Goal: Information Seeking & Learning: Learn about a topic

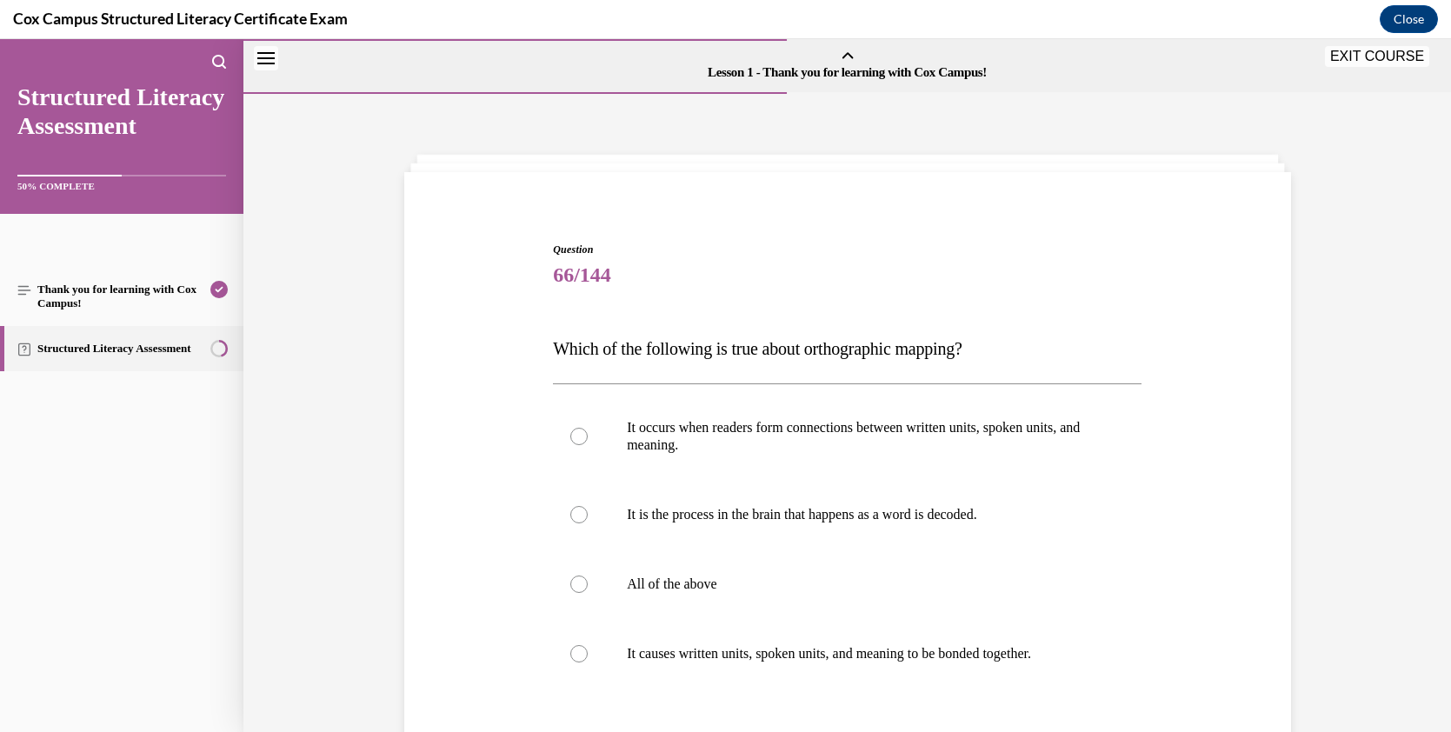
scroll to position [194, 0]
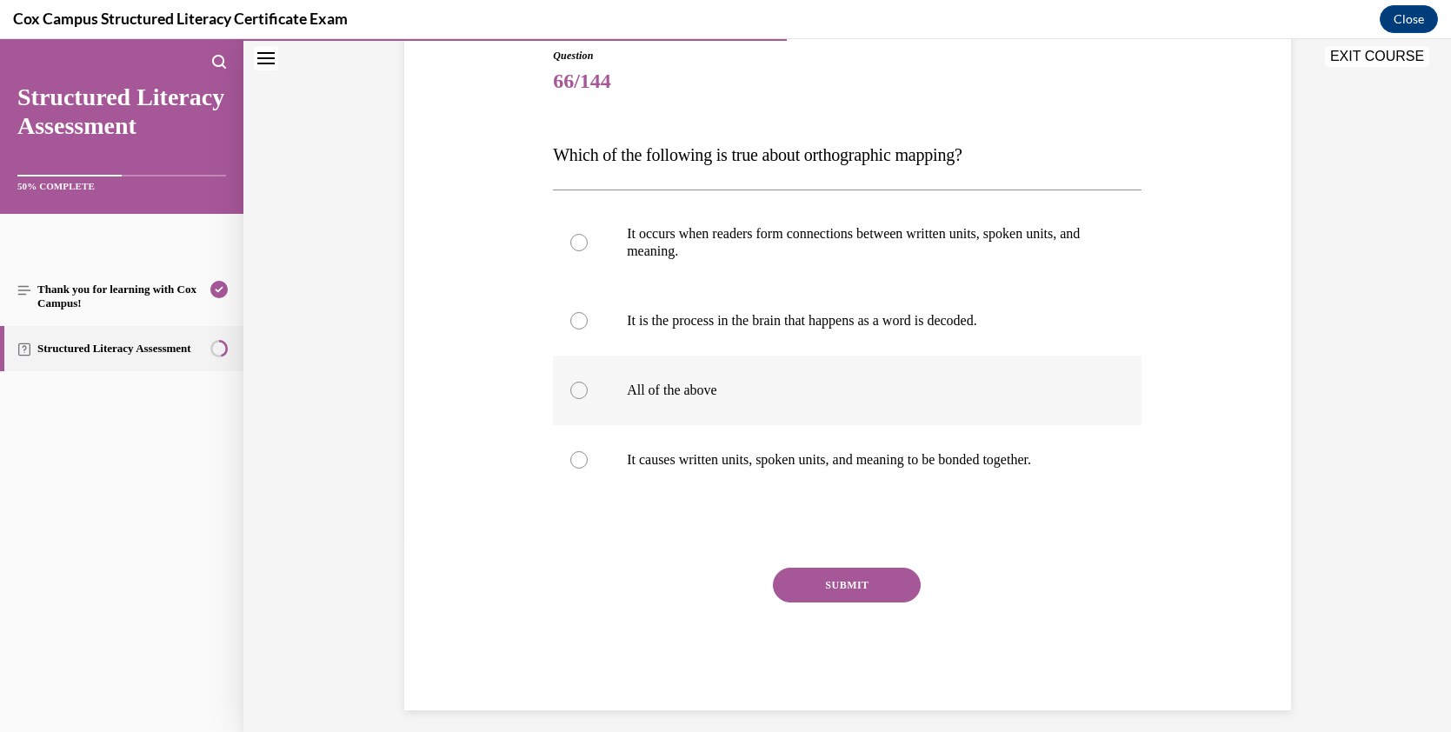
click at [649, 402] on label "All of the above" at bounding box center [847, 390] width 588 height 70
click at [588, 399] on input "All of the above" at bounding box center [578, 390] width 17 height 17
radio input "true"
click at [867, 592] on button "SUBMIT" at bounding box center [847, 585] width 148 height 35
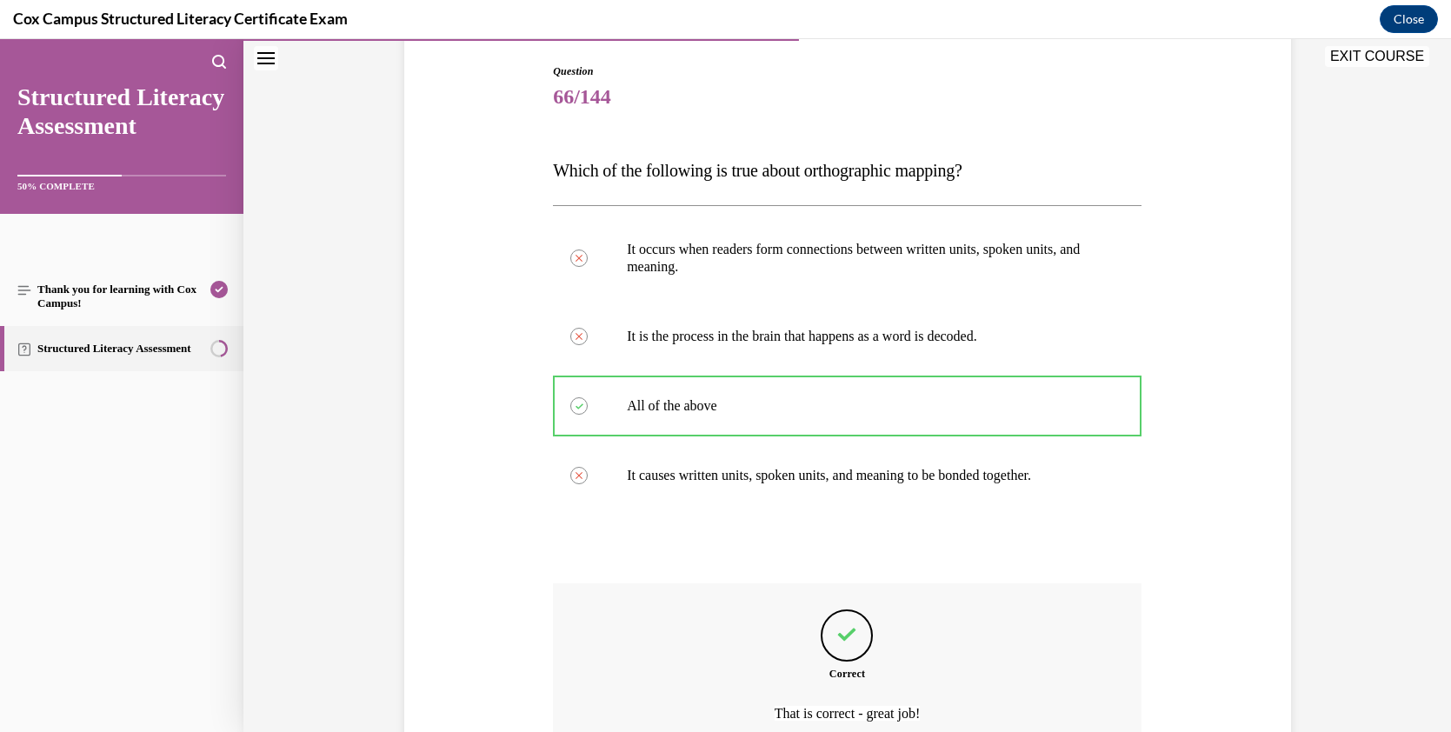
scroll to position [177, 0]
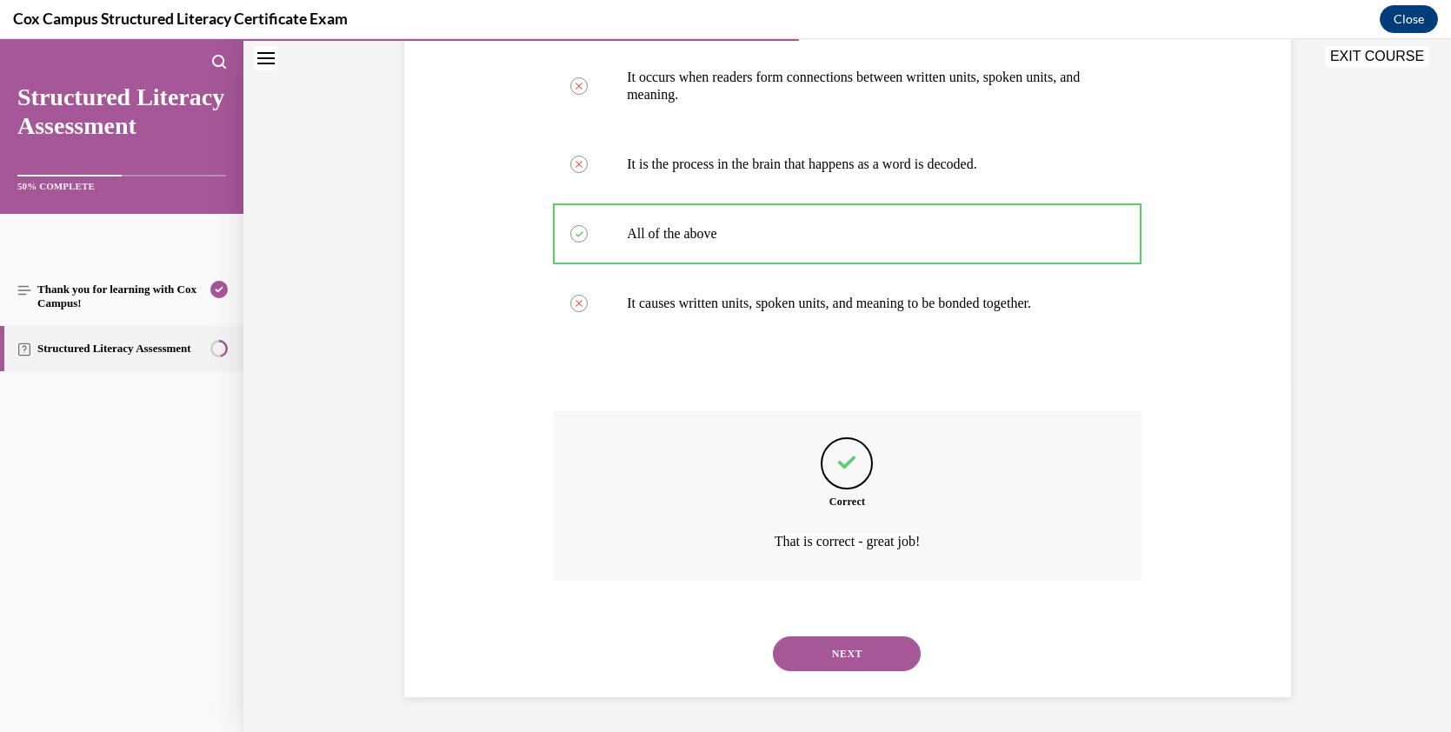
click at [847, 655] on button "NEXT" at bounding box center [847, 653] width 148 height 35
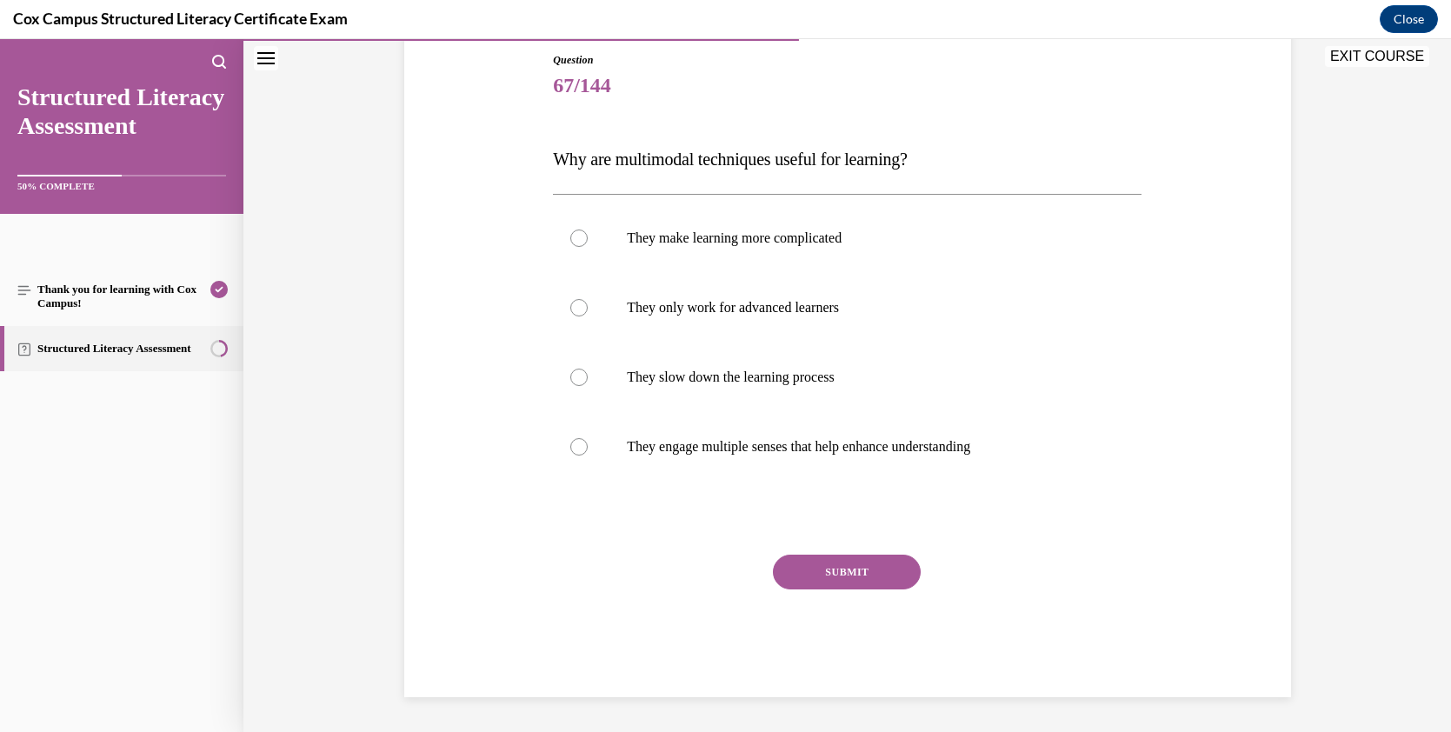
scroll to position [189, 0]
click at [578, 445] on div at bounding box center [578, 446] width 17 height 17
click at [578, 445] on input "They engage multiple senses that help enhance understanding" at bounding box center [578, 446] width 17 height 17
radio input "true"
click at [813, 568] on button "SUBMIT" at bounding box center [847, 572] width 148 height 35
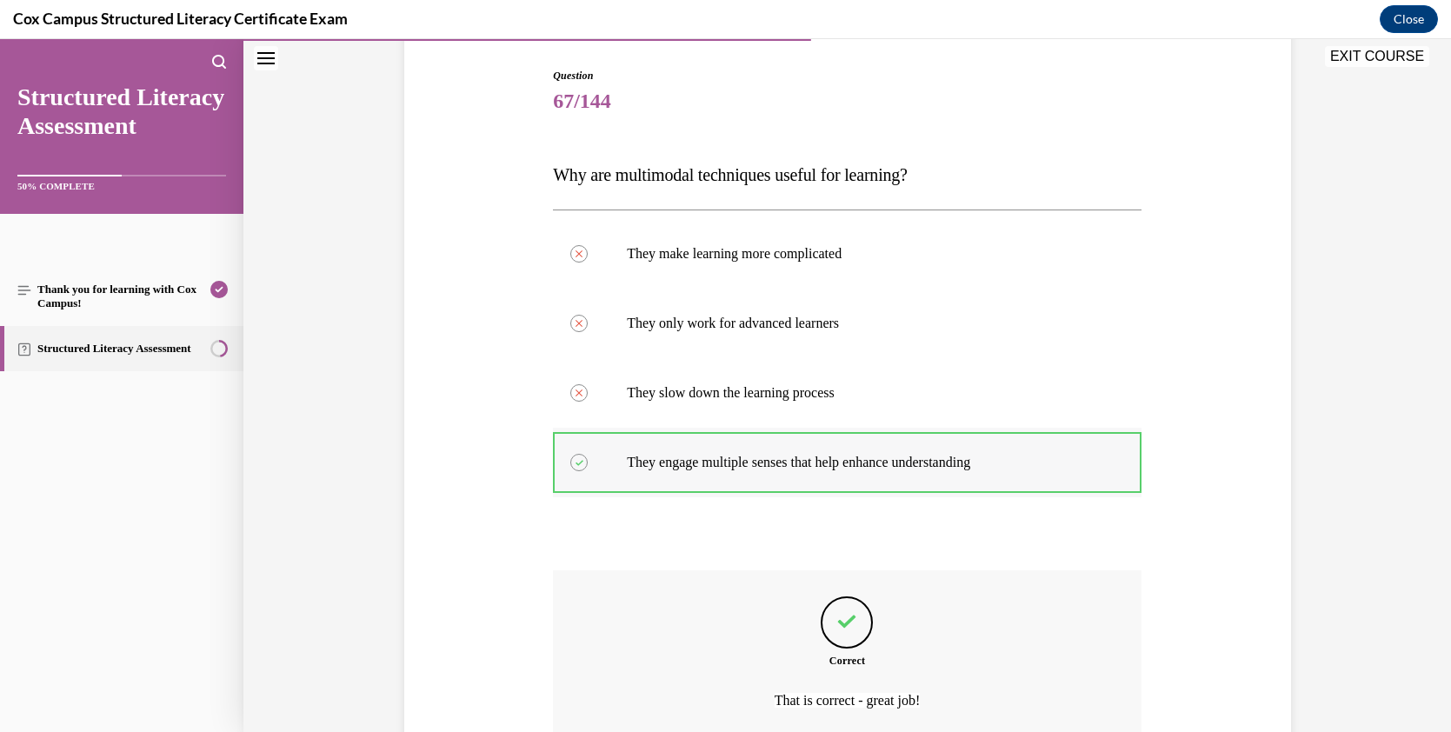
scroll to position [154, 0]
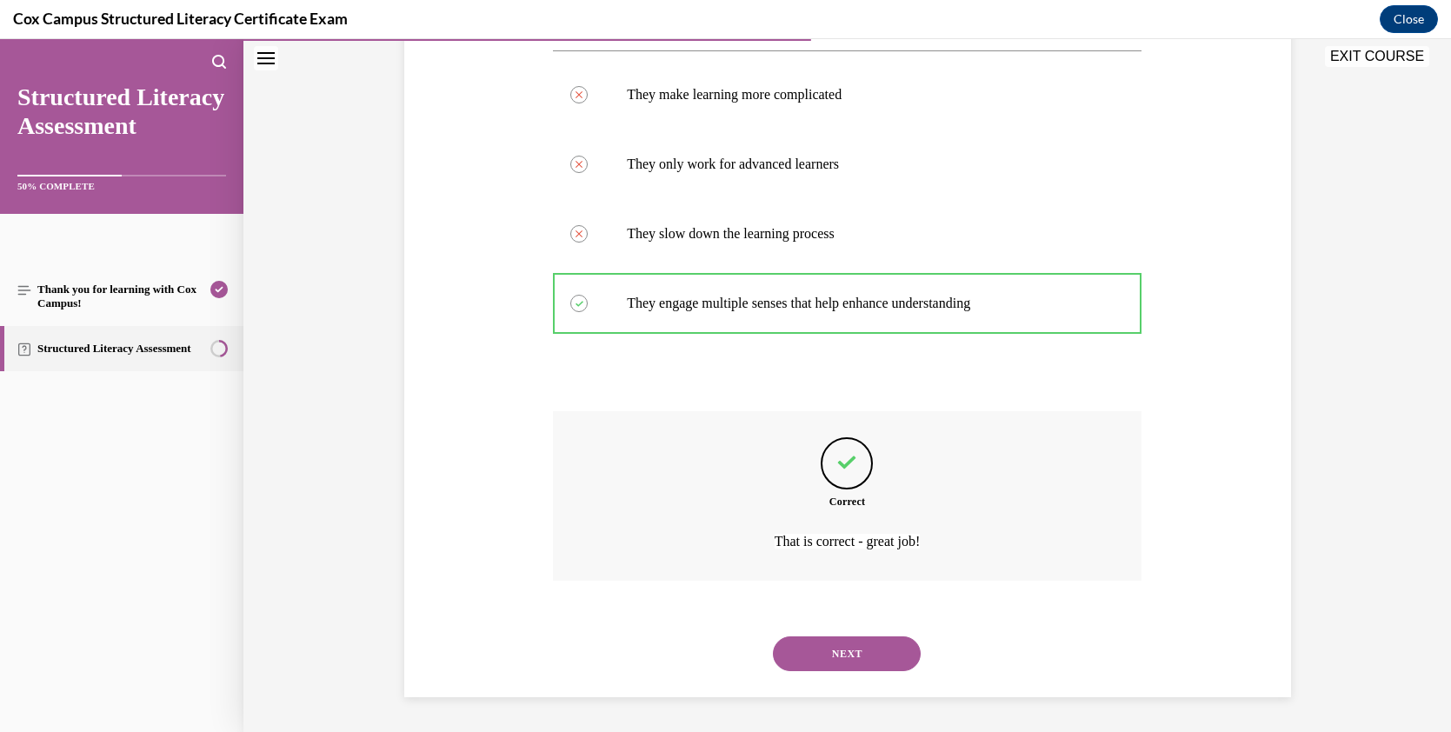
click at [898, 645] on button "NEXT" at bounding box center [847, 653] width 148 height 35
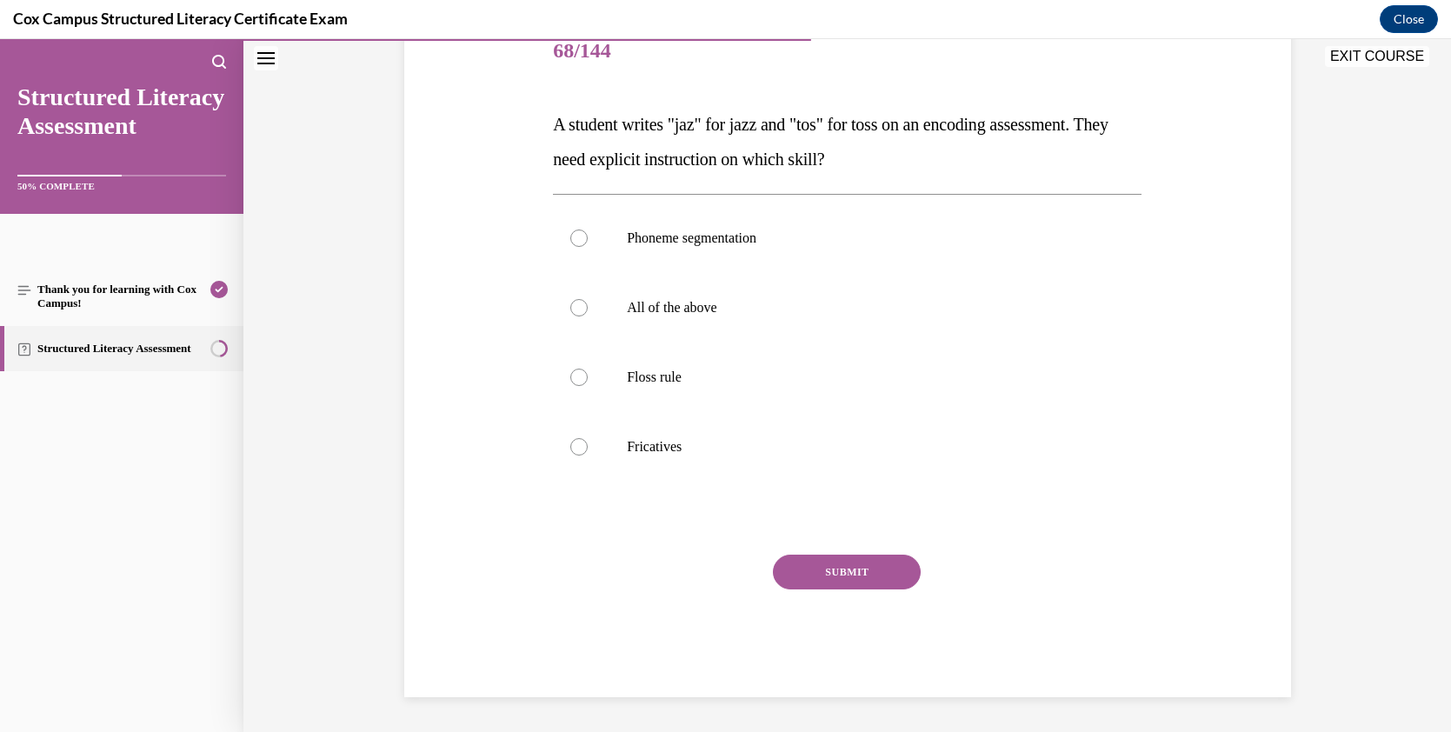
scroll to position [194, 0]
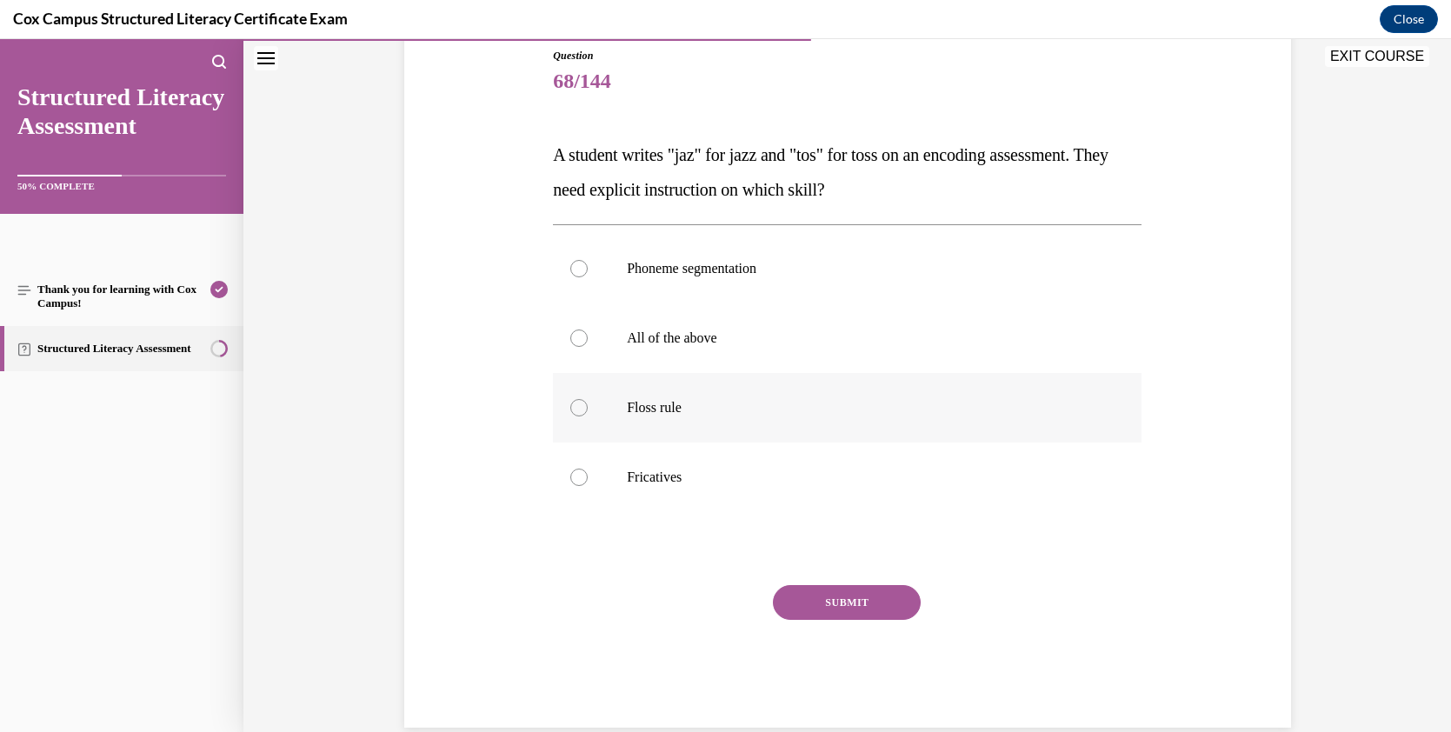
click at [575, 405] on div at bounding box center [578, 407] width 17 height 17
click at [575, 405] on input "Floss rule" at bounding box center [578, 407] width 17 height 17
radio input "true"
click at [851, 599] on button "SUBMIT" at bounding box center [847, 602] width 148 height 35
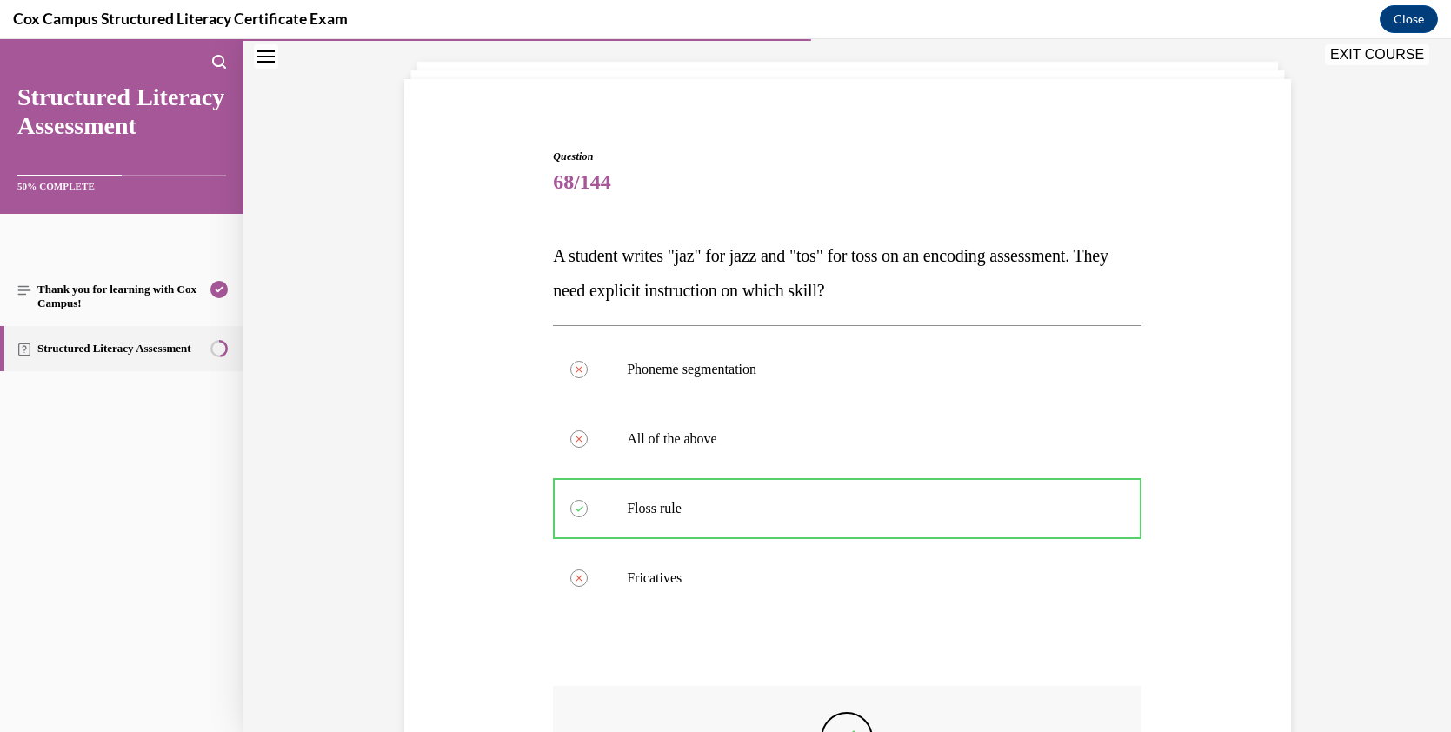
scroll to position [112, 0]
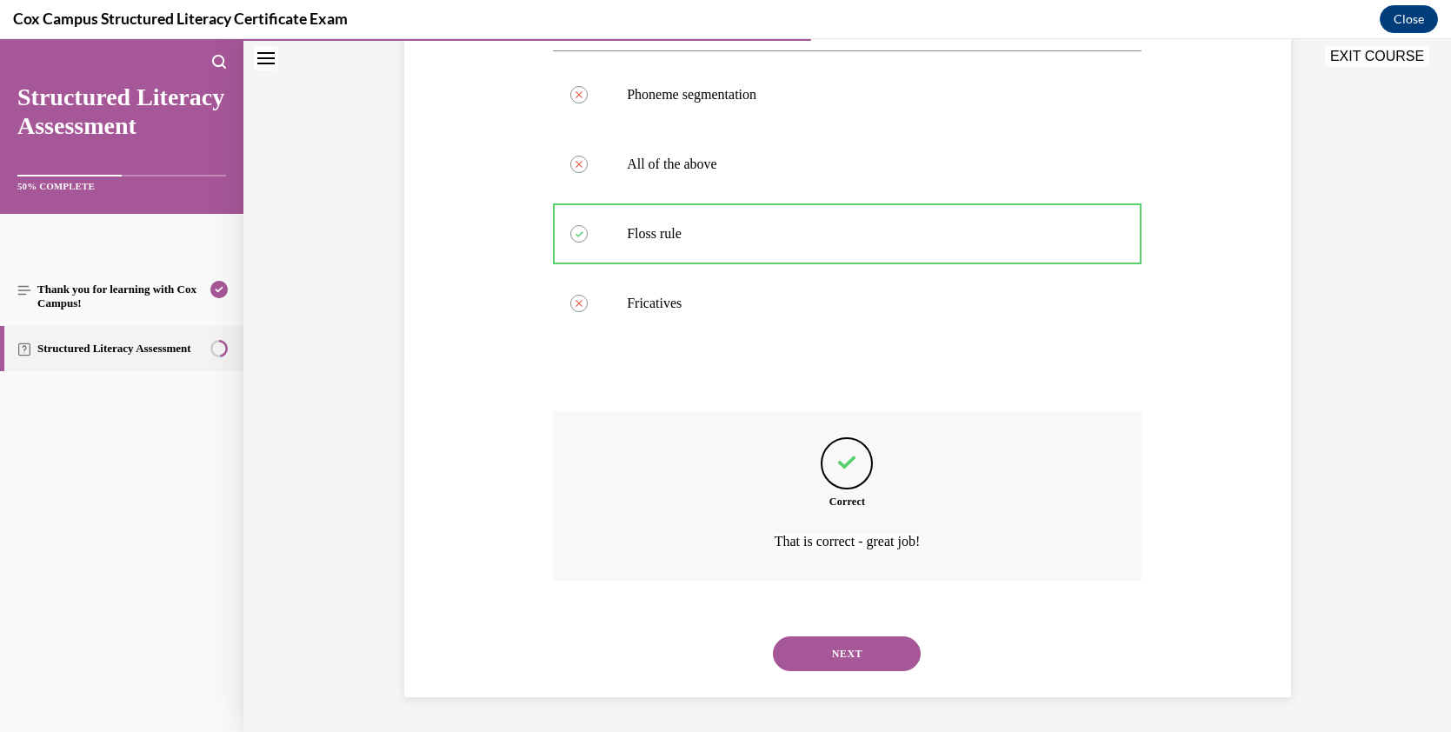
click at [869, 649] on button "NEXT" at bounding box center [847, 653] width 148 height 35
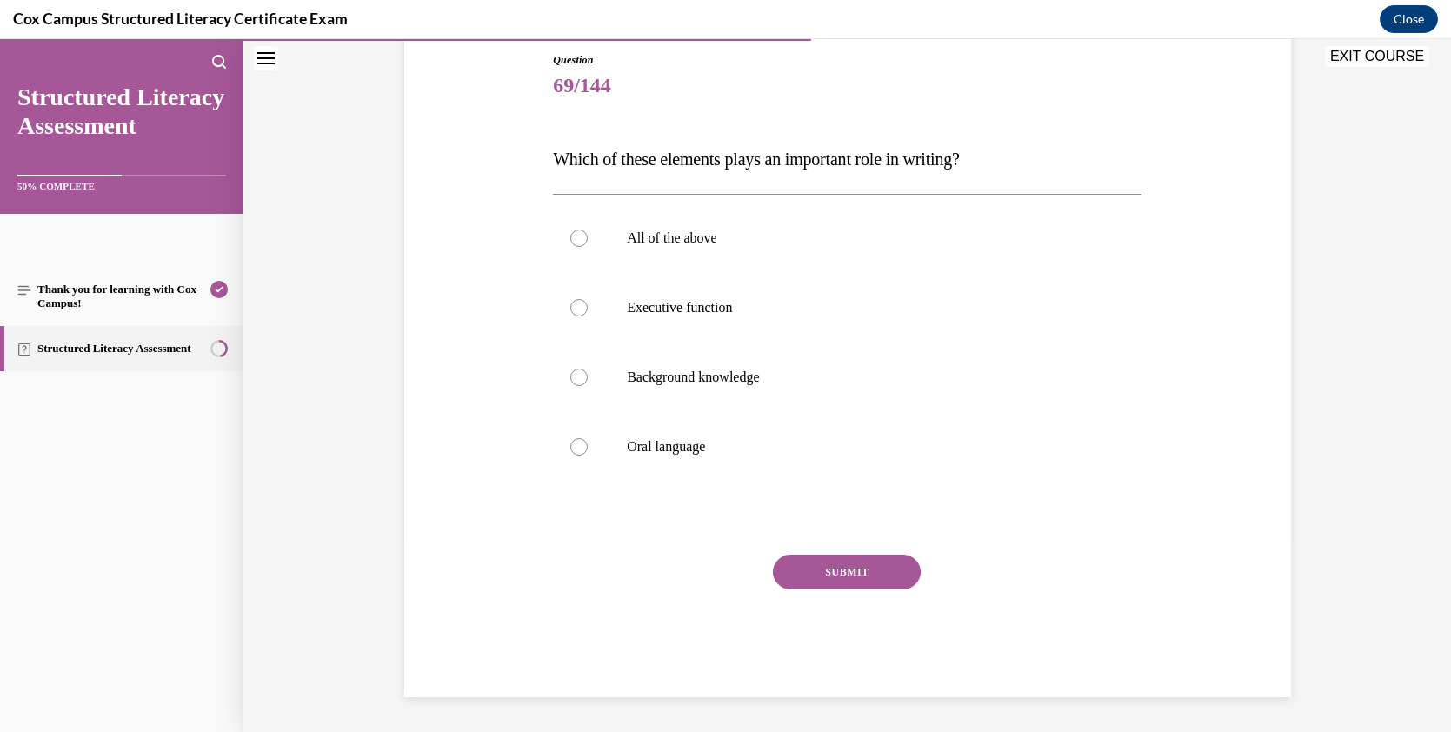
scroll to position [189, 0]
click at [579, 238] on div at bounding box center [578, 237] width 17 height 17
click at [579, 238] on input "All of the above" at bounding box center [578, 237] width 17 height 17
radio input "true"
click at [828, 563] on button "SUBMIT" at bounding box center [847, 572] width 148 height 35
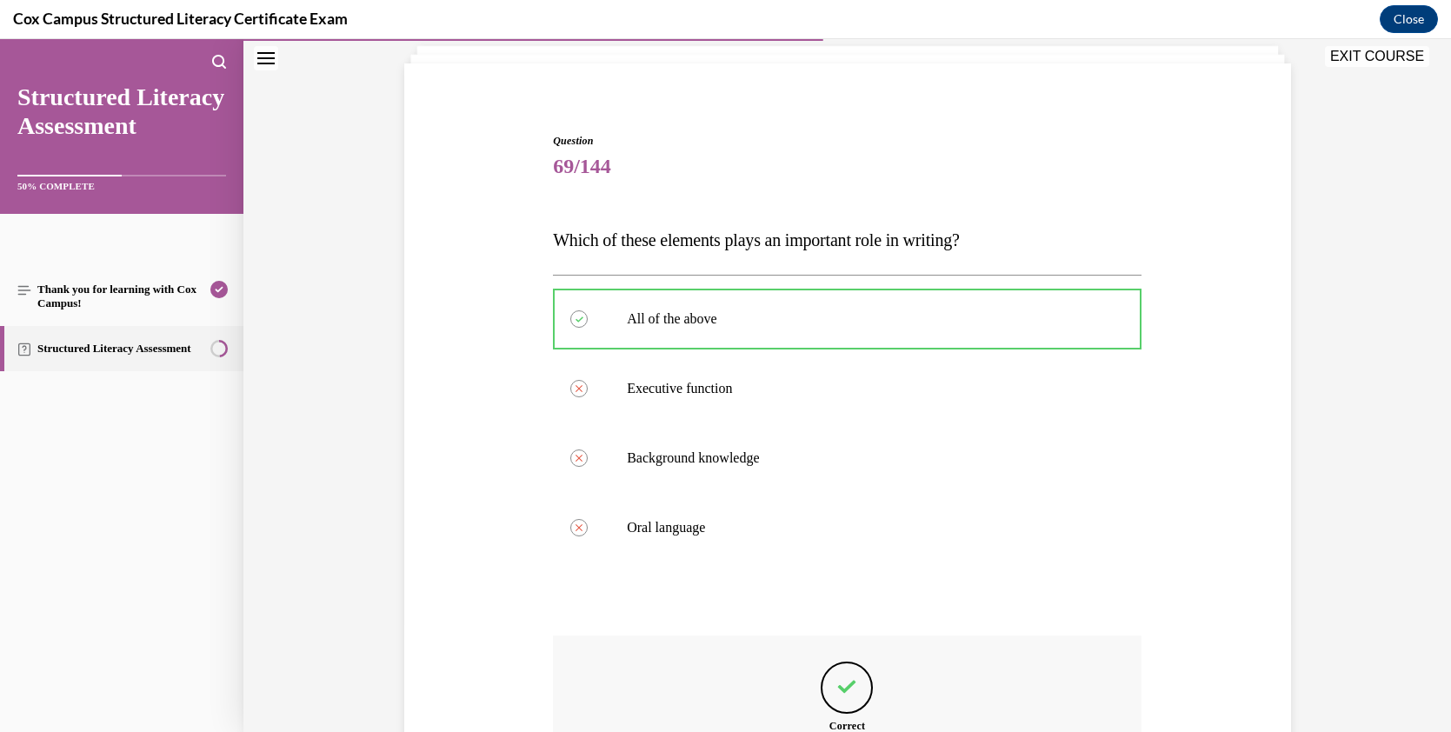
scroll to position [108, 0]
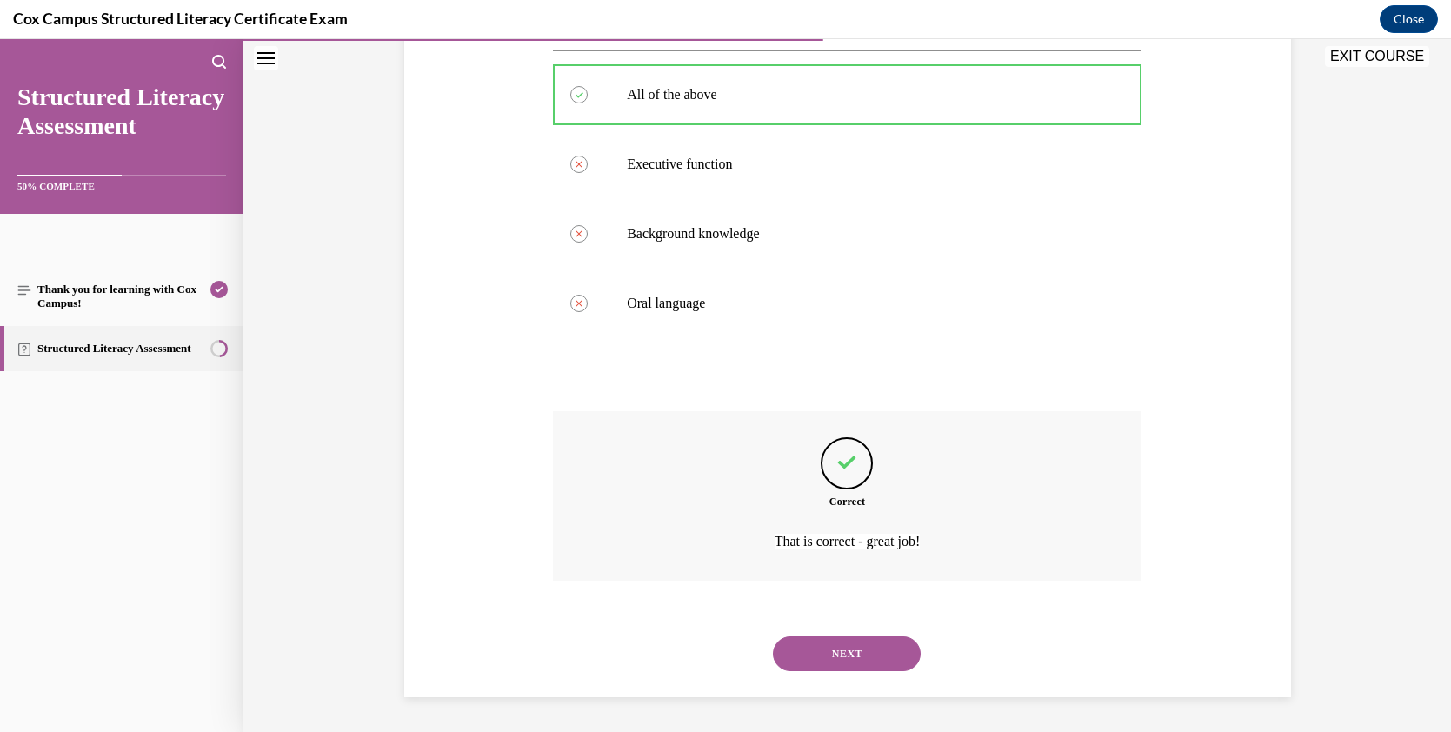
click at [901, 651] on button "NEXT" at bounding box center [847, 653] width 148 height 35
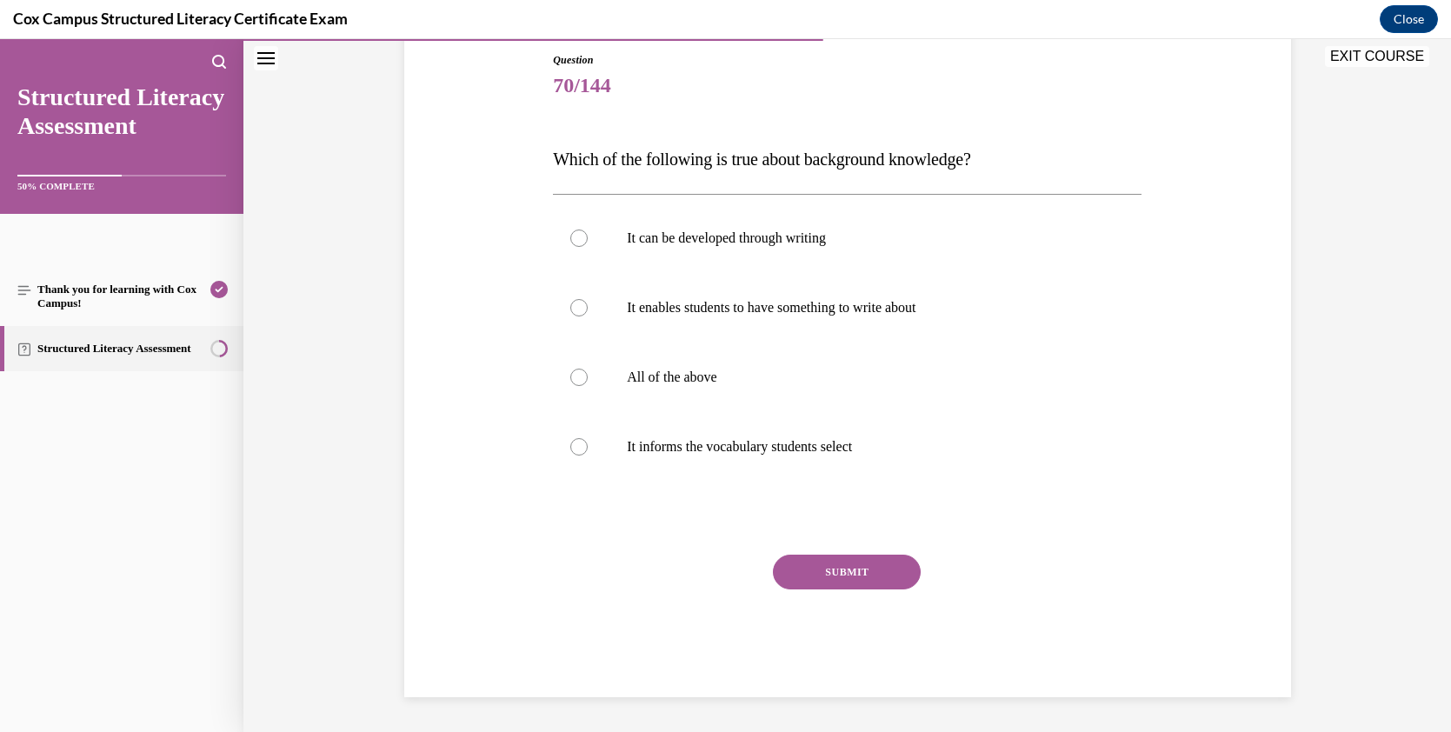
scroll to position [189, 0]
click at [573, 377] on div at bounding box center [578, 377] width 17 height 17
click at [573, 377] on input "All of the above" at bounding box center [578, 377] width 17 height 17
radio input "true"
click at [837, 566] on button "SUBMIT" at bounding box center [847, 572] width 148 height 35
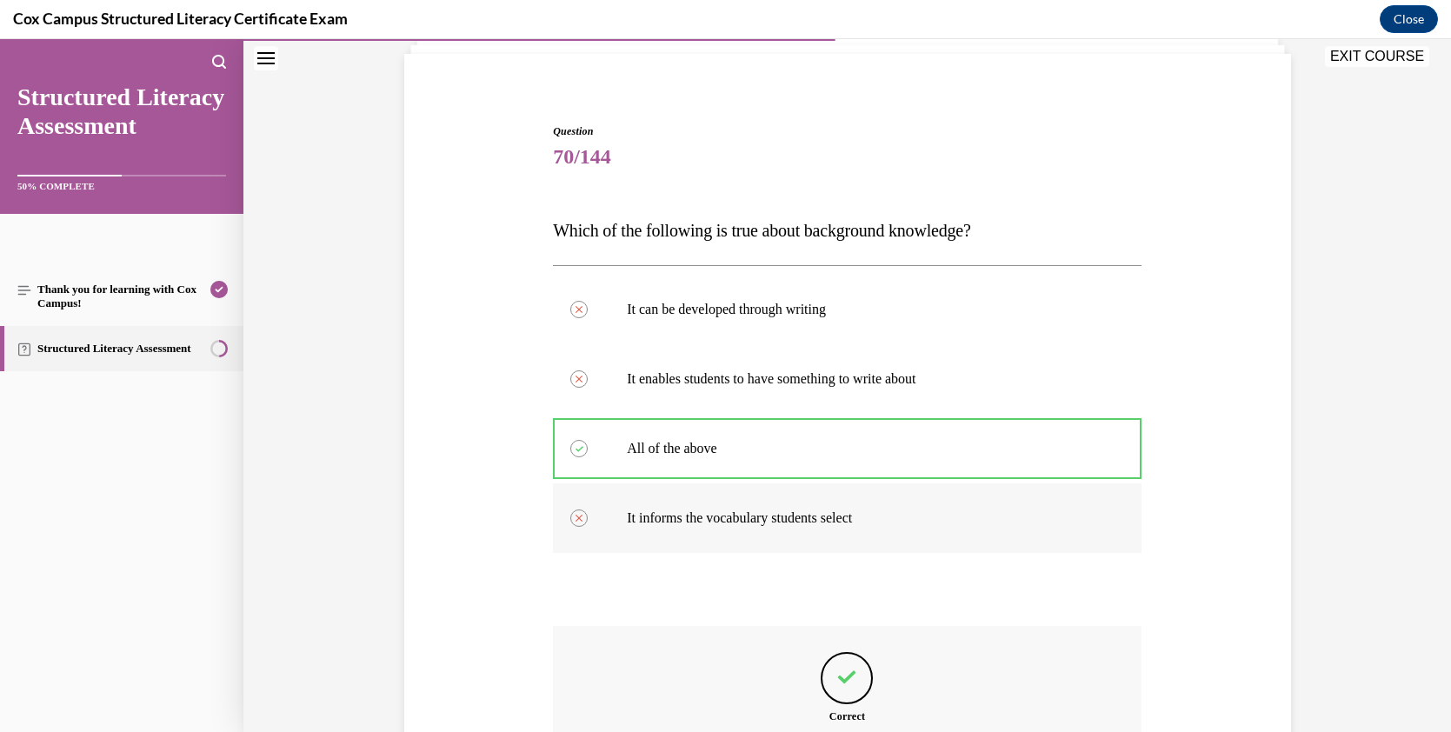
scroll to position [116, 0]
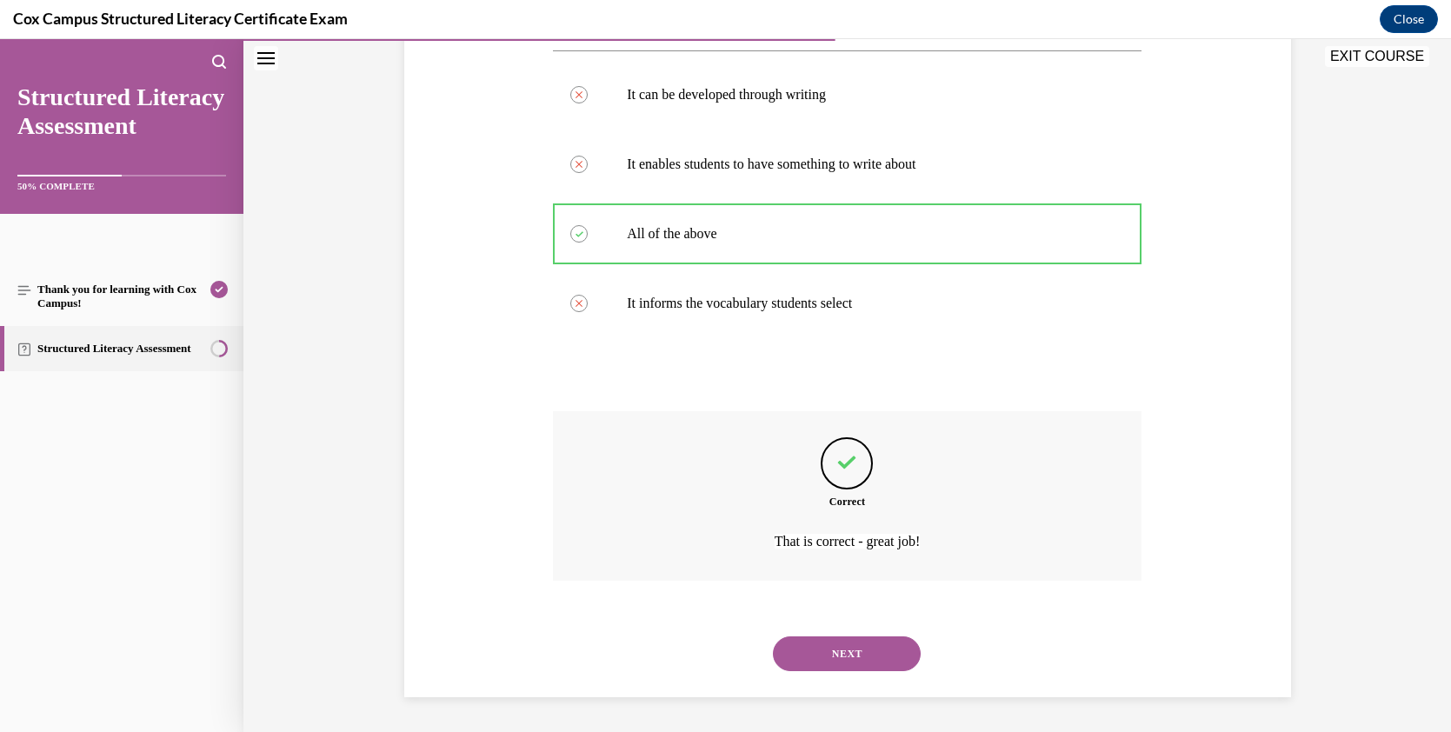
click at [870, 645] on button "NEXT" at bounding box center [847, 653] width 148 height 35
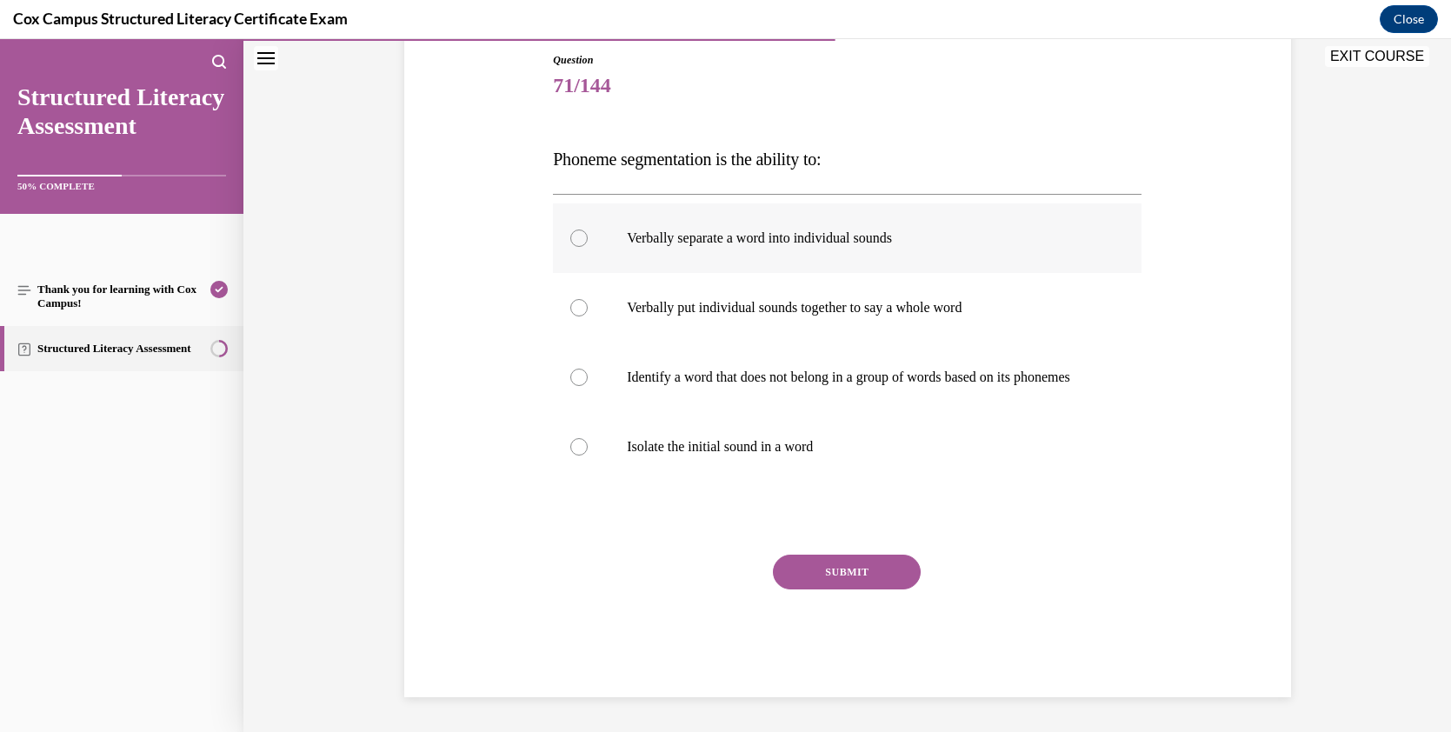
click at [573, 229] on div at bounding box center [578, 237] width 17 height 17
click at [573, 229] on input "Verbally separate a word into individual sounds" at bounding box center [578, 237] width 17 height 17
radio input "true"
click at [842, 583] on button "SUBMIT" at bounding box center [847, 572] width 148 height 35
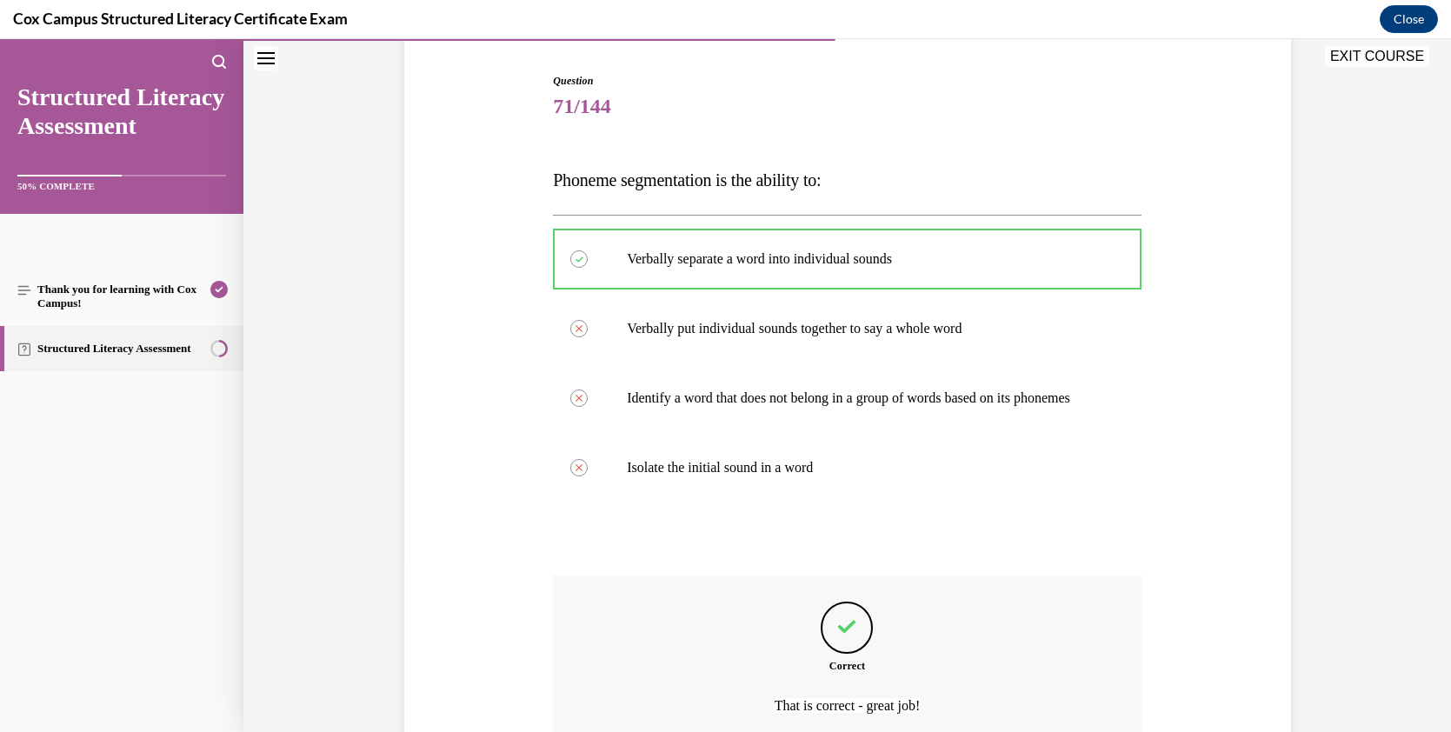
scroll to position [154, 0]
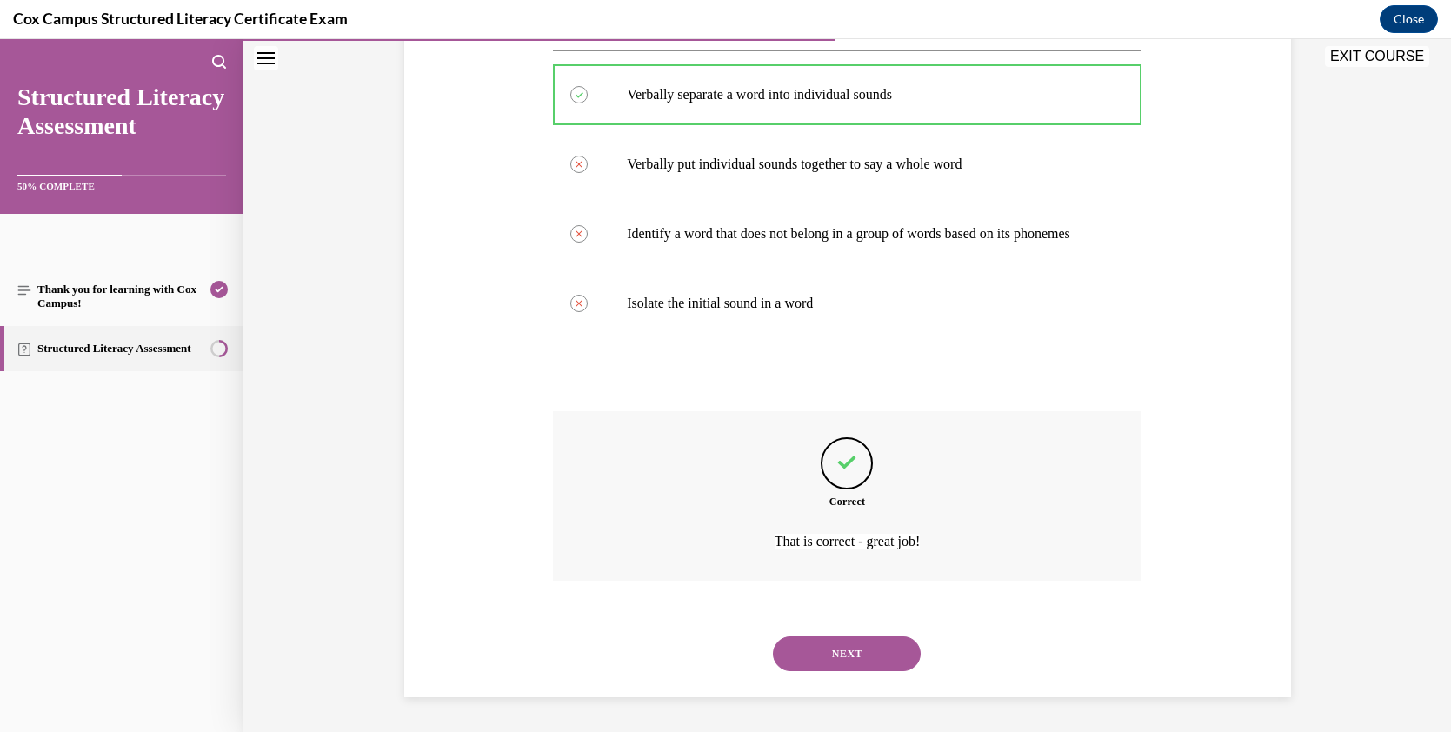
click at [882, 649] on button "NEXT" at bounding box center [847, 653] width 148 height 35
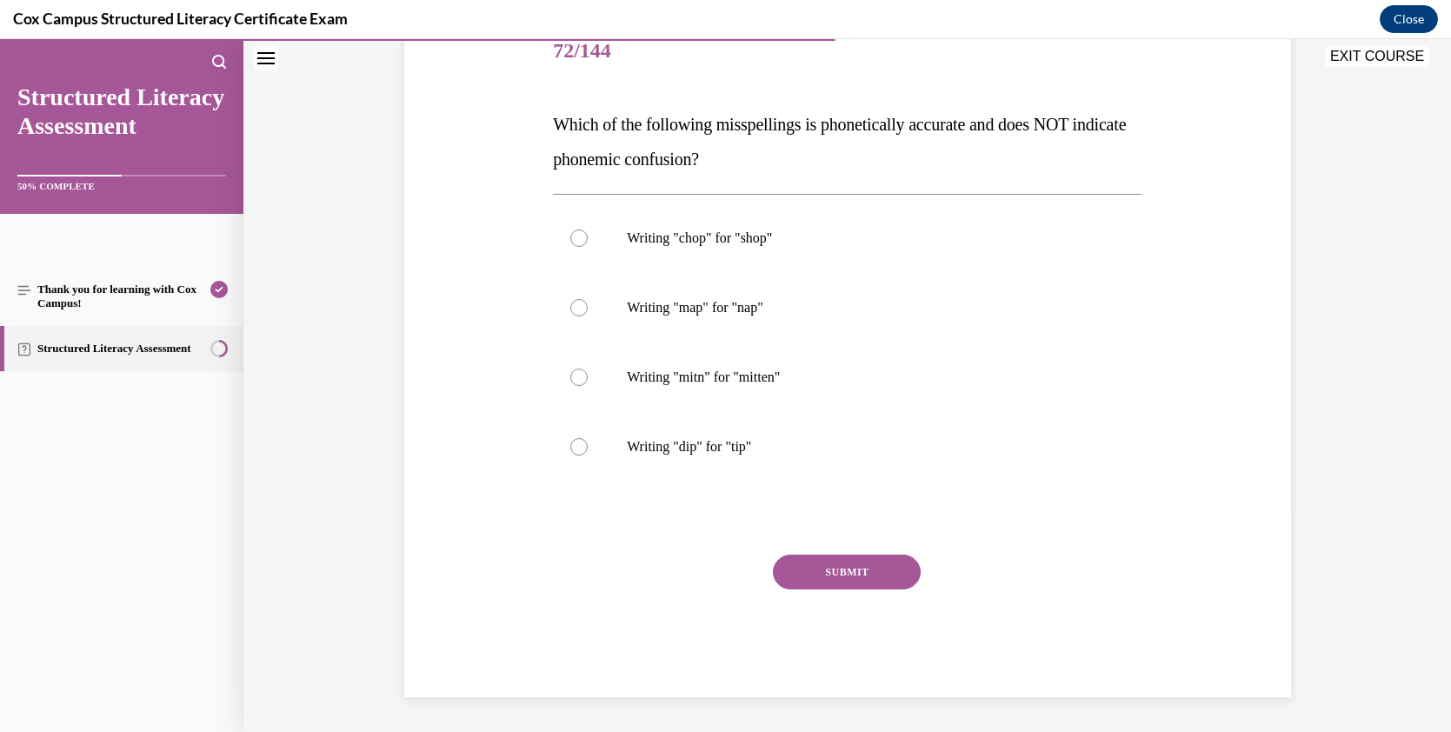
scroll to position [194, 0]
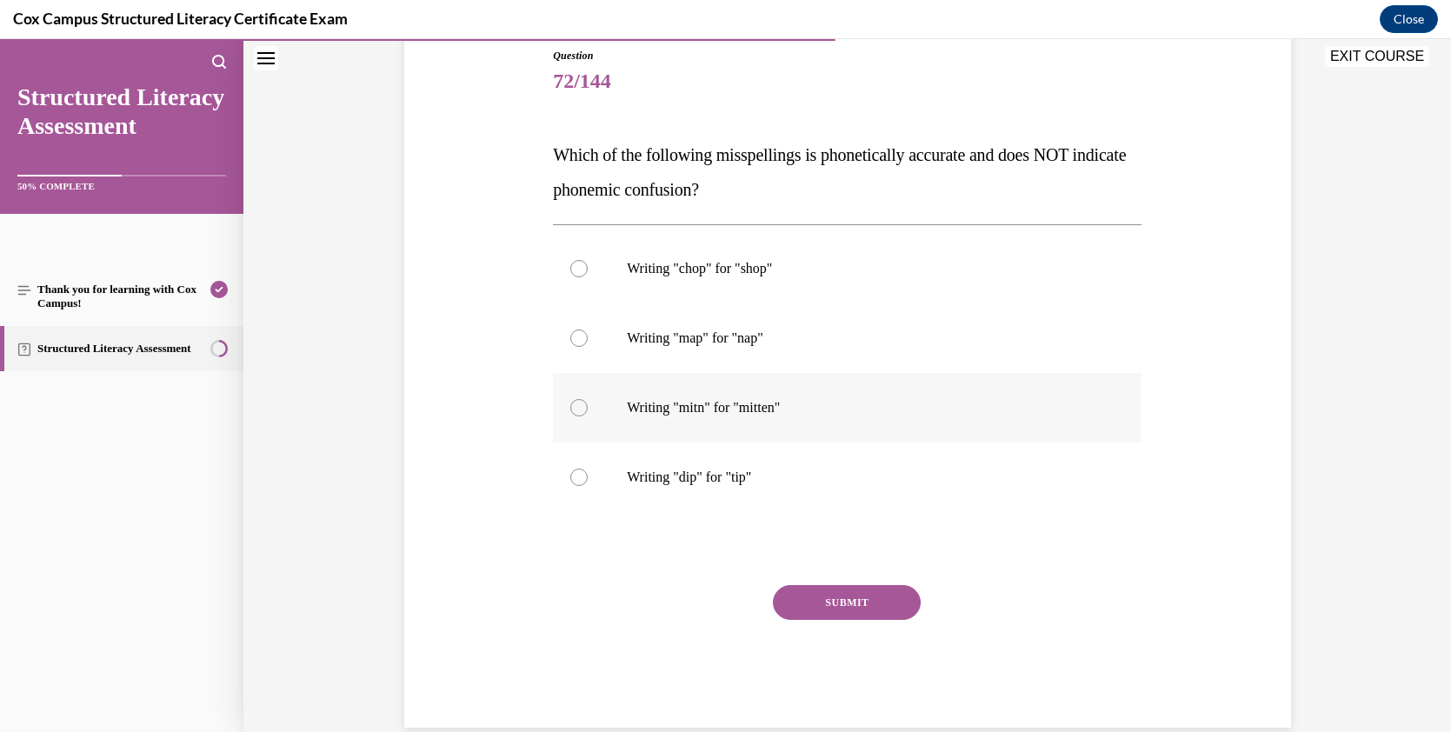
click at [577, 409] on div at bounding box center [578, 407] width 17 height 17
click at [577, 409] on input "Writing "mitn" for "mitten"" at bounding box center [578, 407] width 17 height 17
radio input "true"
drag, startPoint x: 818, startPoint y: 602, endPoint x: 845, endPoint y: 602, distance: 26.9
click at [818, 602] on button "SUBMIT" at bounding box center [847, 602] width 148 height 35
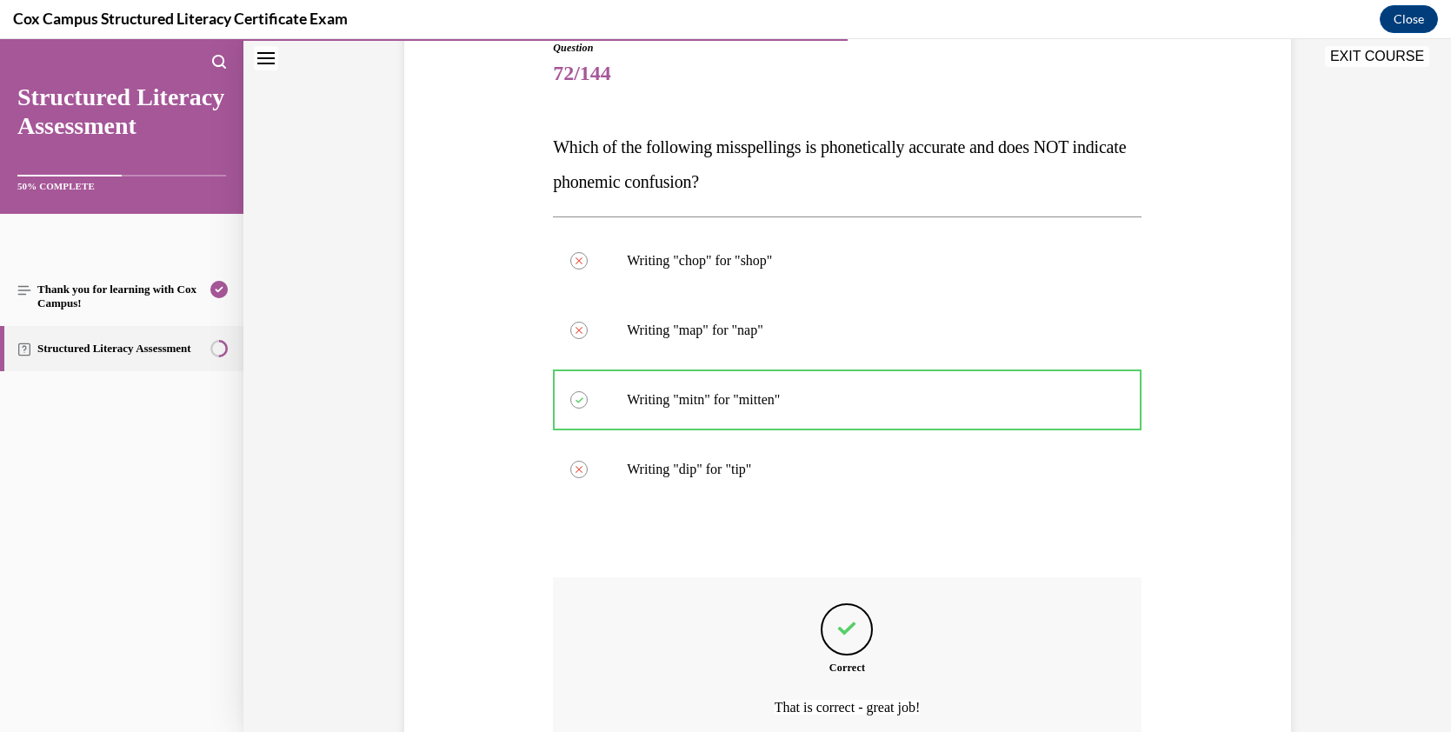
scroll to position [201, 0]
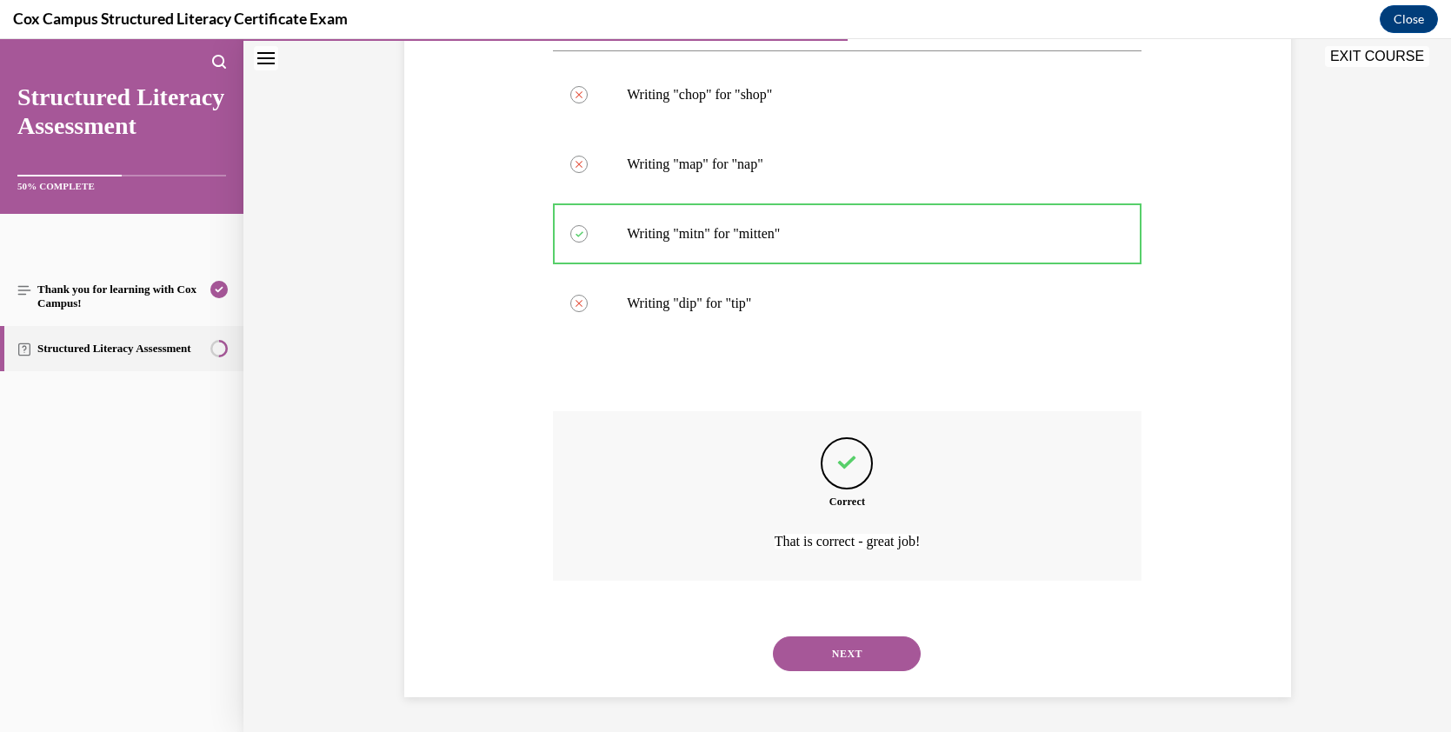
click at [831, 655] on button "NEXT" at bounding box center [847, 653] width 148 height 35
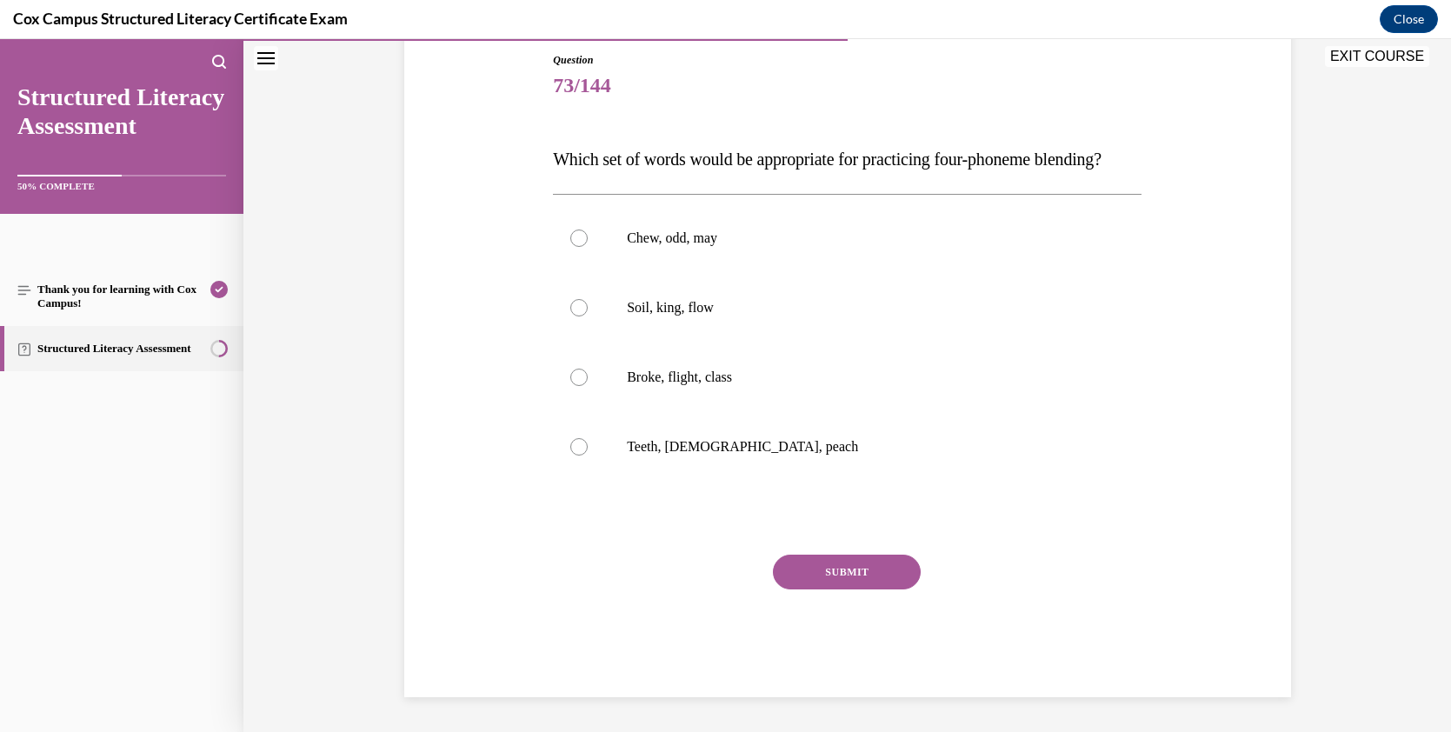
scroll to position [194, 0]
click at [578, 386] on div at bounding box center [578, 377] width 17 height 17
click at [578, 386] on input "Broke, flight, class" at bounding box center [578, 377] width 17 height 17
radio input "true"
click at [864, 589] on button "SUBMIT" at bounding box center [847, 572] width 148 height 35
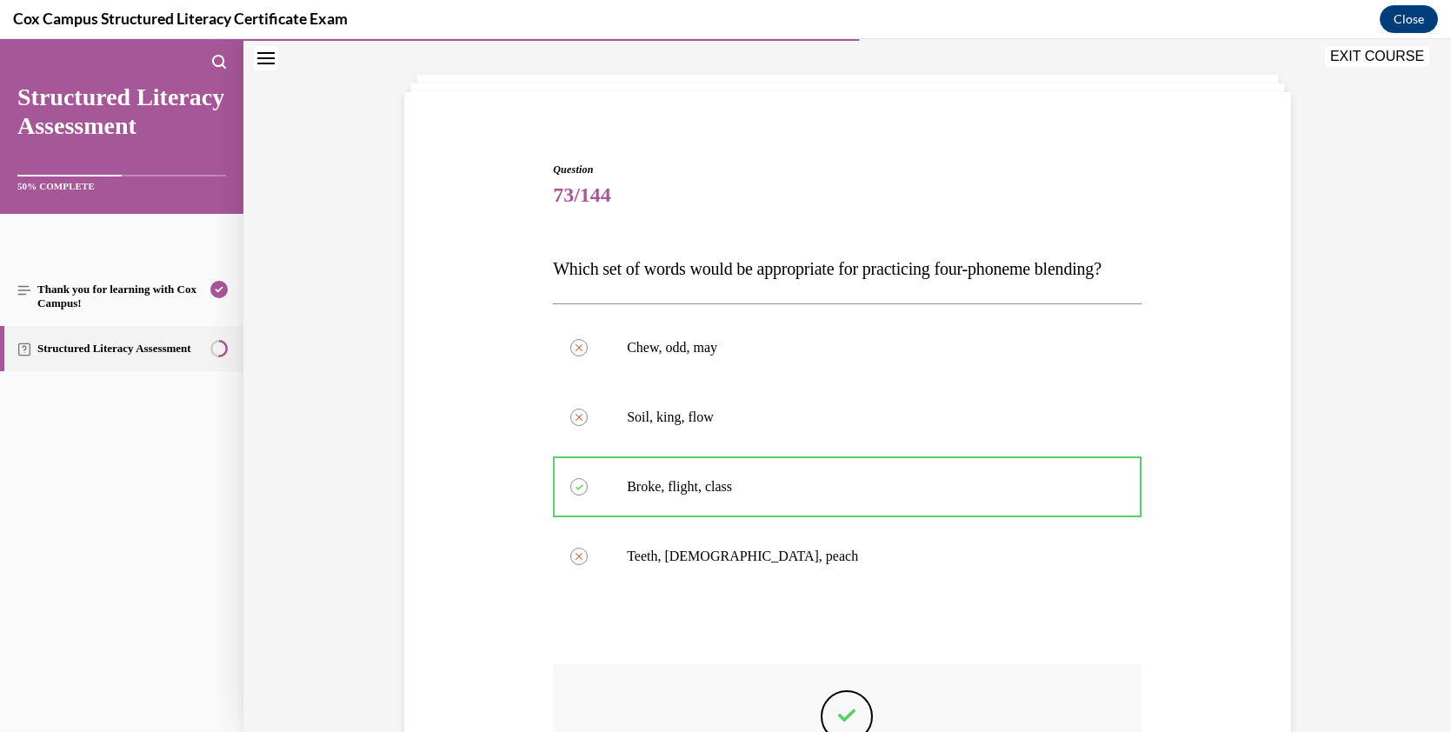
scroll to position [90, 0]
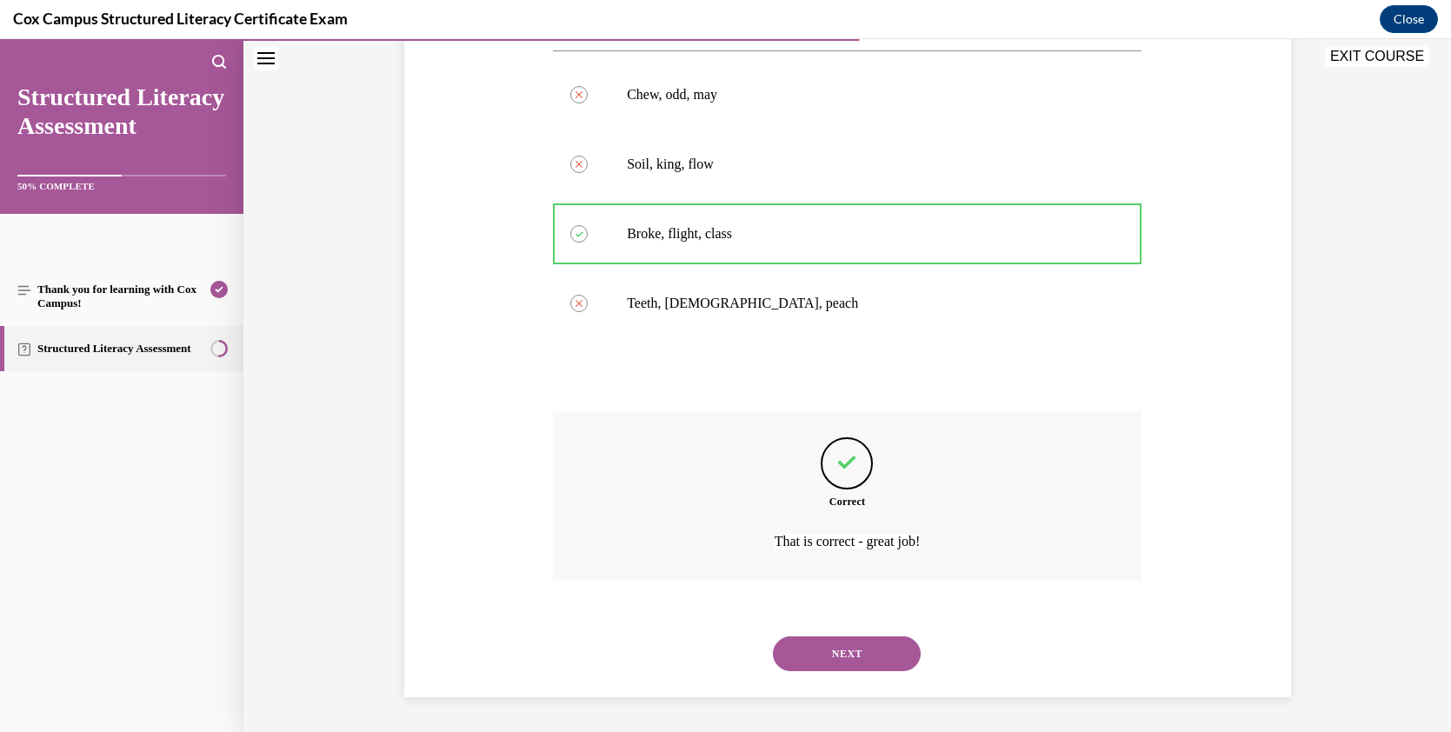
click at [858, 649] on button "NEXT" at bounding box center [847, 653] width 148 height 35
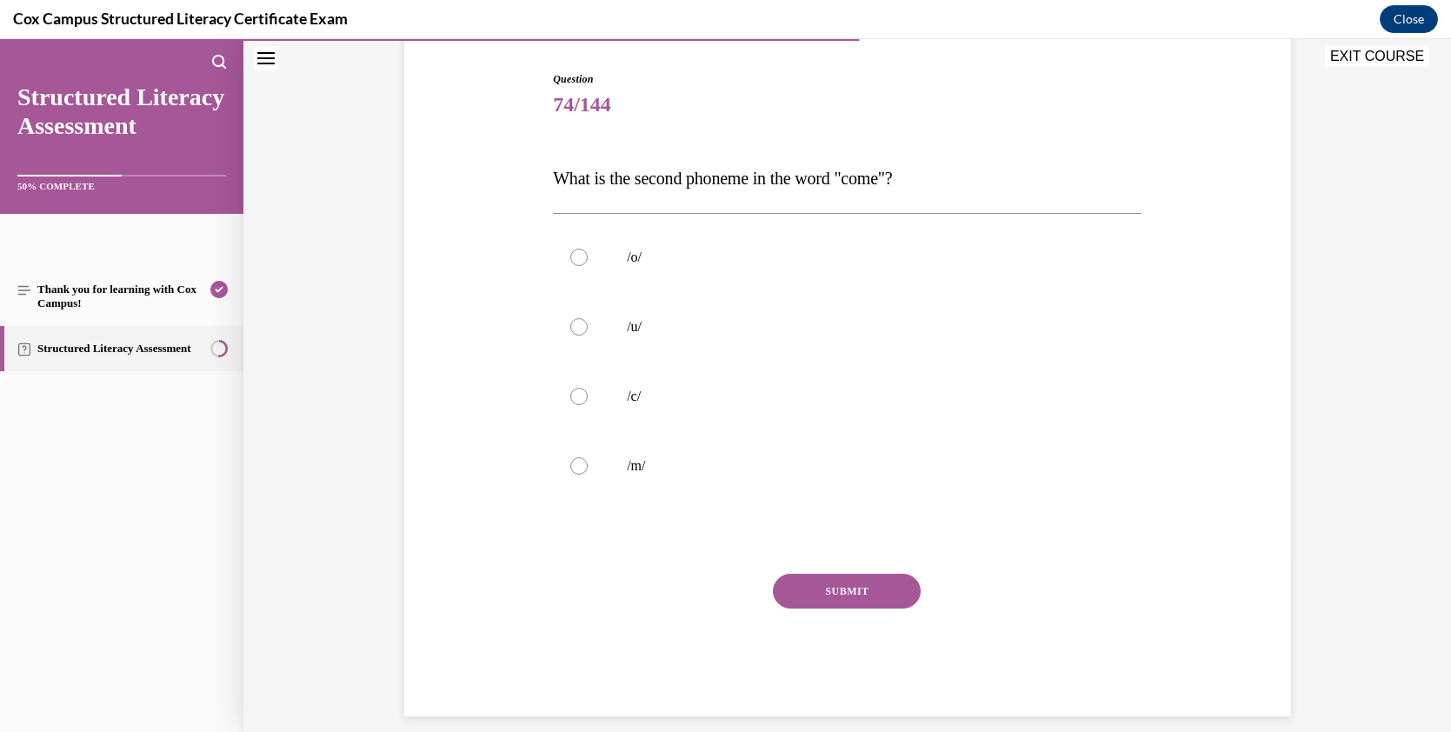
scroll to position [189, 0]
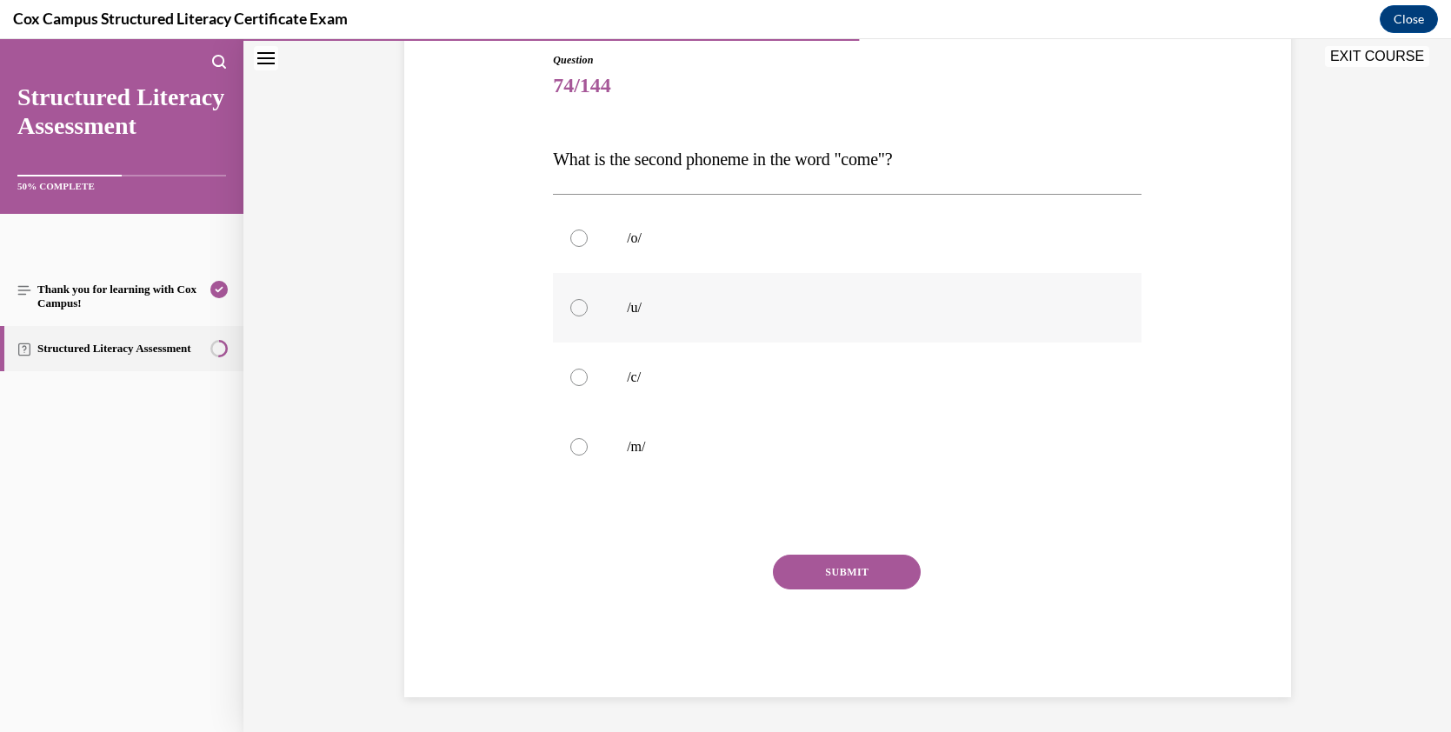
click at [572, 306] on div at bounding box center [578, 307] width 17 height 17
click at [572, 306] on input "/u/" at bounding box center [578, 307] width 17 height 17
radio input "true"
click at [842, 563] on button "SUBMIT" at bounding box center [847, 572] width 148 height 35
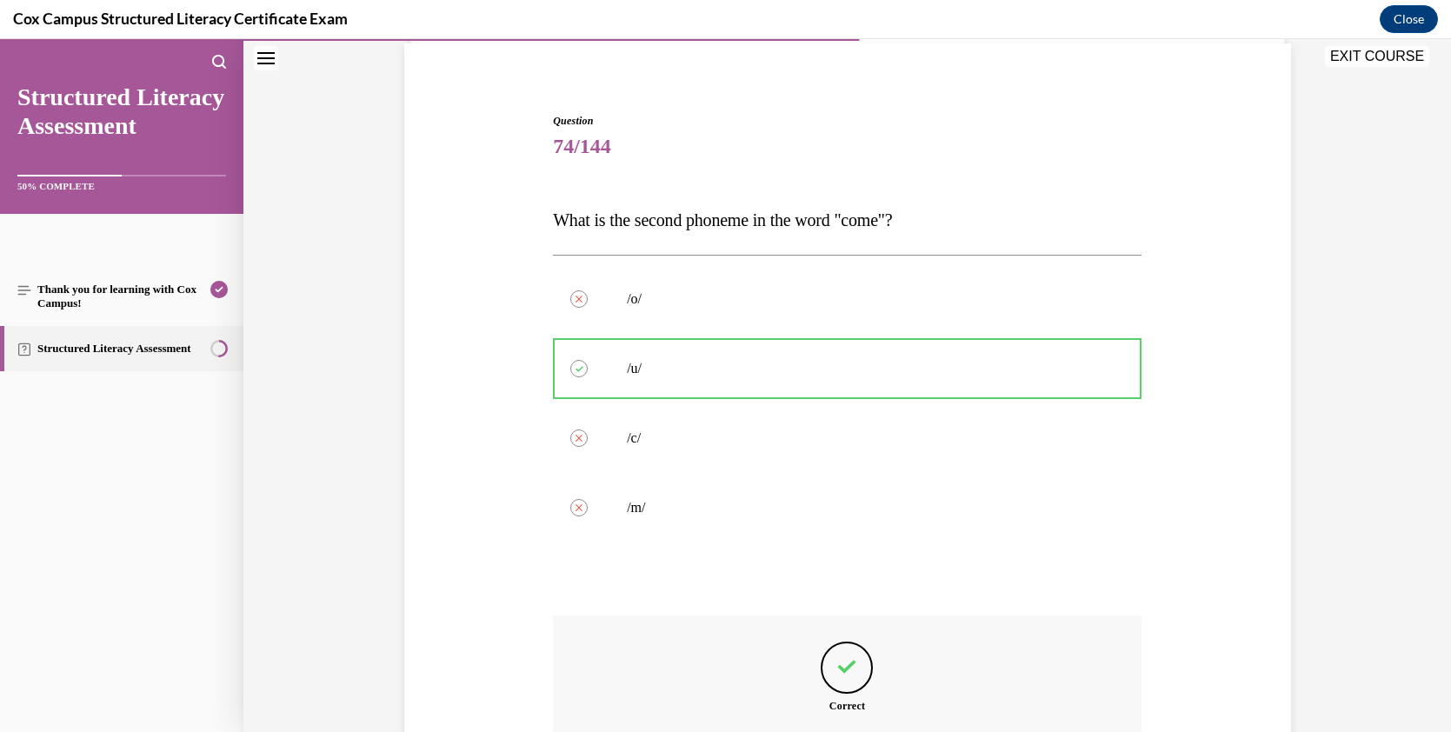
scroll to position [132, 0]
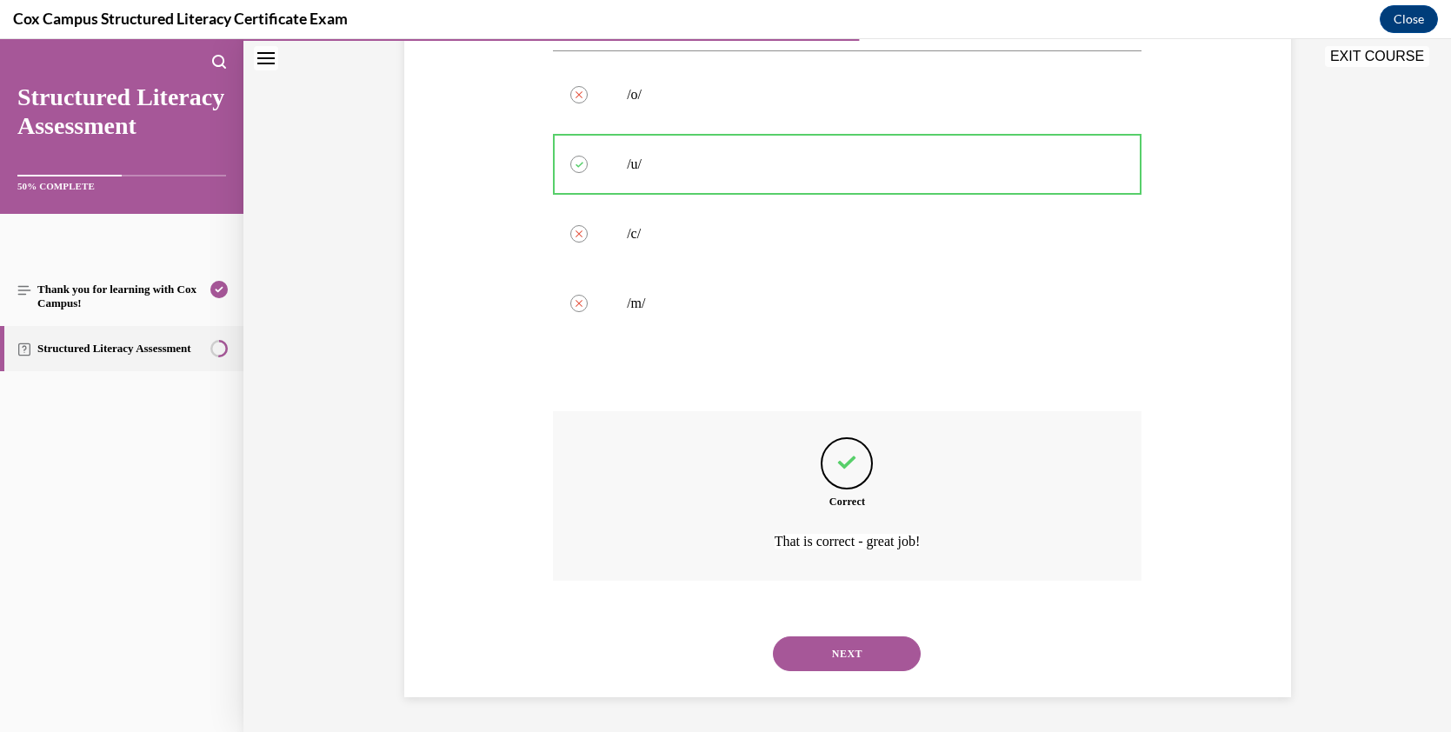
click at [877, 648] on button "NEXT" at bounding box center [847, 653] width 148 height 35
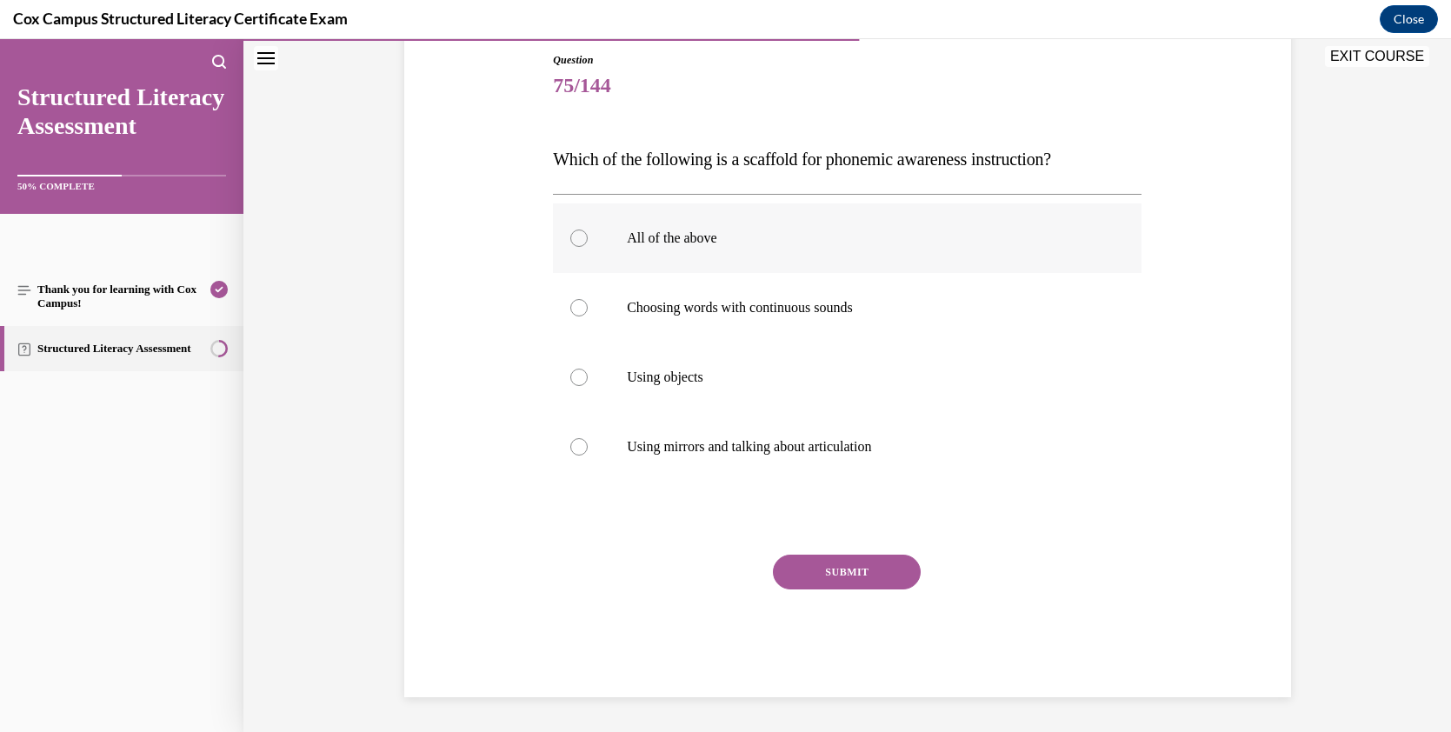
click at [575, 242] on div at bounding box center [578, 237] width 17 height 17
click at [575, 242] on input "All of the above" at bounding box center [578, 237] width 17 height 17
radio input "true"
click at [865, 576] on button "SUBMIT" at bounding box center [847, 572] width 148 height 35
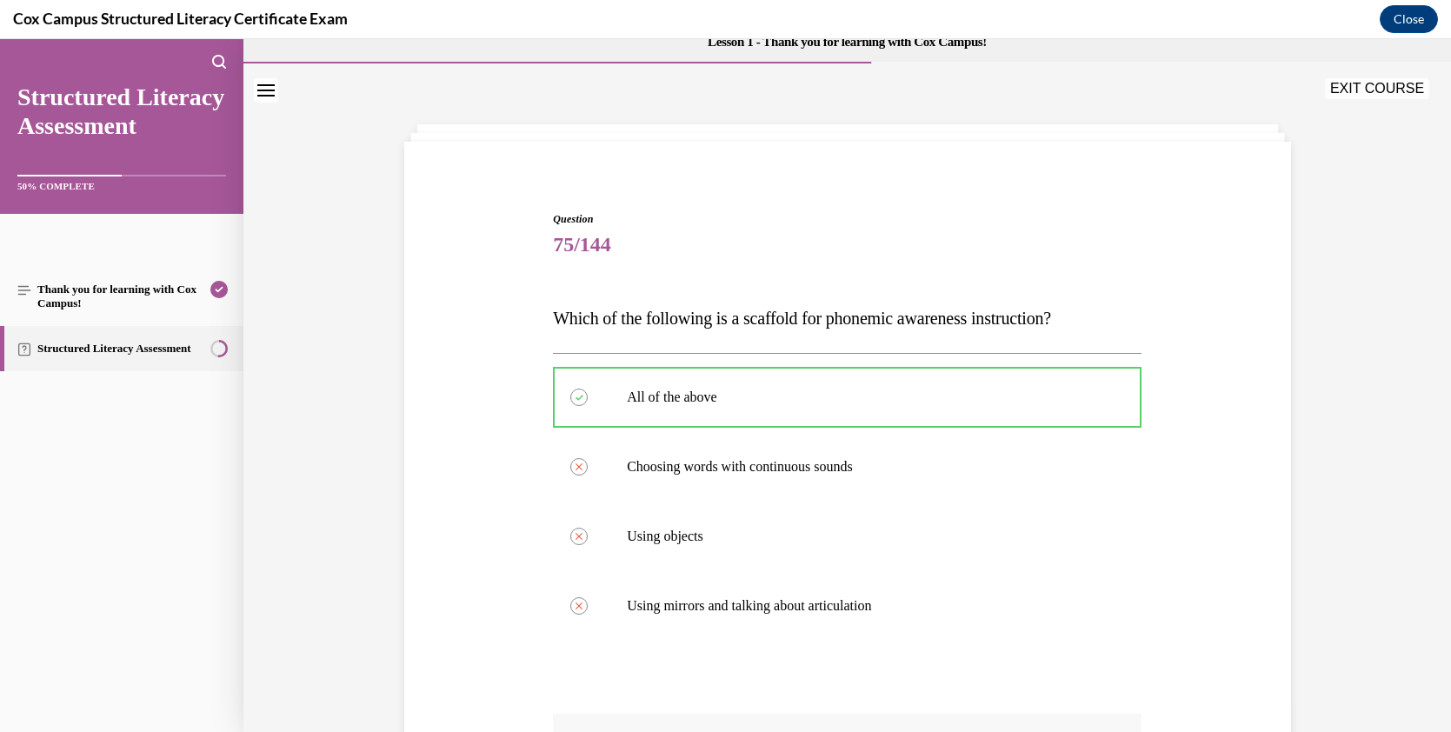
scroll to position [20, 0]
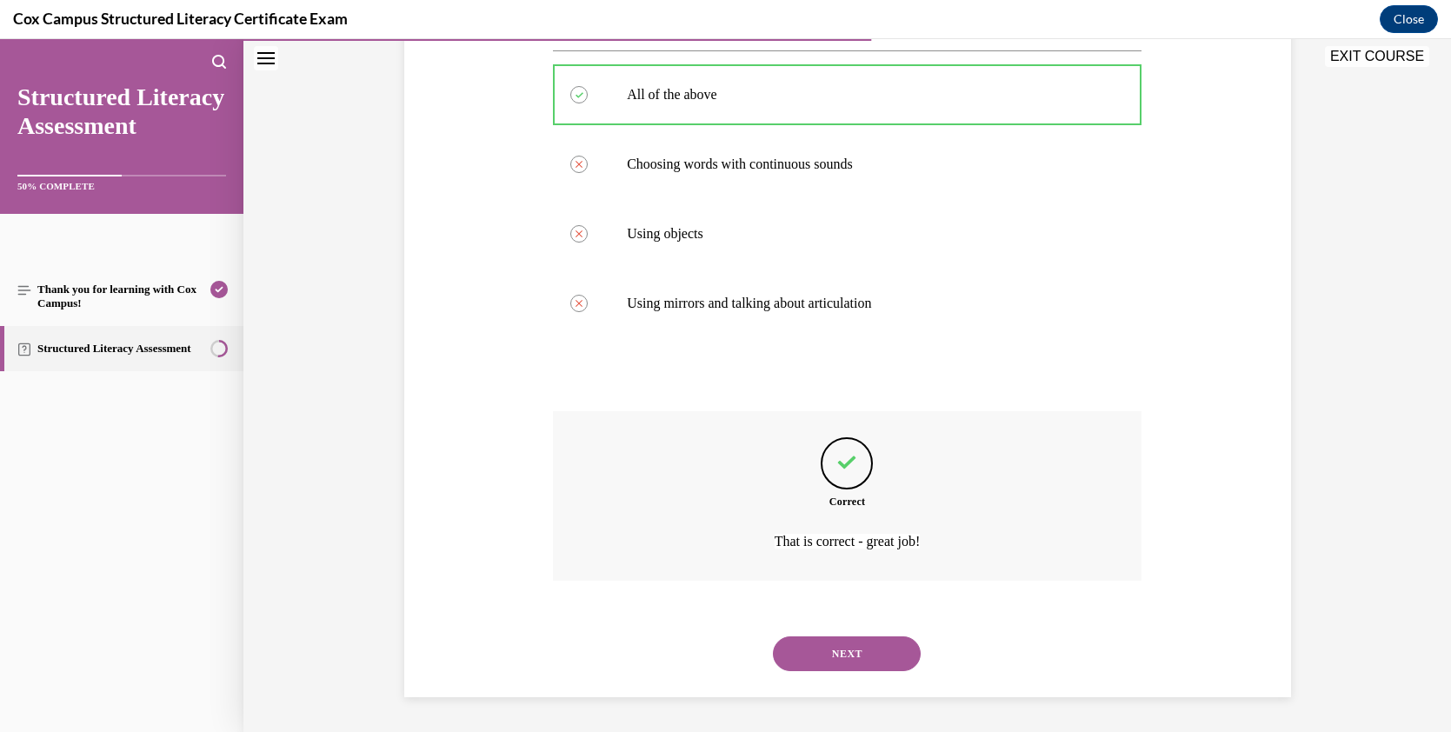
click at [869, 646] on button "NEXT" at bounding box center [847, 653] width 148 height 35
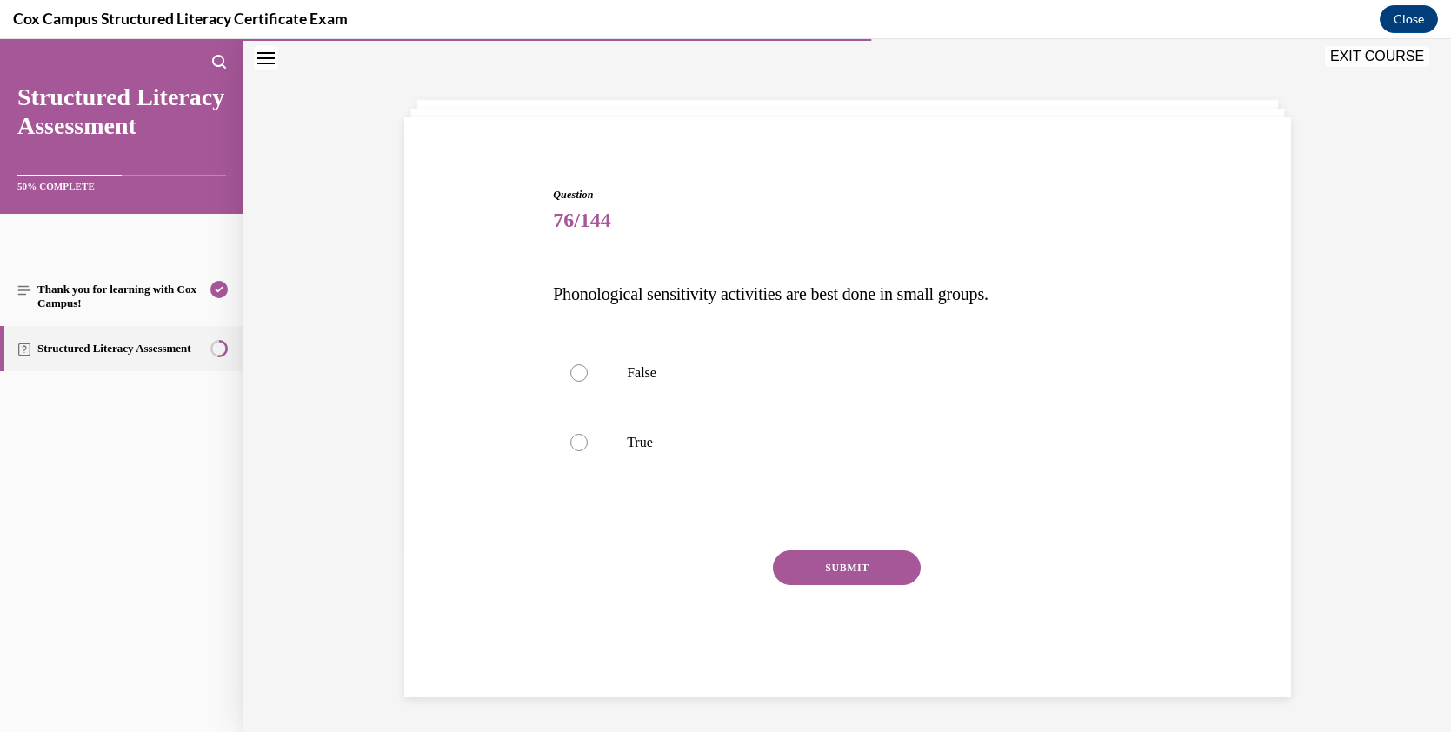
scroll to position [55, 0]
click at [711, 448] on p "True" at bounding box center [862, 442] width 471 height 17
click at [588, 448] on input "True" at bounding box center [578, 442] width 17 height 17
radio input "true"
click at [846, 573] on button "SUBMIT" at bounding box center [847, 567] width 148 height 35
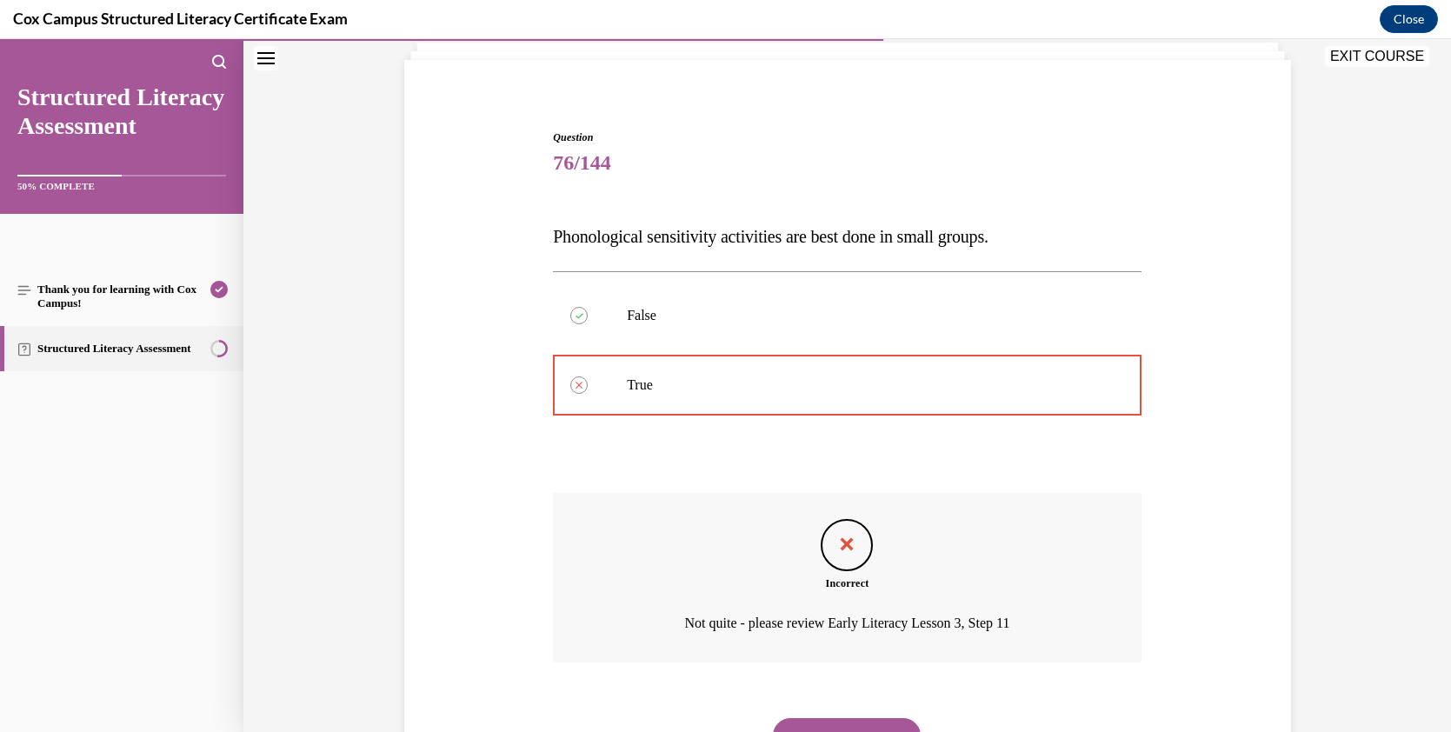
scroll to position [35, 0]
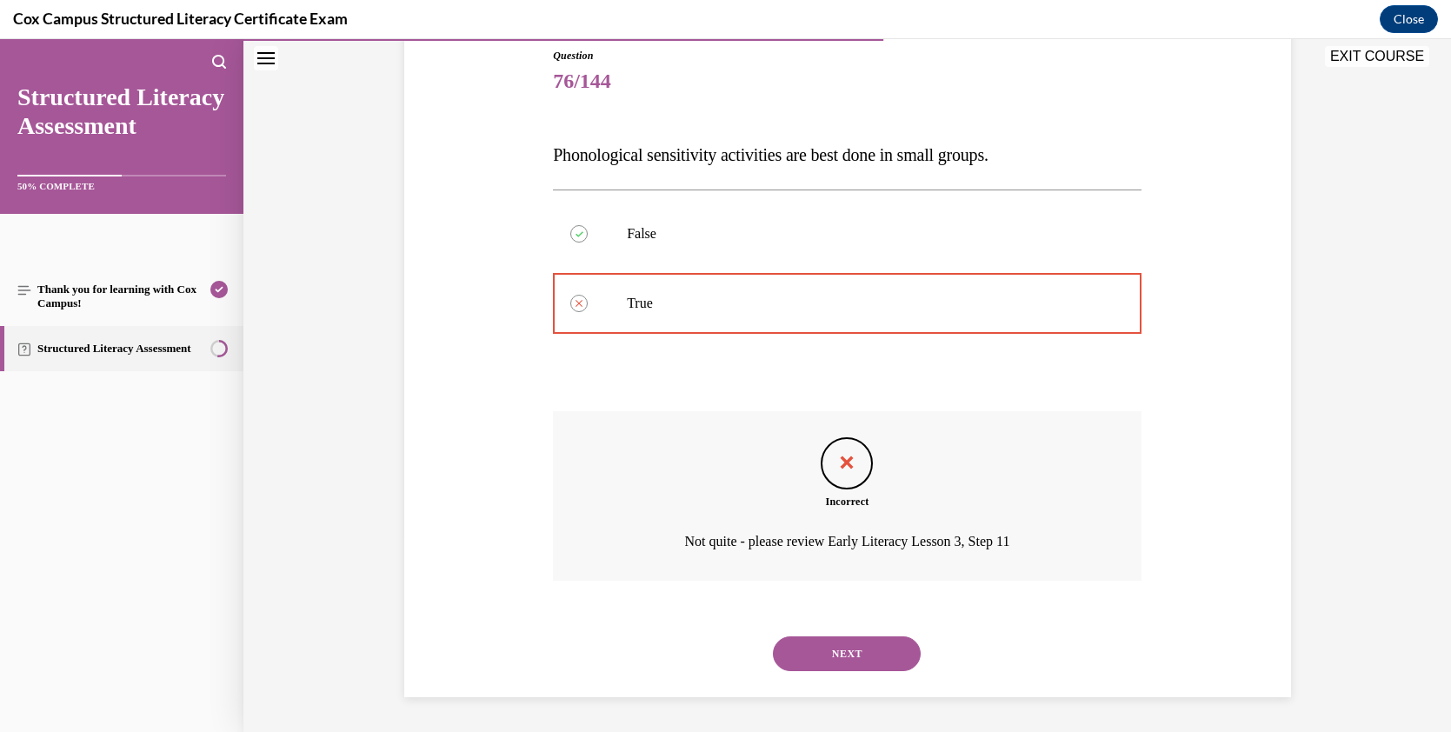
click at [861, 640] on button "NEXT" at bounding box center [847, 653] width 148 height 35
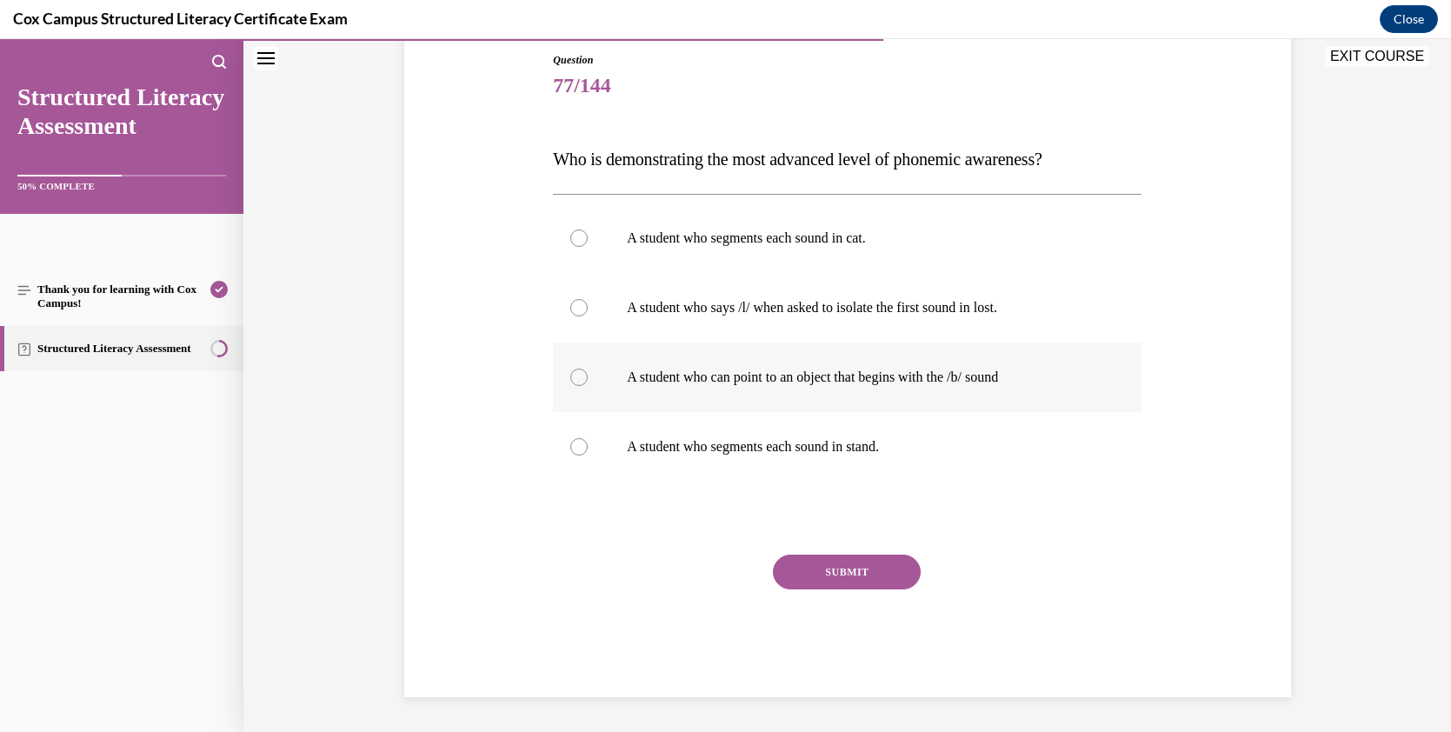
scroll to position [87, 0]
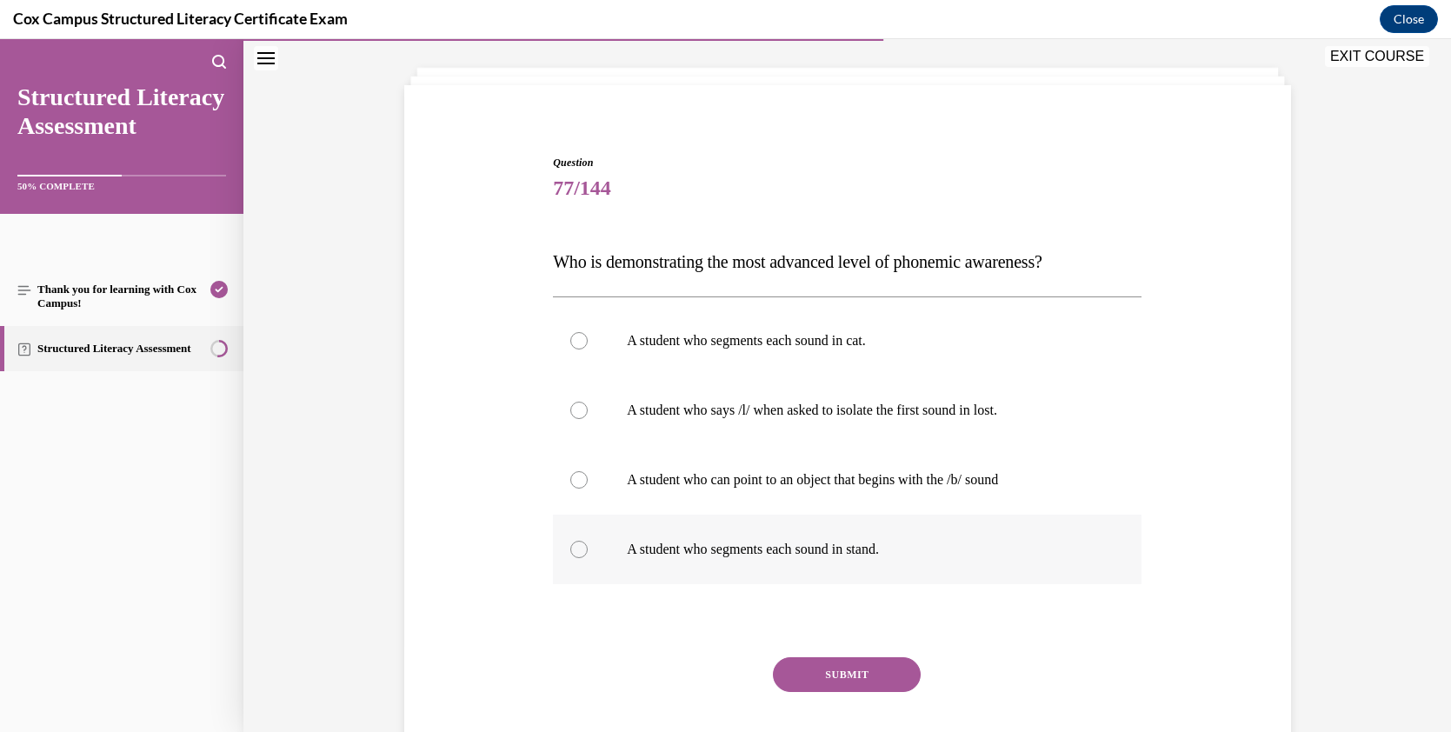
click at [573, 548] on div at bounding box center [578, 549] width 17 height 17
click at [573, 548] on input "A student who segments each sound in stand." at bounding box center [578, 549] width 17 height 17
radio input "true"
click at [811, 675] on button "SUBMIT" at bounding box center [847, 674] width 148 height 35
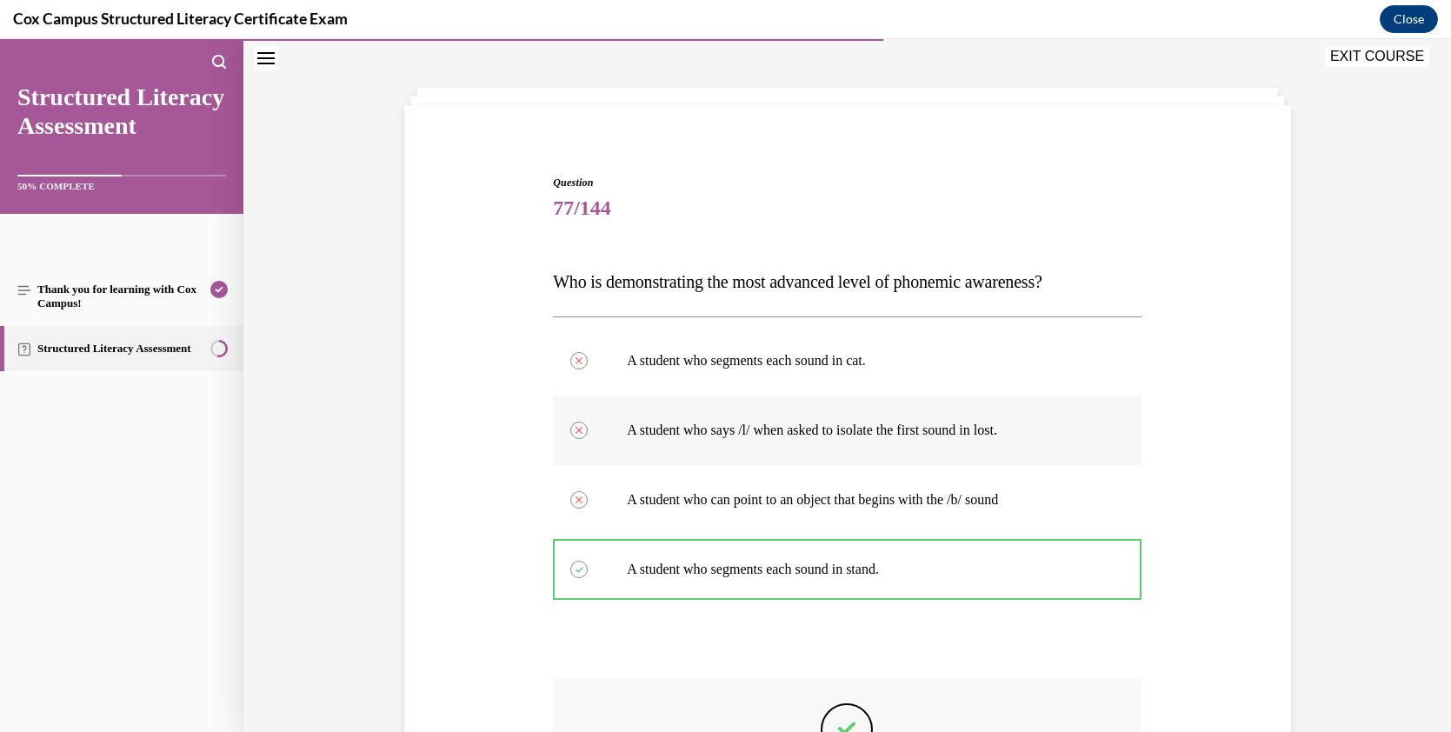
scroll to position [58, 0]
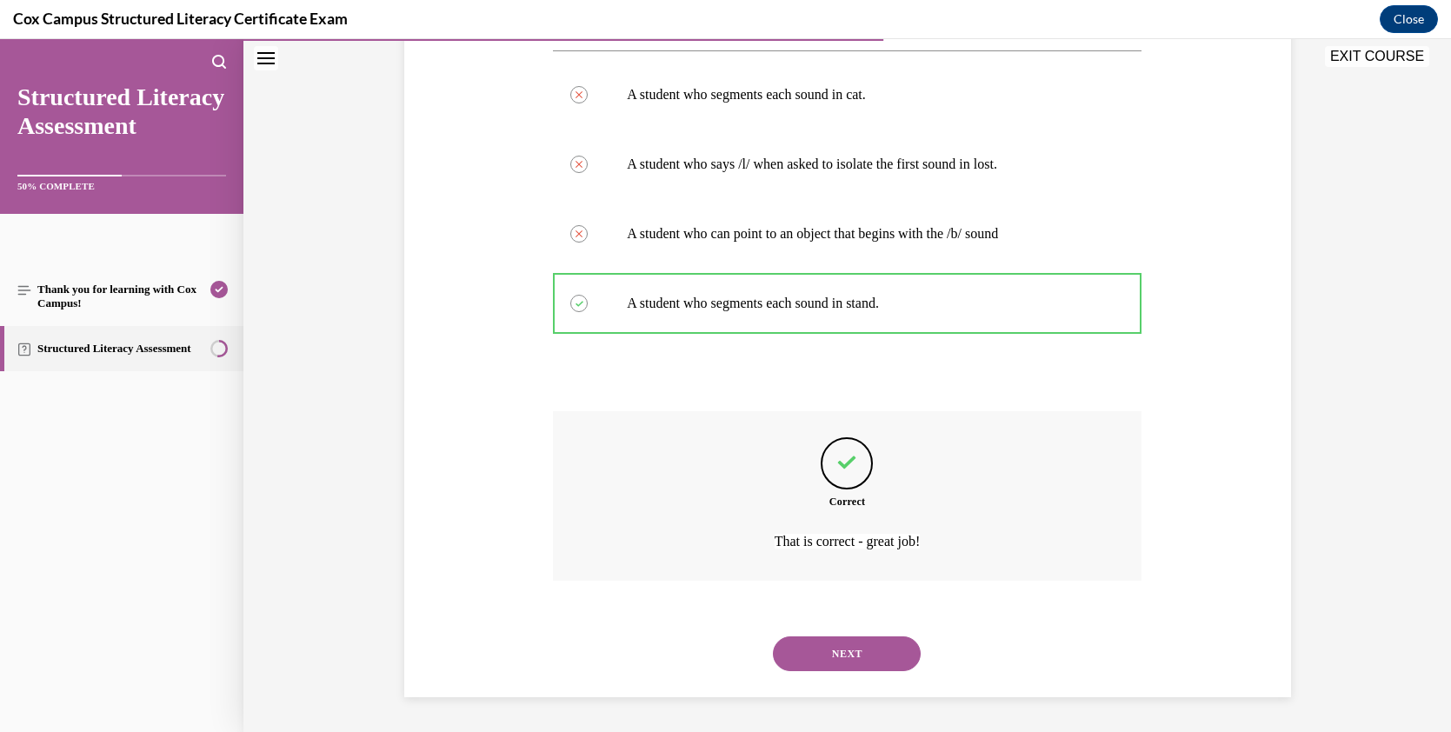
click at [825, 646] on button "NEXT" at bounding box center [847, 653] width 148 height 35
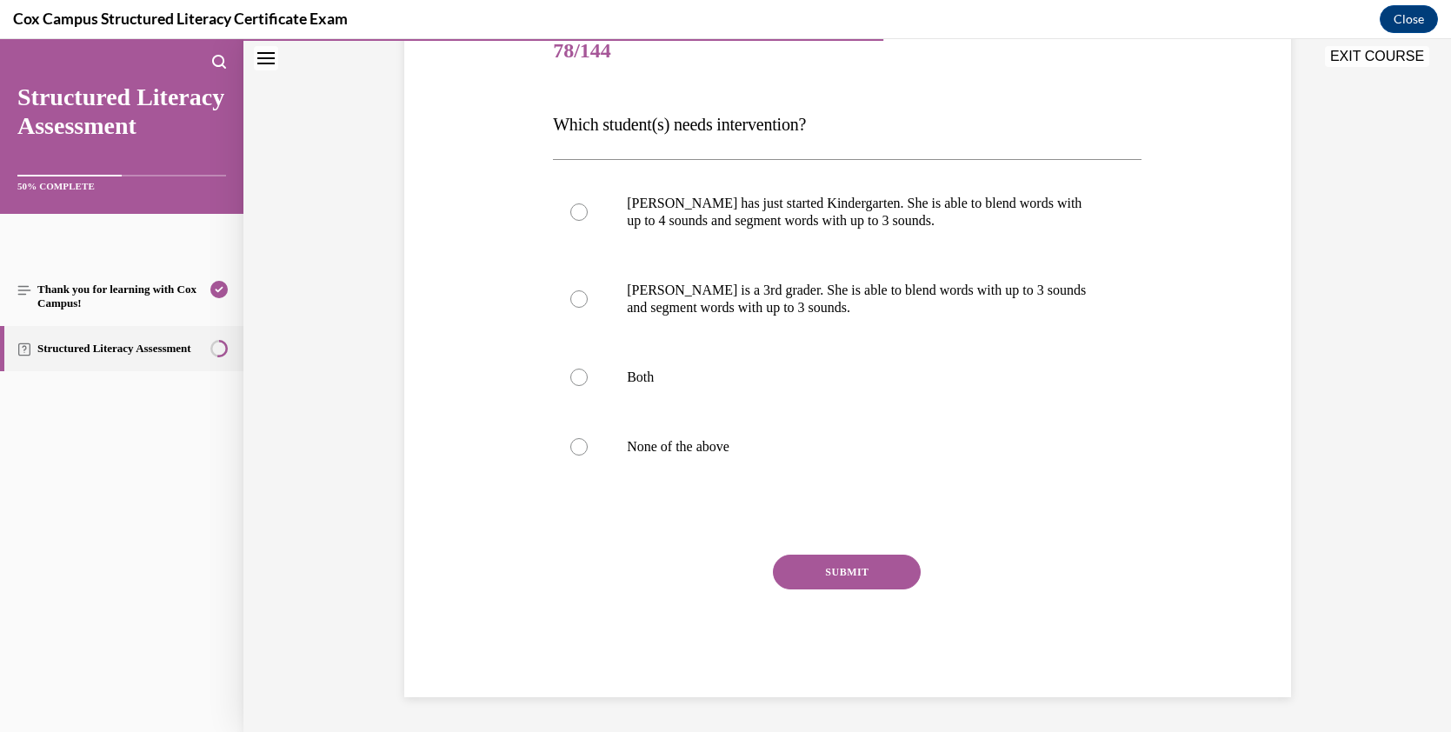
scroll to position [194, 0]
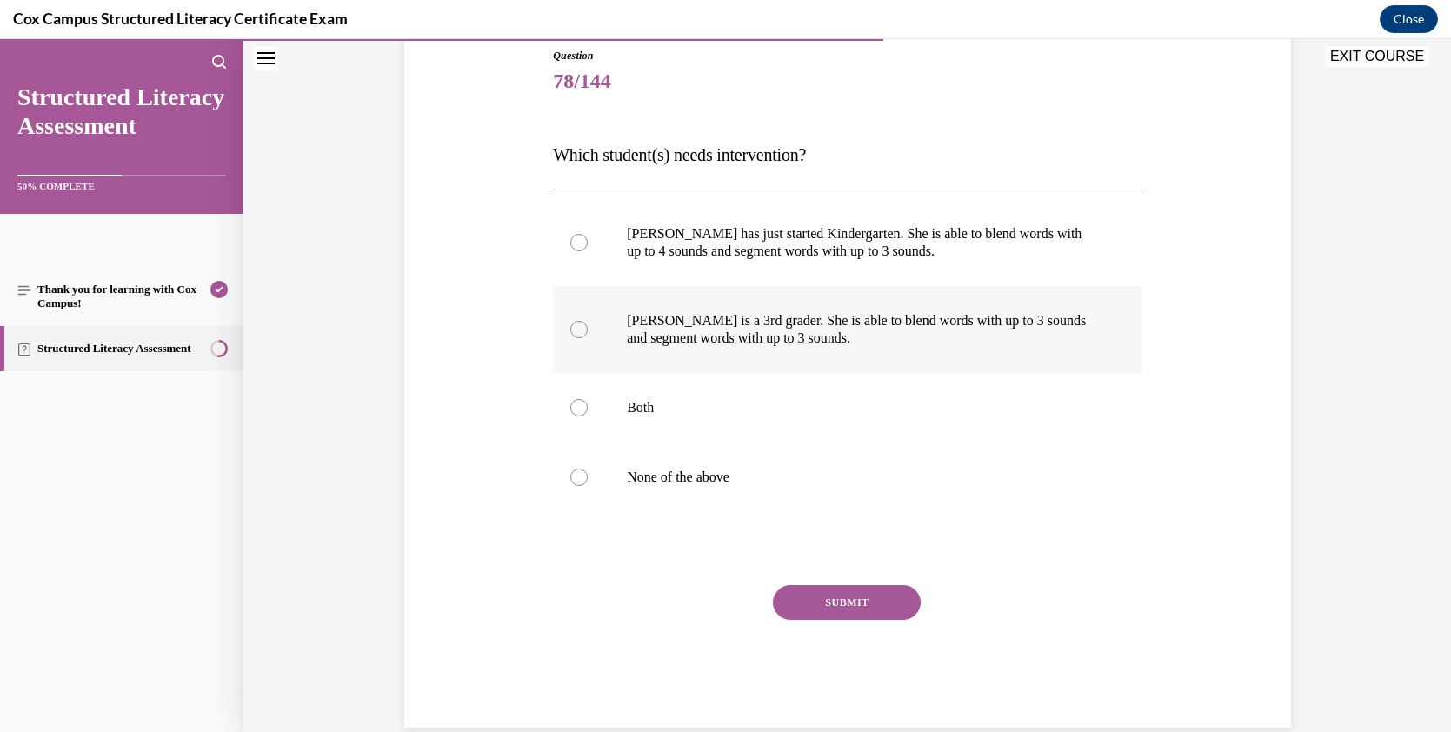
click at [573, 329] on div at bounding box center [578, 329] width 17 height 17
click at [573, 329] on input "[PERSON_NAME] is a 3rd grader. She is able to blend words with up to 3 sounds a…" at bounding box center [578, 329] width 17 height 17
radio input "true"
click at [820, 595] on button "SUBMIT" at bounding box center [847, 602] width 148 height 35
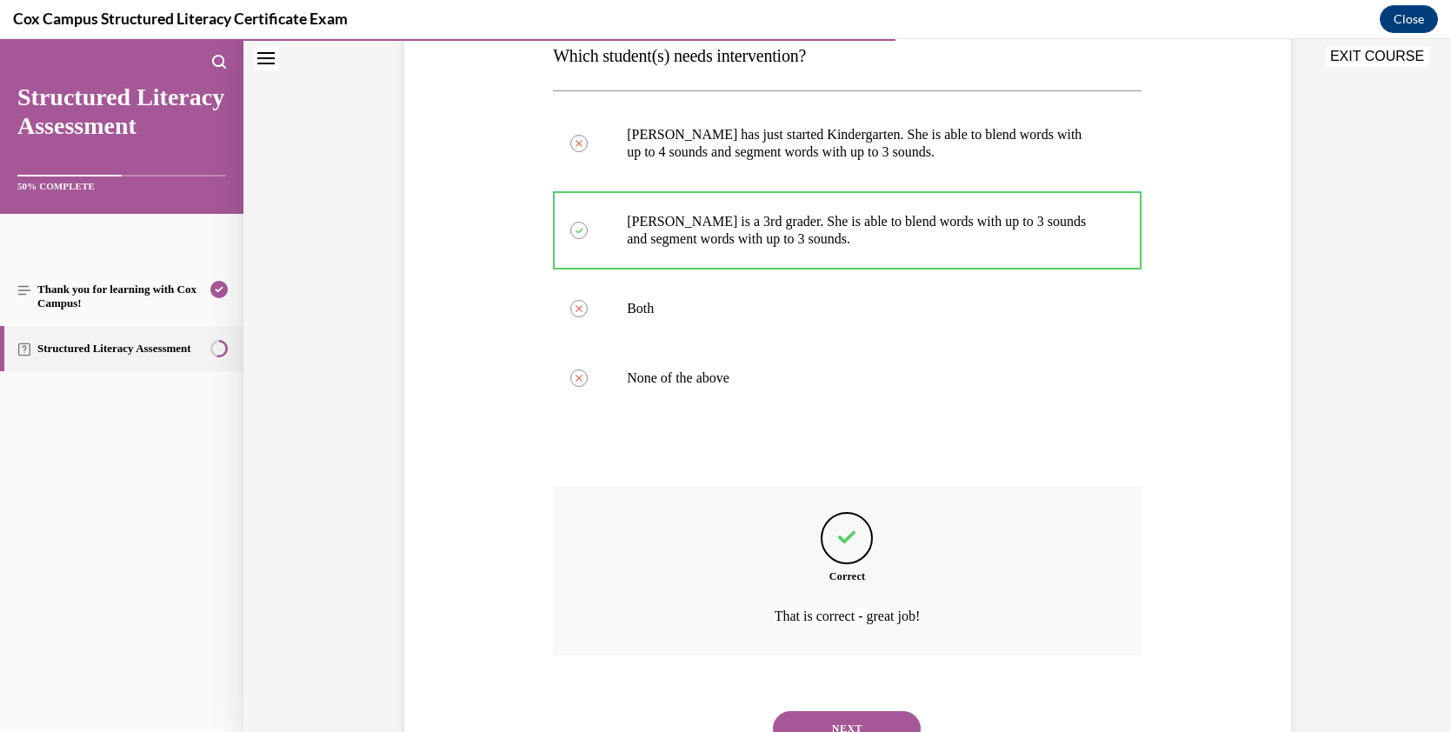
scroll to position [150, 0]
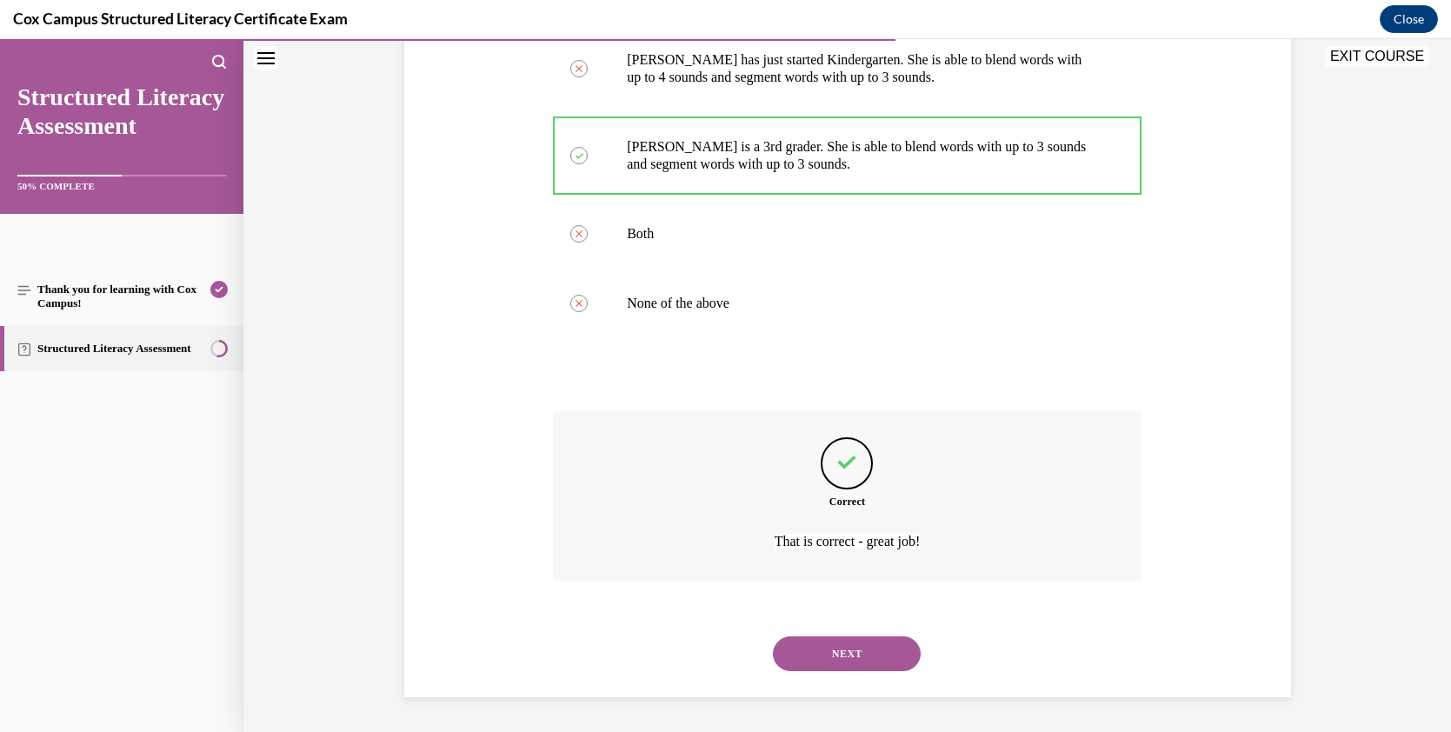
click at [874, 646] on button "NEXT" at bounding box center [847, 653] width 148 height 35
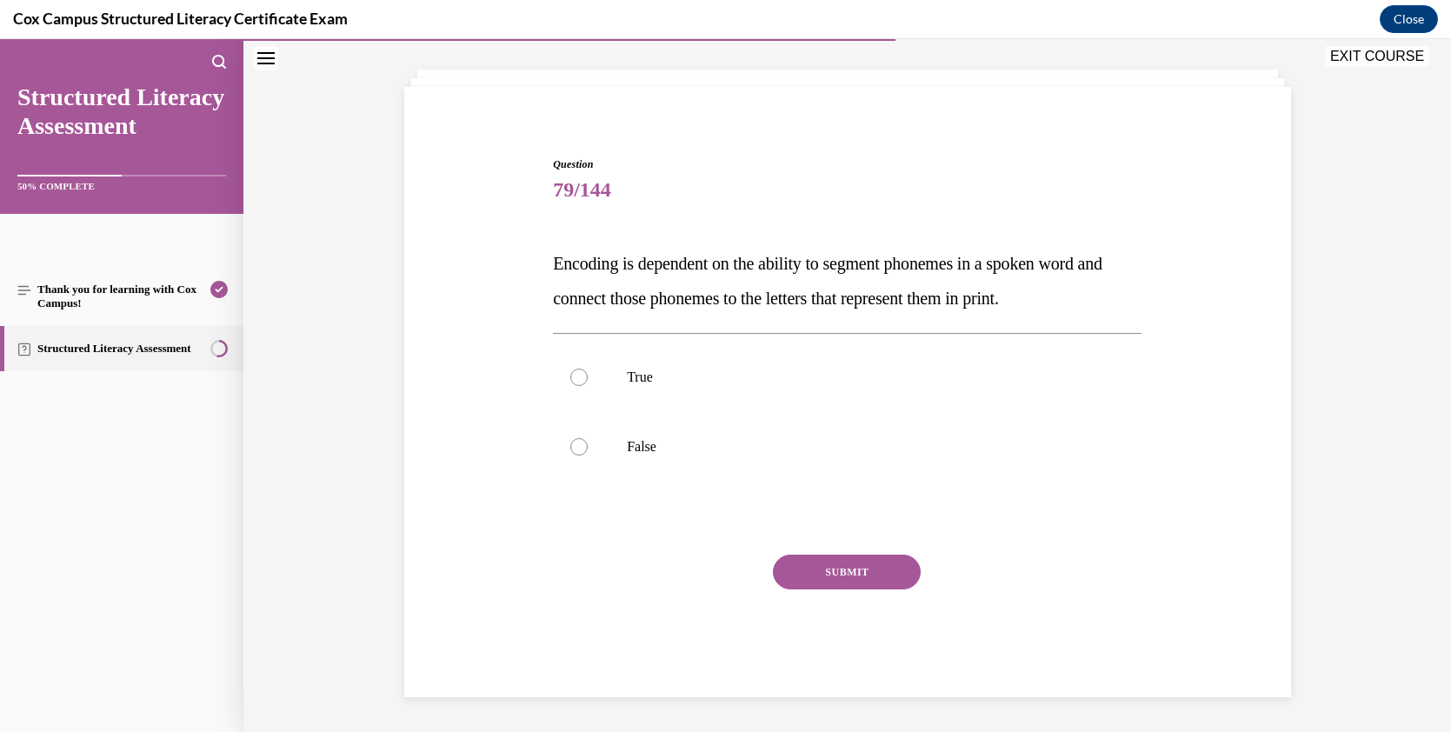
scroll to position [85, 0]
click at [655, 365] on label "True" at bounding box center [847, 377] width 588 height 70
click at [588, 369] on input "True" at bounding box center [578, 377] width 17 height 17
radio input "true"
click at [876, 568] on button "SUBMIT" at bounding box center [847, 572] width 148 height 35
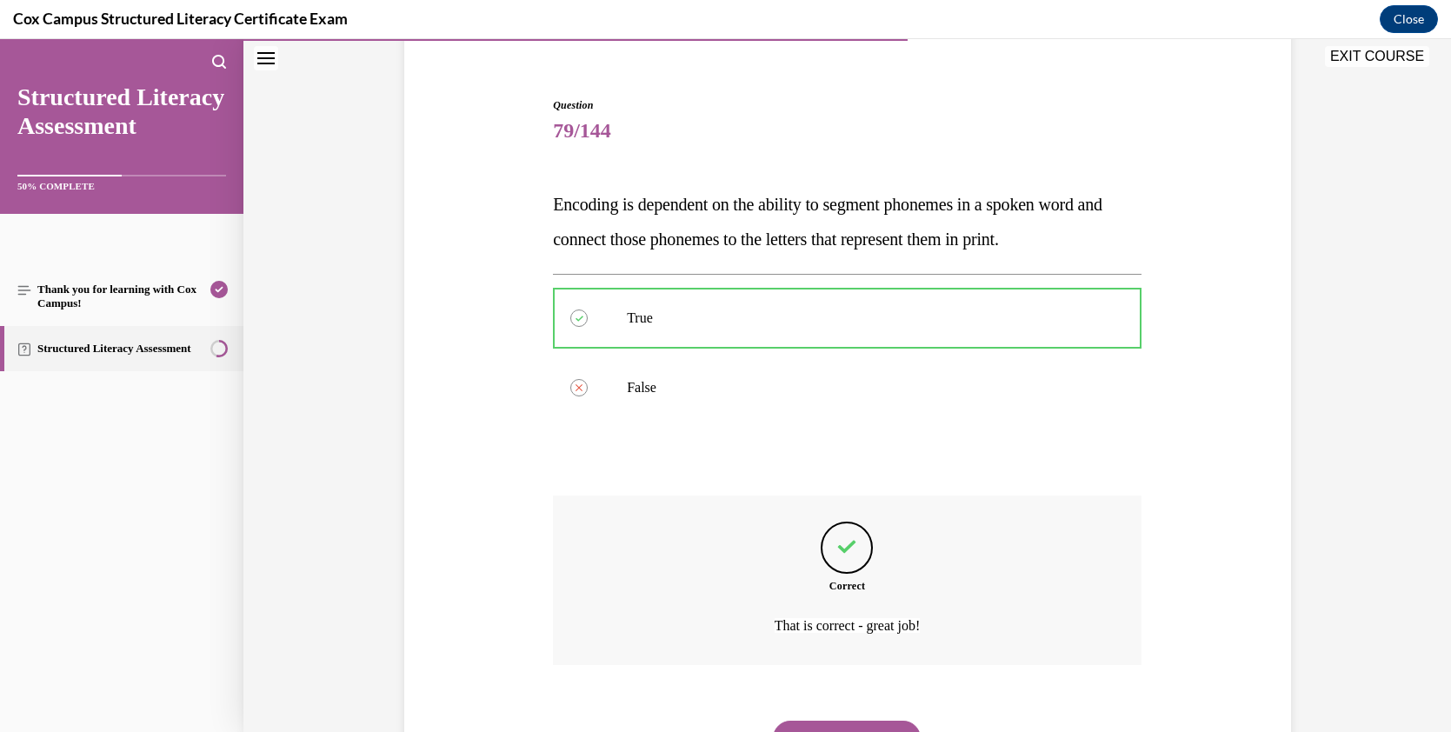
scroll to position [123, 0]
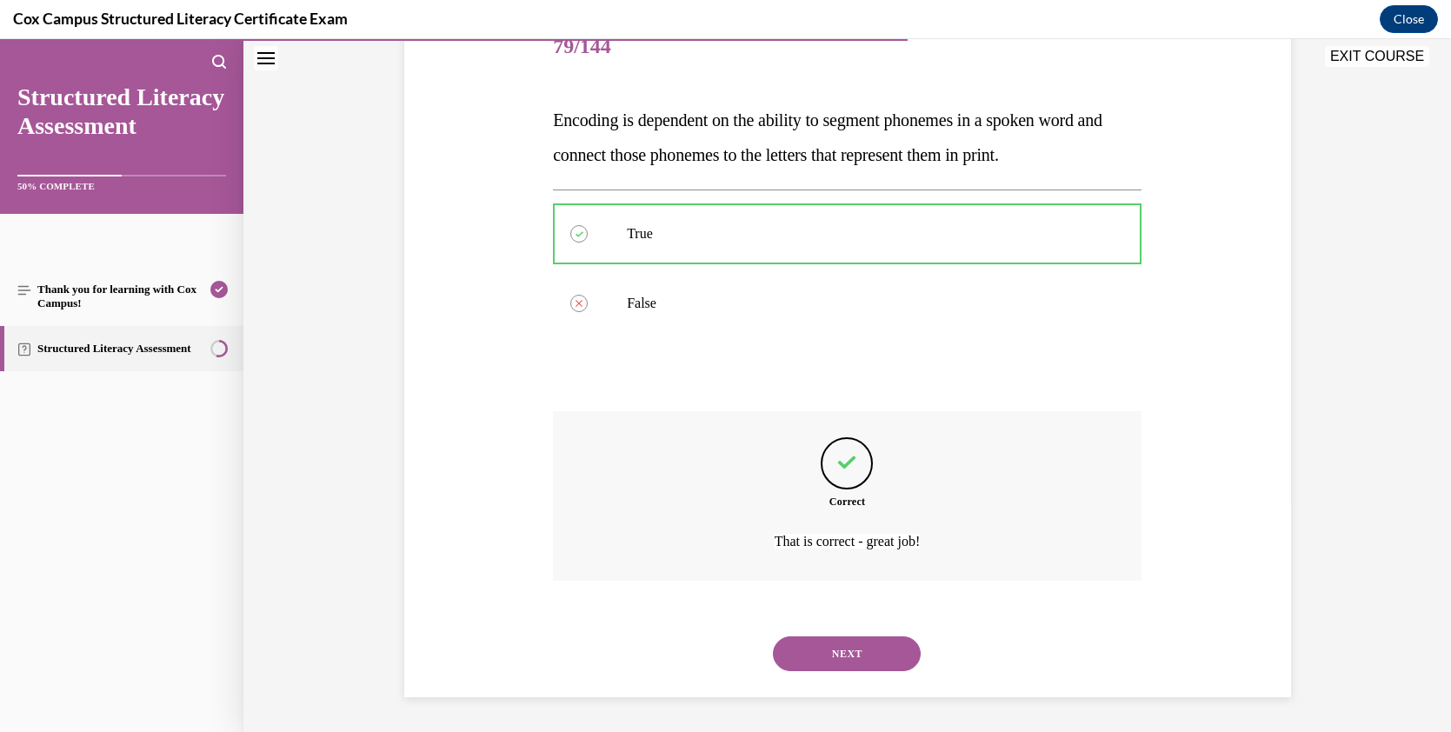
click at [838, 661] on button "NEXT" at bounding box center [847, 653] width 148 height 35
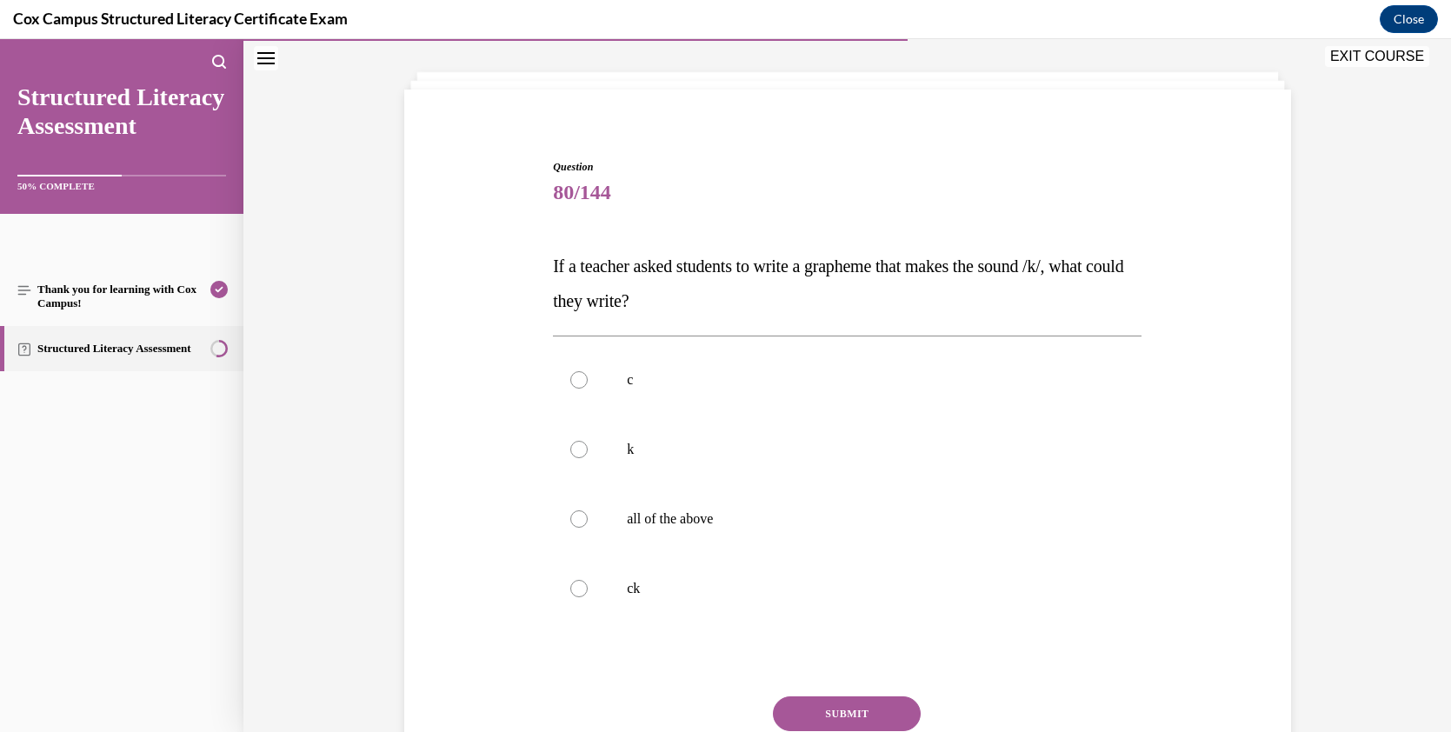
scroll to position [87, 0]
click at [570, 515] on div at bounding box center [578, 514] width 17 height 17
click at [570, 515] on input "all of the above" at bounding box center [578, 514] width 17 height 17
radio input "true"
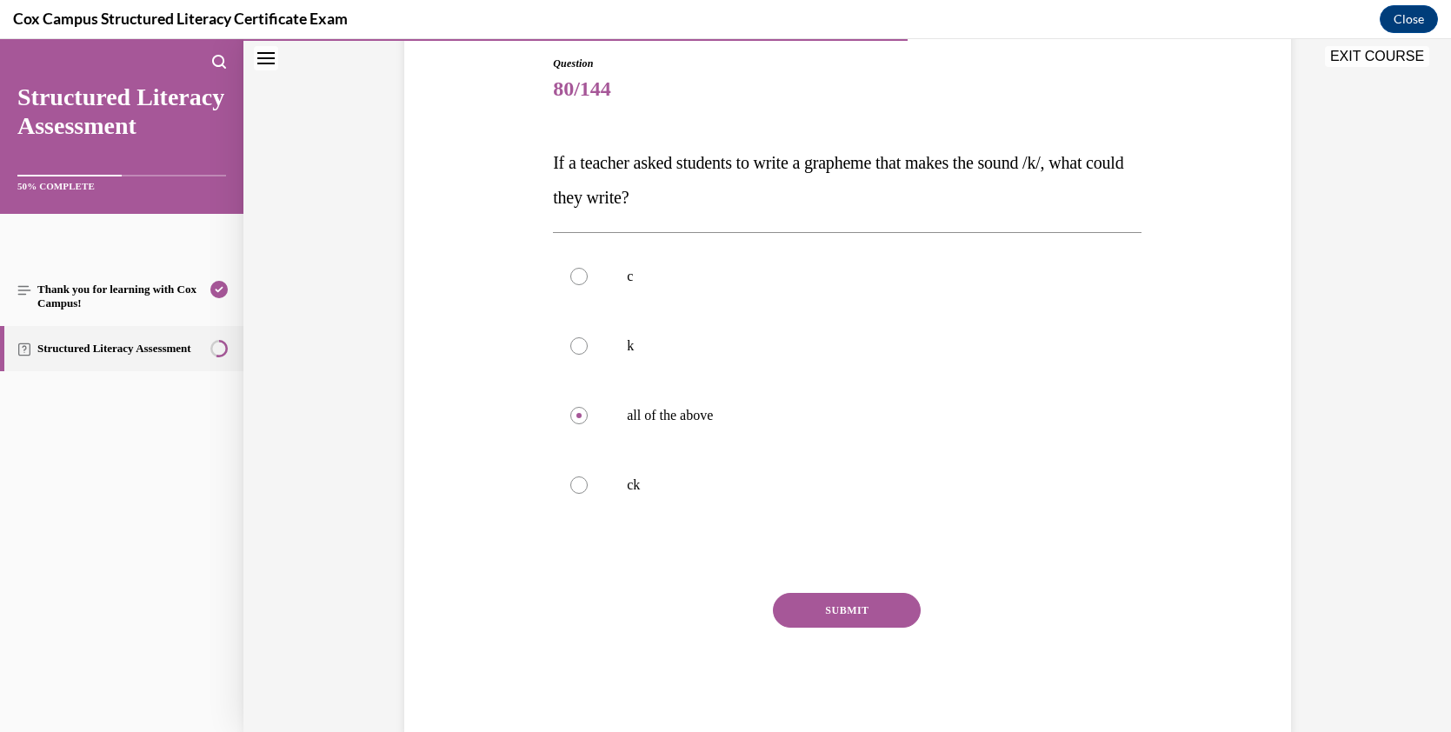
click at [869, 621] on button "SUBMIT" at bounding box center [847, 610] width 148 height 35
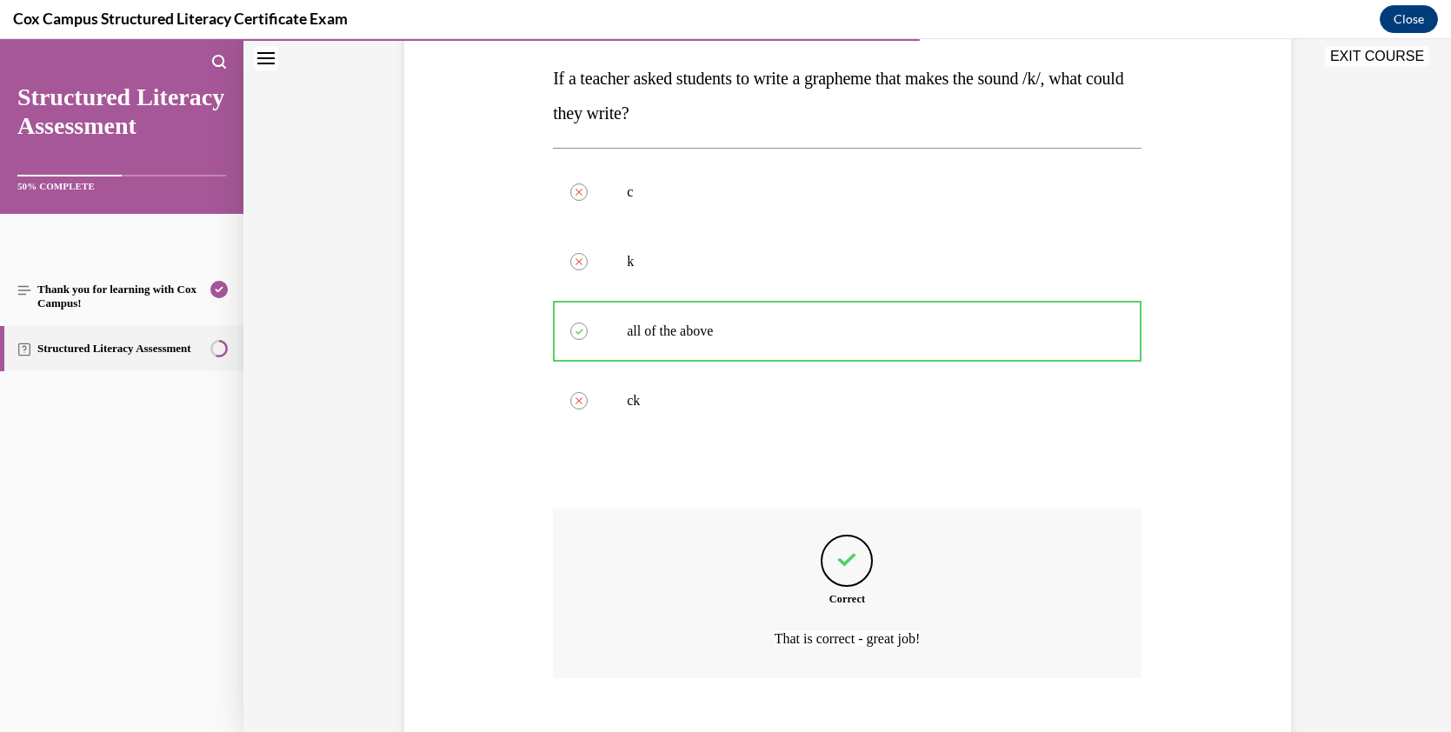
scroll to position [368, 0]
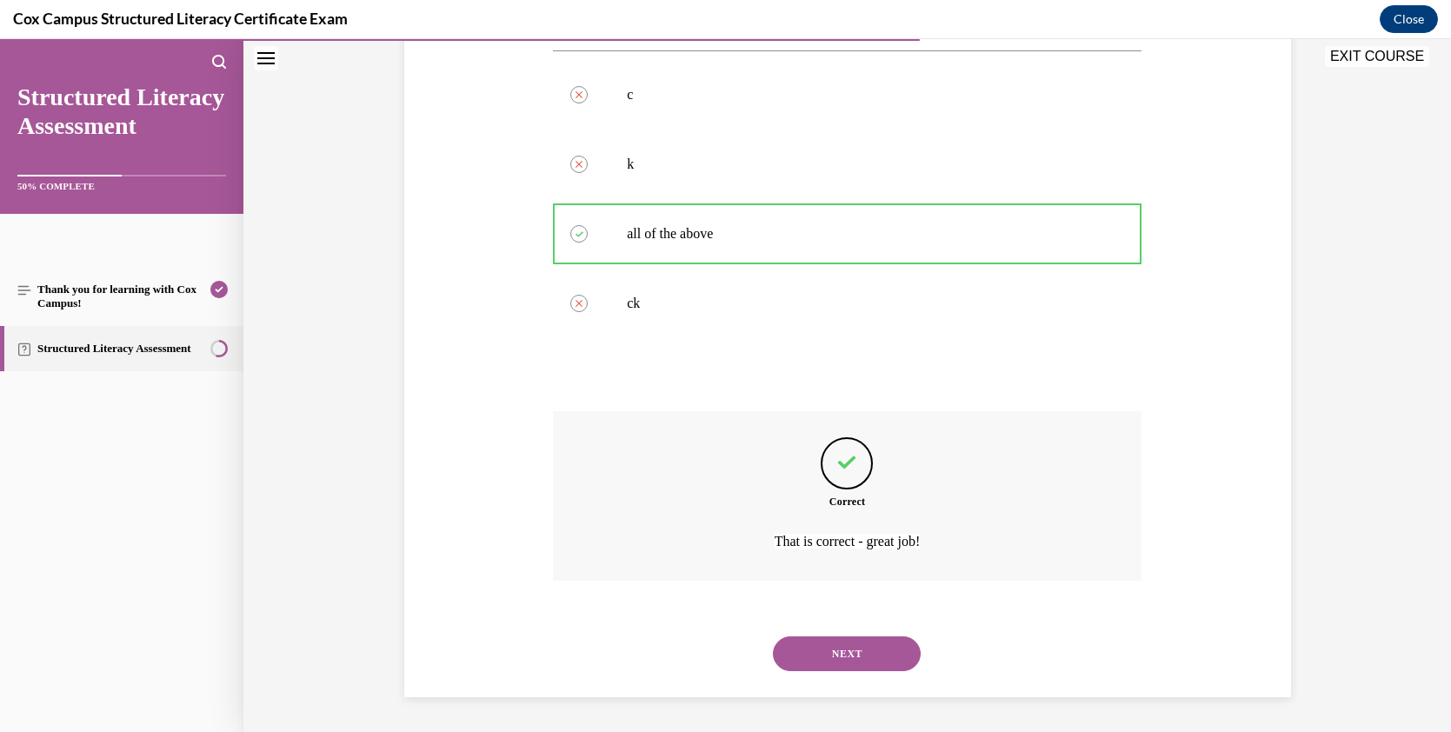
click at [866, 651] on button "NEXT" at bounding box center [847, 653] width 148 height 35
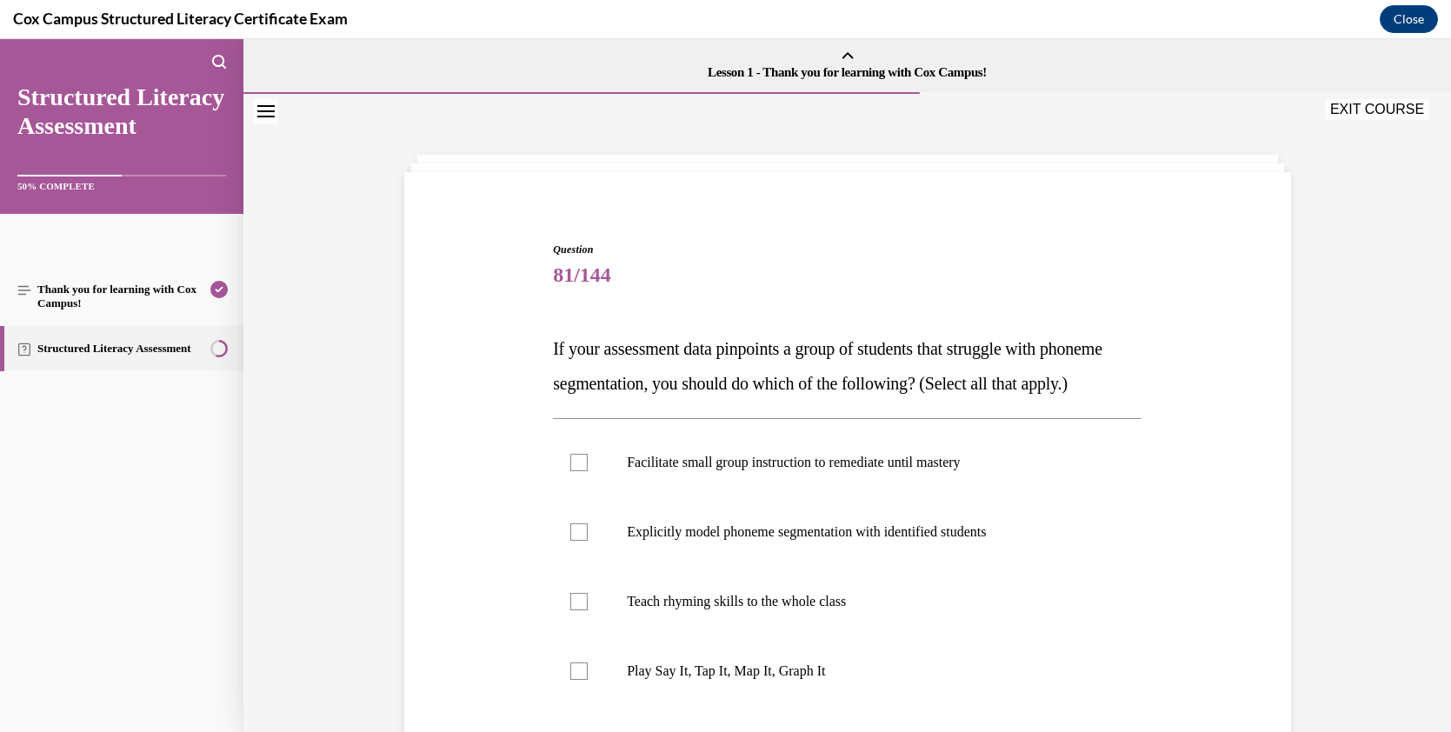
scroll to position [130, 0]
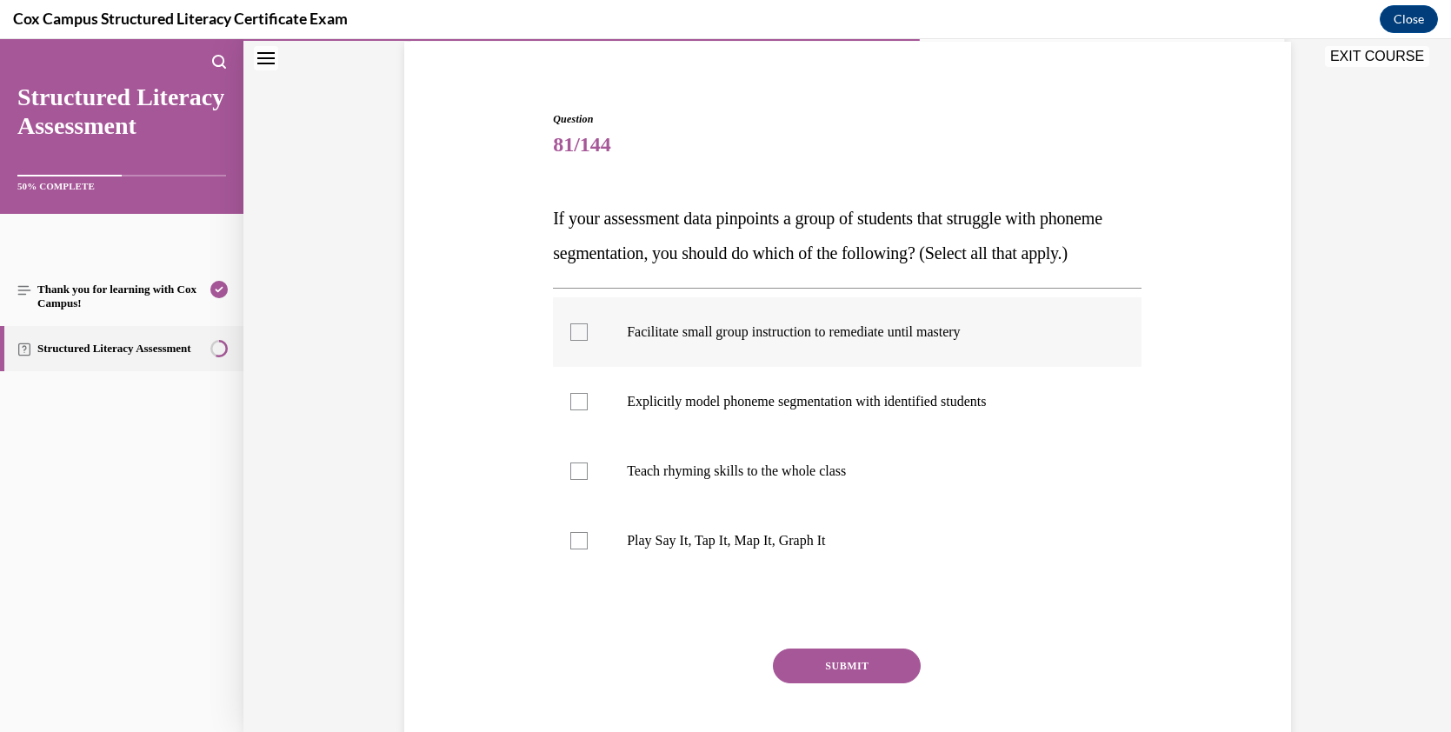
click at [571, 341] on div at bounding box center [578, 331] width 17 height 17
click at [571, 341] on input "Facilitate small group instruction to remediate until mastery" at bounding box center [578, 331] width 17 height 17
checkbox input "true"
click at [572, 410] on div at bounding box center [578, 401] width 17 height 17
click at [572, 410] on input "Explicitly model phoneme segmentation with identified students" at bounding box center [578, 401] width 17 height 17
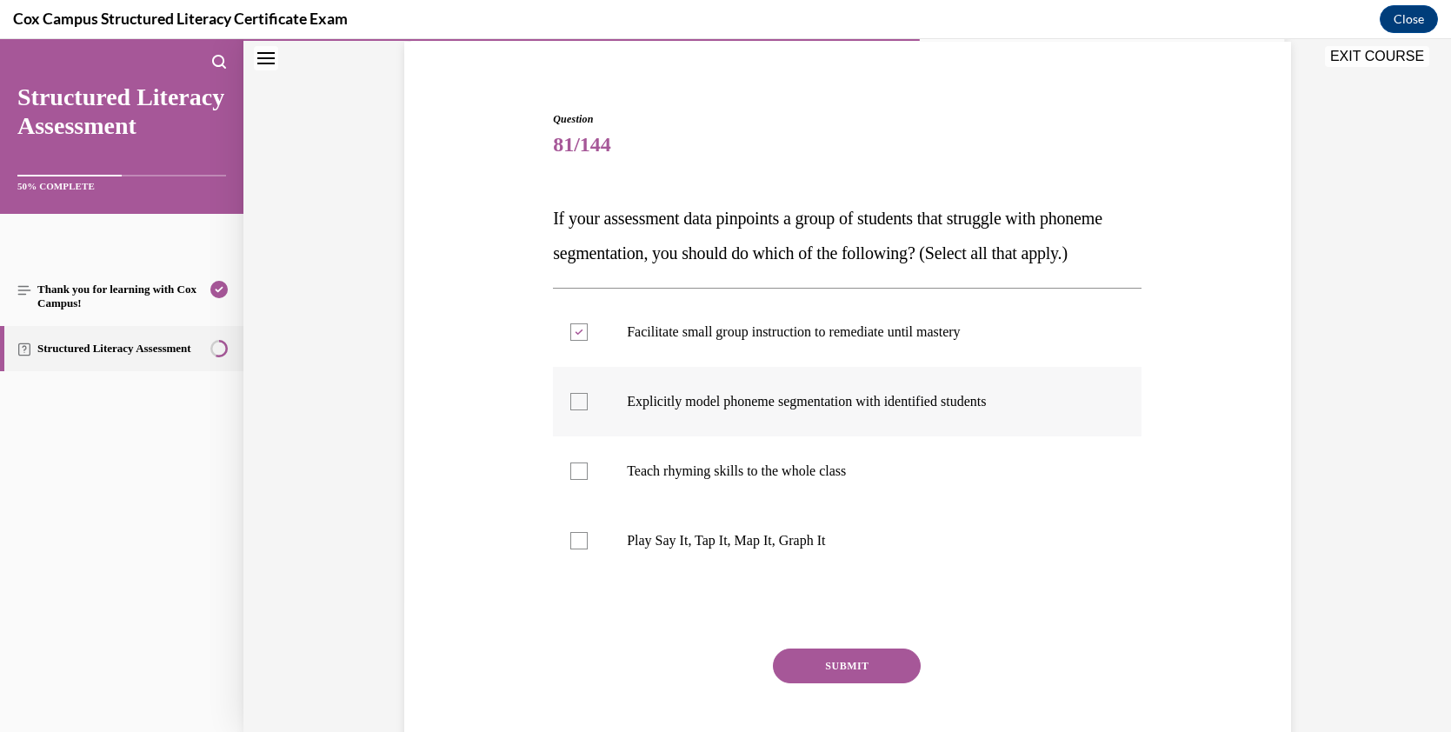
checkbox input "true"
click at [572, 549] on div at bounding box center [578, 540] width 17 height 17
click at [572, 549] on input "Play Say It, Tap It, Map It, Graph It" at bounding box center [578, 540] width 17 height 17
checkbox input "true"
click at [791, 683] on button "SUBMIT" at bounding box center [847, 665] width 148 height 35
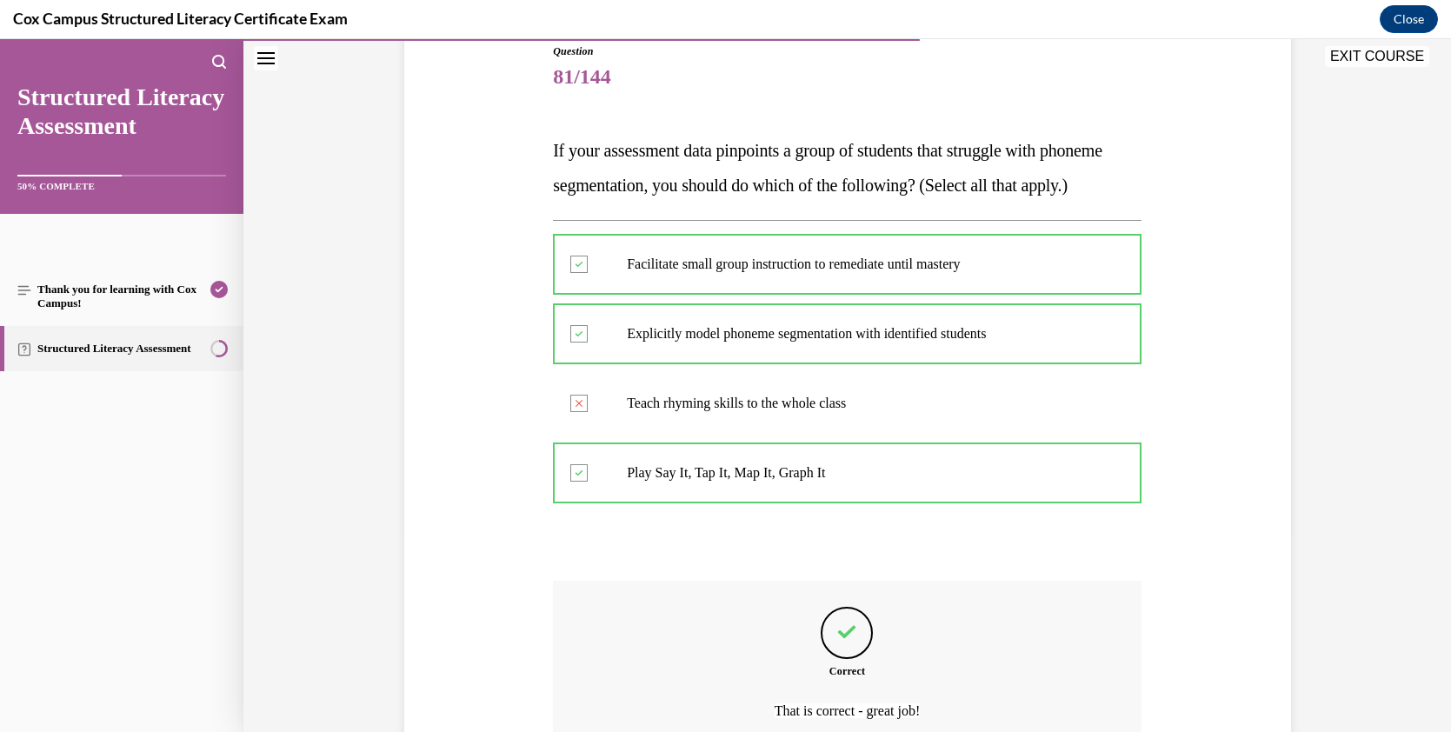
scroll to position [402, 0]
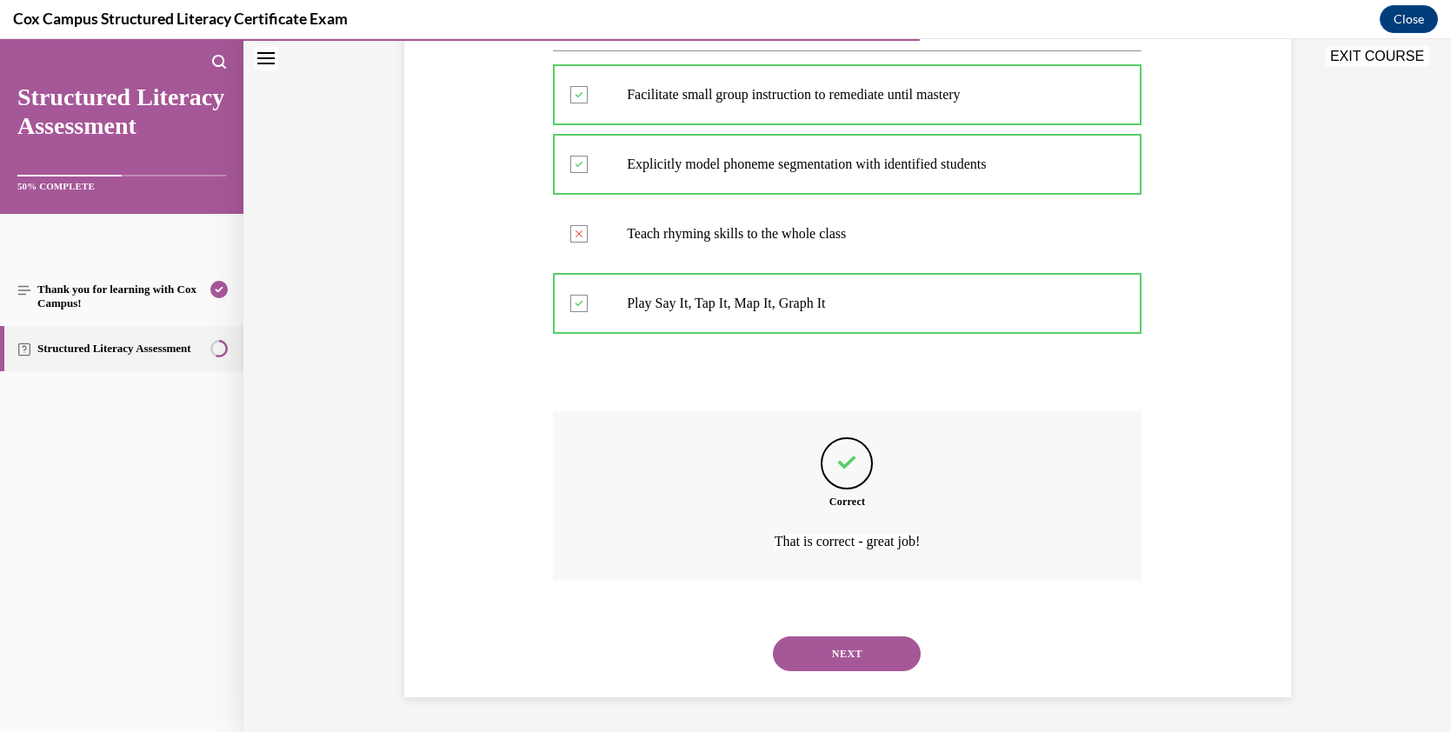
click at [890, 642] on button "NEXT" at bounding box center [847, 653] width 148 height 35
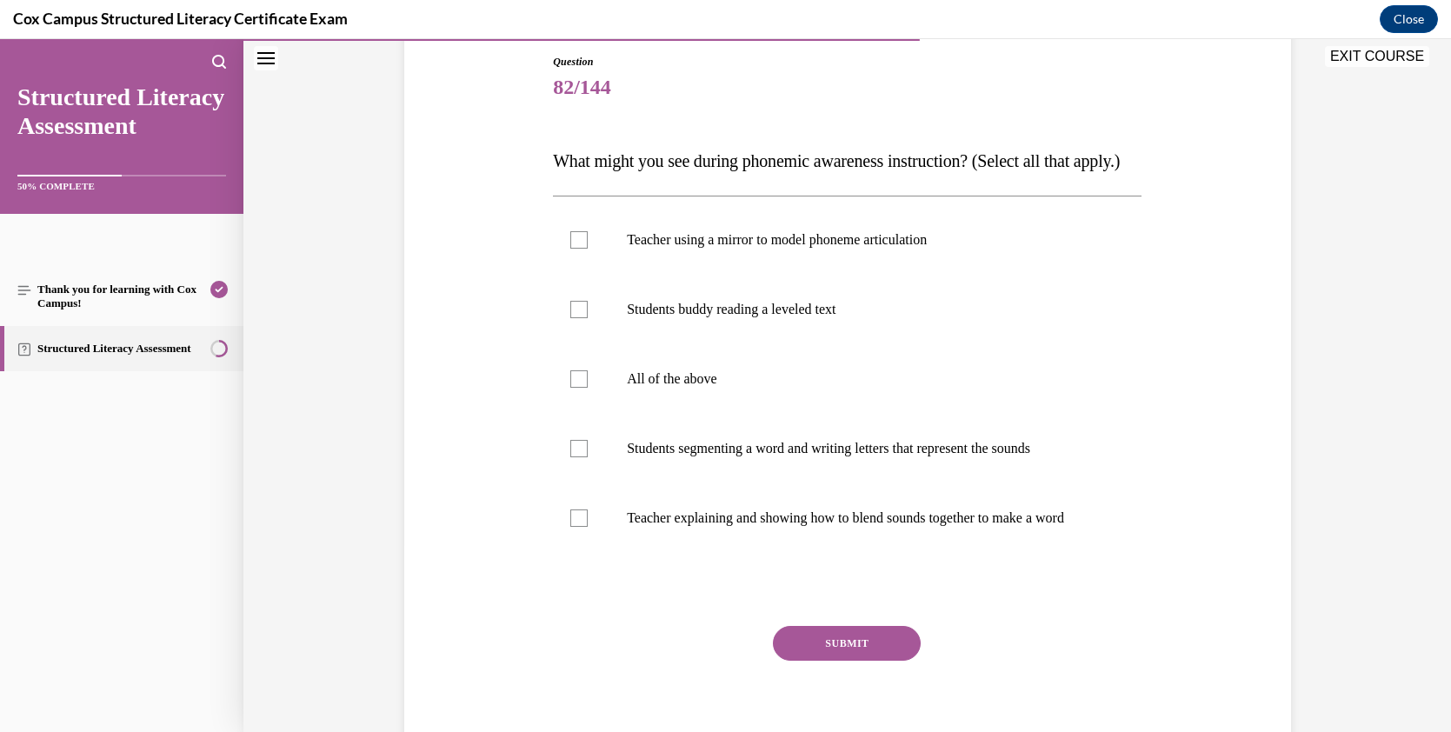
scroll to position [201, 0]
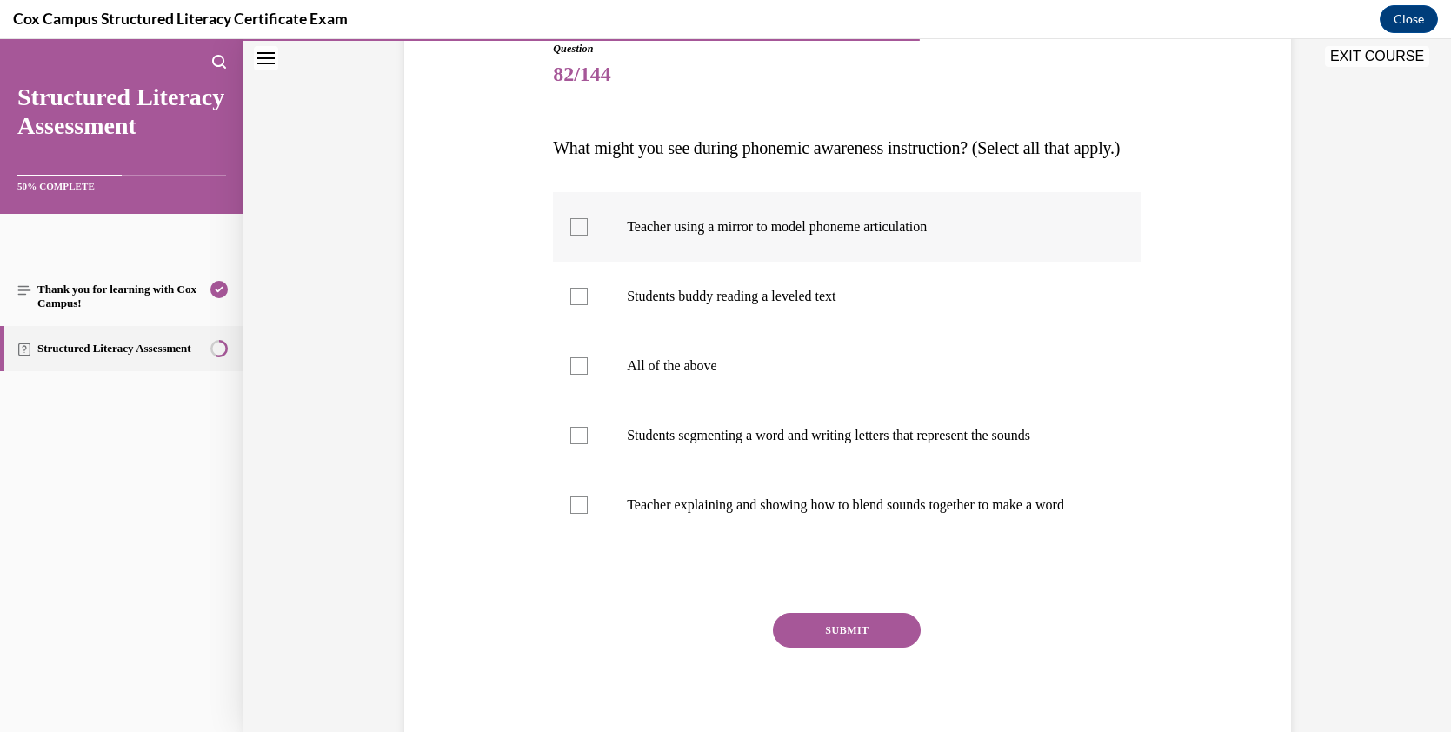
click at [573, 236] on div at bounding box center [578, 226] width 17 height 17
click at [573, 236] on input "Teacher using a mirror to model phoneme articulation" at bounding box center [578, 226] width 17 height 17
checkbox input "true"
click at [575, 514] on div at bounding box center [578, 504] width 17 height 17
click at [575, 514] on input "Teacher explaining and showing how to blend sounds together to make a word" at bounding box center [578, 504] width 17 height 17
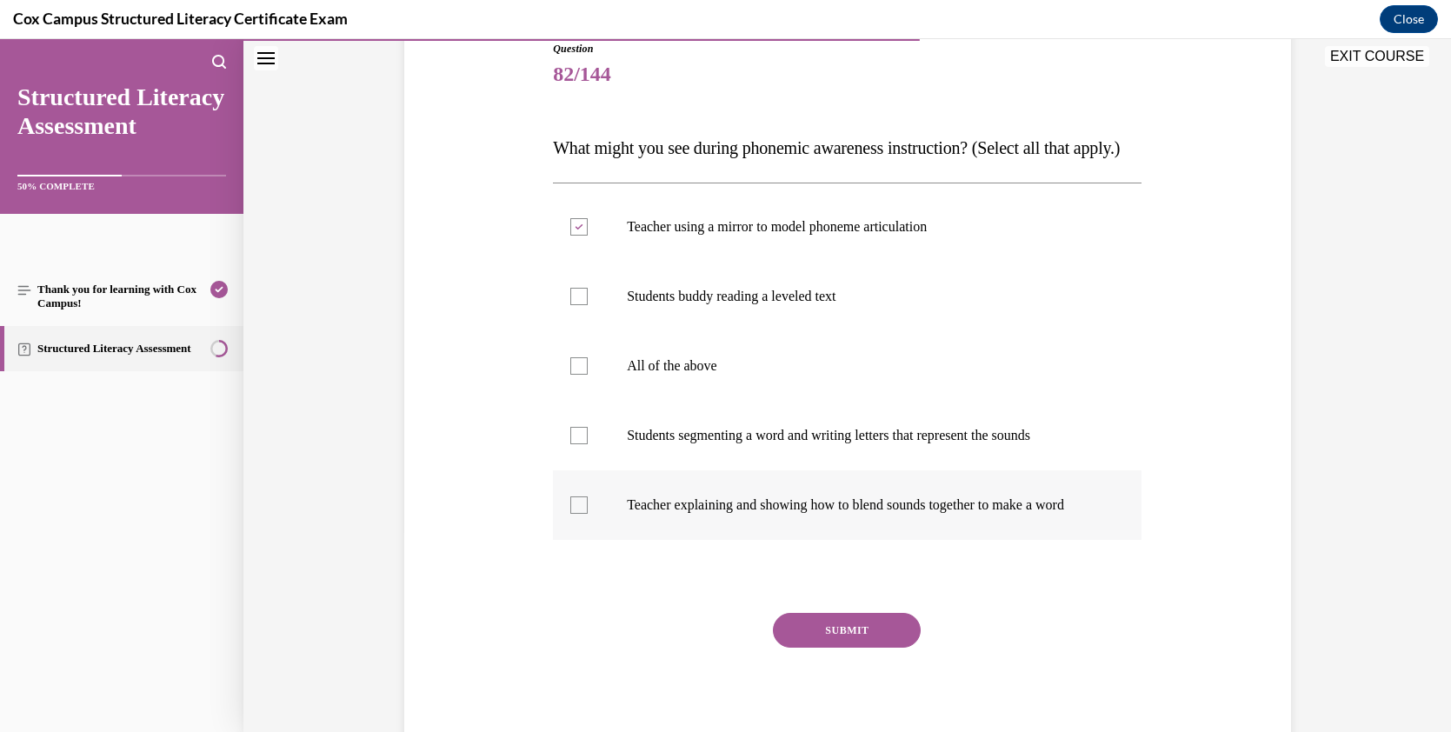
checkbox input "true"
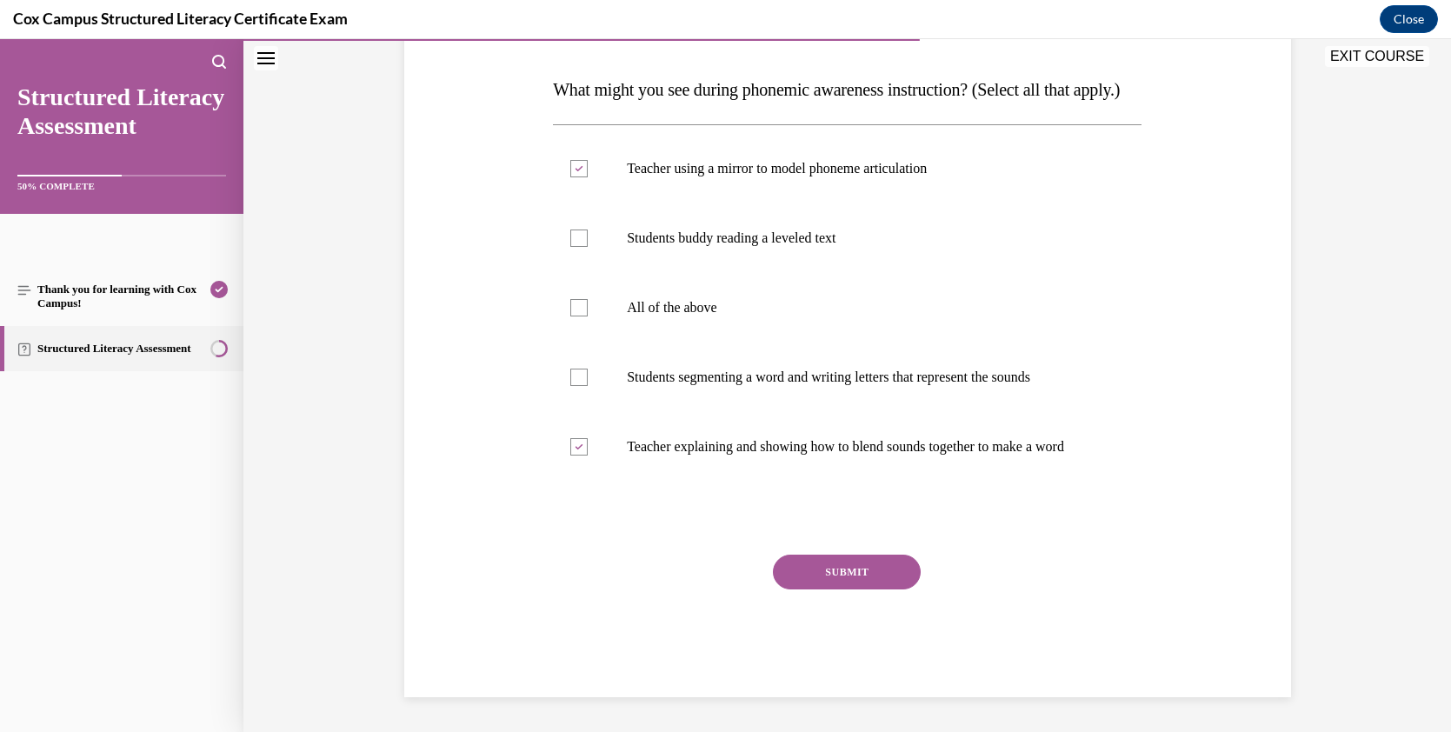
click at [854, 573] on button "SUBMIT" at bounding box center [847, 572] width 148 height 35
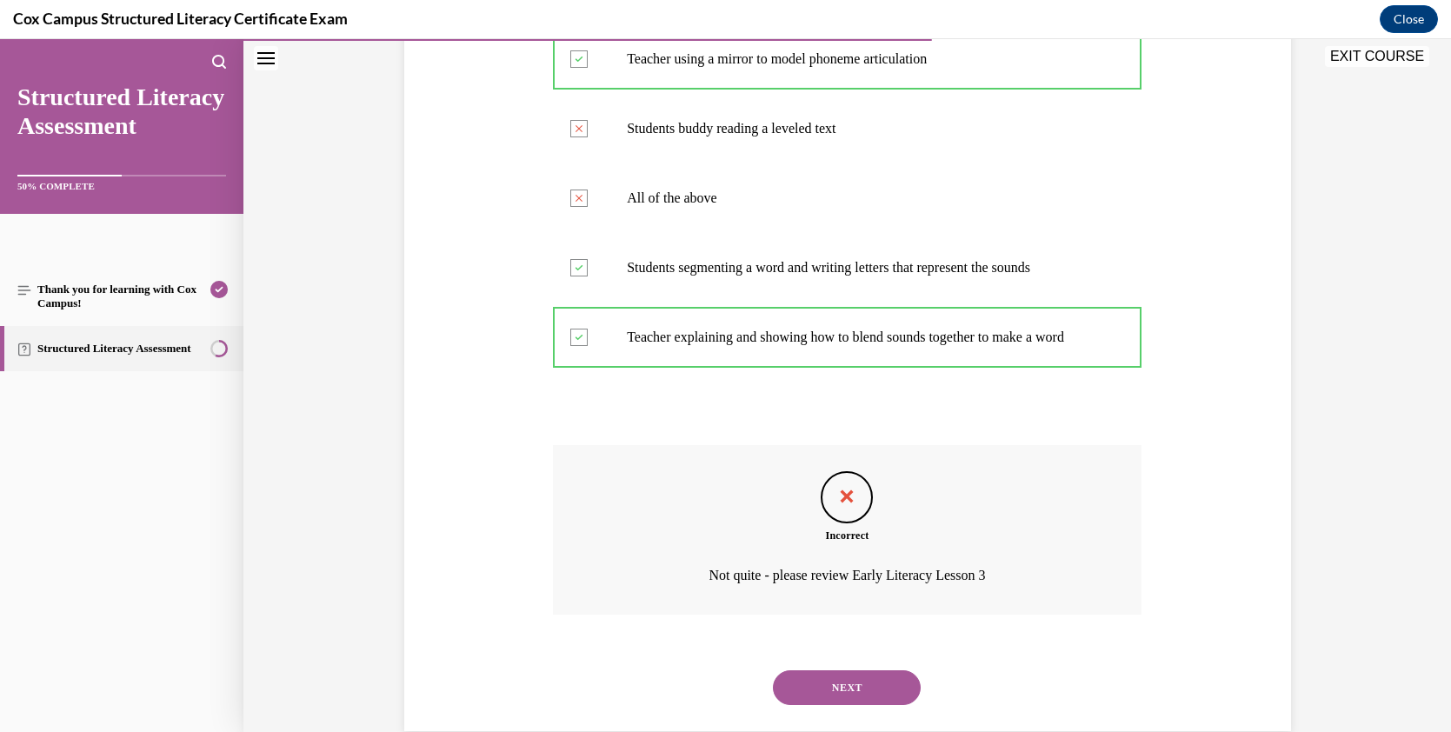
scroll to position [455, 0]
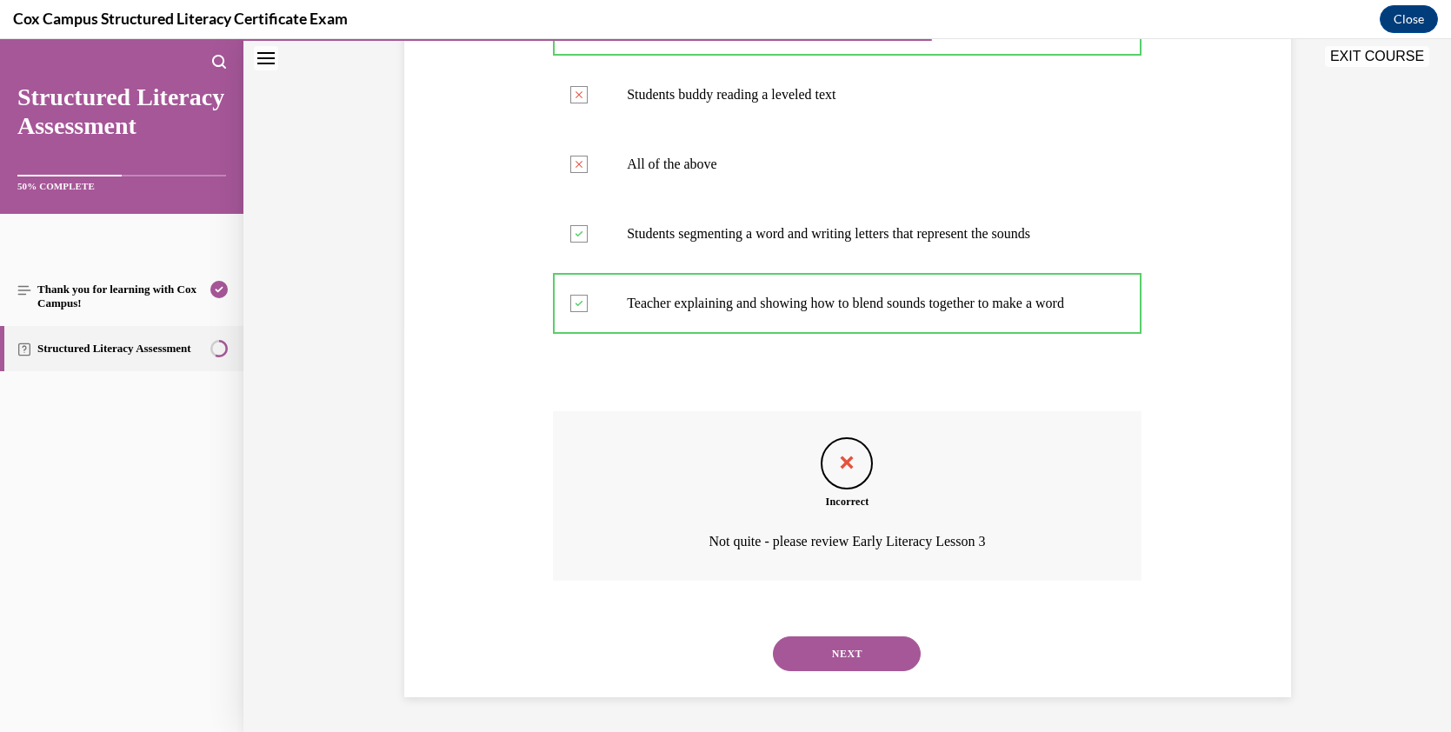
click at [887, 642] on button "NEXT" at bounding box center [847, 653] width 148 height 35
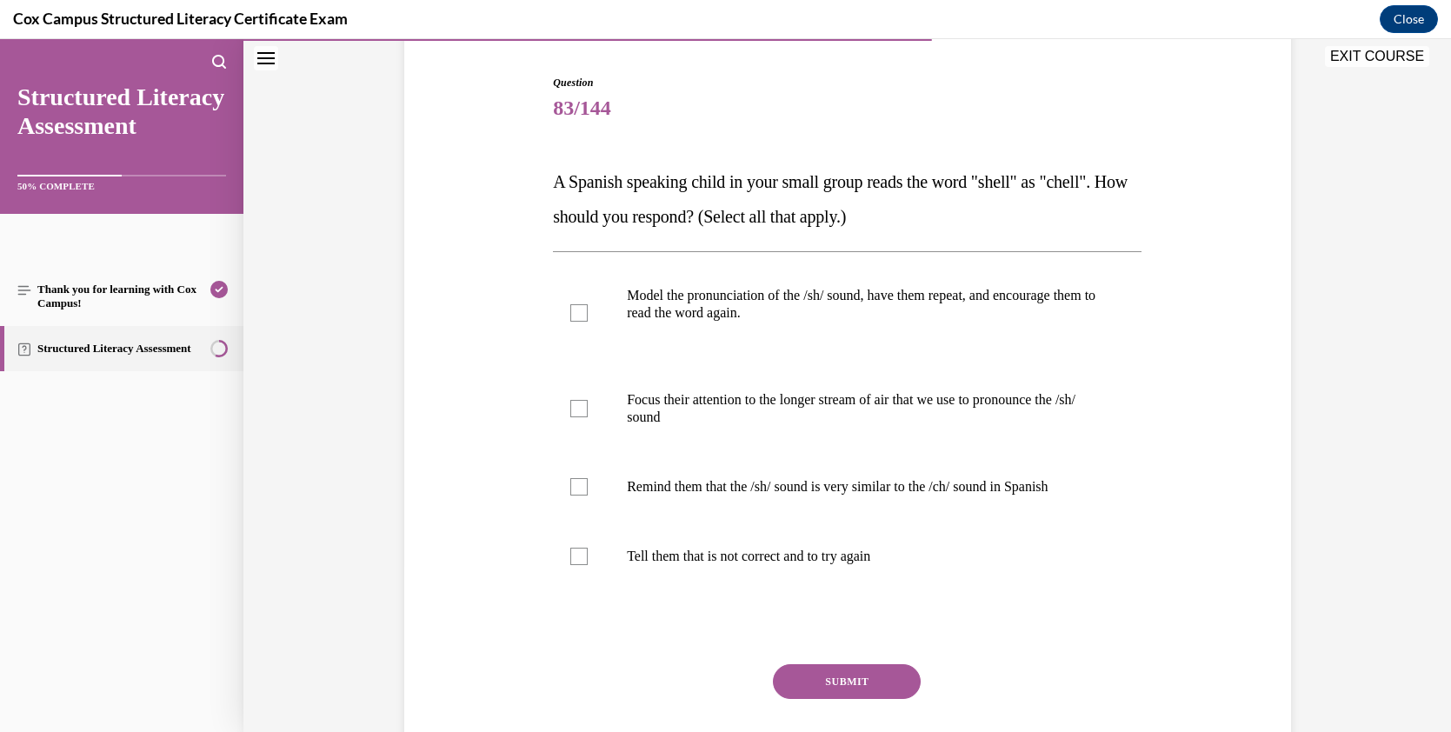
scroll to position [171, 0]
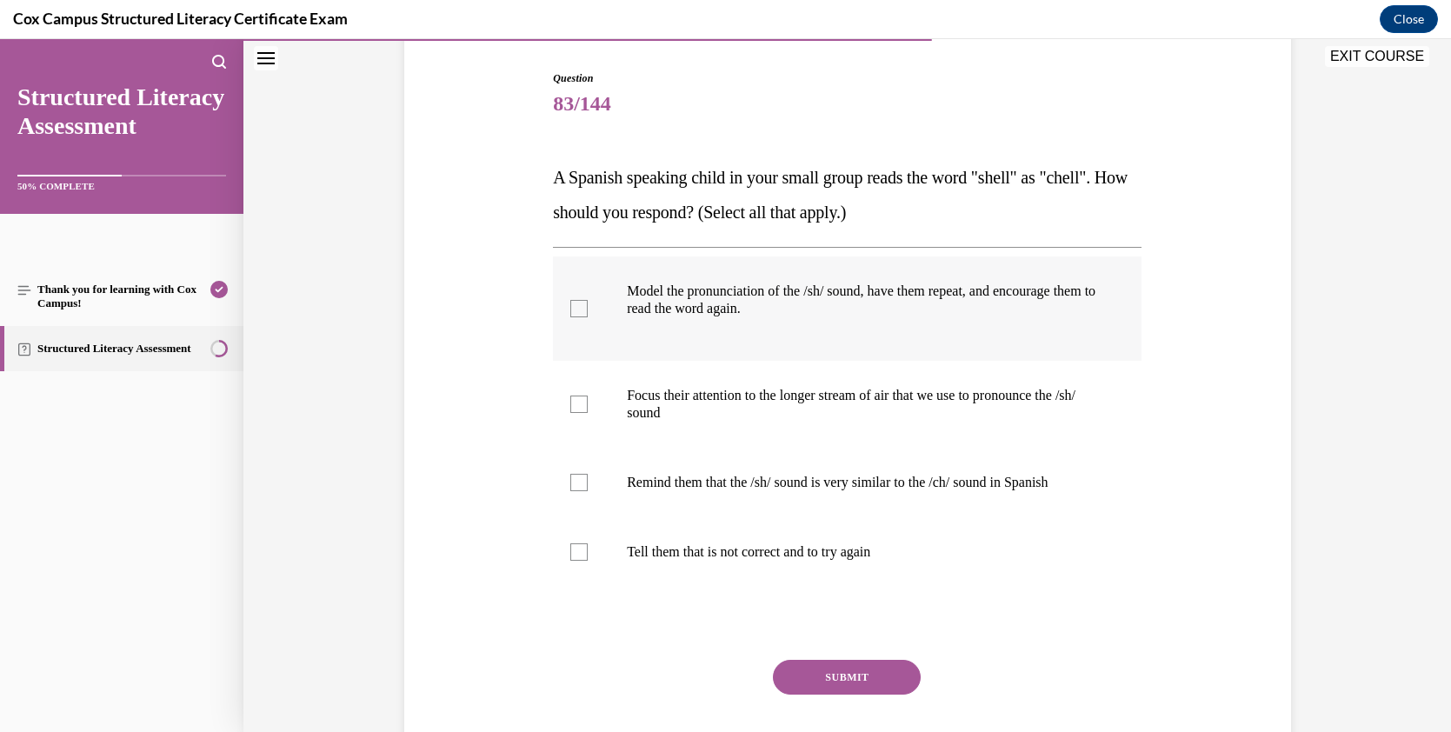
click at [571, 304] on div at bounding box center [578, 308] width 17 height 17
click at [571, 304] on input "Model the pronunciation of the /sh/ sound, have them repeat, and encourage them…" at bounding box center [578, 308] width 17 height 17
checkbox input "true"
click at [577, 405] on div at bounding box center [578, 403] width 17 height 17
click at [577, 405] on input "Focus their attention to the longer stream of air that we use to pronounce the …" at bounding box center [578, 403] width 17 height 17
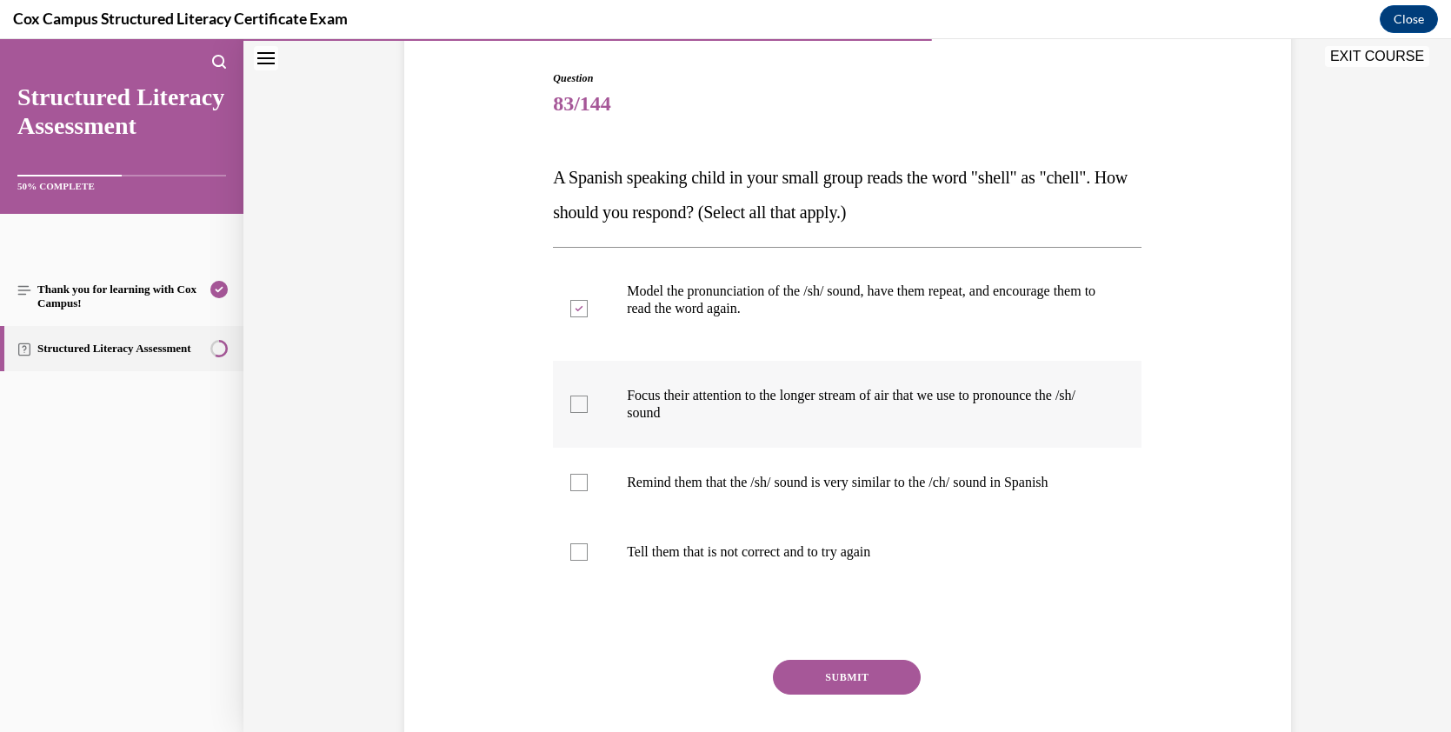
checkbox input "true"
click at [575, 485] on div at bounding box center [578, 482] width 17 height 17
click at [575, 485] on input "Remind them that the /sh/ sound is very similar to the /ch/ sound in Spanish" at bounding box center [578, 482] width 17 height 17
checkbox input "true"
click at [811, 667] on button "SUBMIT" at bounding box center [847, 677] width 148 height 35
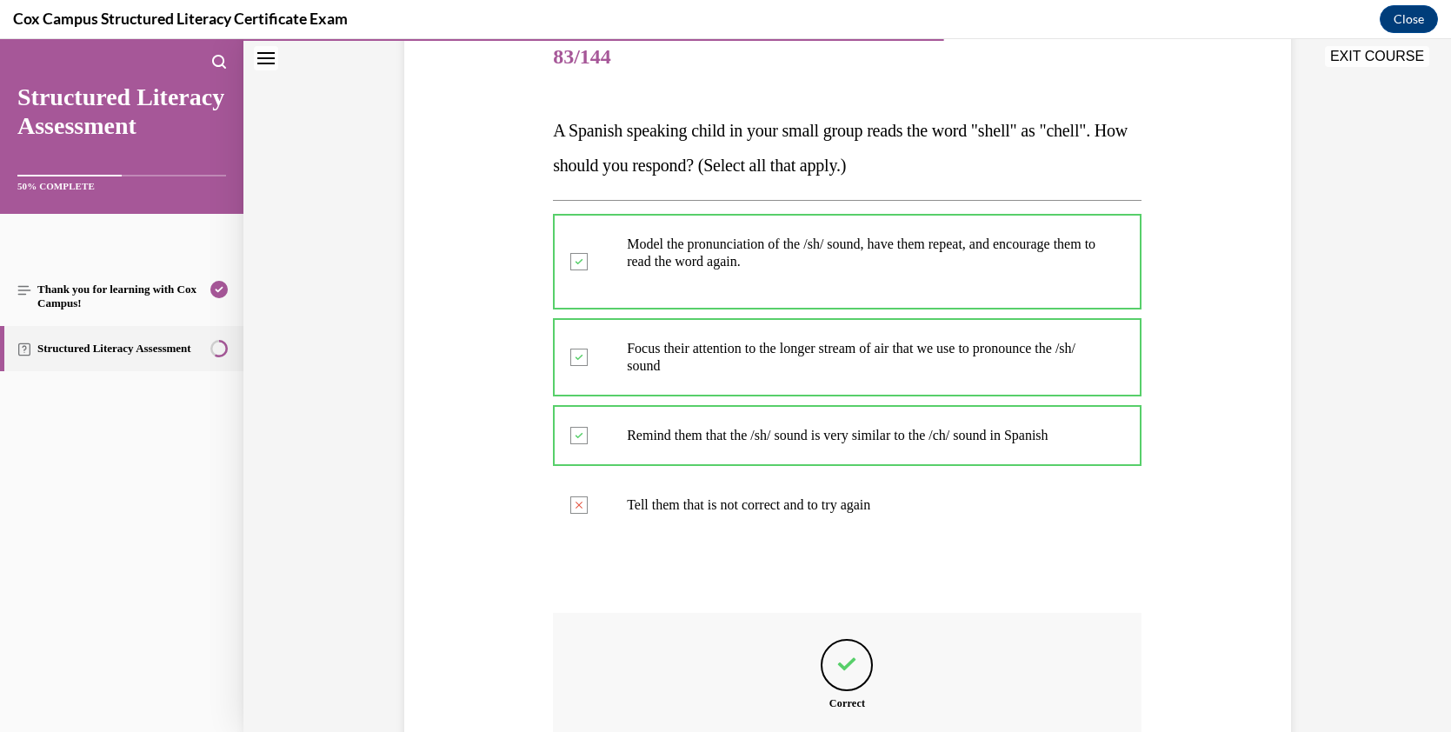
scroll to position [204, 0]
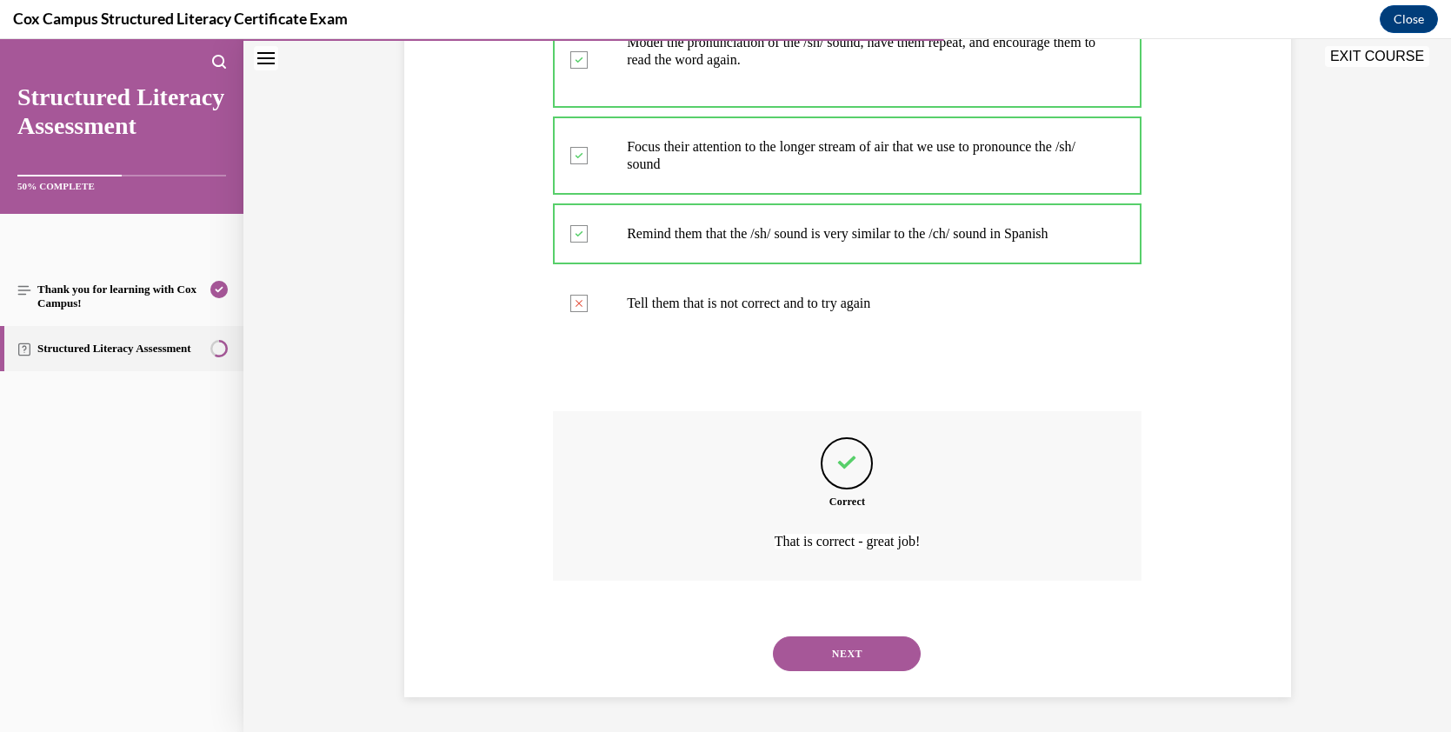
click at [879, 645] on button "NEXT" at bounding box center [847, 653] width 148 height 35
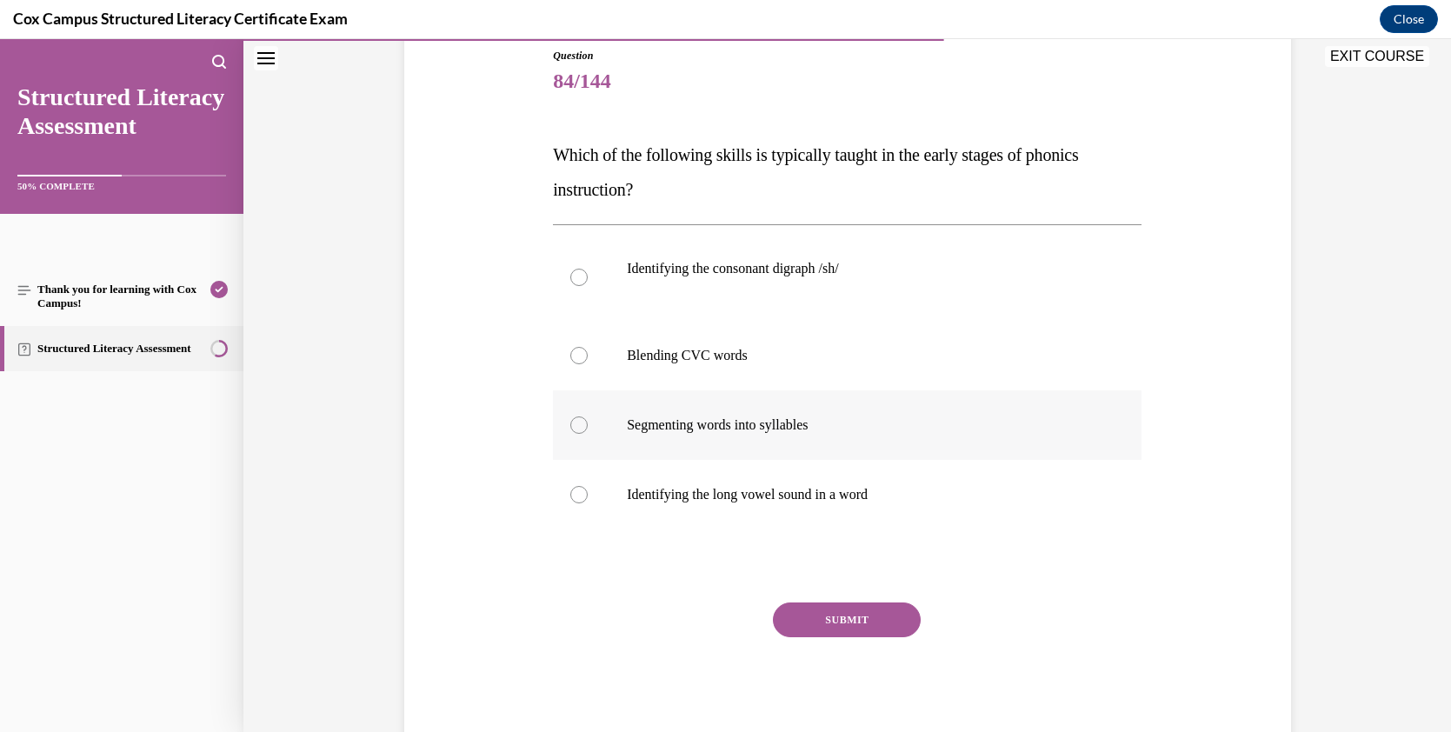
click at [641, 428] on p "Segmenting words into syllables" at bounding box center [862, 424] width 471 height 17
click at [588, 428] on input "Segmenting words into syllables" at bounding box center [578, 424] width 17 height 17
radio input "true"
click at [847, 620] on button "SUBMIT" at bounding box center [847, 619] width 148 height 35
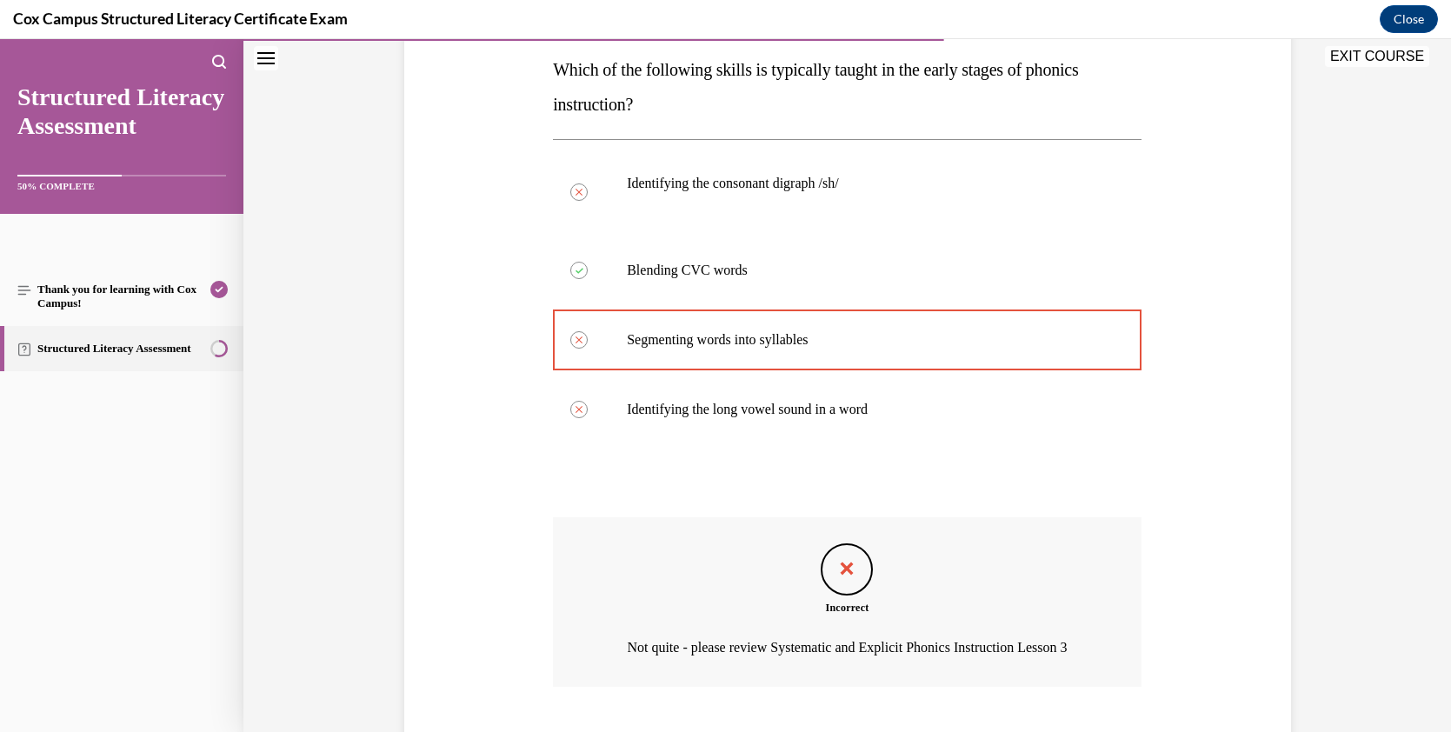
scroll to position [409, 0]
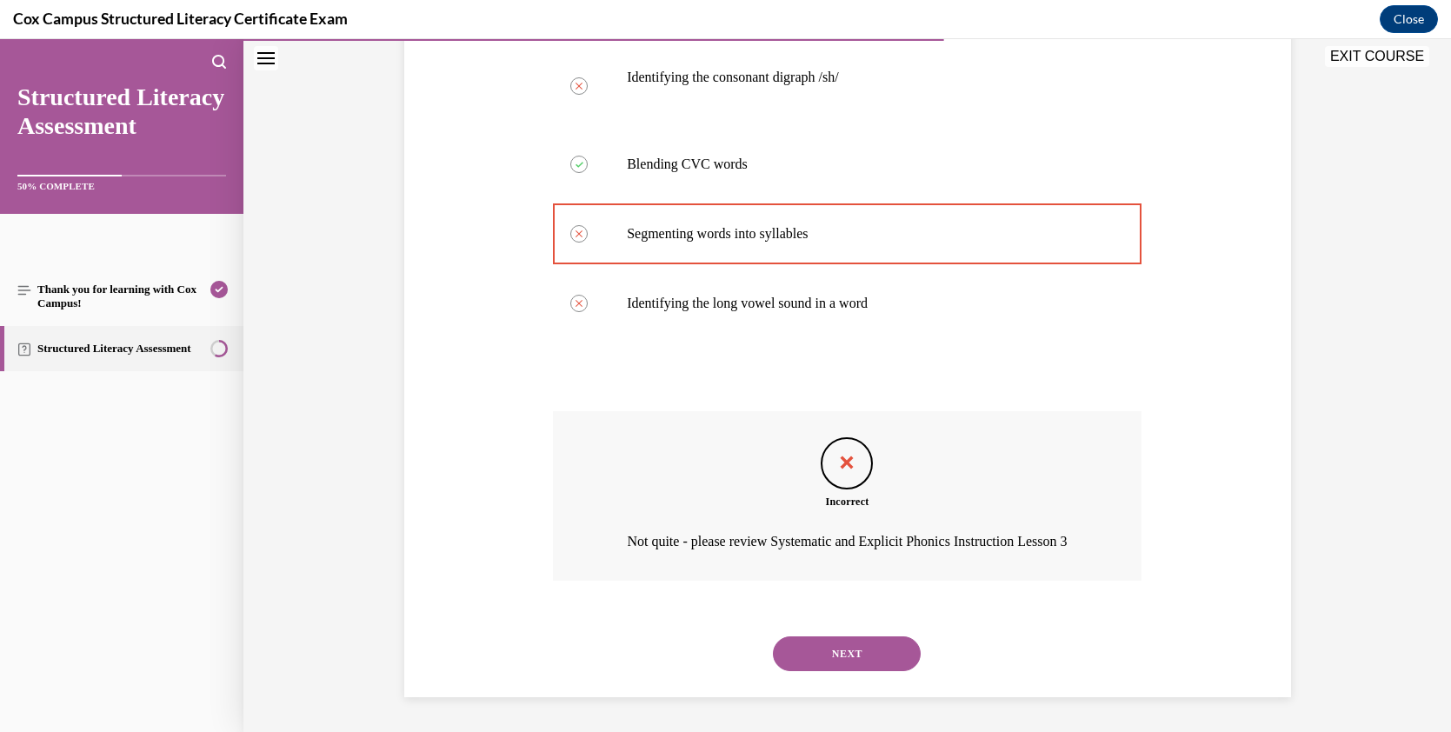
click at [866, 646] on button "NEXT" at bounding box center [847, 653] width 148 height 35
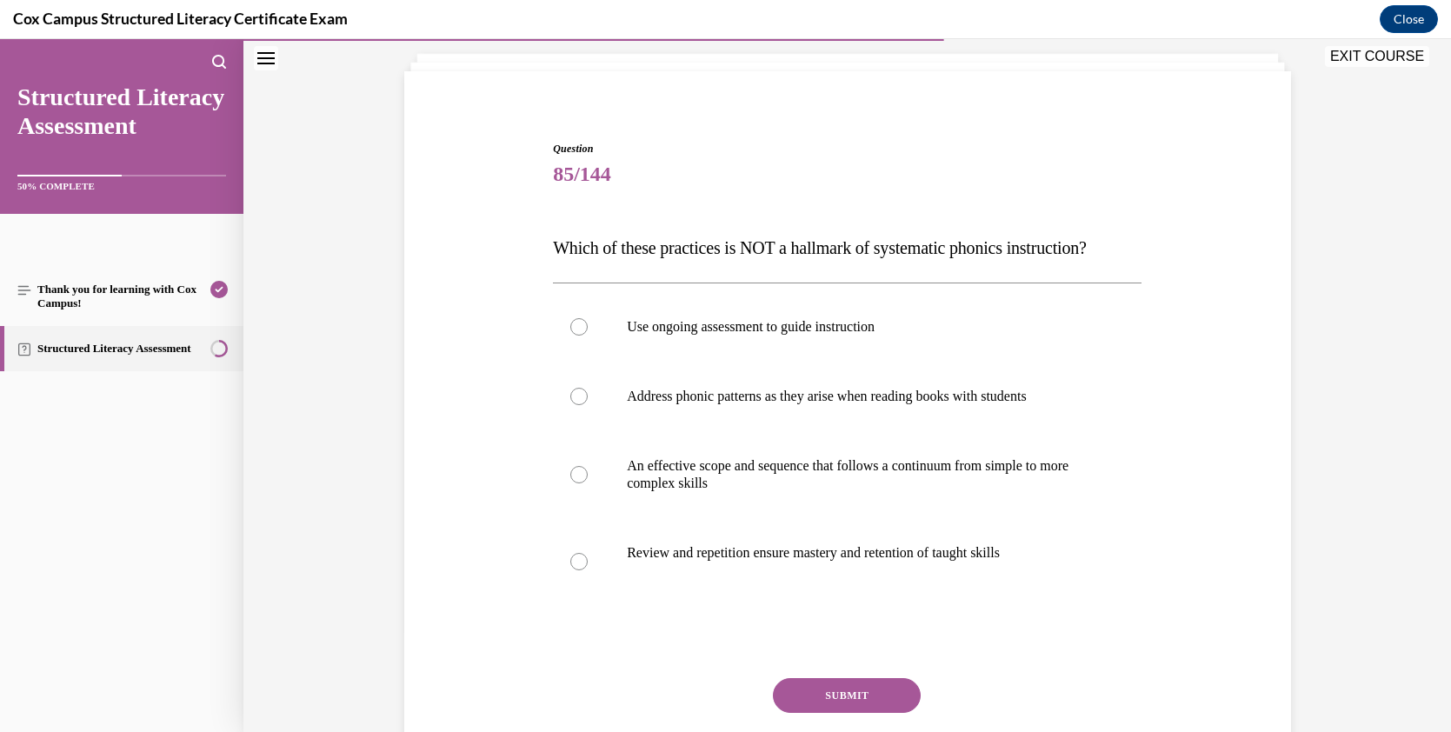
scroll to position [126, 0]
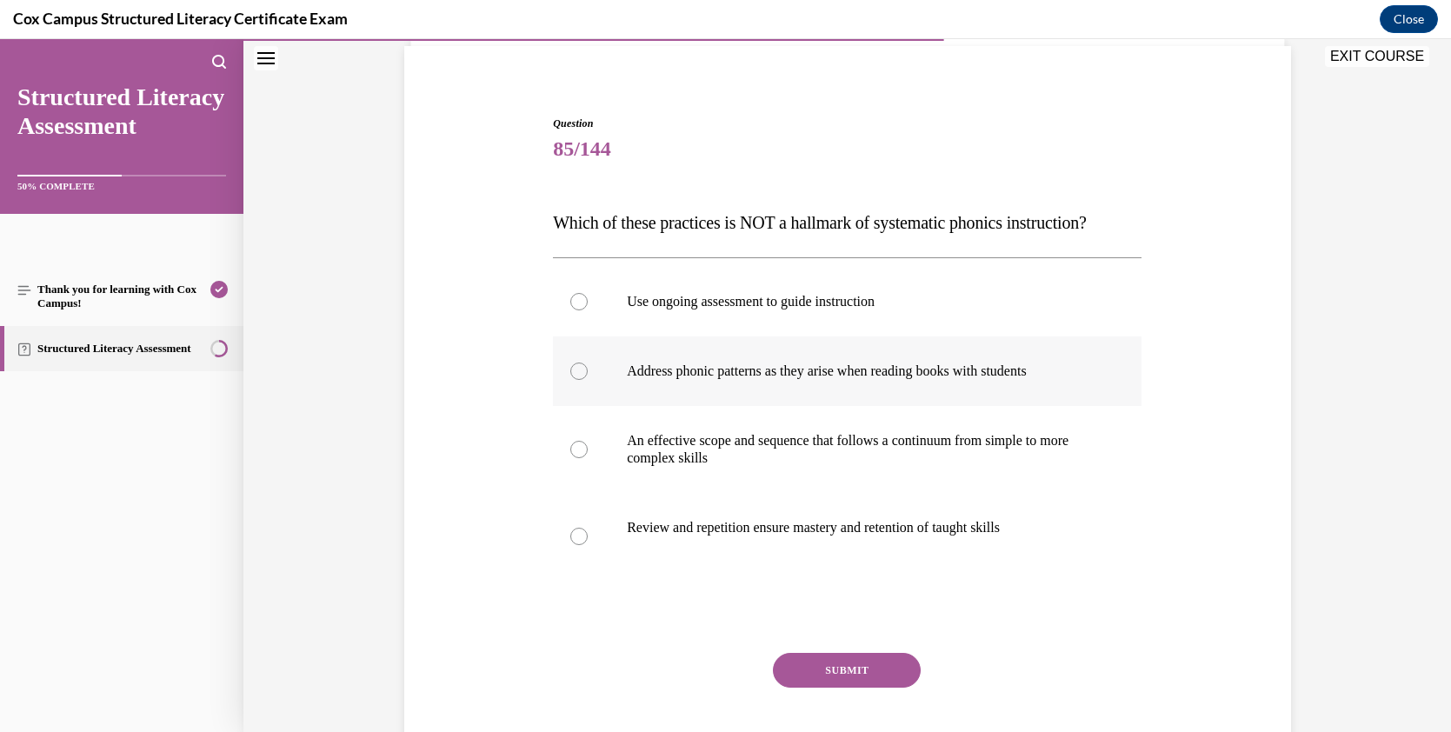
click at [575, 380] on div at bounding box center [578, 370] width 17 height 17
click at [575, 380] on input "Address phonic patterns as they arise when reading books with students" at bounding box center [578, 370] width 17 height 17
radio input "true"
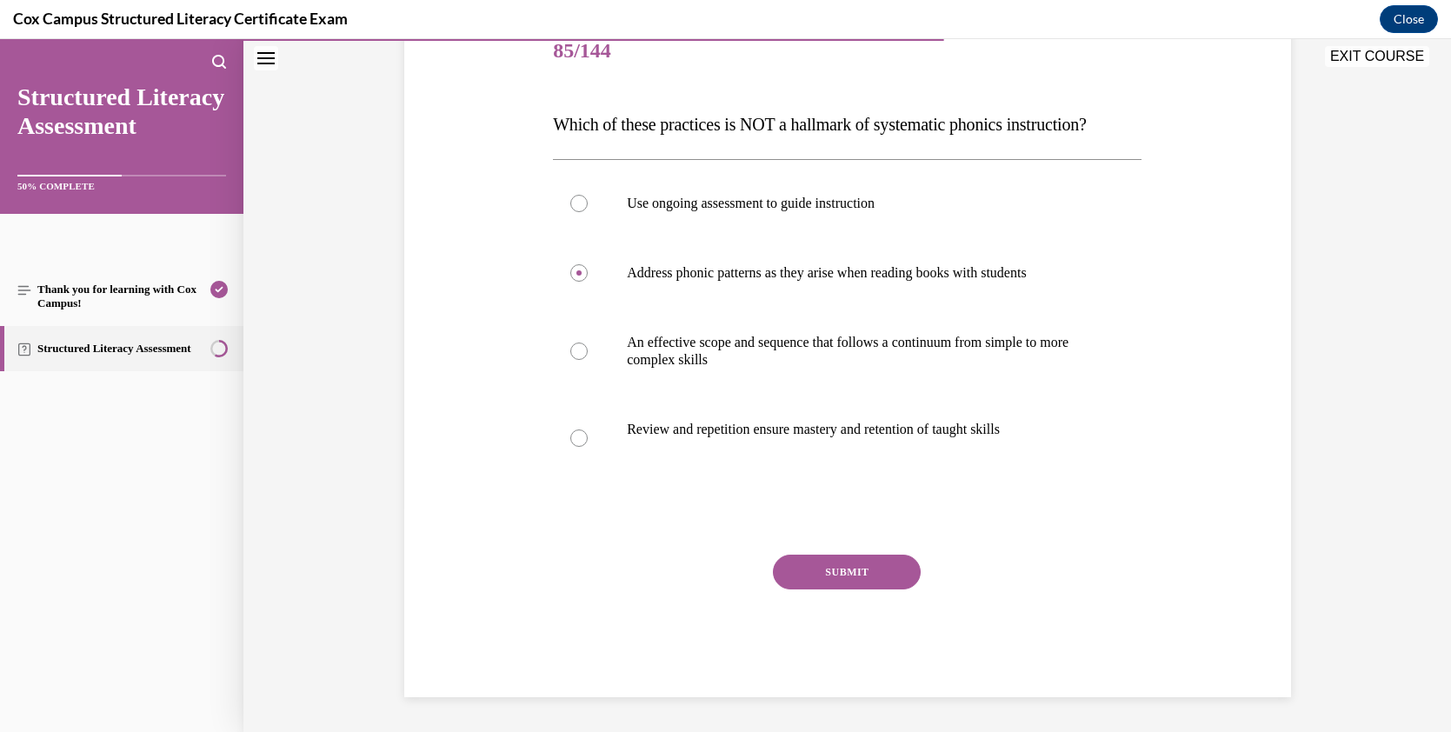
click at [818, 563] on button "SUBMIT" at bounding box center [847, 572] width 148 height 35
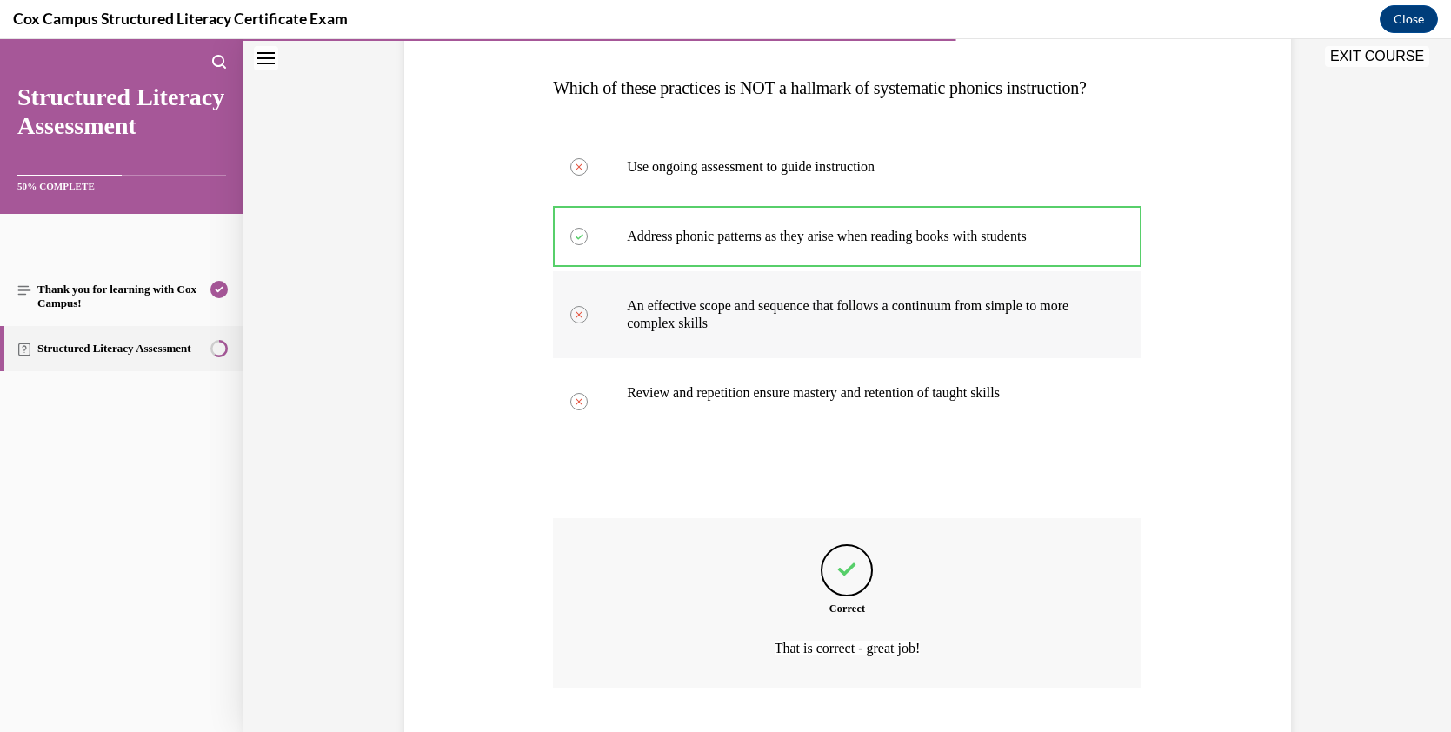
scroll to position [201, 0]
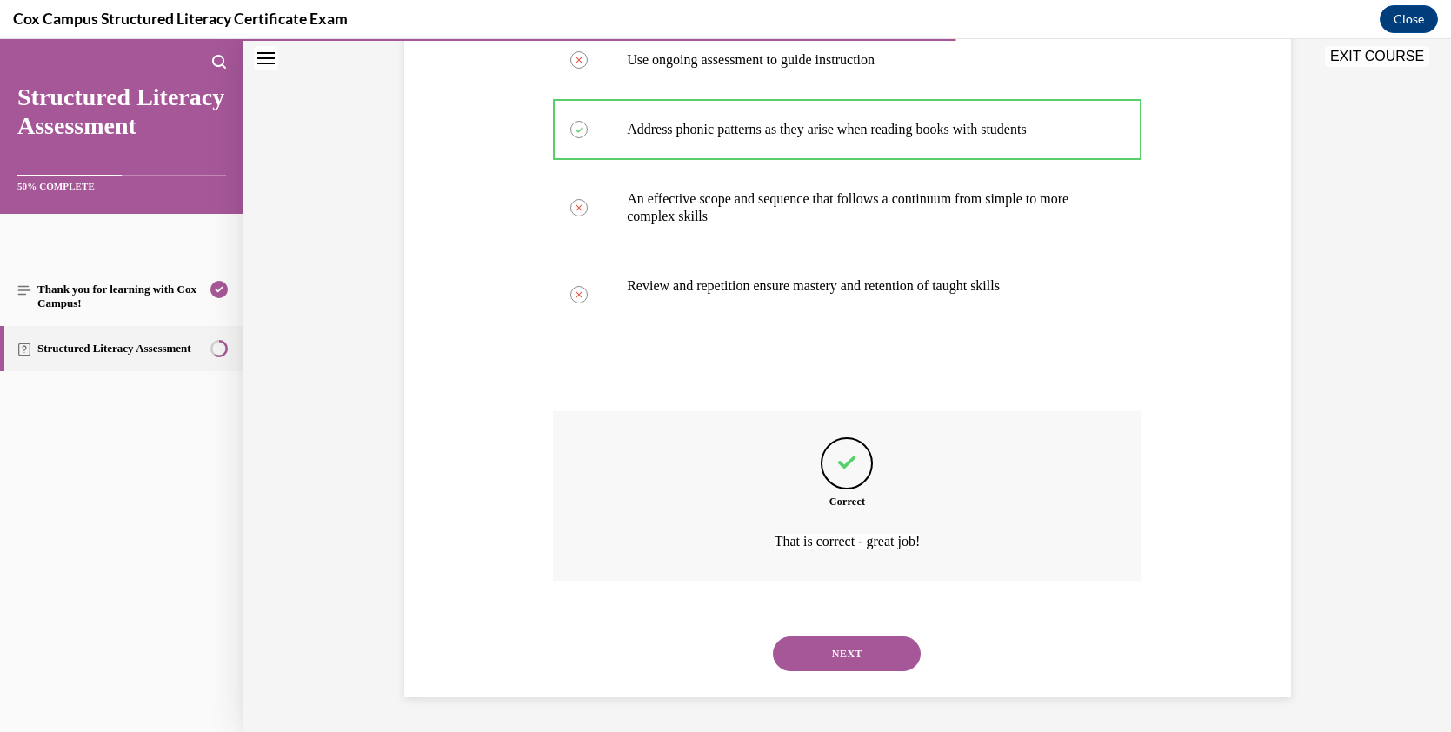
click at [861, 652] on button "NEXT" at bounding box center [847, 653] width 148 height 35
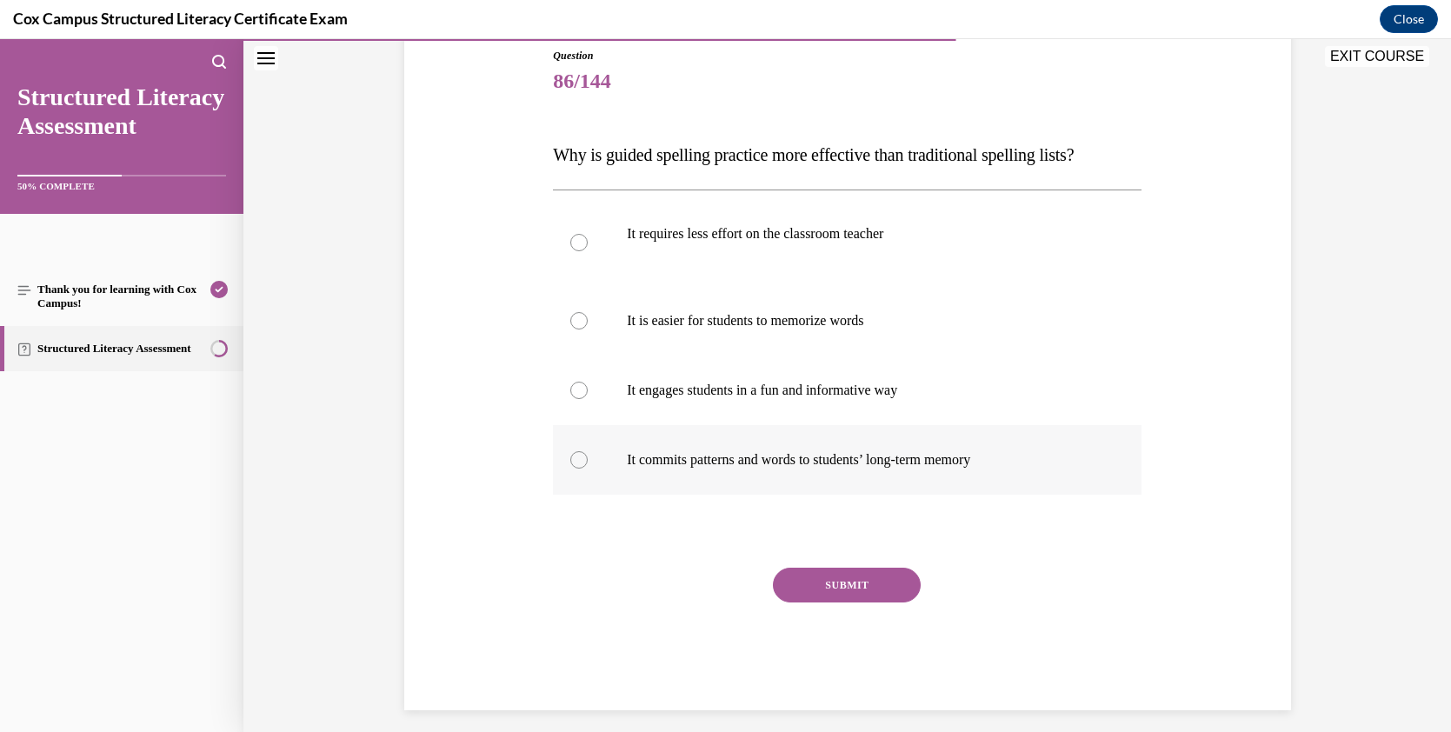
click at [577, 462] on div at bounding box center [578, 459] width 17 height 17
click at [577, 462] on input "It commits patterns and words to students’ long-term memory" at bounding box center [578, 459] width 17 height 17
radio input "true"
click at [830, 586] on button "SUBMIT" at bounding box center [847, 585] width 148 height 35
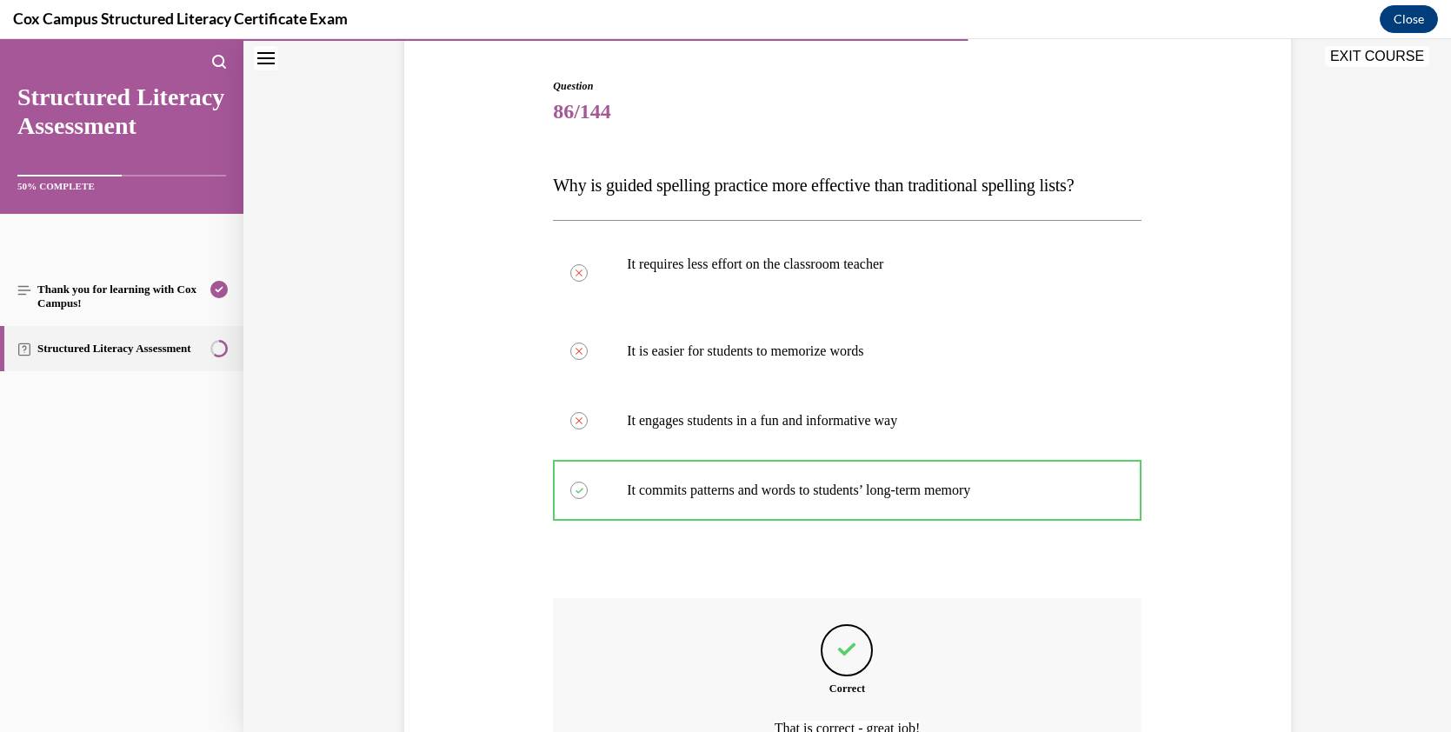
scroll to position [173, 0]
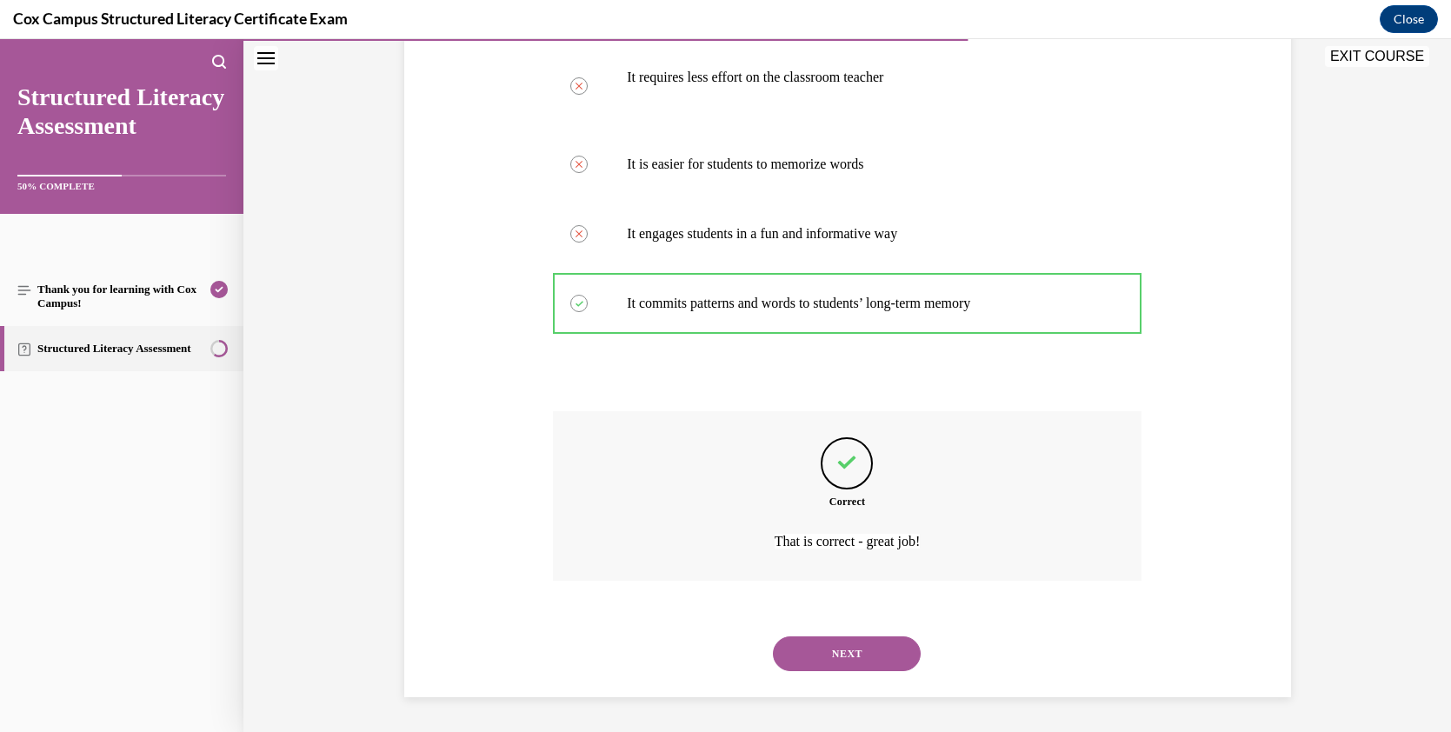
click at [897, 650] on button "NEXT" at bounding box center [847, 653] width 148 height 35
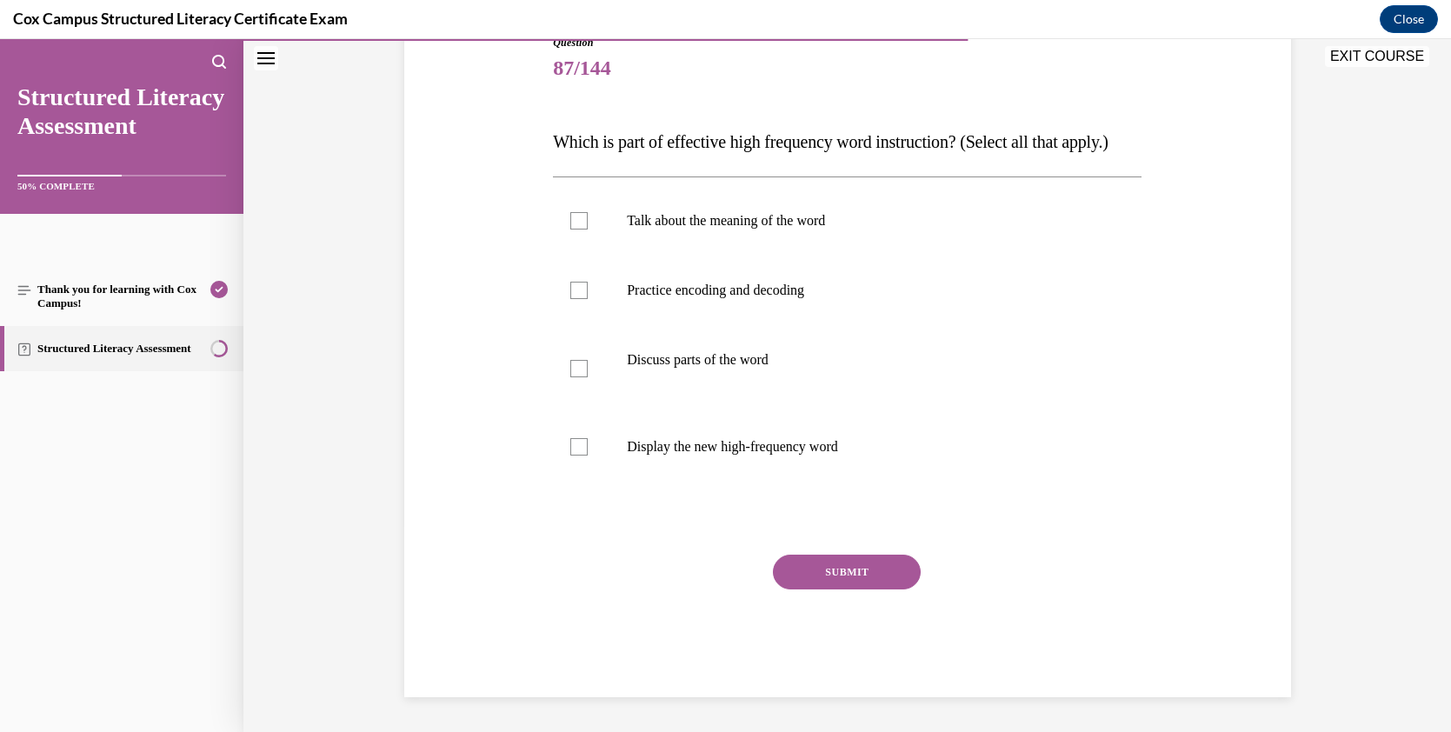
scroll to position [194, 0]
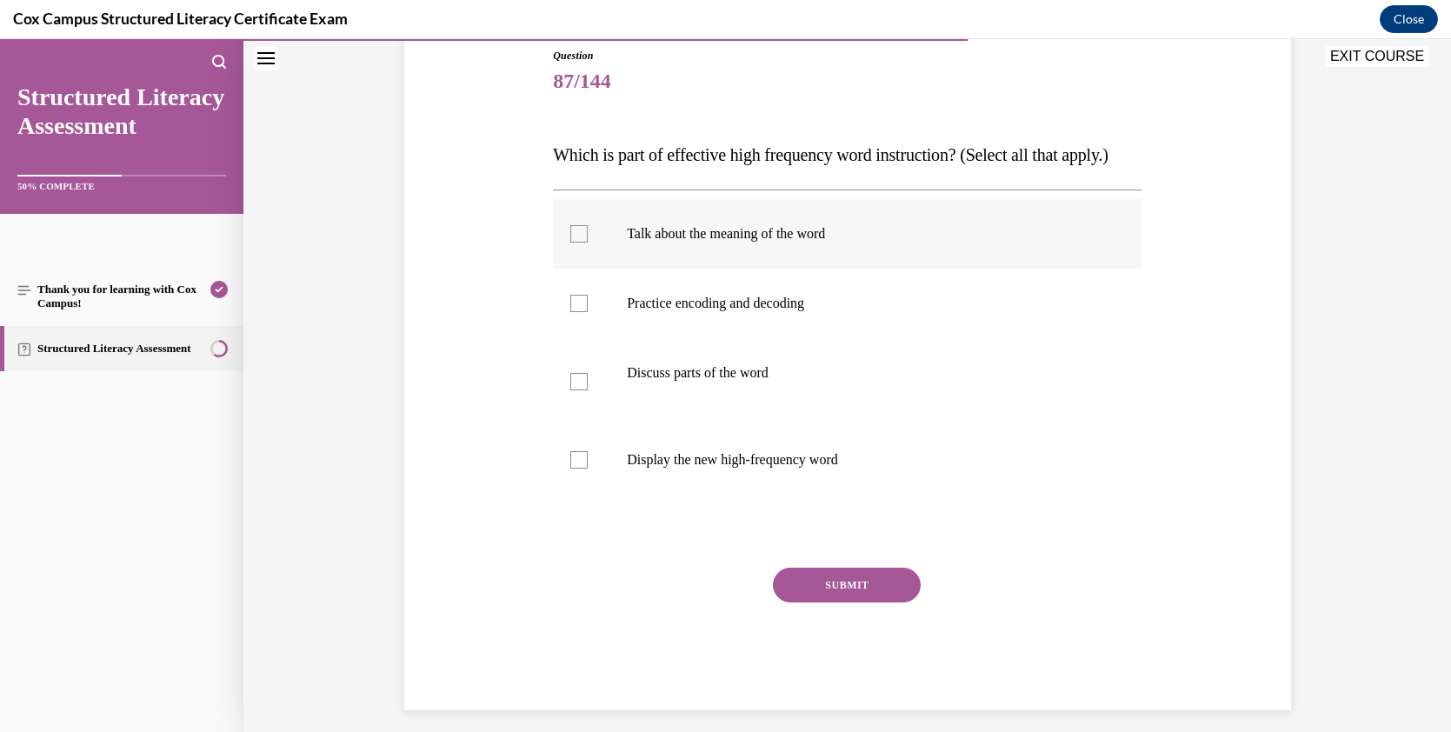
click at [577, 242] on div at bounding box center [578, 233] width 17 height 17
click at [577, 242] on input "Talk about the meaning of the word" at bounding box center [578, 233] width 17 height 17
checkbox input "true"
click at [580, 312] on div at bounding box center [578, 303] width 17 height 17
click at [580, 312] on input "Practice encoding and decoding" at bounding box center [578, 303] width 17 height 17
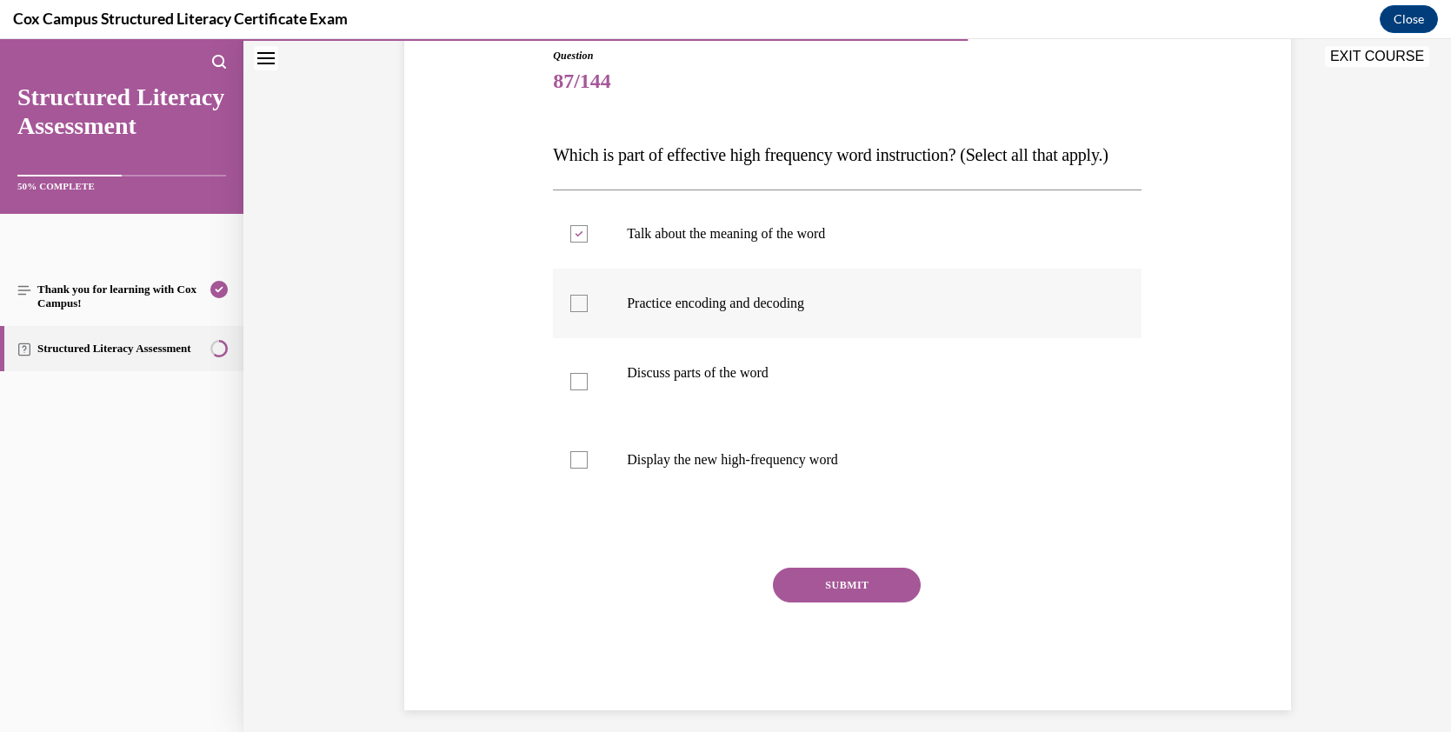
checkbox input "true"
click at [573, 390] on div at bounding box center [578, 381] width 17 height 17
click at [573, 390] on input "Discuss parts of the word" at bounding box center [578, 381] width 17 height 17
checkbox input "true"
click at [572, 468] on div at bounding box center [578, 459] width 17 height 17
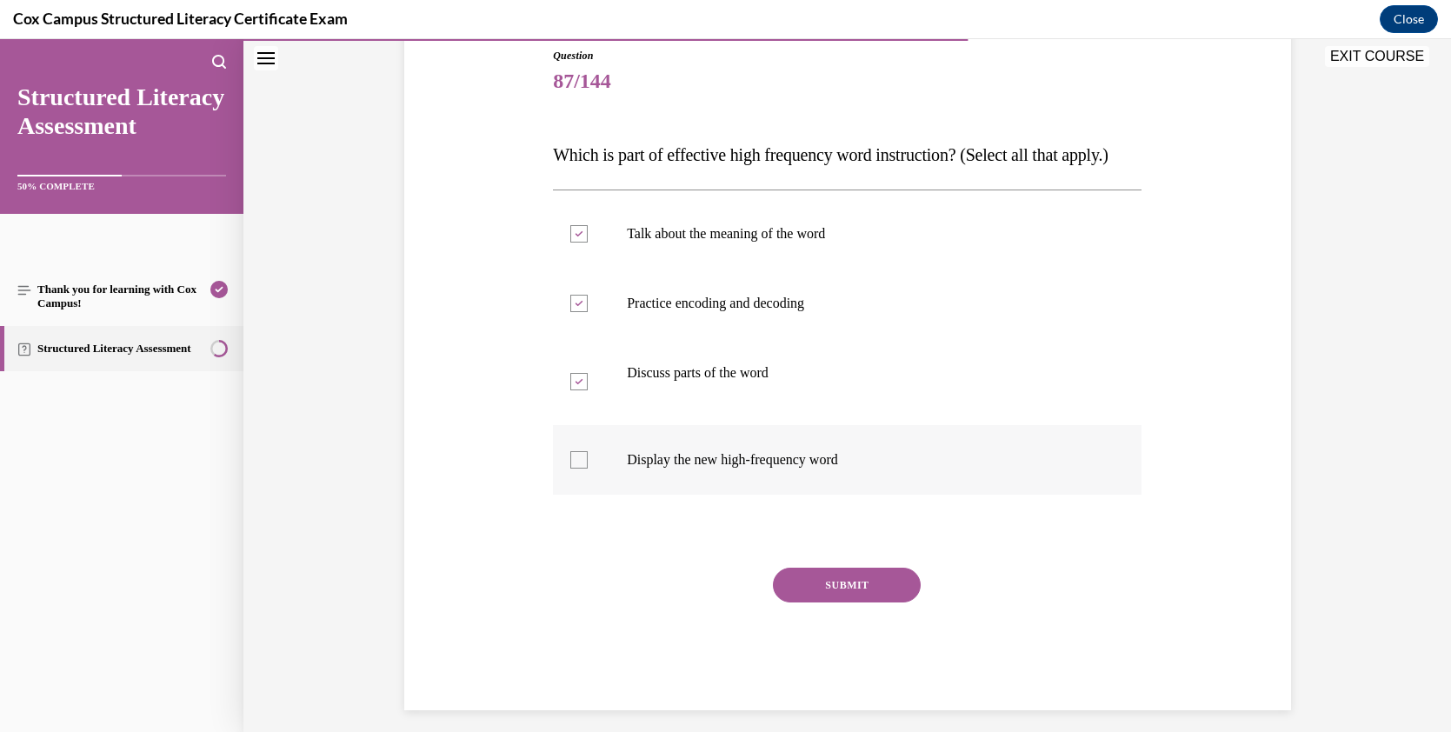
click at [572, 468] on input "Display the new high-frequency word" at bounding box center [578, 459] width 17 height 17
checkbox input "true"
click at [803, 602] on button "SUBMIT" at bounding box center [847, 585] width 148 height 35
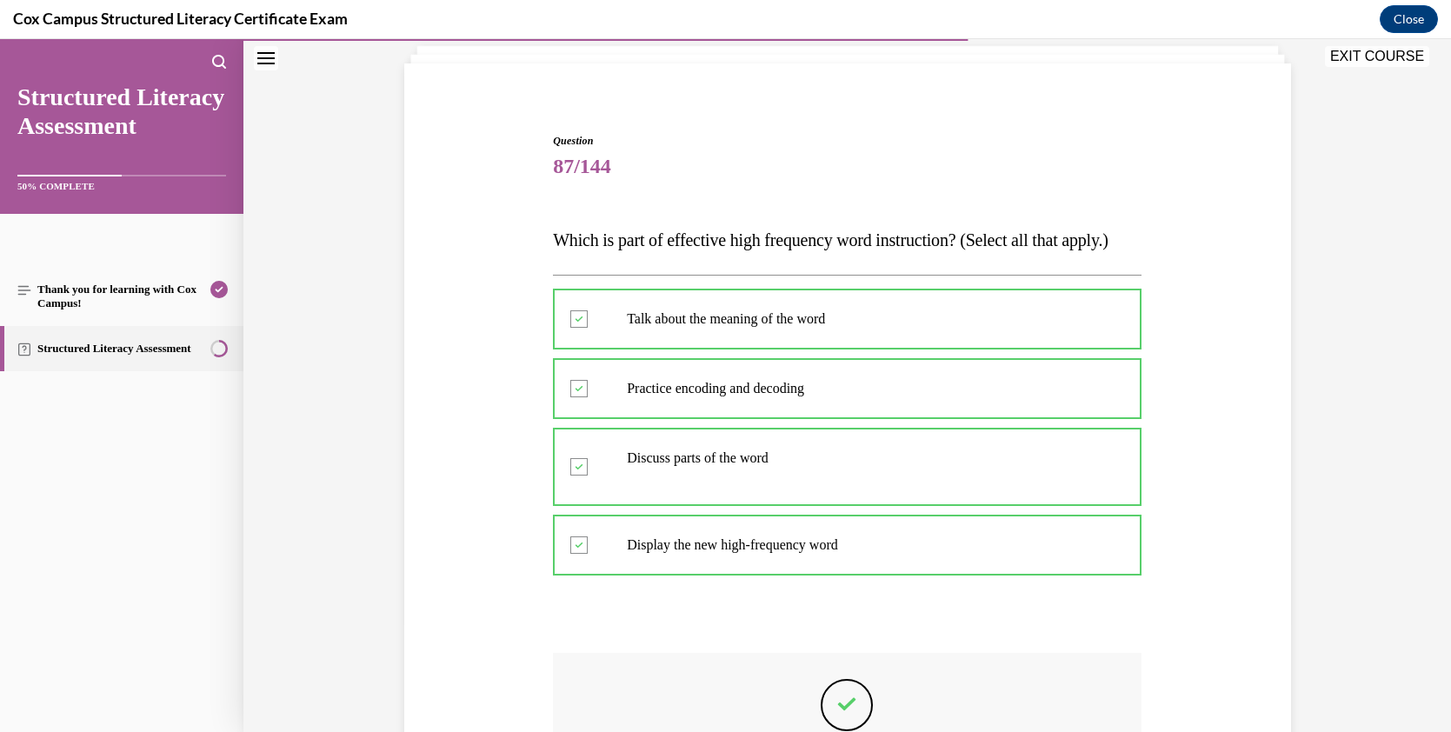
scroll to position [114, 0]
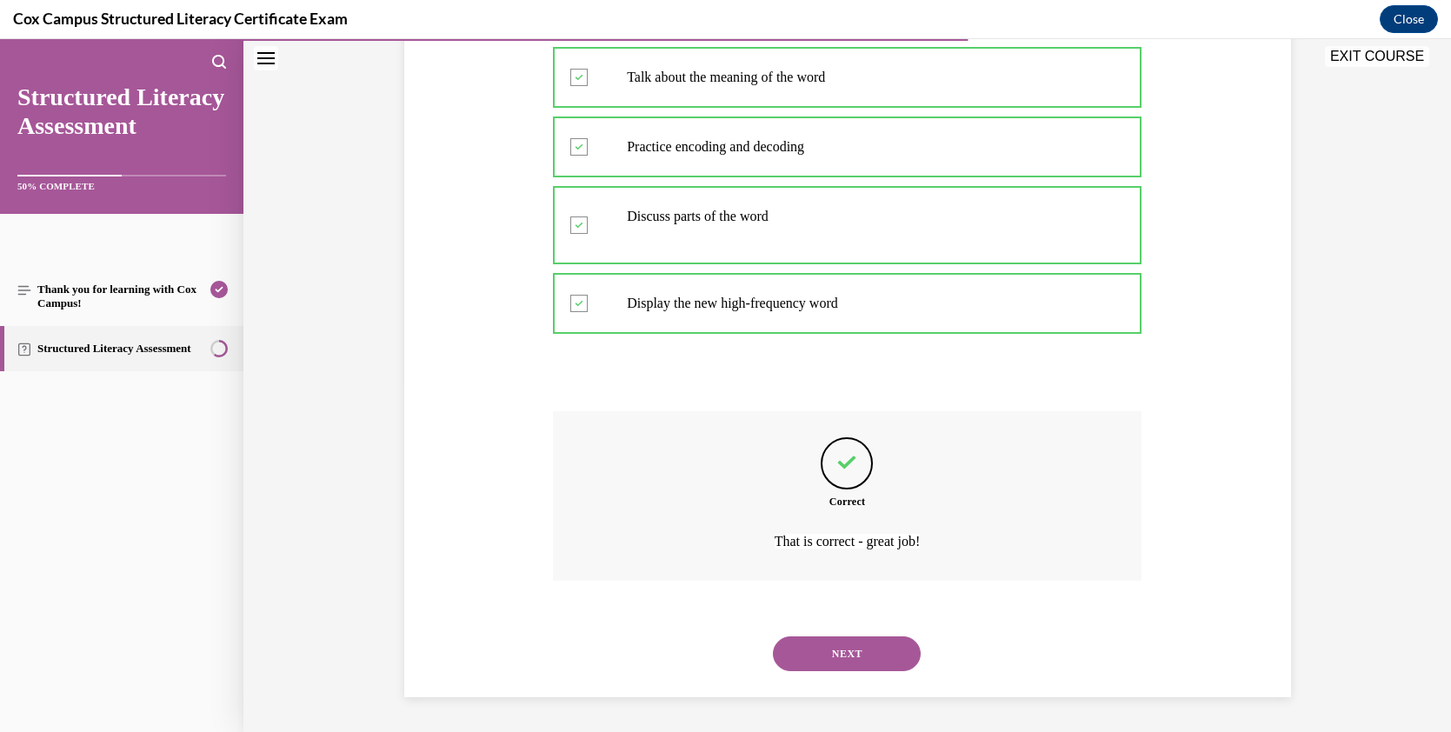
click at [844, 648] on button "NEXT" at bounding box center [847, 653] width 148 height 35
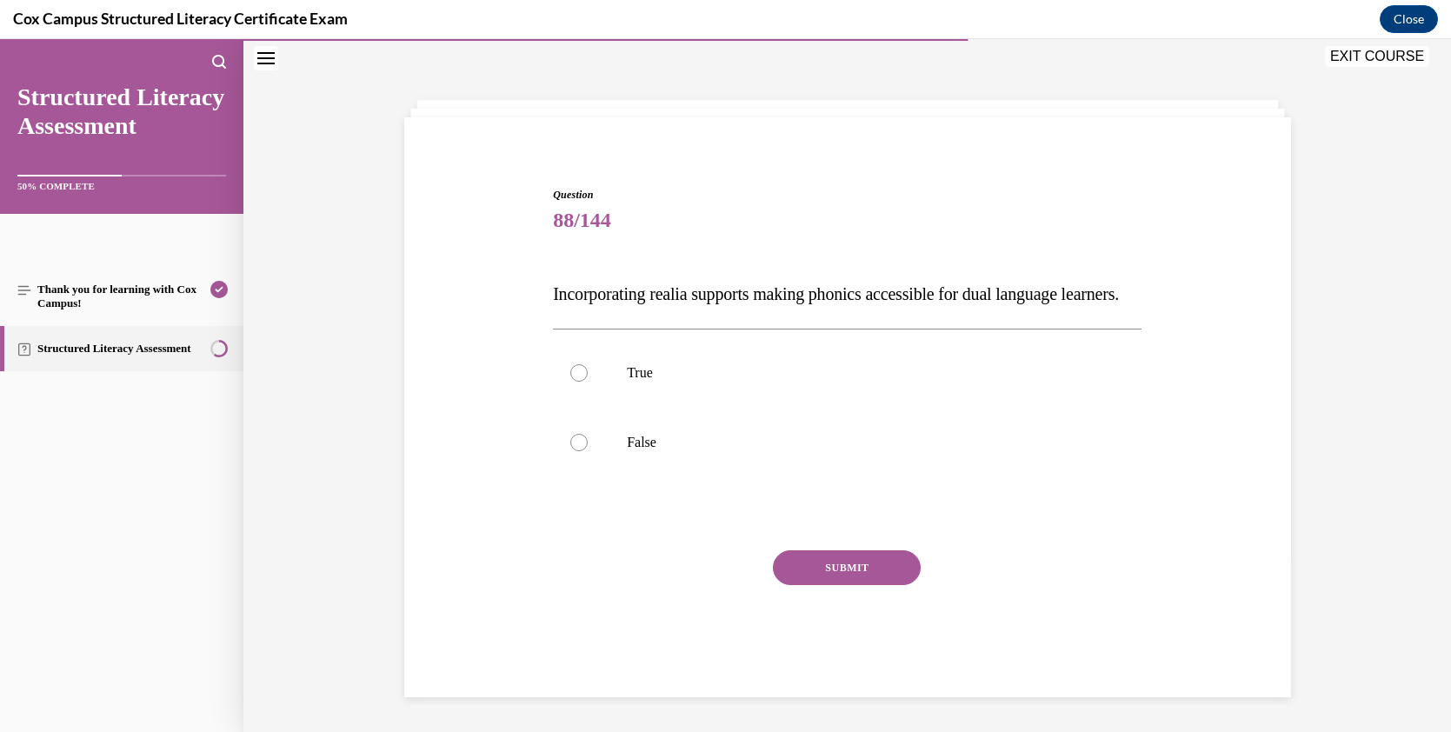
scroll to position [85, 0]
click at [764, 381] on p "True" at bounding box center [862, 372] width 471 height 17
click at [588, 381] on input "True" at bounding box center [578, 372] width 17 height 17
radio input "true"
click at [816, 570] on button "SUBMIT" at bounding box center [847, 567] width 148 height 35
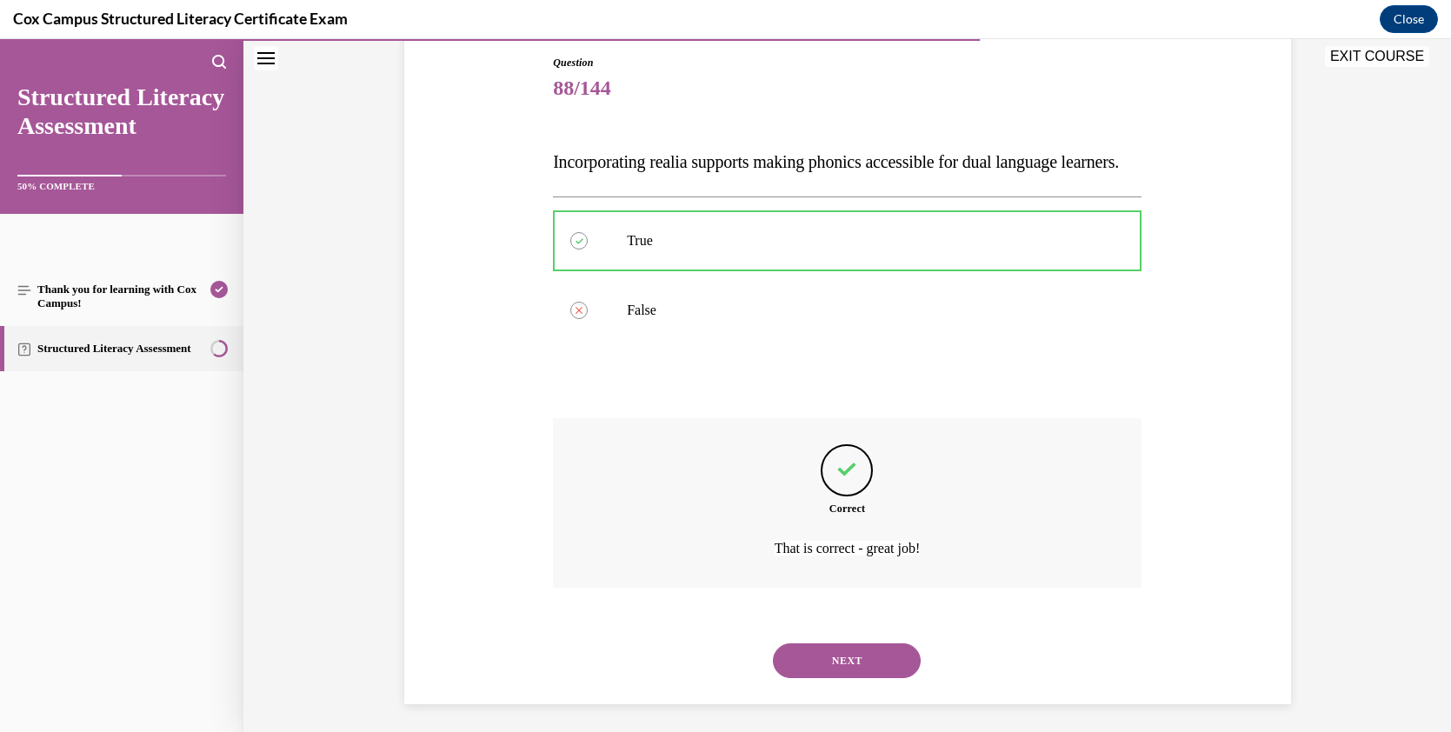
scroll to position [172, 0]
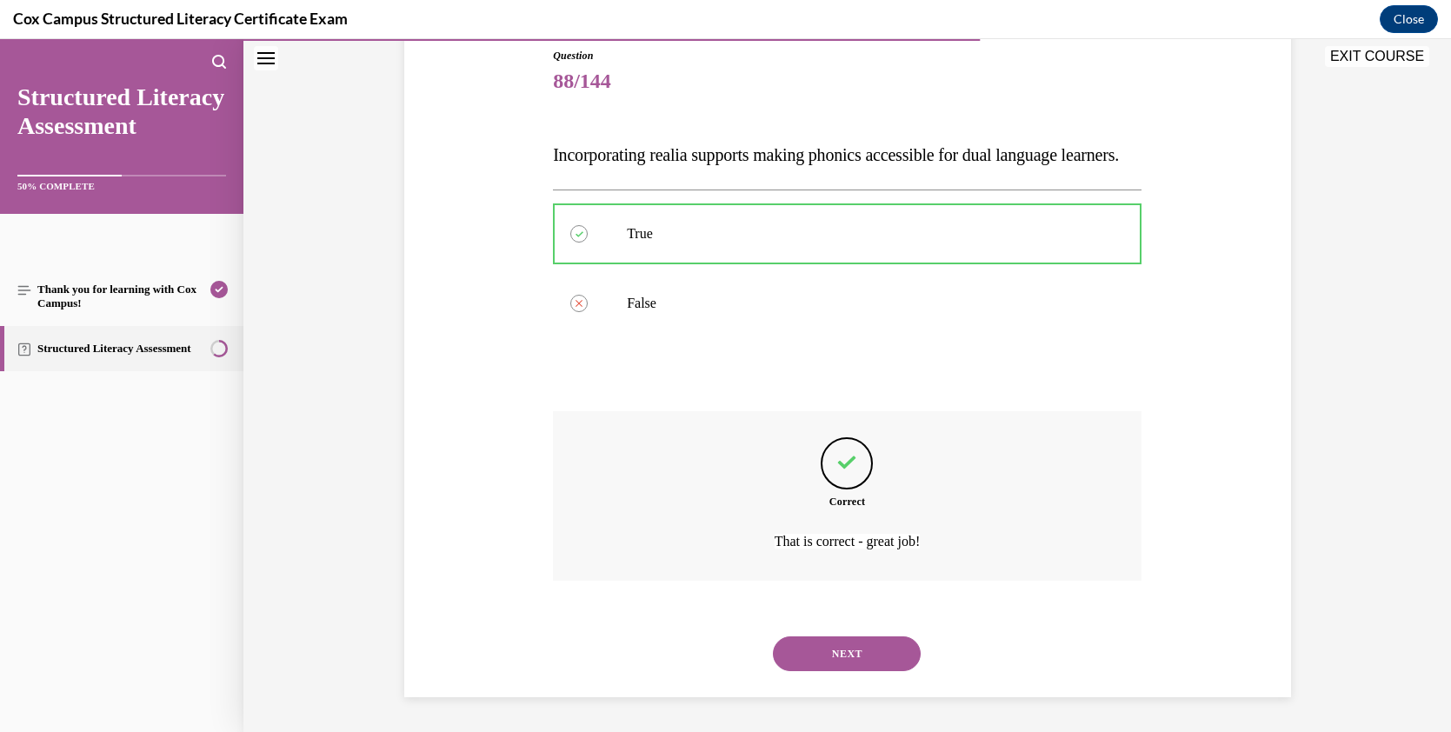
click at [823, 661] on button "NEXT" at bounding box center [847, 653] width 148 height 35
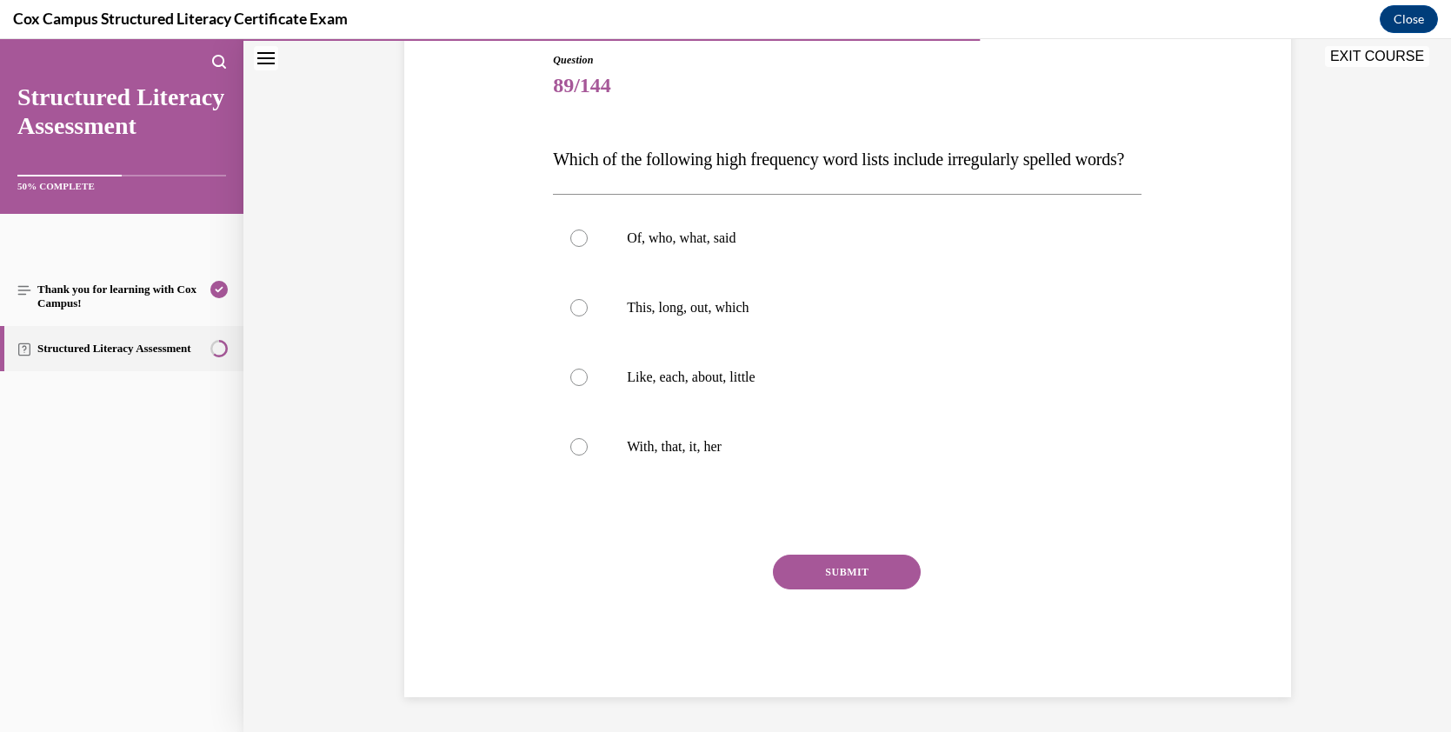
scroll to position [194, 0]
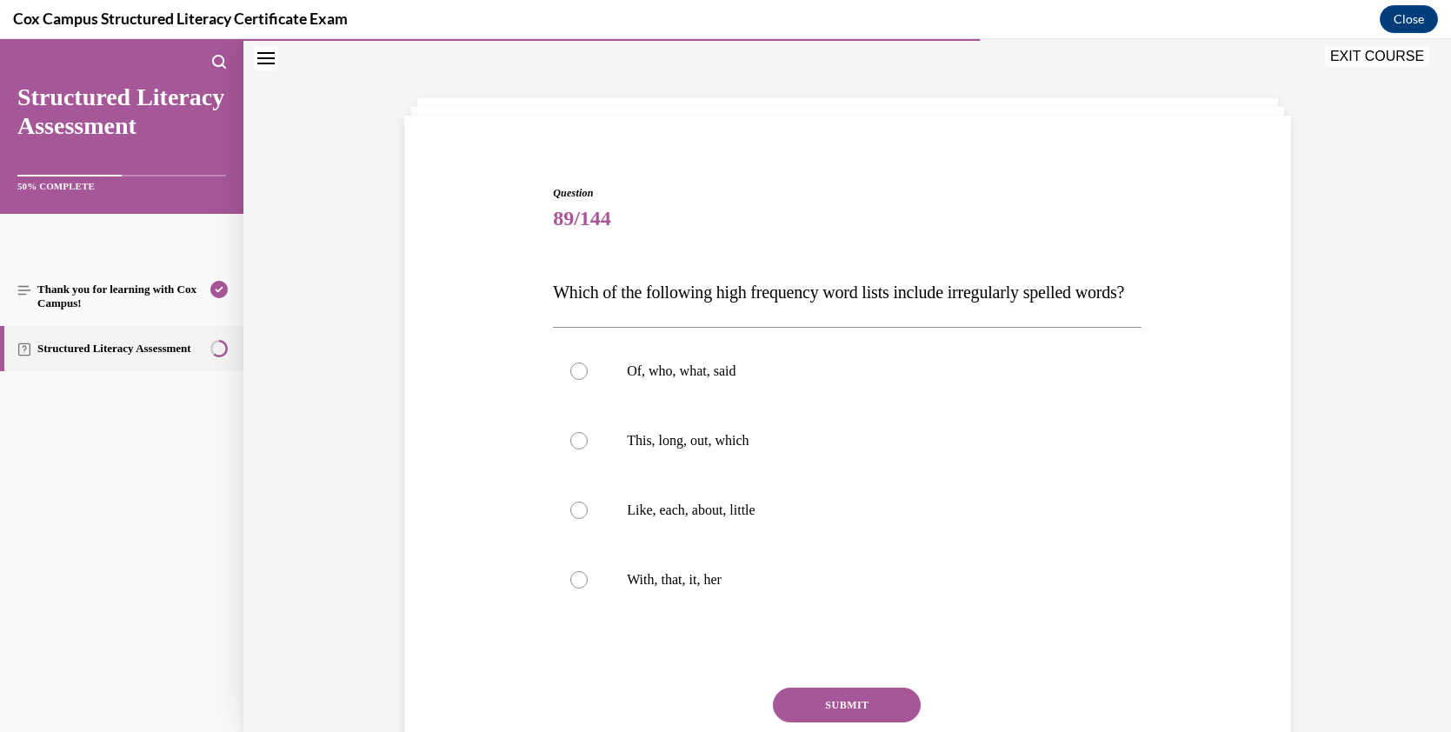
click at [263, 62] on icon "Close navigation menu" at bounding box center [265, 58] width 17 height 12
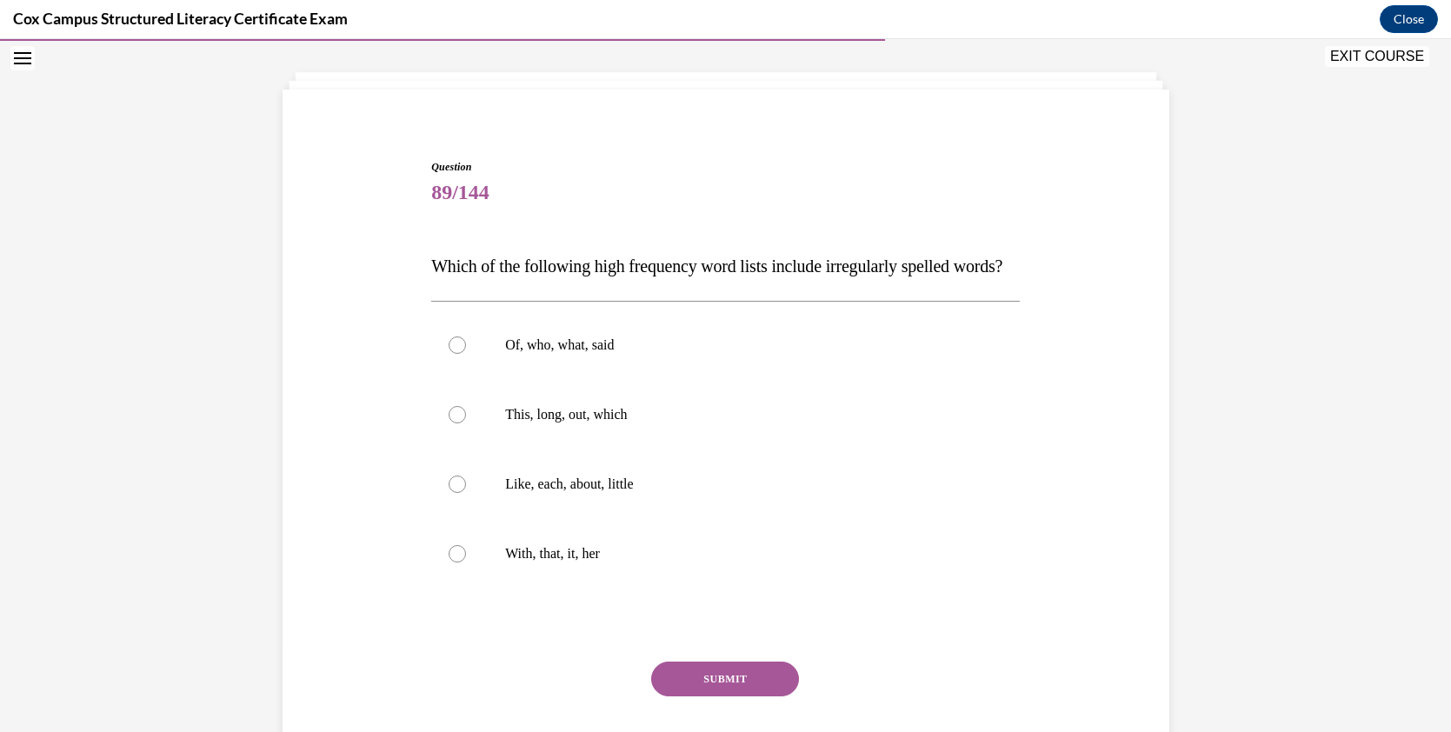
click at [17, 62] on icon "Open navigation menu" at bounding box center [22, 58] width 17 height 12
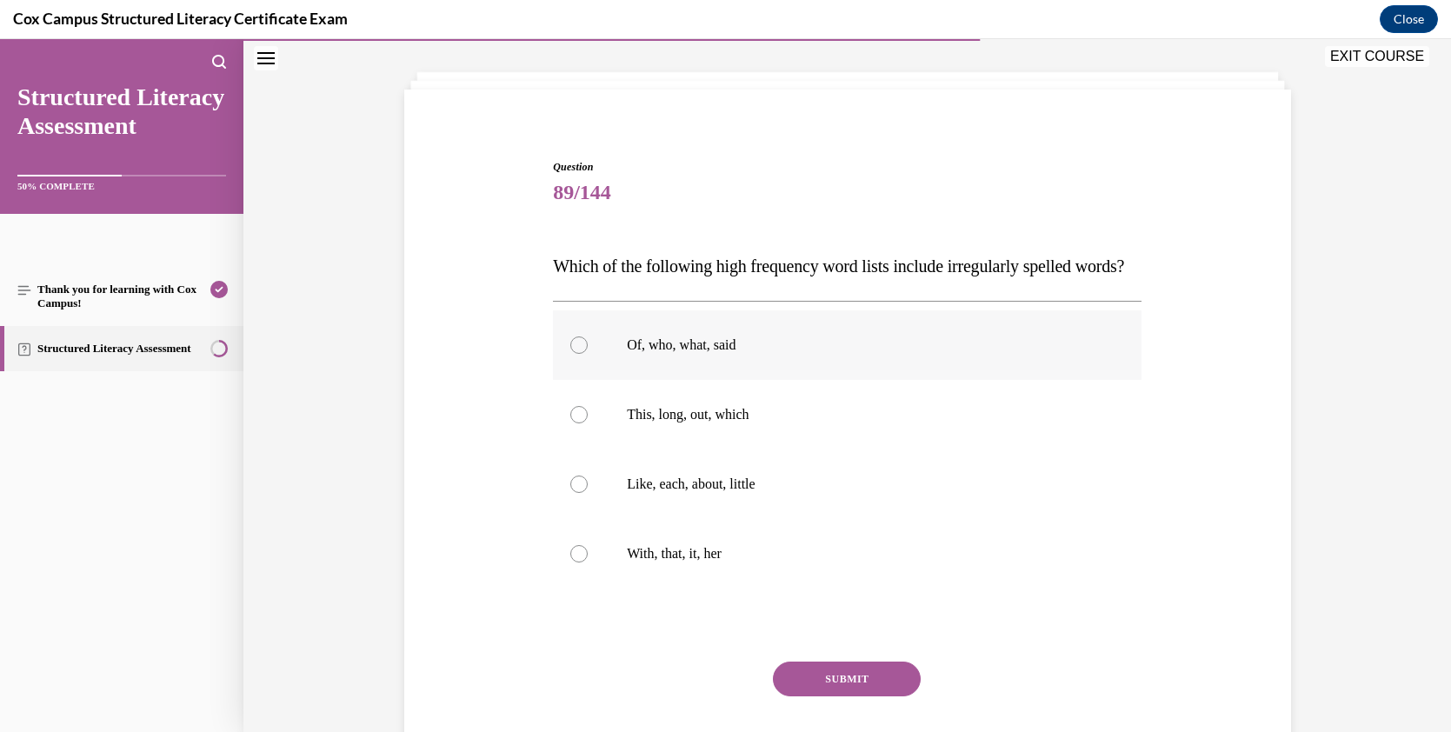
click at [709, 354] on p "Of, who, what, said" at bounding box center [862, 344] width 471 height 17
click at [588, 354] on input "Of, who, what, said" at bounding box center [578, 344] width 17 height 17
radio input "true"
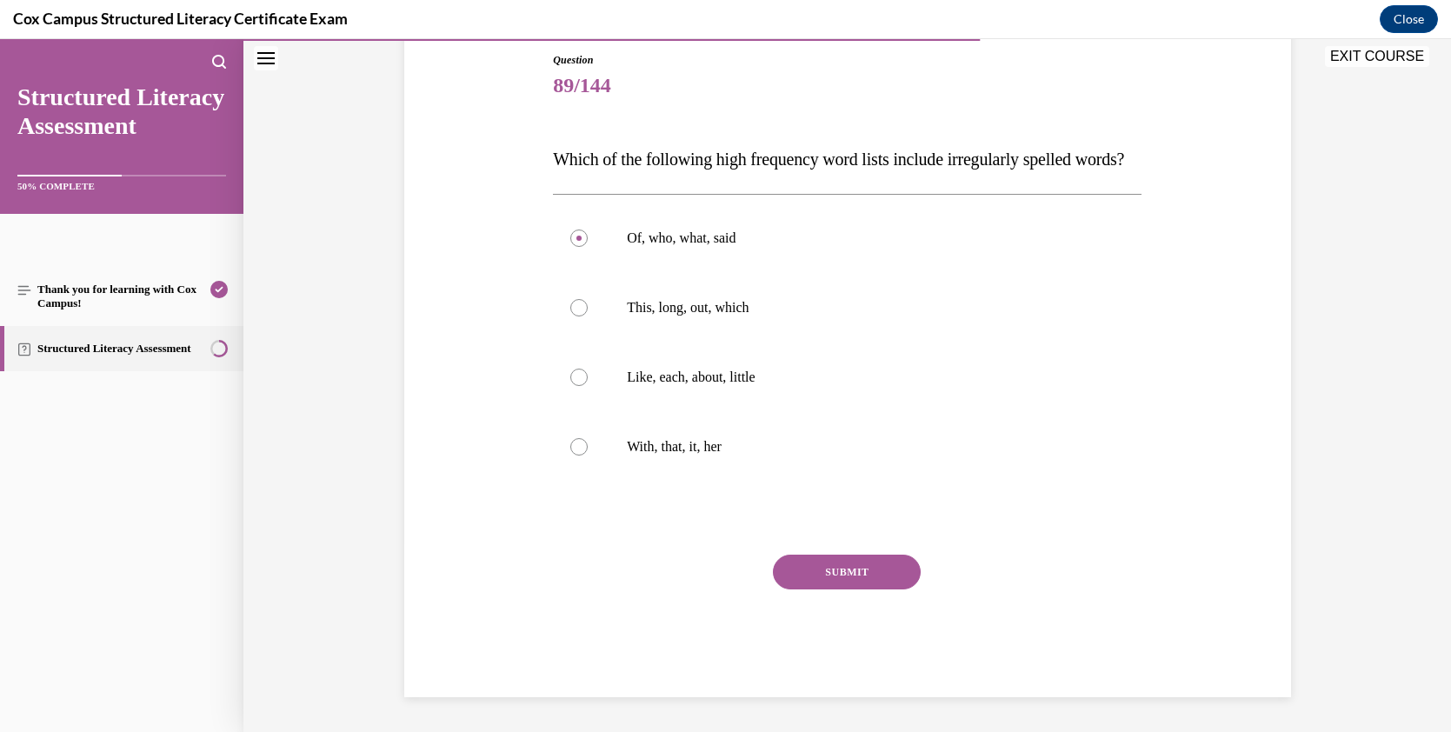
click at [836, 576] on button "SUBMIT" at bounding box center [847, 572] width 148 height 35
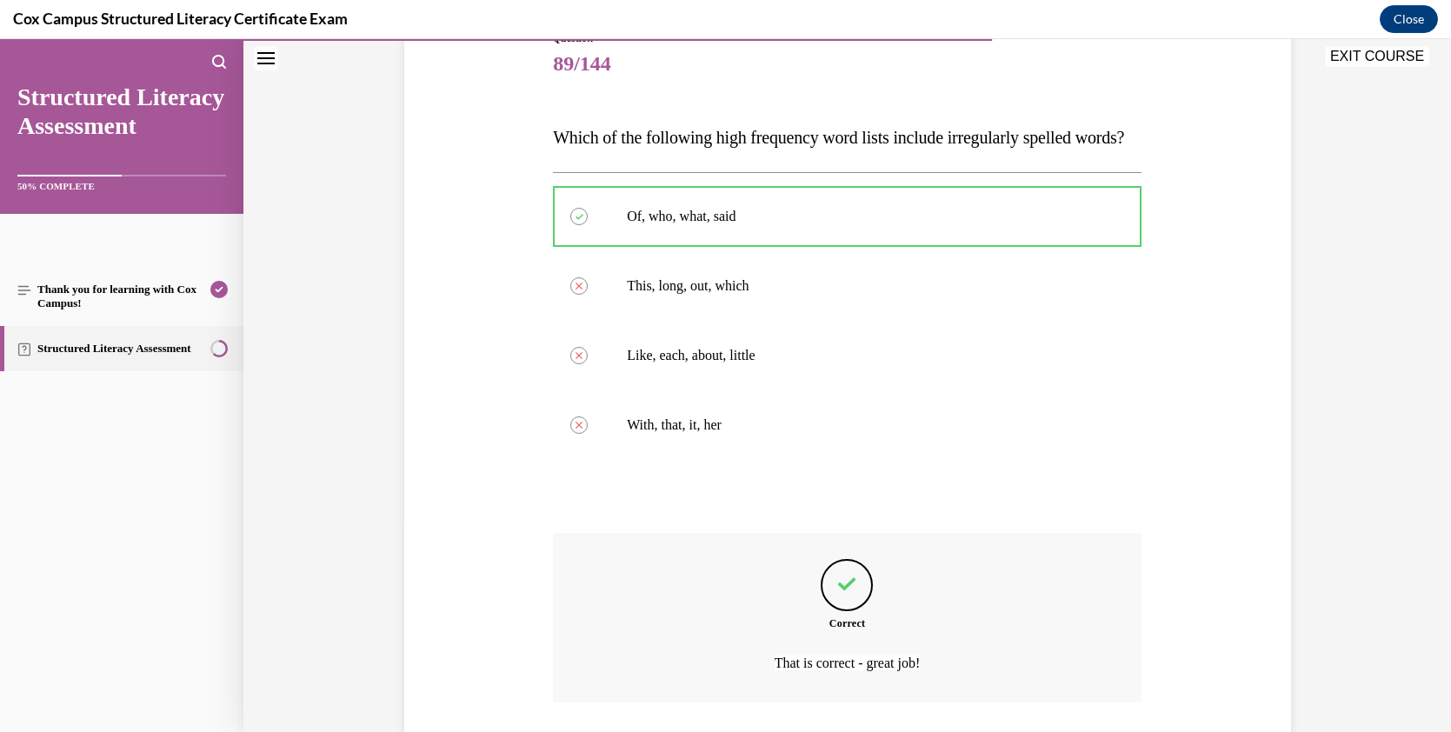
scroll to position [208, 0]
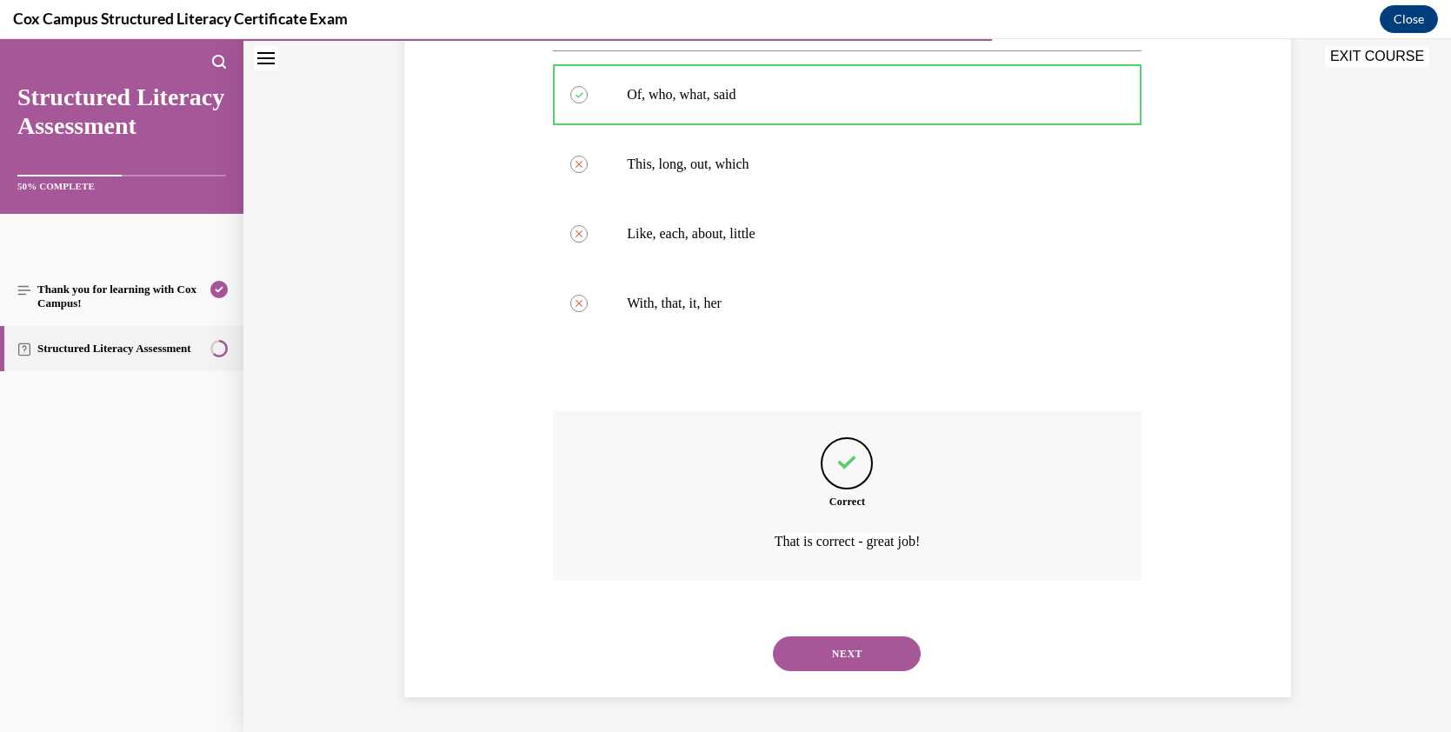
click at [876, 652] on button "NEXT" at bounding box center [847, 653] width 148 height 35
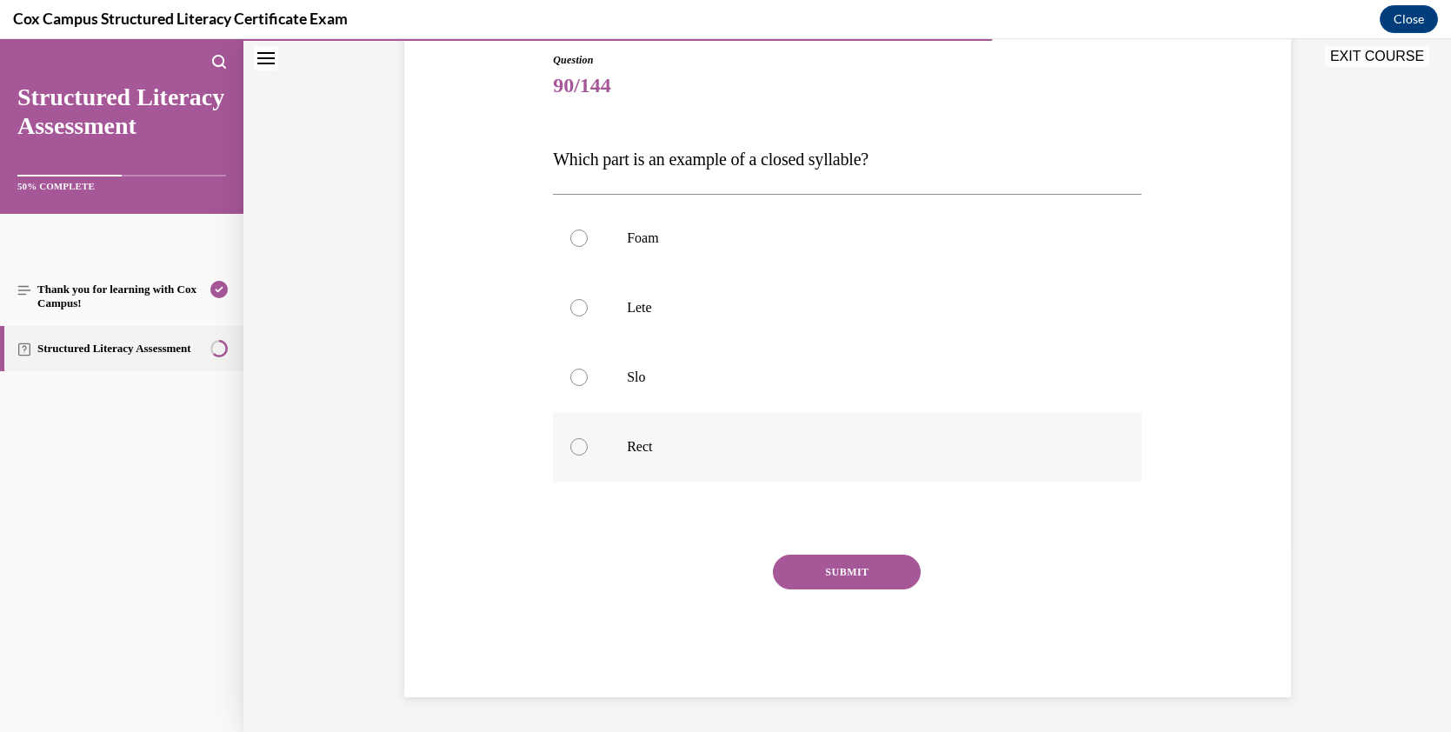
click at [573, 445] on div at bounding box center [578, 446] width 17 height 17
click at [573, 445] on input "Rect" at bounding box center [578, 446] width 17 height 17
radio input "true"
click at [873, 575] on button "SUBMIT" at bounding box center [847, 572] width 148 height 35
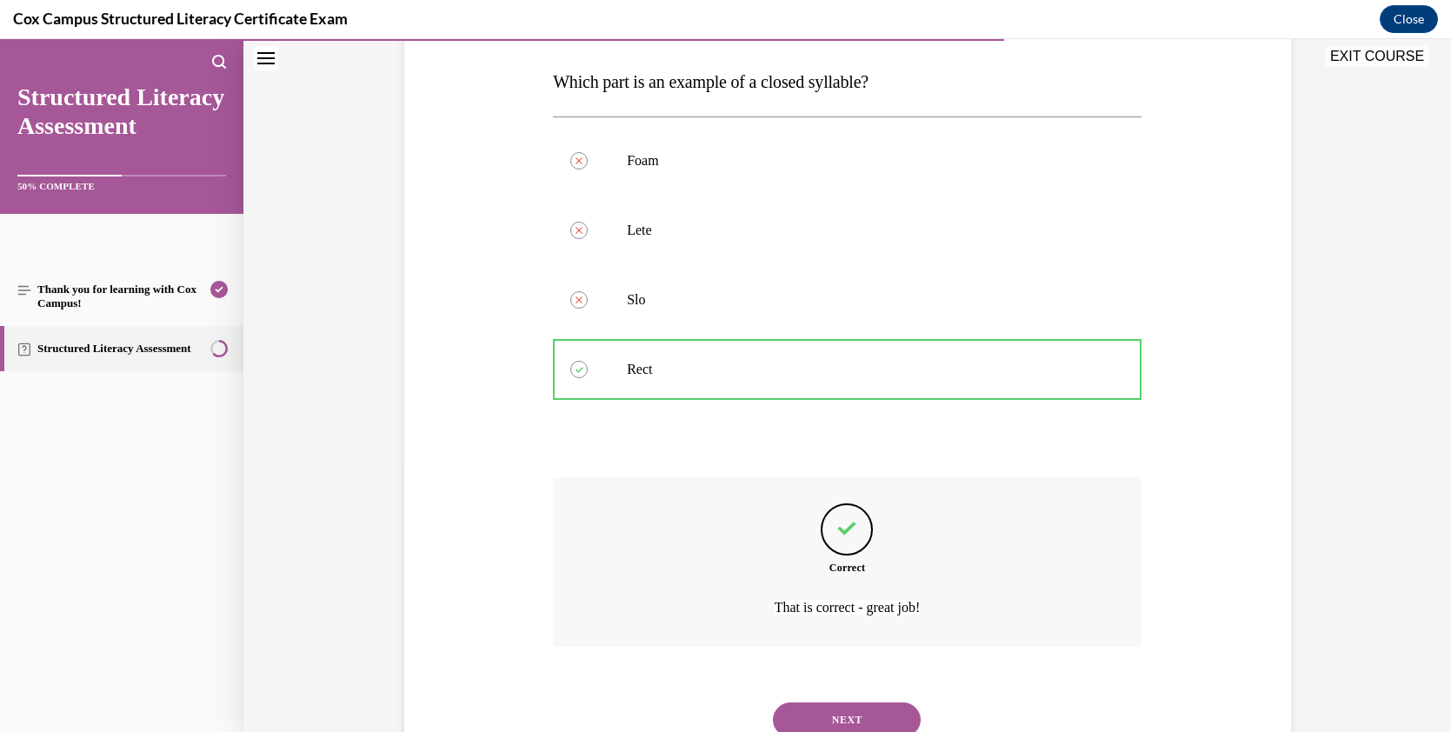
scroll to position [333, 0]
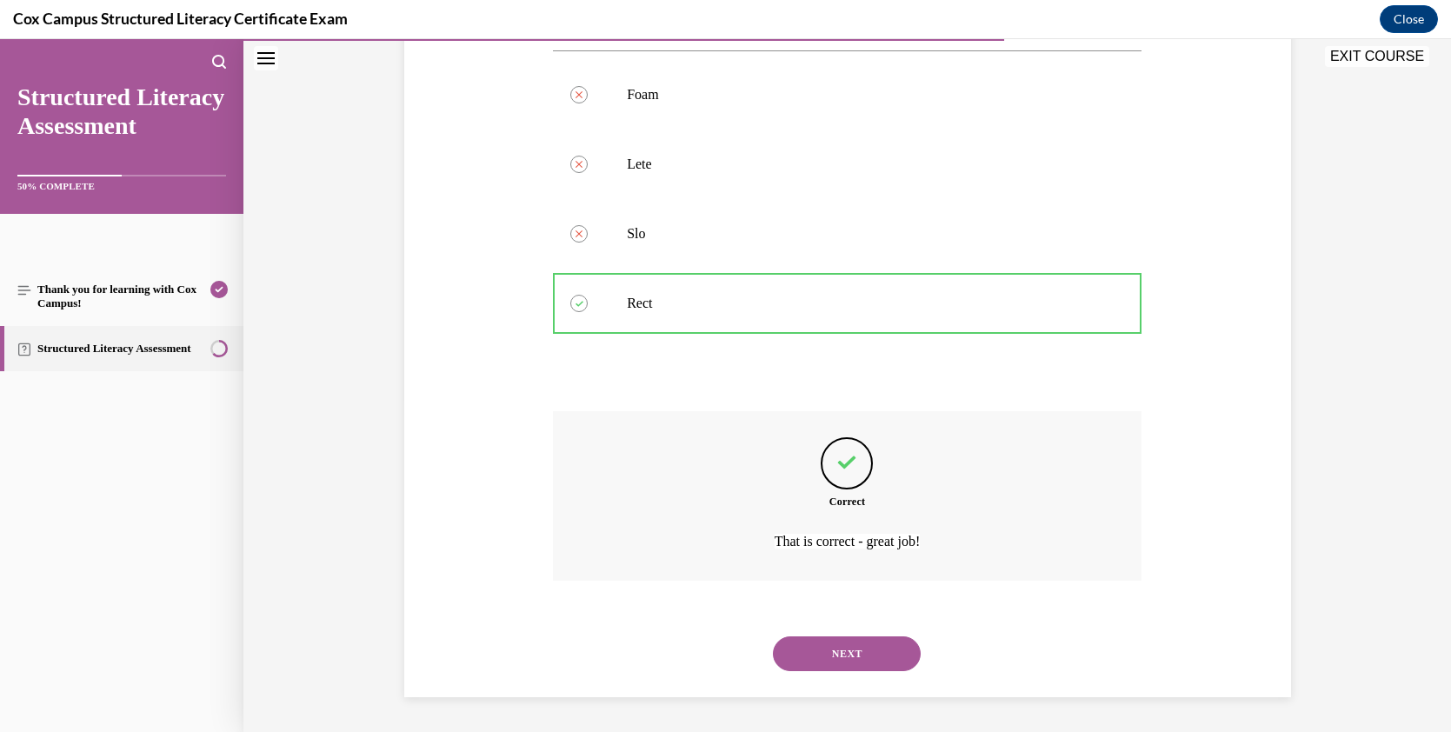
click at [827, 640] on button "NEXT" at bounding box center [847, 653] width 148 height 35
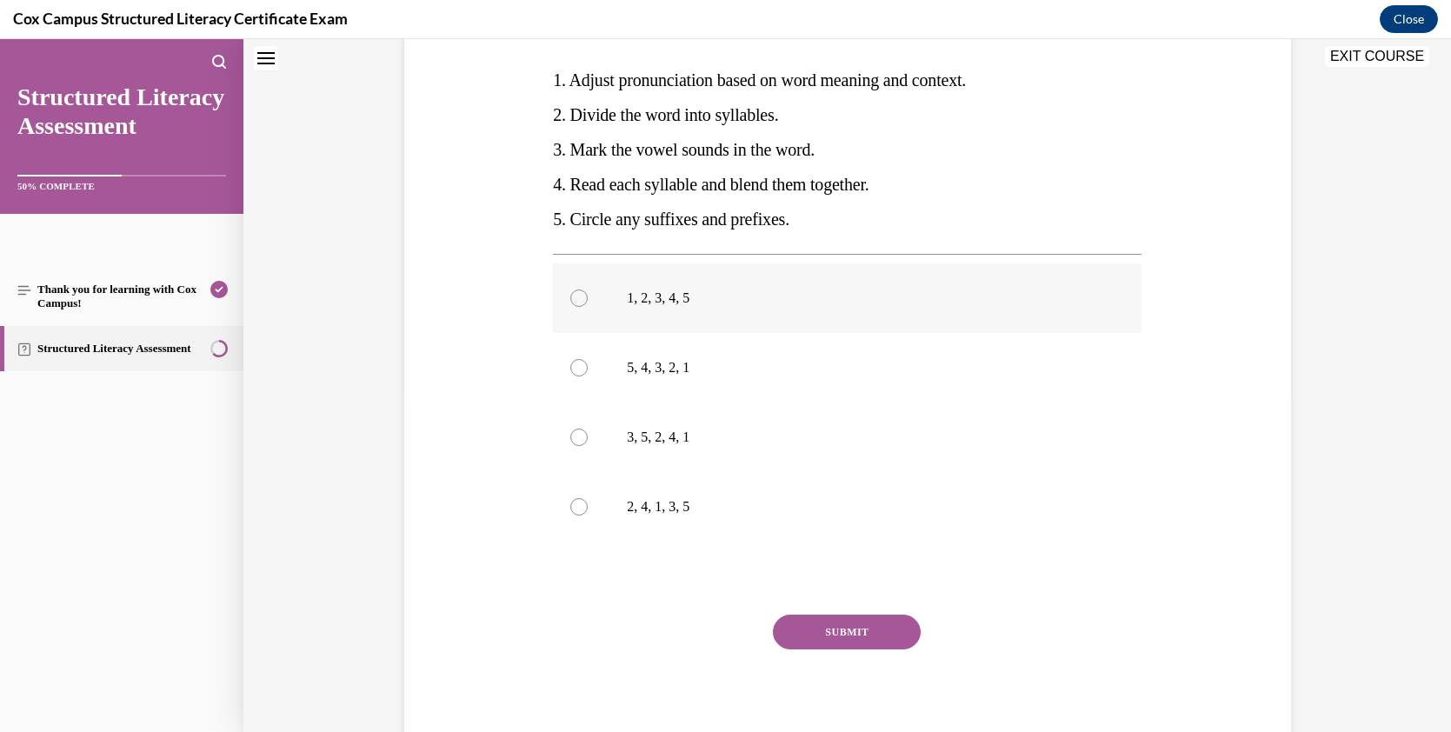
scroll to position [0, 0]
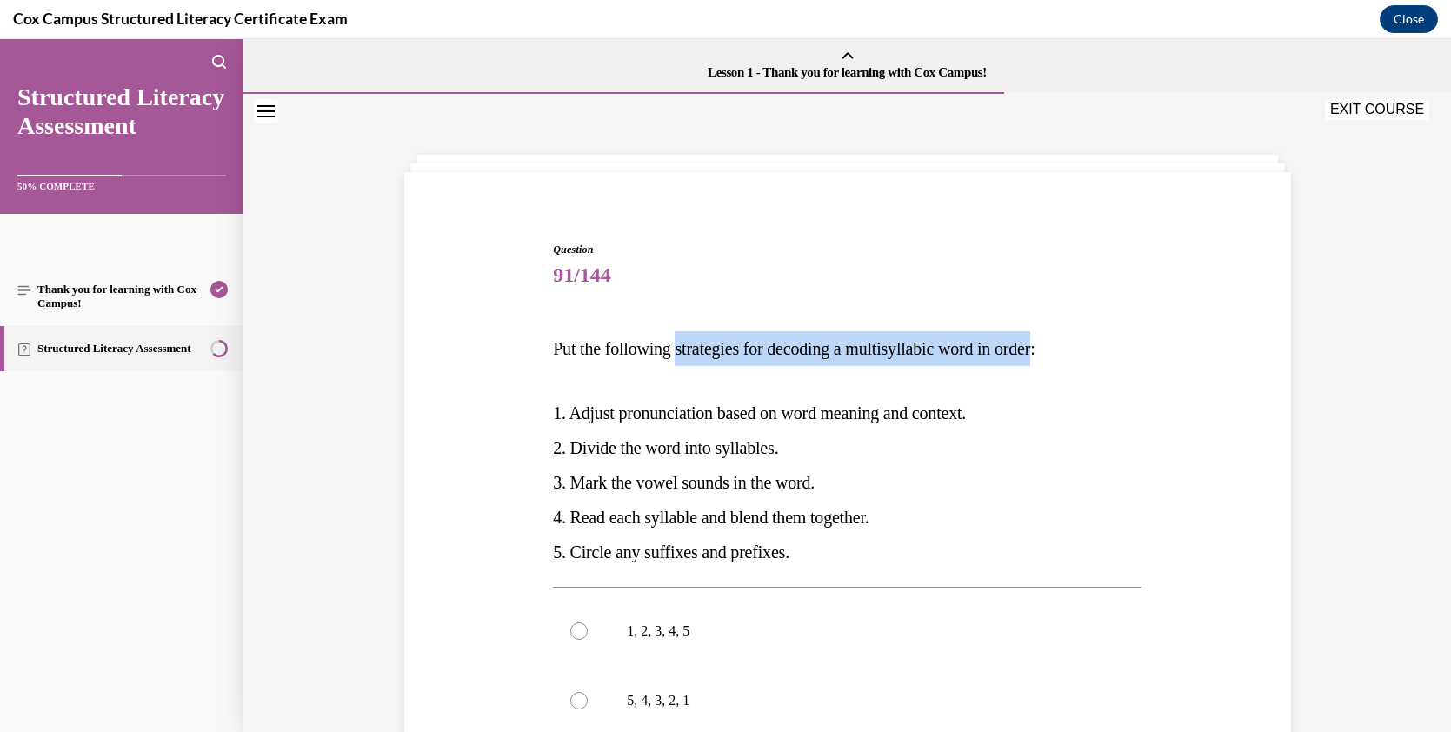
drag, startPoint x: 681, startPoint y: 349, endPoint x: 1063, endPoint y: 351, distance: 381.6
click at [1034, 351] on span "Put the following strategies for decoding a multisyllabic word in order:" at bounding box center [794, 348] width 482 height 19
copy span "strategies for decoding a multisyllabic word in order"
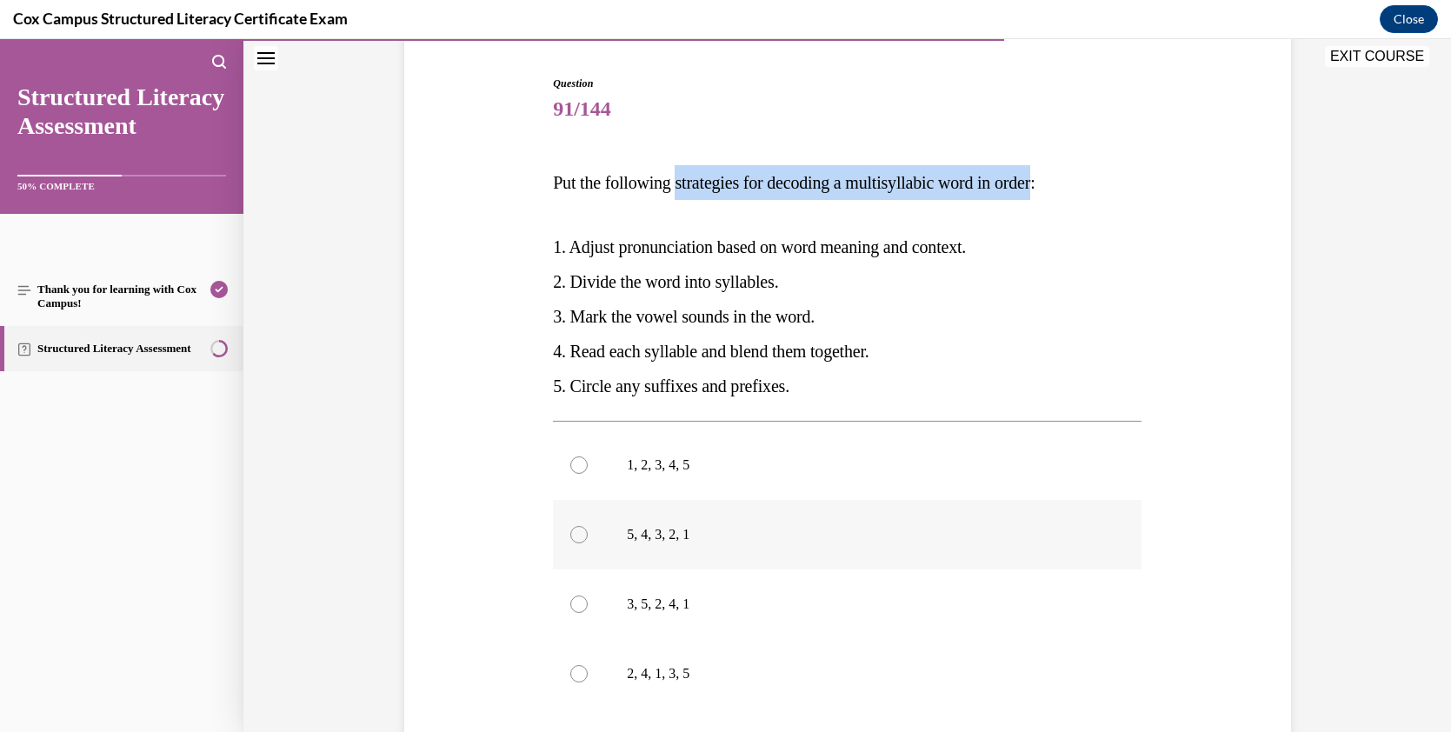
scroll to position [247, 0]
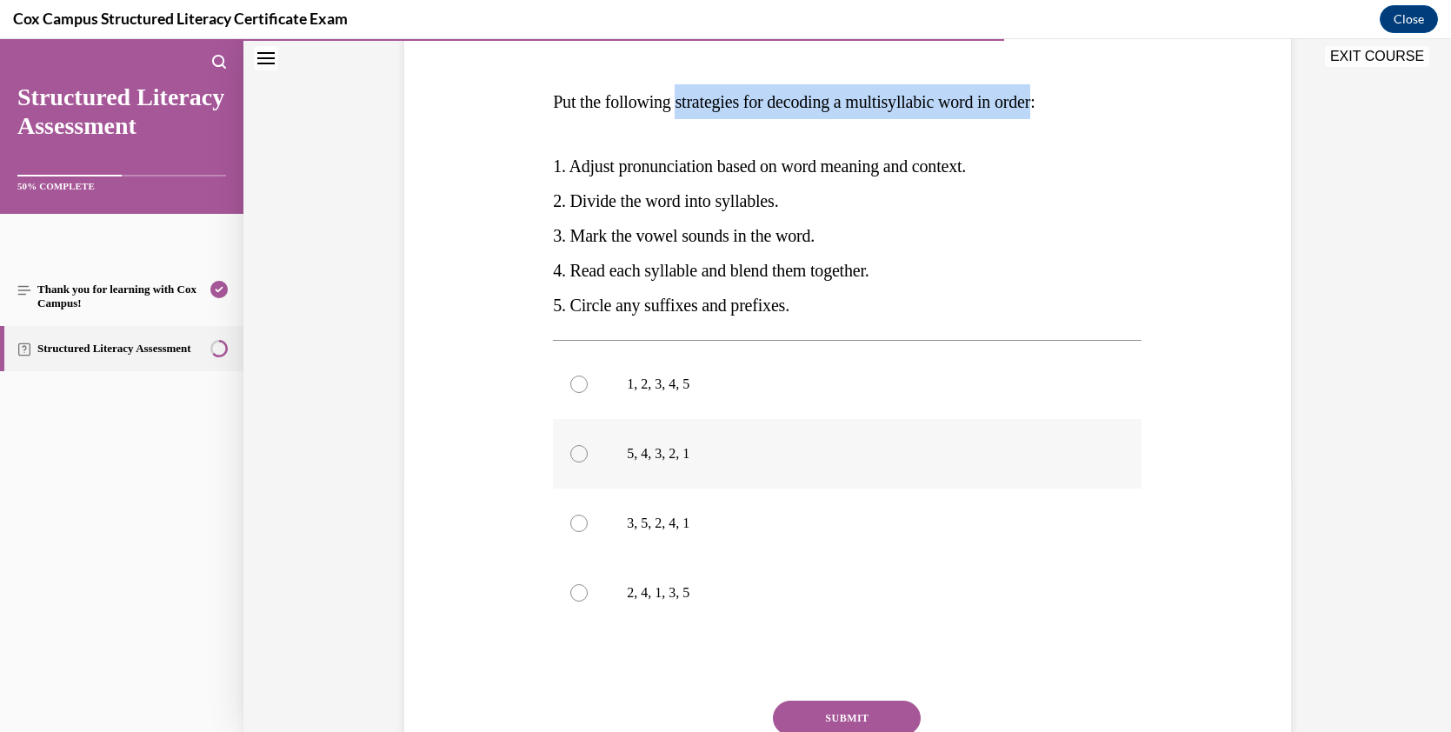
click at [670, 456] on p "5, 4, 3, 2, 1" at bounding box center [862, 453] width 471 height 17
click at [588, 456] on input "5, 4, 3, 2, 1" at bounding box center [578, 453] width 17 height 17
radio input "true"
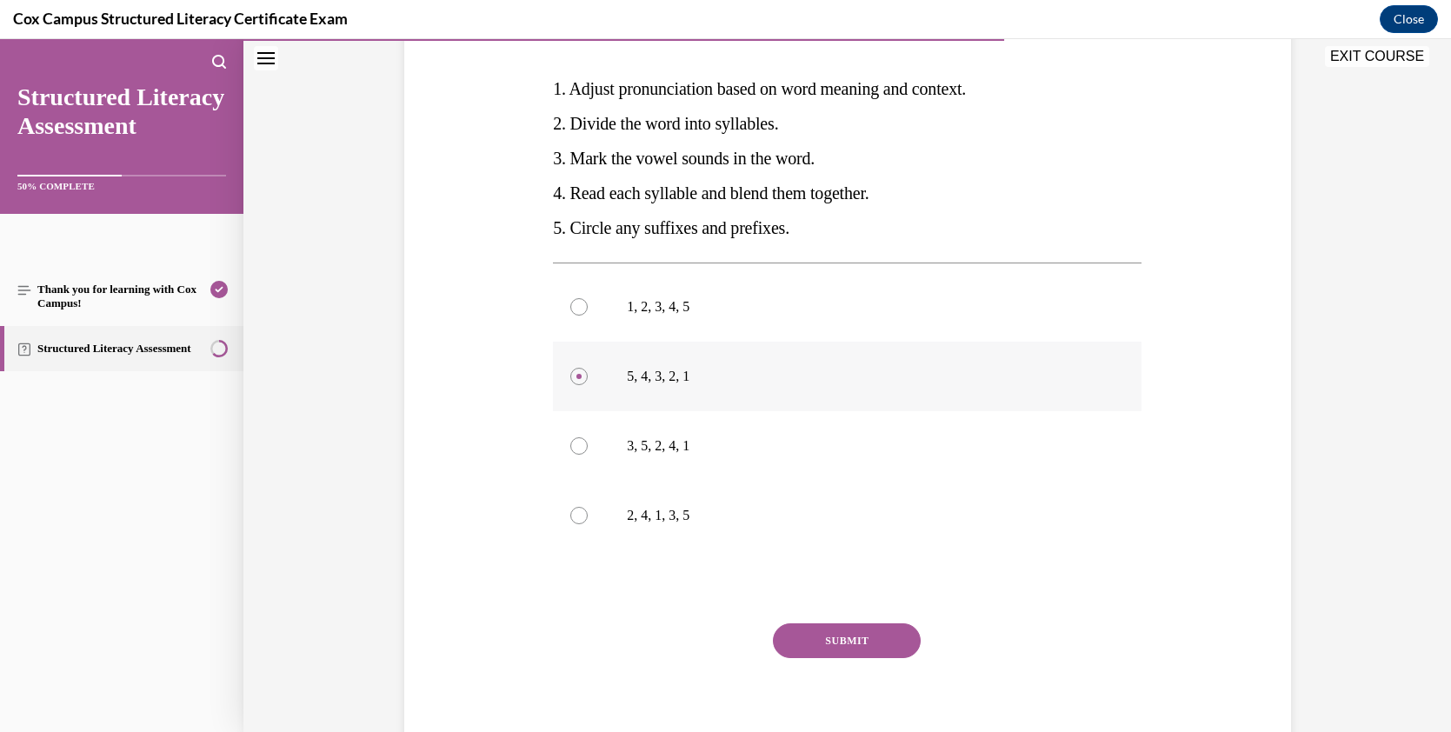
scroll to position [296, 0]
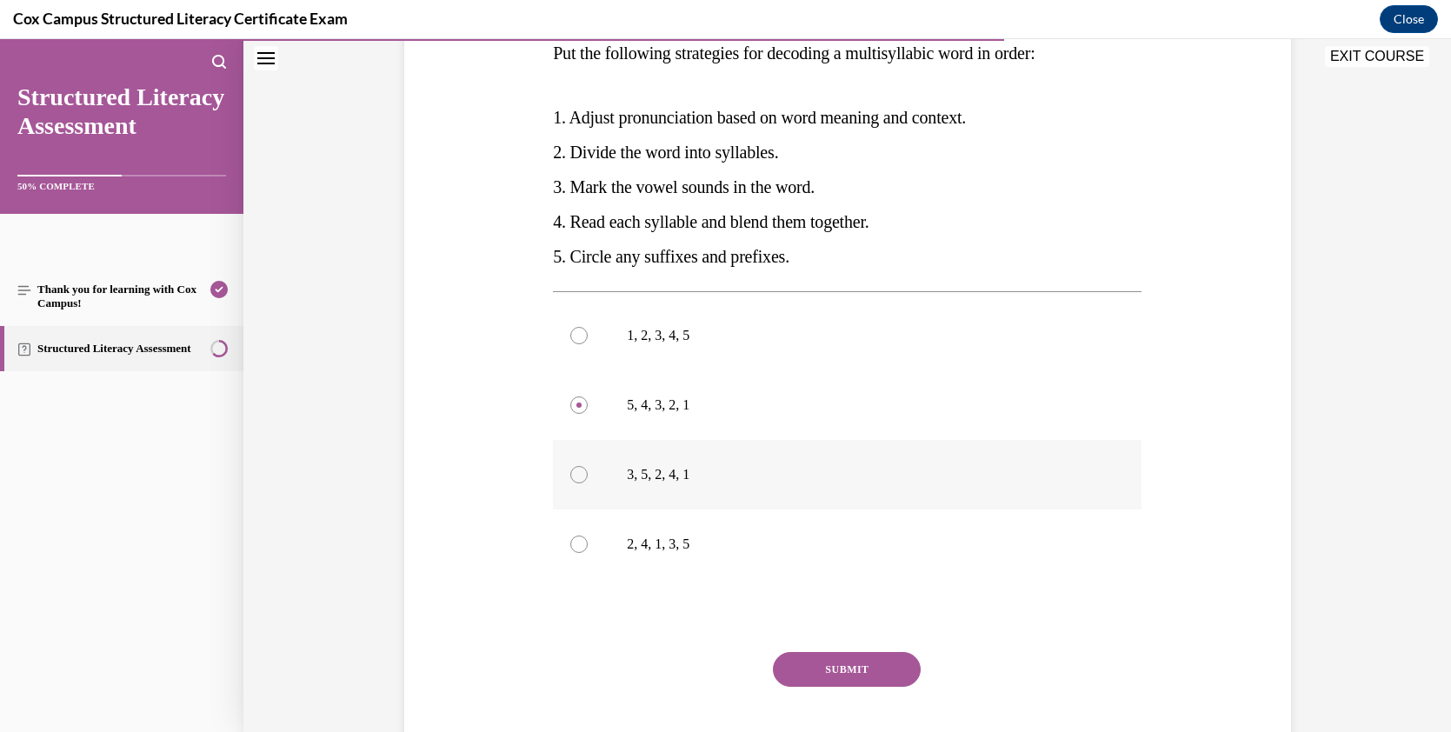
click at [824, 464] on label "3, 5, 2, 4, 1" at bounding box center [847, 475] width 588 height 70
click at [588, 466] on input "3, 5, 2, 4, 1" at bounding box center [578, 474] width 17 height 17
radio input "true"
click at [833, 659] on button "SUBMIT" at bounding box center [847, 669] width 148 height 35
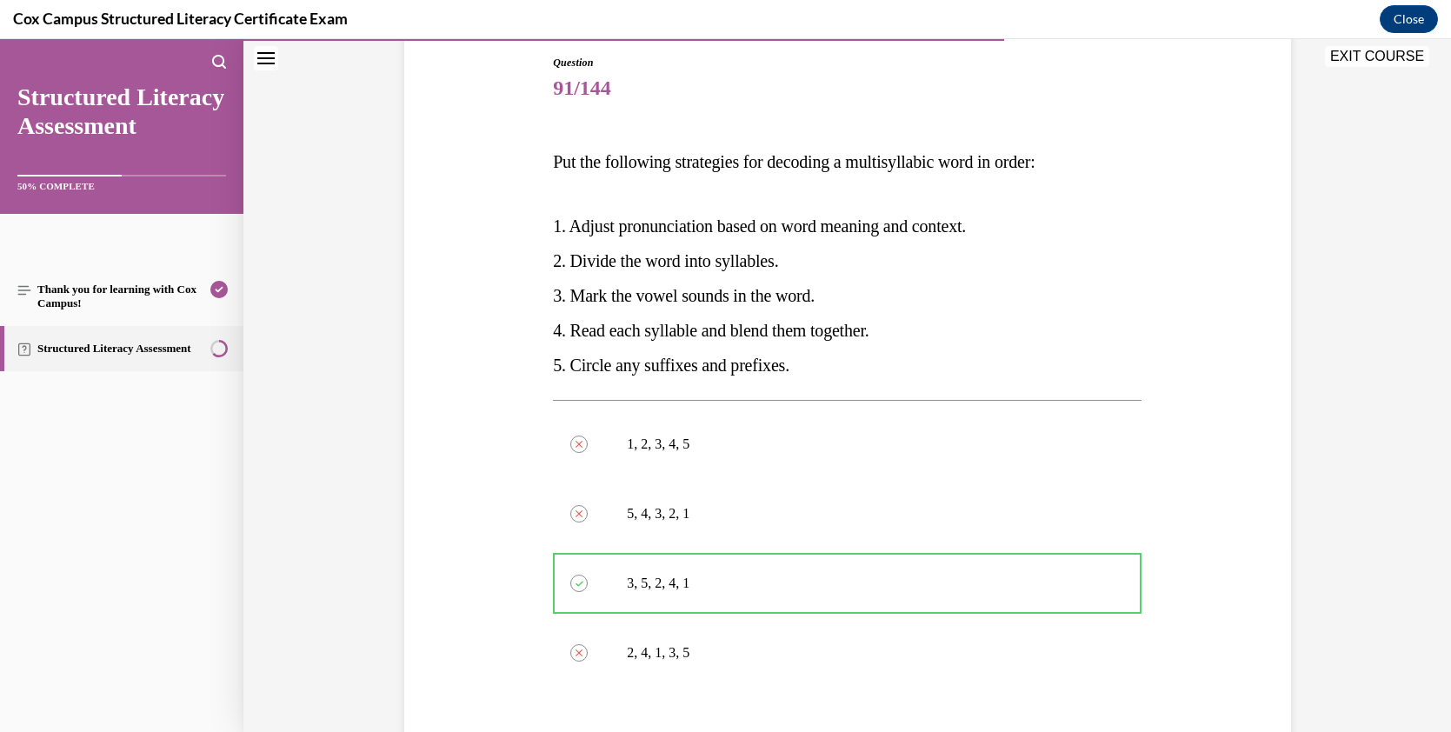
scroll to position [186, 0]
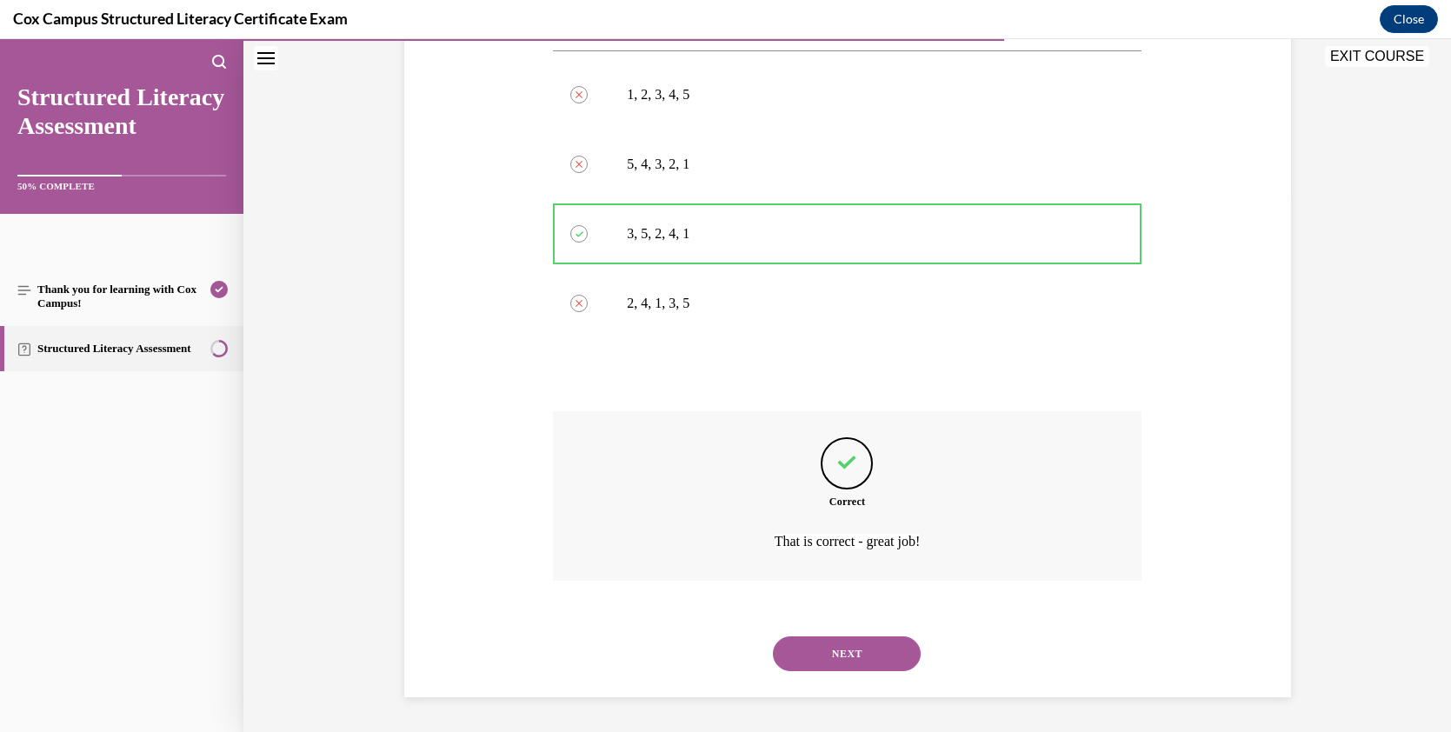
click at [903, 653] on button "NEXT" at bounding box center [847, 653] width 148 height 35
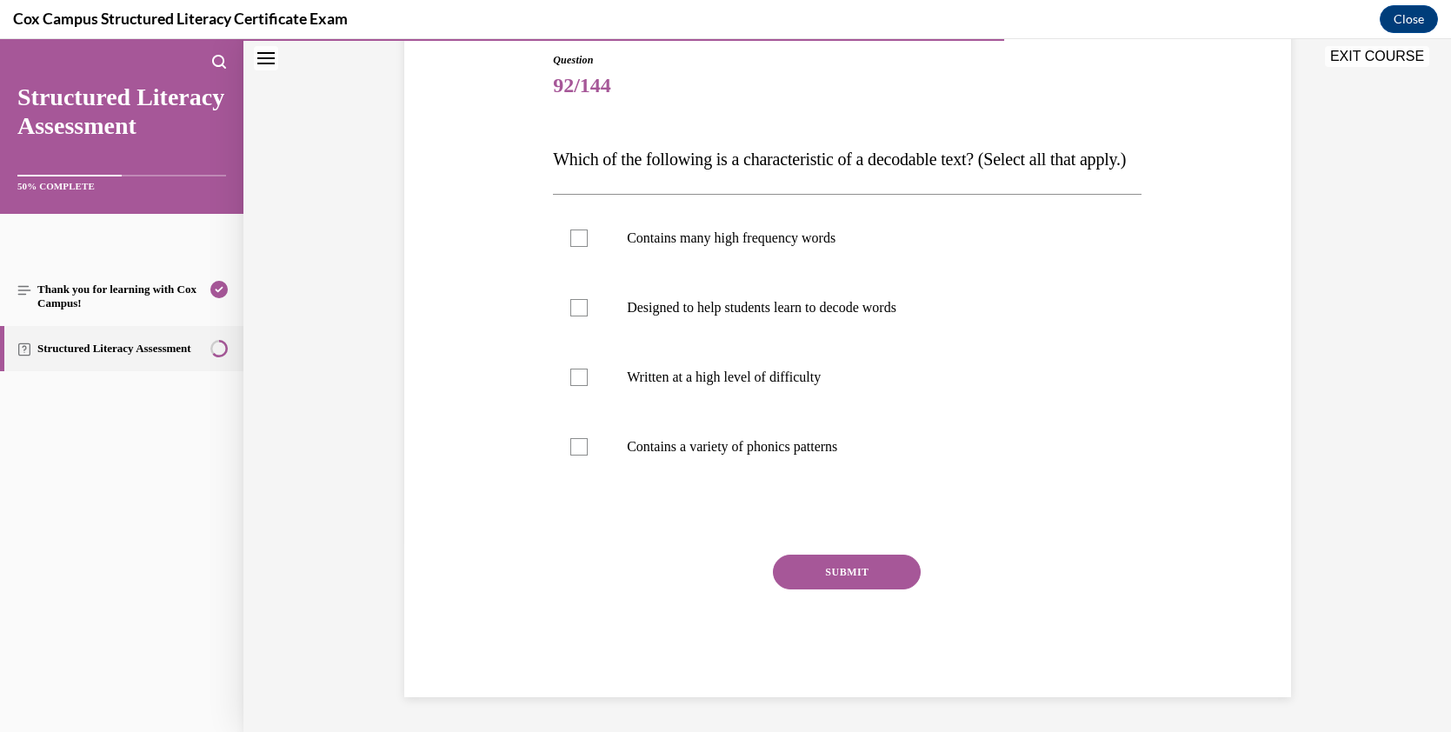
scroll to position [194, 0]
click at [570, 455] on div at bounding box center [578, 446] width 17 height 17
click at [570, 455] on input "Contains a variety of phonics patterns" at bounding box center [578, 446] width 17 height 17
checkbox input "true"
click at [573, 316] on div at bounding box center [578, 307] width 17 height 17
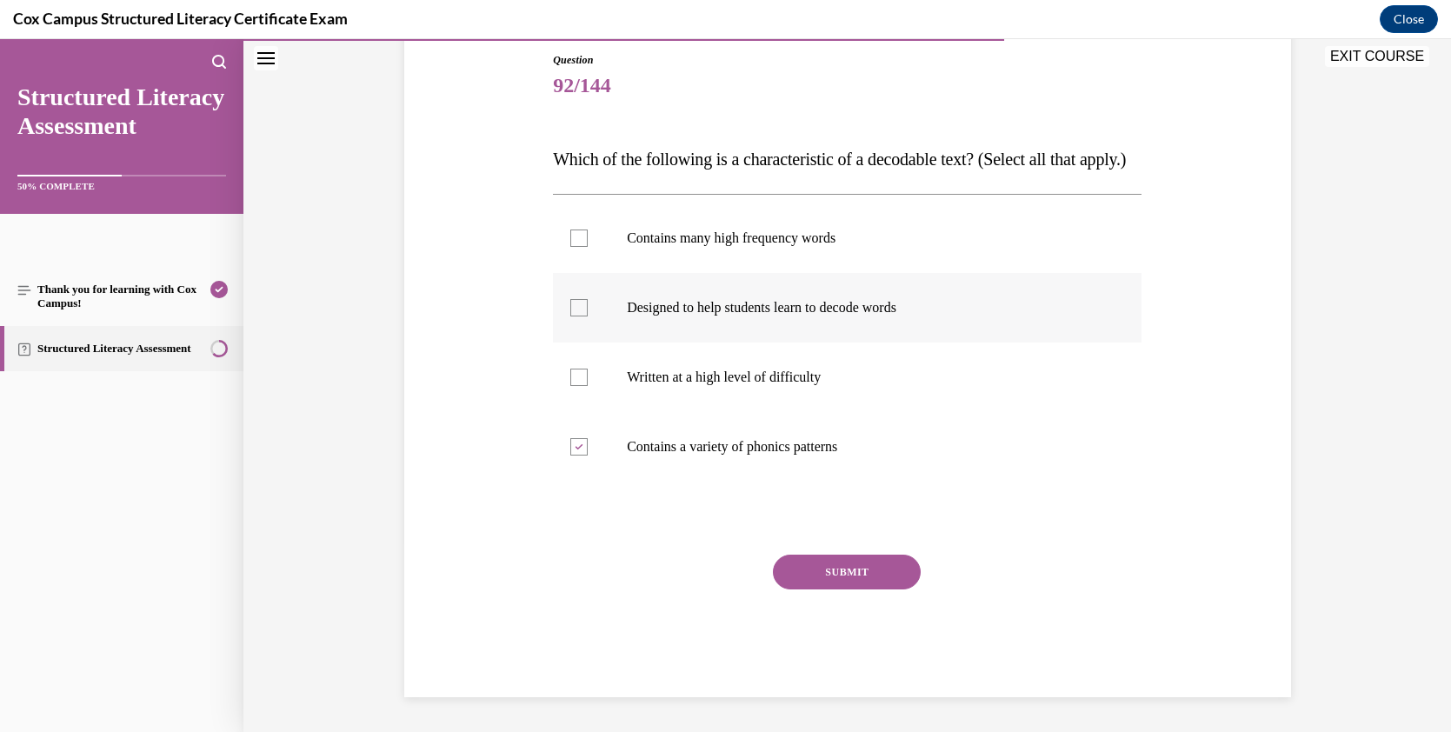
click at [573, 316] on input "Designed to help students learn to decode words" at bounding box center [578, 307] width 17 height 17
checkbox input "true"
click at [575, 247] on div at bounding box center [578, 237] width 17 height 17
click at [575, 247] on input "Contains many high frequency words" at bounding box center [578, 237] width 17 height 17
checkbox input "true"
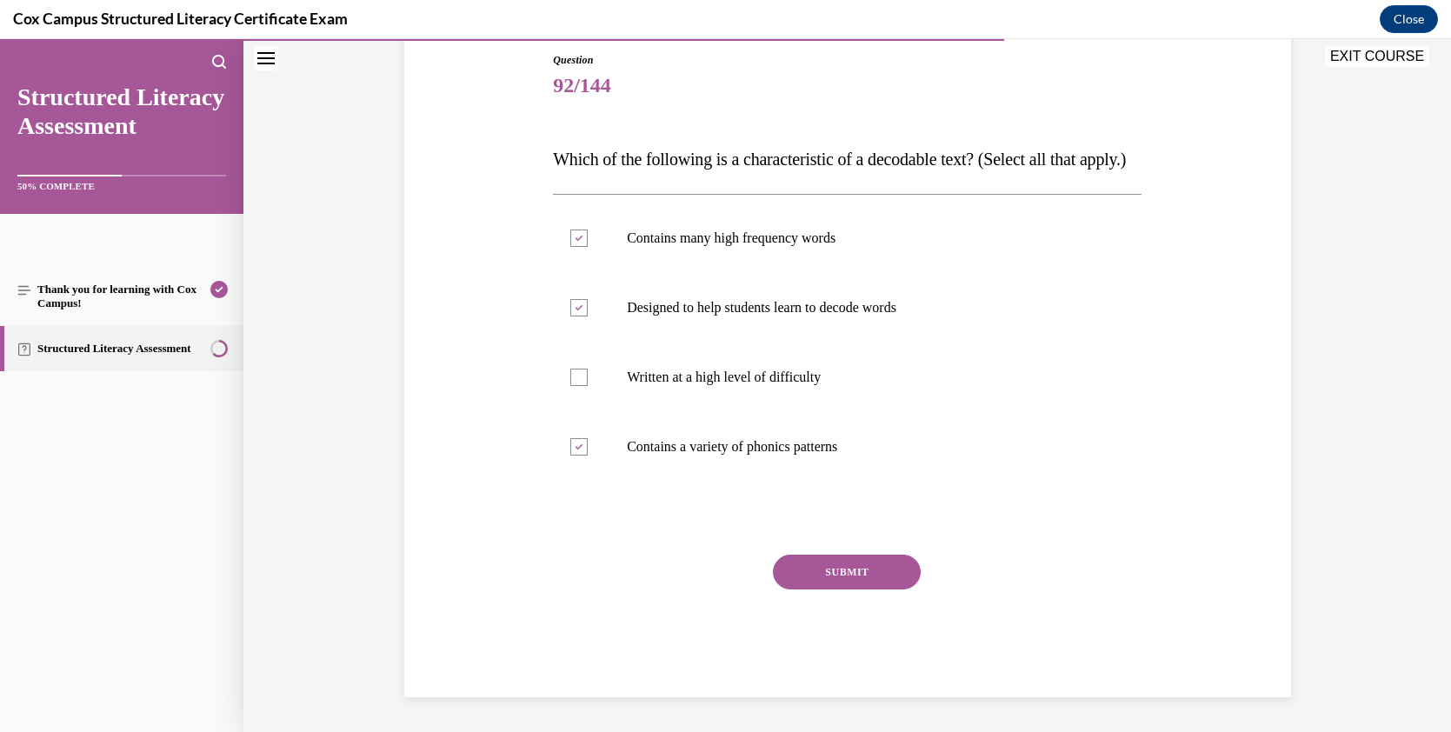
click at [811, 589] on button "SUBMIT" at bounding box center [847, 572] width 148 height 35
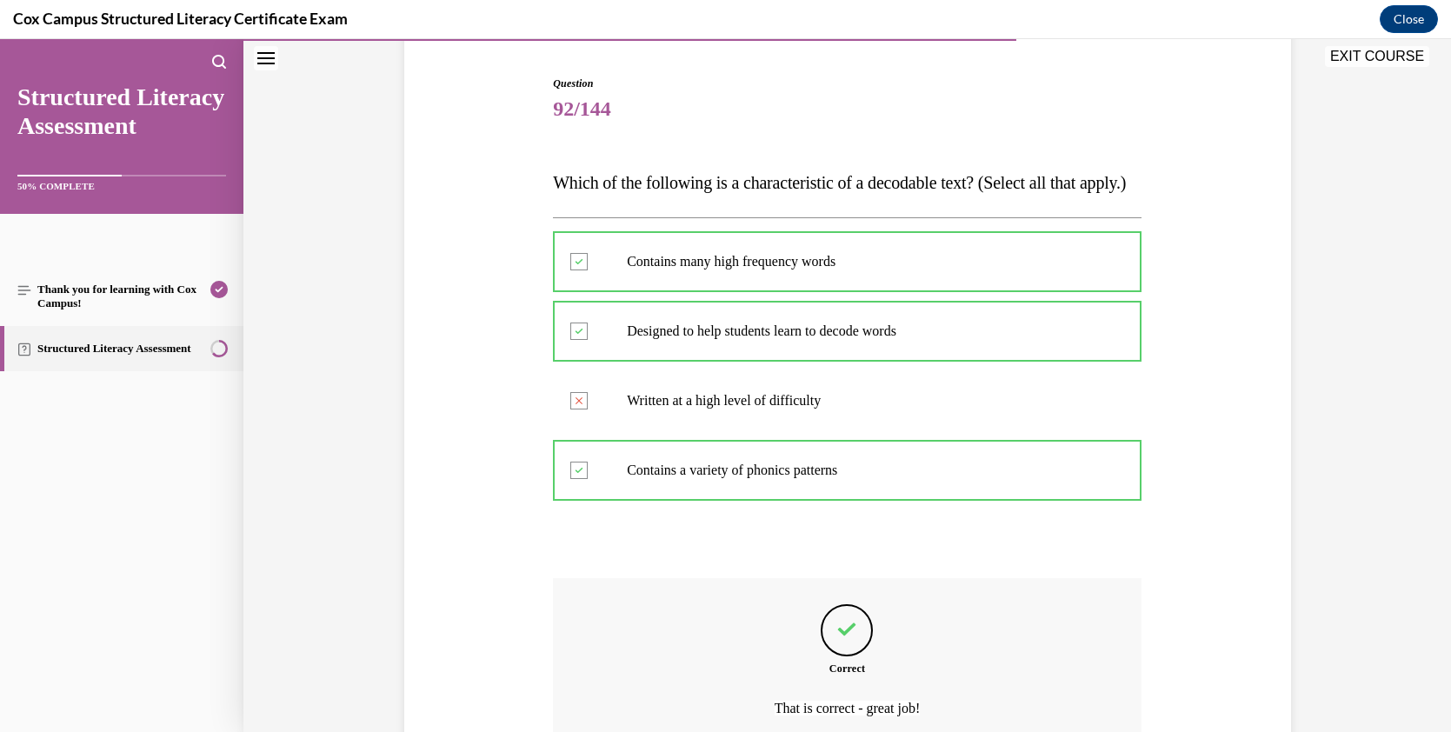
scroll to position [82, 0]
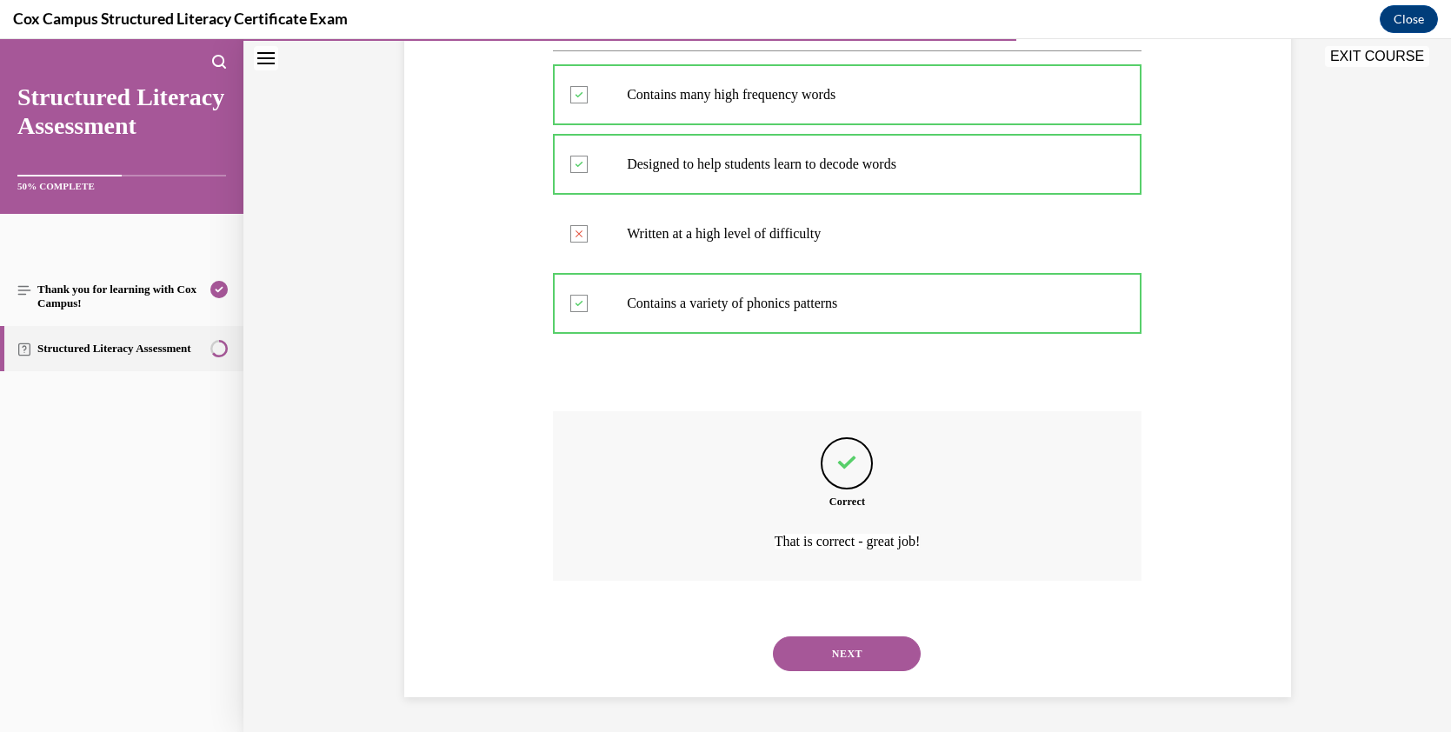
click at [819, 648] on button "NEXT" at bounding box center [847, 653] width 148 height 35
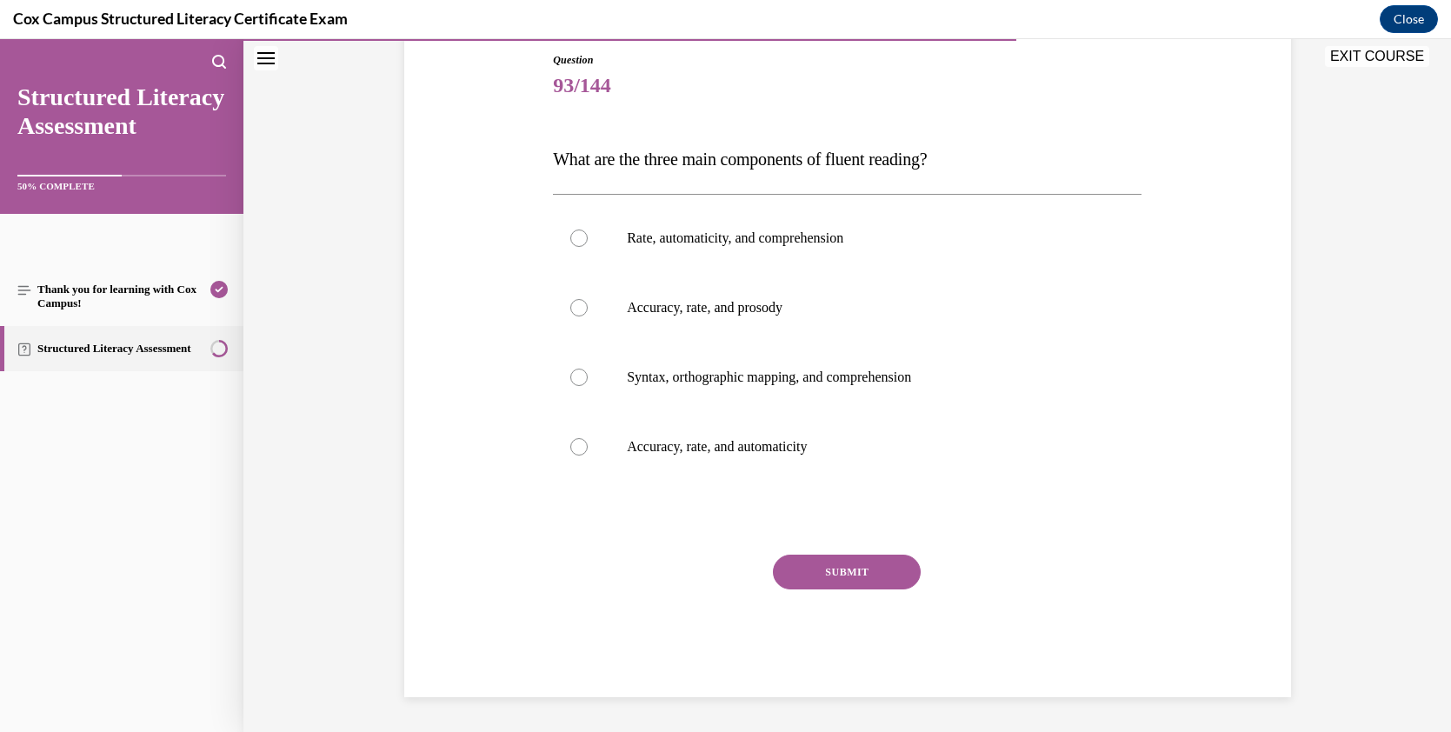
scroll to position [189, 0]
click at [576, 305] on div at bounding box center [578, 307] width 17 height 17
click at [576, 305] on input "Accuracy, rate, and prosody" at bounding box center [578, 307] width 17 height 17
radio input "true"
click at [840, 570] on button "SUBMIT" at bounding box center [847, 572] width 148 height 35
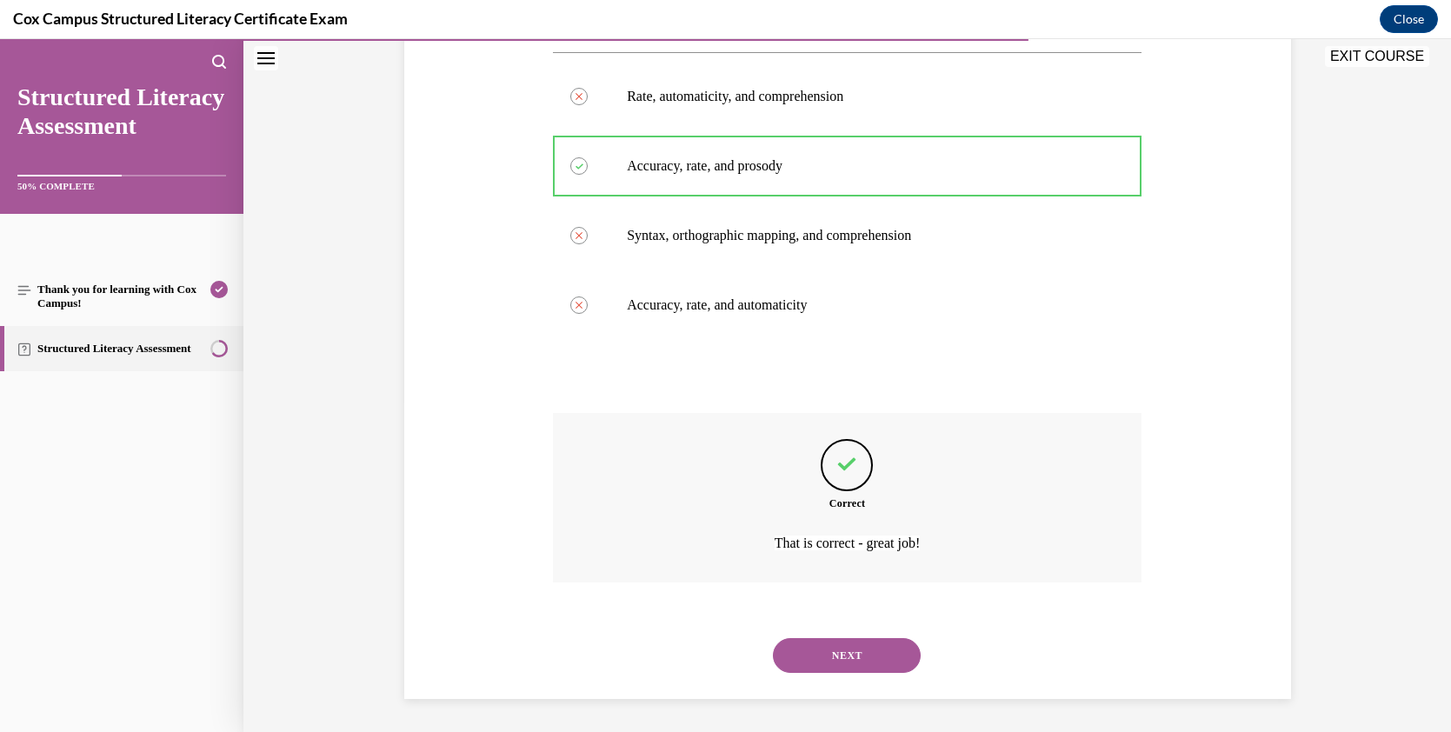
scroll to position [333, 0]
click at [897, 654] on button "NEXT" at bounding box center [847, 653] width 148 height 35
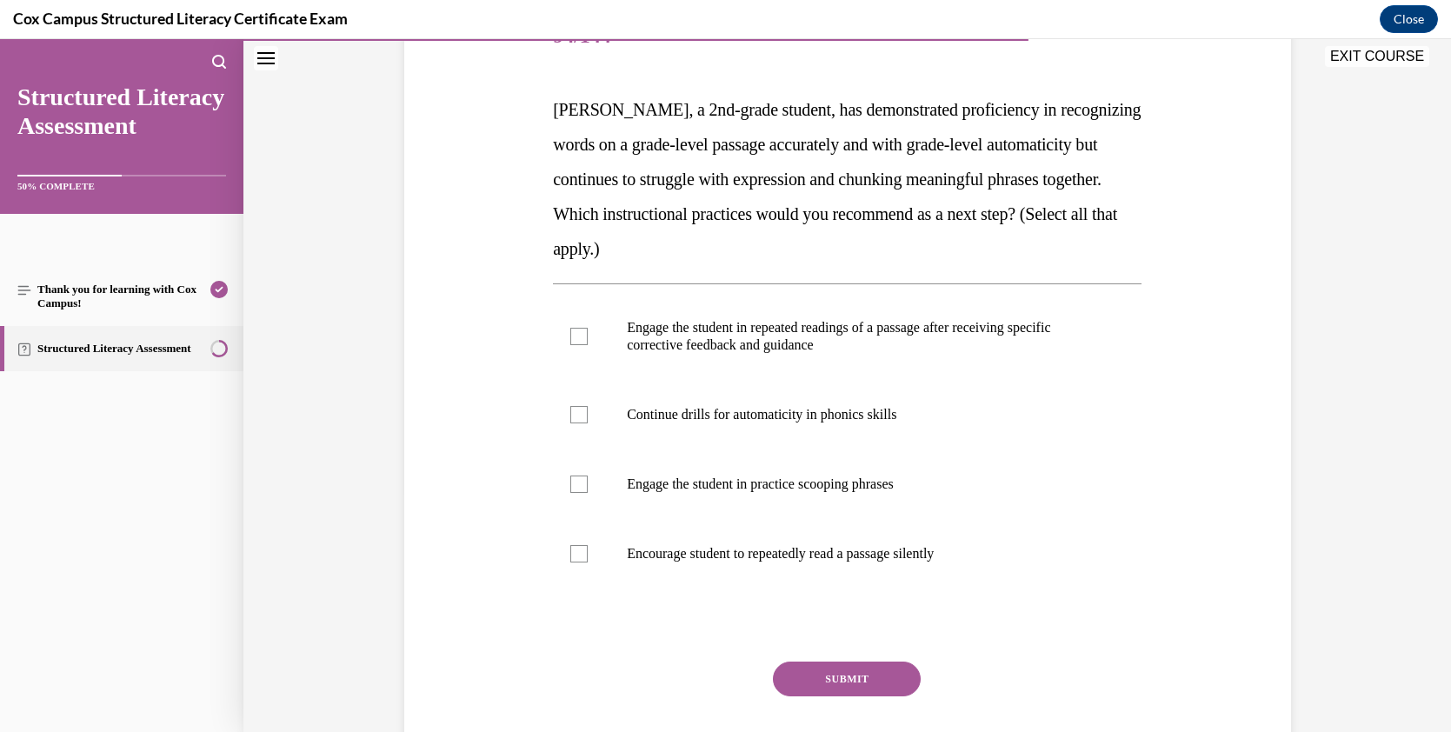
scroll to position [286, 0]
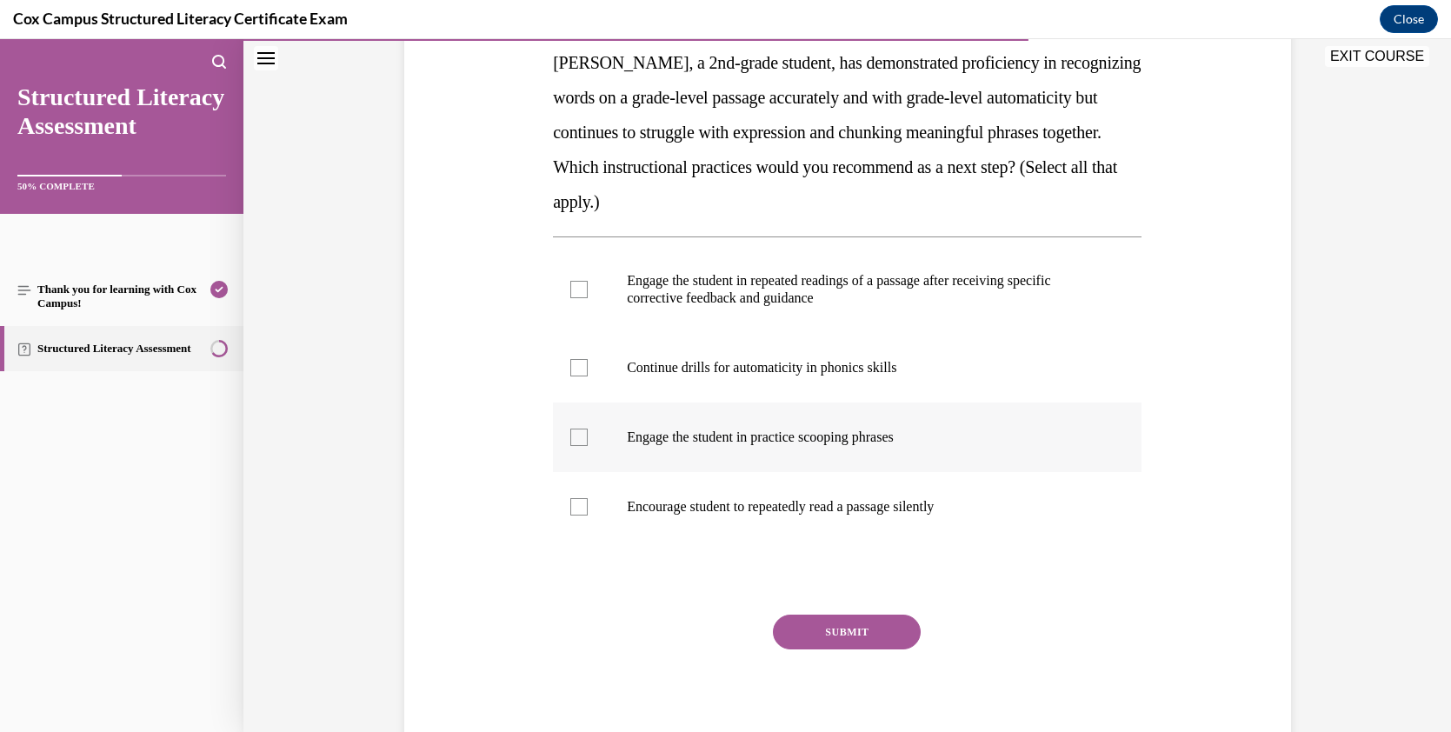
click at [574, 434] on div at bounding box center [578, 436] width 17 height 17
click at [574, 434] on input "Engage the student in practice scooping phrases" at bounding box center [578, 436] width 17 height 17
checkbox input "true"
click at [575, 369] on div at bounding box center [578, 367] width 17 height 17
click at [575, 369] on input "Continue drills for automaticity in phonics skills" at bounding box center [578, 367] width 17 height 17
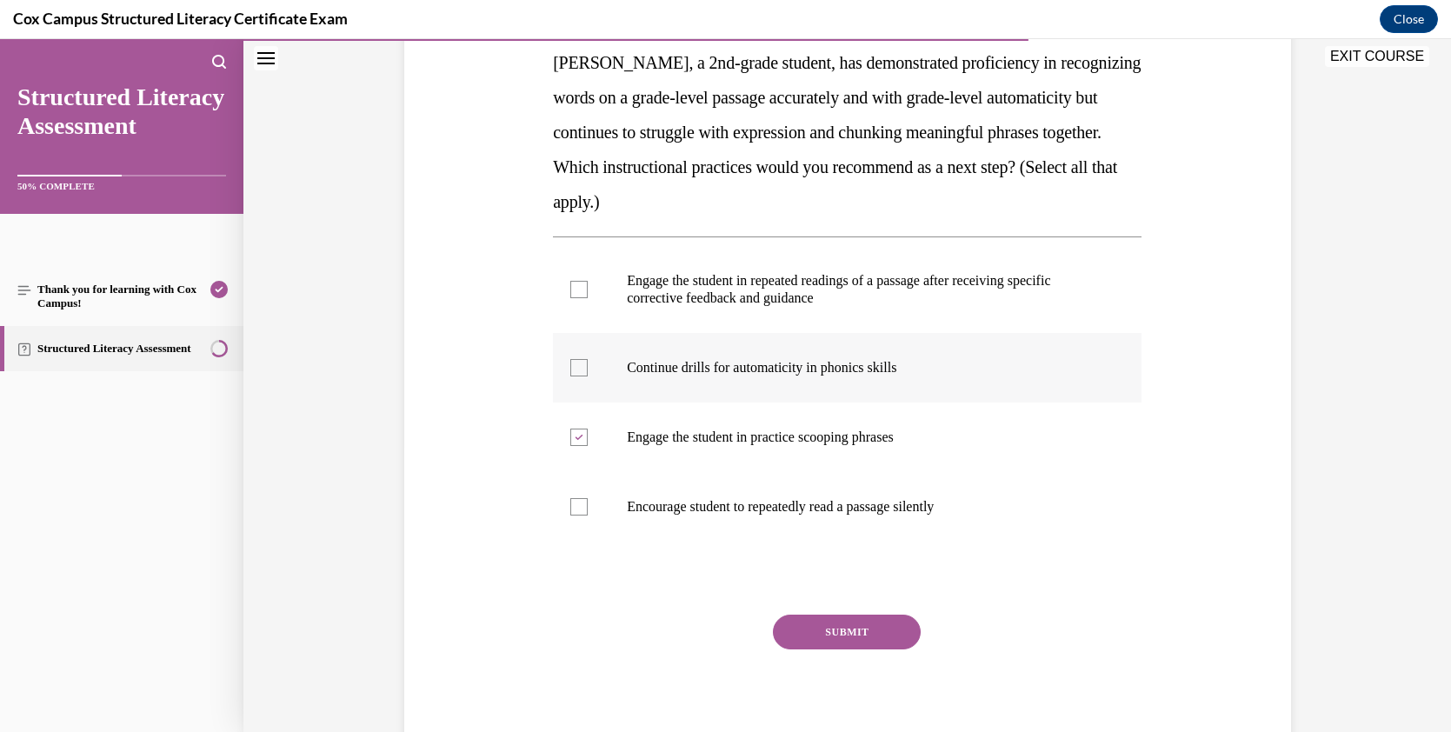
checkbox input "true"
click at [576, 283] on div at bounding box center [578, 289] width 17 height 17
click at [576, 283] on input "Engage the student in repeated readings of a passage after receiving specific c…" at bounding box center [578, 289] width 17 height 17
checkbox input "true"
click at [575, 369] on icon at bounding box center [579, 368] width 8 height 6
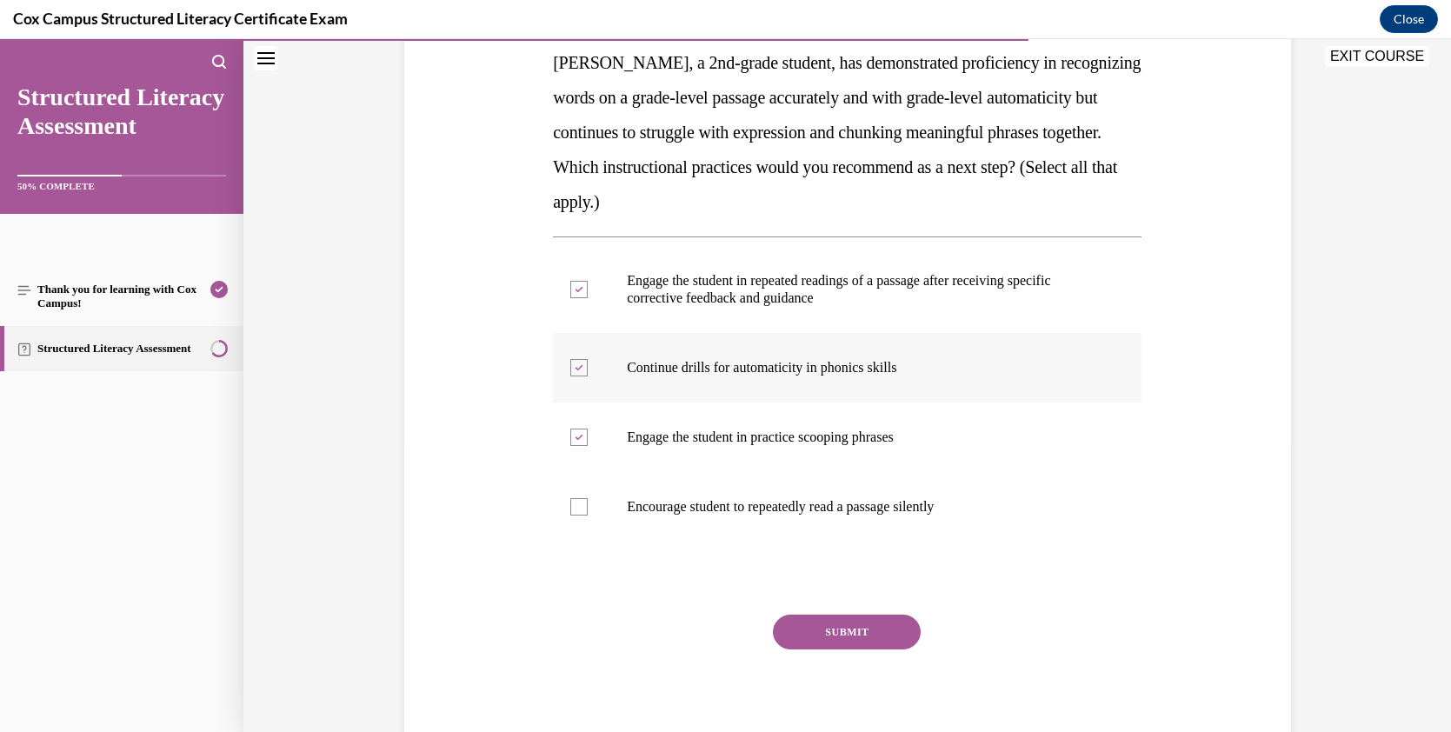
click at [575, 369] on input "Continue drills for automaticity in phonics skills" at bounding box center [578, 367] width 17 height 17
checkbox input "false"
click at [869, 634] on button "SUBMIT" at bounding box center [847, 631] width 148 height 35
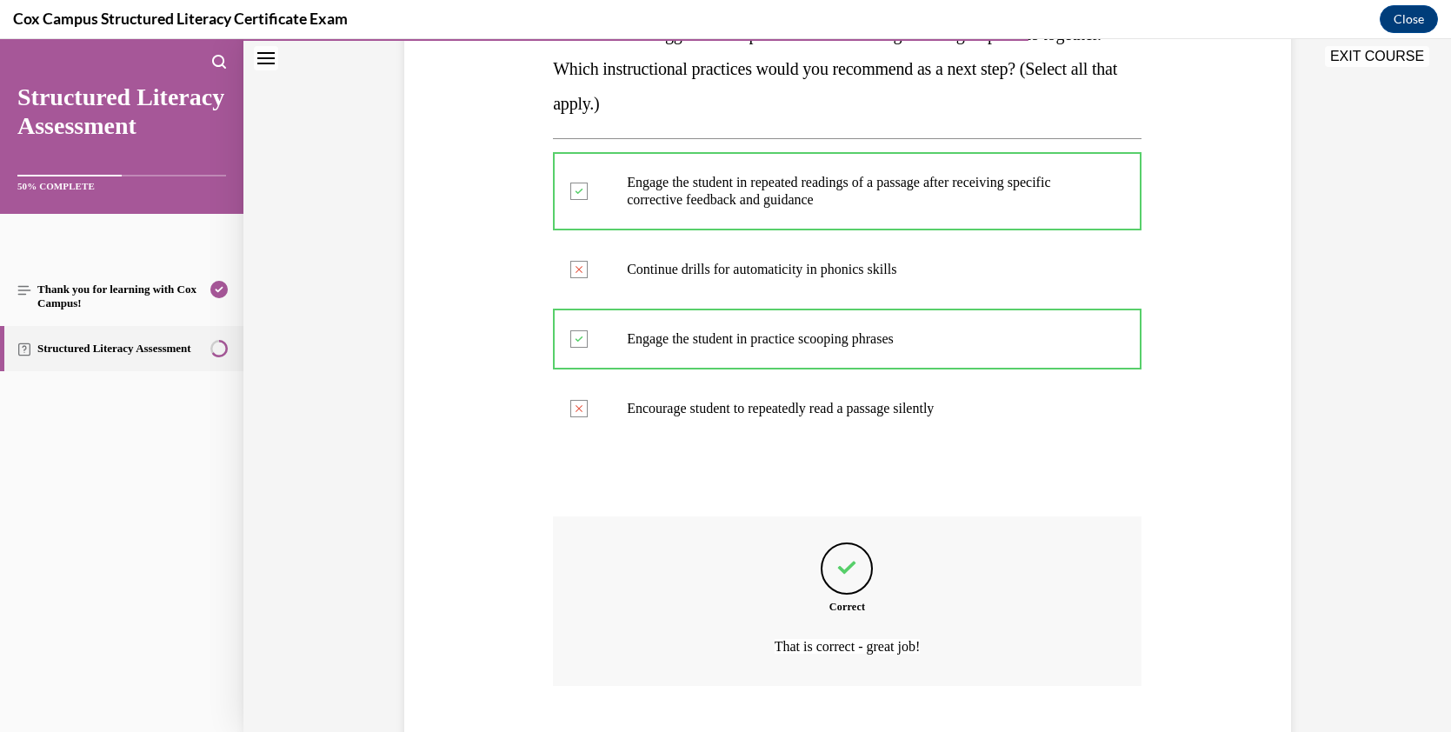
scroll to position [489, 0]
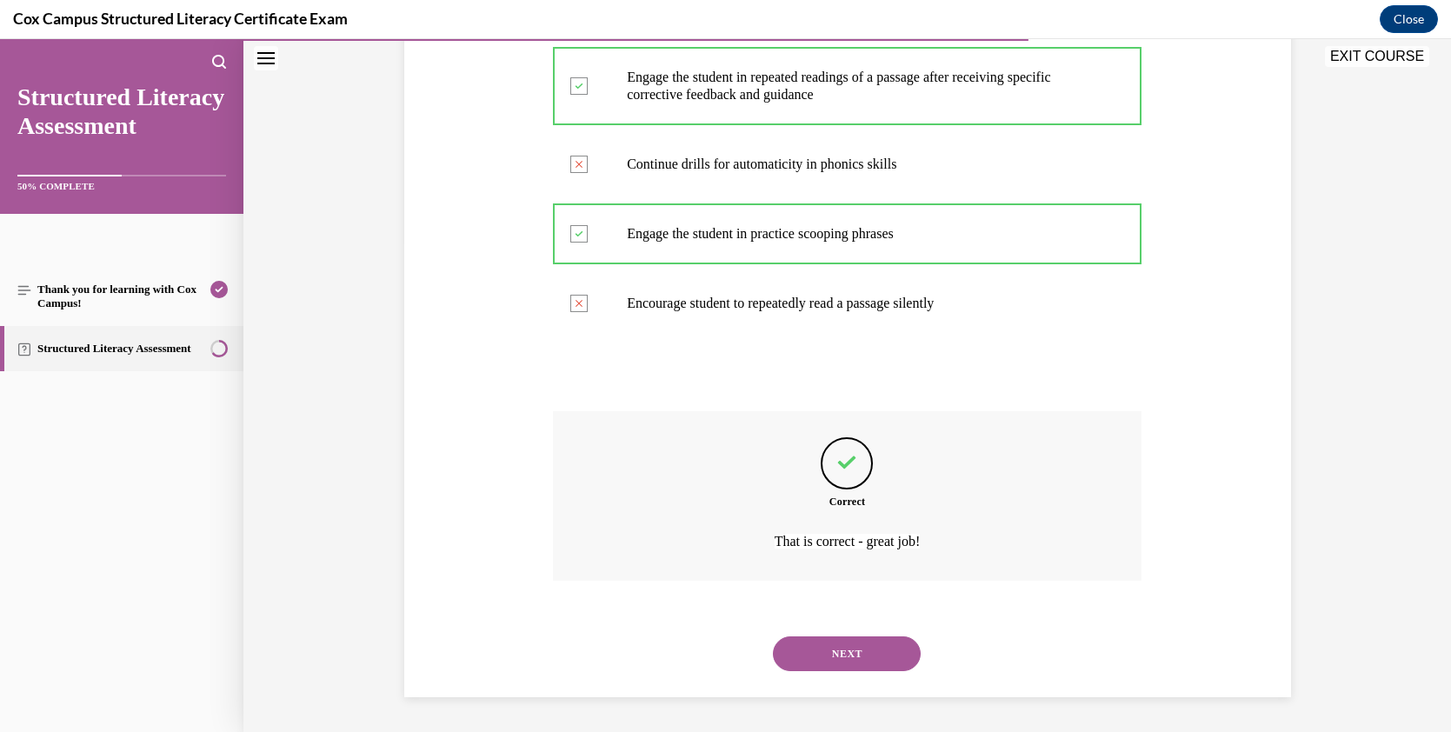
click at [852, 645] on button "NEXT" at bounding box center [847, 653] width 148 height 35
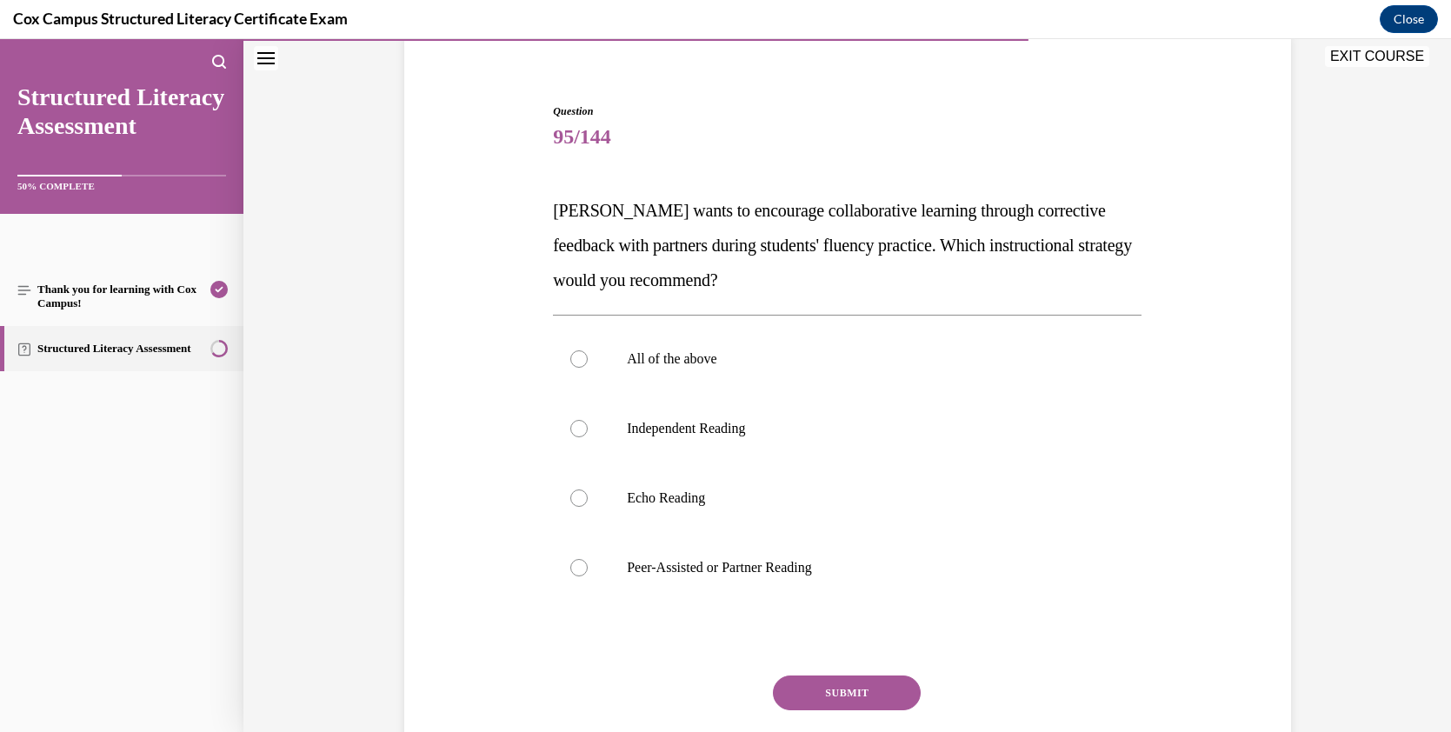
scroll to position [148, 0]
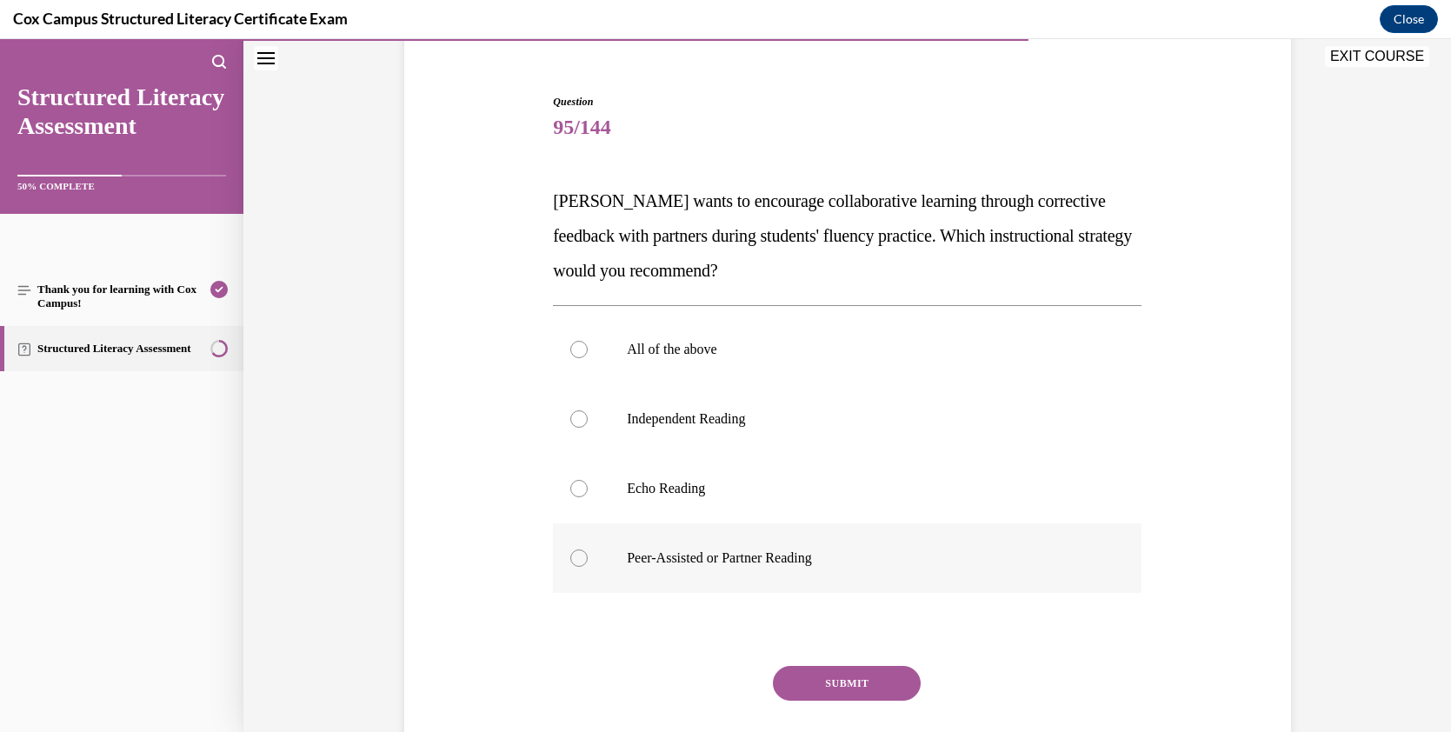
click at [572, 560] on div at bounding box center [578, 557] width 17 height 17
click at [572, 560] on input "Peer-Assisted or Partner Reading" at bounding box center [578, 557] width 17 height 17
radio input "true"
click at [888, 677] on button "SUBMIT" at bounding box center [847, 683] width 148 height 35
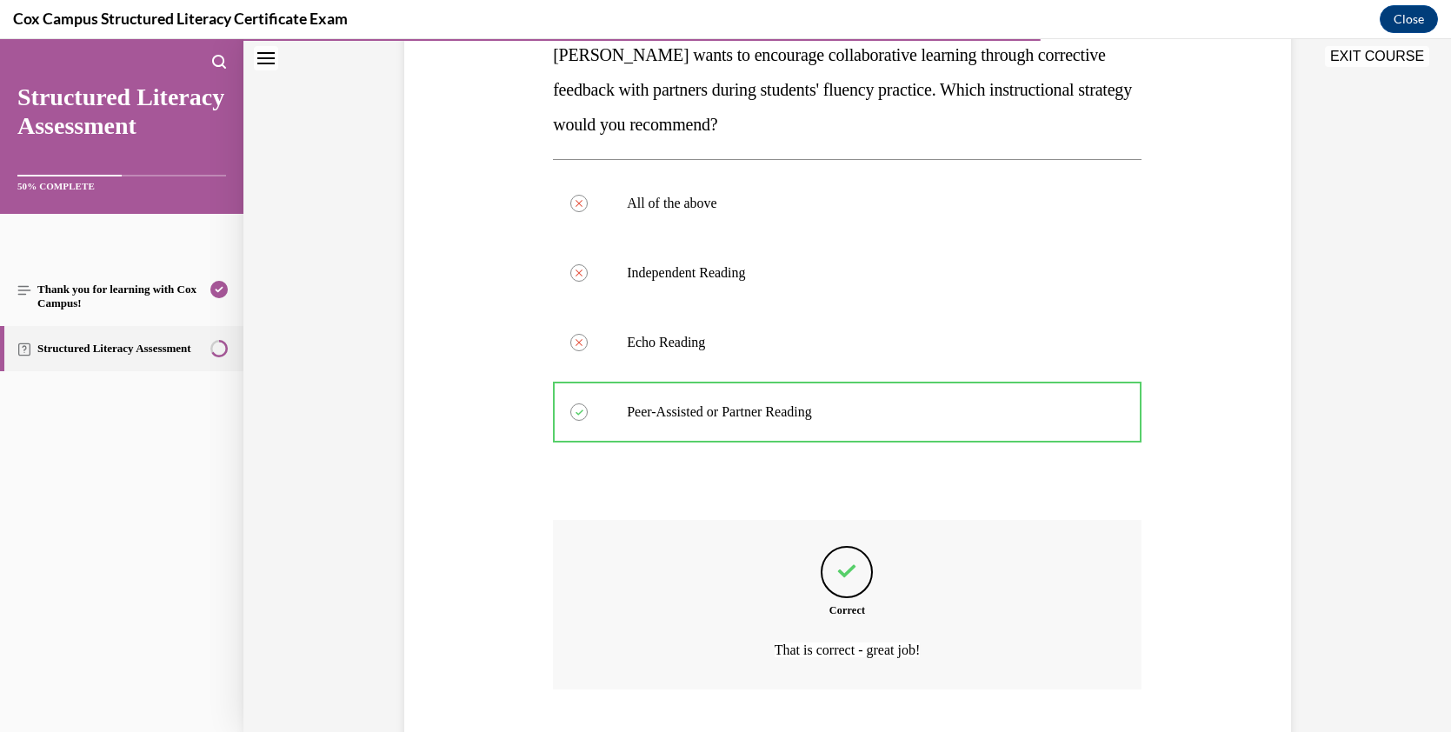
scroll to position [402, 0]
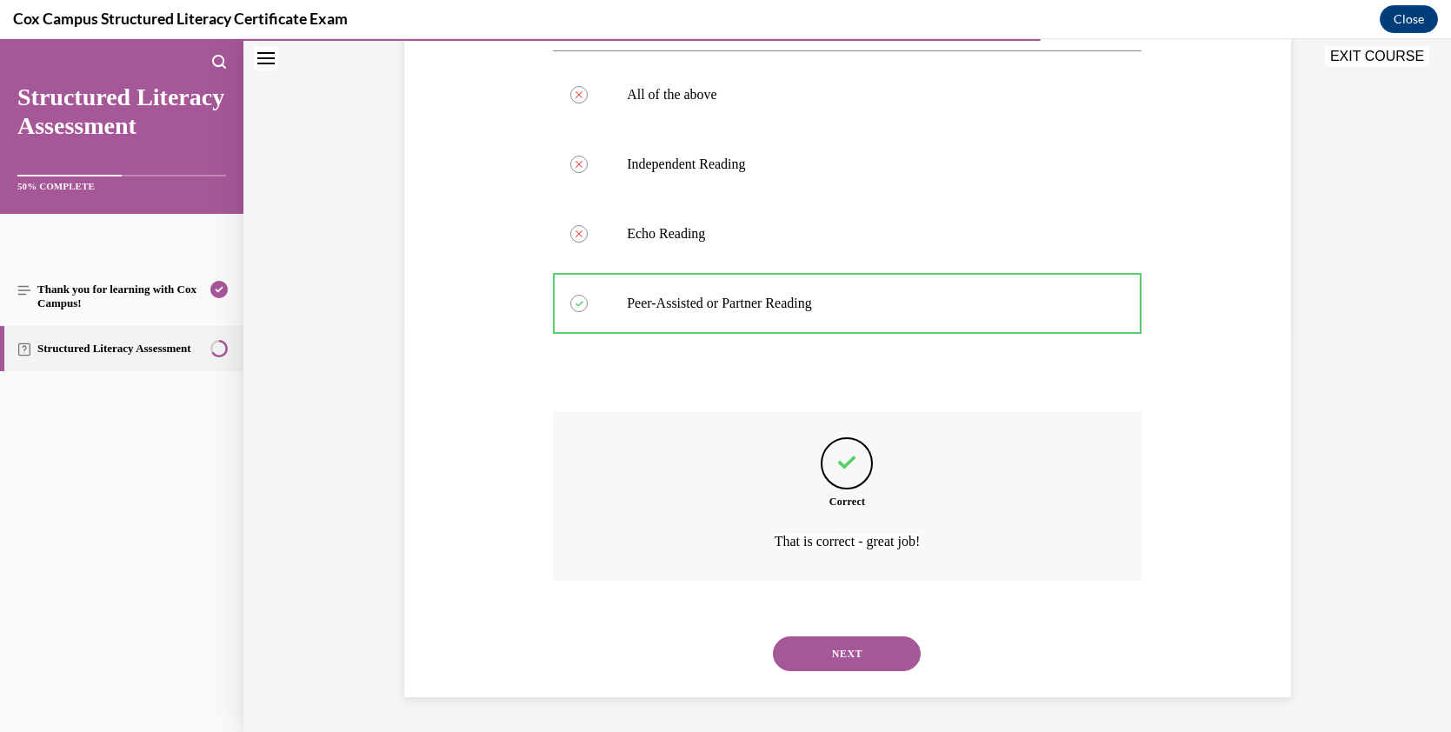
click at [849, 645] on button "NEXT" at bounding box center [847, 653] width 148 height 35
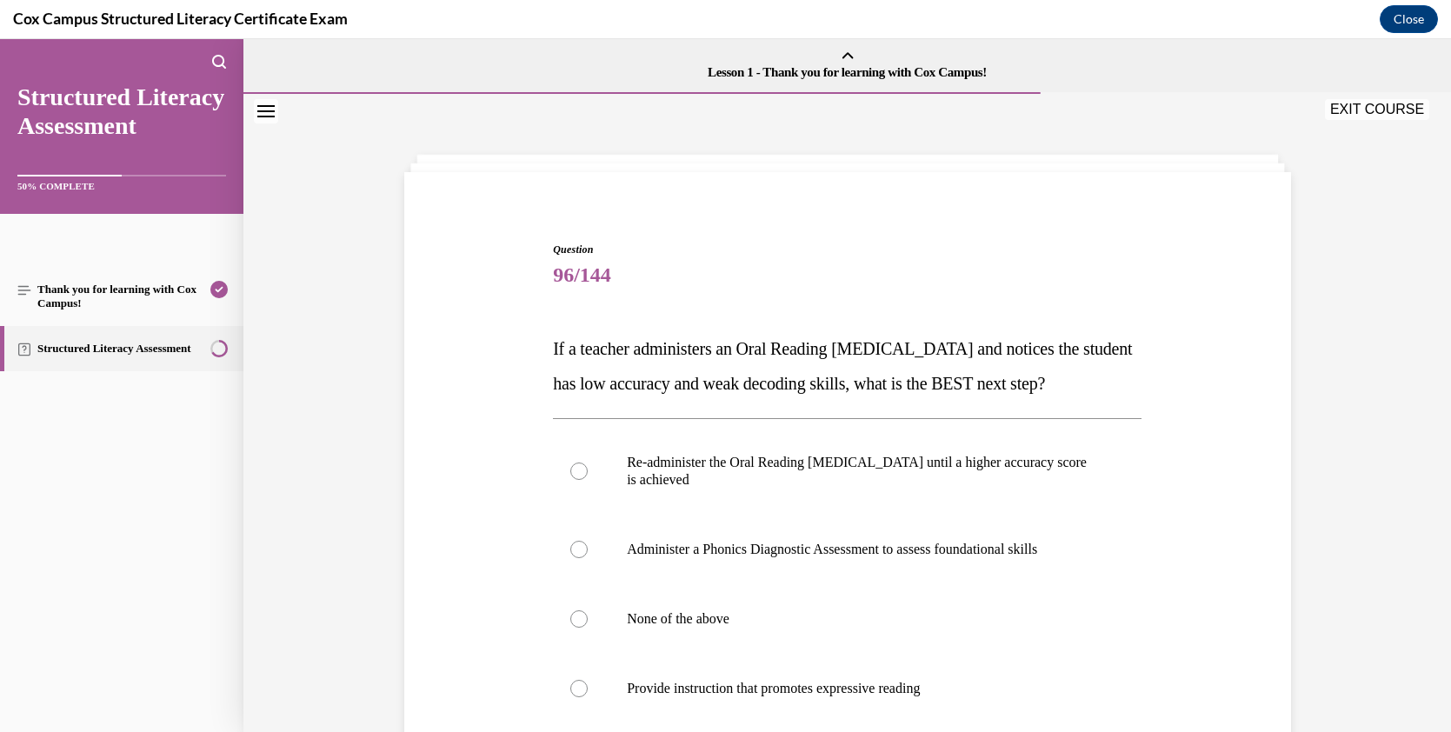
scroll to position [140, 0]
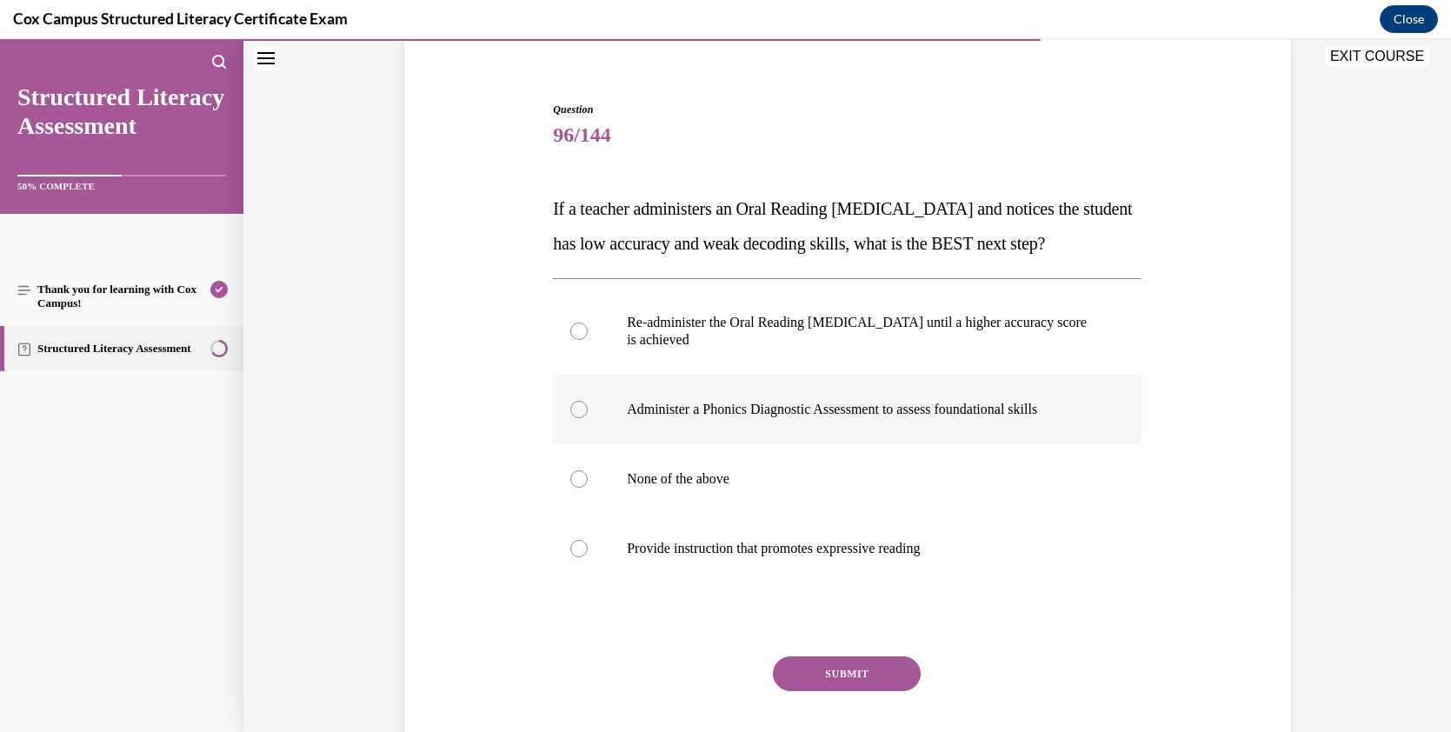
click at [572, 418] on div at bounding box center [578, 409] width 17 height 17
click at [572, 418] on input "Administer a Phonics Diagnostic Assessment to assess foundational skills" at bounding box center [578, 409] width 17 height 17
radio input "true"
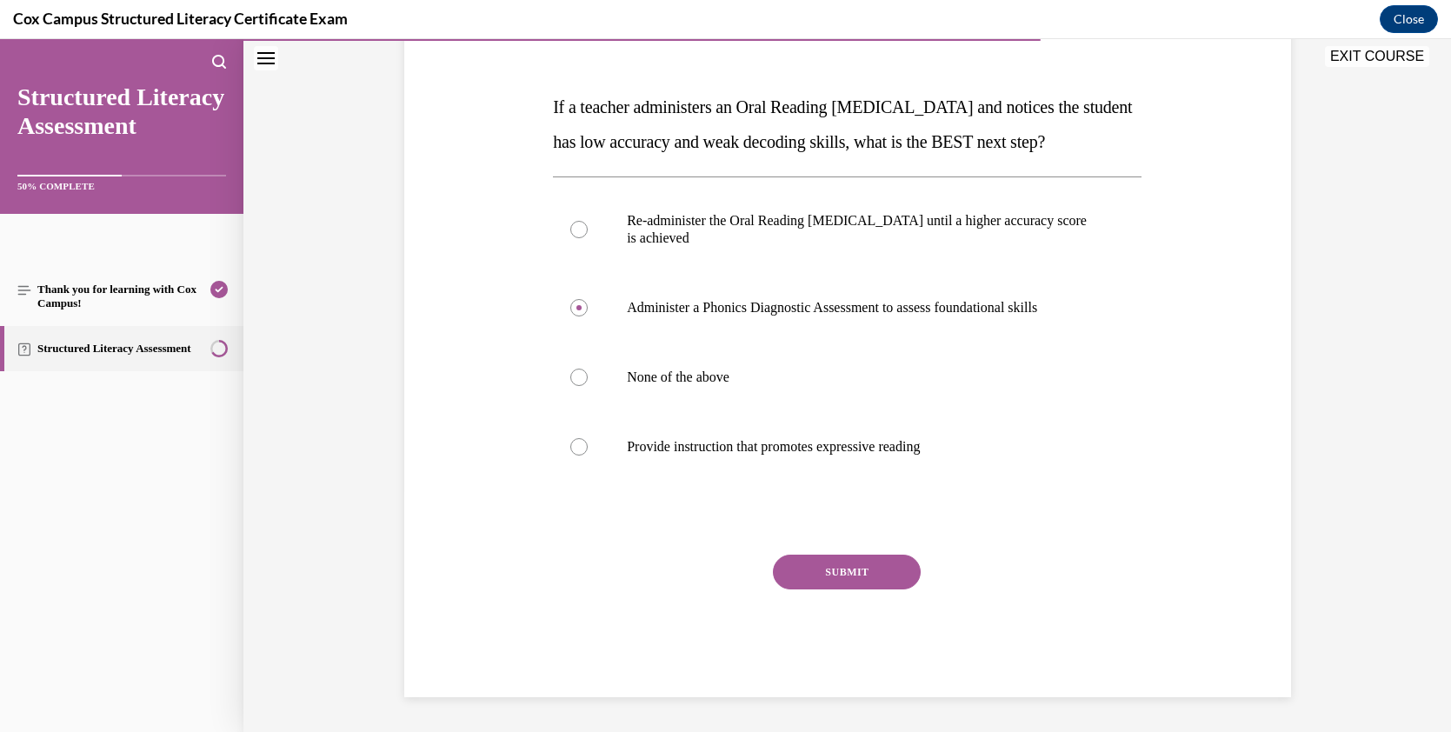
click at [894, 575] on button "SUBMIT" at bounding box center [847, 572] width 148 height 35
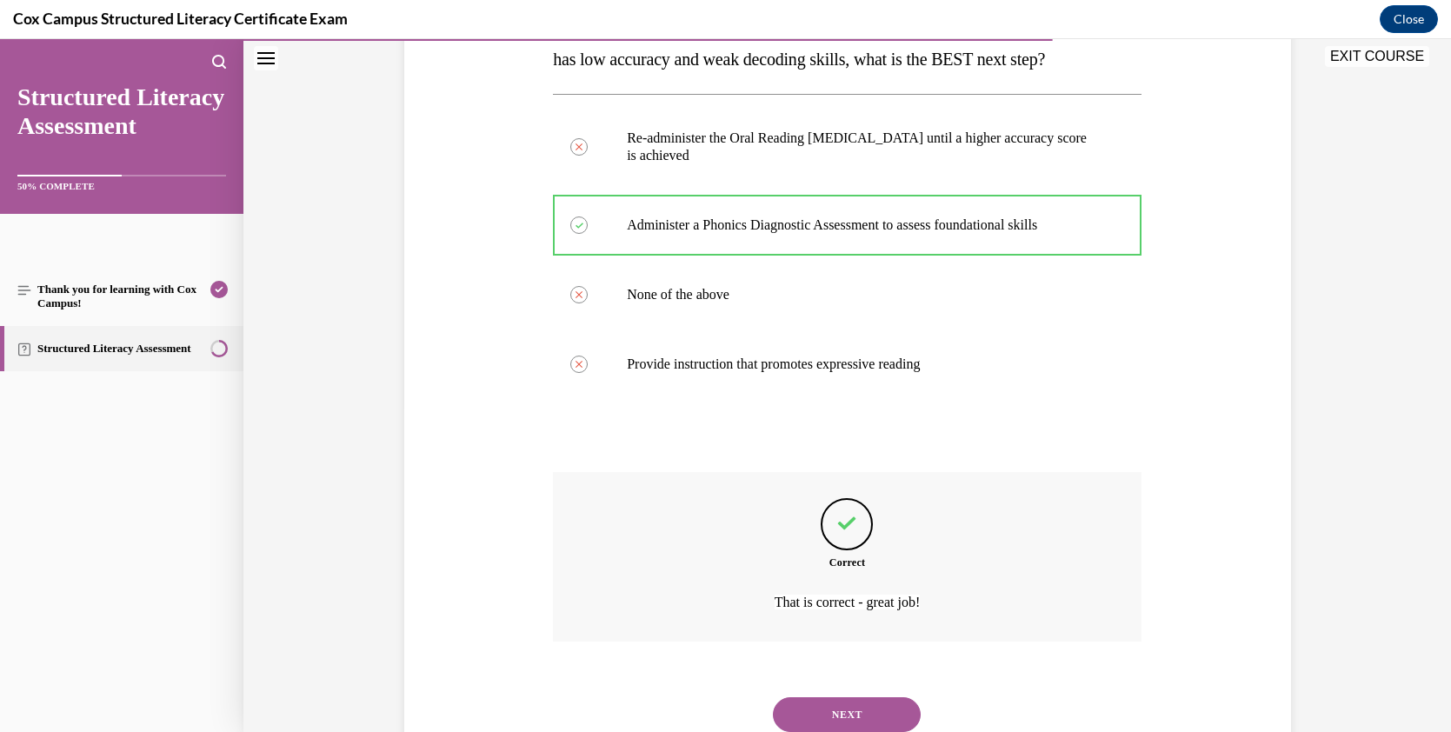
scroll to position [420, 0]
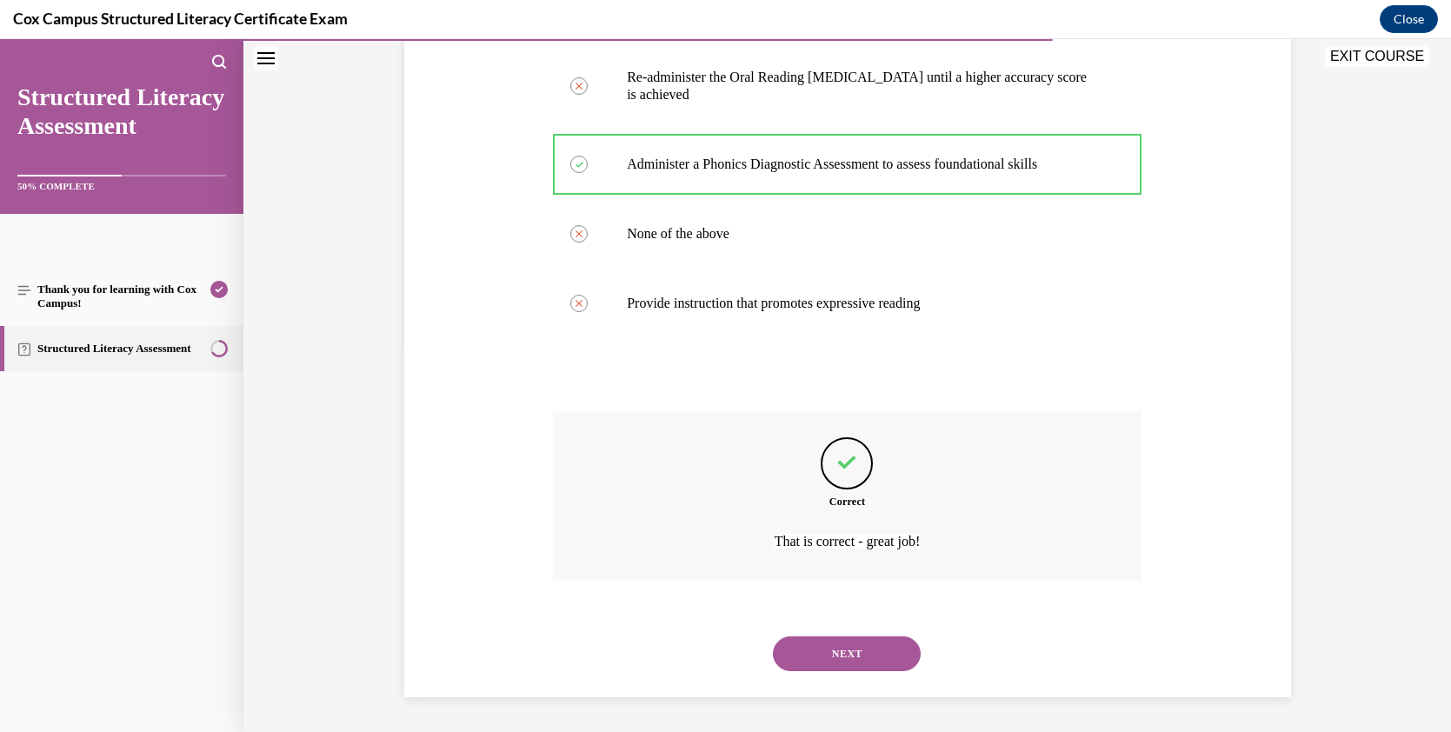
click at [872, 654] on button "NEXT" at bounding box center [847, 653] width 148 height 35
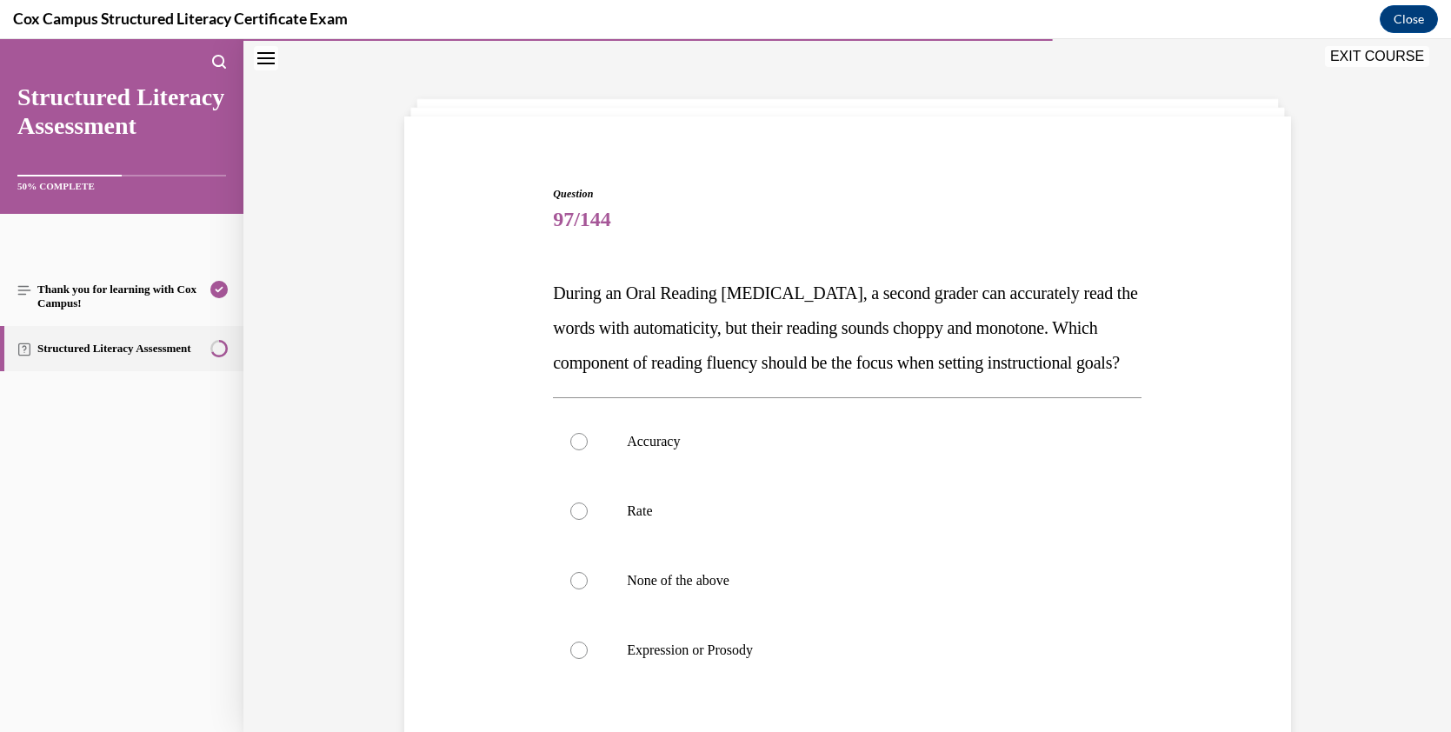
scroll to position [143, 0]
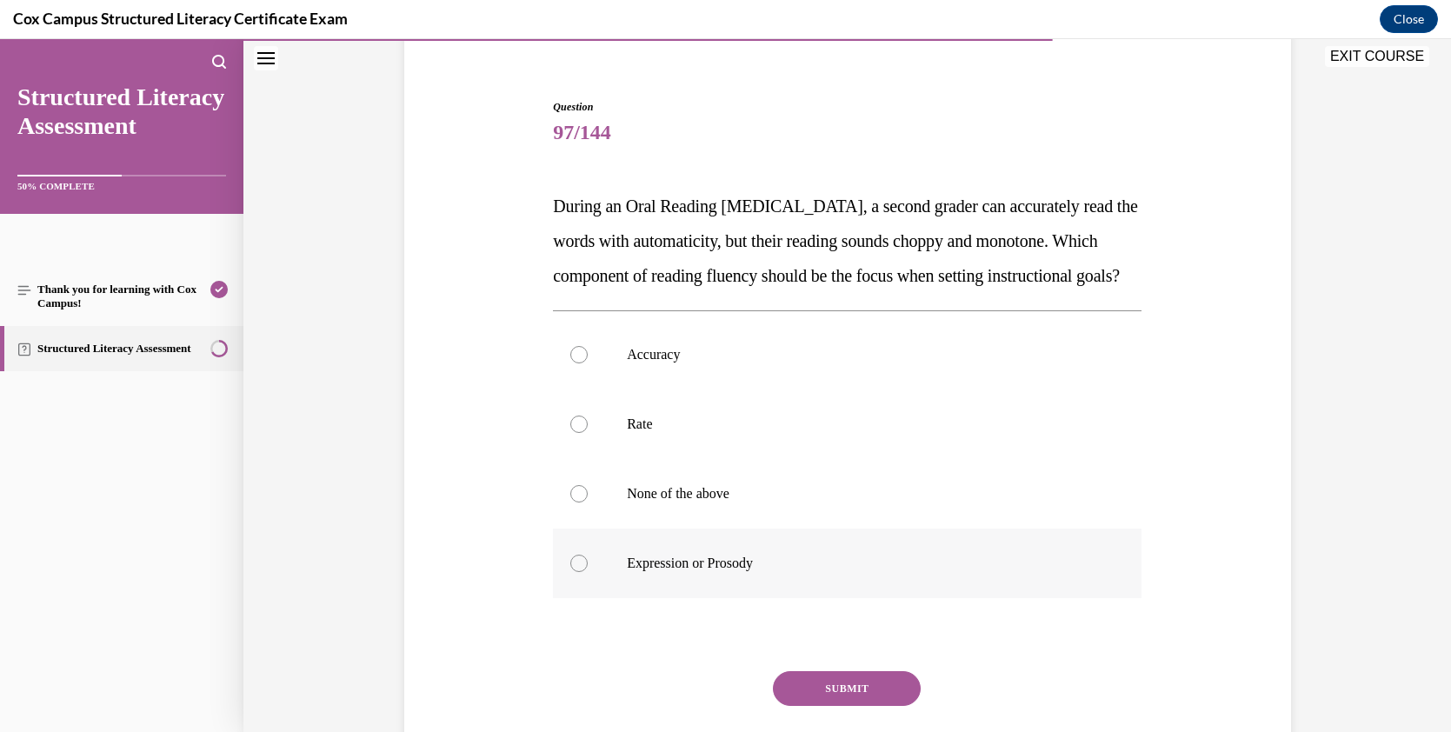
click at [555, 585] on label "Expression or Prosody" at bounding box center [847, 563] width 588 height 70
click at [570, 572] on input "Expression or Prosody" at bounding box center [578, 563] width 17 height 17
radio input "true"
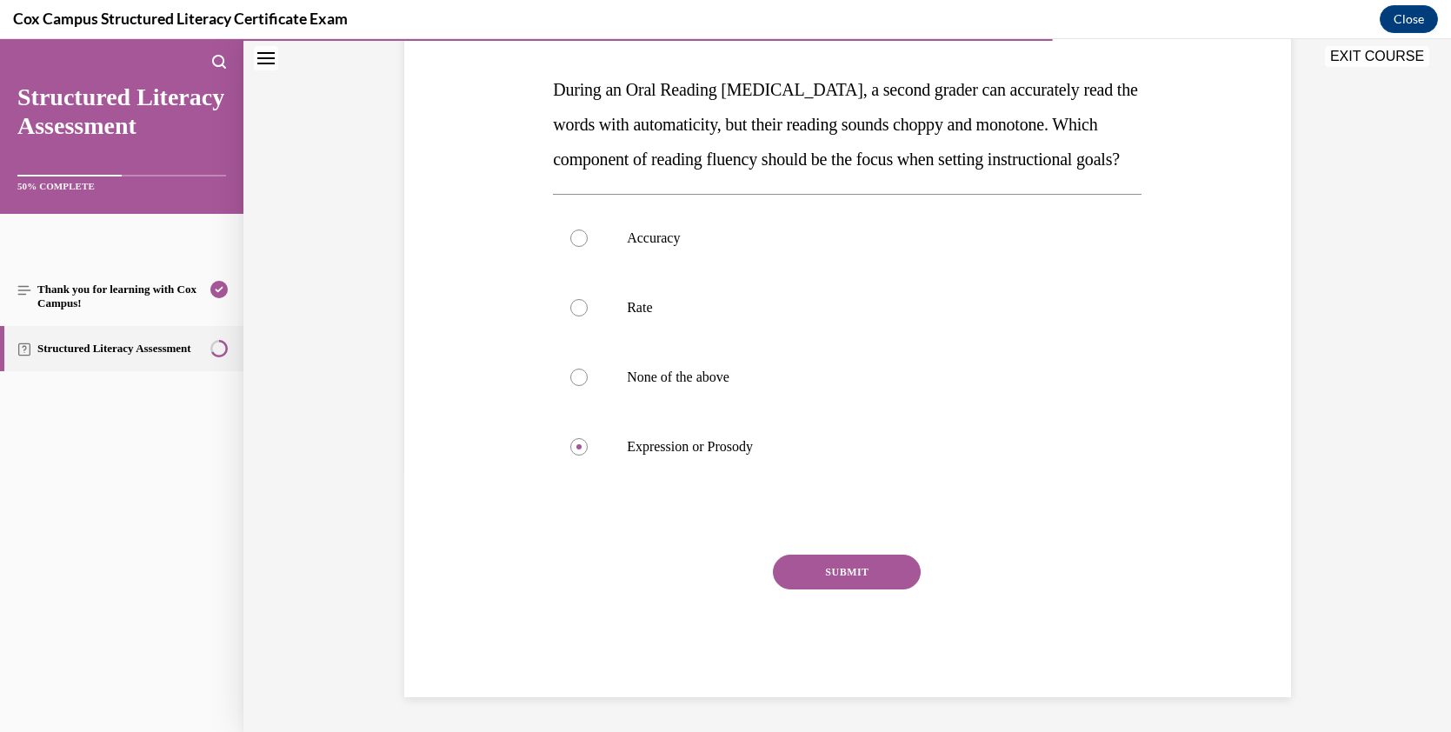
click at [828, 573] on button "SUBMIT" at bounding box center [847, 572] width 148 height 35
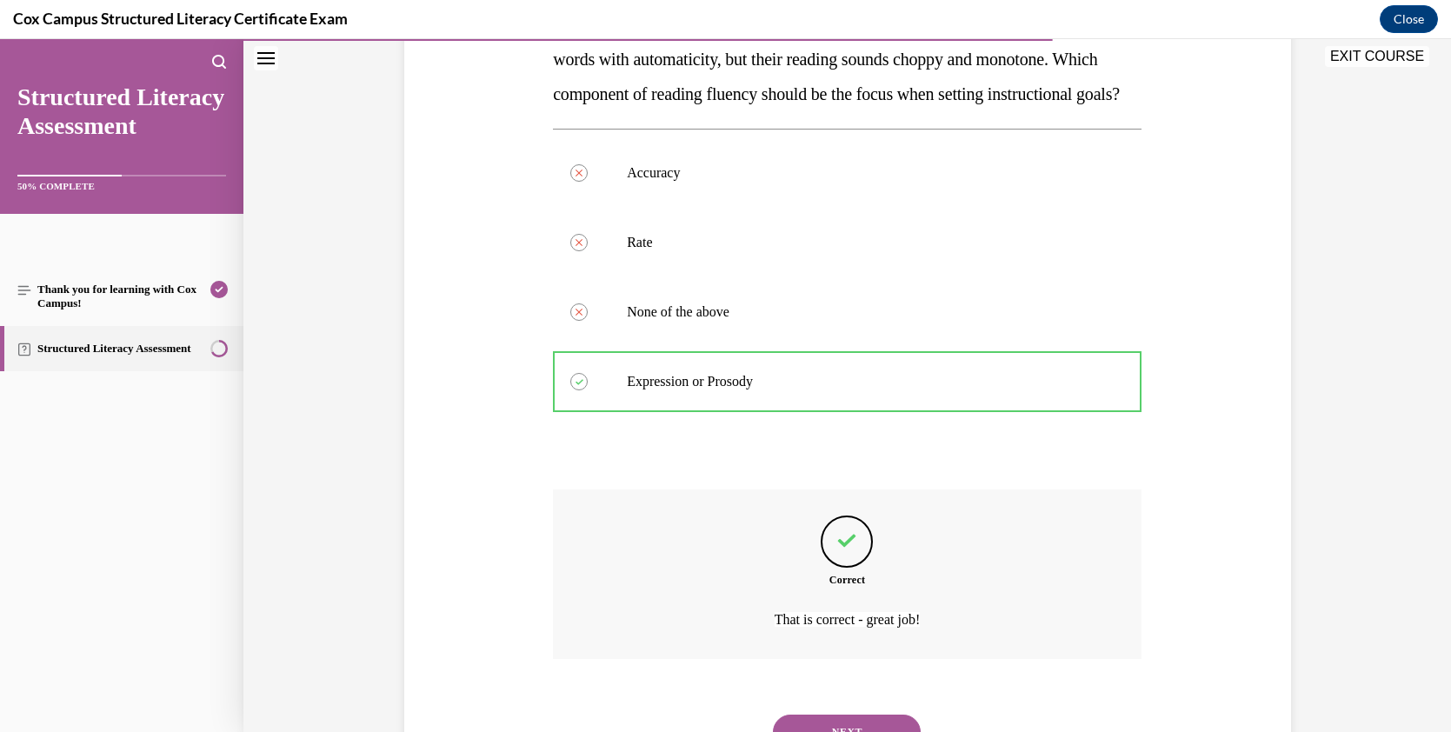
scroll to position [437, 0]
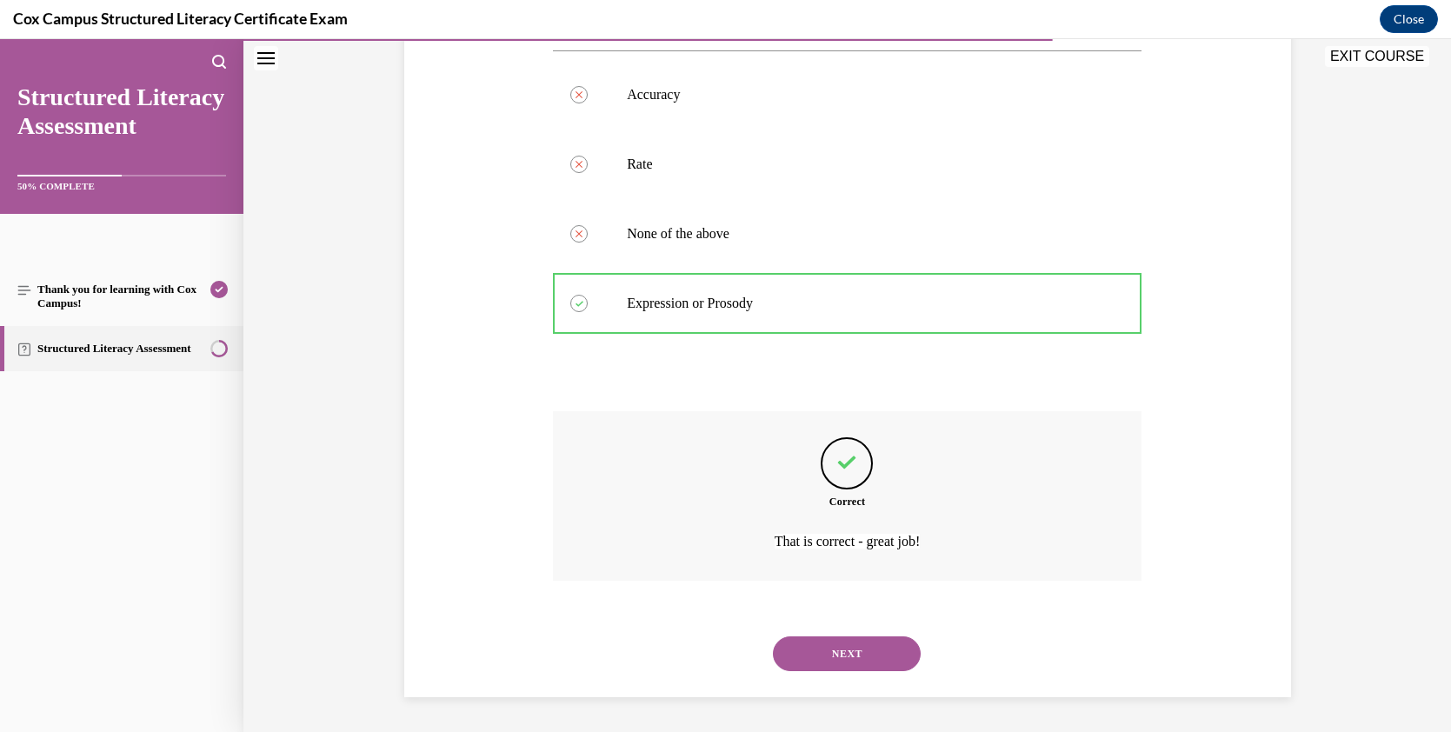
click at [893, 645] on button "NEXT" at bounding box center [847, 653] width 148 height 35
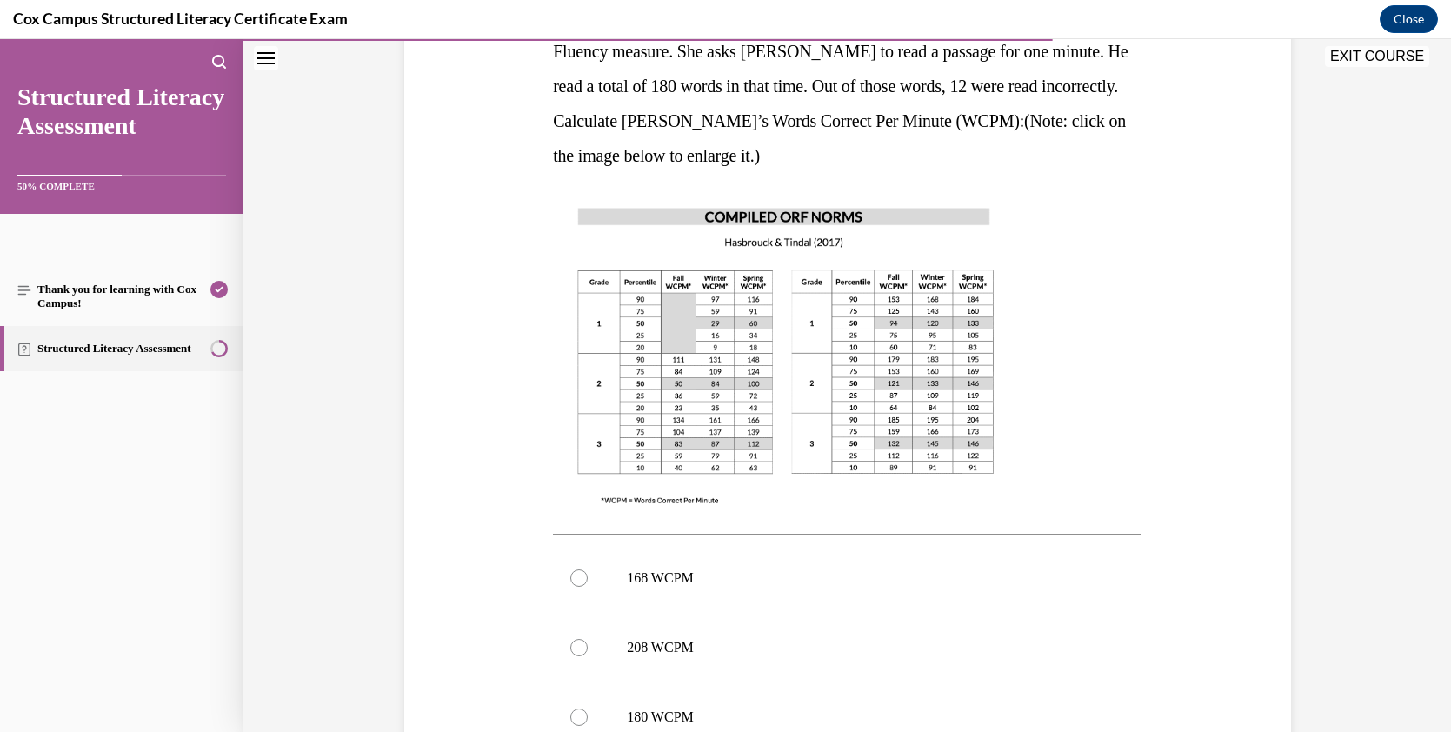
scroll to position [301, 0]
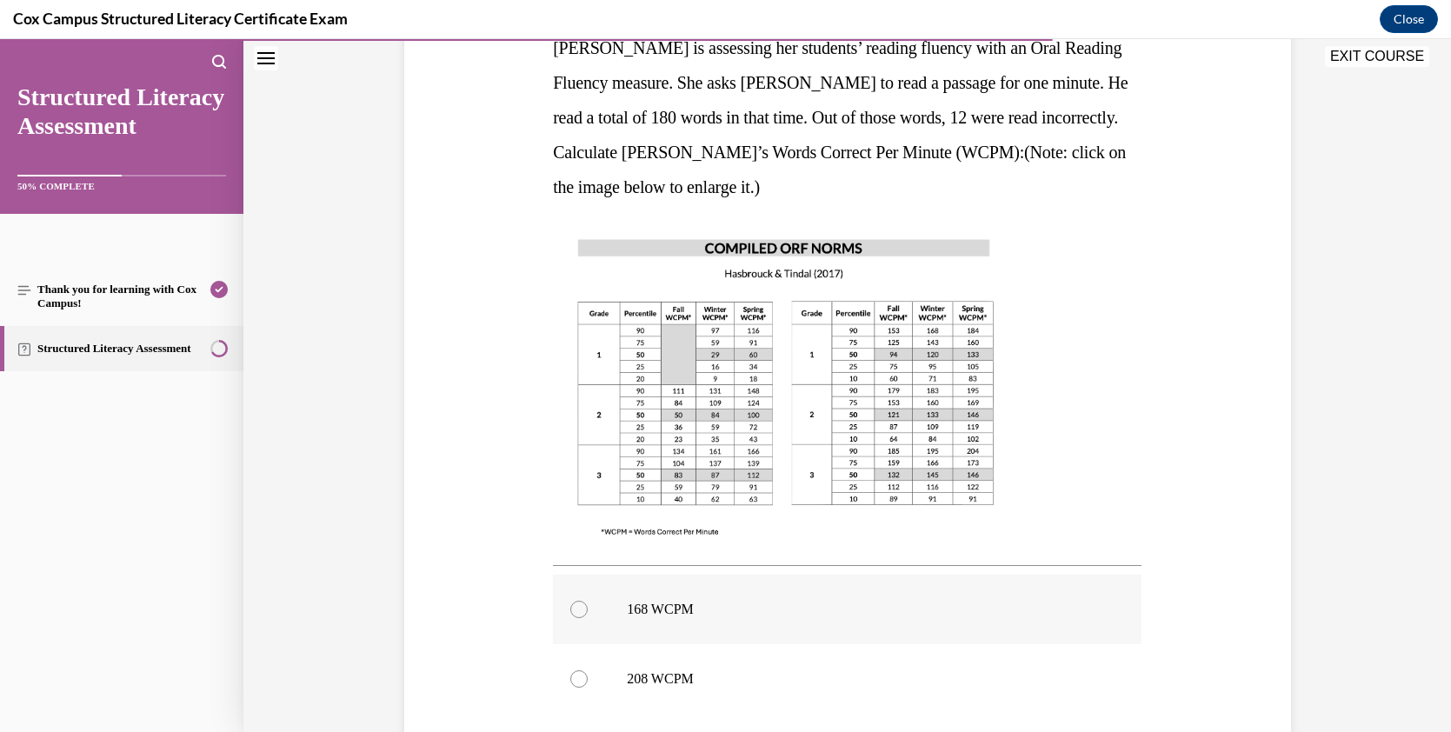
click at [572, 608] on div at bounding box center [578, 609] width 17 height 17
click at [572, 608] on input "168 WCPM" at bounding box center [578, 609] width 17 height 17
radio input "true"
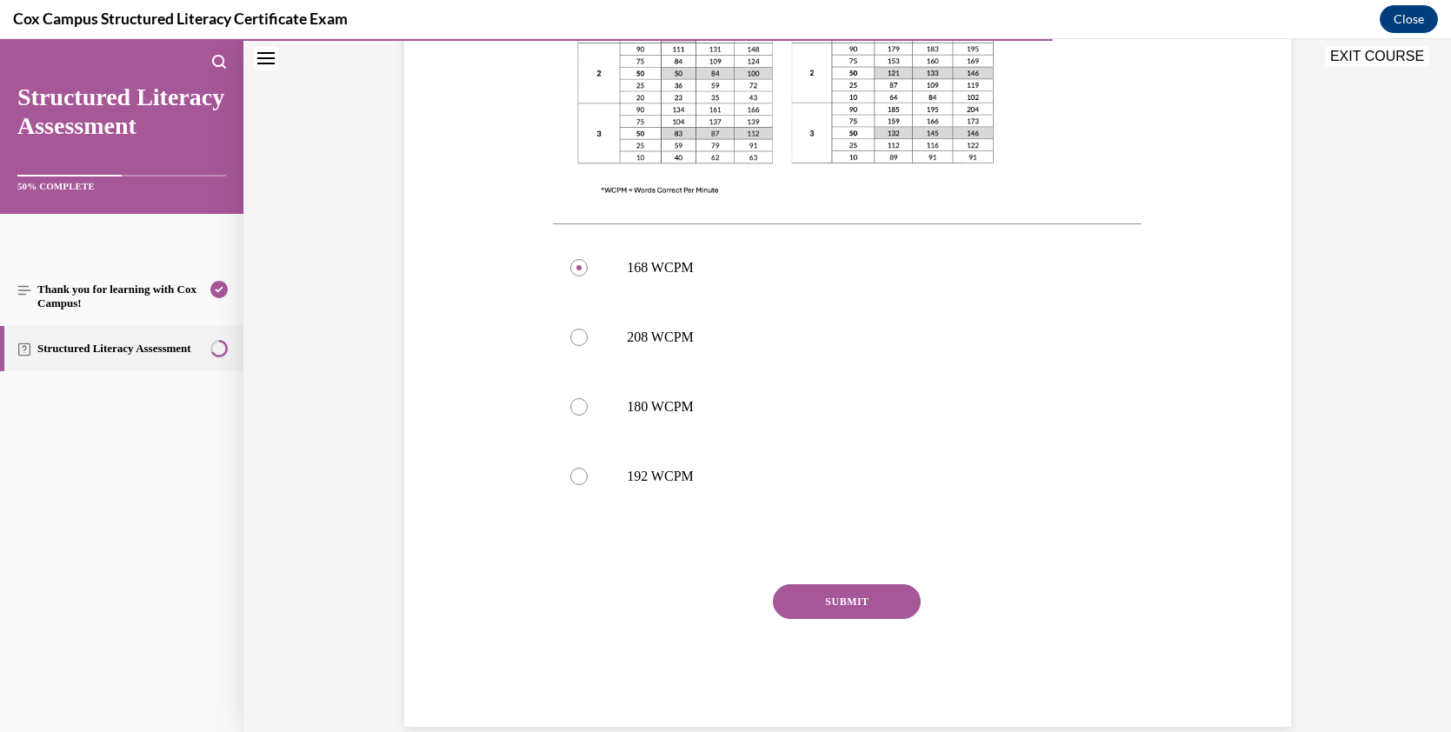
click at [866, 603] on button "SUBMIT" at bounding box center [847, 601] width 148 height 35
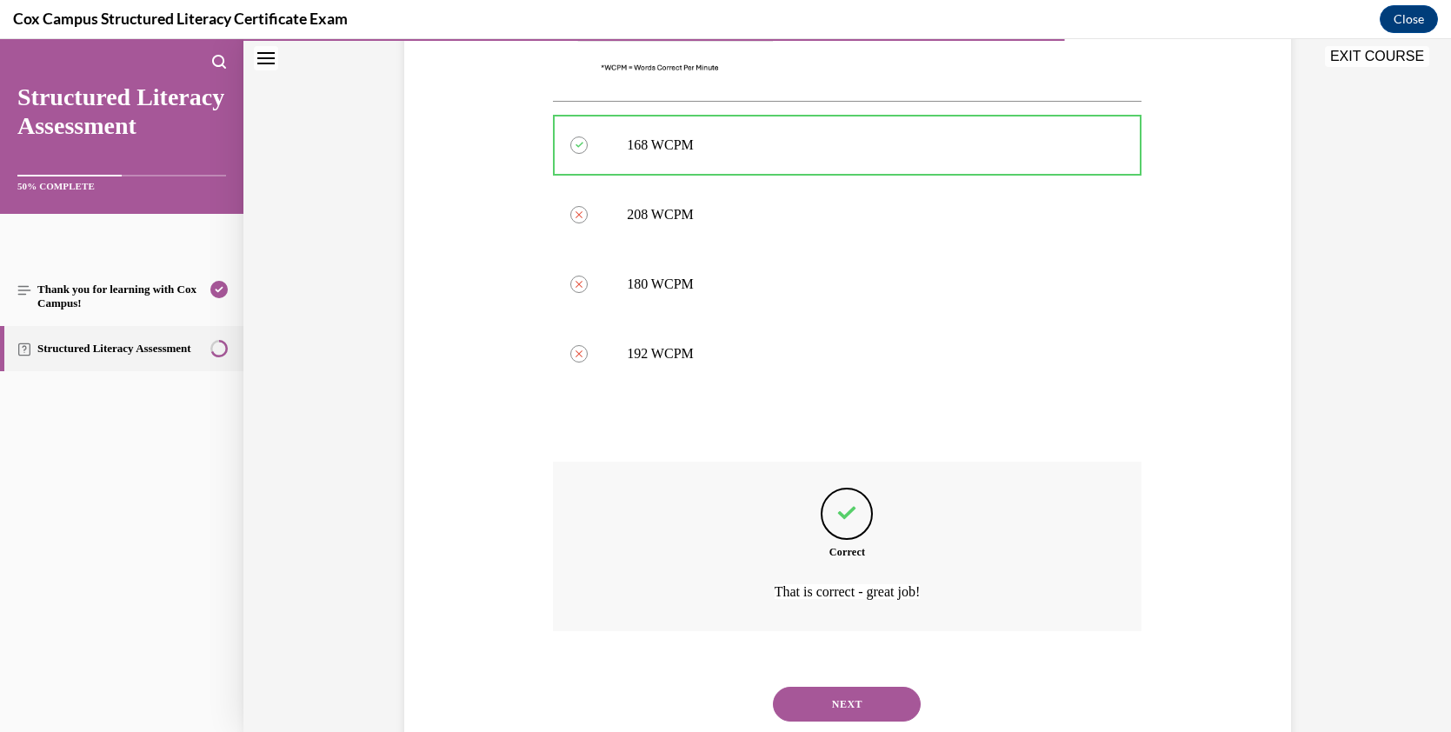
scroll to position [815, 0]
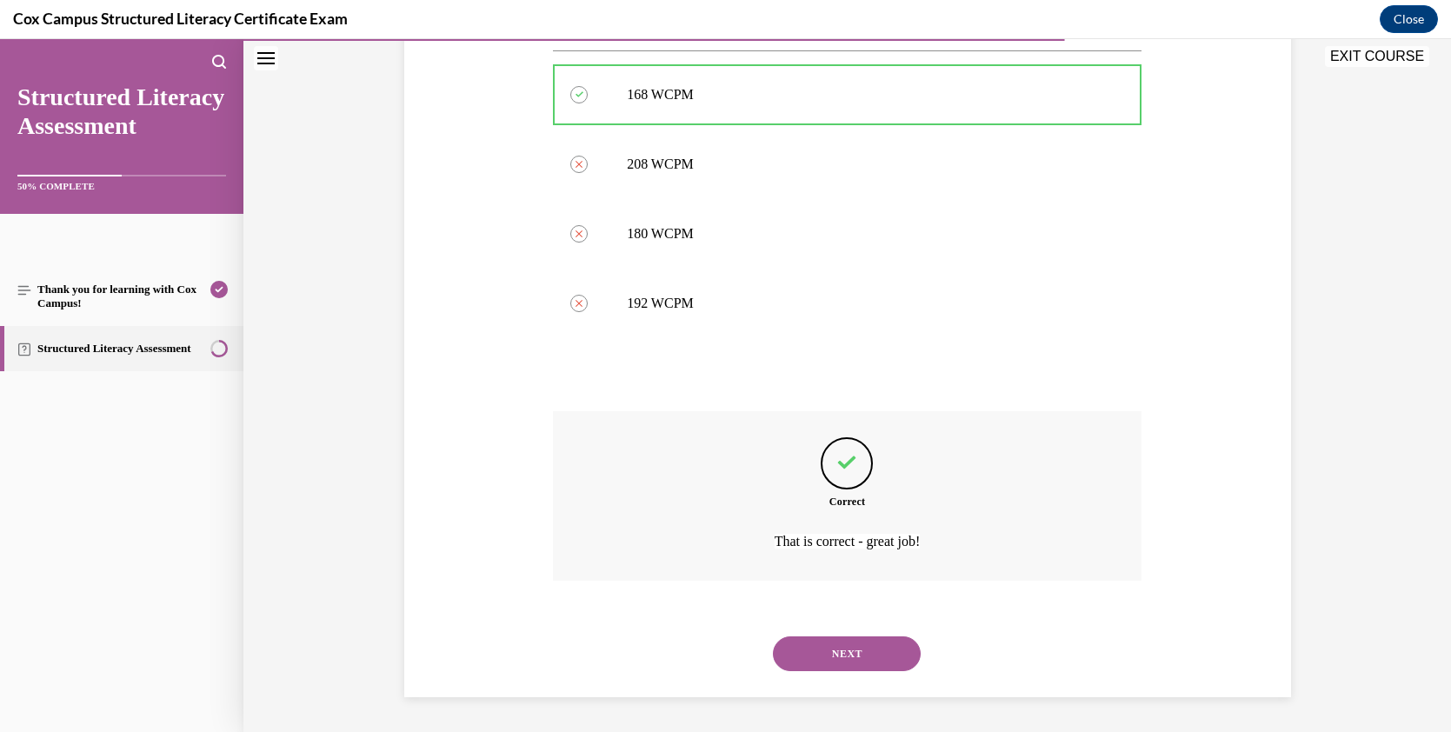
click at [841, 637] on button "NEXT" at bounding box center [847, 653] width 148 height 35
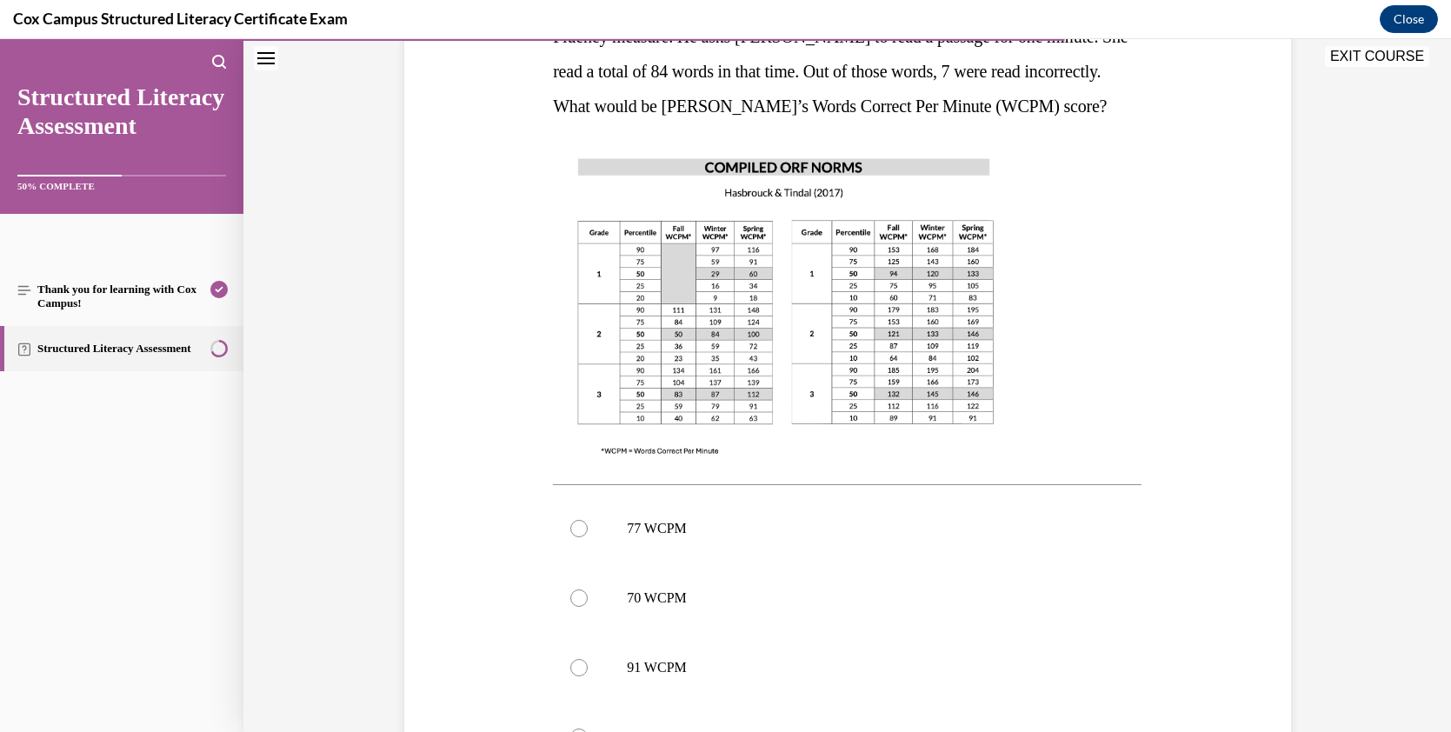
scroll to position [428, 0]
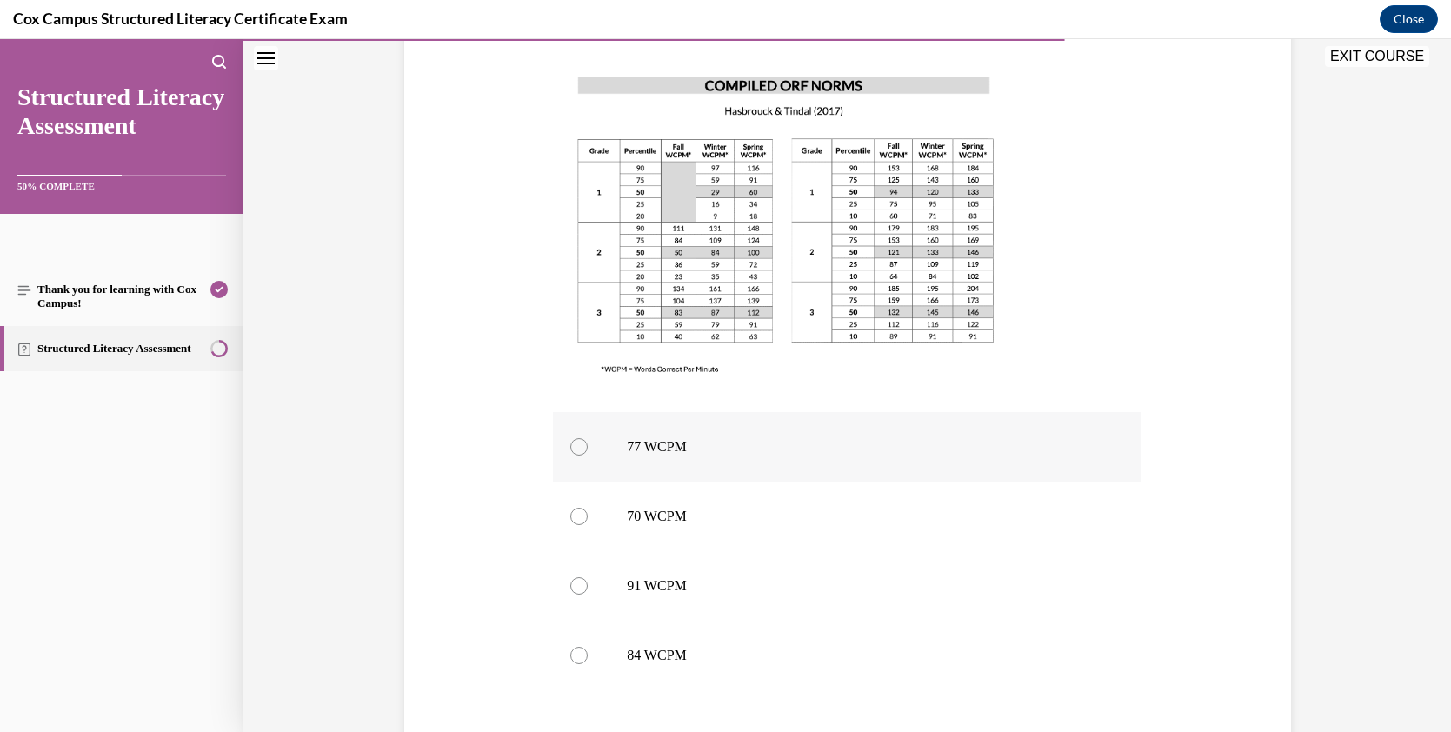
click at [575, 455] on label "77 WCPM" at bounding box center [847, 447] width 588 height 70
click at [575, 455] on input "77 WCPM" at bounding box center [578, 446] width 17 height 17
radio input "true"
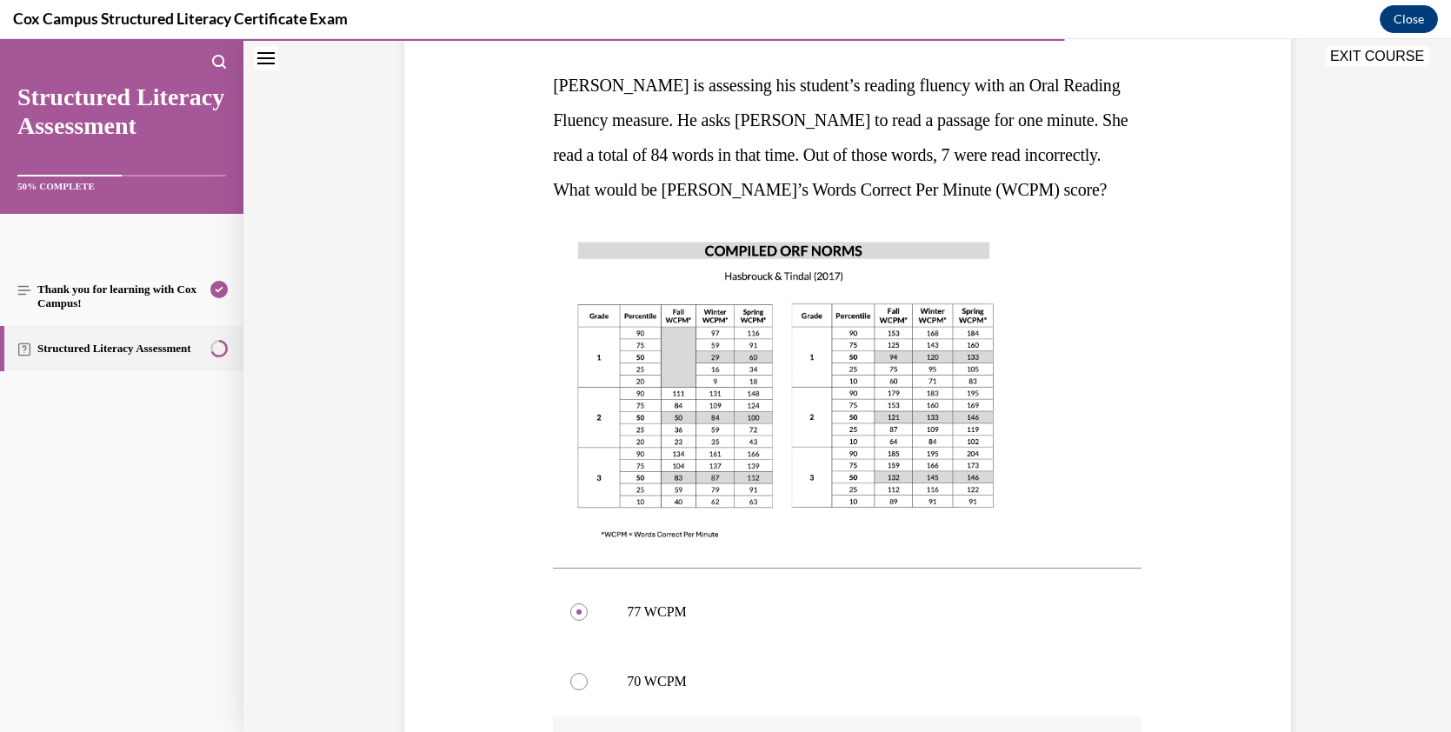
scroll to position [65, 0]
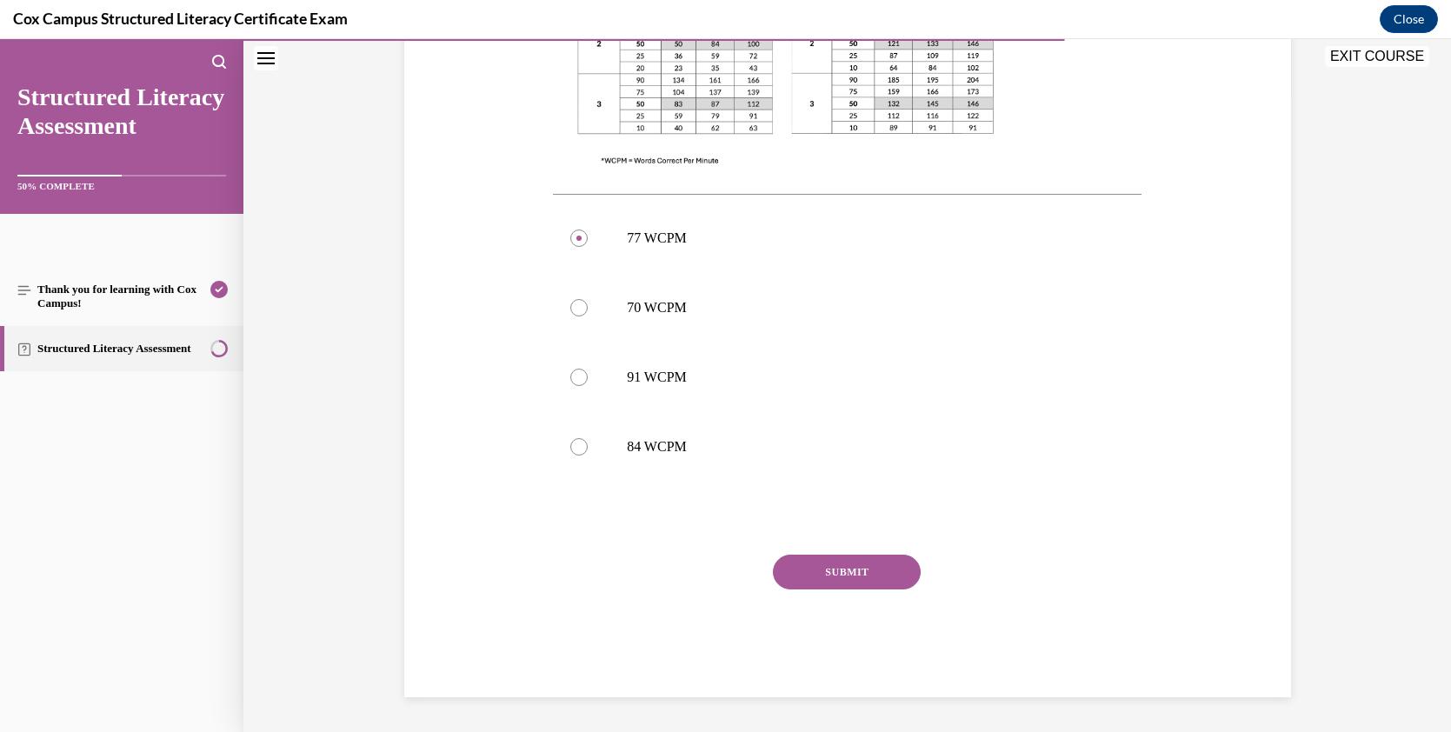
click at [850, 568] on button "SUBMIT" at bounding box center [847, 572] width 148 height 35
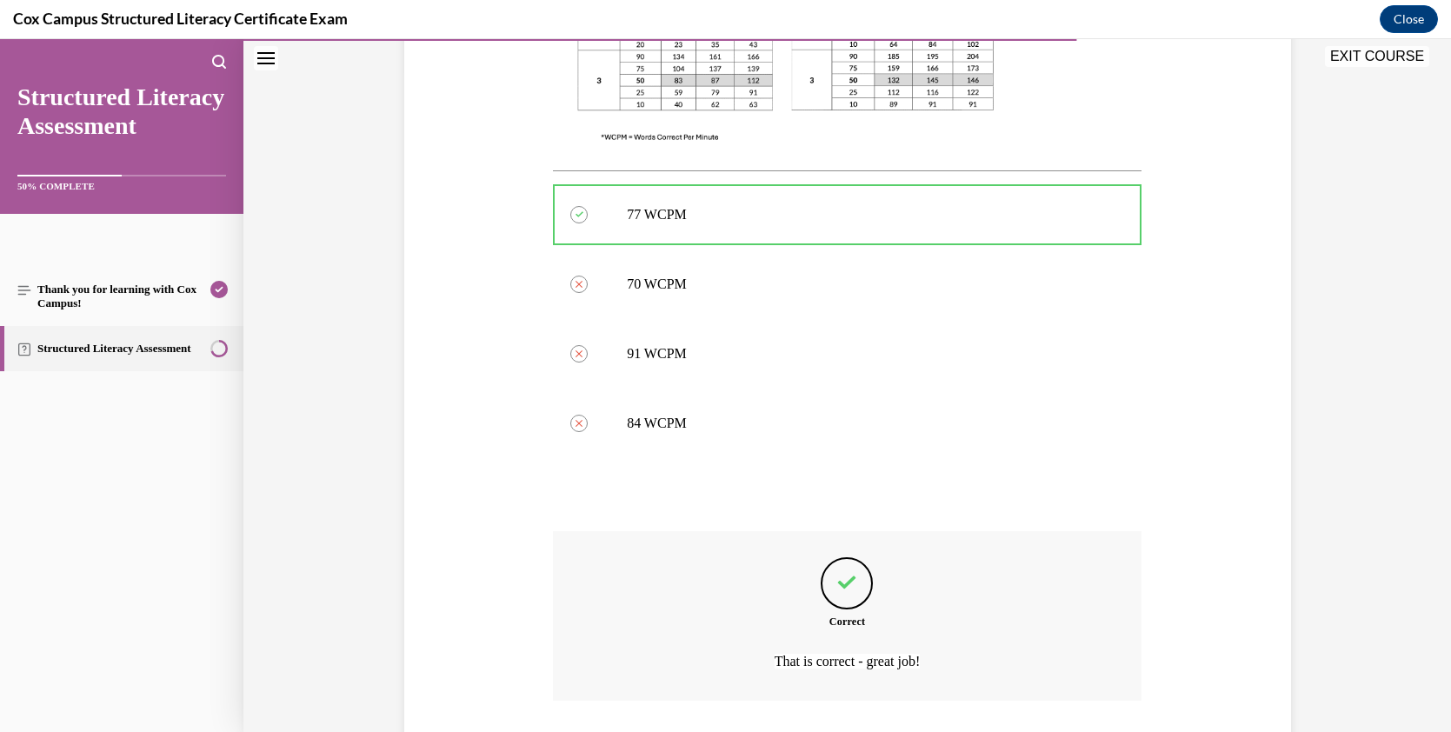
scroll to position [781, 0]
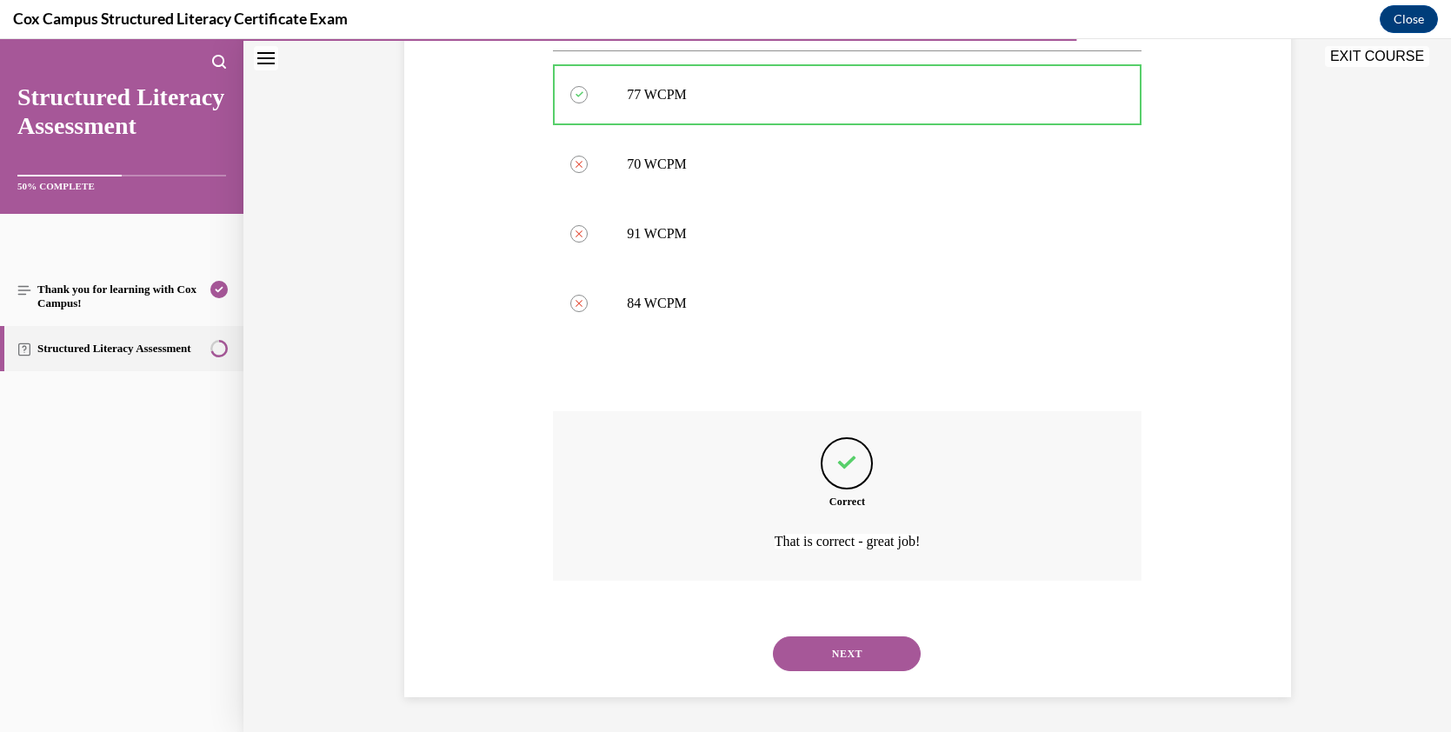
click at [854, 644] on button "NEXT" at bounding box center [847, 653] width 148 height 35
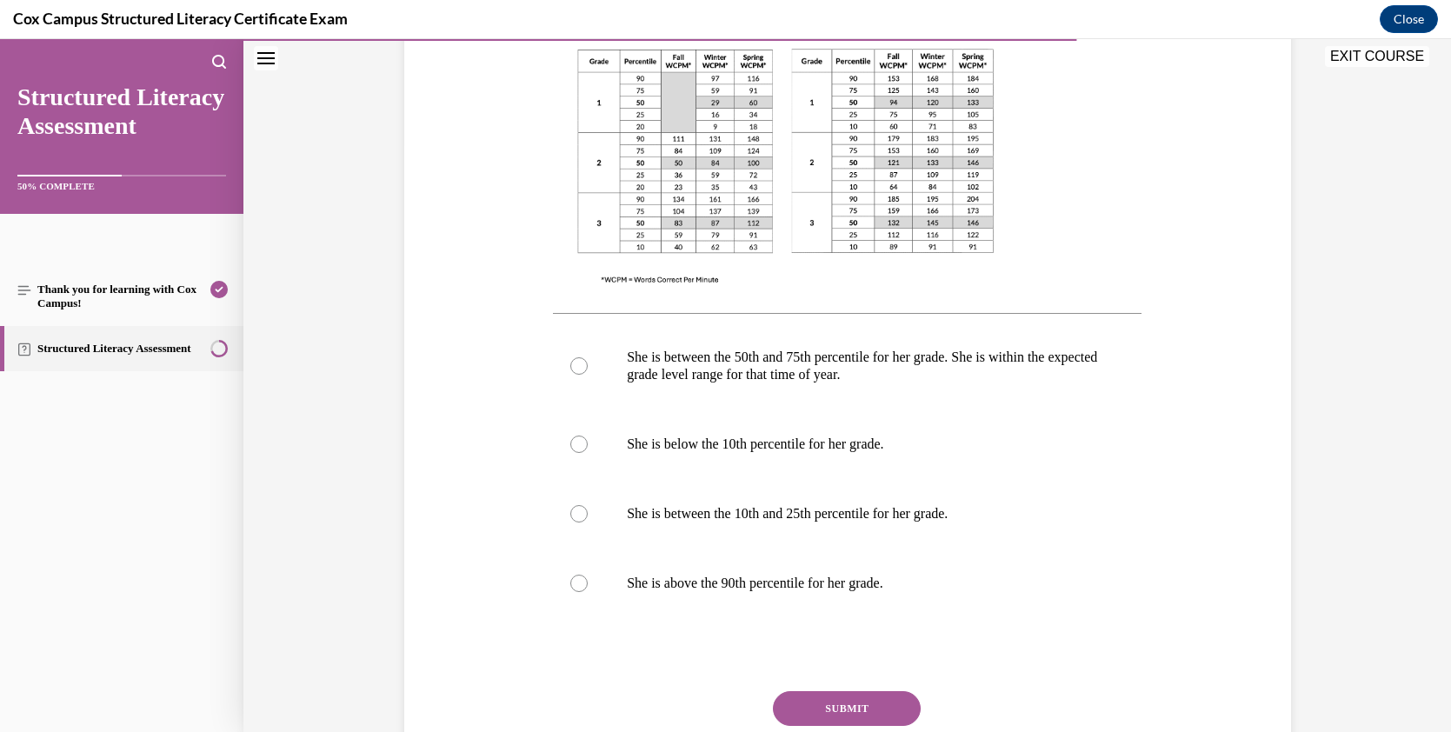
scroll to position [593, 0]
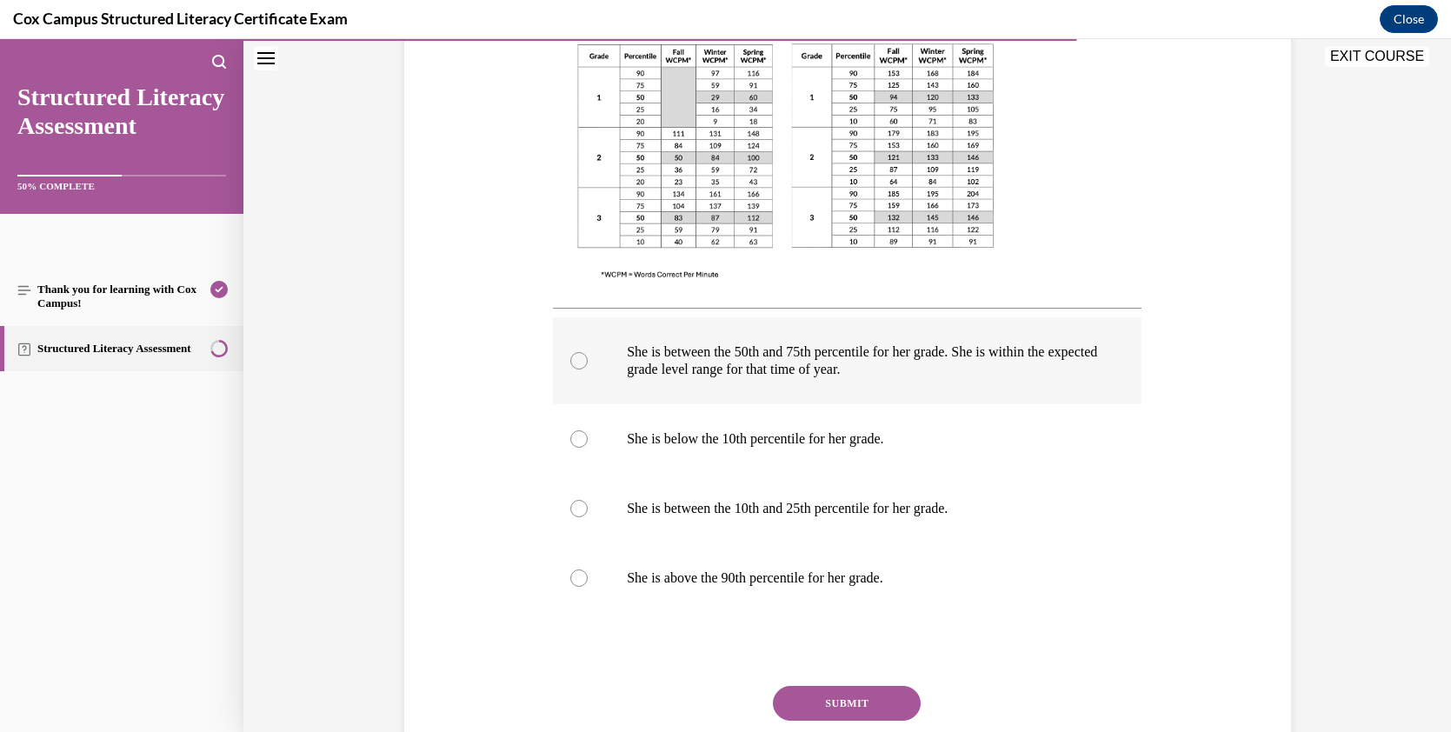
click at [570, 357] on div at bounding box center [578, 360] width 17 height 17
click at [570, 357] on input "She is between the 50th and 75th percentile for her grade. She is within the ex…" at bounding box center [578, 360] width 17 height 17
radio input "true"
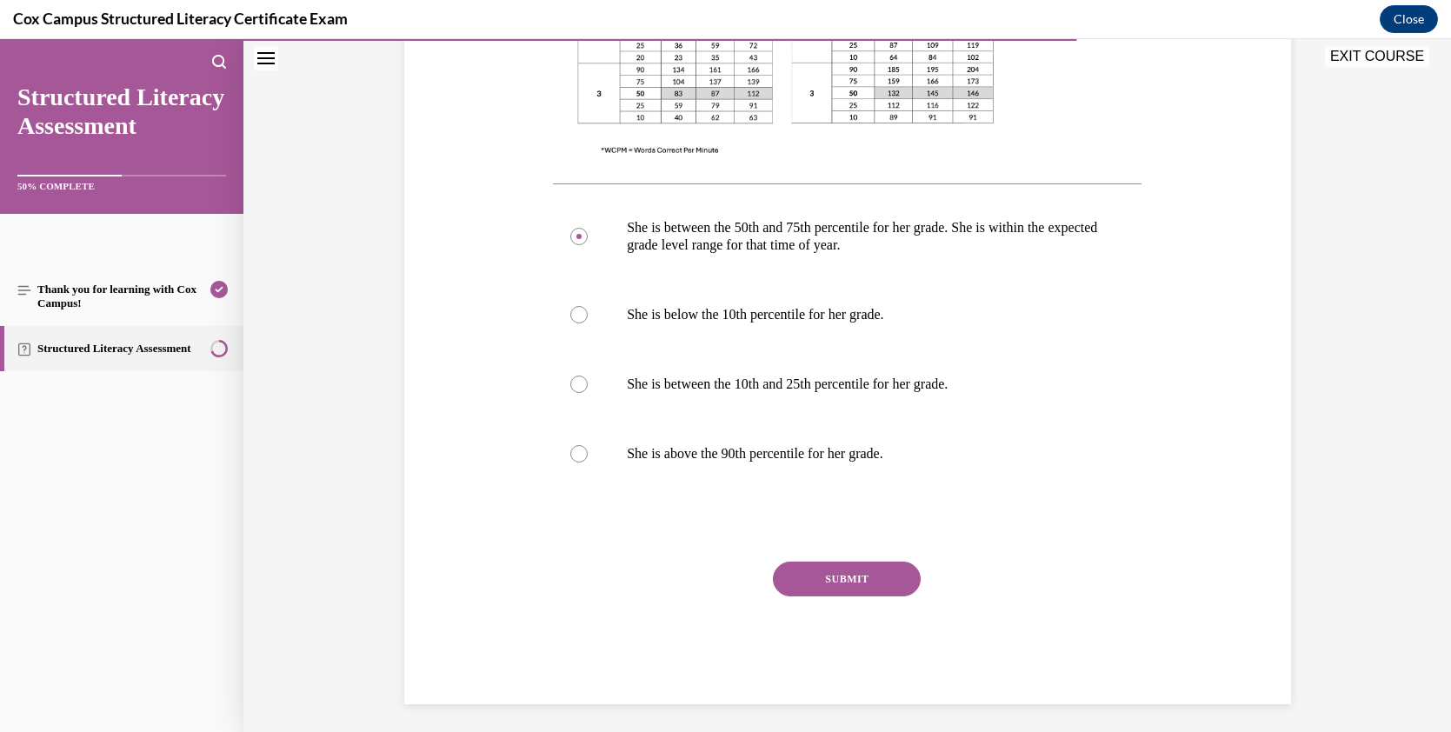
click at [863, 571] on button "SUBMIT" at bounding box center [847, 578] width 148 height 35
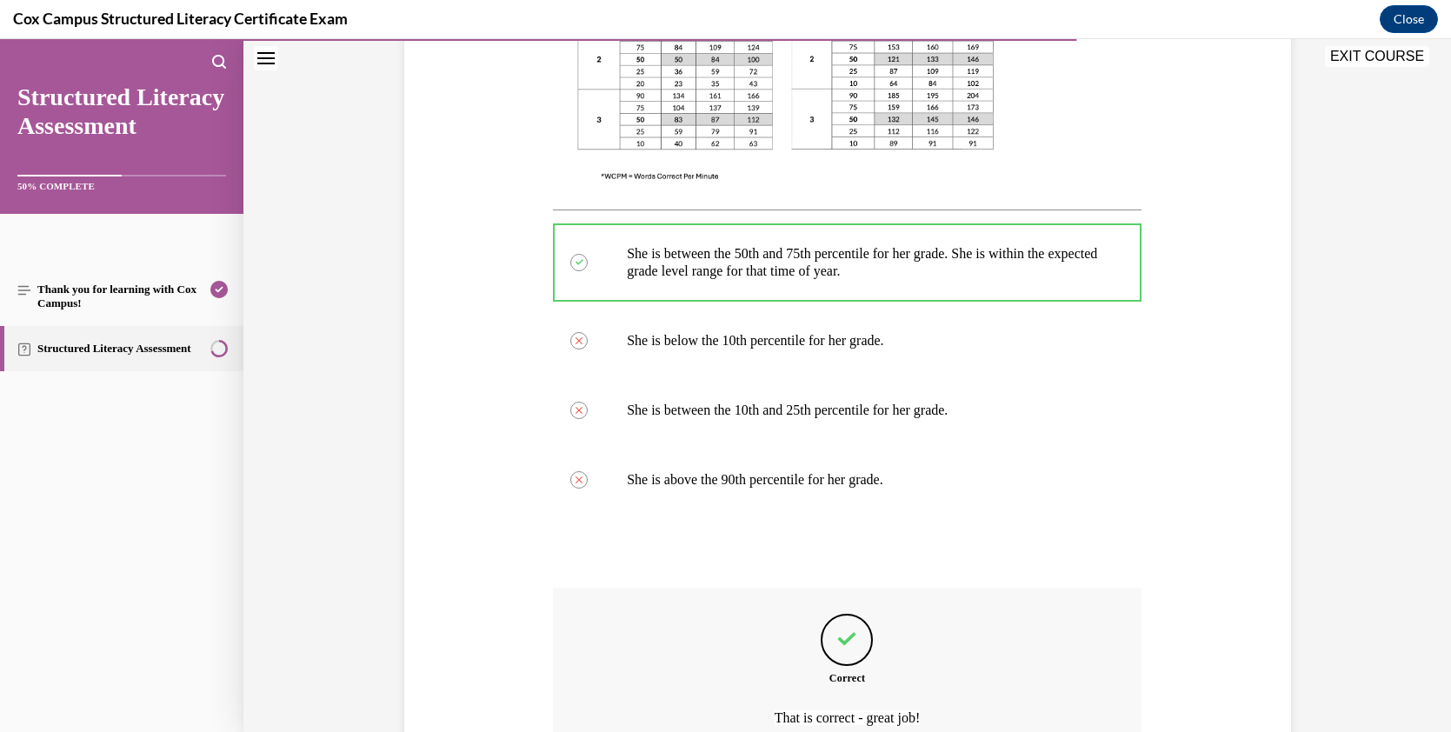
scroll to position [867, 0]
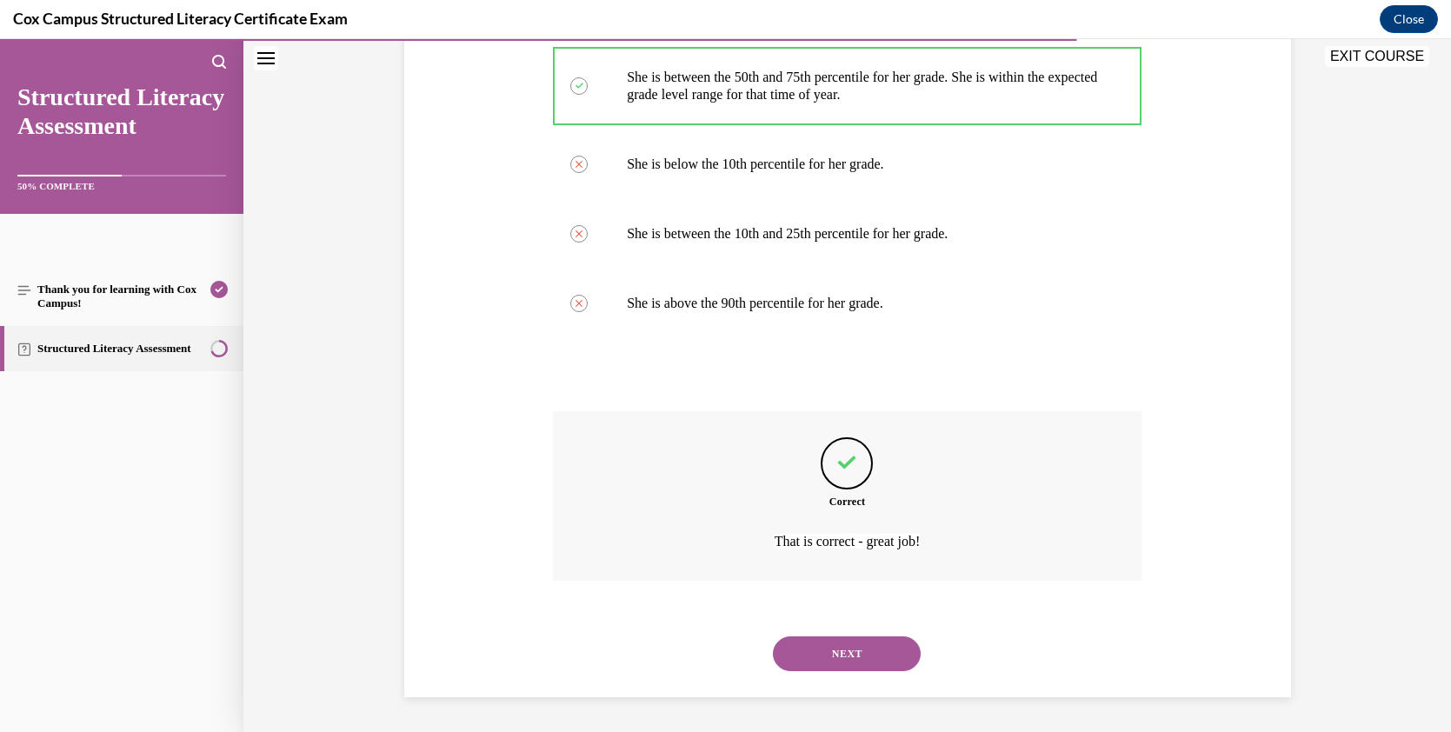
click at [870, 650] on button "NEXT" at bounding box center [847, 653] width 148 height 35
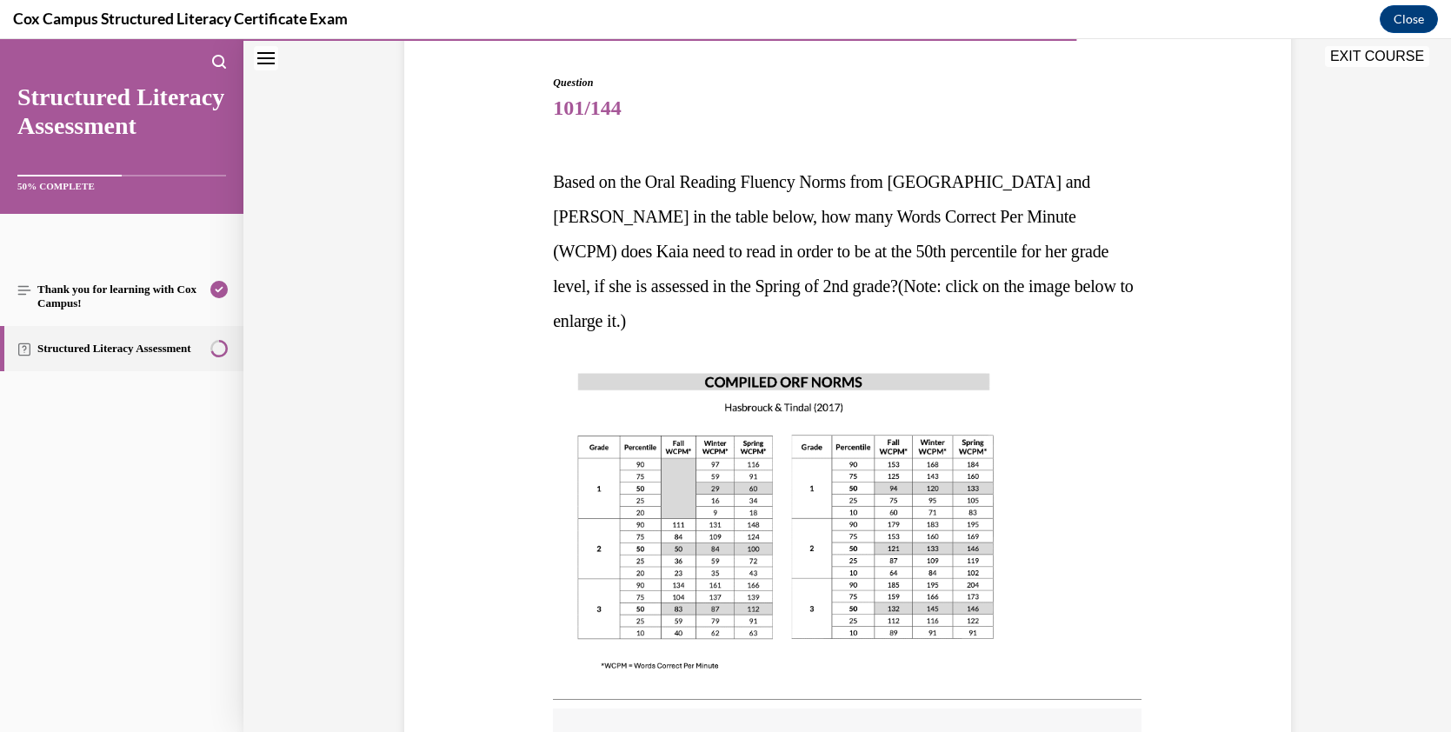
scroll to position [338, 0]
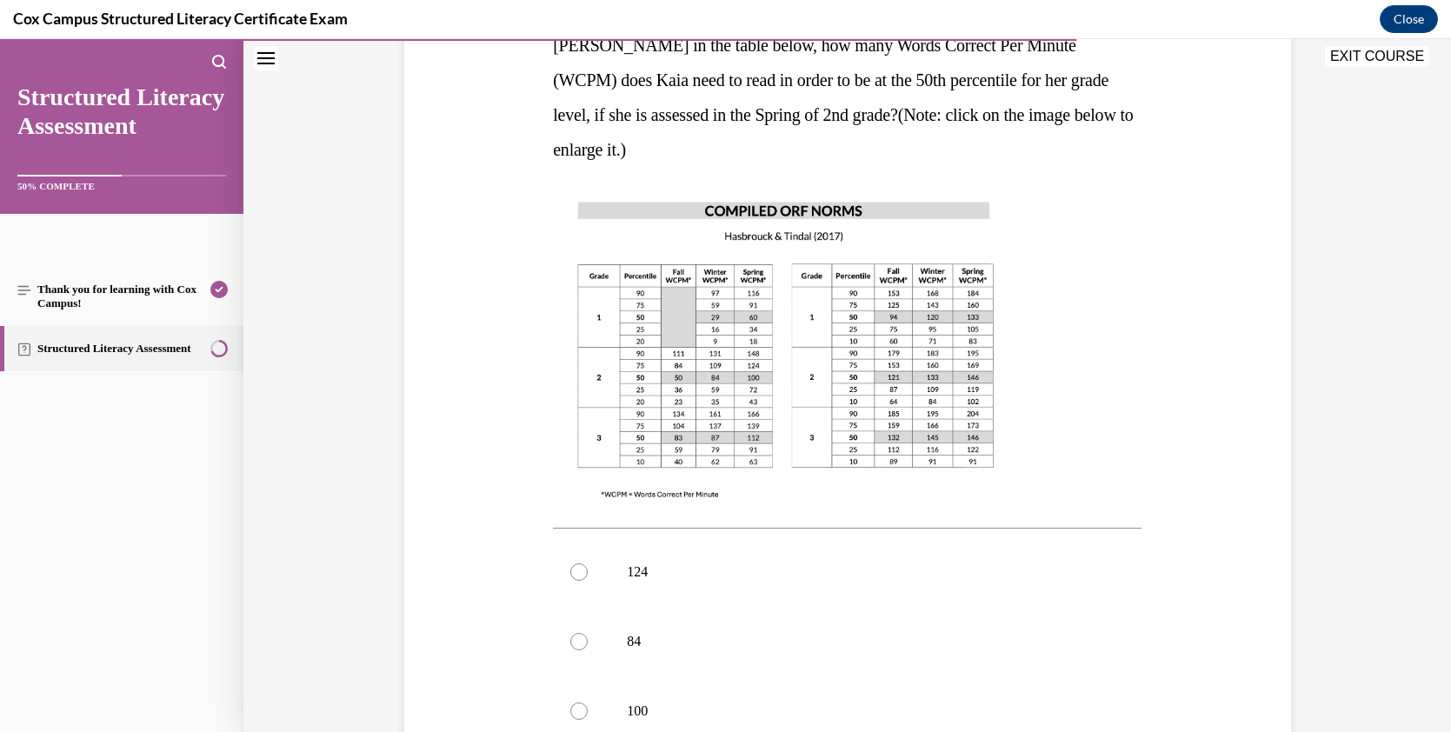
click at [768, 347] on img at bounding box center [786, 349] width 466 height 330
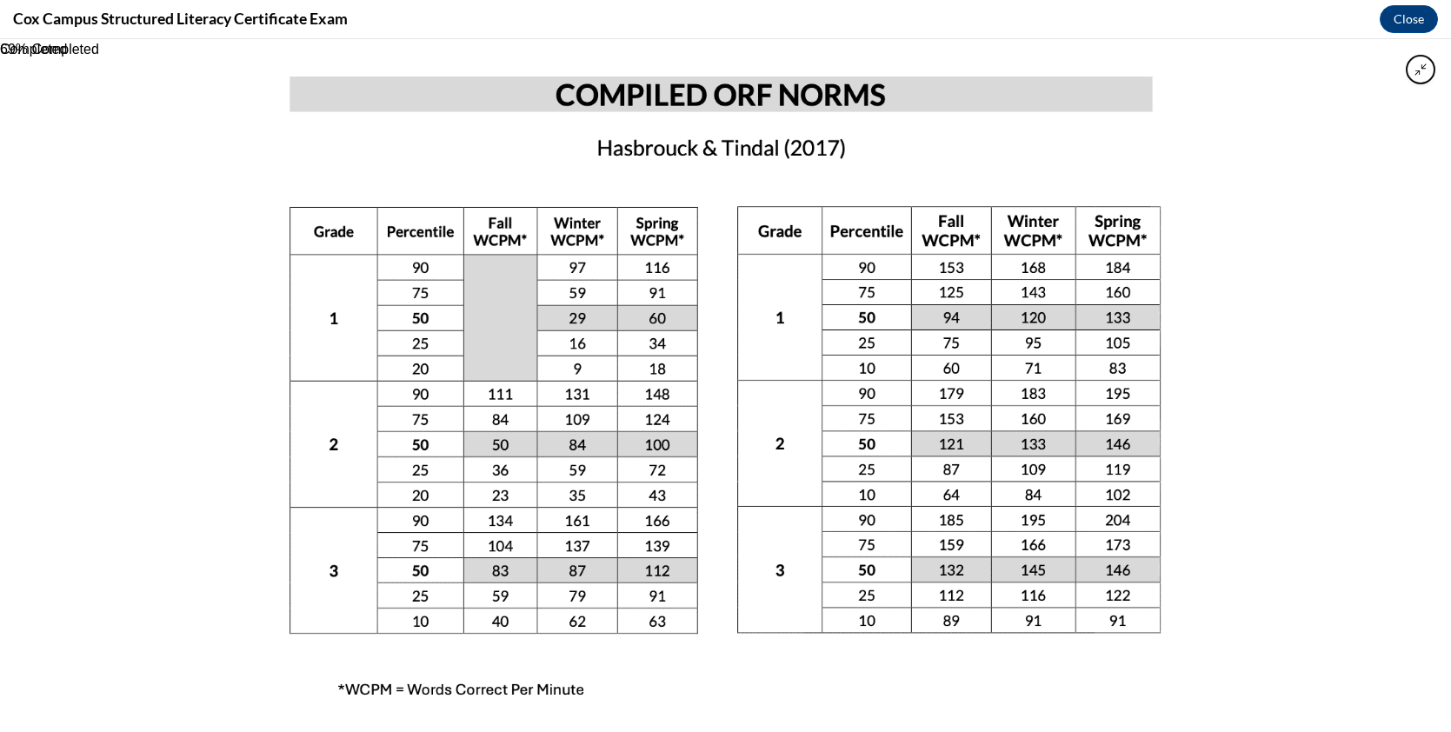
click at [1039, 368] on img at bounding box center [724, 385] width 977 height 693
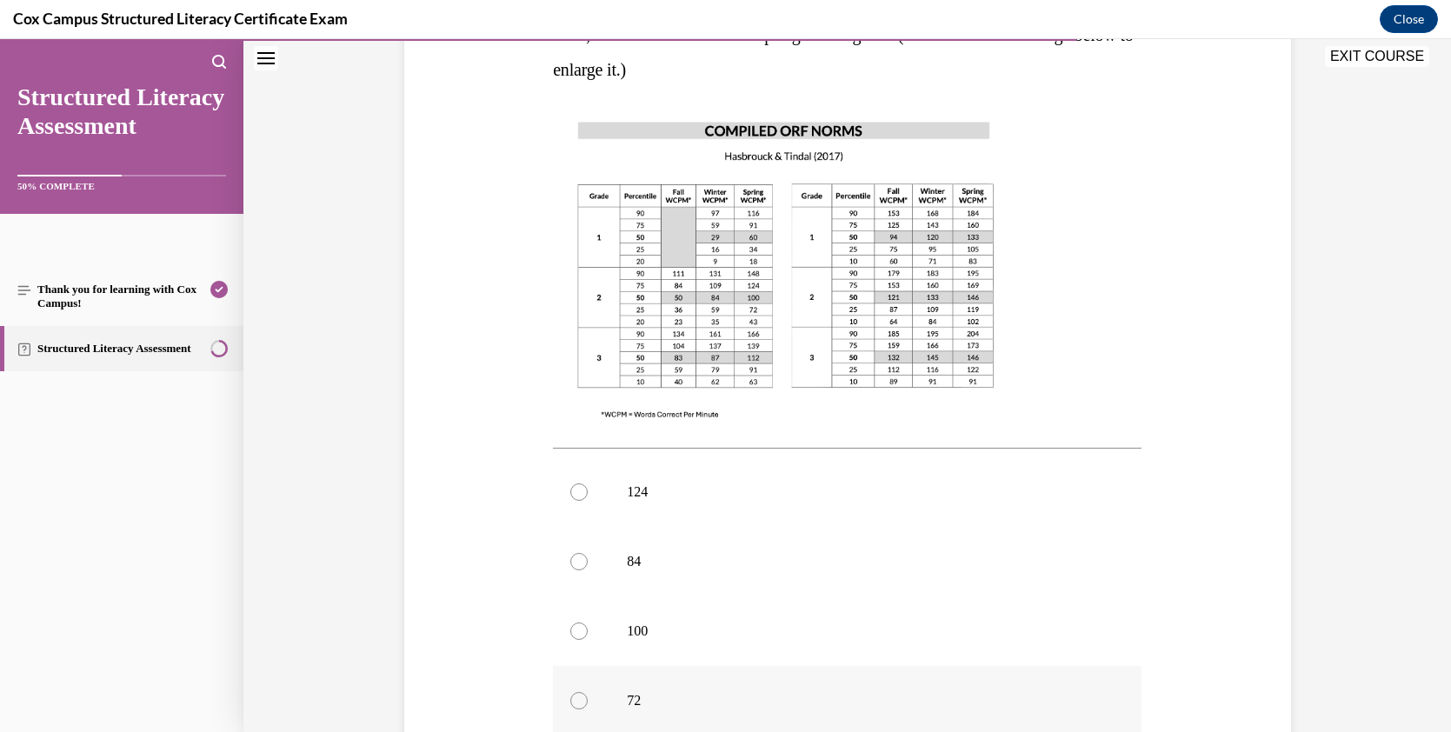
scroll to position [452, 0]
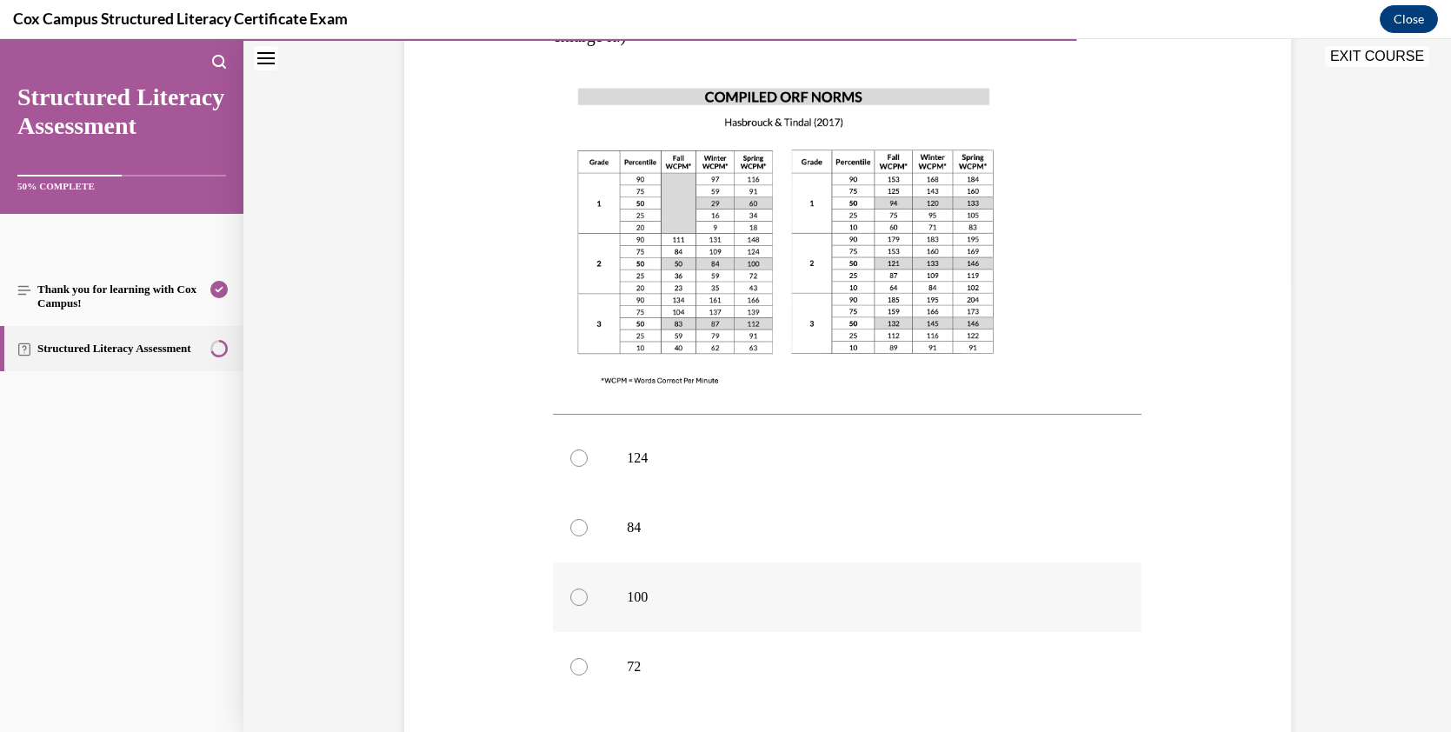
click at [570, 588] on div at bounding box center [578, 596] width 17 height 17
click at [570, 588] on input "100" at bounding box center [578, 596] width 17 height 17
radio input "true"
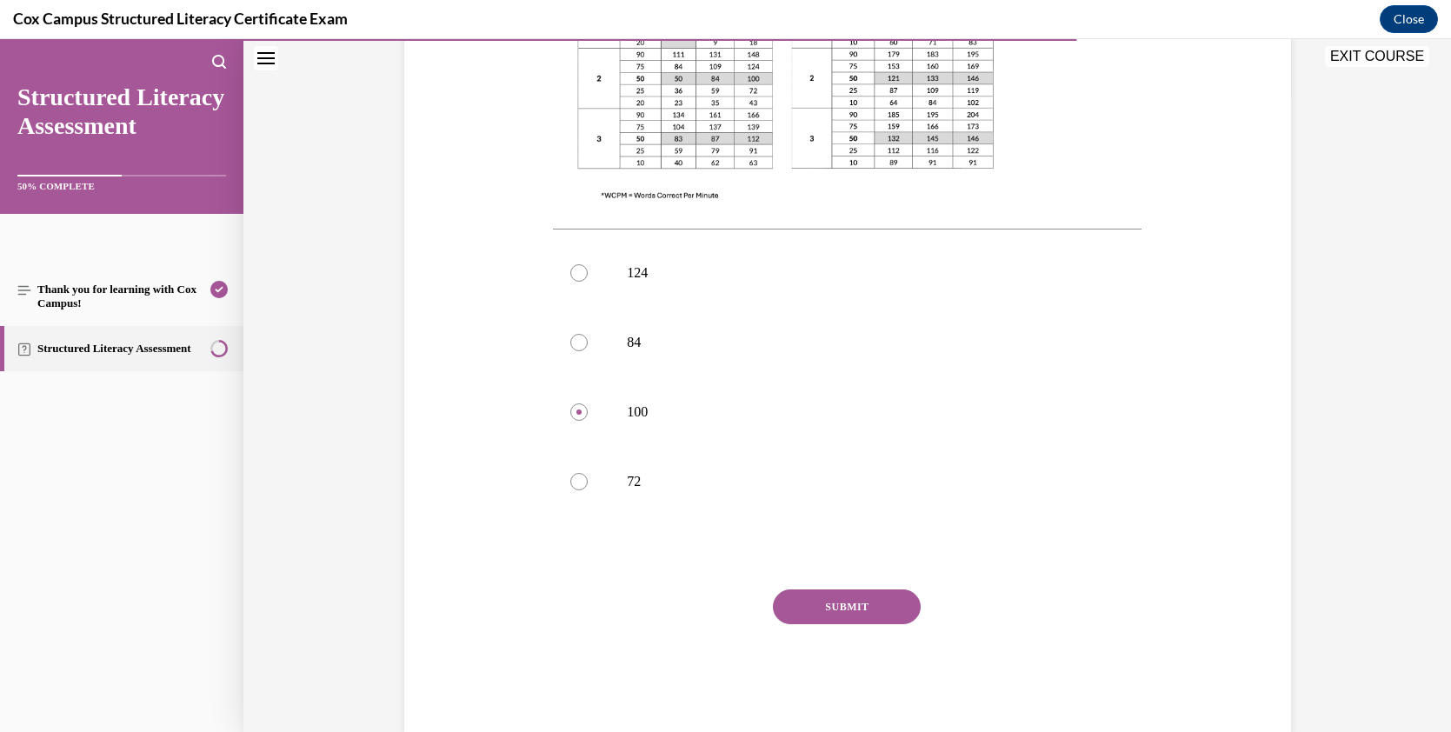
click at [822, 589] on button "SUBMIT" at bounding box center [847, 606] width 148 height 35
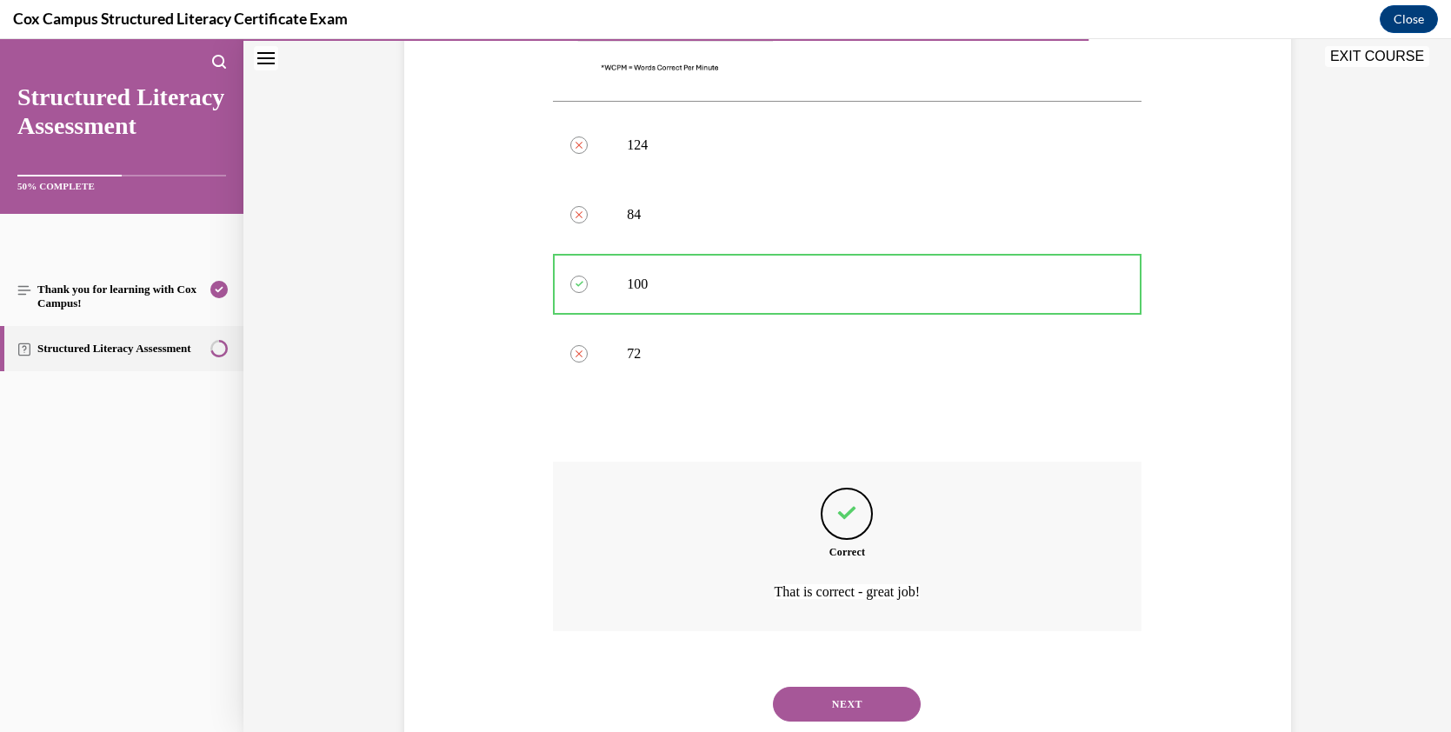
scroll to position [781, 0]
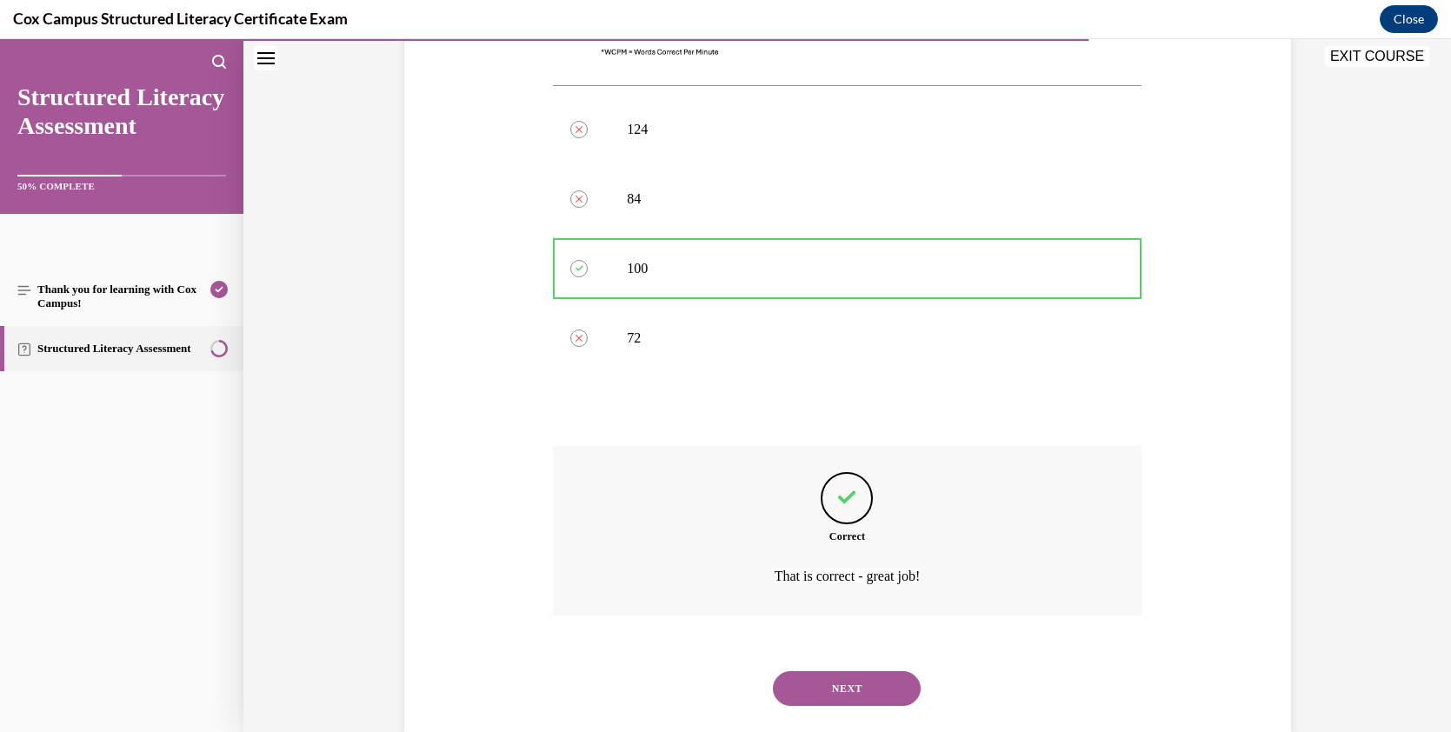
click at [875, 671] on button "NEXT" at bounding box center [847, 688] width 148 height 35
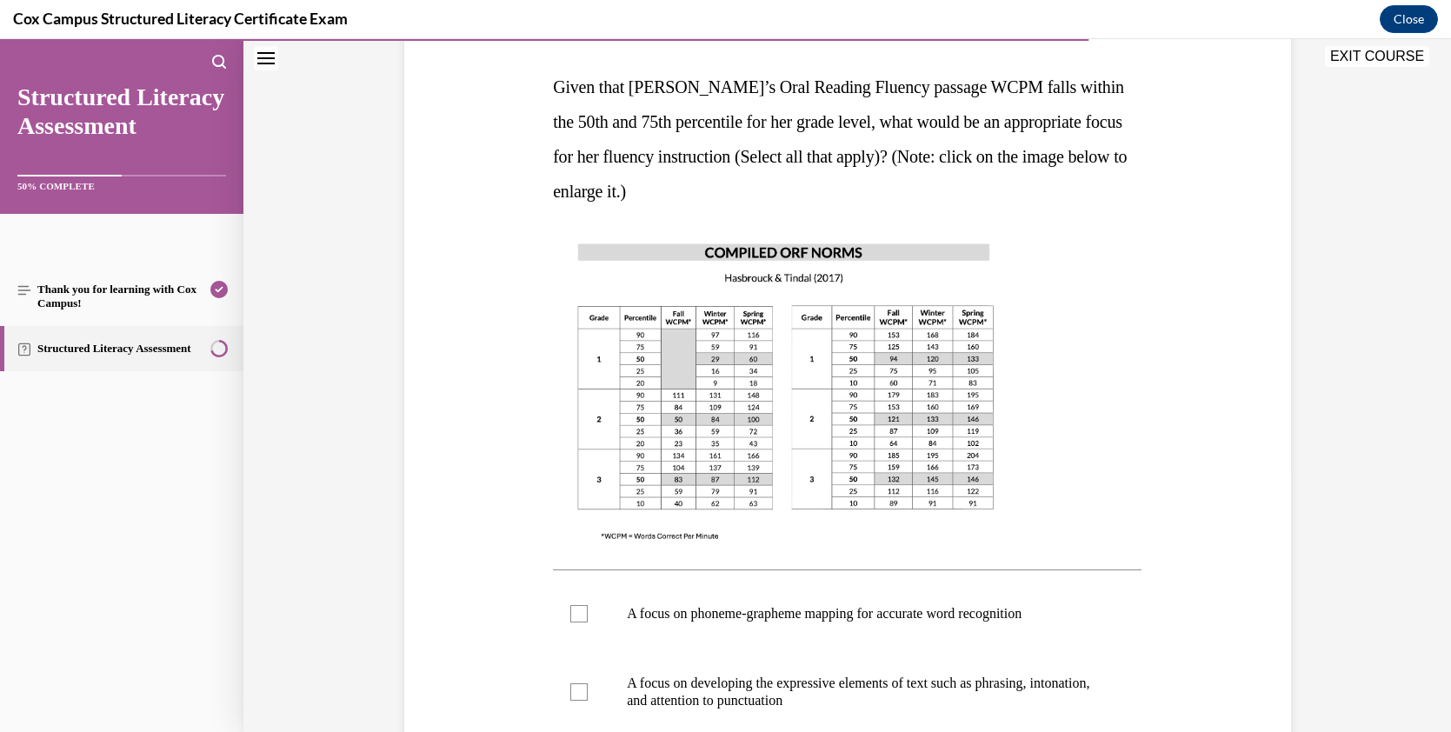
scroll to position [602, 0]
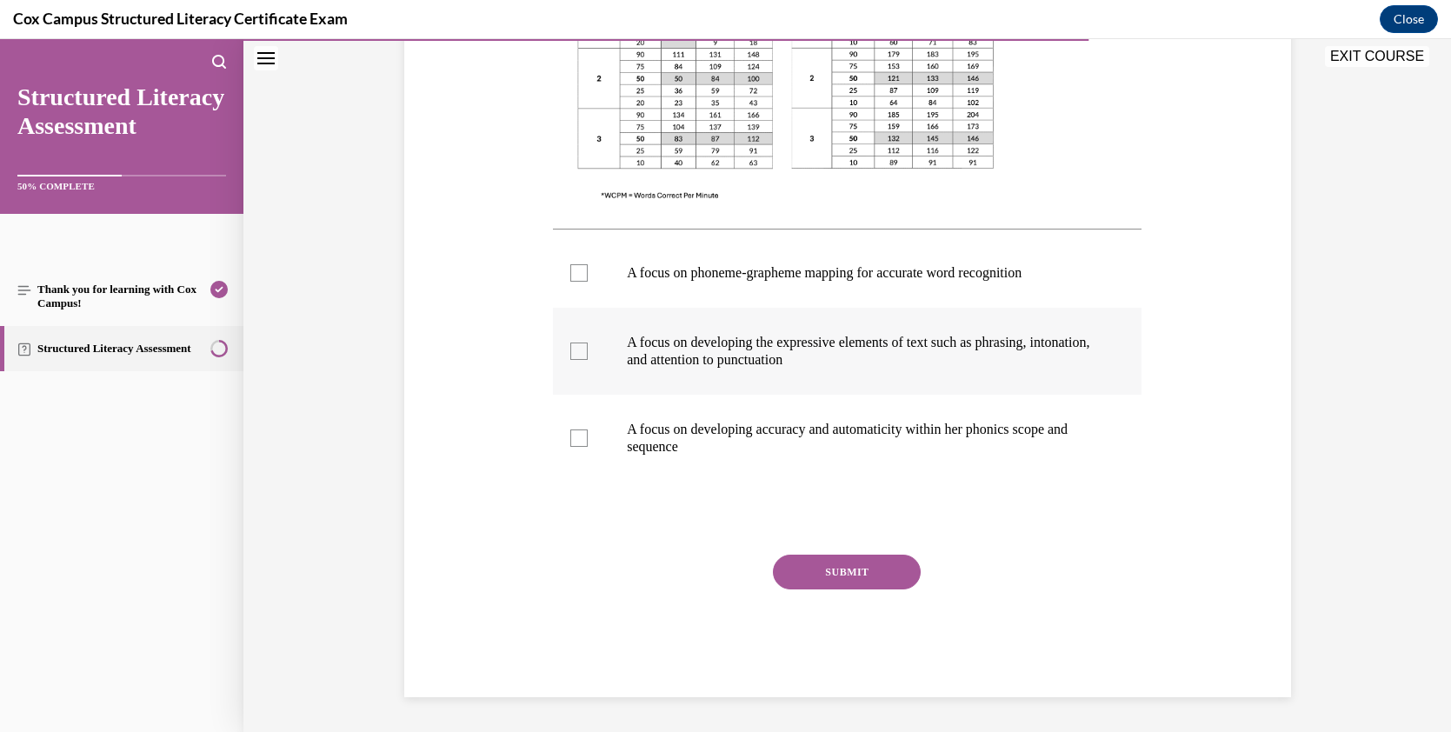
click at [570, 349] on div at bounding box center [578, 350] width 17 height 17
click at [570, 349] on input "A focus on developing the expressive elements of text such as phrasing, intonat…" at bounding box center [578, 350] width 17 height 17
checkbox input "true"
click at [571, 436] on div at bounding box center [578, 437] width 17 height 17
click at [571, 436] on input "A focus on developing accuracy and automaticity within her phonics scope and se…" at bounding box center [578, 437] width 17 height 17
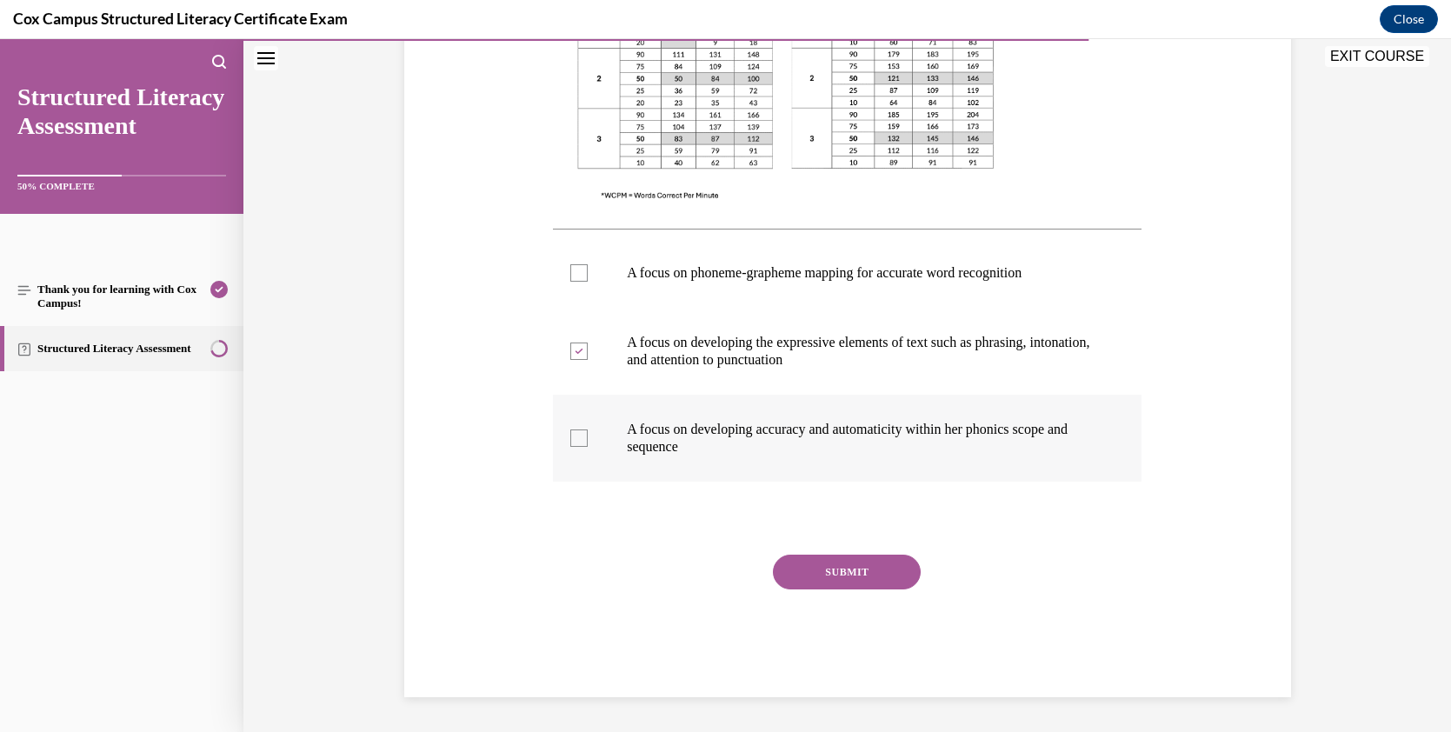
checkbox input "true"
click at [819, 567] on button "SUBMIT" at bounding box center [847, 572] width 148 height 35
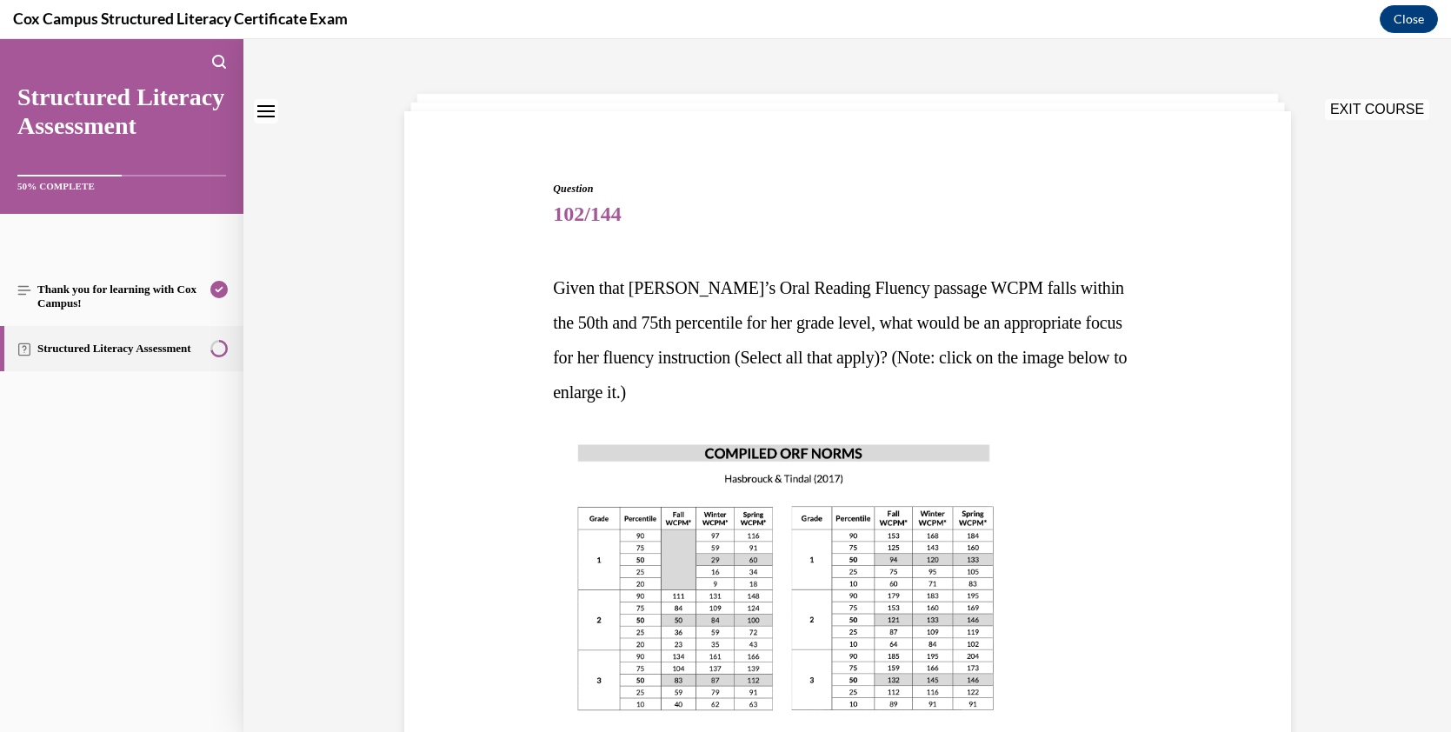
scroll to position [0, 0]
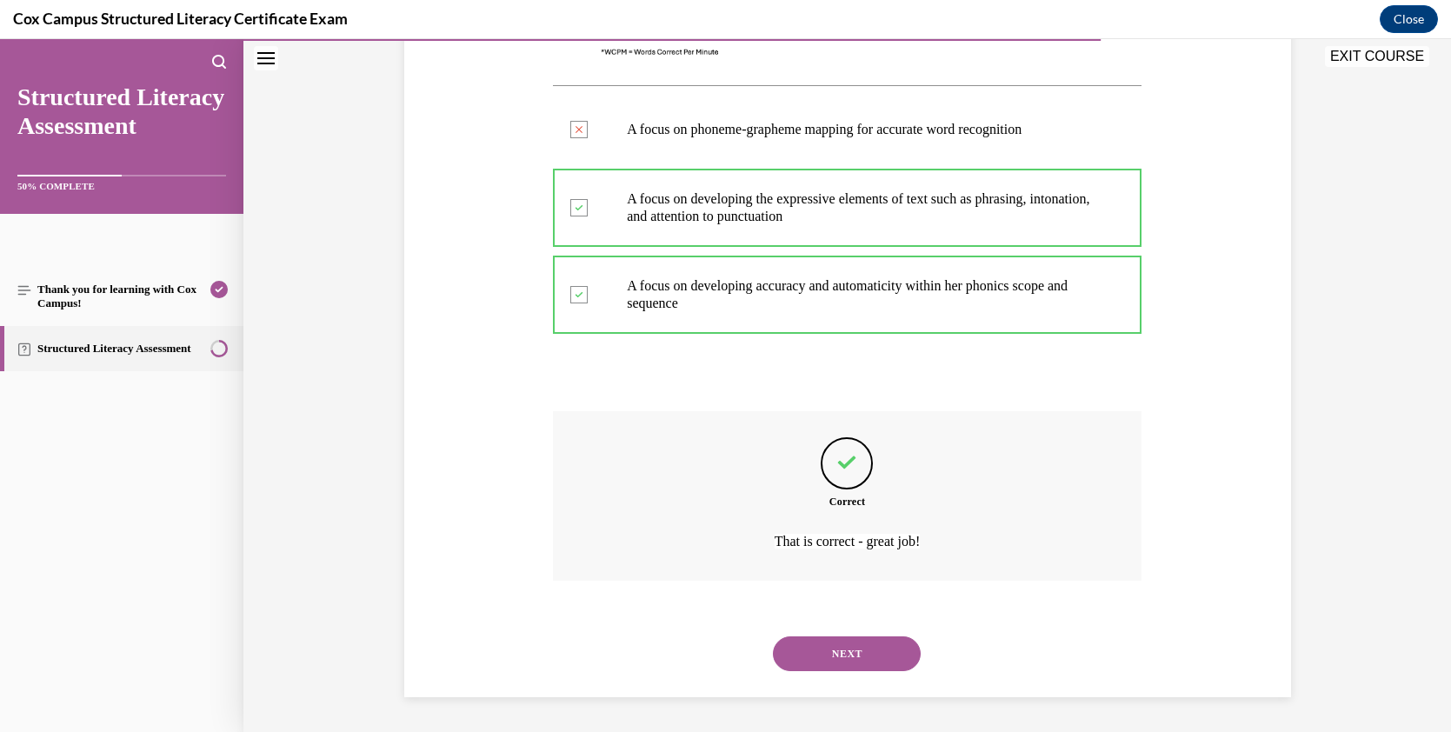
click at [895, 652] on button "NEXT" at bounding box center [847, 653] width 148 height 35
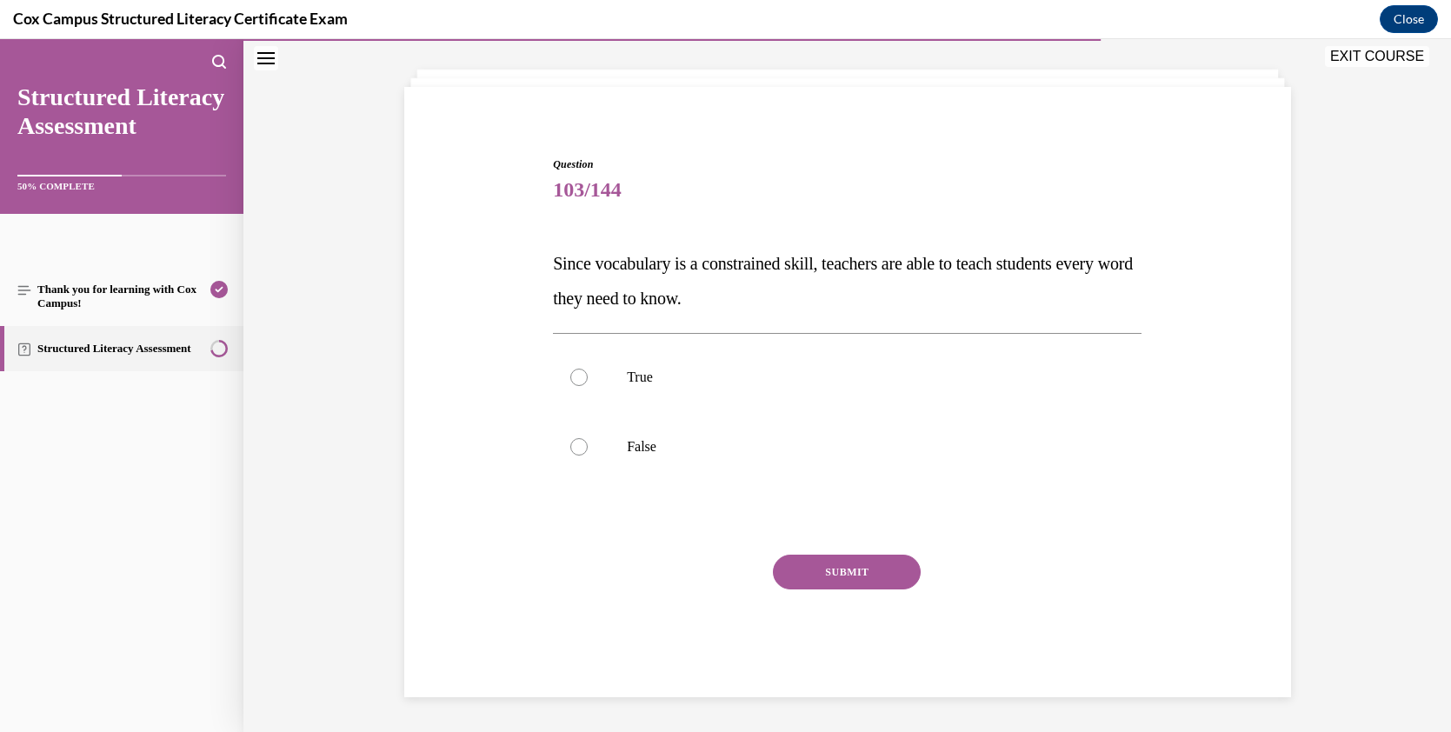
scroll to position [85, 0]
click at [668, 435] on label "False" at bounding box center [847, 447] width 588 height 70
click at [588, 438] on input "False" at bounding box center [578, 446] width 17 height 17
radio input "true"
click at [823, 579] on button "SUBMIT" at bounding box center [847, 572] width 148 height 35
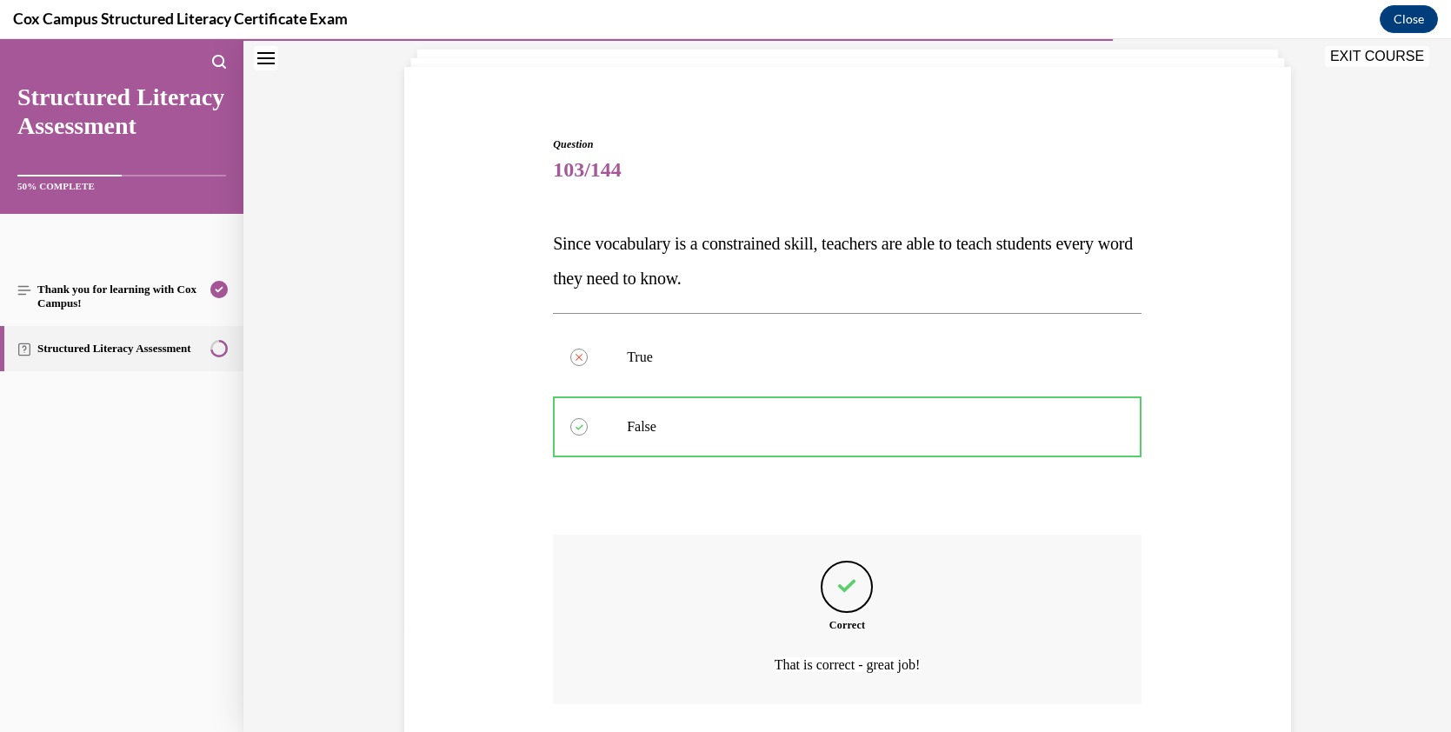
scroll to position [103, 0]
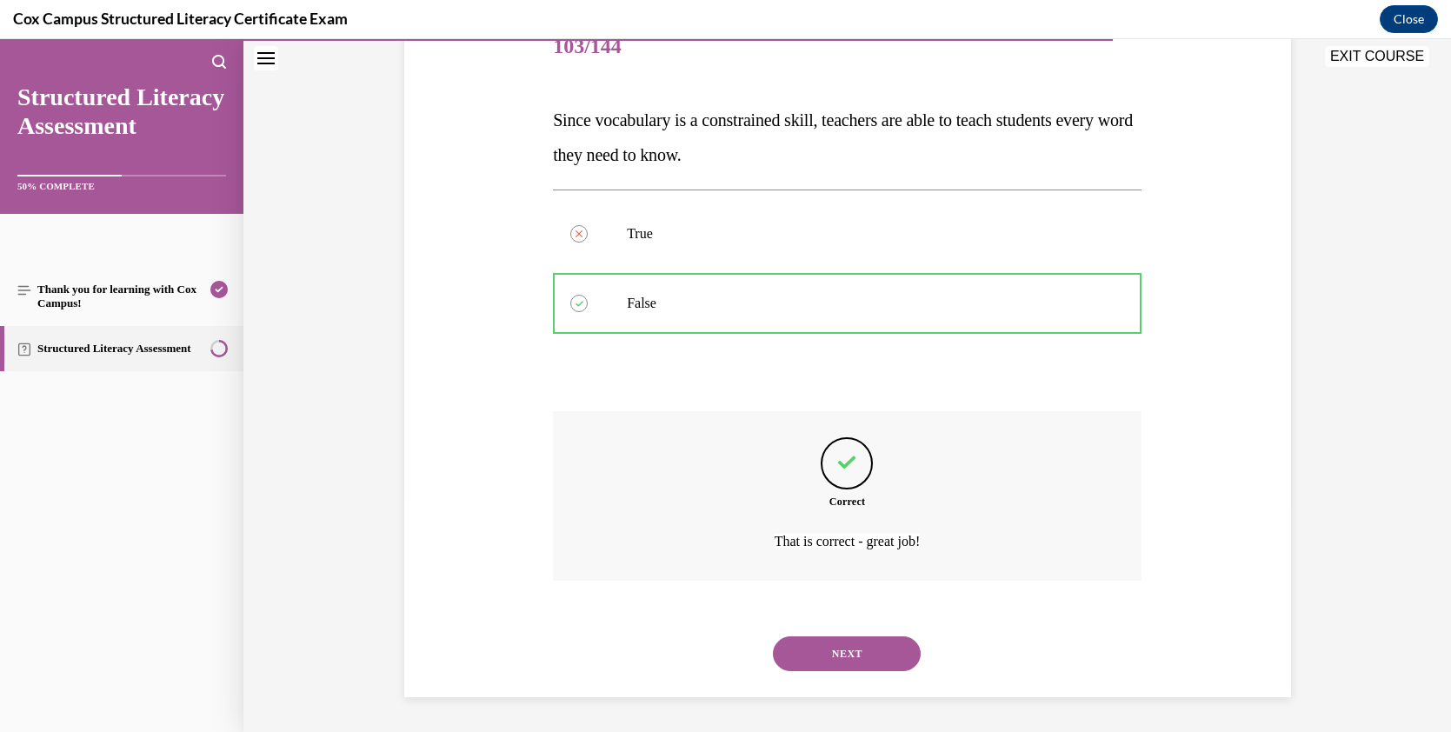
click at [881, 648] on button "NEXT" at bounding box center [847, 653] width 148 height 35
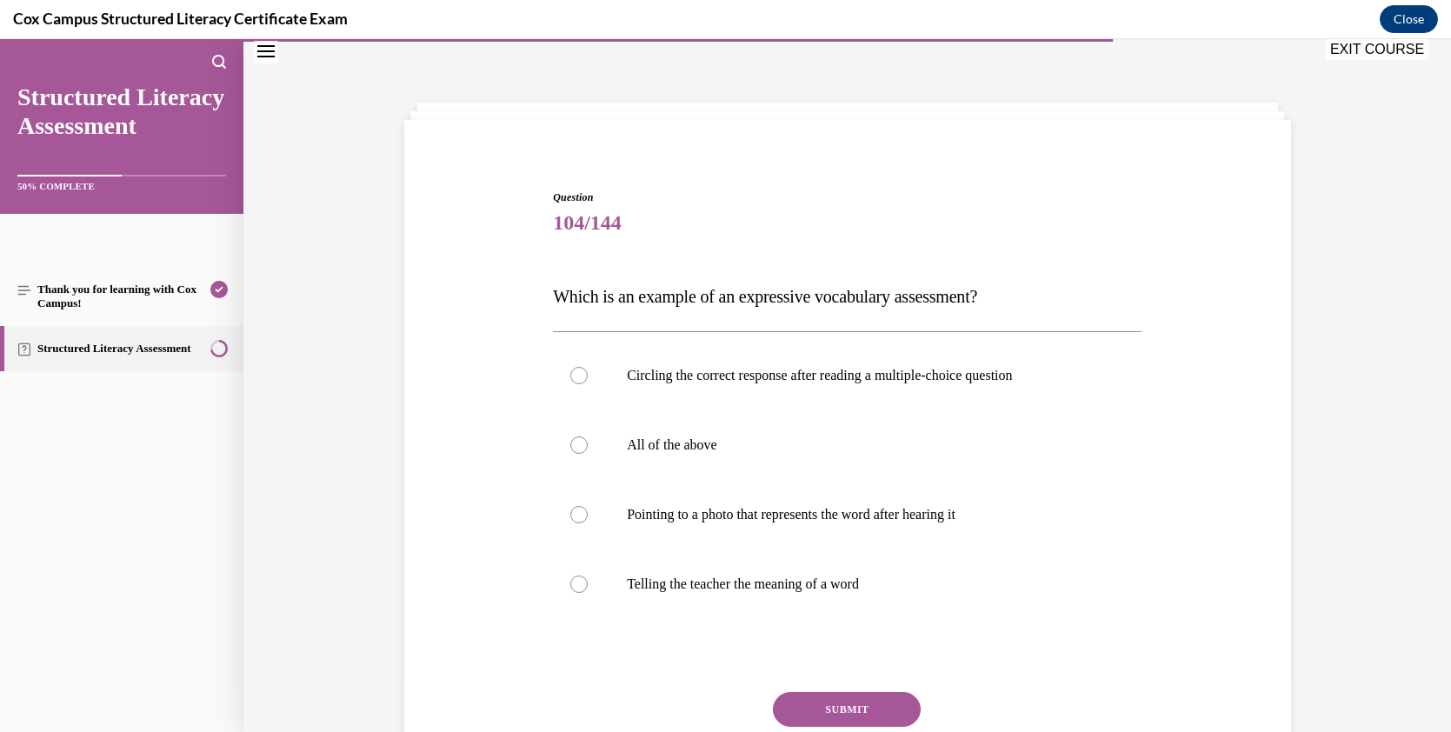
scroll to position [83, 0]
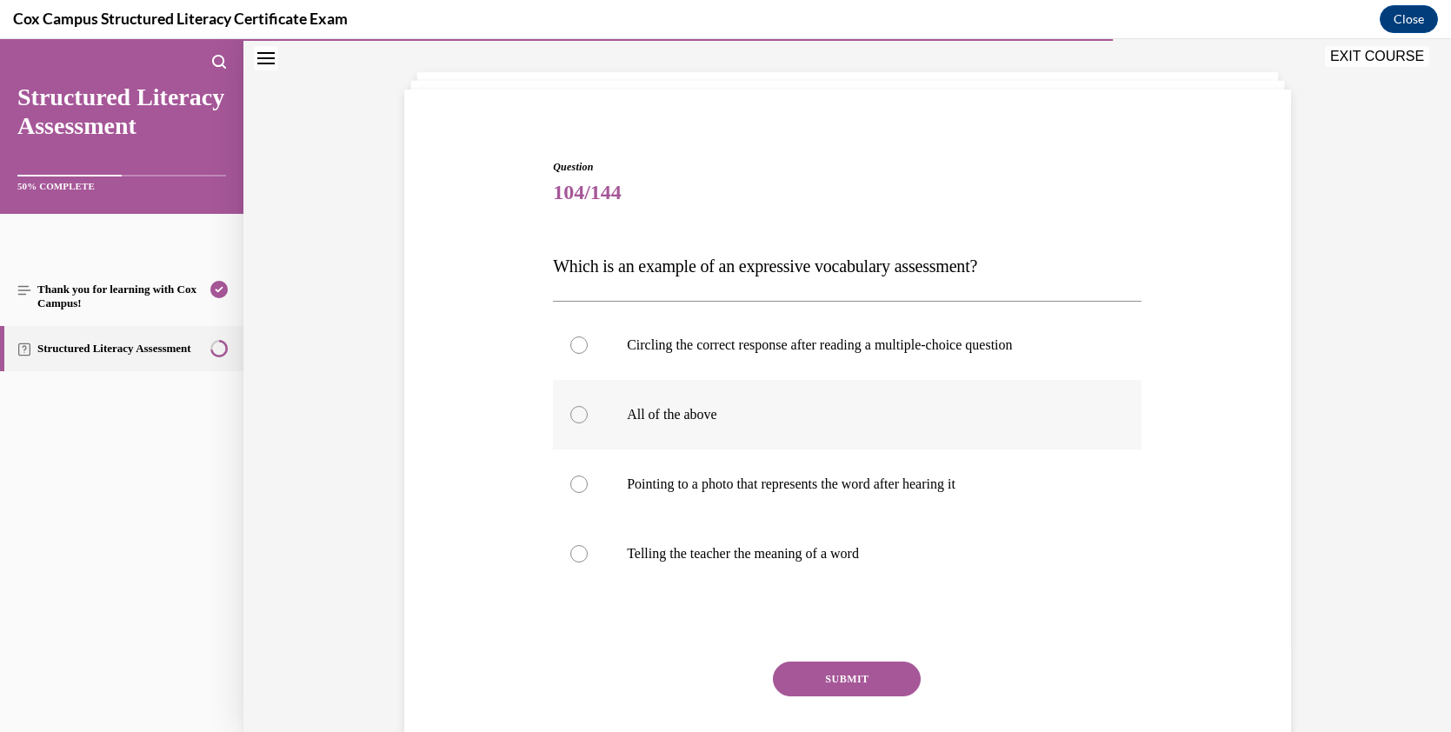
click at [575, 411] on div at bounding box center [578, 414] width 17 height 17
click at [575, 411] on input "All of the above" at bounding box center [578, 414] width 17 height 17
radio input "true"
click at [588, 475] on label "Pointing to a photo that represents the word after hearing it" at bounding box center [847, 484] width 588 height 70
click at [588, 475] on input "Pointing to a photo that represents the word after hearing it" at bounding box center [578, 483] width 17 height 17
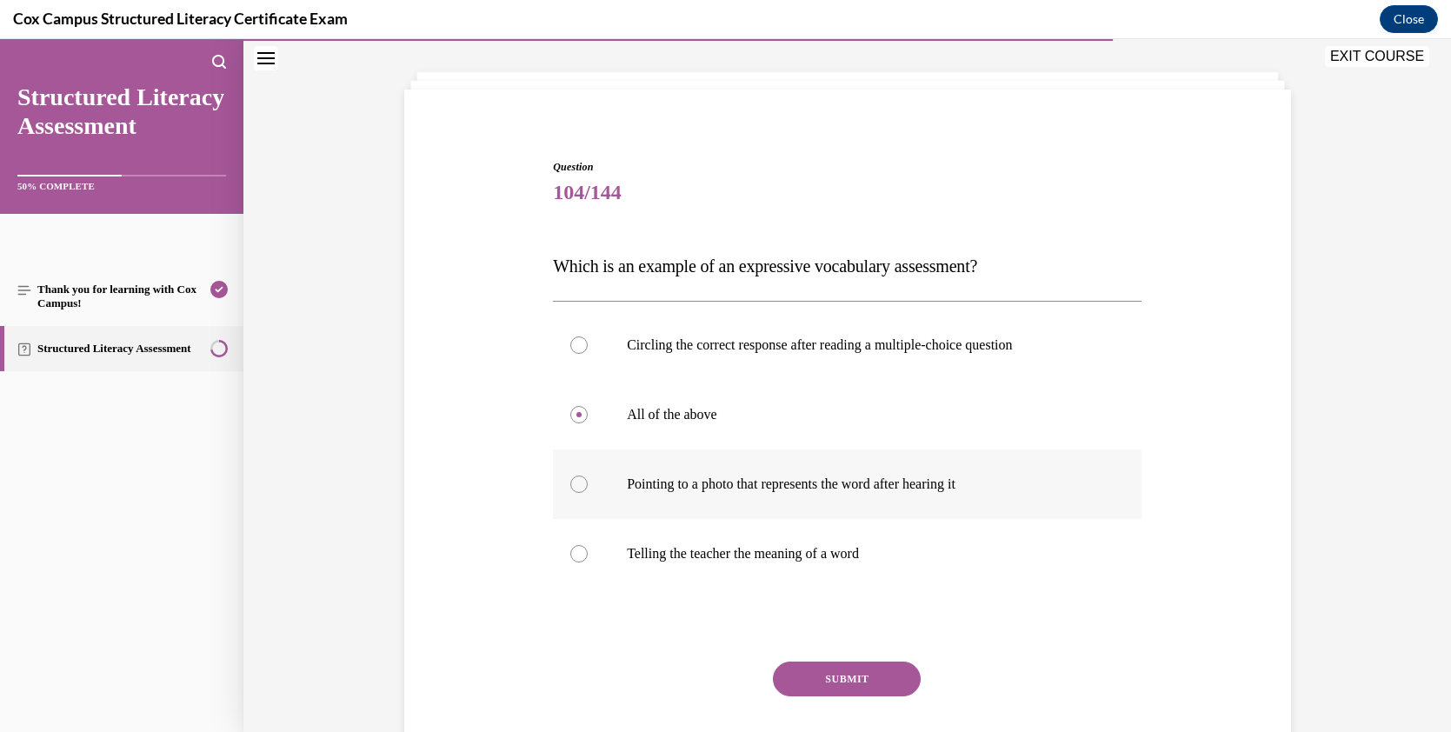
radio input "true"
drag, startPoint x: 999, startPoint y: 265, endPoint x: 741, endPoint y: 272, distance: 257.4
click at [741, 272] on span "Which is an example of an expressive vocabulary assessment?" at bounding box center [765, 265] width 424 height 19
copy span "expressive vocabulary assessment"
click at [878, 673] on button "SUBMIT" at bounding box center [847, 678] width 148 height 35
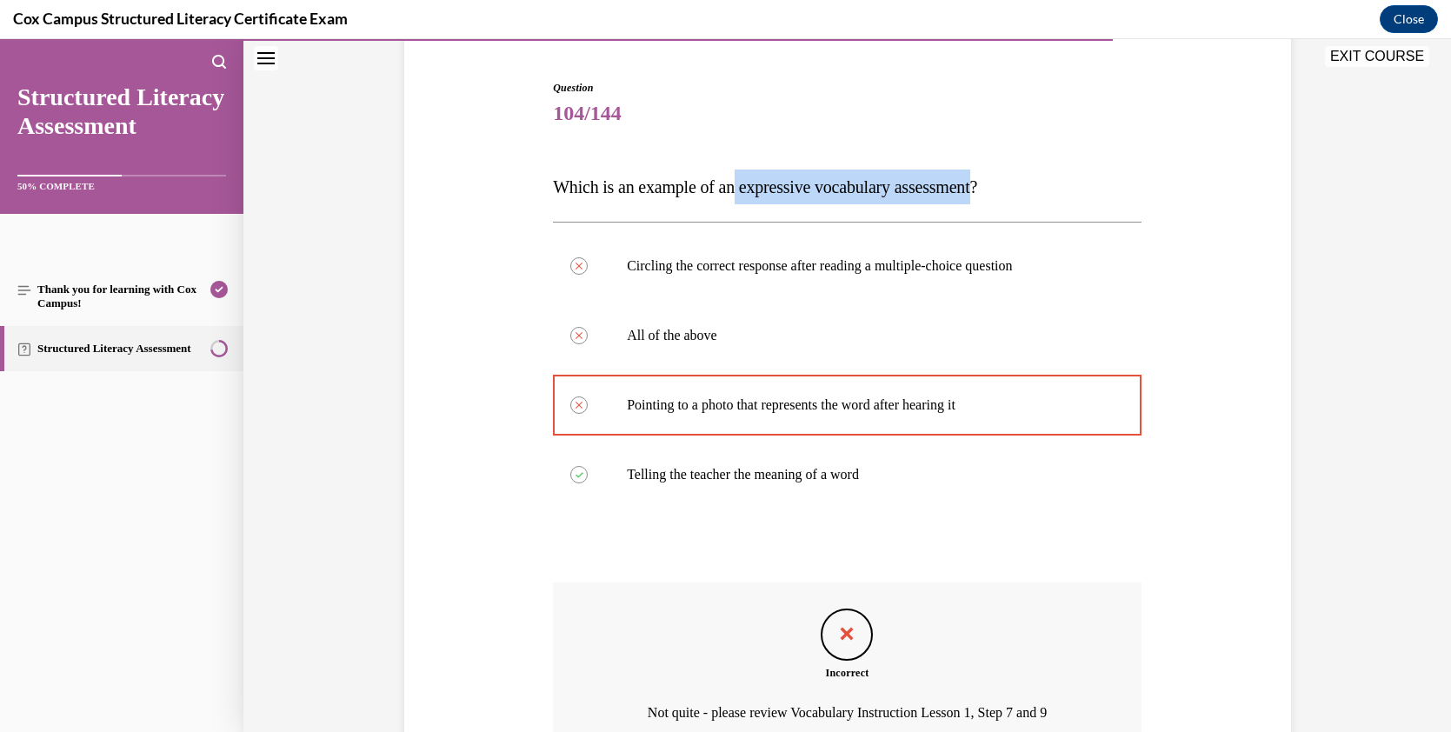
scroll to position [151, 0]
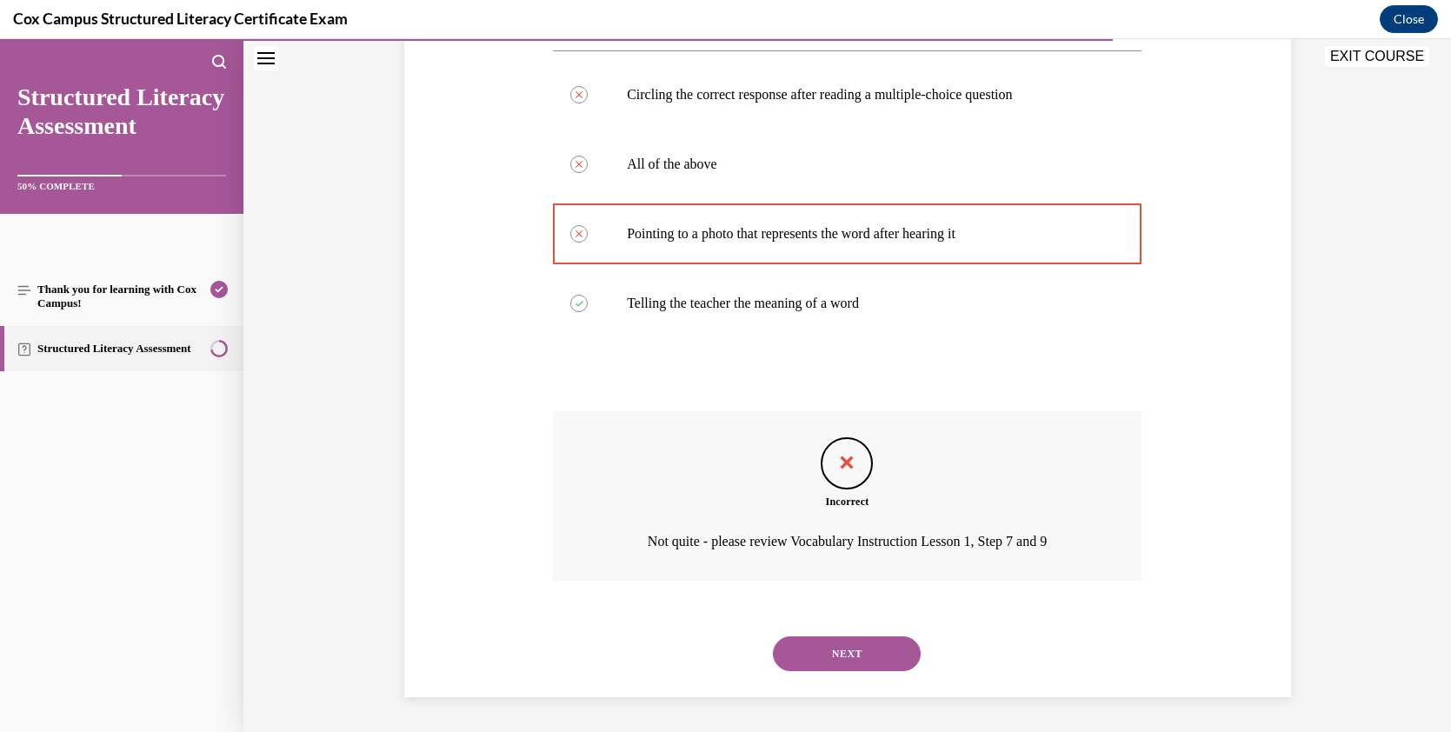
click at [855, 658] on button "NEXT" at bounding box center [847, 653] width 148 height 35
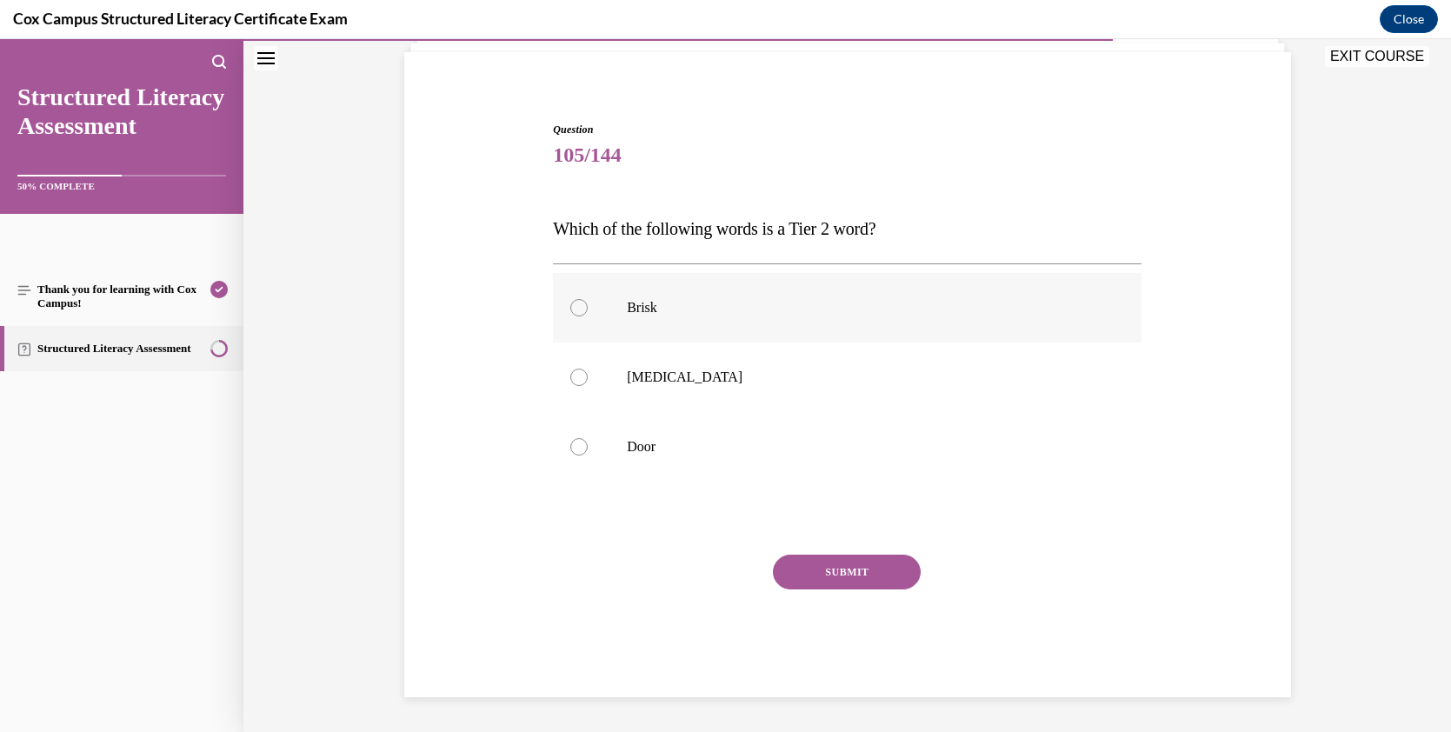
click at [570, 304] on div at bounding box center [578, 307] width 17 height 17
click at [570, 304] on input "Brisk" at bounding box center [578, 307] width 17 height 17
radio input "true"
click at [862, 579] on button "SUBMIT" at bounding box center [847, 572] width 148 height 35
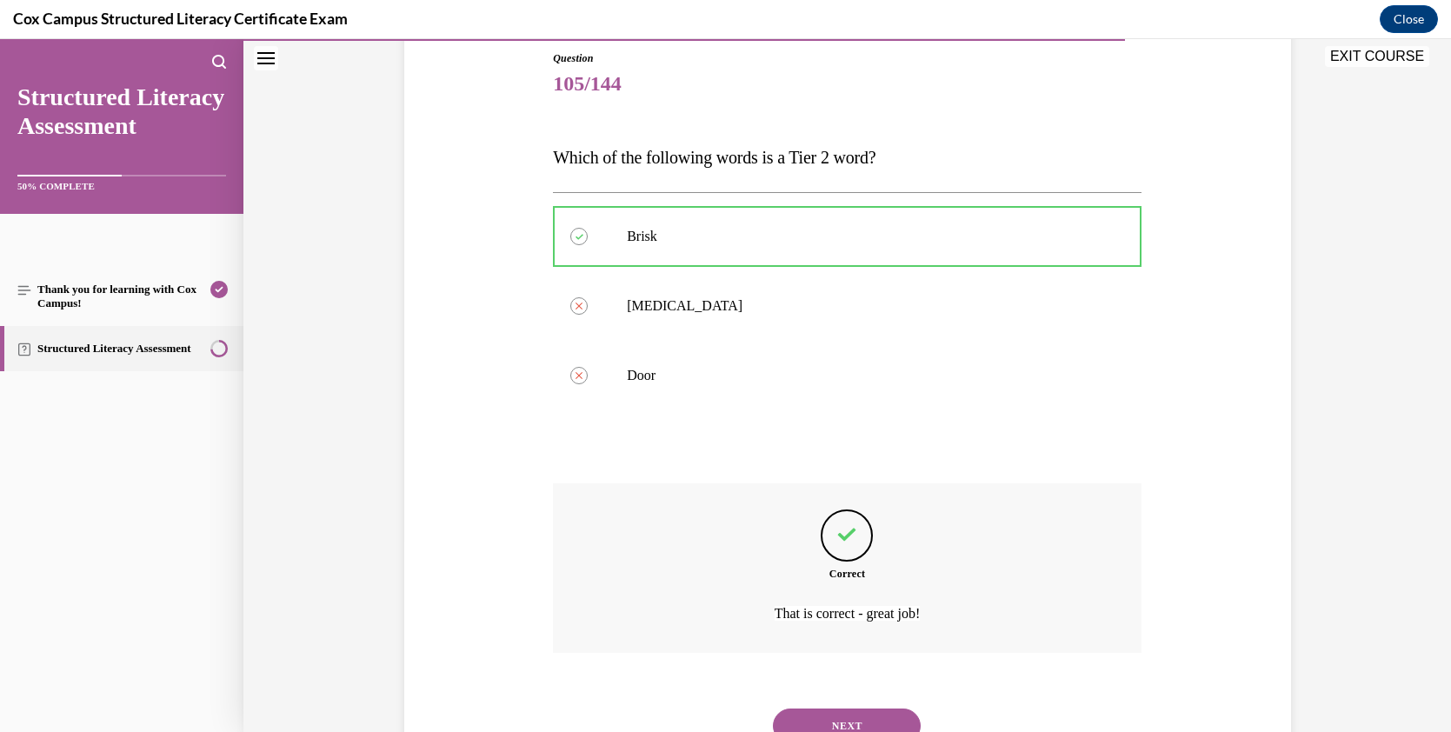
scroll to position [0, 0]
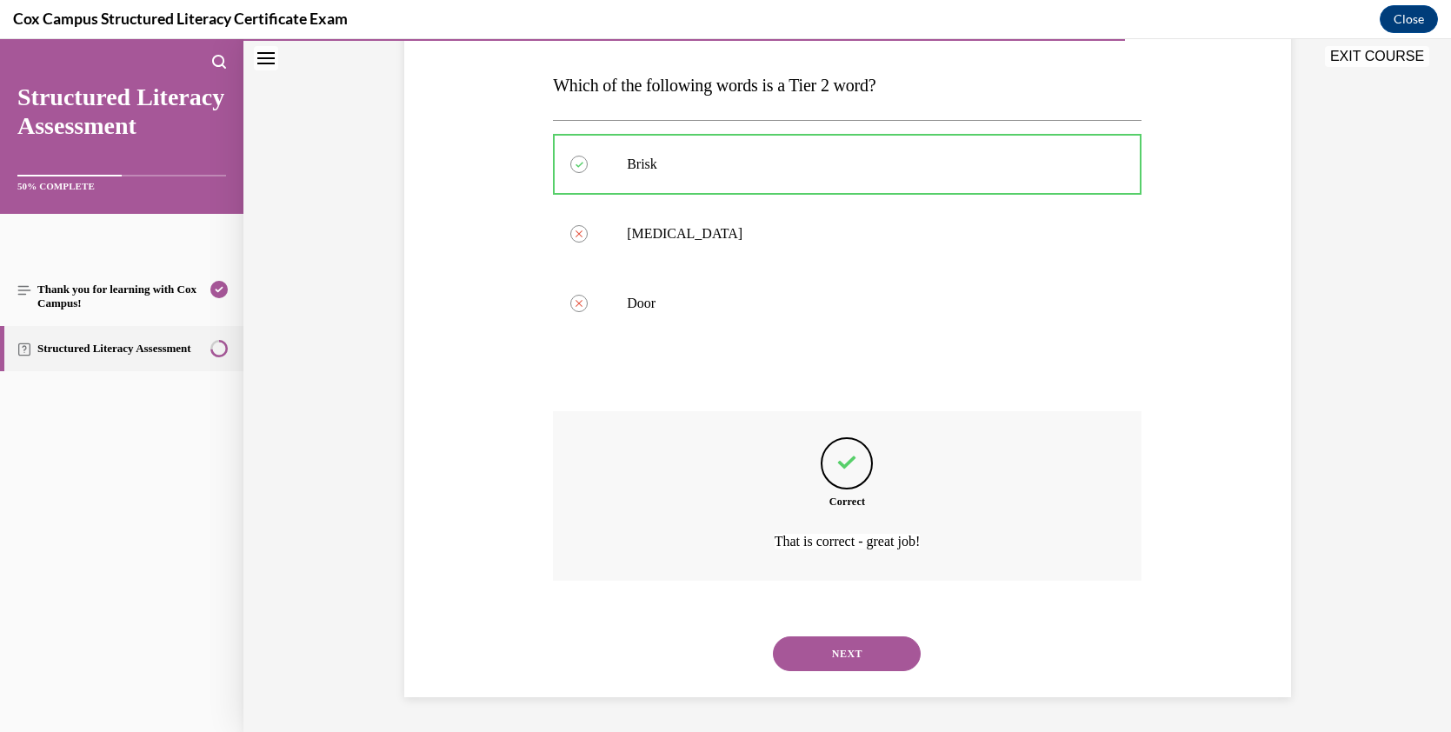
click at [868, 646] on button "NEXT" at bounding box center [847, 653] width 148 height 35
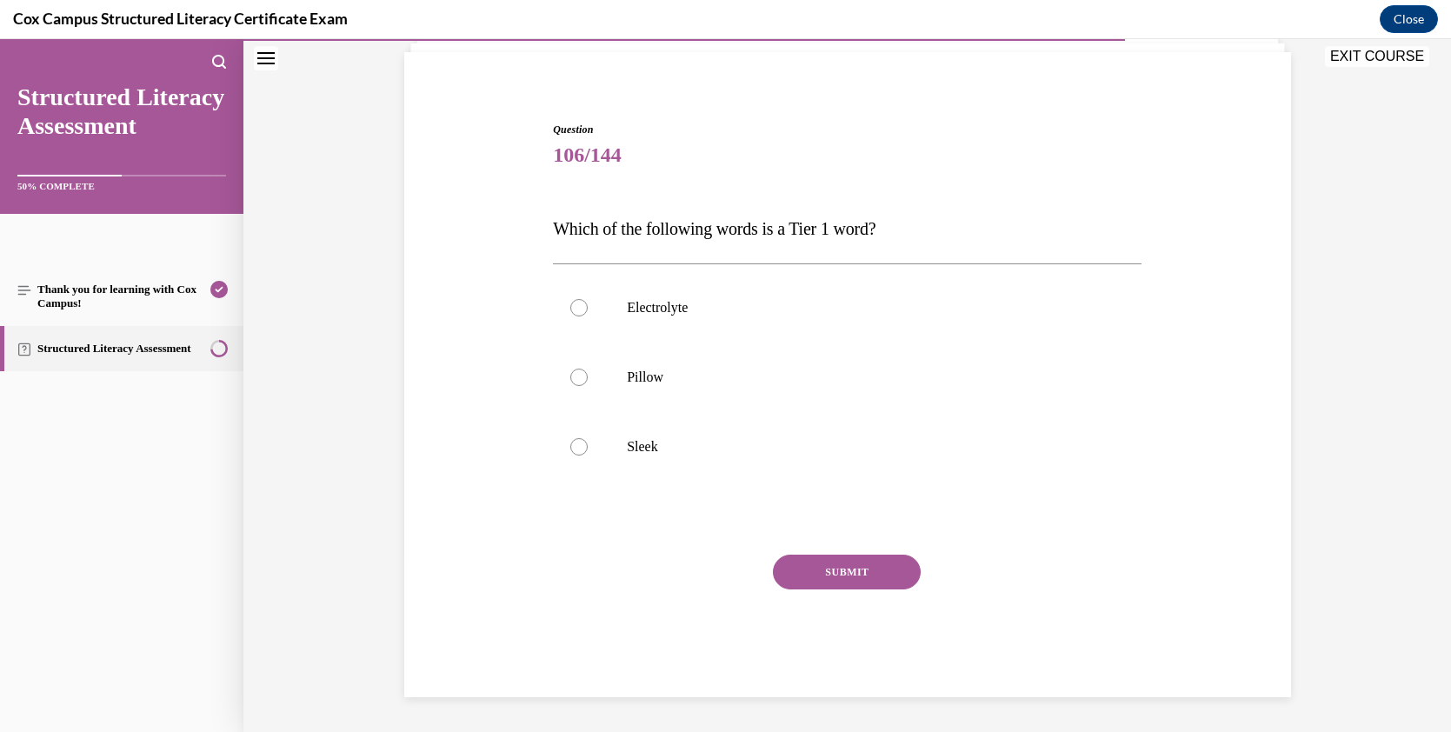
scroll to position [120, 0]
click at [662, 369] on p "Pillow" at bounding box center [862, 377] width 471 height 17
click at [588, 369] on input "Pillow" at bounding box center [578, 377] width 17 height 17
radio input "true"
click at [827, 565] on button "SUBMIT" at bounding box center [847, 572] width 148 height 35
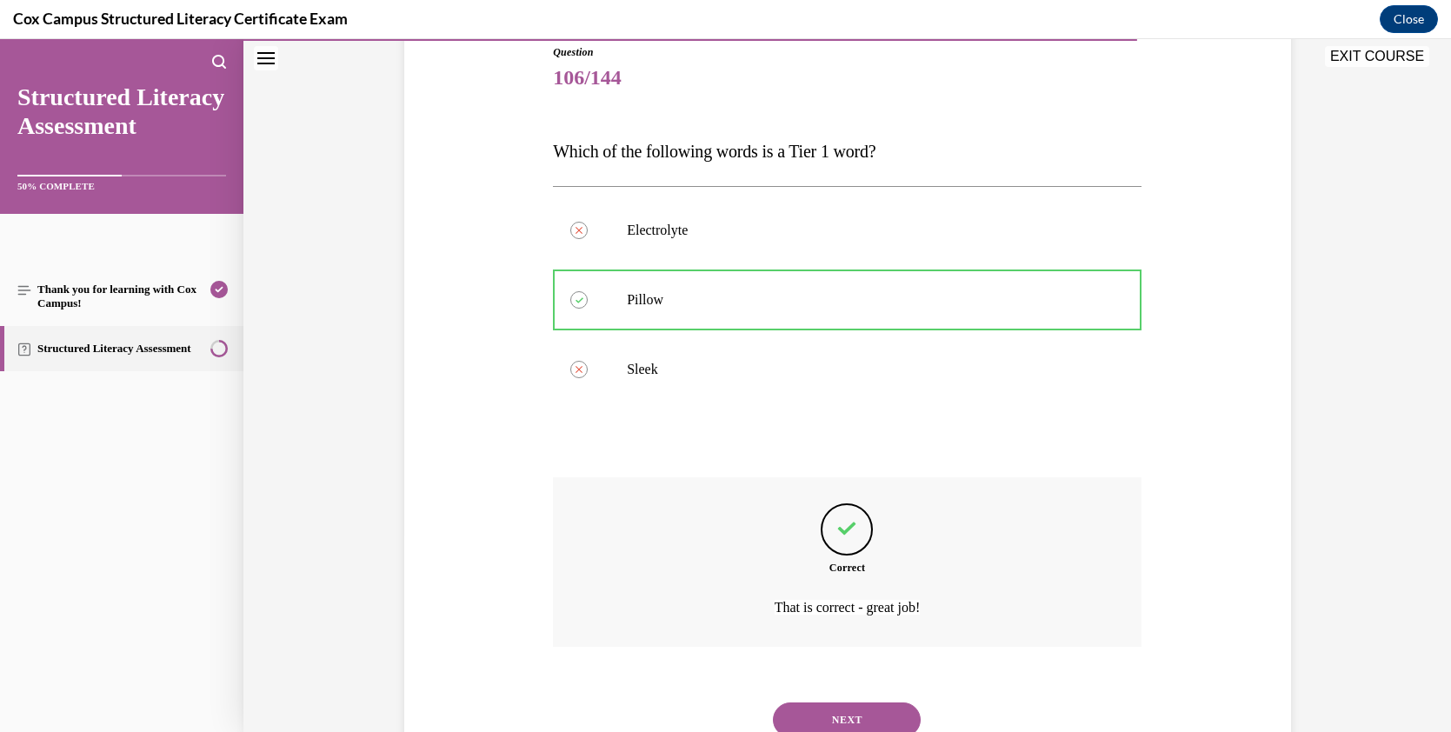
scroll to position [183, 0]
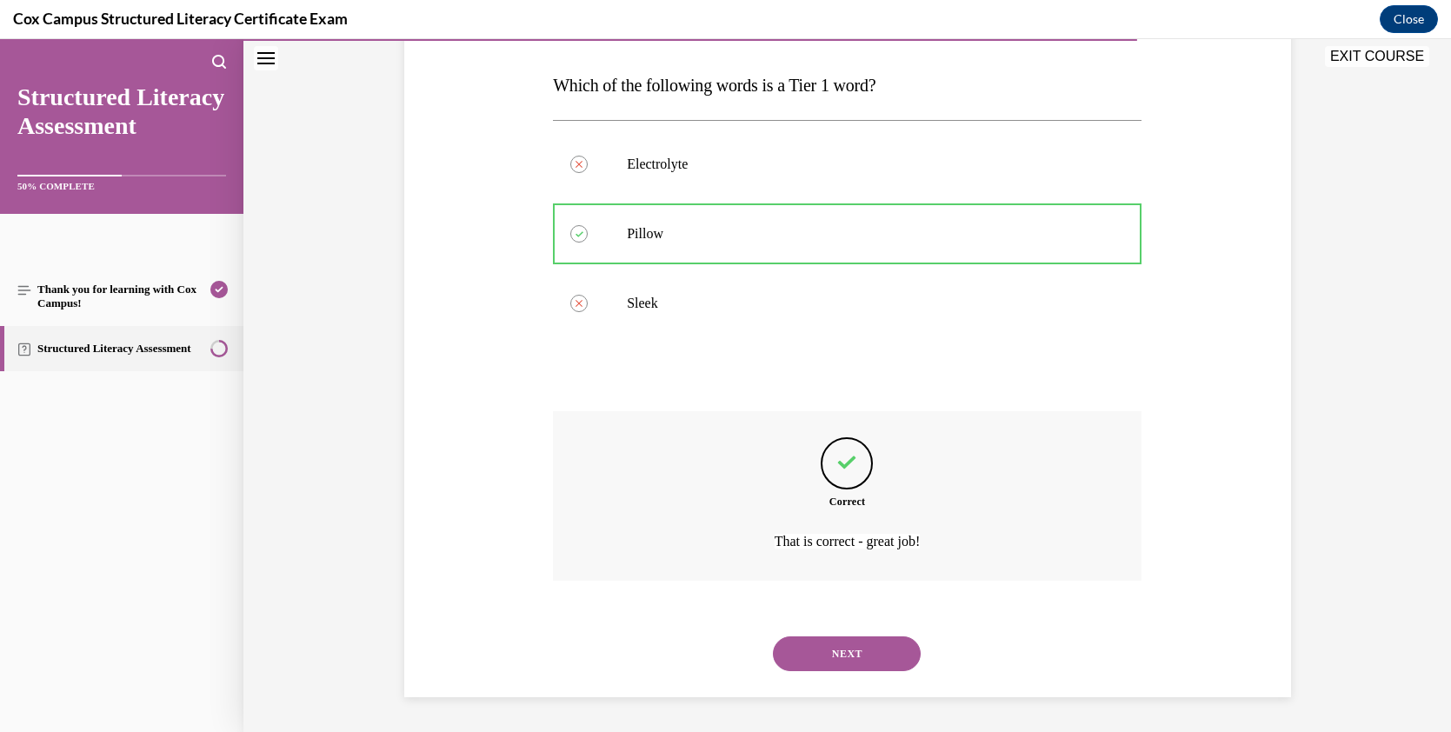
click at [795, 655] on button "NEXT" at bounding box center [847, 653] width 148 height 35
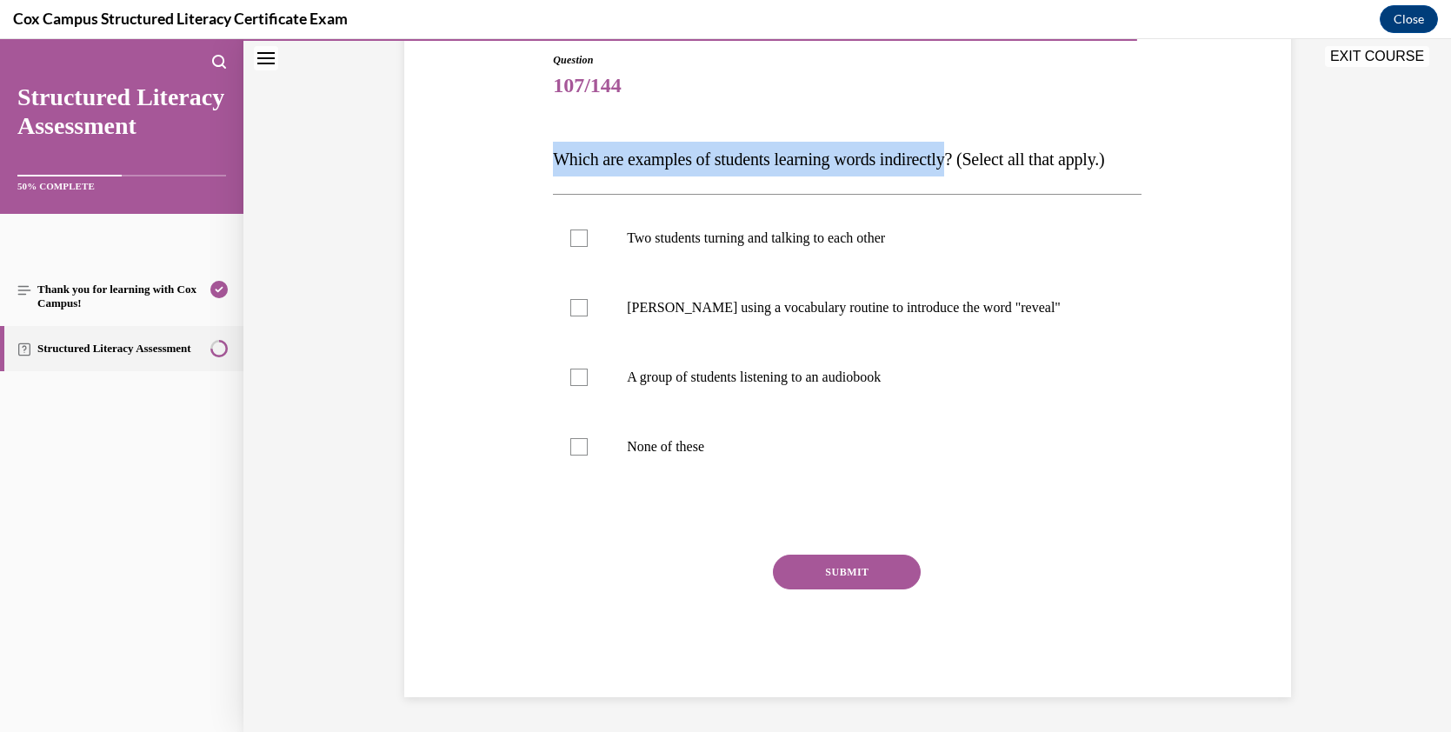
drag, startPoint x: 951, startPoint y: 152, endPoint x: 548, endPoint y: 152, distance: 402.4
click at [553, 152] on span "Which are examples of students learning words indirectly? (Select all that appl…" at bounding box center [828, 158] width 551 height 19
copy span "Which are examples of students learning words indirectly"
click at [574, 386] on div at bounding box center [578, 377] width 17 height 17
click at [574, 386] on input "A group of students listening to an audiobook" at bounding box center [578, 377] width 17 height 17
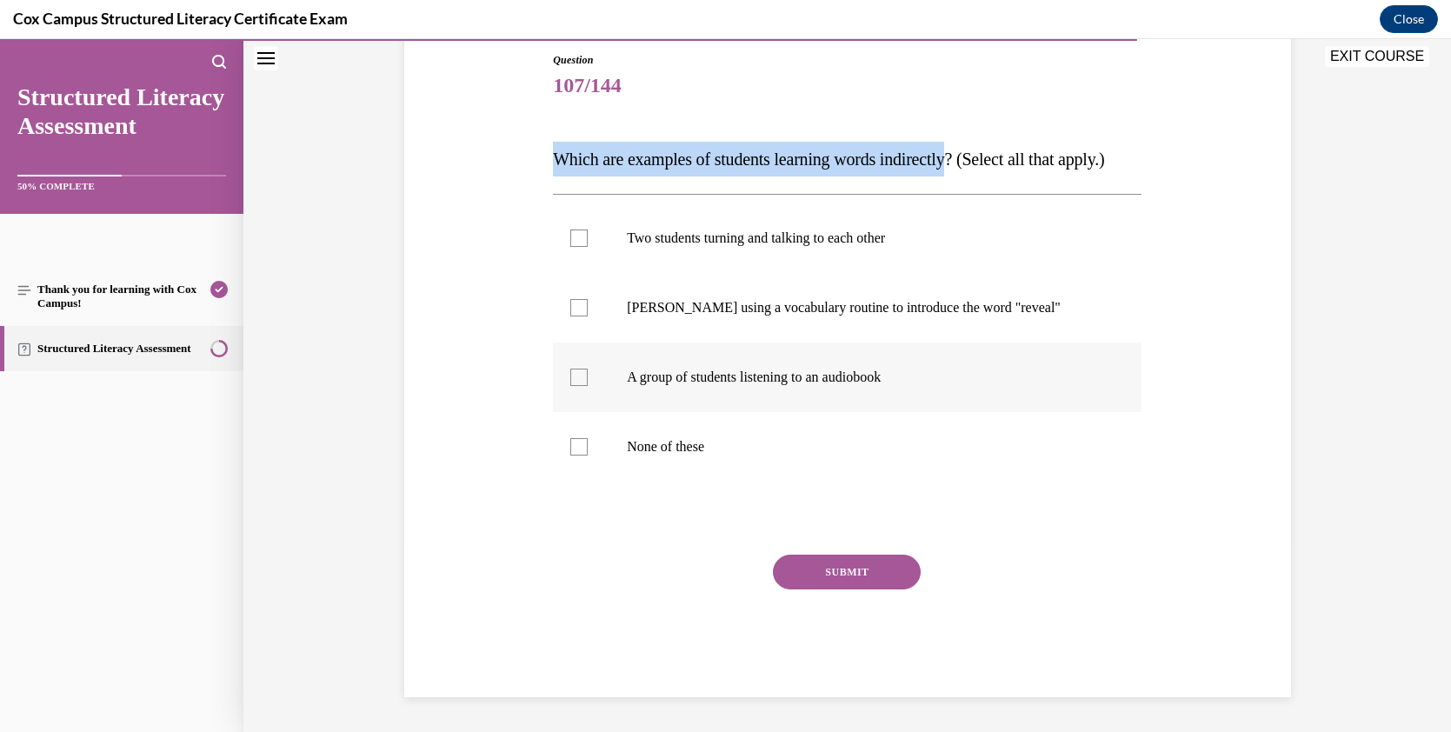
checkbox input "true"
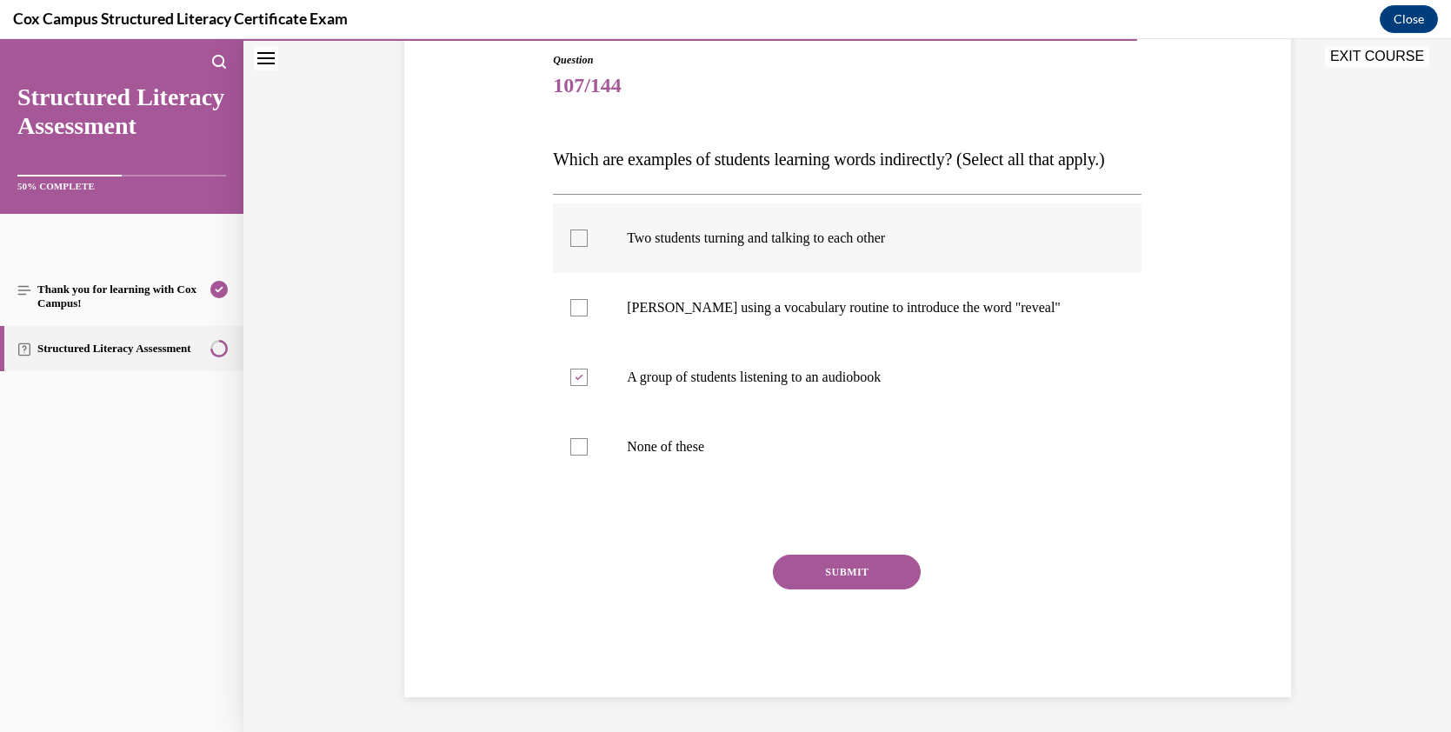
click at [576, 247] on div at bounding box center [578, 237] width 17 height 17
click at [576, 247] on input "Two students turning and talking to each other" at bounding box center [578, 237] width 17 height 17
checkbox input "true"
click at [813, 589] on button "SUBMIT" at bounding box center [847, 572] width 148 height 35
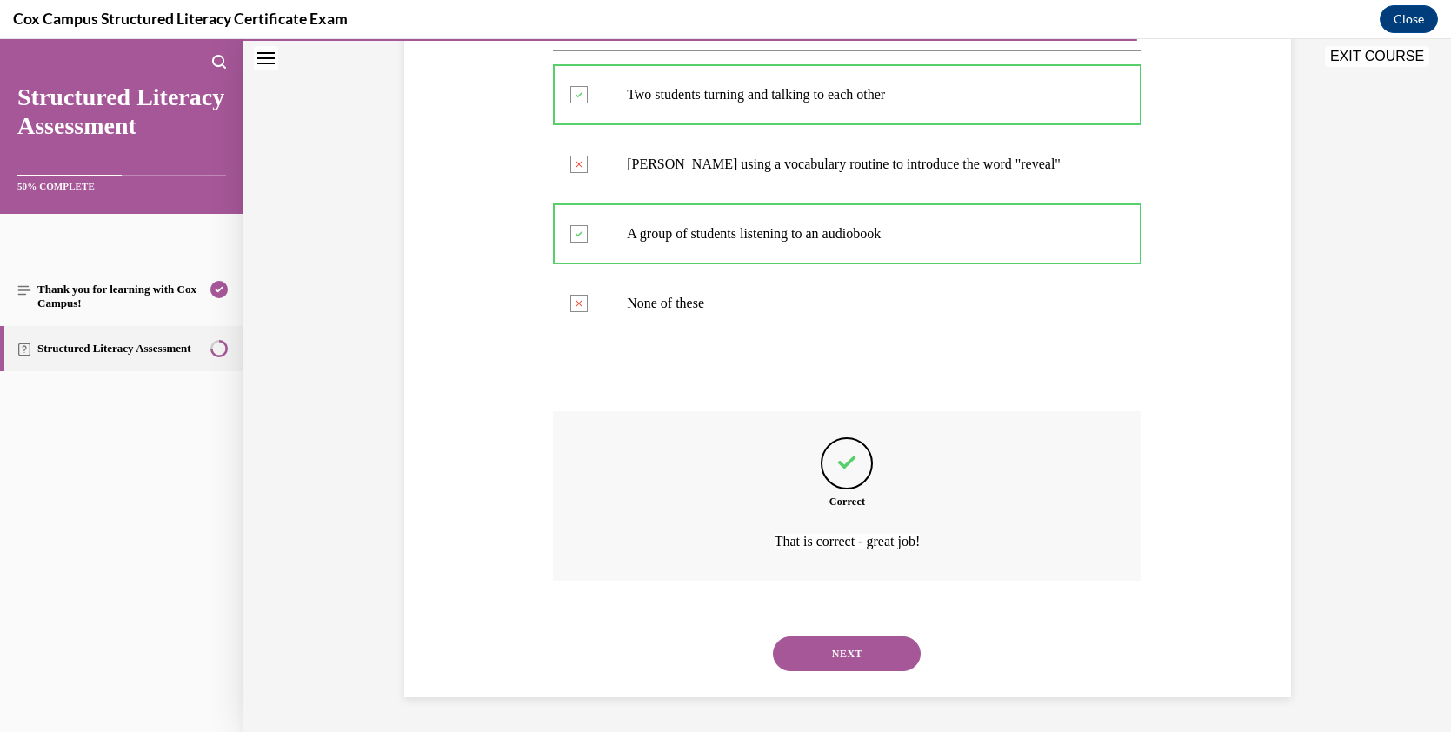
click at [864, 658] on button "NEXT" at bounding box center [847, 653] width 148 height 35
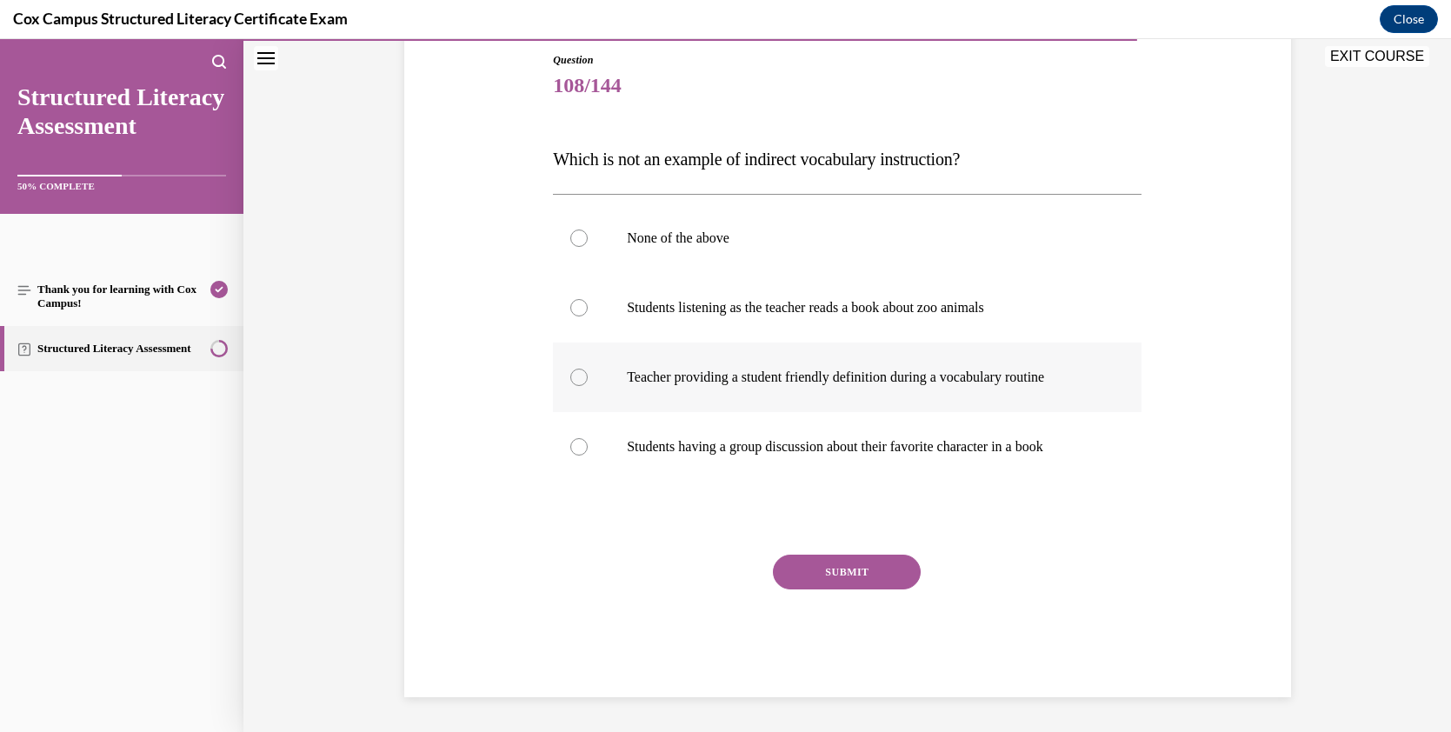
click at [570, 376] on div at bounding box center [578, 377] width 17 height 17
click at [570, 376] on input "Teacher providing a student friendly definition during a vocabulary routine" at bounding box center [578, 377] width 17 height 17
radio input "true"
click at [828, 565] on button "SUBMIT" at bounding box center [847, 572] width 148 height 35
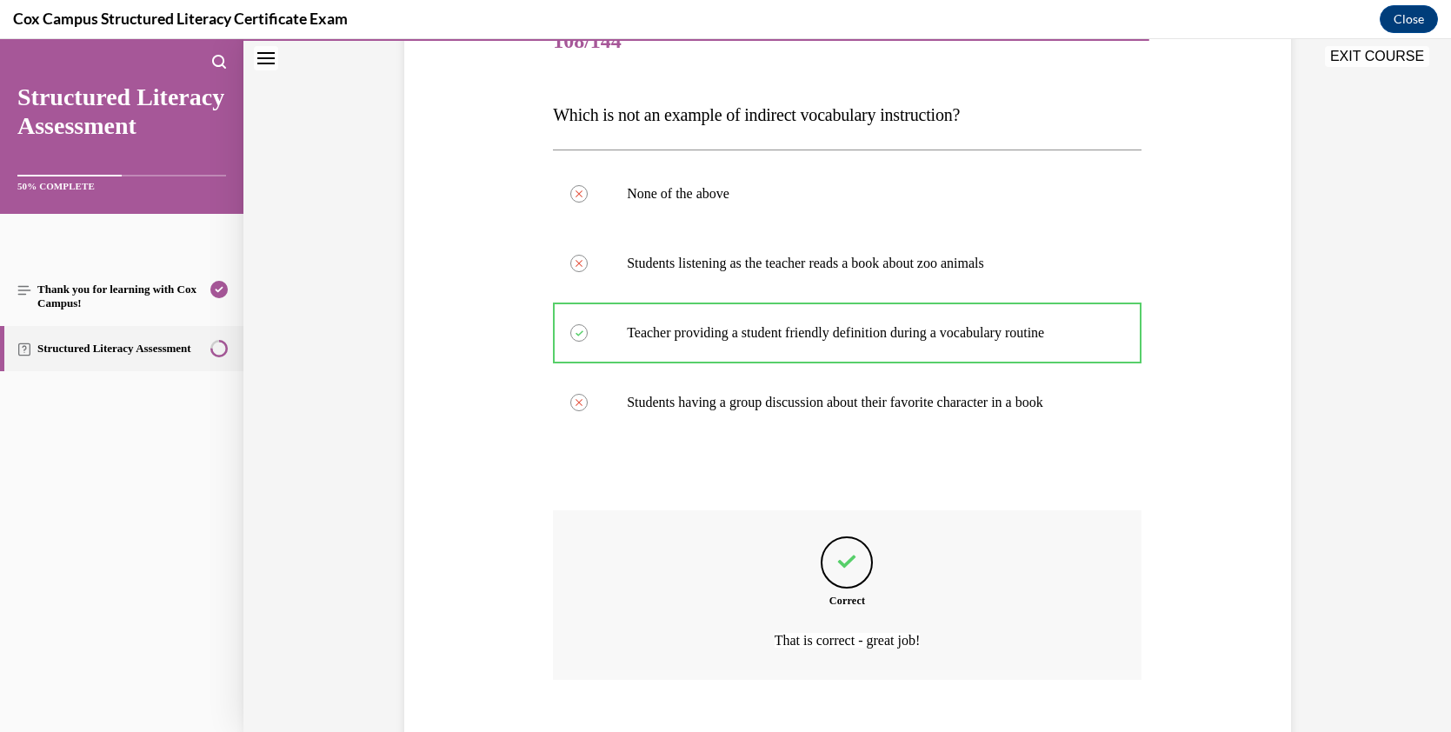
scroll to position [82, 0]
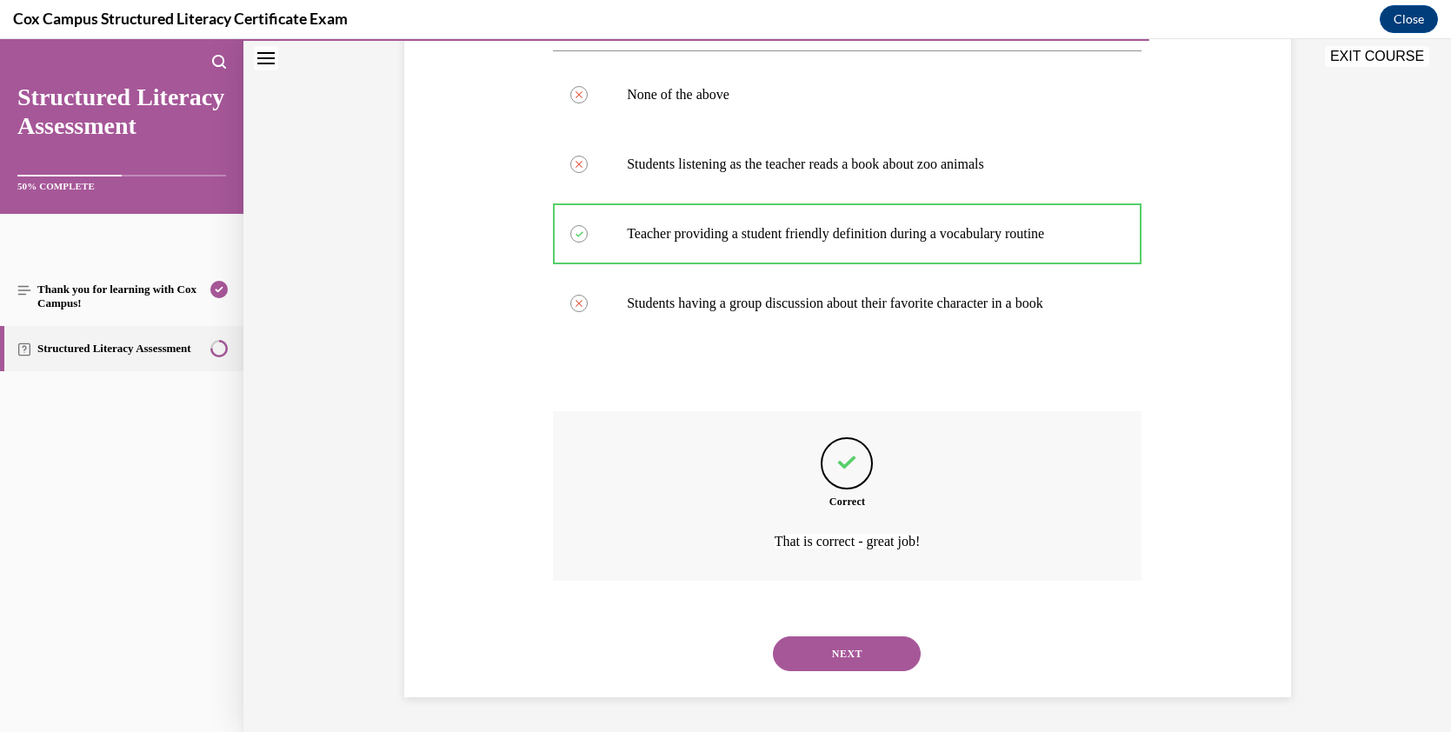
click at [840, 641] on button "NEXT" at bounding box center [847, 653] width 148 height 35
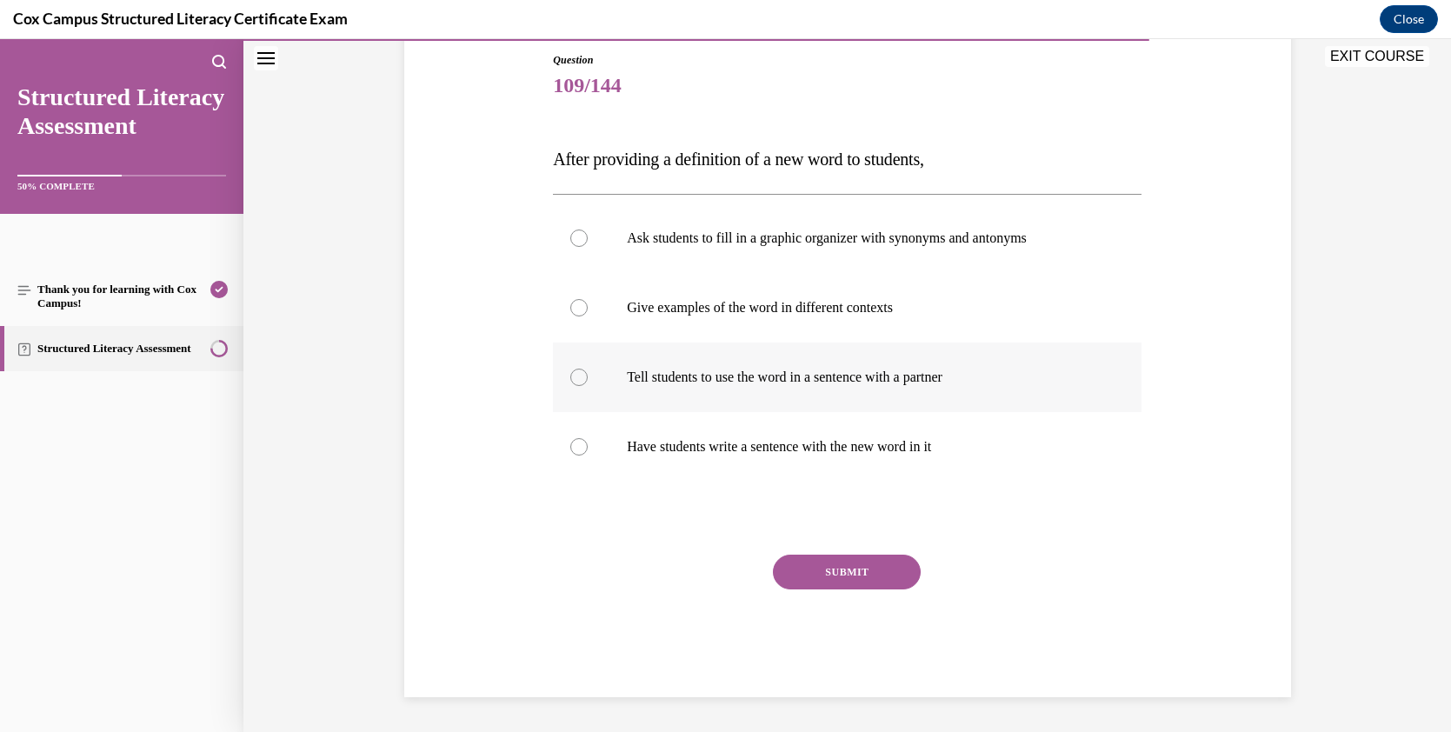
drag, startPoint x: 575, startPoint y: 372, endPoint x: 598, endPoint y: 390, distance: 29.0
click at [575, 372] on div at bounding box center [578, 377] width 17 height 17
click at [575, 372] on input "Tell students to use the word in a sentence with a partner" at bounding box center [578, 377] width 17 height 17
radio input "true"
click at [819, 559] on button "SUBMIT" at bounding box center [847, 572] width 148 height 35
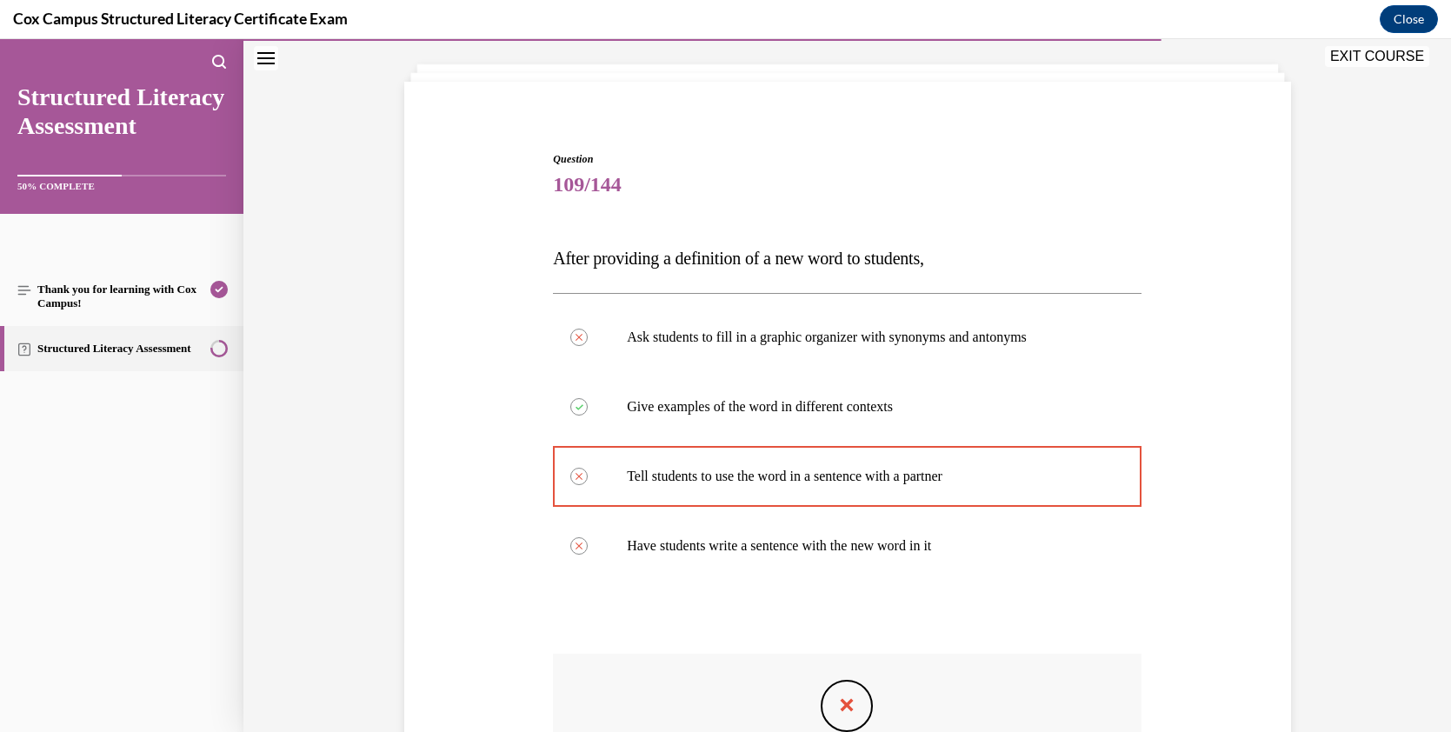
scroll to position [108, 0]
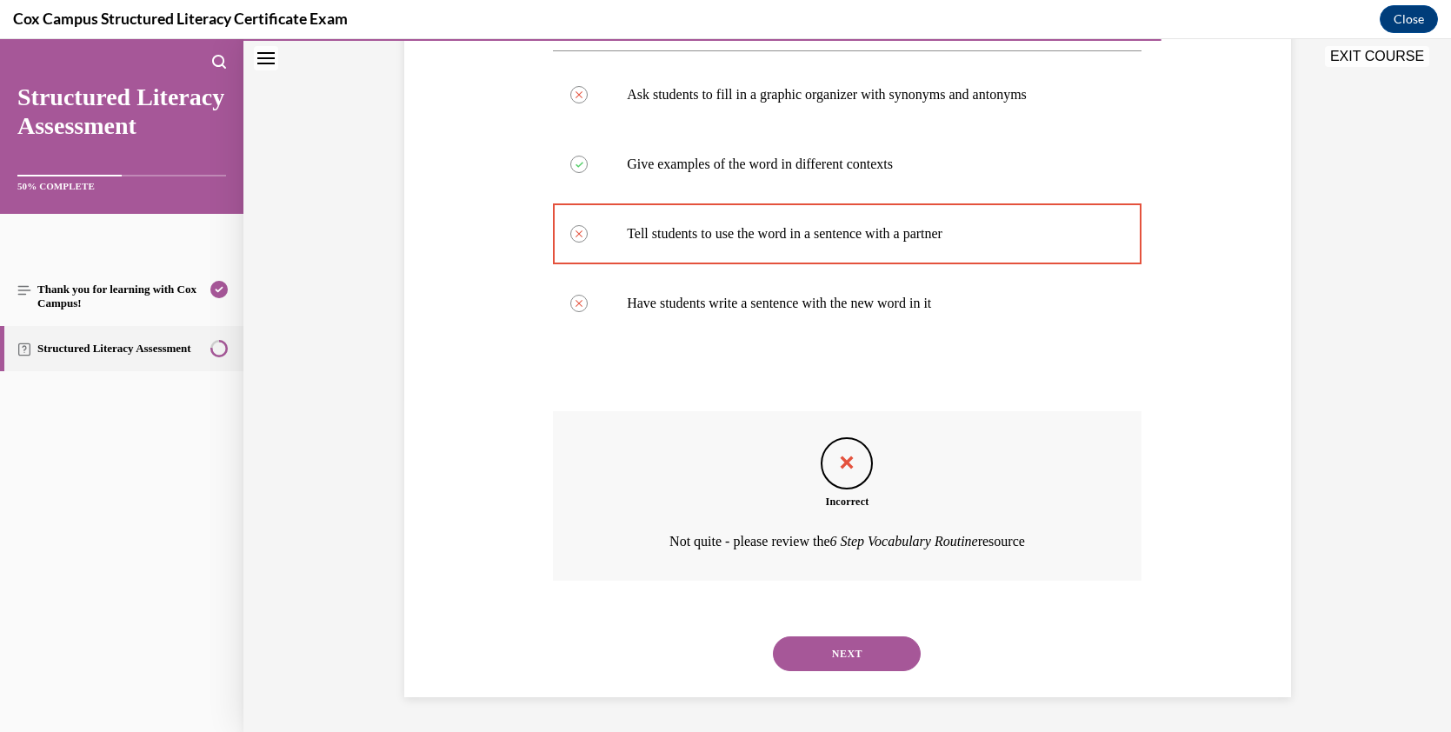
click at [880, 644] on button "NEXT" at bounding box center [847, 653] width 148 height 35
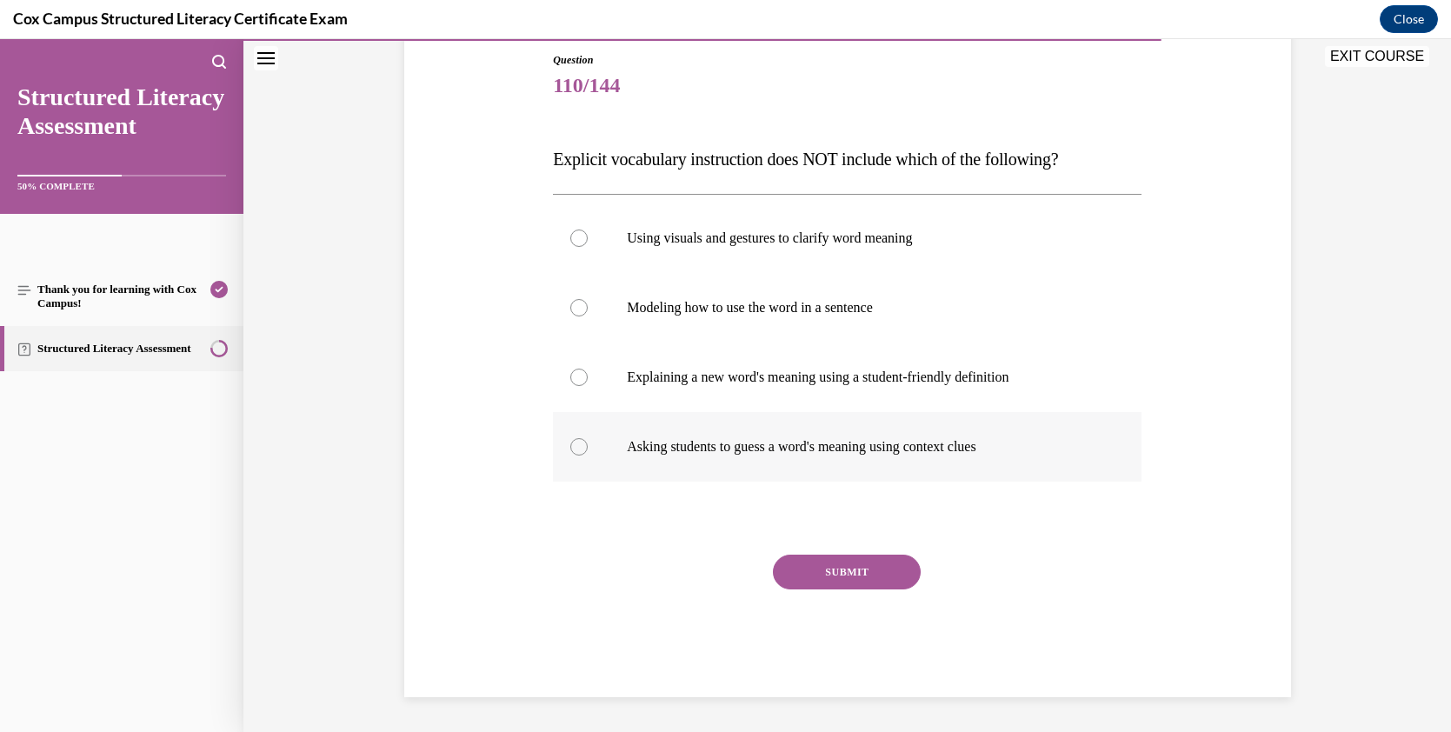
click at [573, 444] on div at bounding box center [578, 446] width 17 height 17
click at [573, 444] on input "Asking students to guess a word's meaning using context clues" at bounding box center [578, 446] width 17 height 17
radio input "true"
click at [889, 564] on button "SUBMIT" at bounding box center [847, 572] width 148 height 35
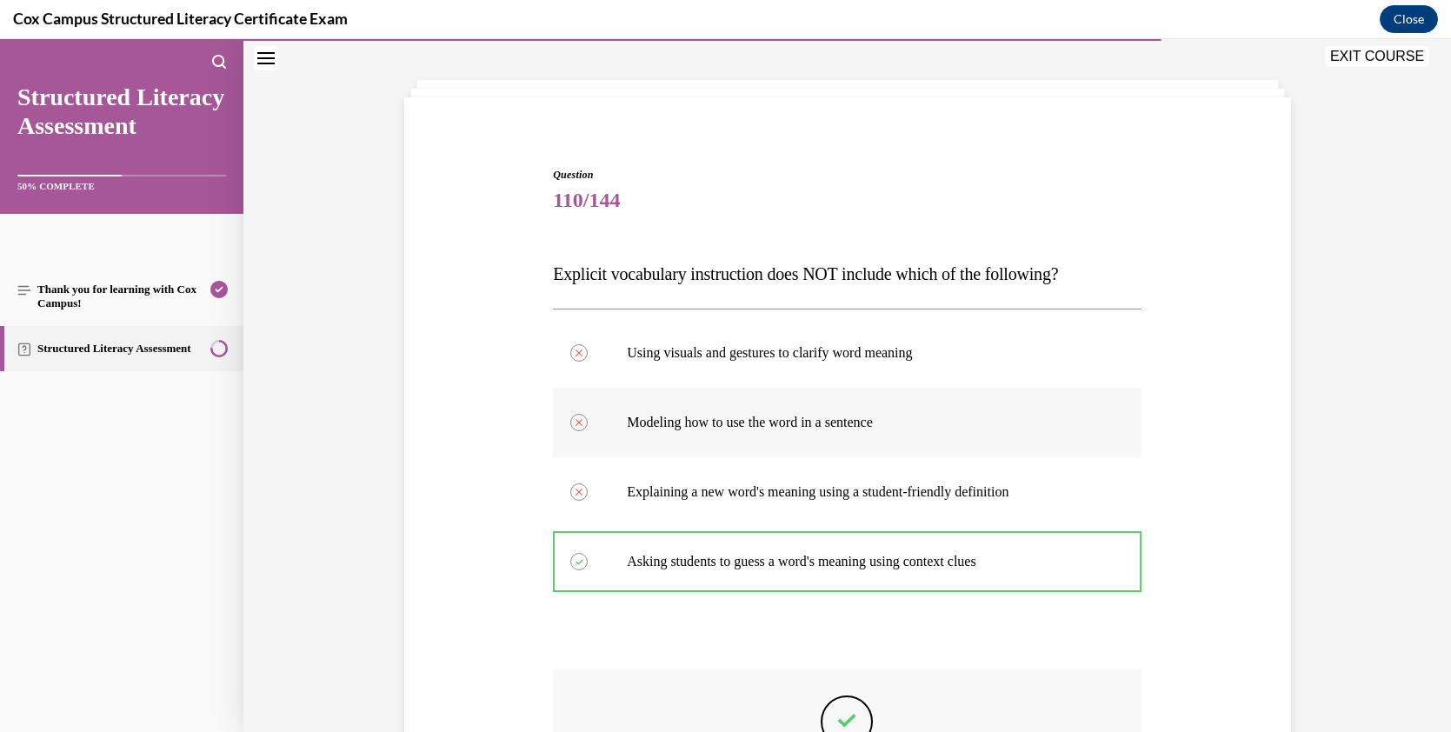
scroll to position [95, 0]
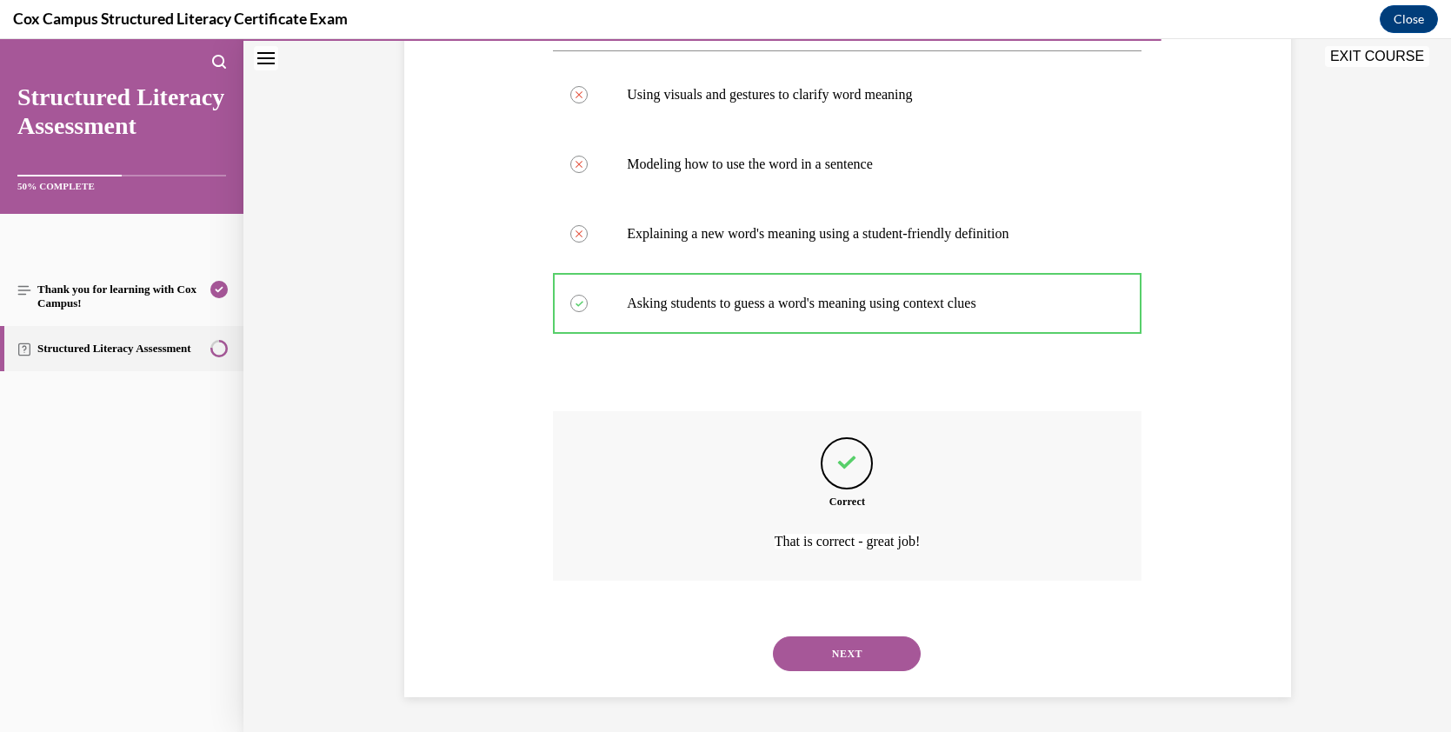
click at [874, 661] on button "NEXT" at bounding box center [847, 653] width 148 height 35
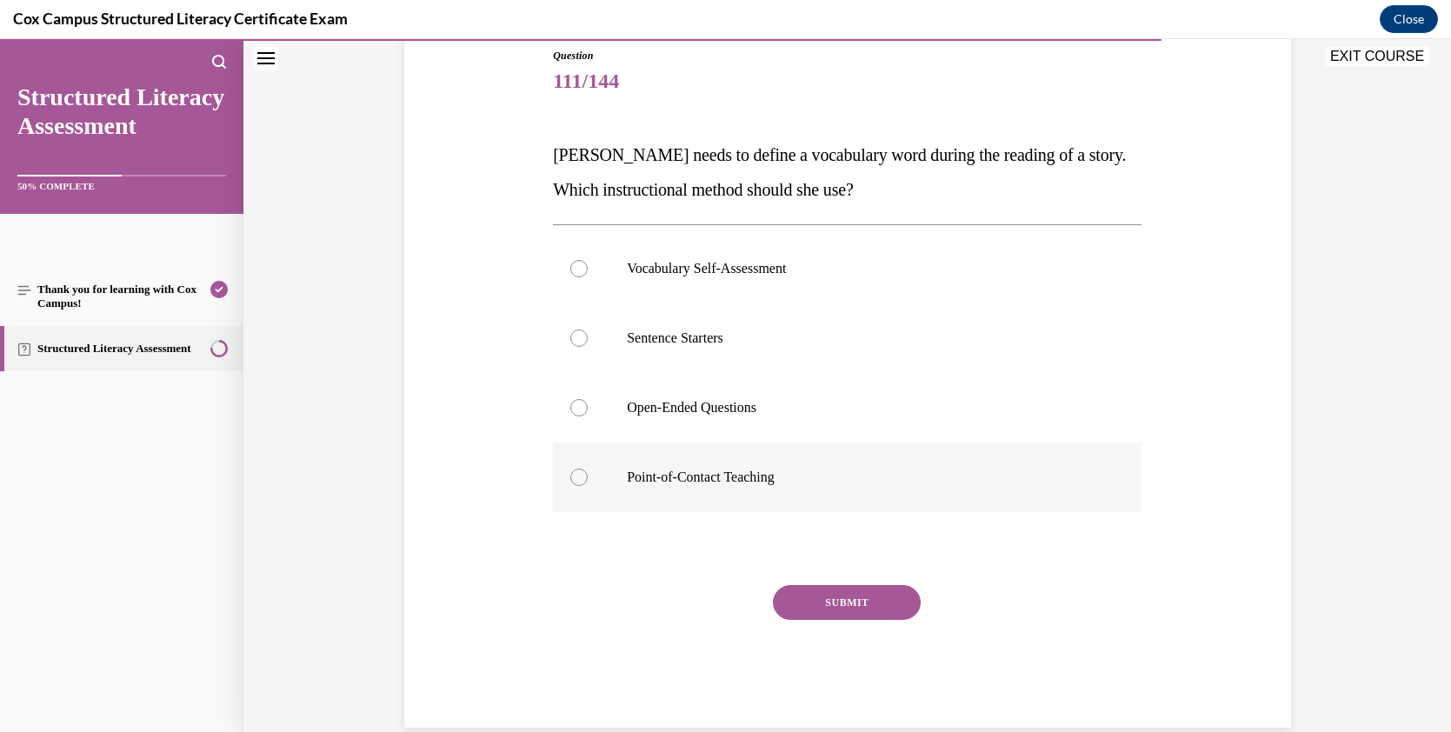
click at [579, 470] on label "Point-of-Contact Teaching" at bounding box center [847, 477] width 588 height 70
click at [579, 470] on input "Point-of-Contact Teaching" at bounding box center [578, 476] width 17 height 17
radio input "true"
click at [850, 594] on button "SUBMIT" at bounding box center [847, 602] width 148 height 35
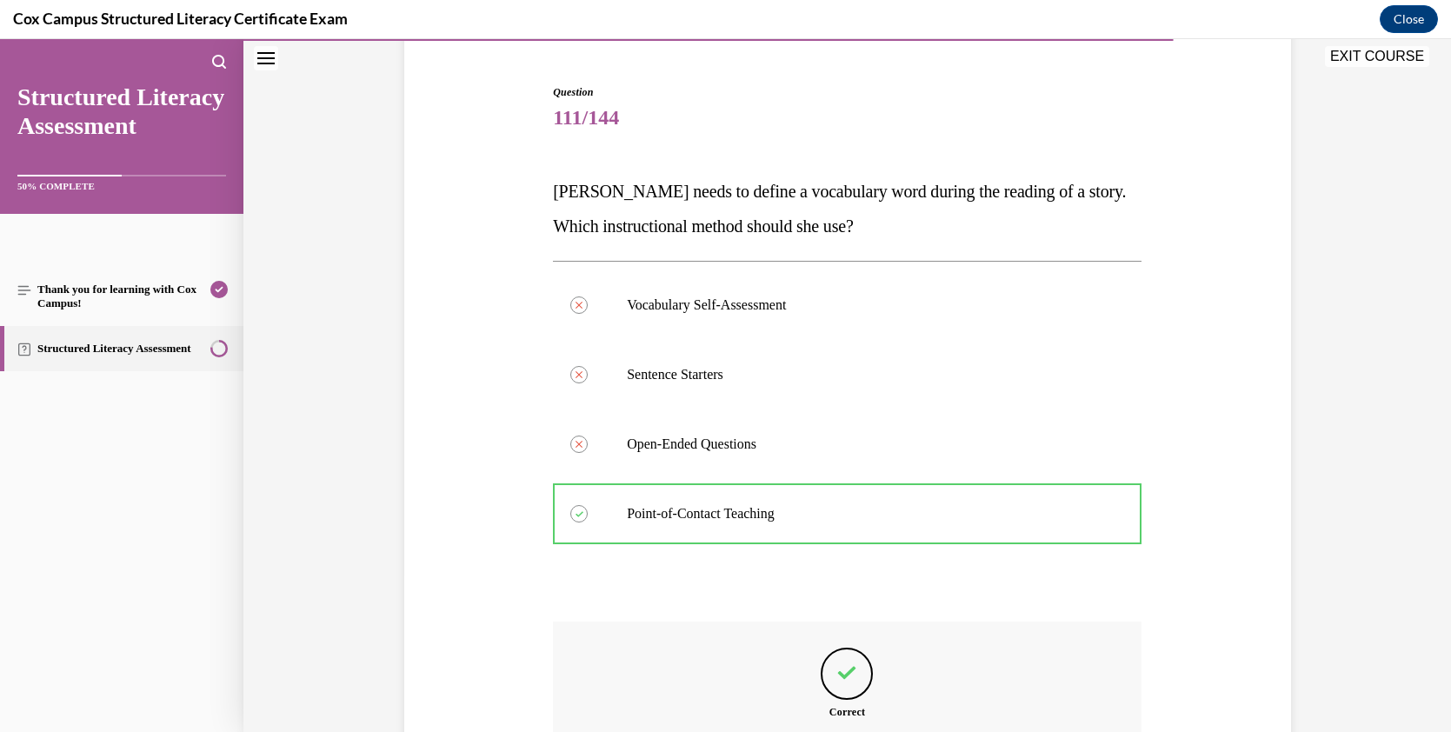
scroll to position [368, 0]
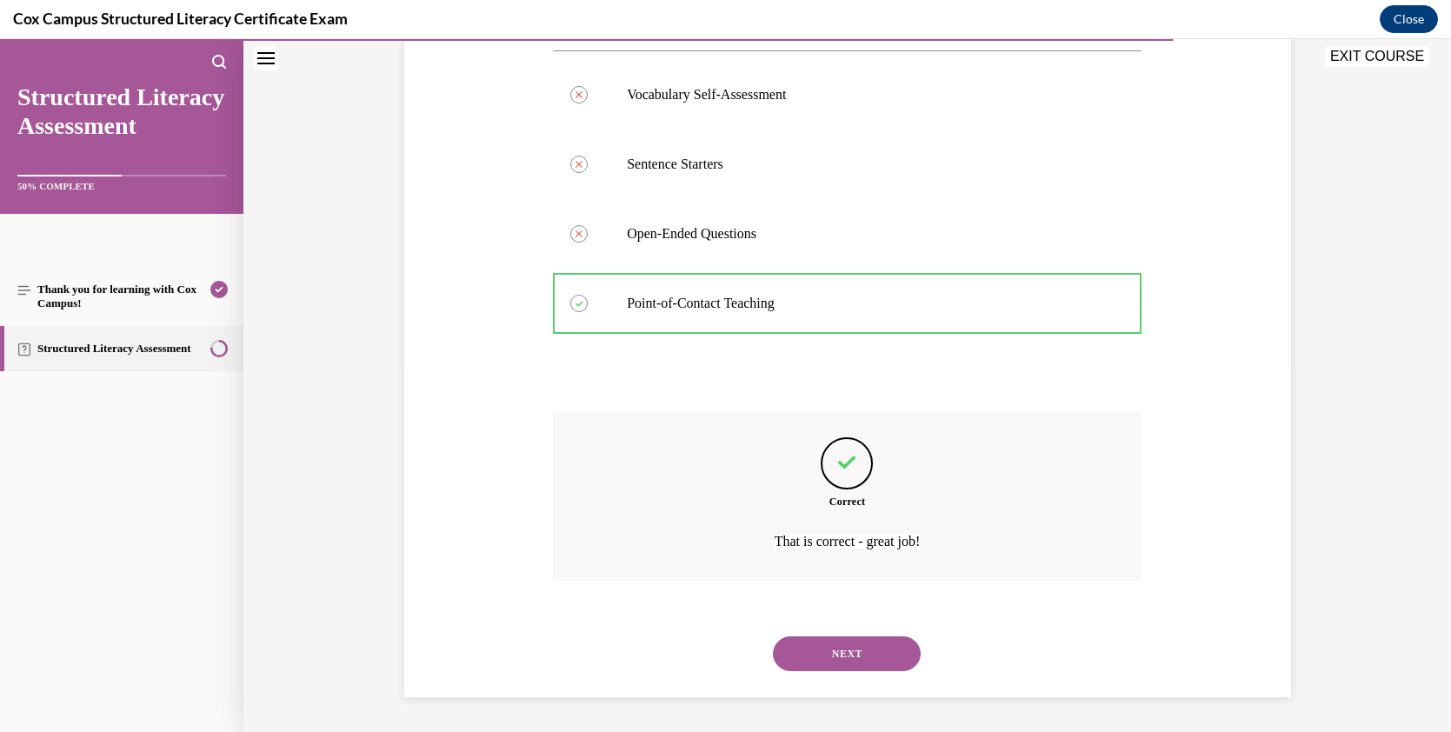
click at [849, 651] on button "NEXT" at bounding box center [847, 653] width 148 height 35
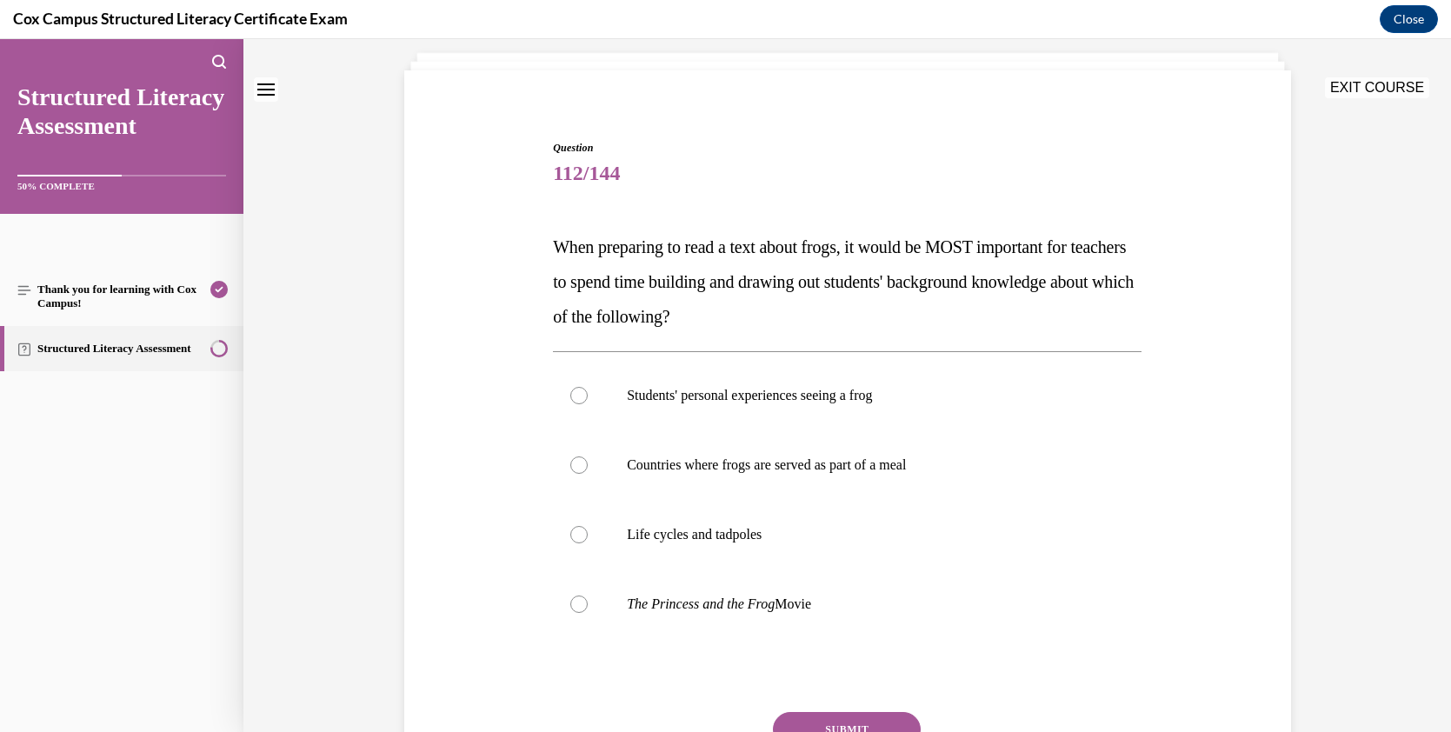
scroll to position [19, 0]
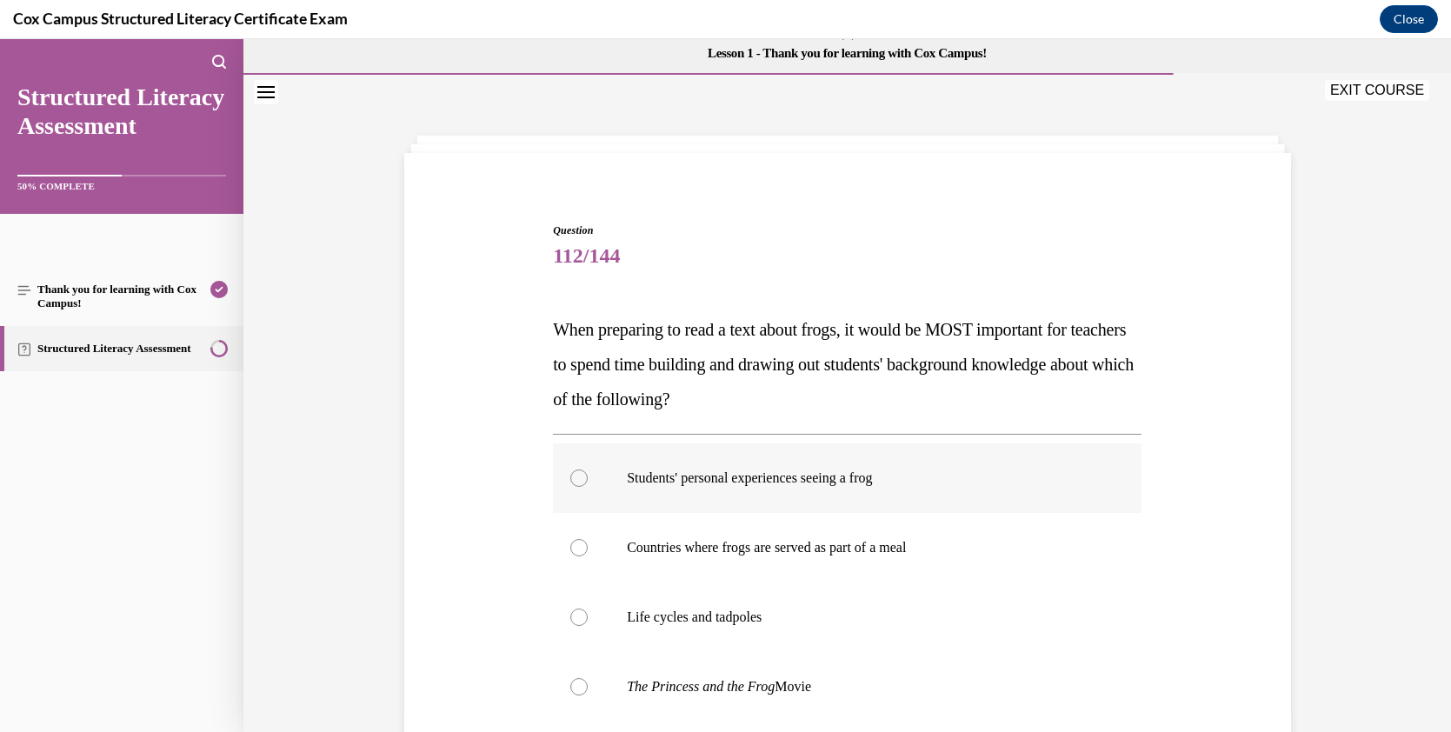
click at [570, 475] on div at bounding box center [578, 477] width 17 height 17
click at [570, 475] on input "Students' personal experiences seeing a frog" at bounding box center [578, 477] width 17 height 17
radio input "true"
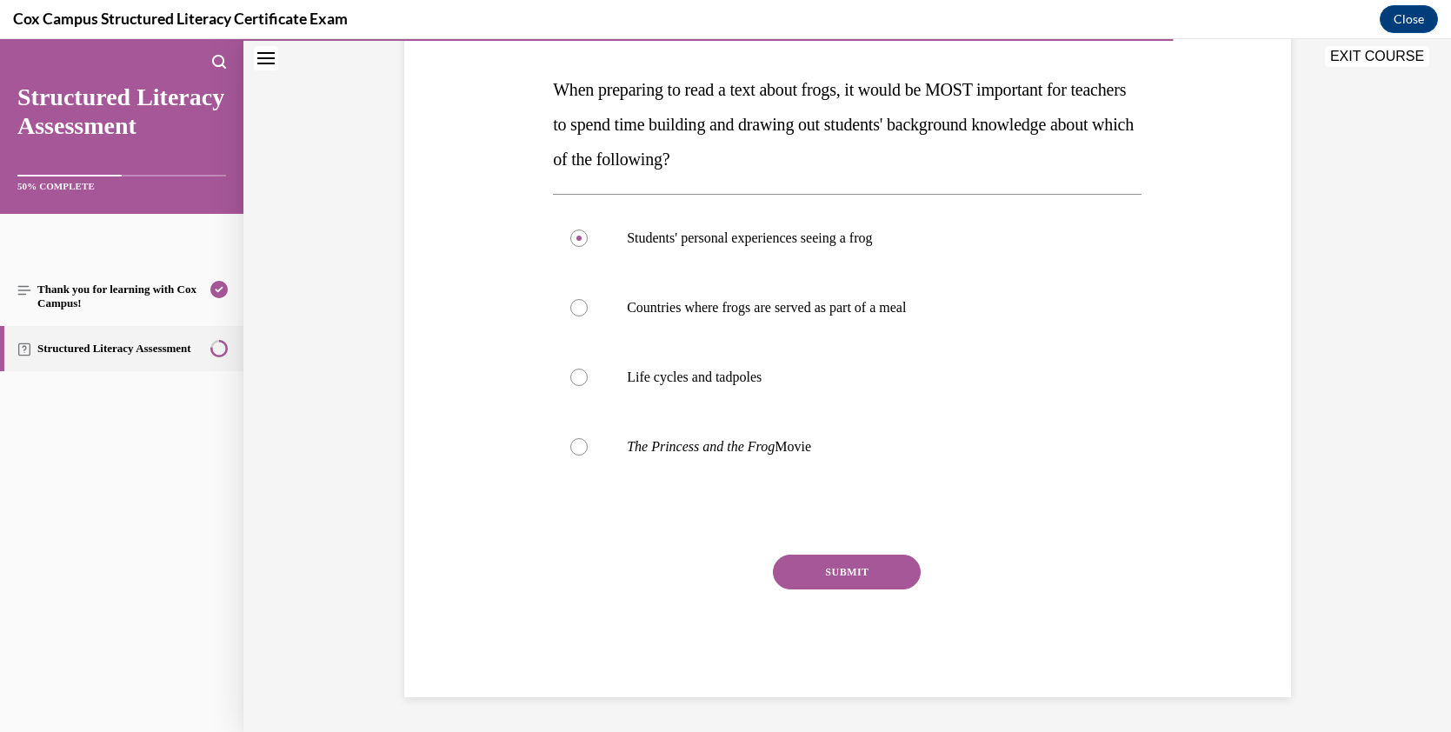
click at [863, 571] on button "SUBMIT" at bounding box center [847, 572] width 148 height 35
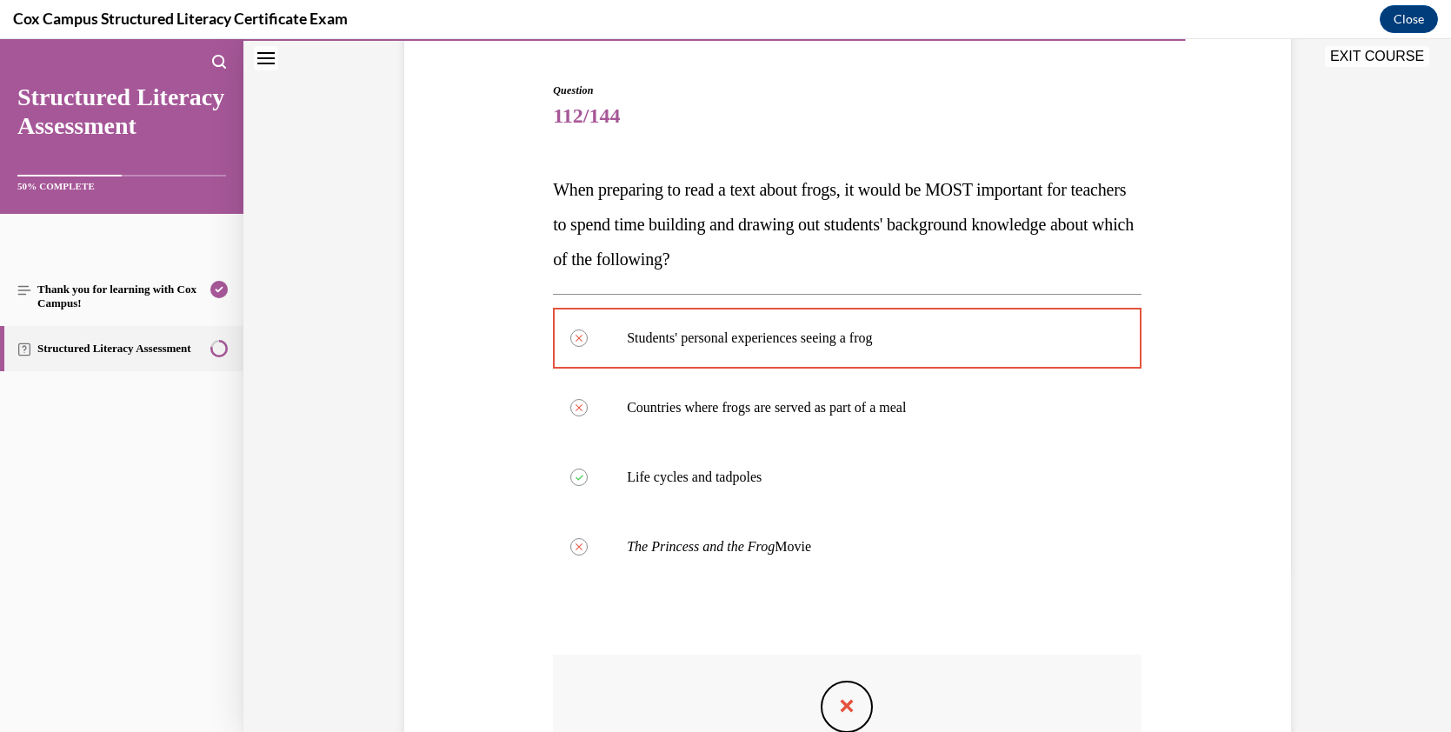
scroll to position [116, 0]
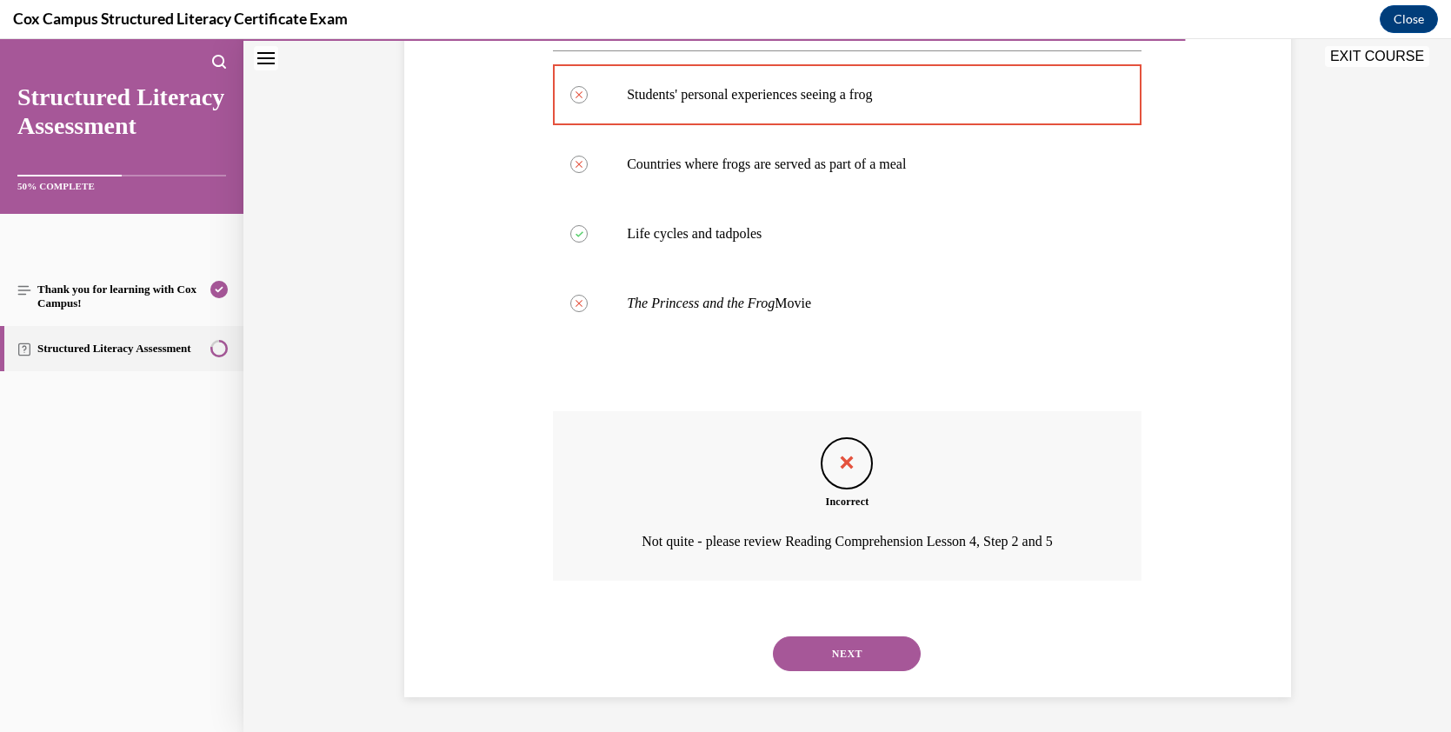
click at [863, 647] on button "NEXT" at bounding box center [847, 653] width 148 height 35
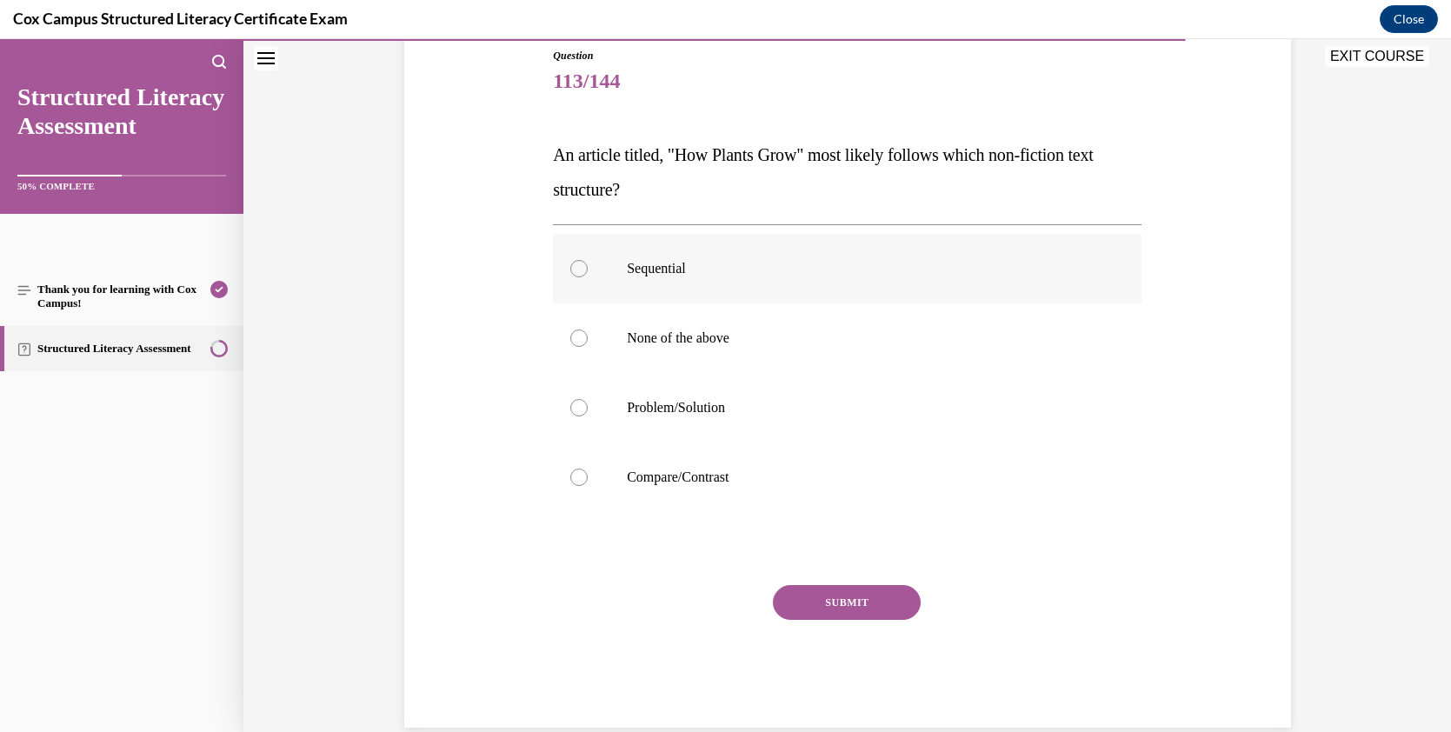
click at [570, 266] on div at bounding box center [578, 268] width 17 height 17
click at [570, 266] on input "Sequential" at bounding box center [578, 268] width 17 height 17
radio input "true"
click at [881, 601] on button "SUBMIT" at bounding box center [847, 602] width 148 height 35
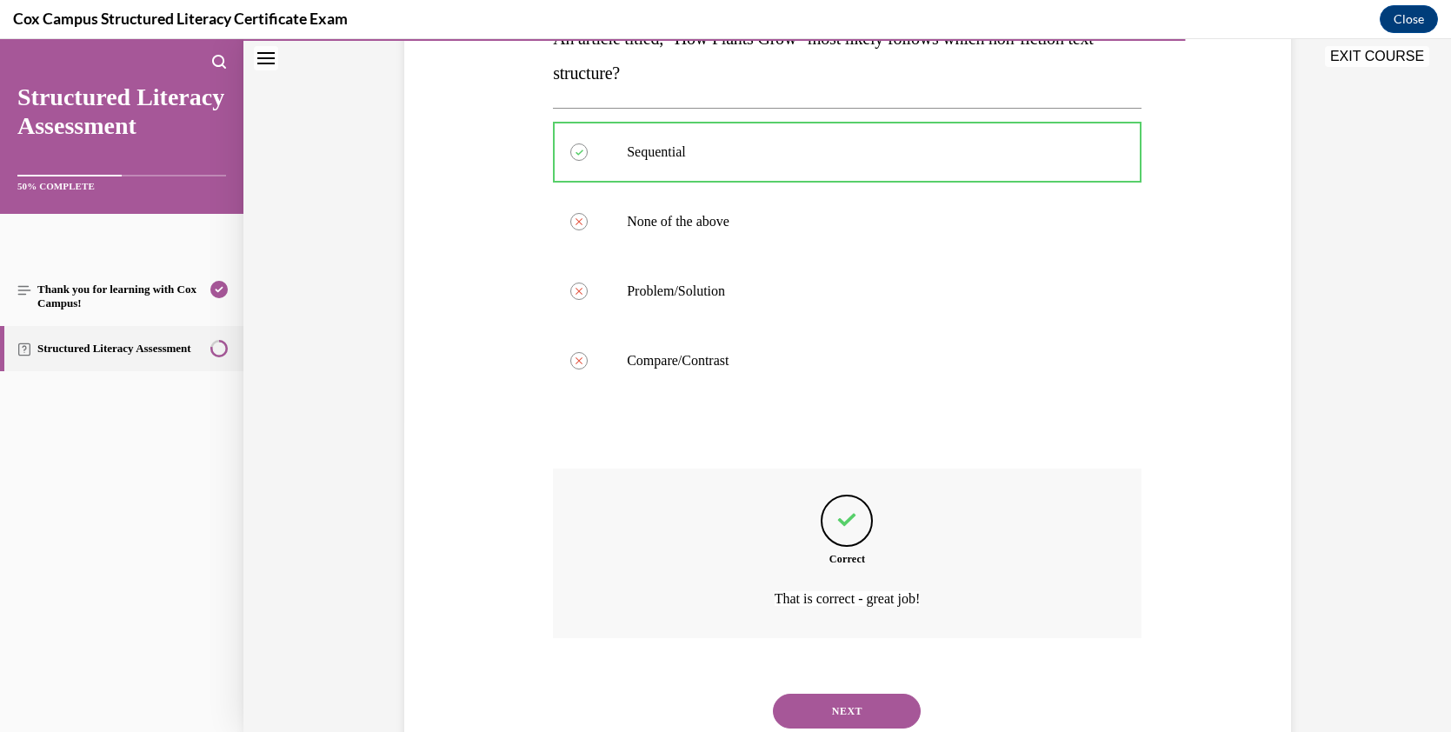
scroll to position [368, 0]
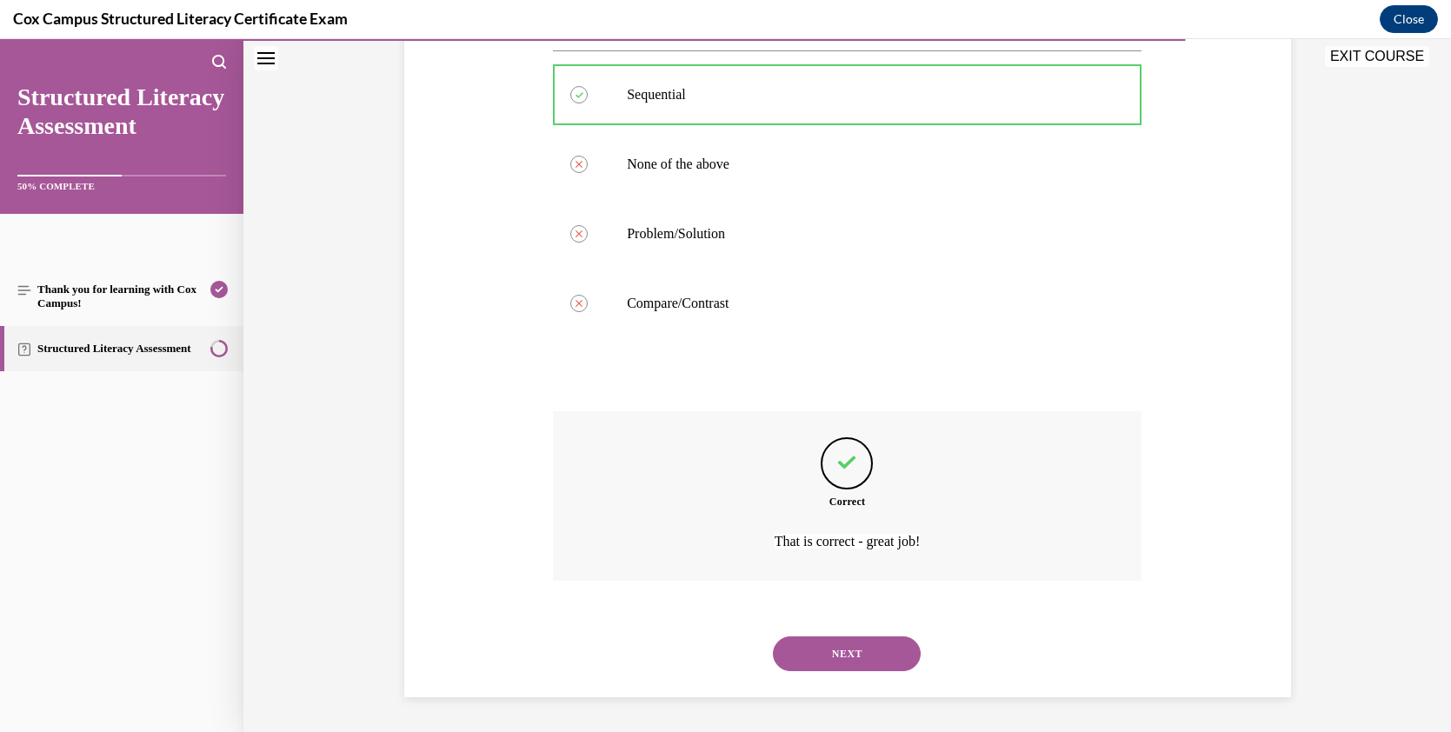
click at [871, 651] on button "NEXT" at bounding box center [847, 653] width 148 height 35
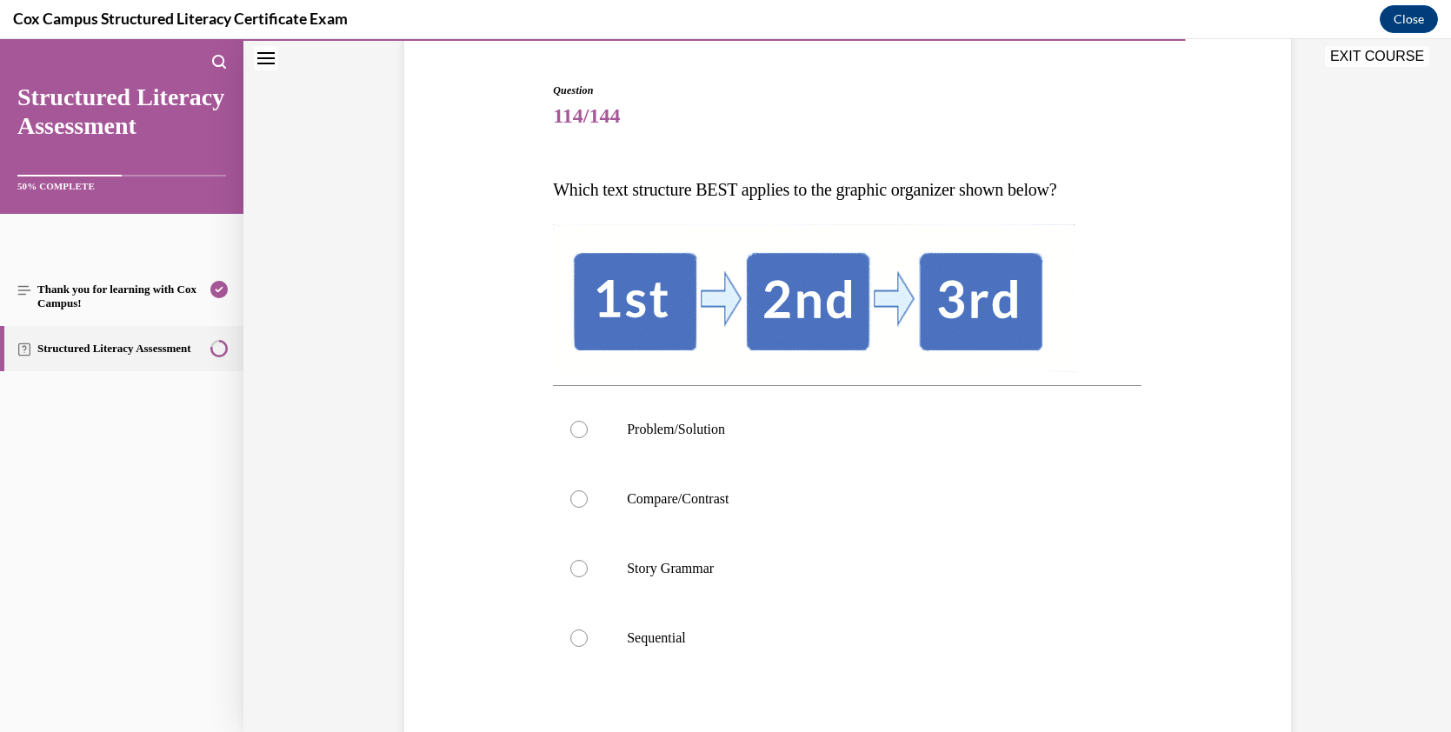
scroll to position [268, 0]
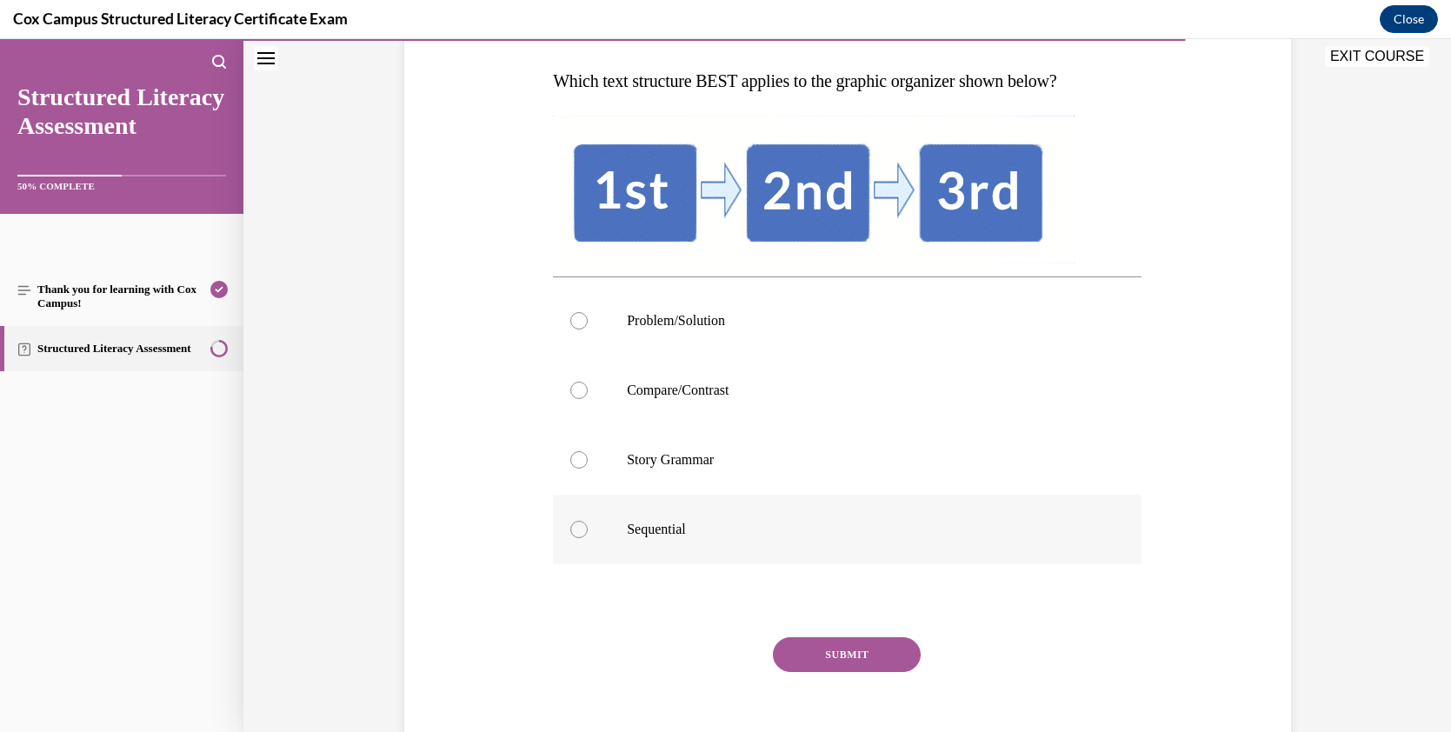
click at [573, 523] on div at bounding box center [578, 529] width 17 height 17
click at [573, 523] on input "Sequential" at bounding box center [578, 529] width 17 height 17
radio input "true"
click at [843, 649] on button "SUBMIT" at bounding box center [847, 654] width 148 height 35
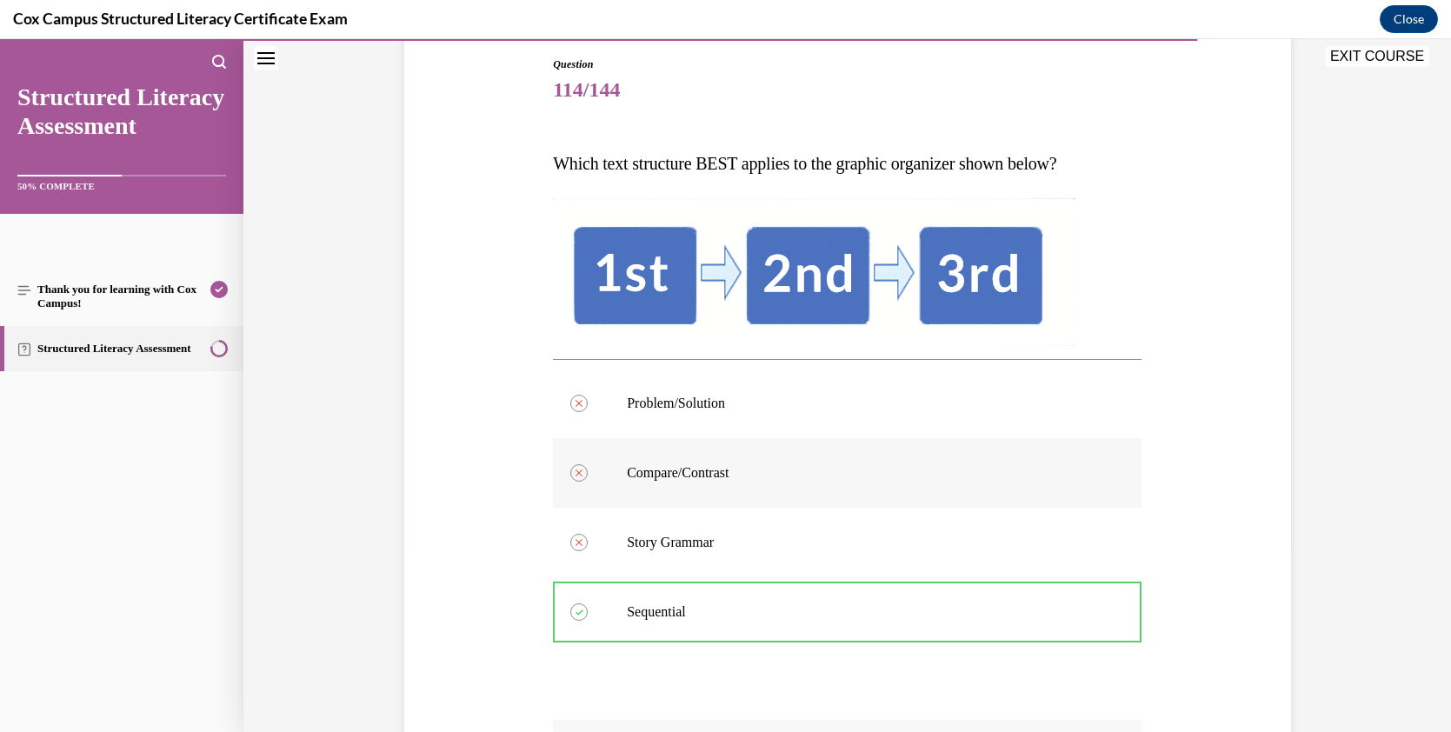
scroll to position [182, 0]
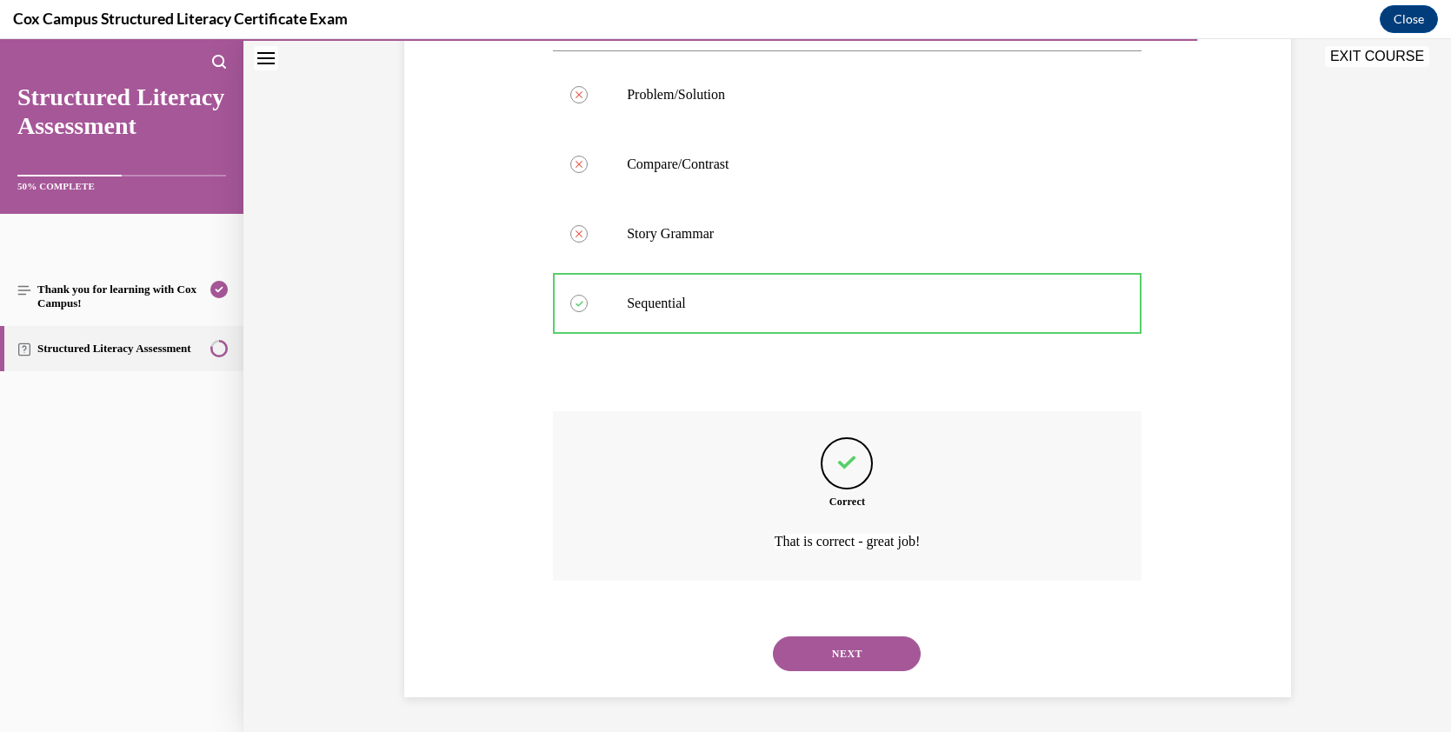
click at [854, 647] on button "NEXT" at bounding box center [847, 653] width 148 height 35
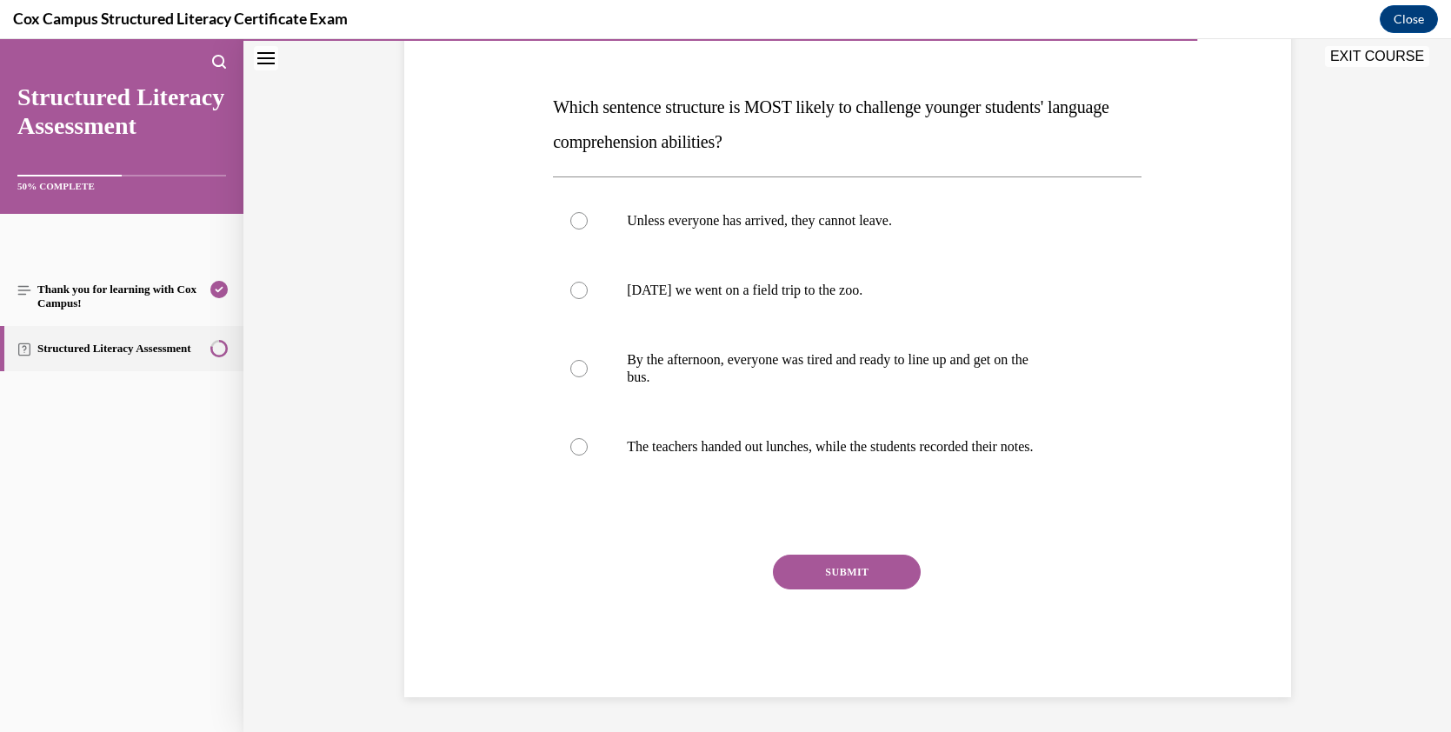
scroll to position [194, 0]
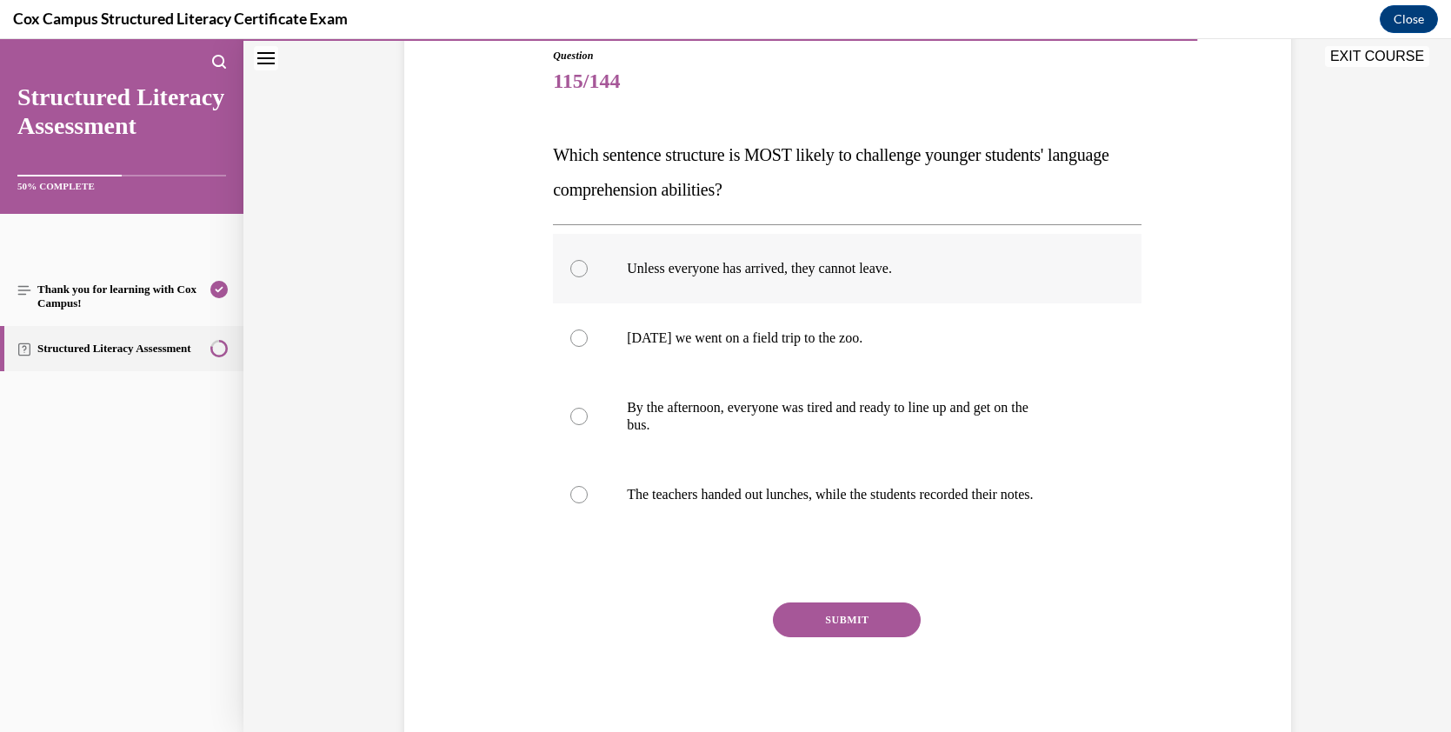
click at [575, 266] on div at bounding box center [578, 268] width 17 height 17
click at [575, 266] on input "Unless everyone has arrived, they cannot leave." at bounding box center [578, 268] width 17 height 17
radio input "true"
click at [854, 622] on button "SUBMIT" at bounding box center [847, 619] width 148 height 35
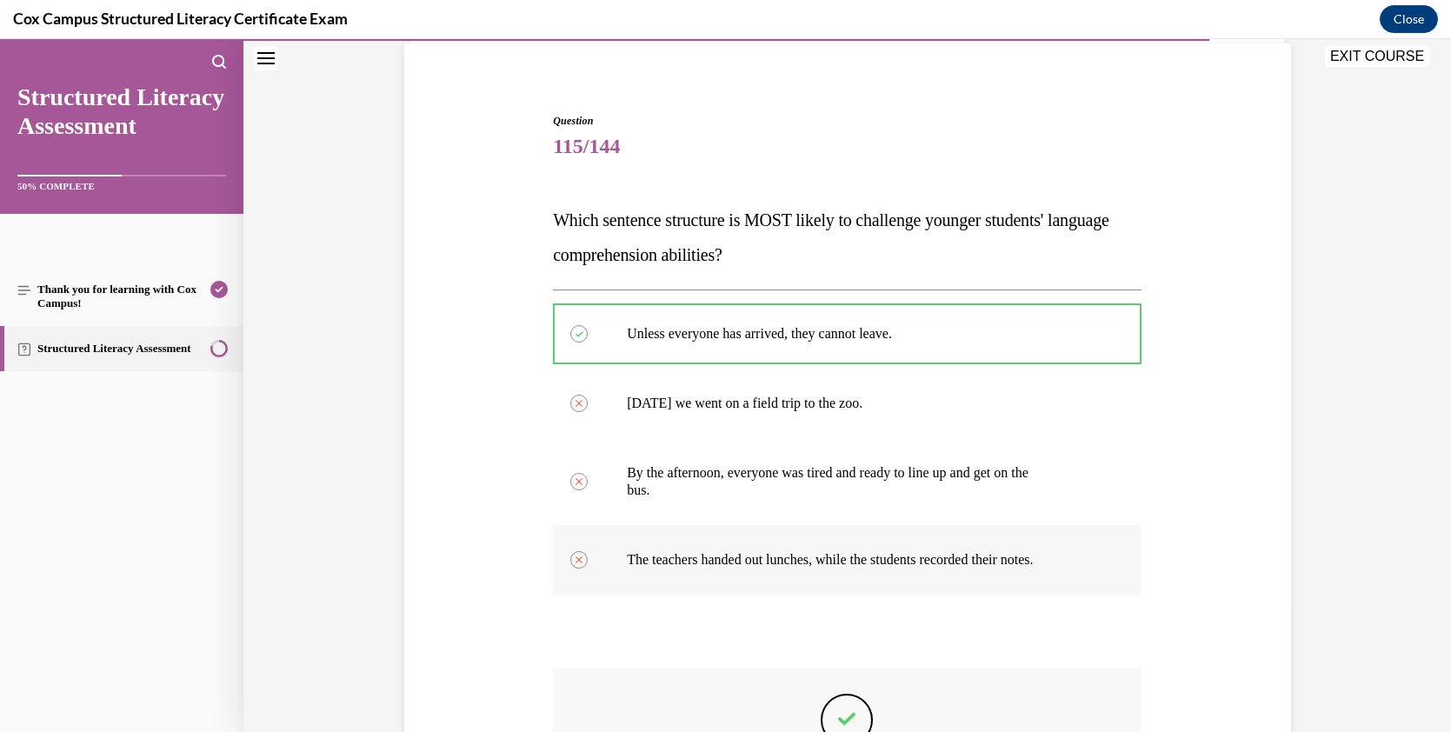
scroll to position [132, 0]
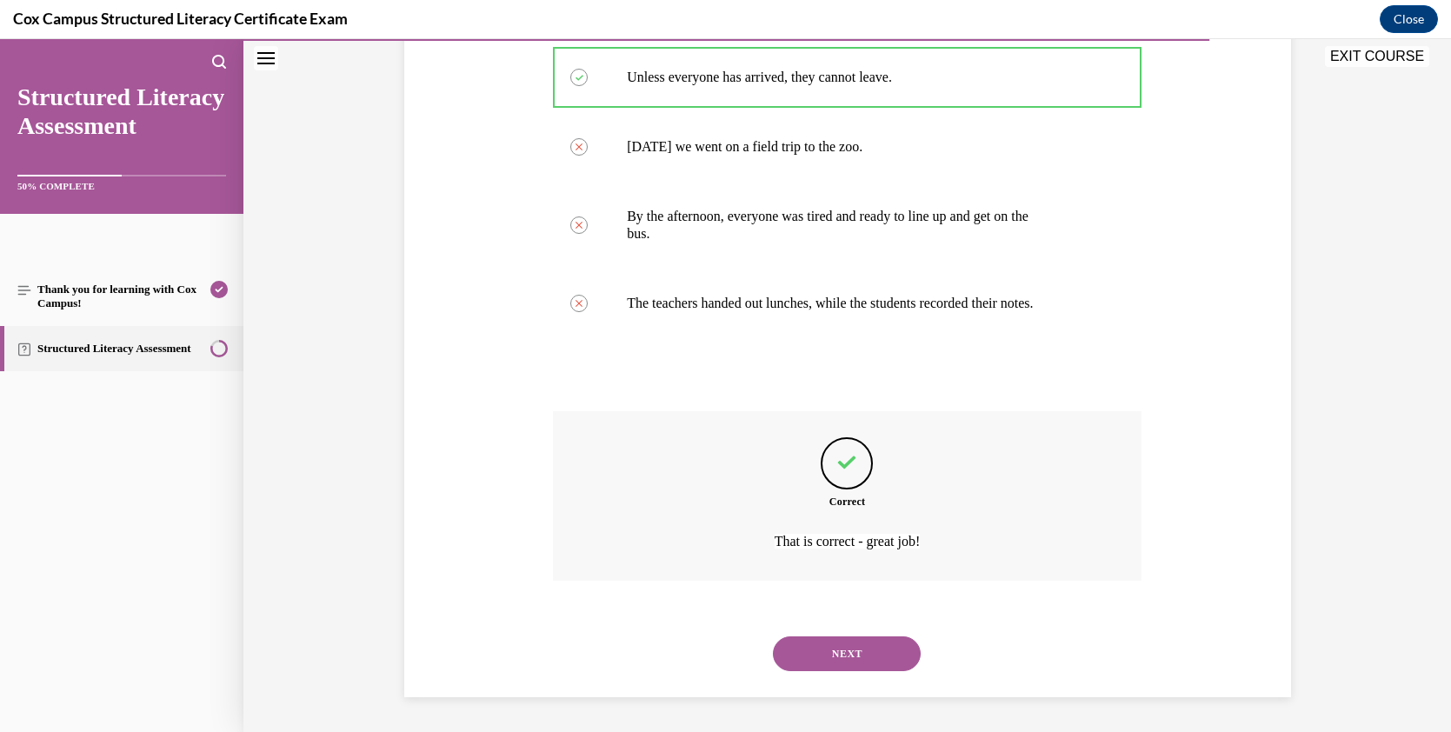
click at [847, 655] on button "NEXT" at bounding box center [847, 653] width 148 height 35
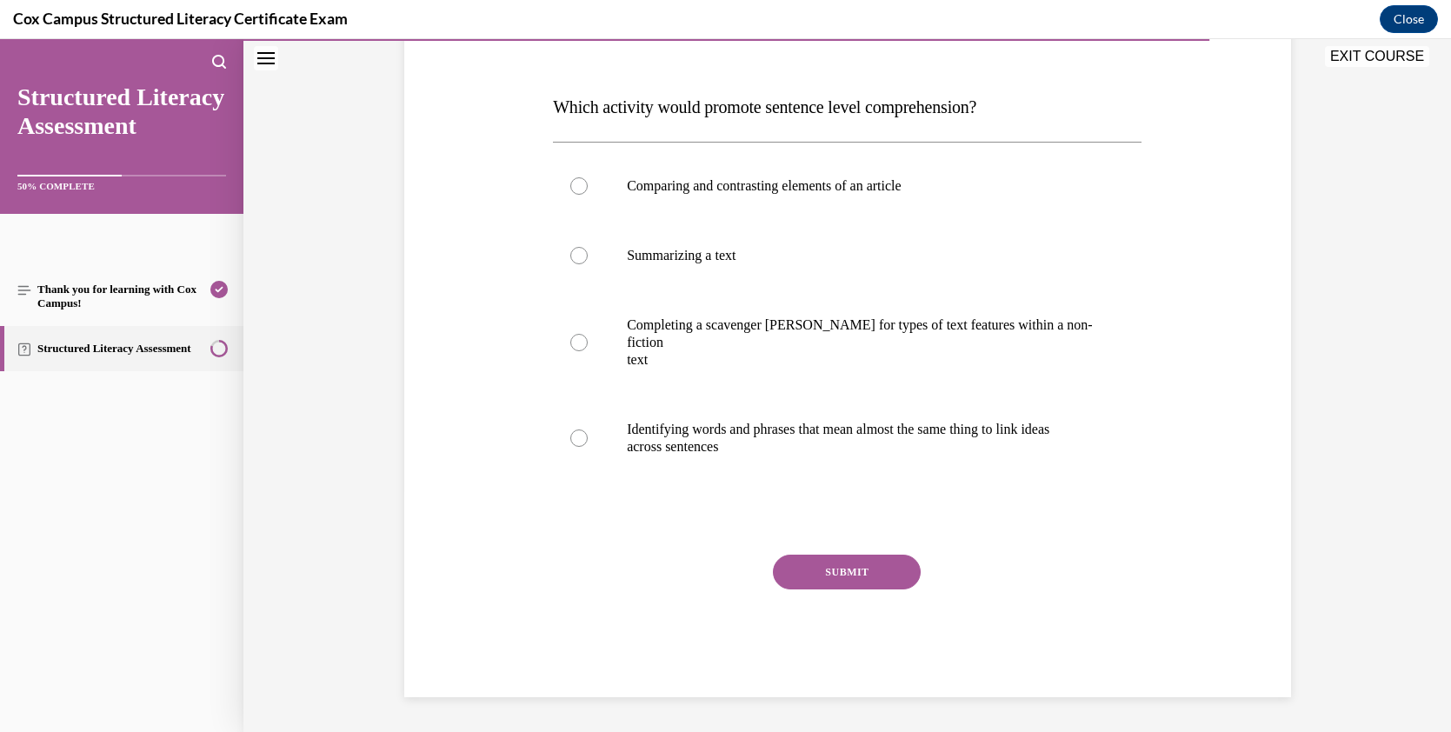
scroll to position [194, 0]
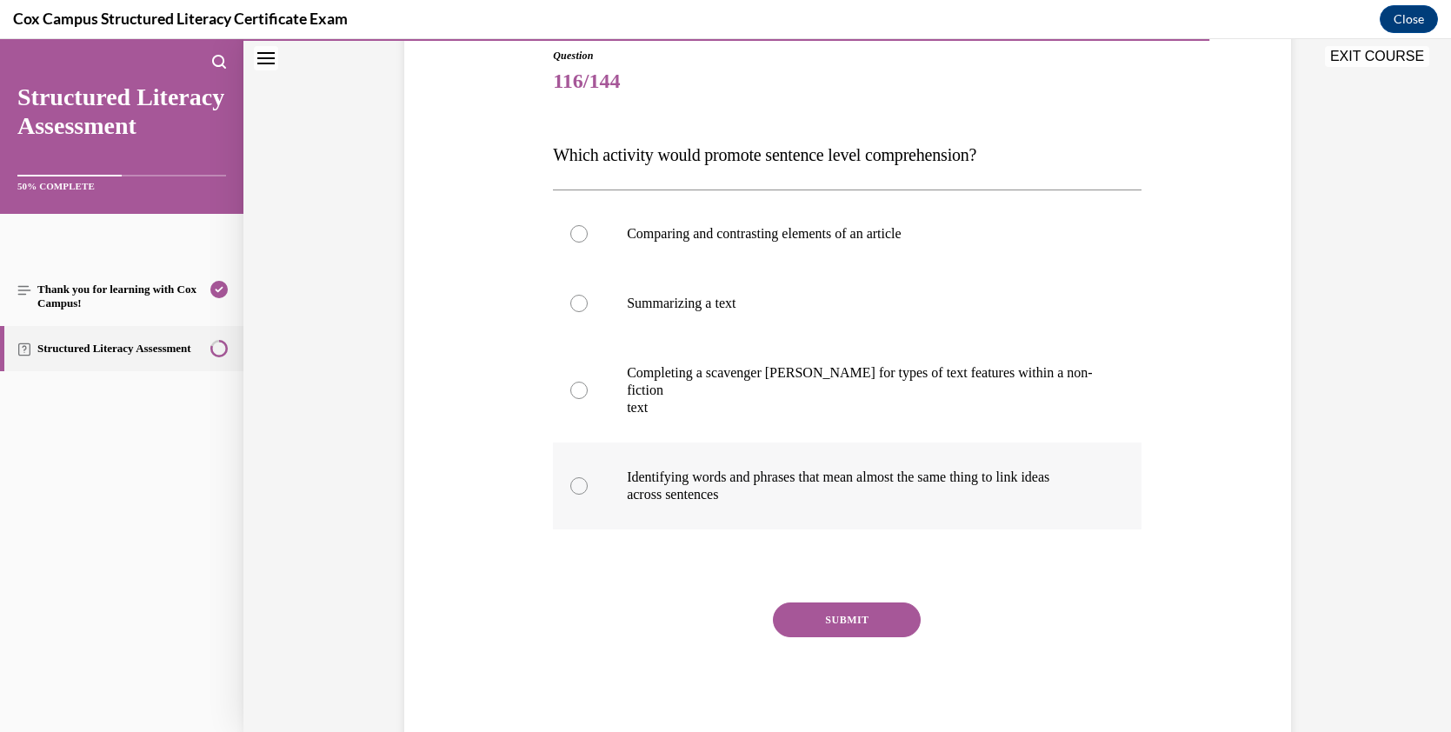
click at [576, 459] on label "Identifying words and phrases that mean almost the same thing to link ideas acr…" at bounding box center [847, 485] width 588 height 87
click at [576, 477] on input "Identifying words and phrases that mean almost the same thing to link ideas acr…" at bounding box center [578, 485] width 17 height 17
radio input "true"
click at [843, 602] on button "SUBMIT" at bounding box center [847, 619] width 148 height 35
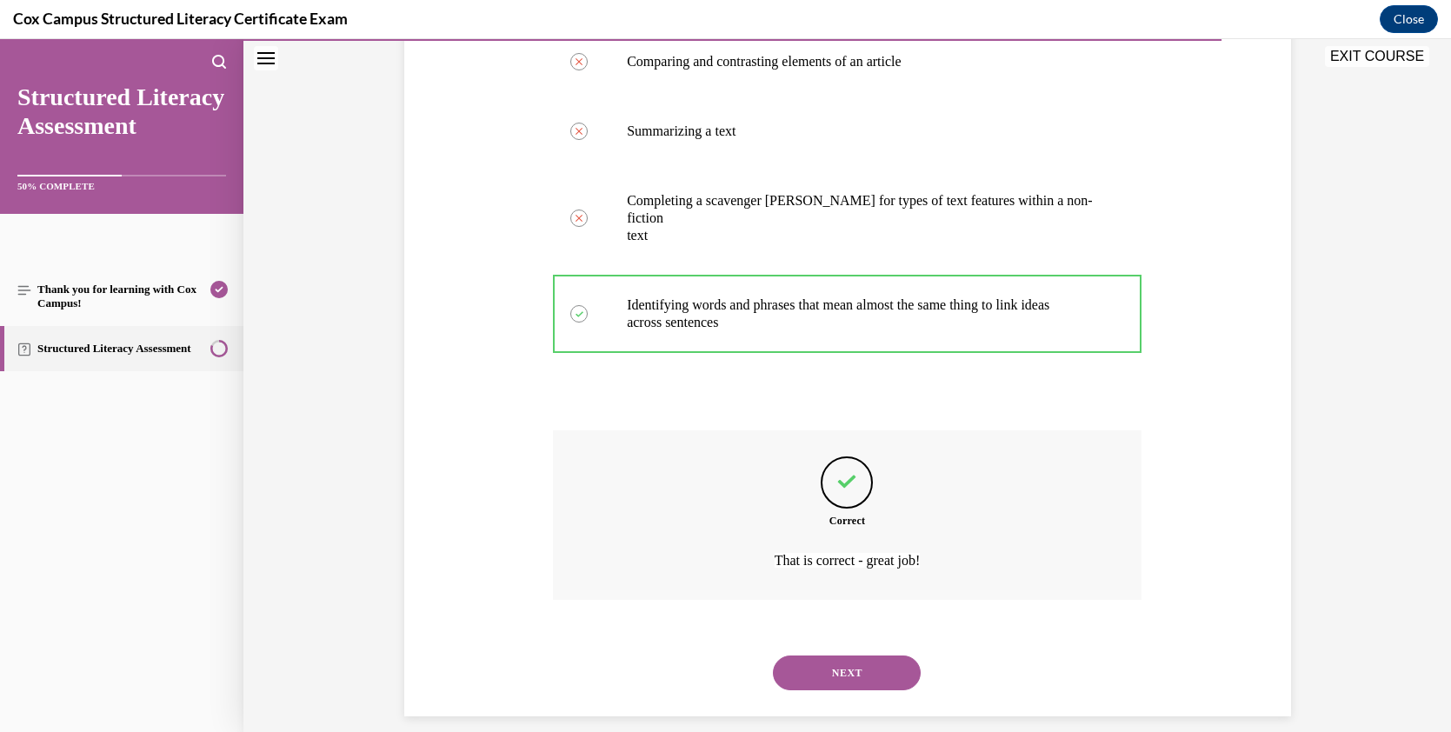
scroll to position [368, 0]
click at [853, 654] on button "NEXT" at bounding box center [847, 671] width 148 height 35
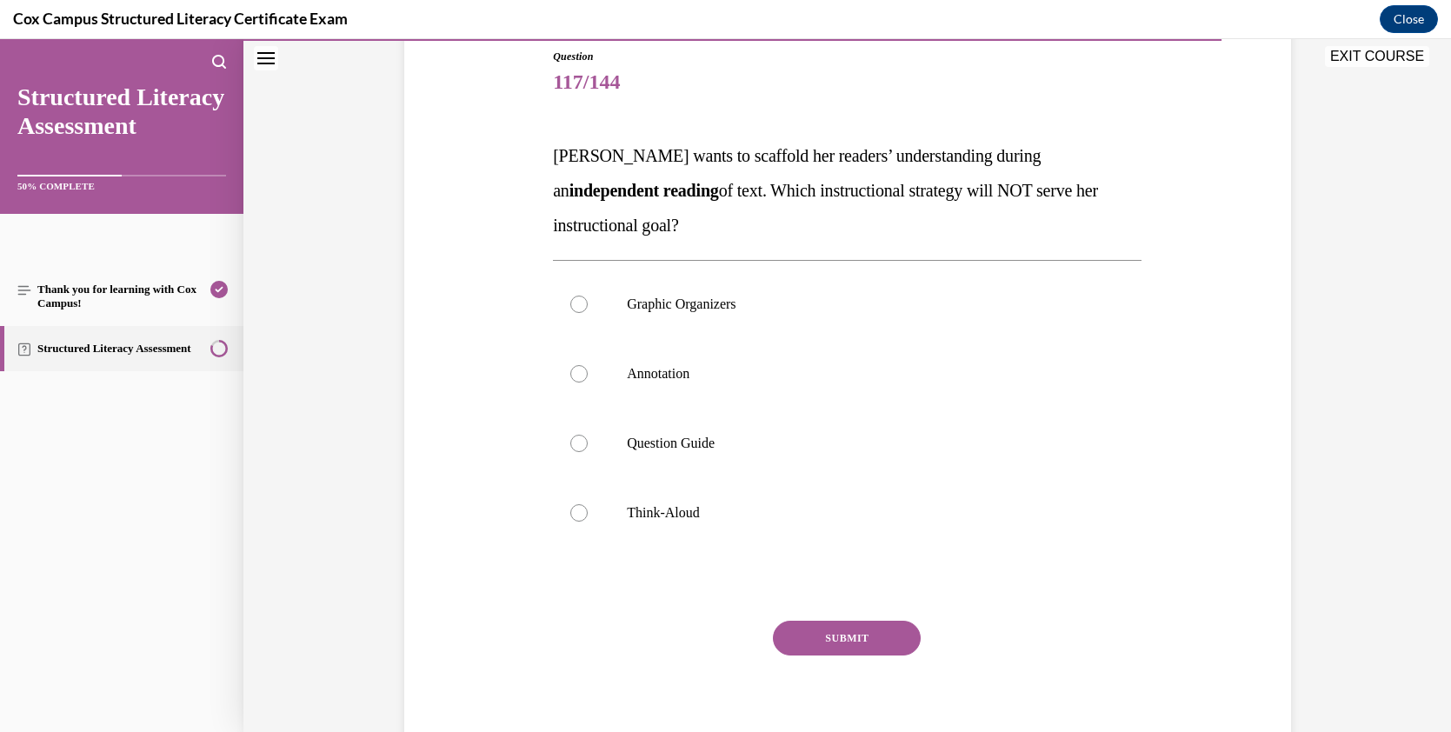
scroll to position [203, 0]
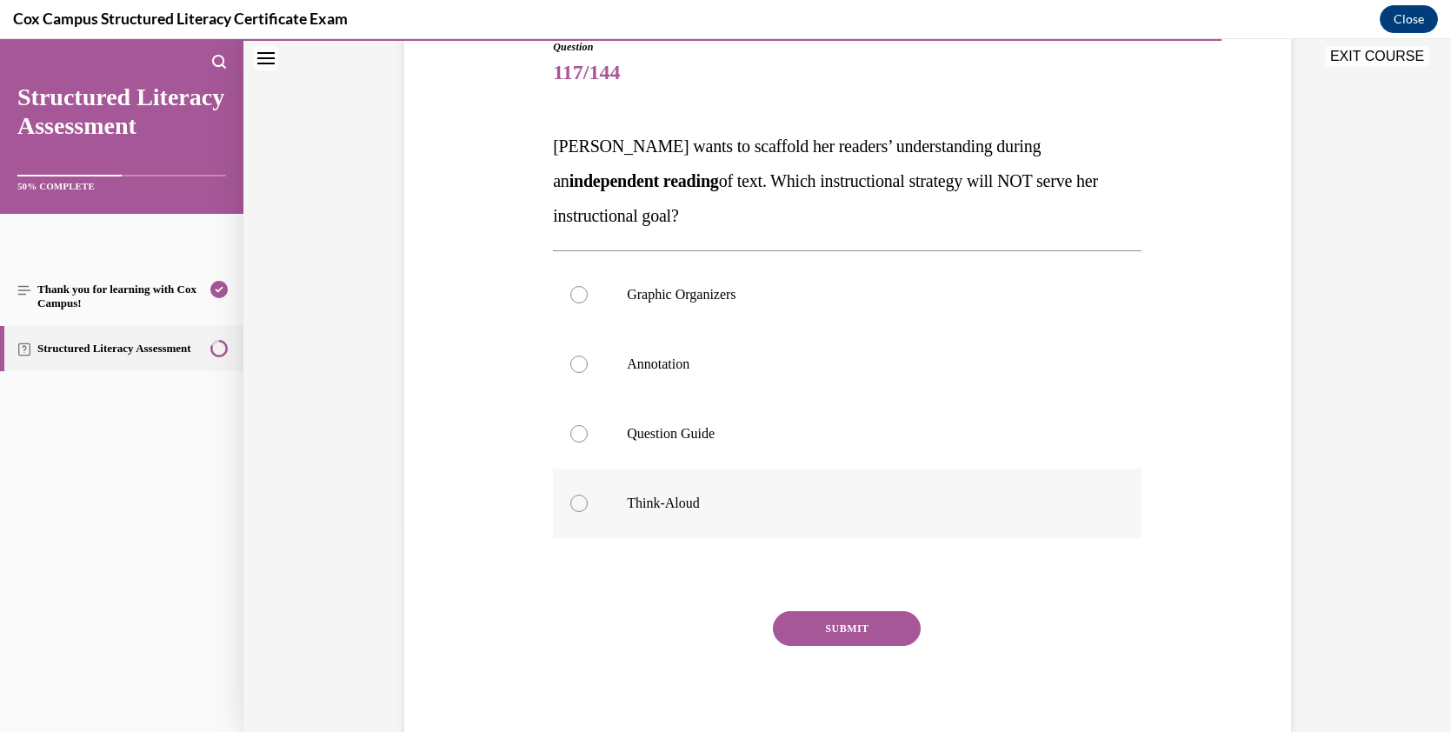
click at [571, 501] on div at bounding box center [578, 503] width 17 height 17
click at [571, 501] on input "Think-Aloud" at bounding box center [578, 503] width 17 height 17
radio input "true"
click at [859, 624] on button "SUBMIT" at bounding box center [847, 628] width 148 height 35
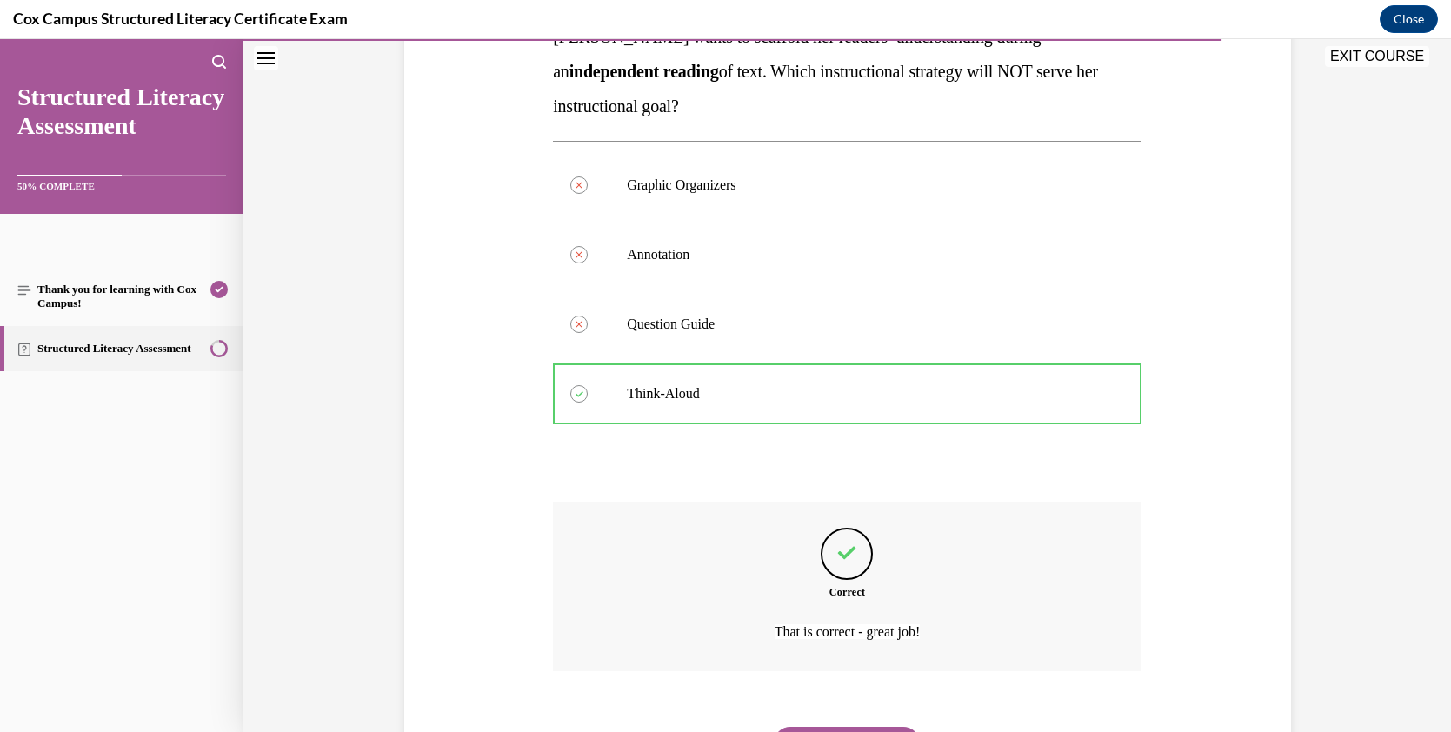
scroll to position [402, 0]
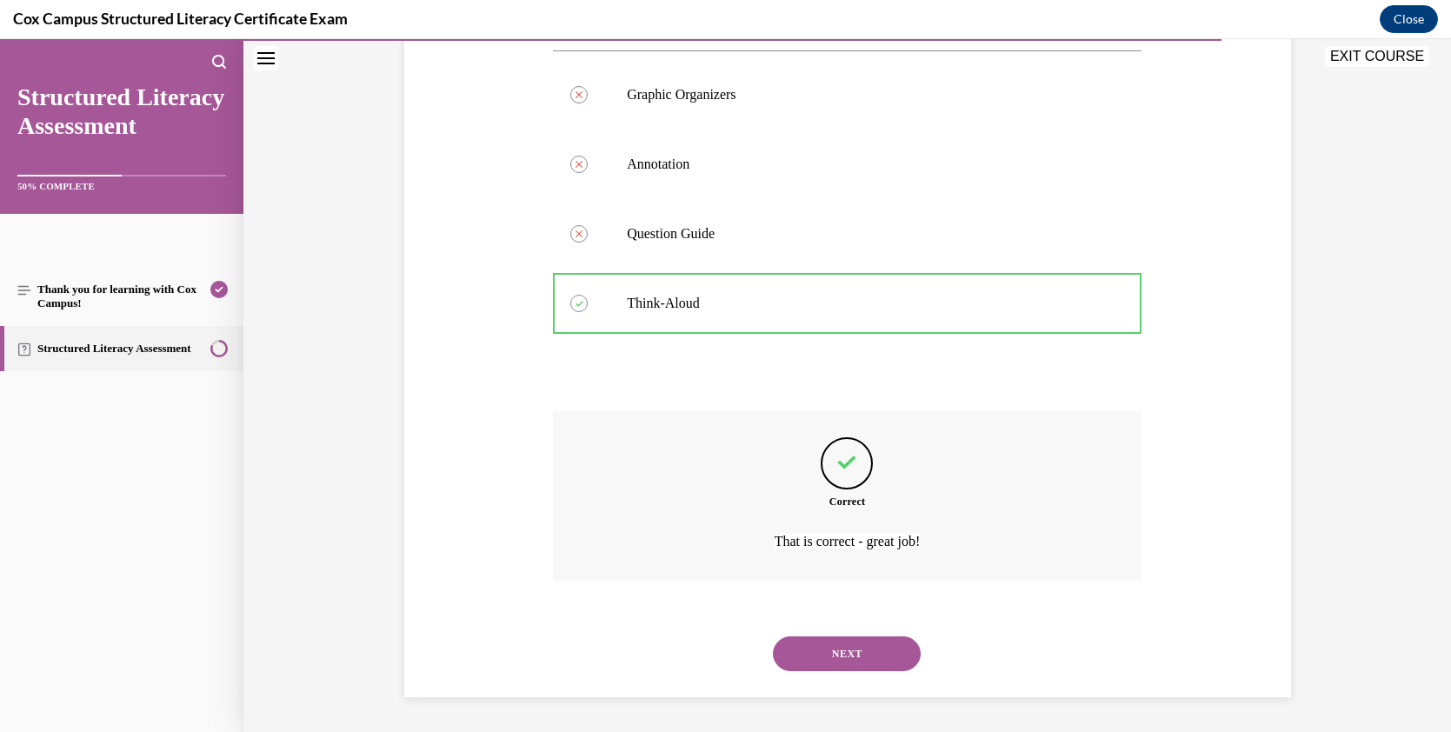
click at [866, 641] on button "NEXT" at bounding box center [847, 653] width 148 height 35
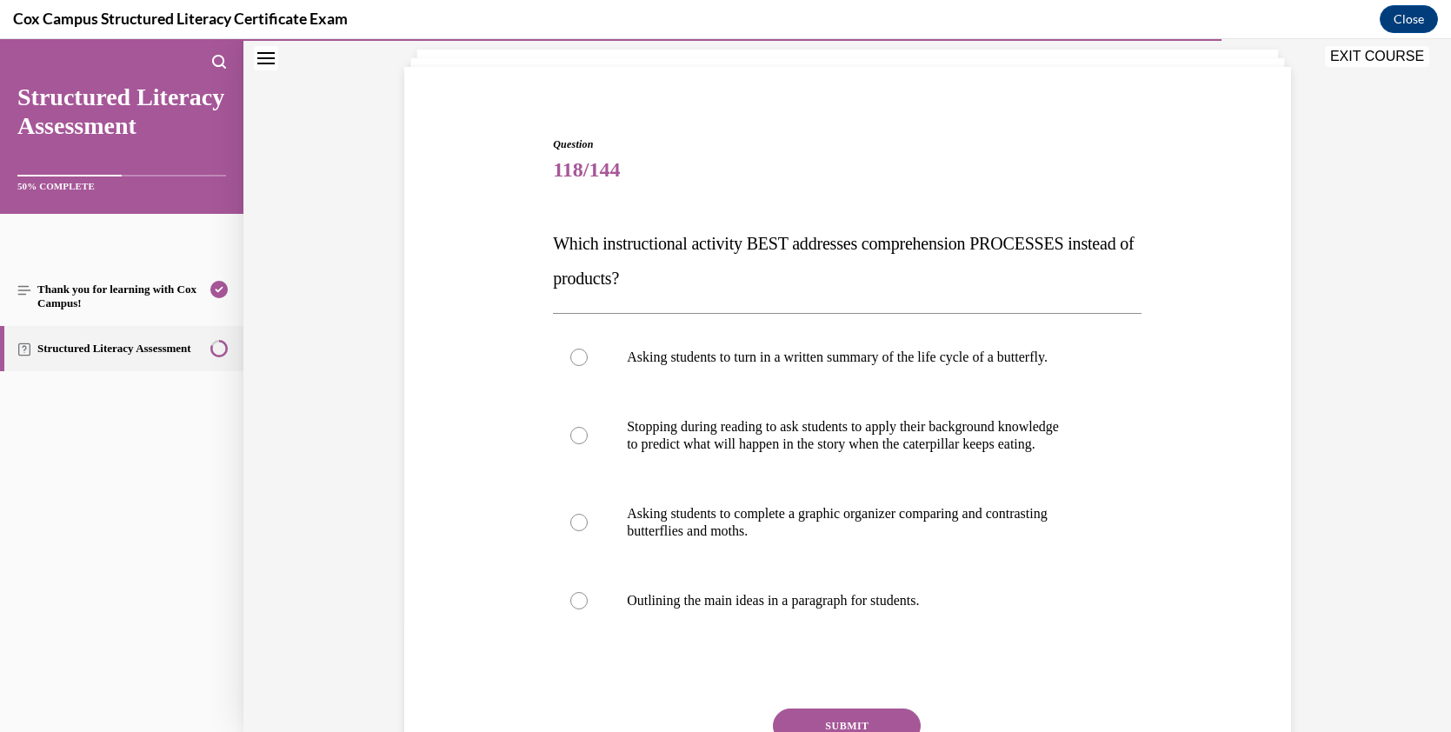
scroll to position [116, 0]
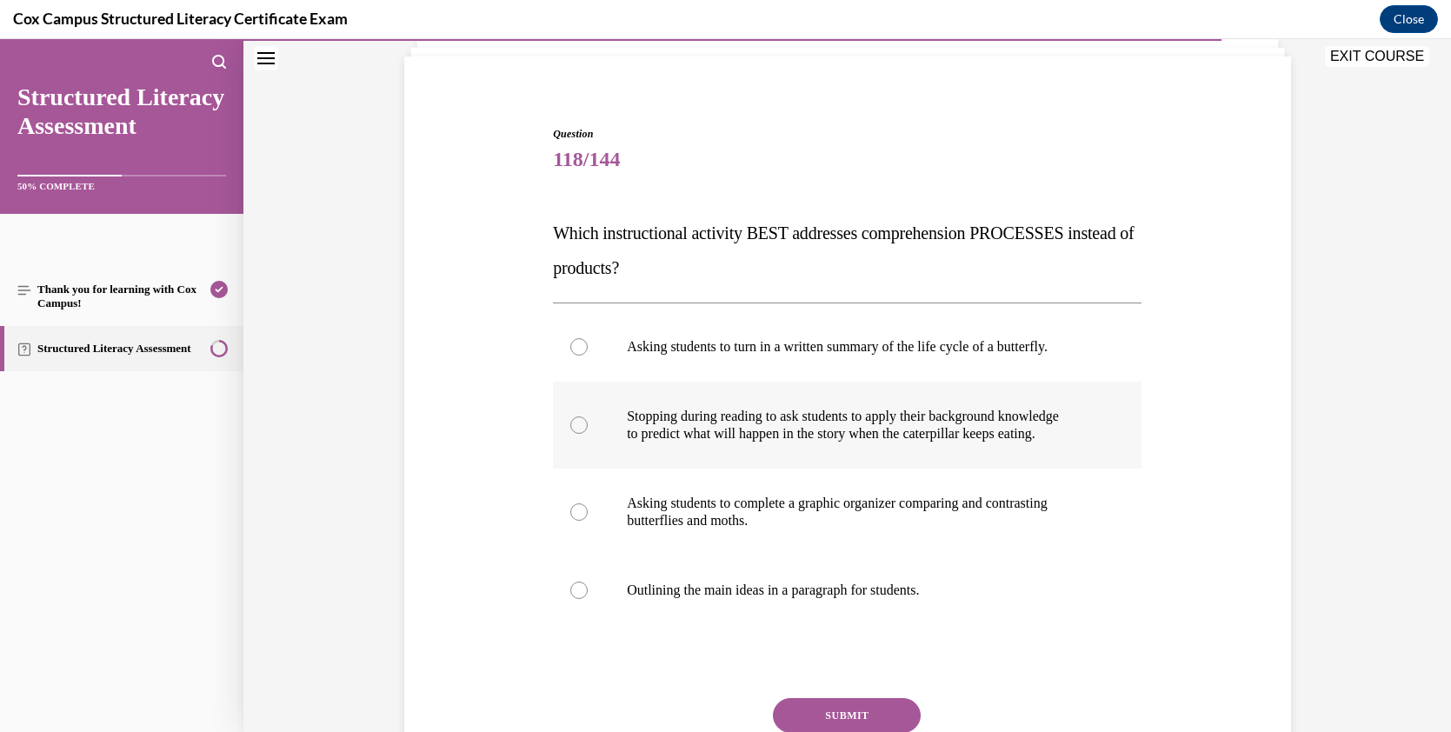
click at [570, 422] on div at bounding box center [578, 424] width 17 height 17
click at [570, 422] on input "Stopping during reading to ask students to apply their background knowledge to …" at bounding box center [578, 424] width 17 height 17
radio input "true"
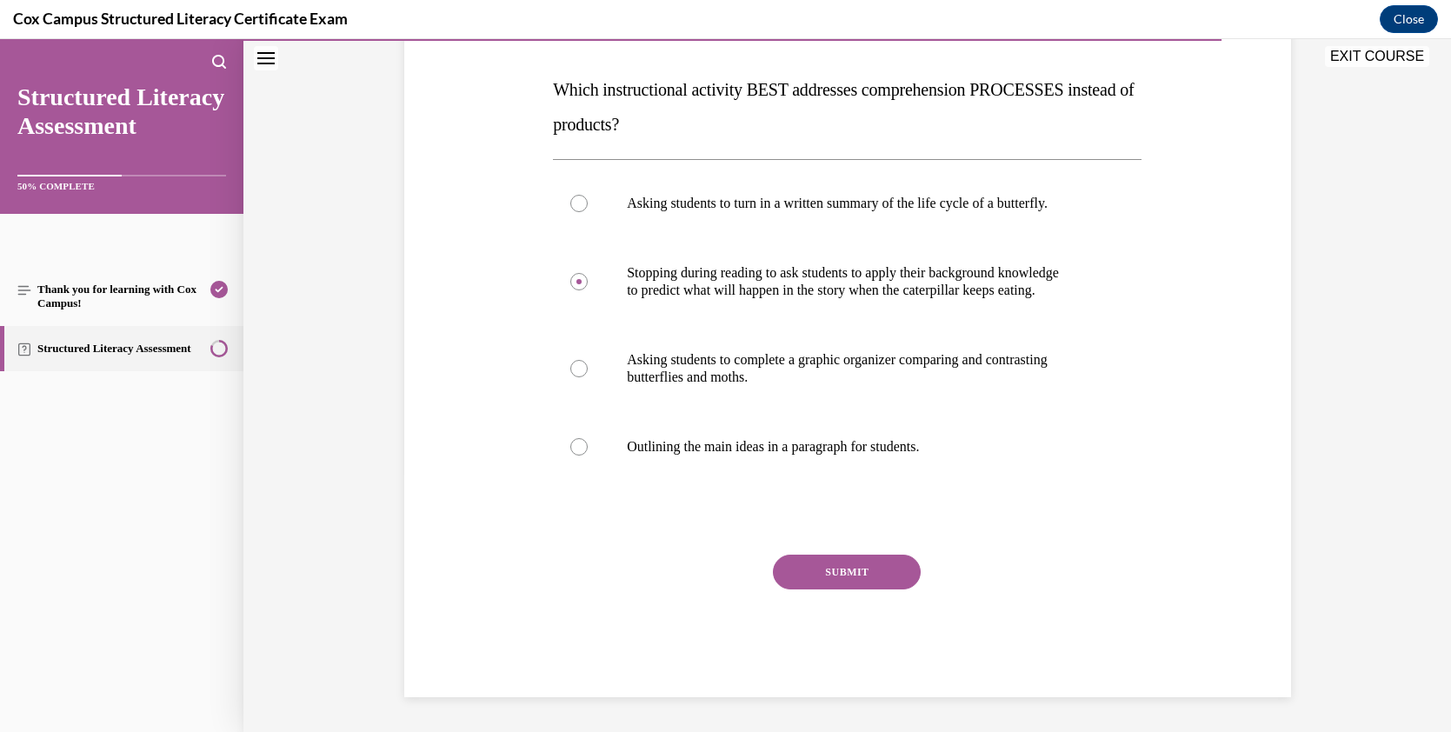
click at [860, 575] on button "SUBMIT" at bounding box center [847, 572] width 148 height 35
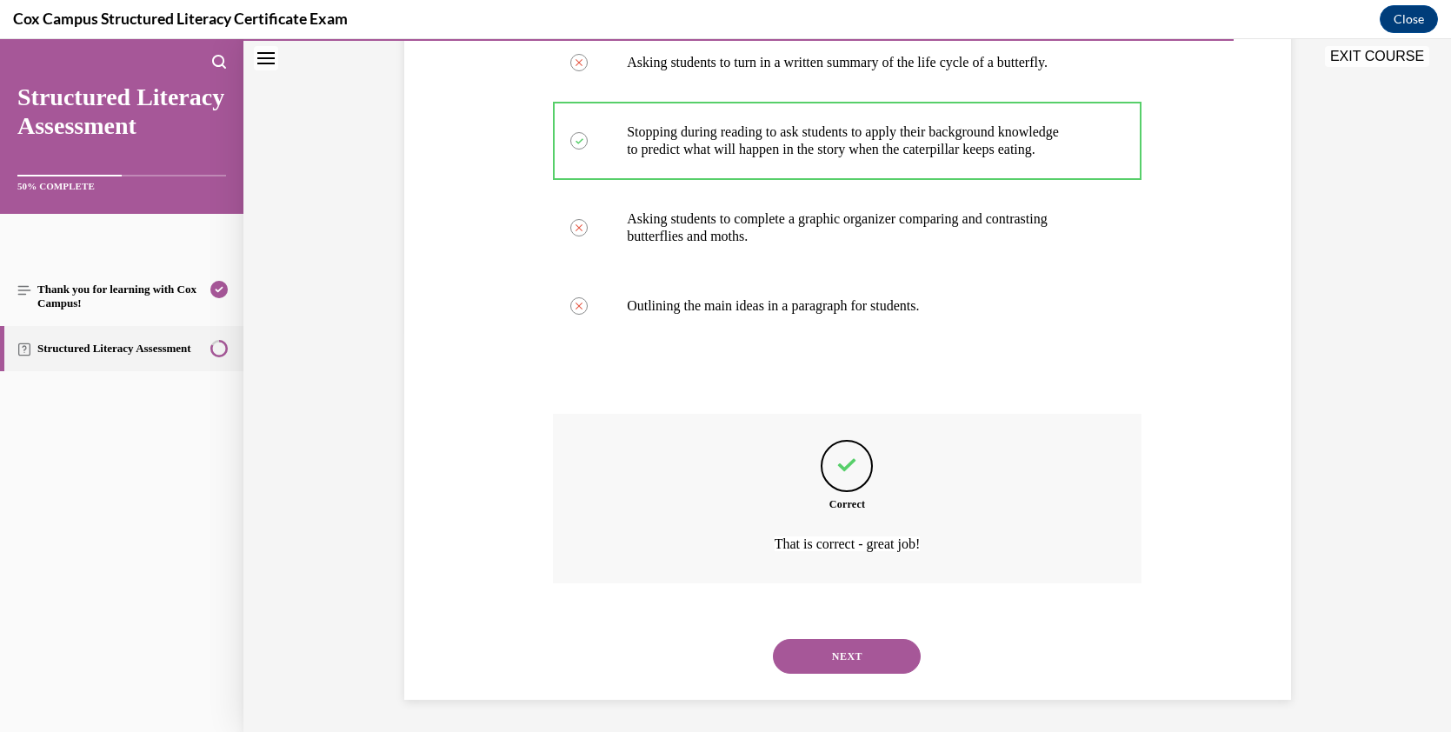
scroll to position [402, 0]
click at [883, 658] on button "NEXT" at bounding box center [847, 653] width 148 height 35
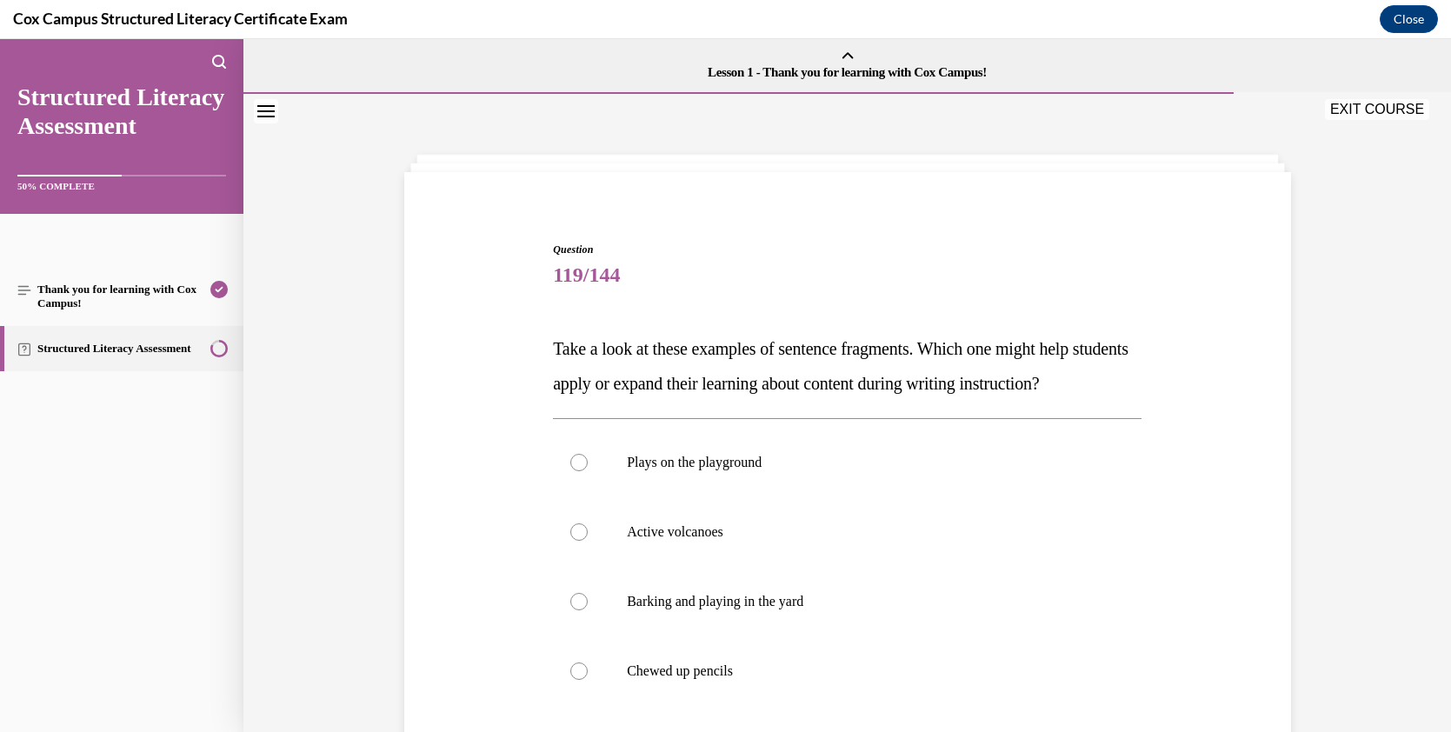
scroll to position [121, 0]
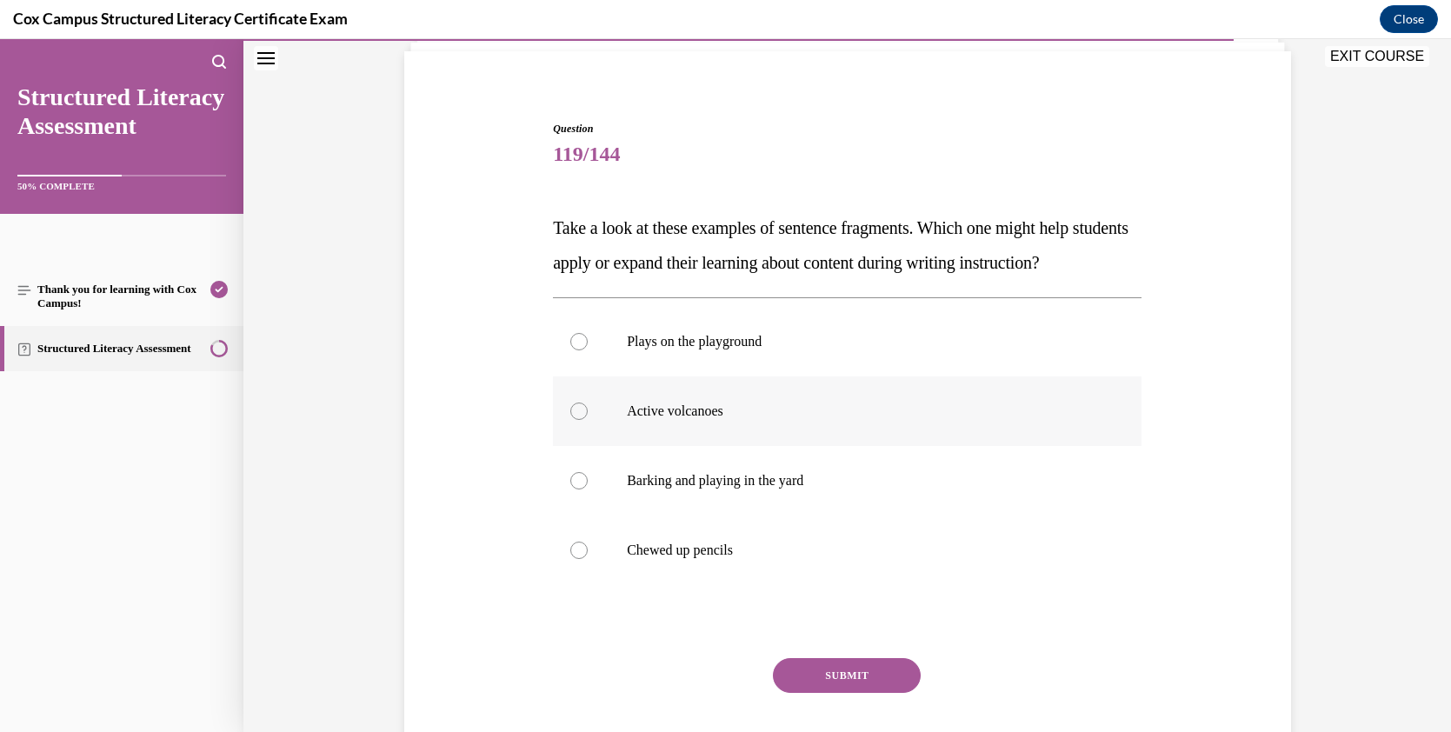
click at [574, 420] on div at bounding box center [578, 410] width 17 height 17
click at [574, 420] on input "Active volcanoes" at bounding box center [578, 410] width 17 height 17
radio input "true"
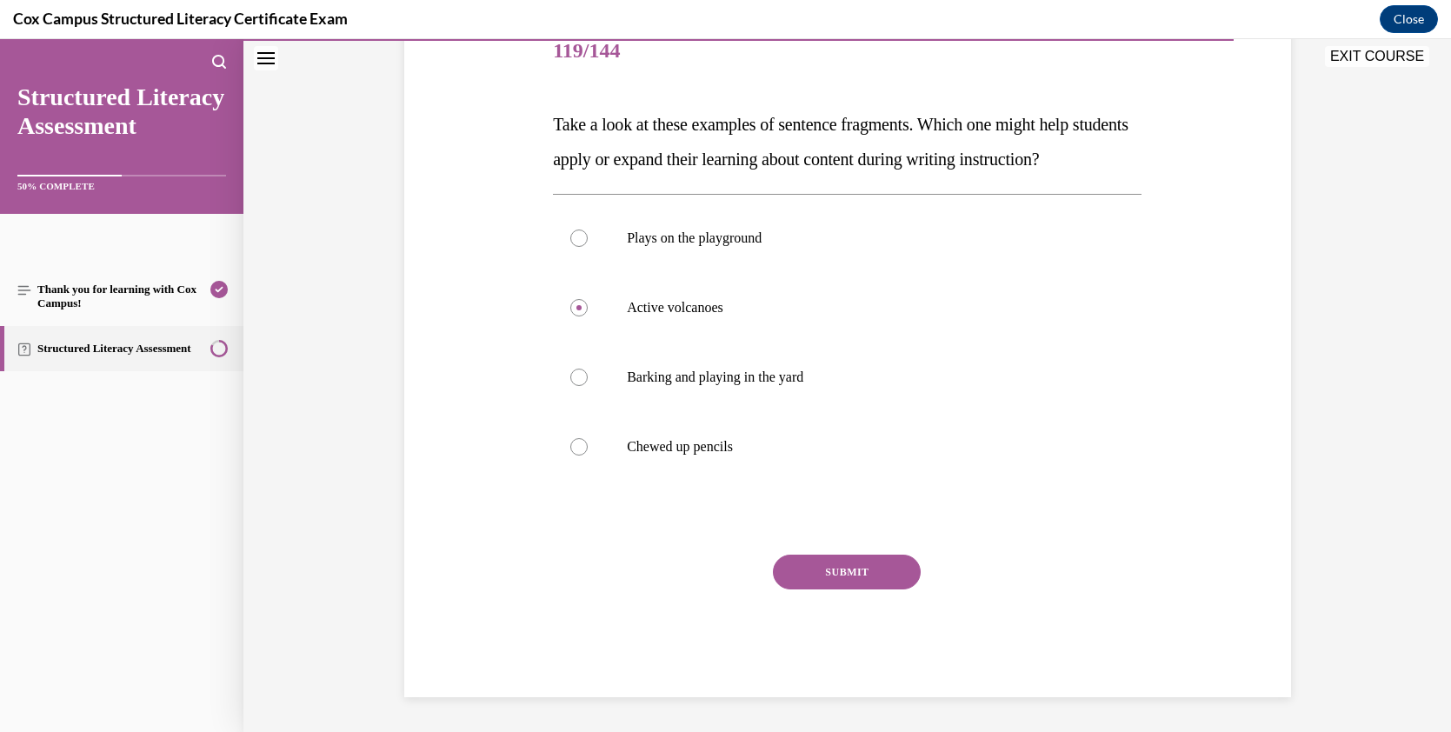
click at [864, 565] on button "SUBMIT" at bounding box center [847, 572] width 148 height 35
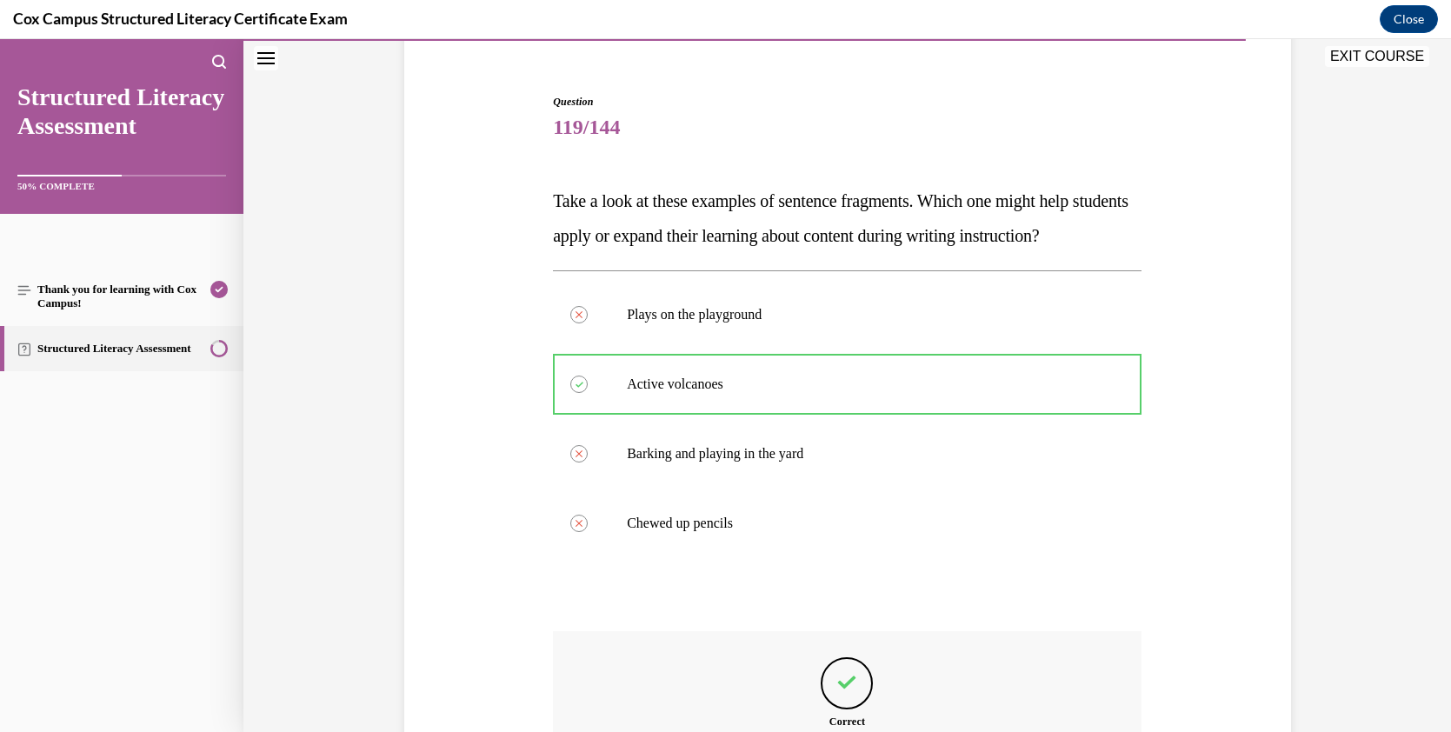
scroll to position [169, 0]
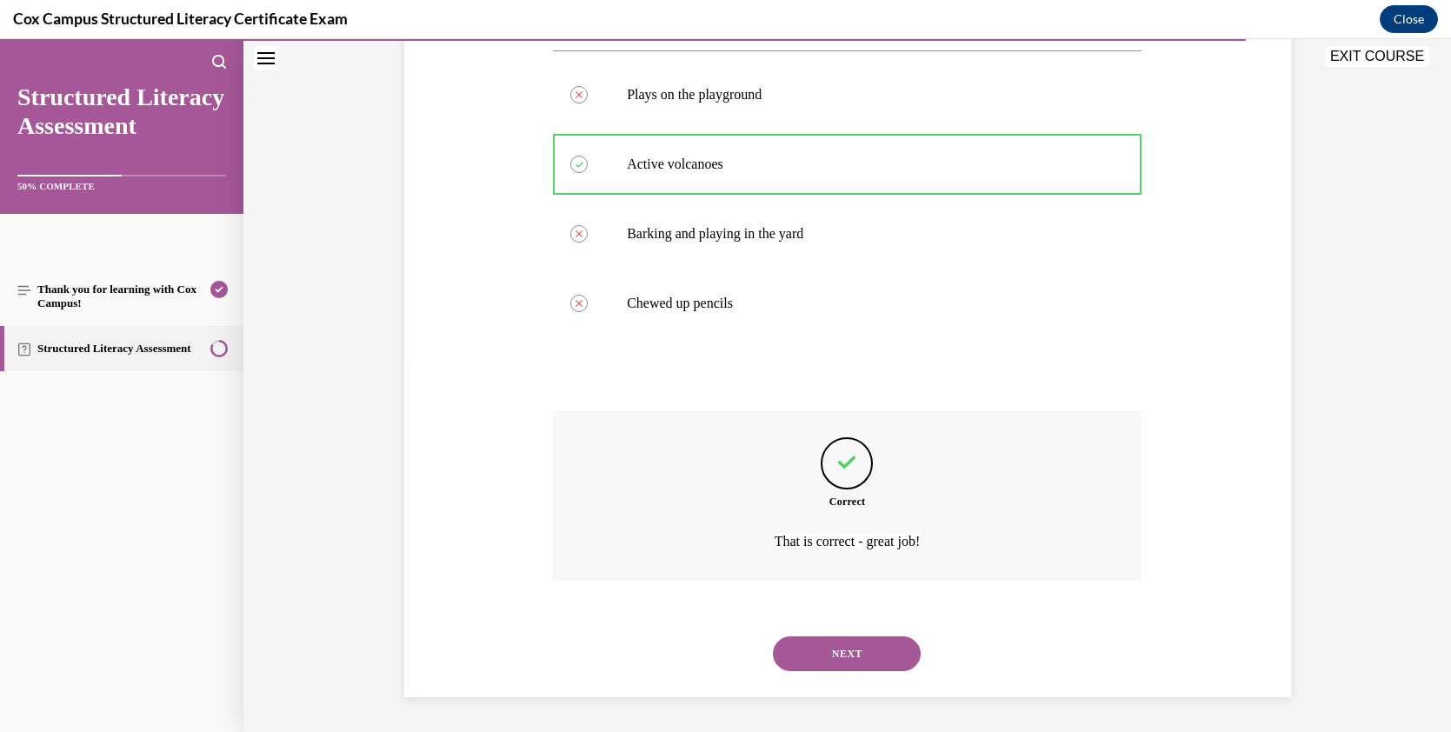
click at [870, 655] on button "NEXT" at bounding box center [847, 653] width 148 height 35
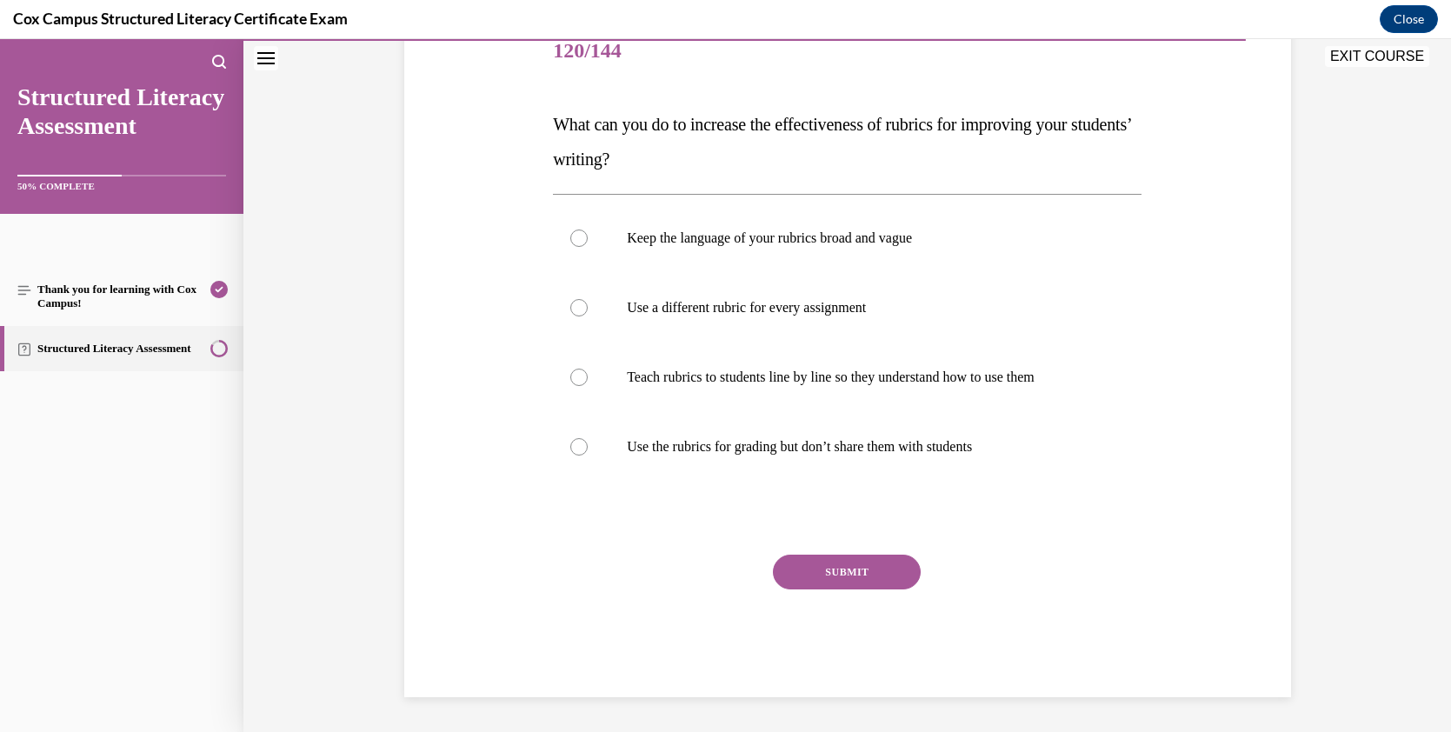
scroll to position [194, 0]
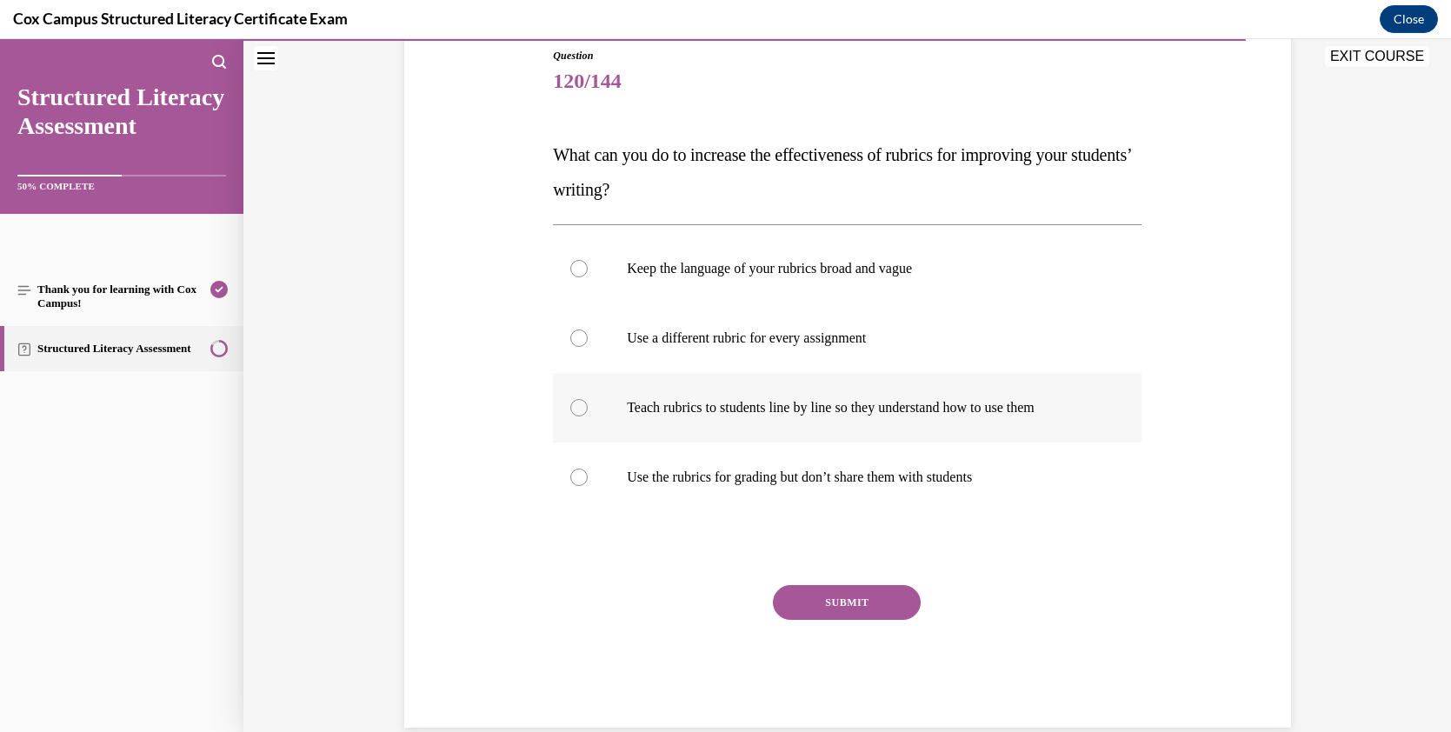
click at [575, 407] on div at bounding box center [578, 407] width 17 height 17
click at [575, 407] on input "Teach rubrics to students line by line so they understand how to use them" at bounding box center [578, 407] width 17 height 17
radio input "true"
click at [834, 593] on button "SUBMIT" at bounding box center [847, 602] width 148 height 35
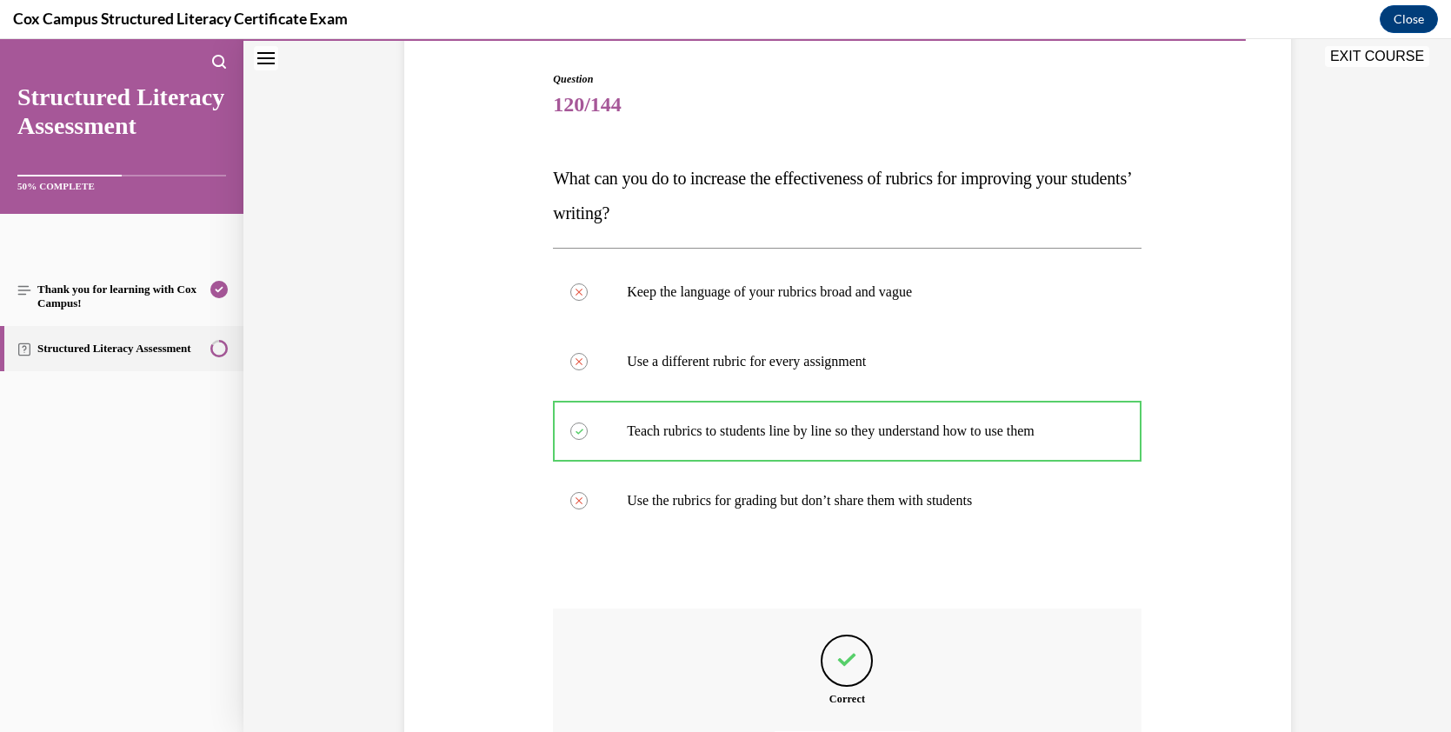
scroll to position [169, 0]
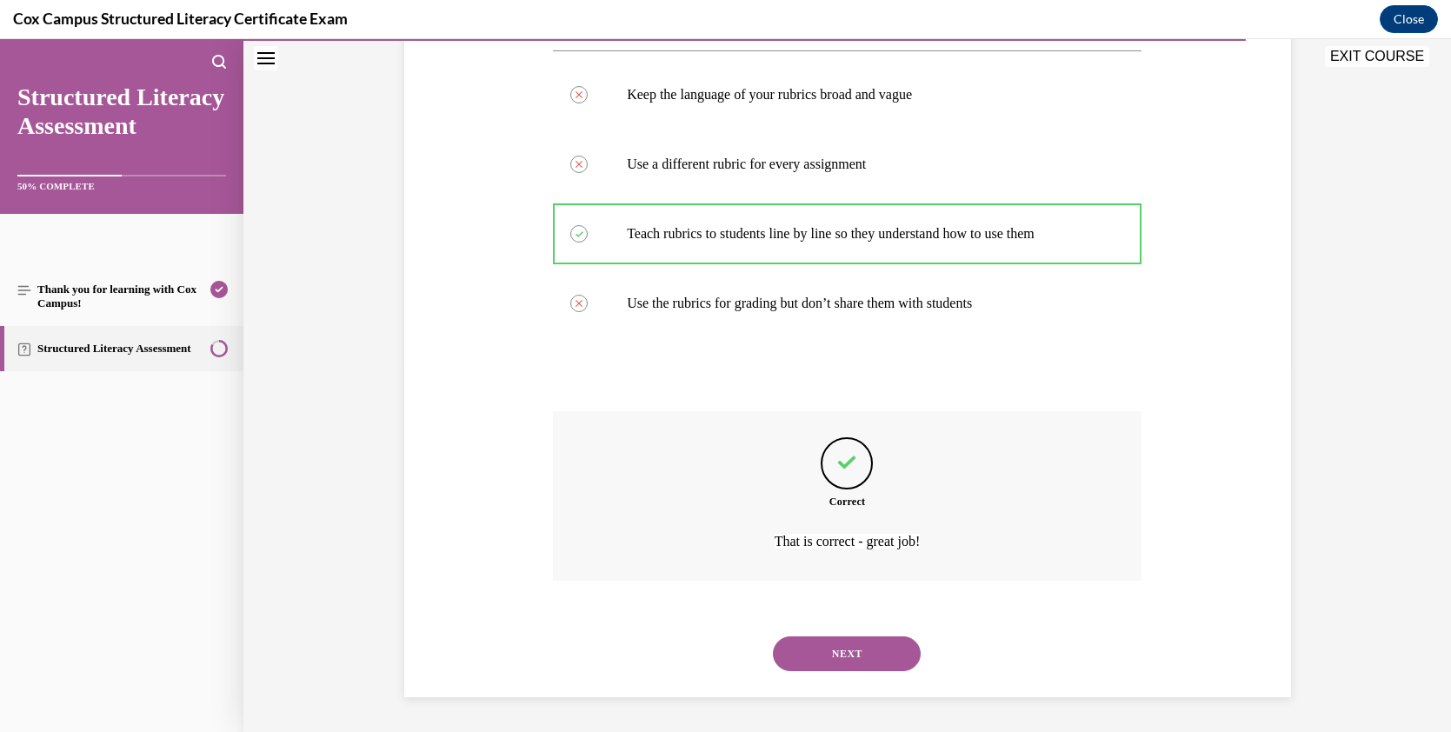
click at [872, 648] on button "NEXT" at bounding box center [847, 653] width 148 height 35
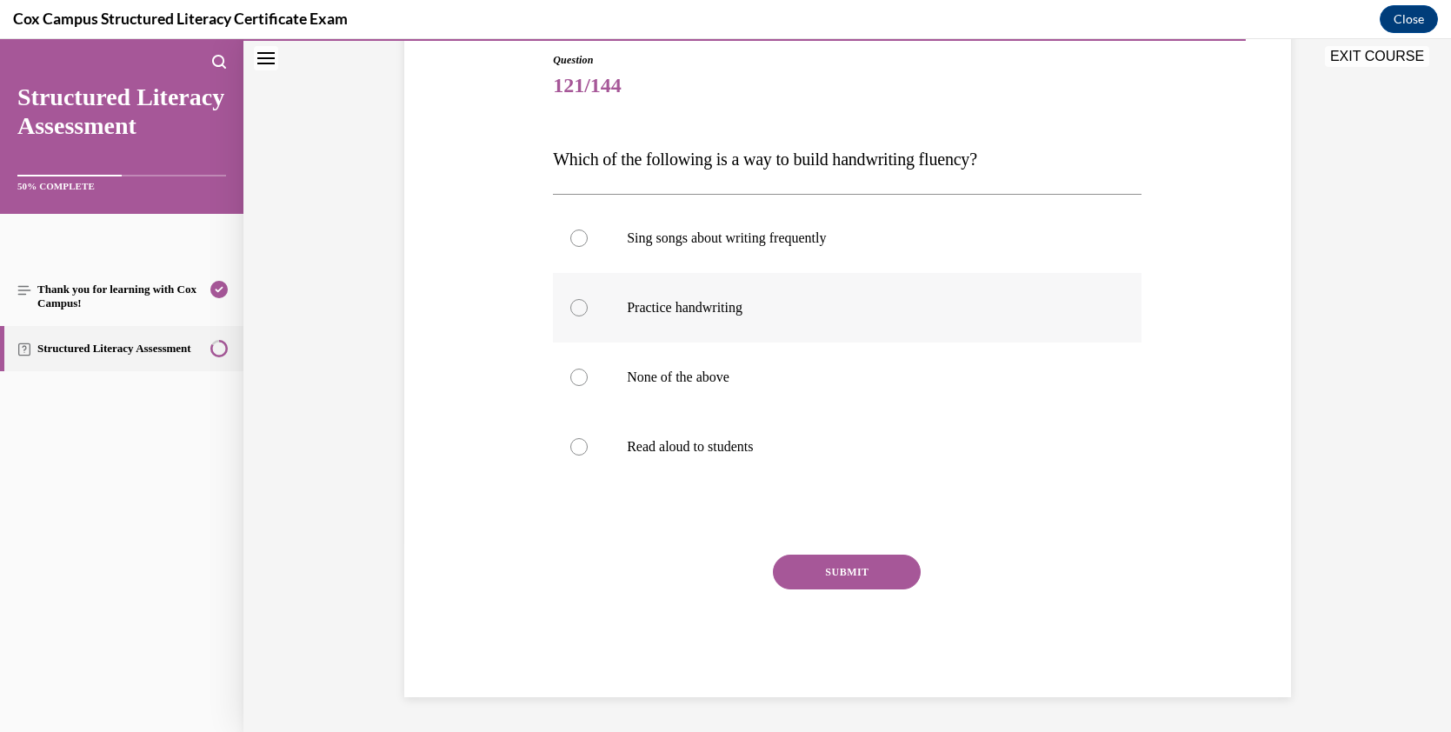
click at [834, 321] on label "Practice handwriting" at bounding box center [847, 308] width 588 height 70
click at [588, 316] on input "Practice handwriting" at bounding box center [578, 307] width 17 height 17
radio input "true"
click at [841, 581] on button "SUBMIT" at bounding box center [847, 572] width 148 height 35
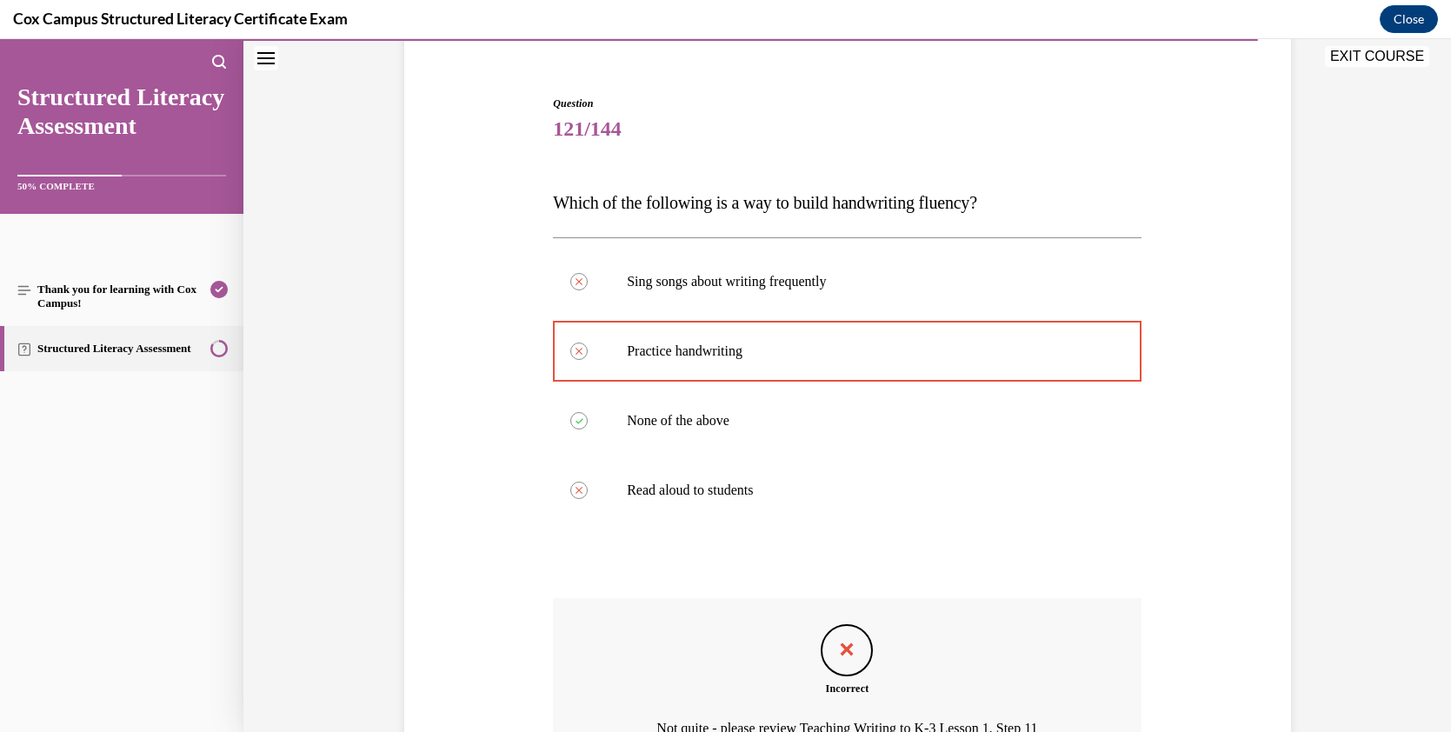
scroll to position [145, 0]
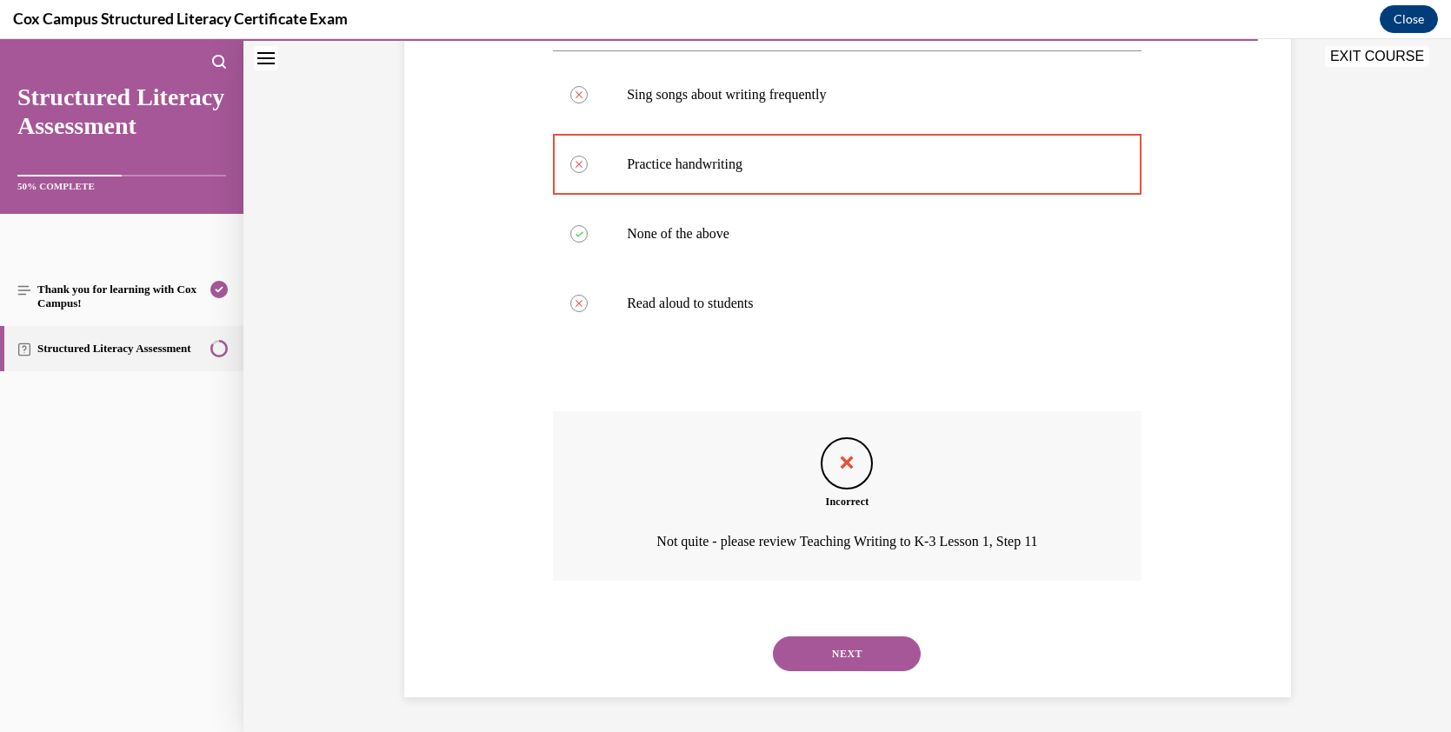
click at [871, 662] on button "NEXT" at bounding box center [847, 653] width 148 height 35
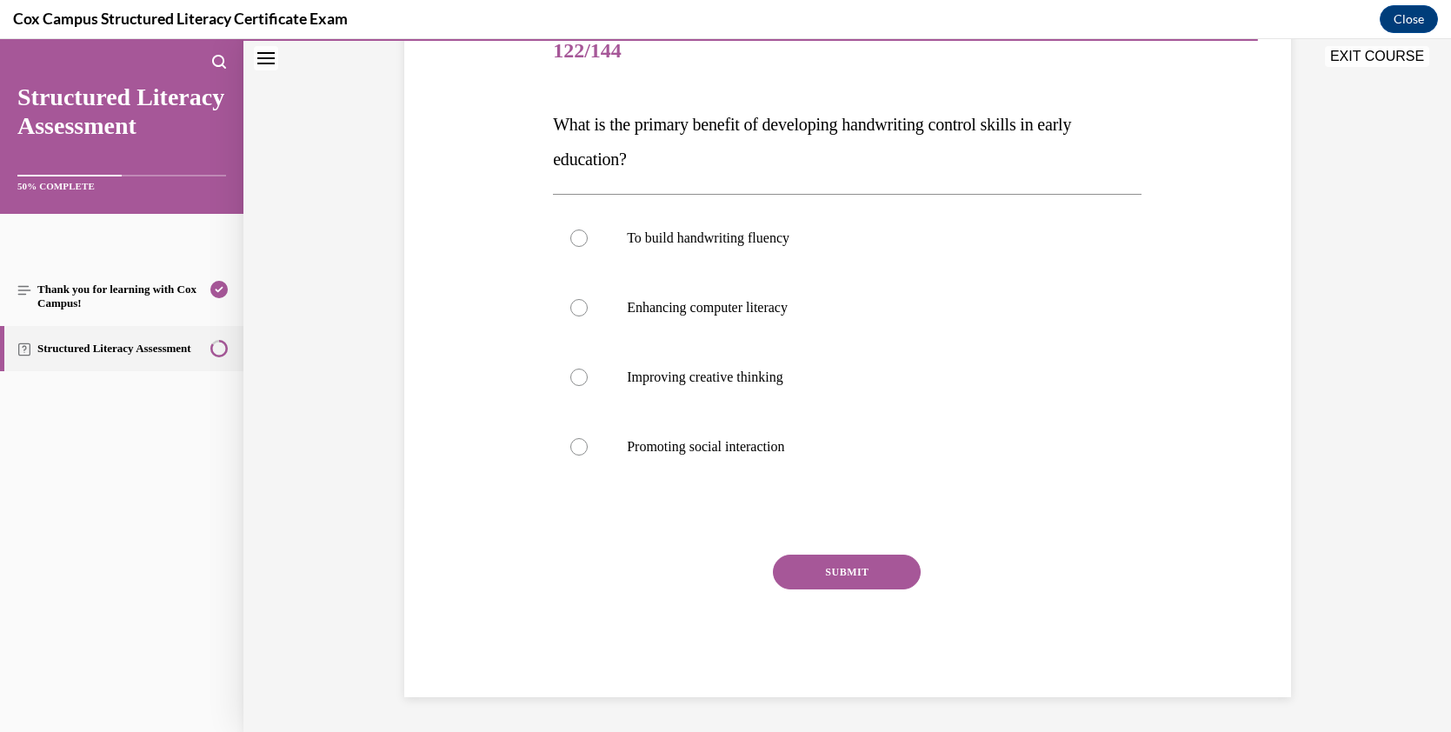
scroll to position [194, 0]
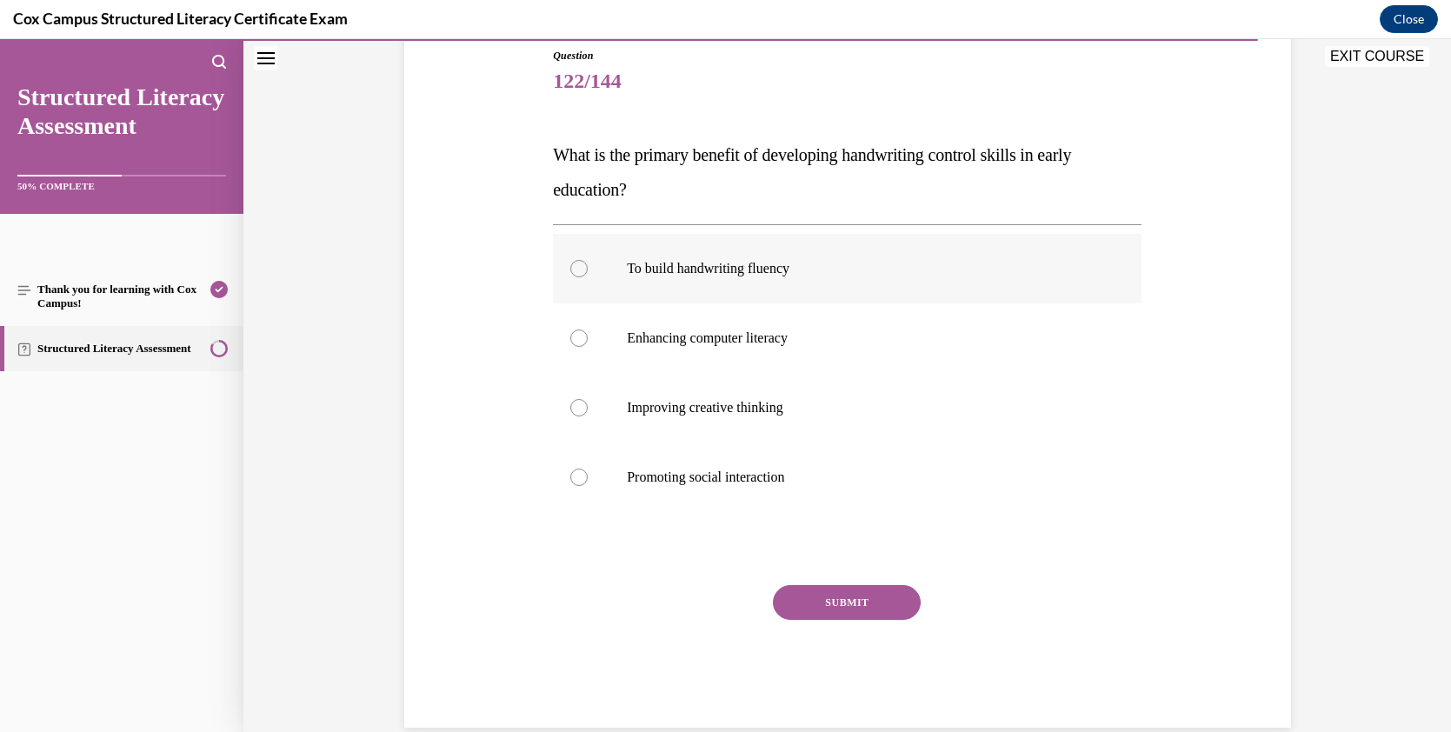
click at [573, 269] on div at bounding box center [578, 268] width 17 height 17
click at [573, 269] on input "To build handwriting fluency" at bounding box center [578, 268] width 17 height 17
radio input "true"
click at [879, 606] on button "SUBMIT" at bounding box center [847, 602] width 148 height 35
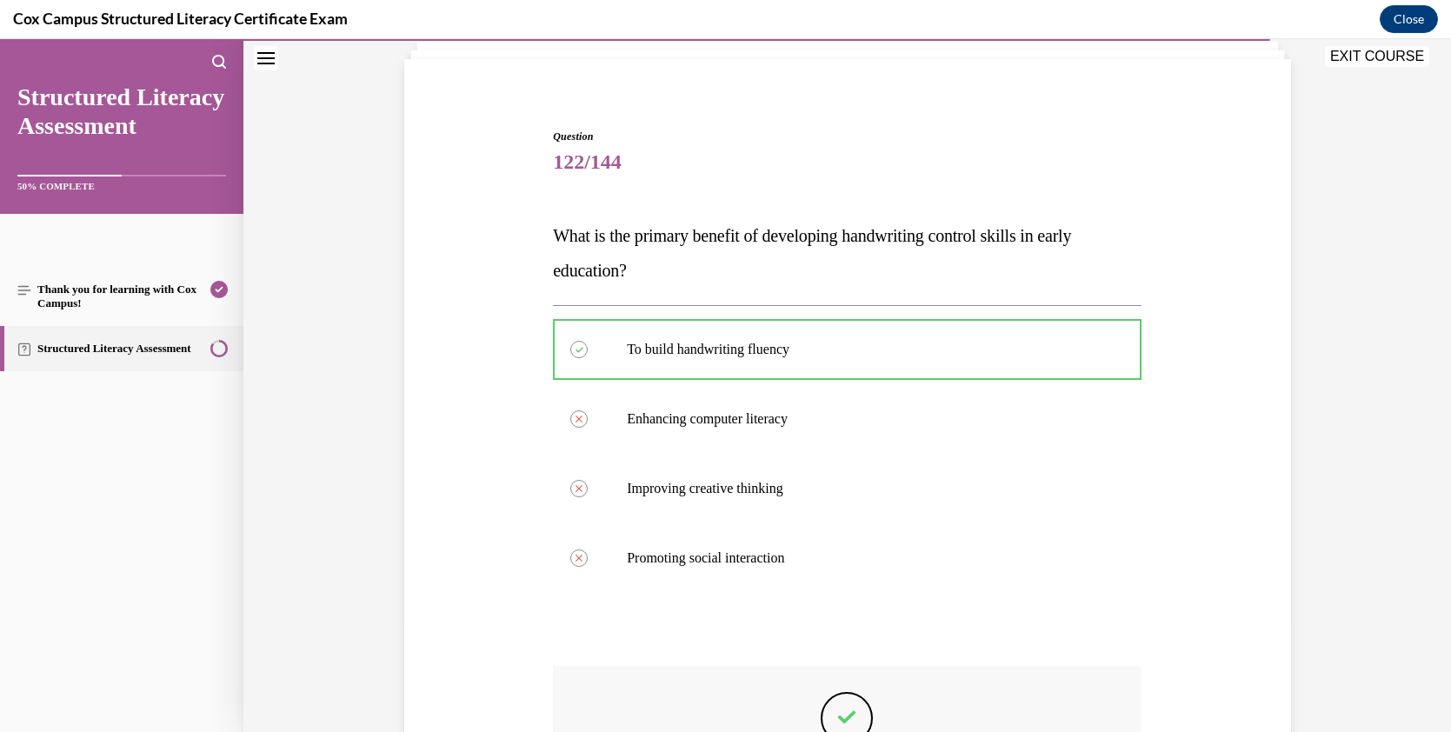
scroll to position [114, 0]
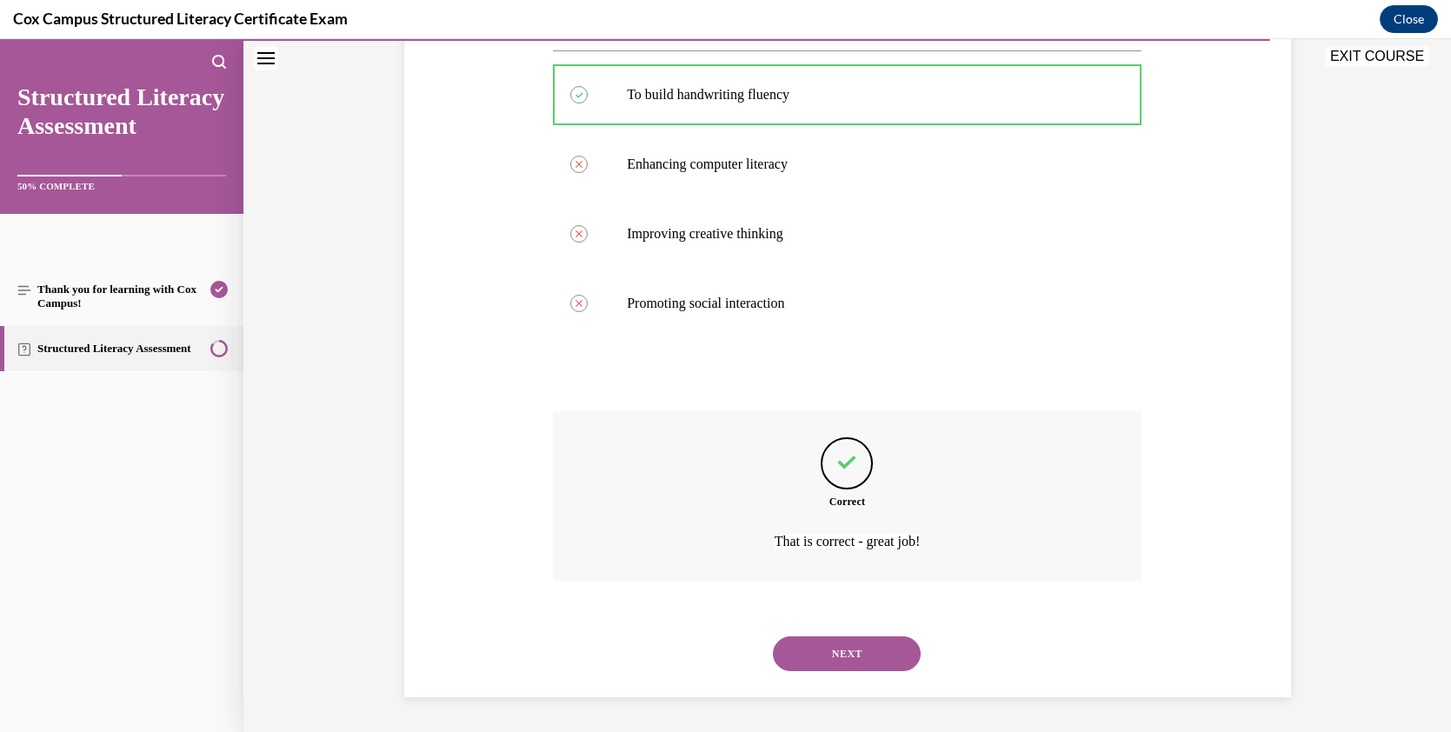
click at [910, 648] on button "NEXT" at bounding box center [847, 653] width 148 height 35
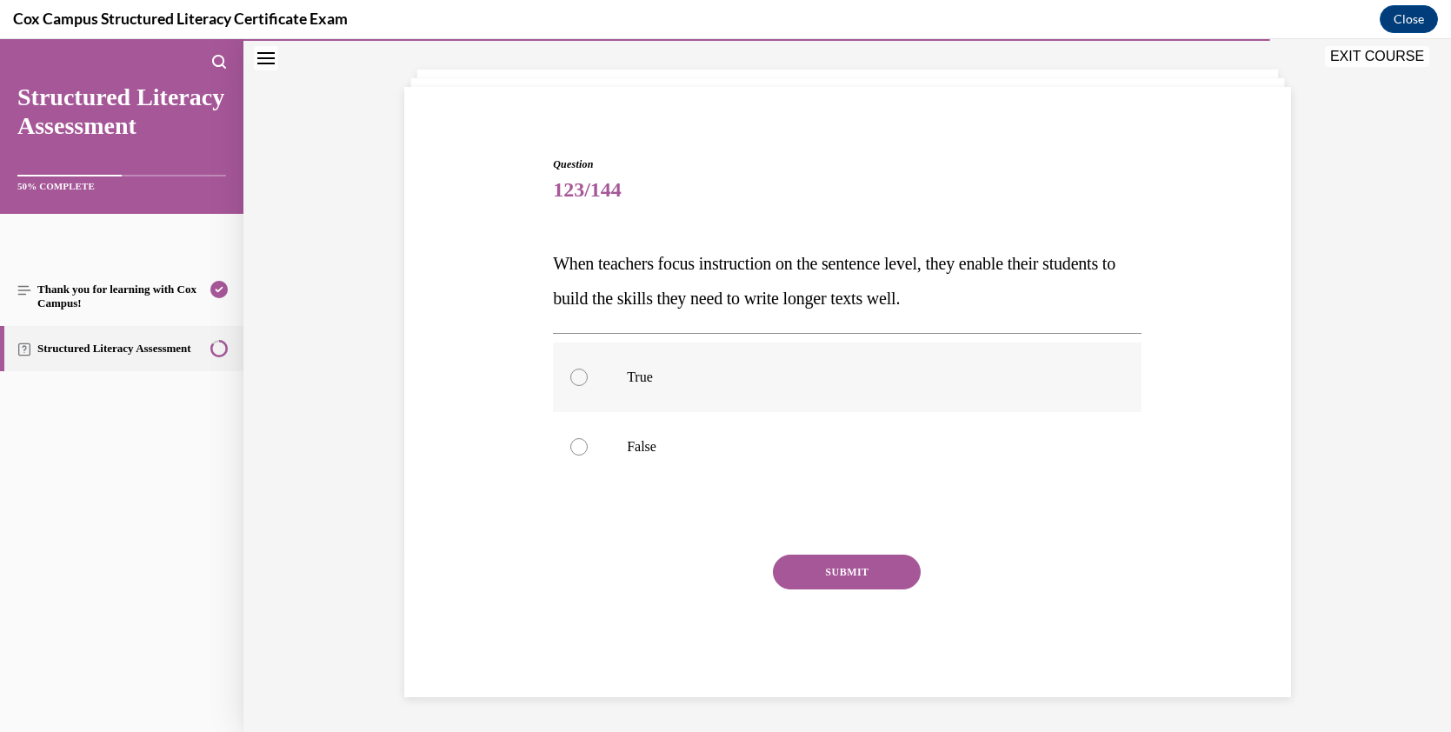
click at [611, 372] on label "True" at bounding box center [847, 377] width 588 height 70
click at [588, 372] on input "True" at bounding box center [578, 377] width 17 height 17
radio input "true"
click at [799, 563] on button "SUBMIT" at bounding box center [847, 572] width 148 height 35
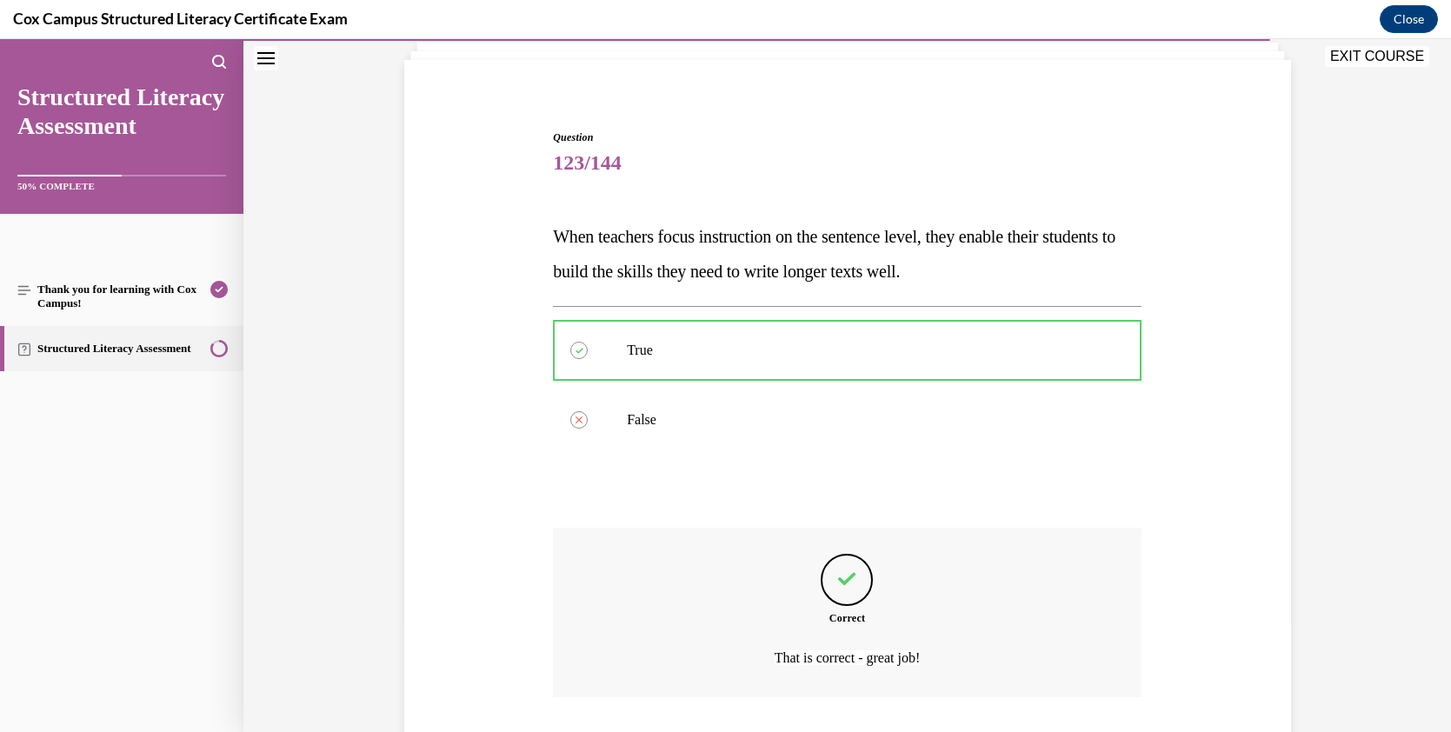
scroll to position [101, 0]
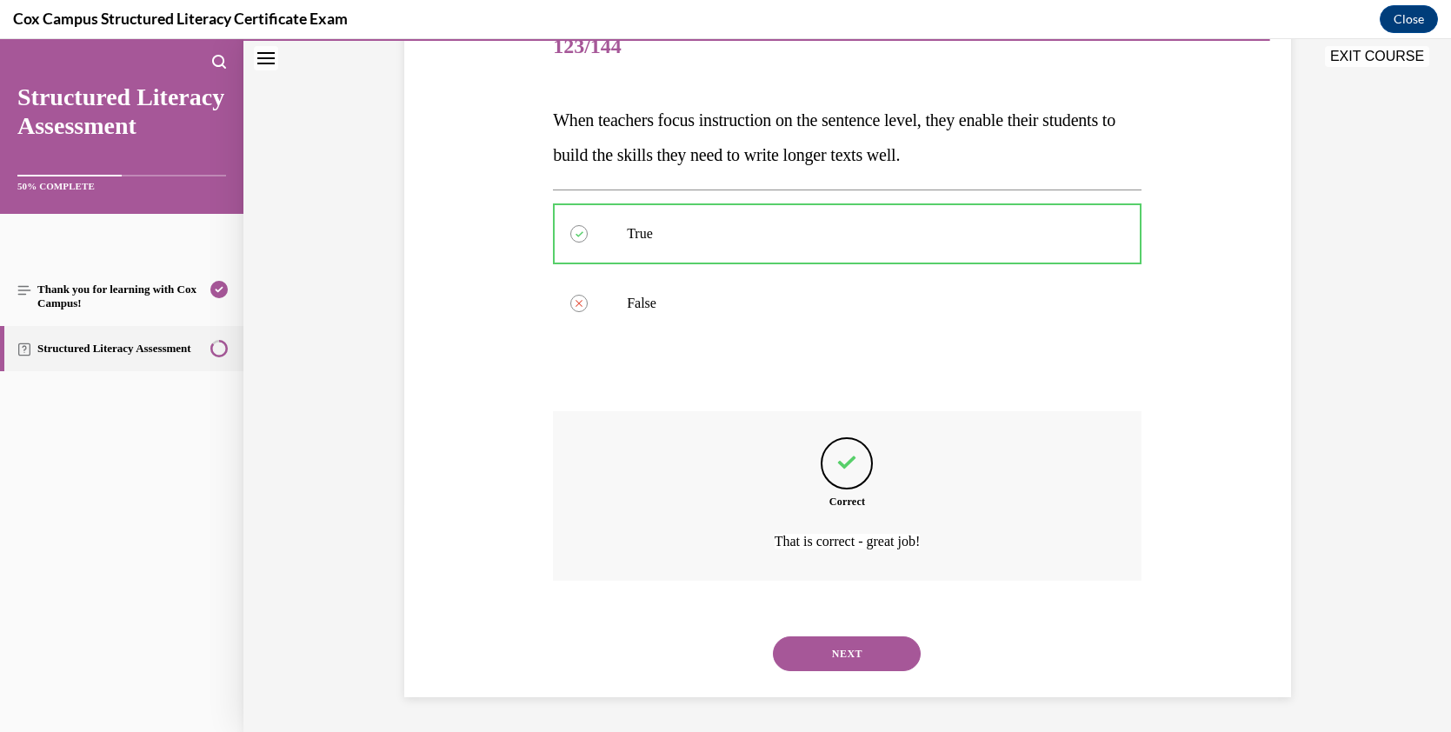
click at [874, 653] on button "NEXT" at bounding box center [847, 653] width 148 height 35
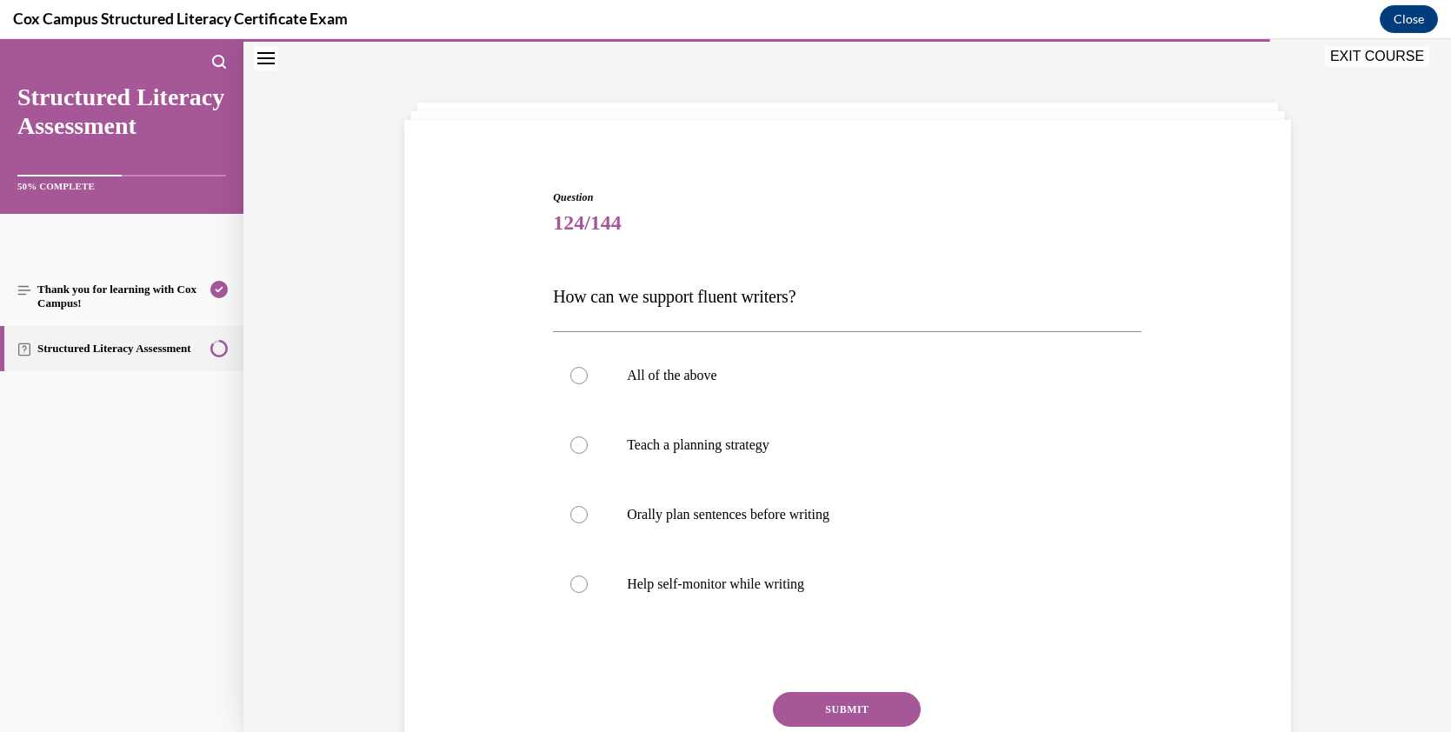
scroll to position [83, 0]
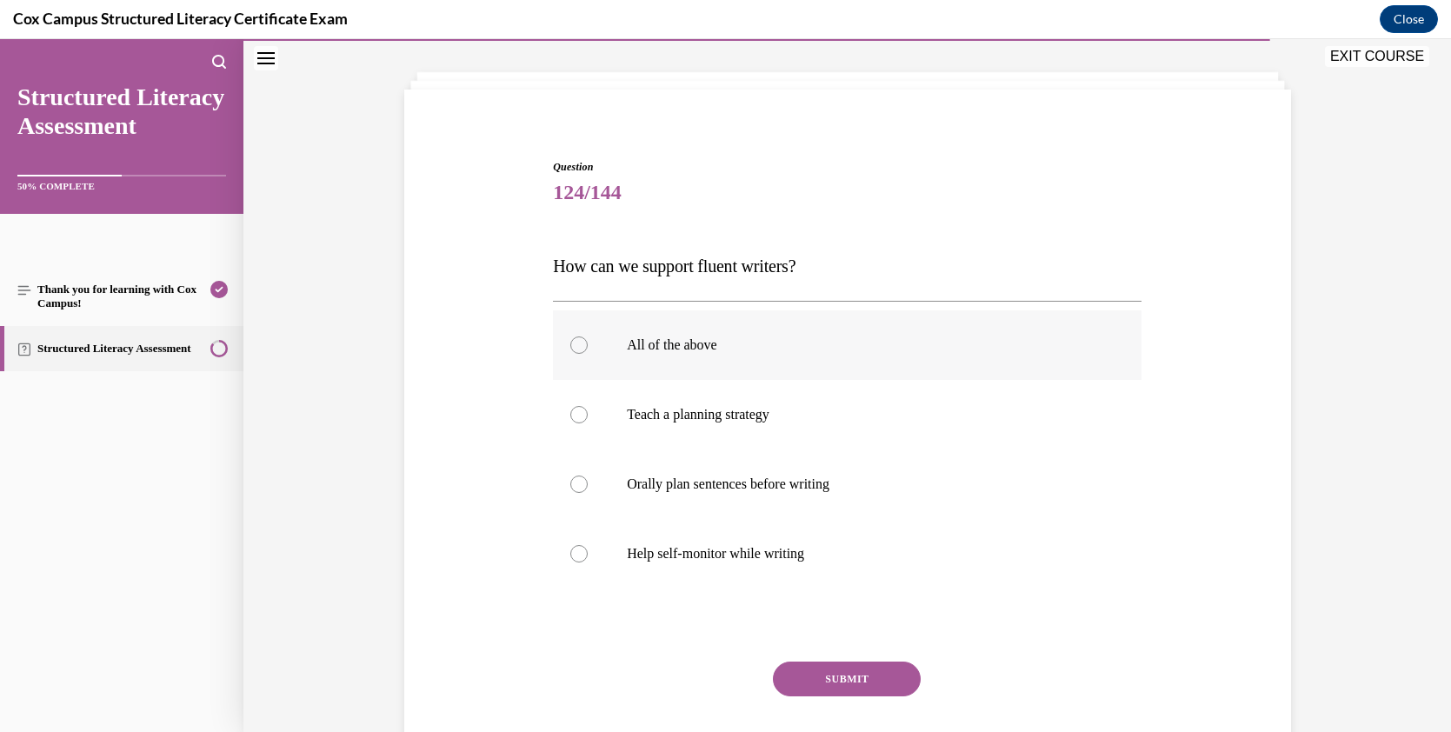
click at [578, 343] on div at bounding box center [578, 344] width 17 height 17
click at [578, 343] on input "All of the above" at bounding box center [578, 344] width 17 height 17
radio input "true"
click at [840, 668] on button "SUBMIT" at bounding box center [847, 678] width 148 height 35
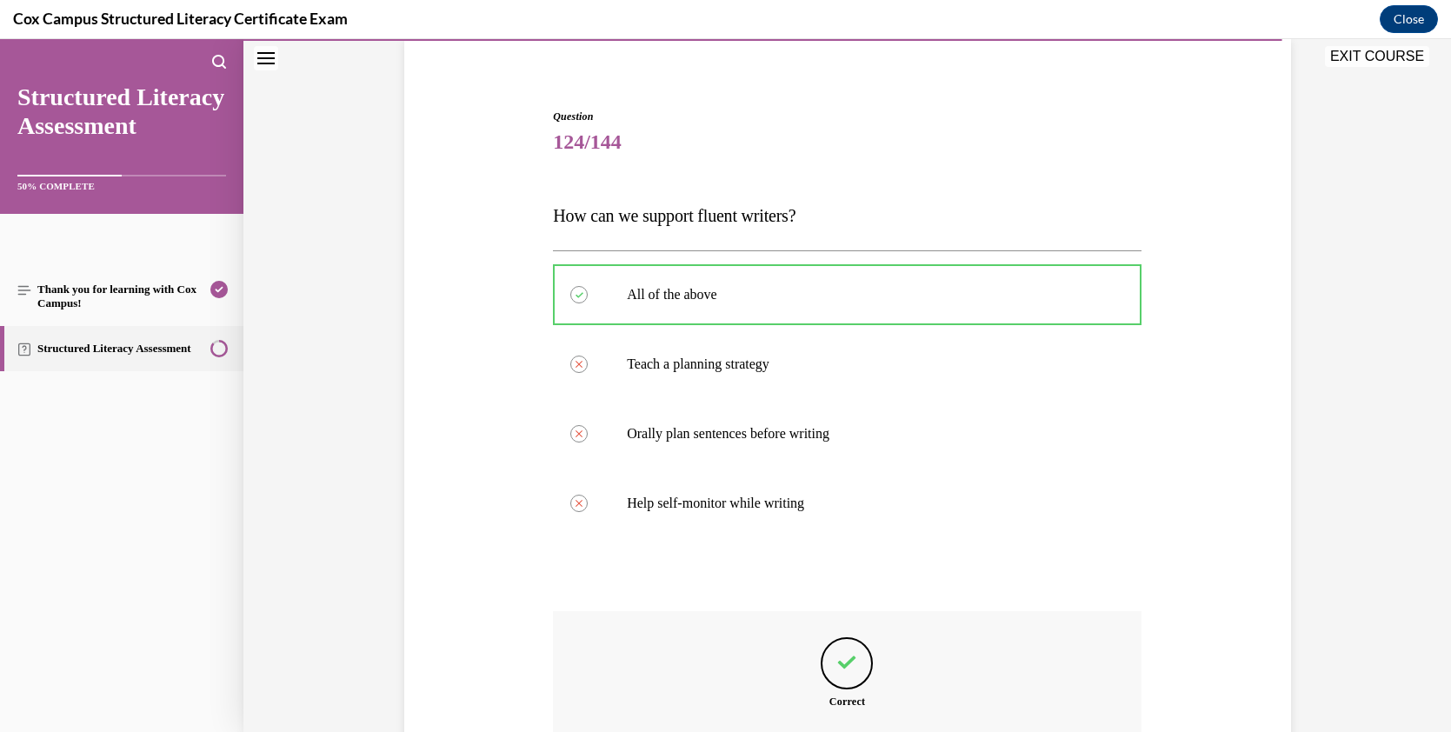
scroll to position [131, 0]
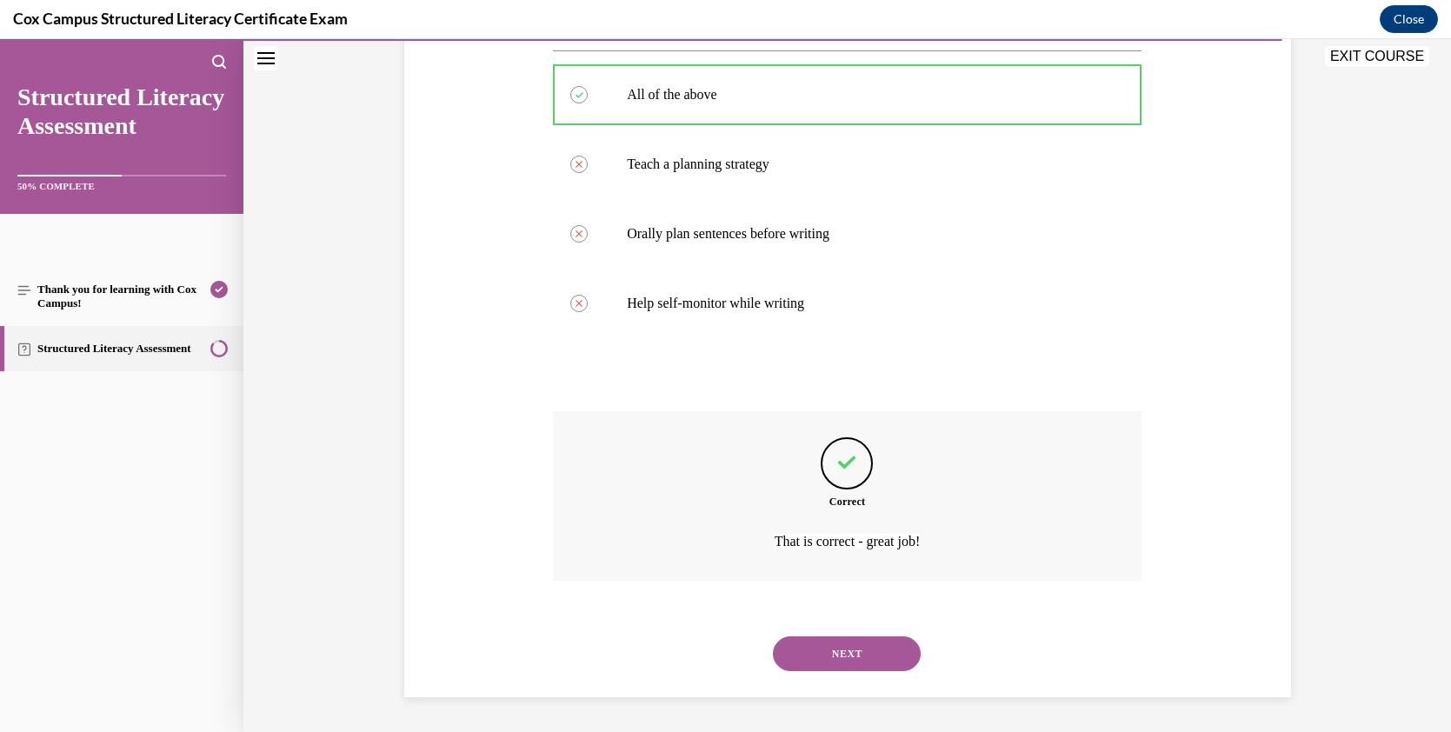
click at [857, 654] on button "NEXT" at bounding box center [847, 653] width 148 height 35
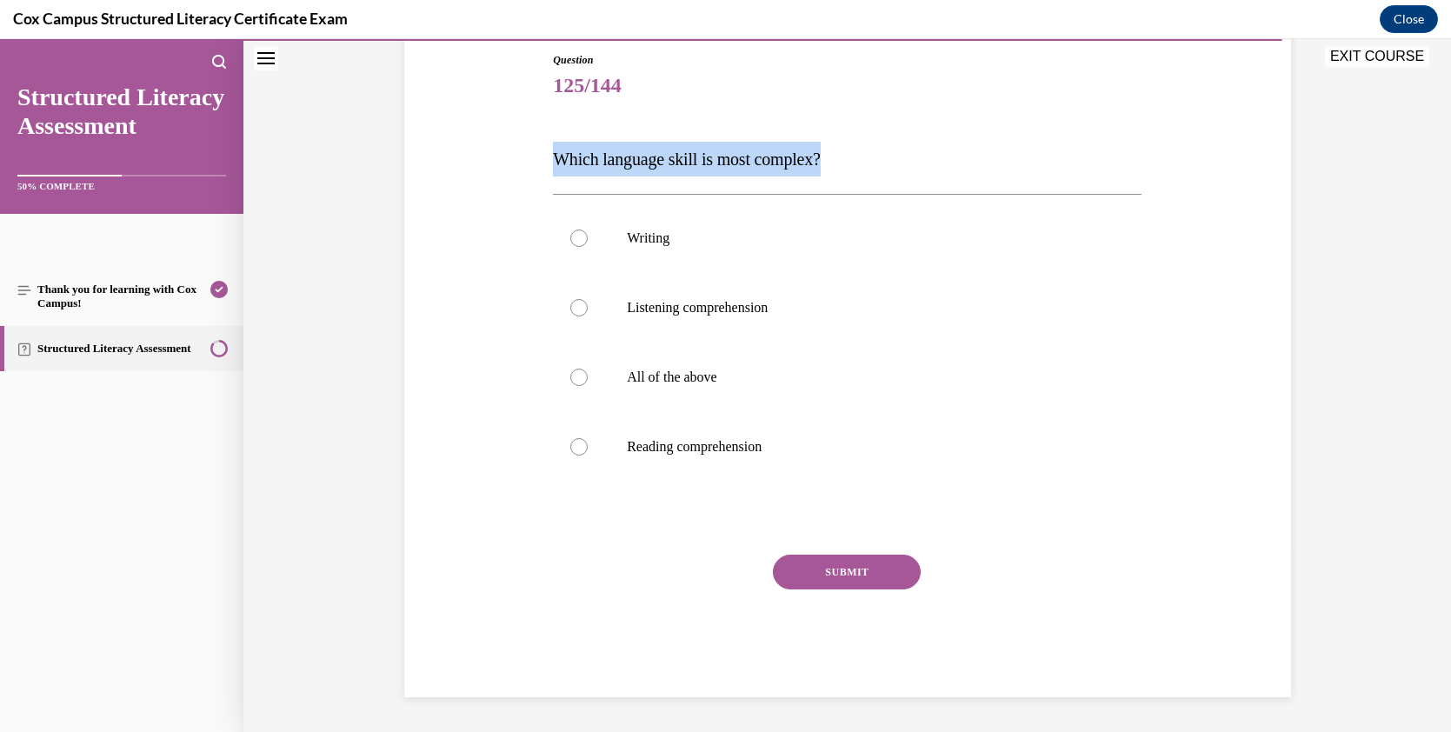
drag, startPoint x: 821, startPoint y: 158, endPoint x: 548, endPoint y: 165, distance: 273.0
click at [553, 165] on p "Which language skill is most complex?" at bounding box center [847, 159] width 588 height 35
copy span "Which language skill is most complex?"
click at [574, 239] on div at bounding box center [578, 237] width 17 height 17
click at [574, 239] on input "Writing" at bounding box center [578, 237] width 17 height 17
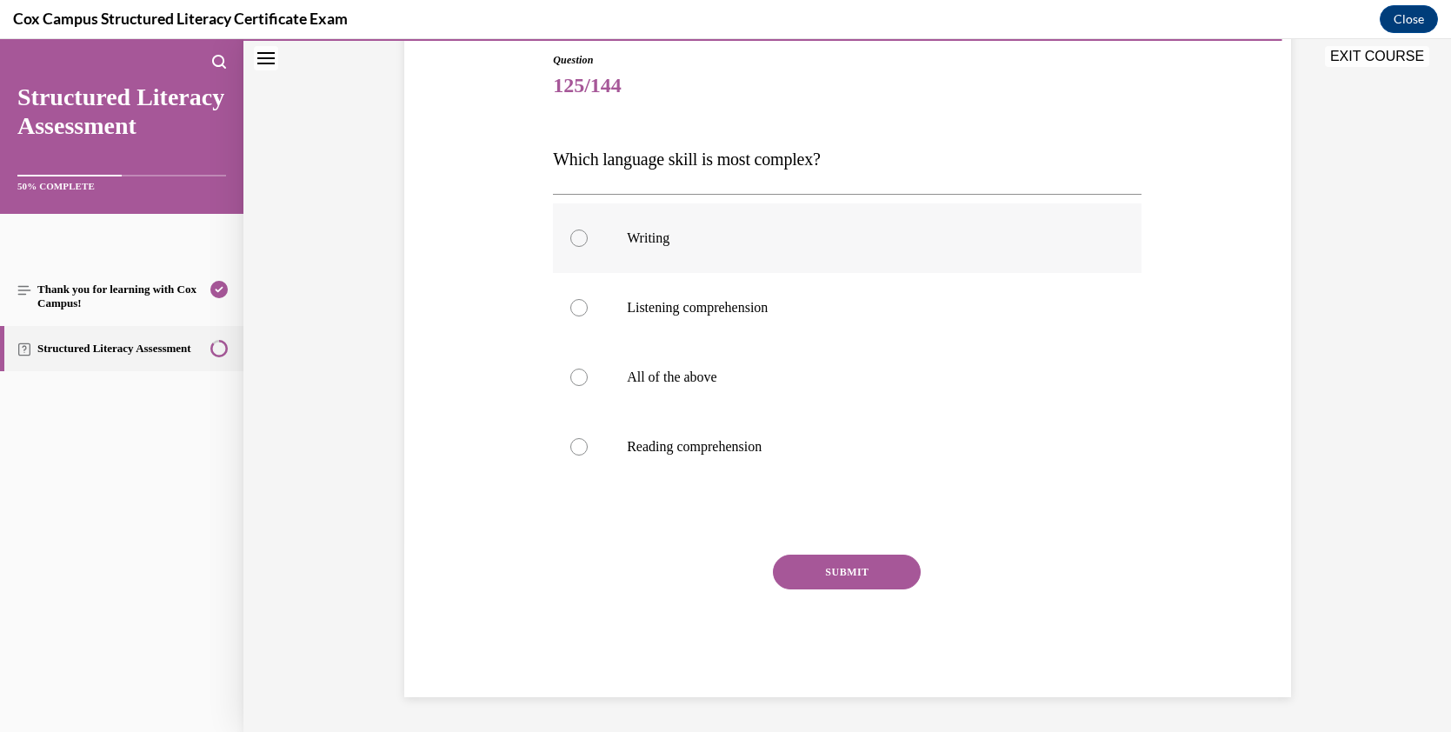
radio input "true"
click at [865, 575] on button "SUBMIT" at bounding box center [847, 572] width 148 height 35
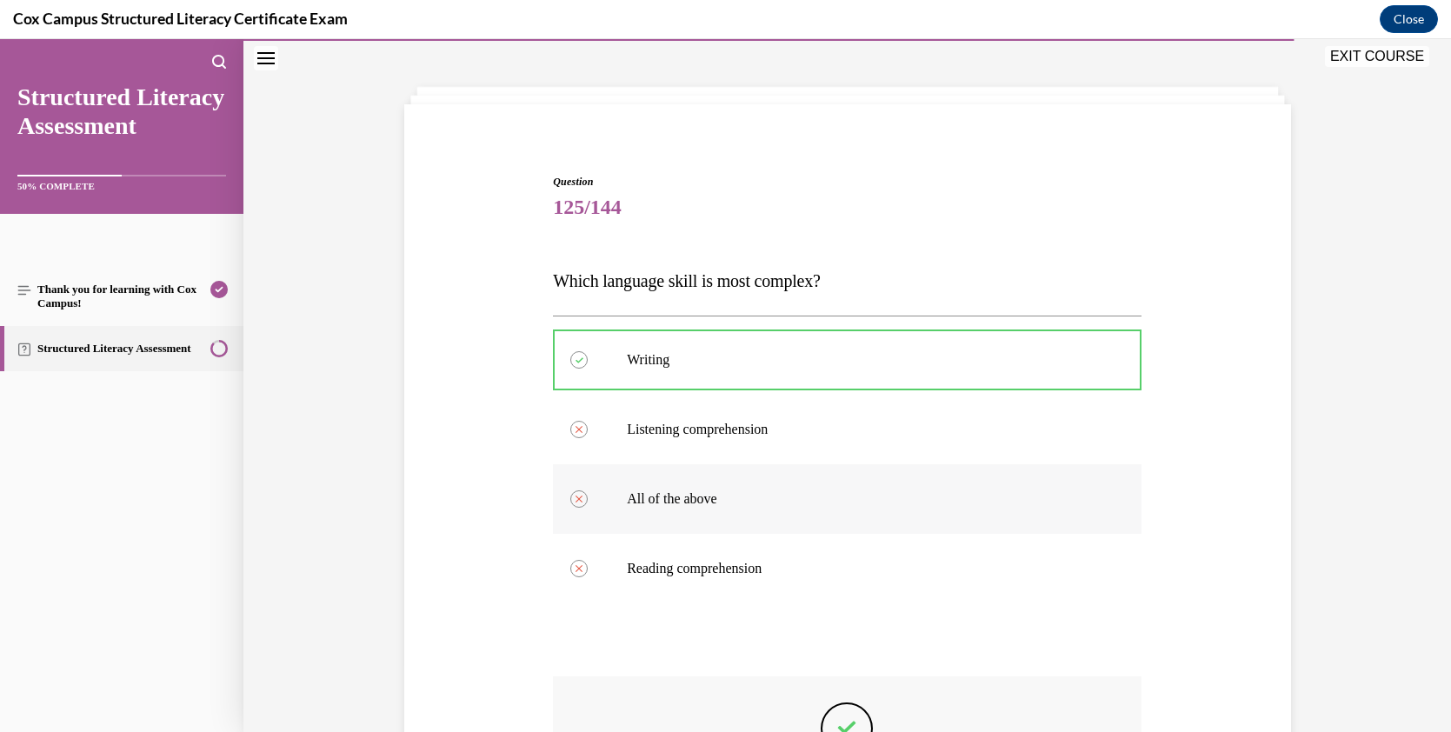
scroll to position [145, 0]
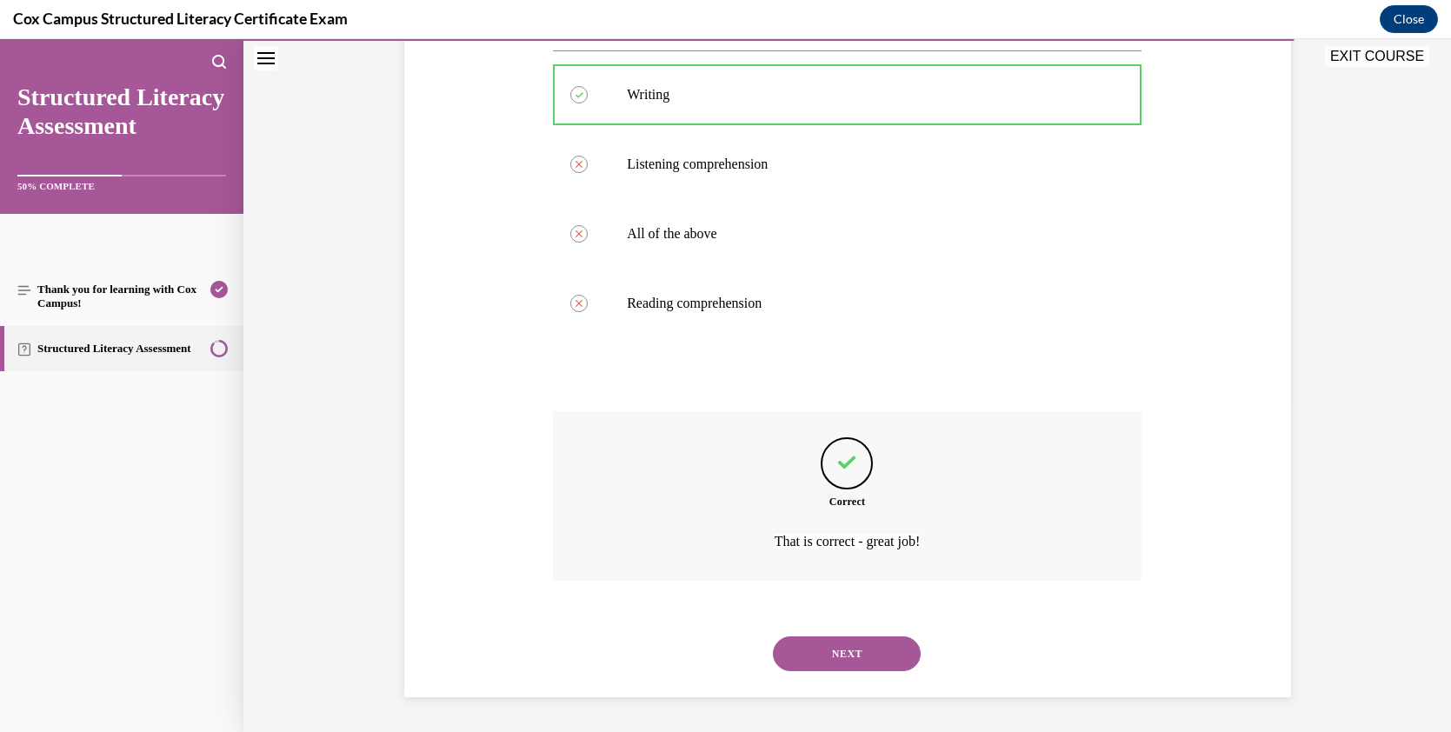
click at [850, 656] on button "NEXT" at bounding box center [847, 653] width 148 height 35
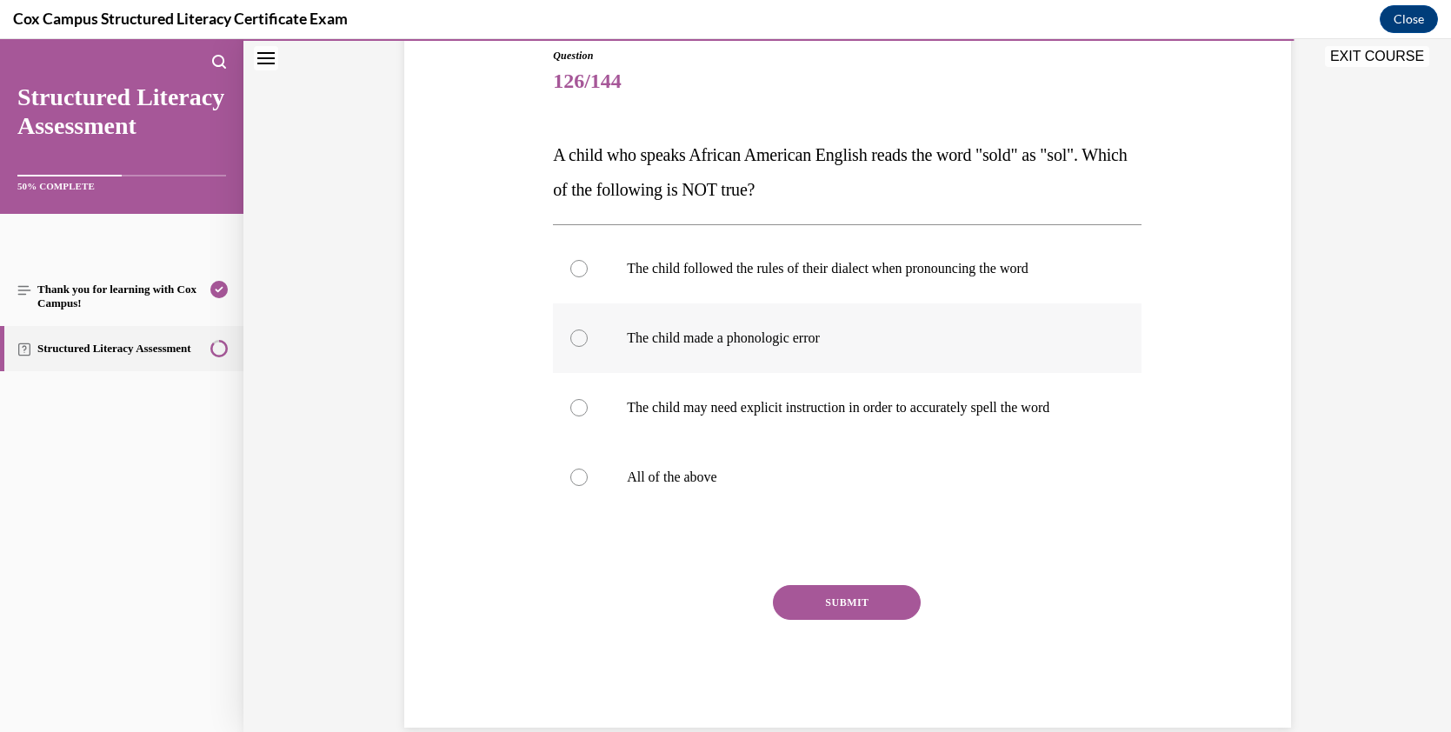
click at [572, 337] on div at bounding box center [578, 337] width 17 height 17
click at [572, 337] on input "The child made a phonologic error" at bounding box center [578, 337] width 17 height 17
radio input "true"
click at [837, 606] on button "SUBMIT" at bounding box center [847, 602] width 148 height 35
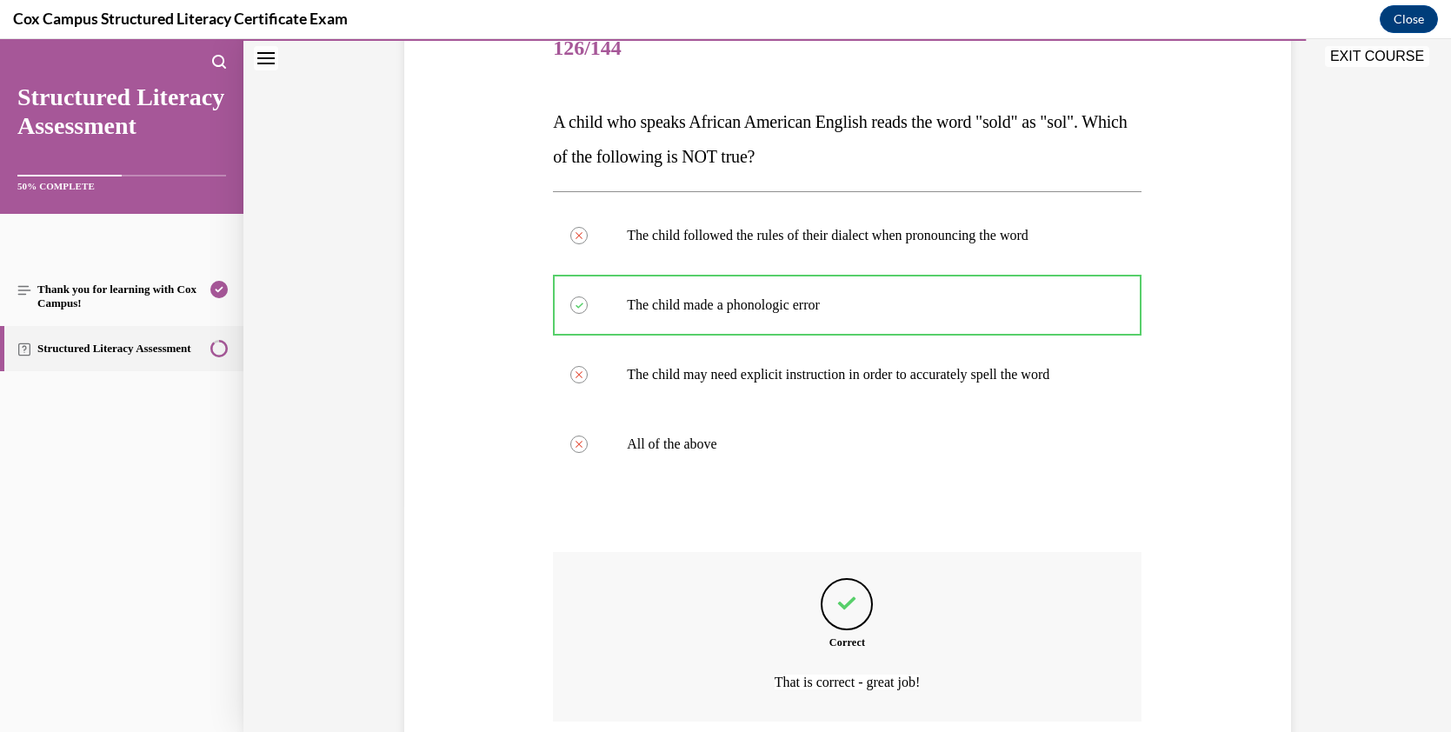
scroll to position [368, 0]
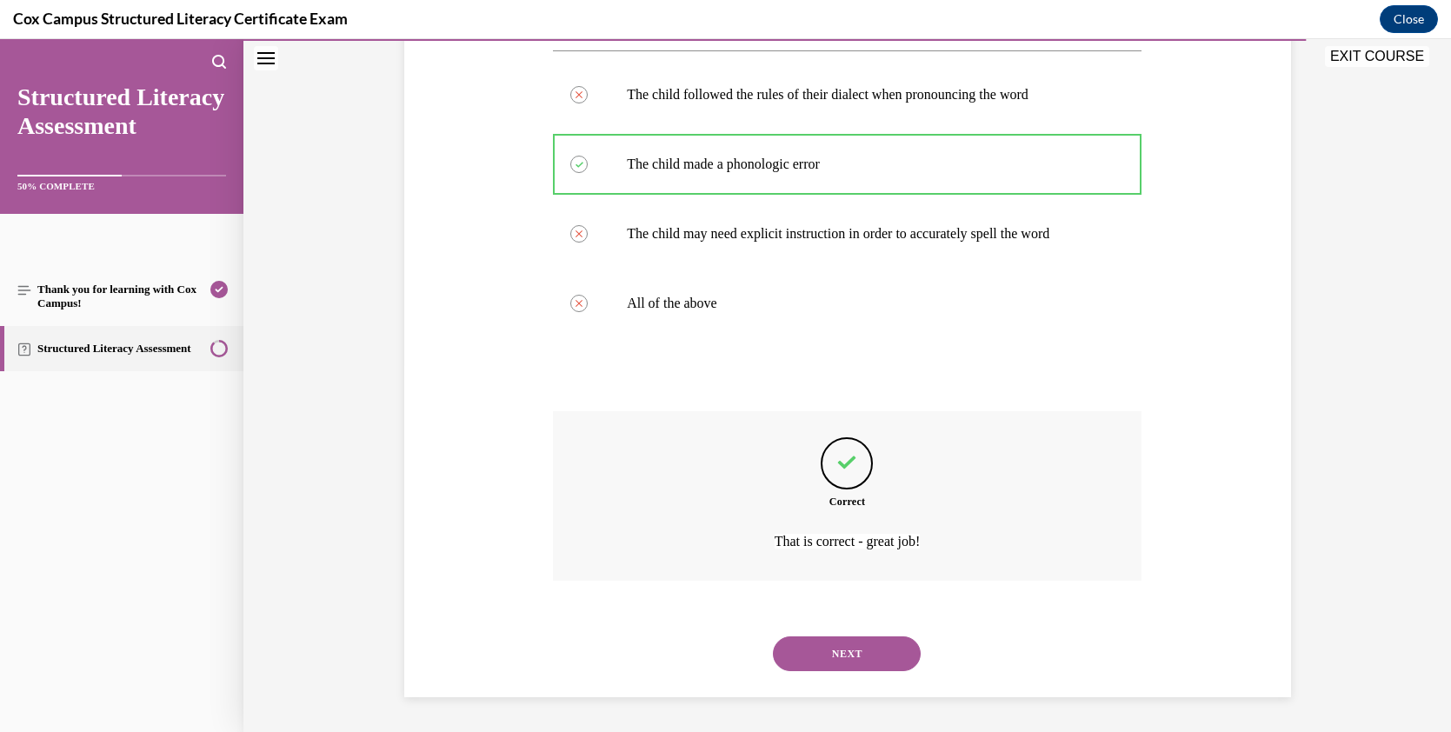
click at [880, 647] on button "NEXT" at bounding box center [847, 653] width 148 height 35
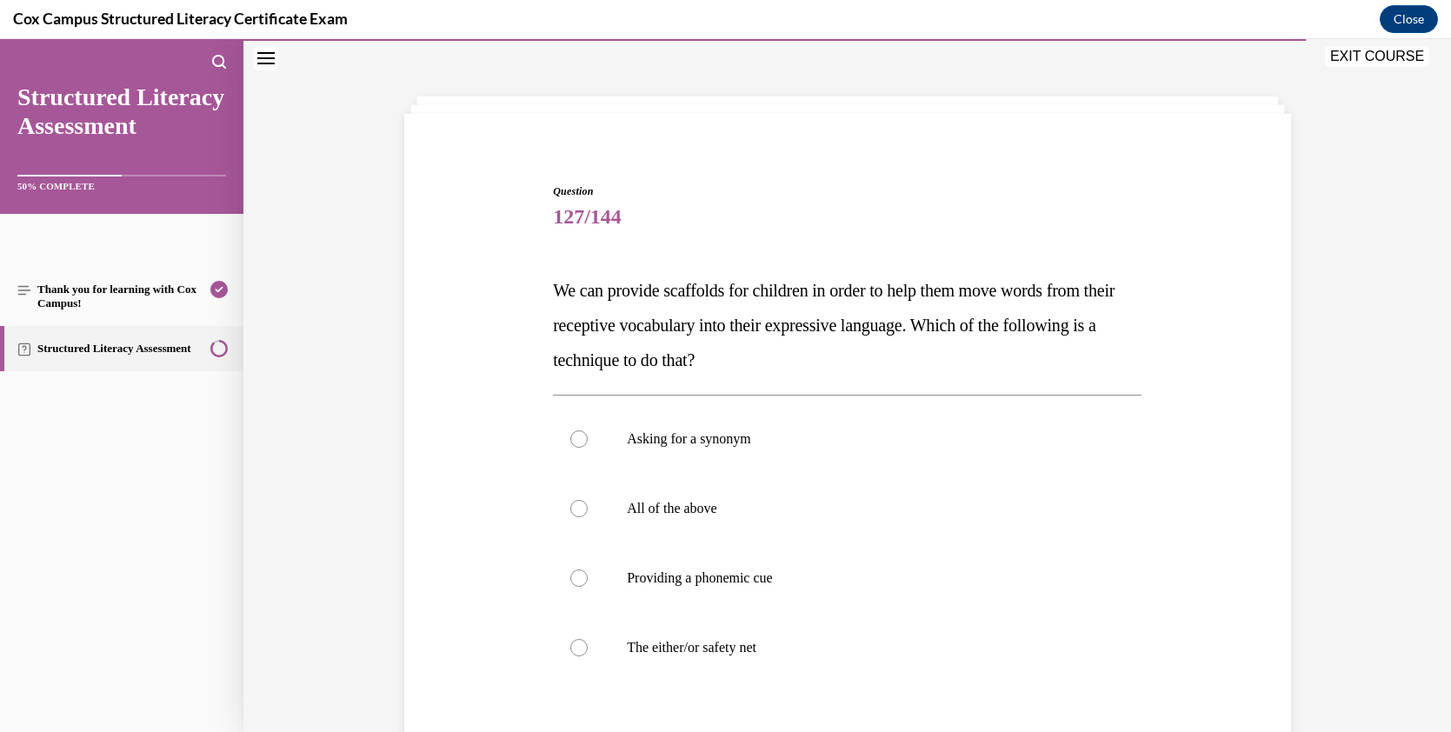
scroll to position [130, 0]
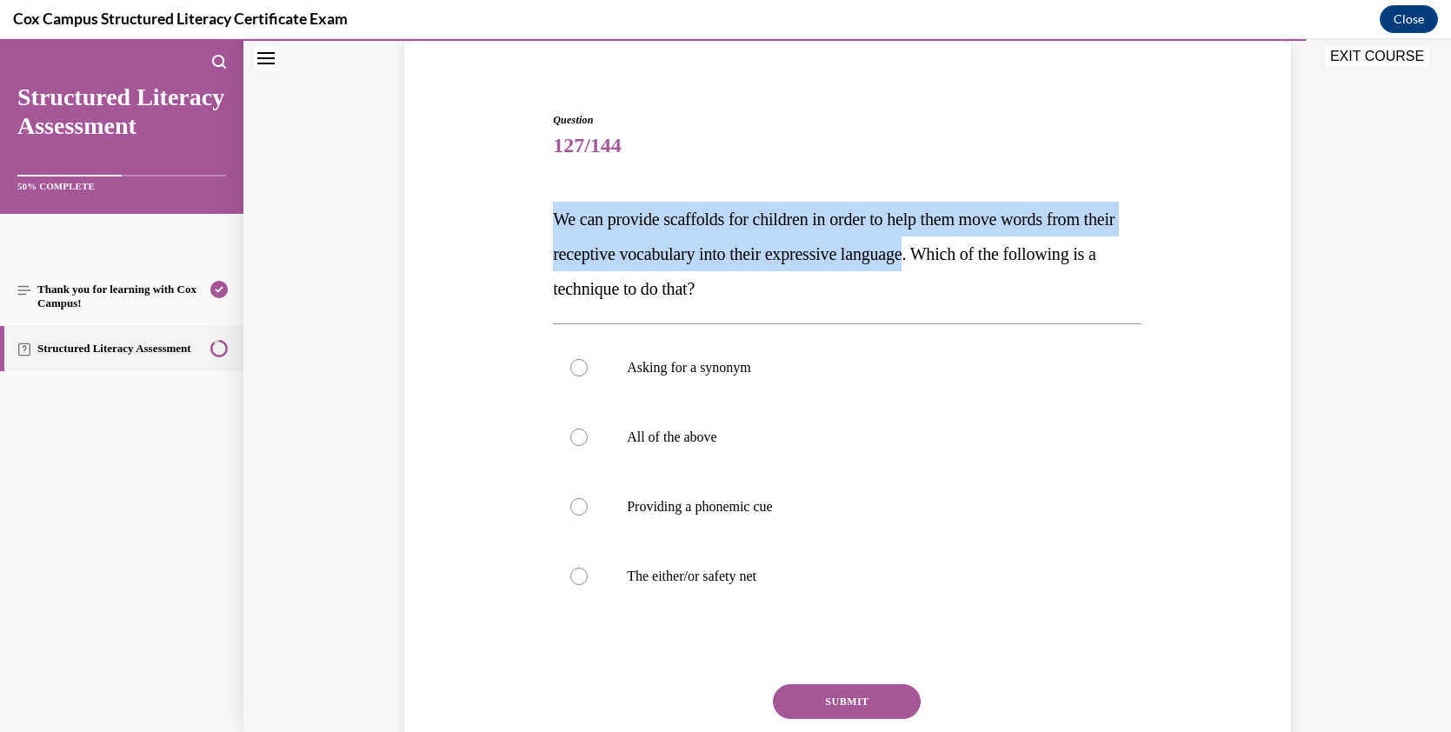
drag, startPoint x: 961, startPoint y: 259, endPoint x: 548, endPoint y: 215, distance: 415.2
click at [553, 215] on span "We can provide scaffolds for children in order to help them move words from the…" at bounding box center [833, 253] width 561 height 89
click at [855, 283] on p "We can provide scaffolds for children in order to help them move words from the…" at bounding box center [847, 254] width 588 height 104
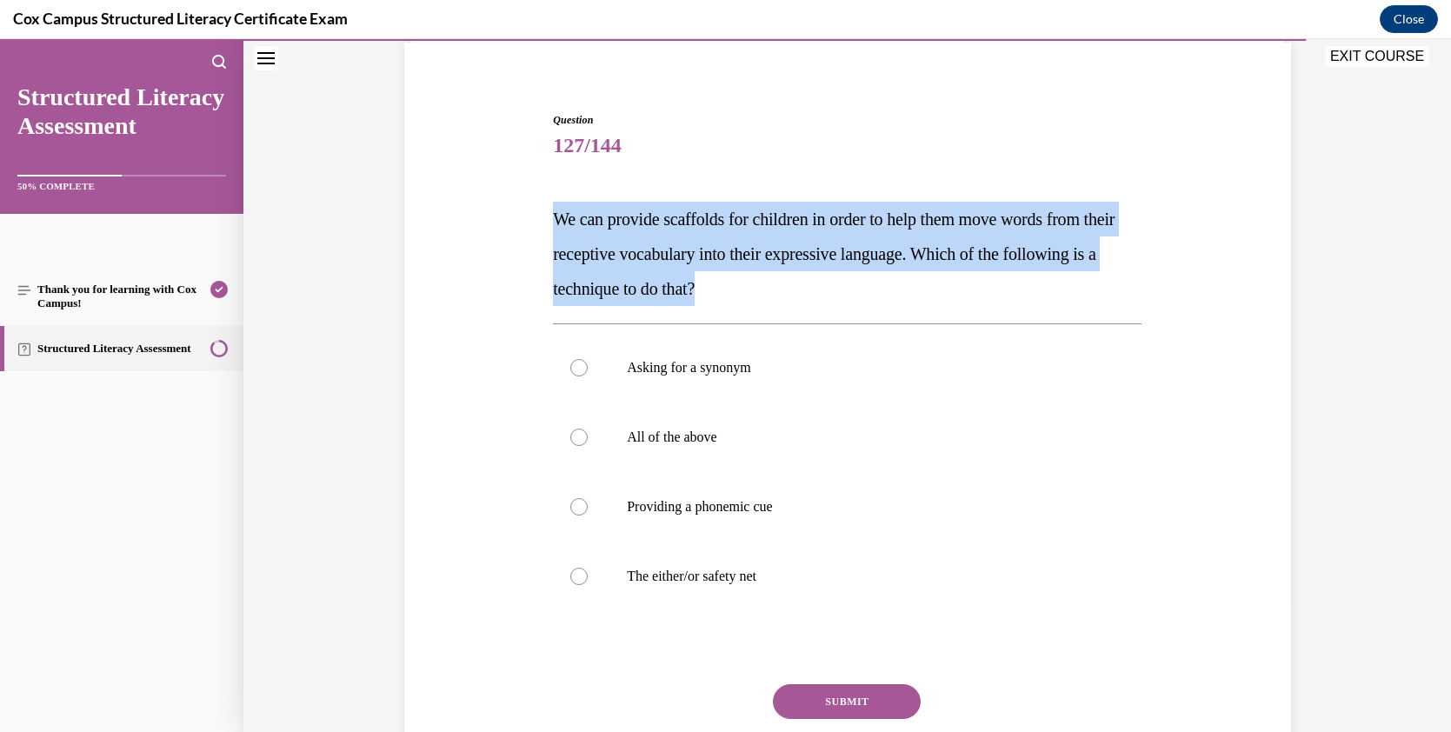
drag, startPoint x: 824, startPoint y: 288, endPoint x: 541, endPoint y: 222, distance: 290.9
click at [541, 222] on div "Question 127/144 We can provide scaffolds for children in order to help them mo…" at bounding box center [847, 443] width 895 height 767
copy span "We can provide scaffolds for children in order to help them move words from the…"
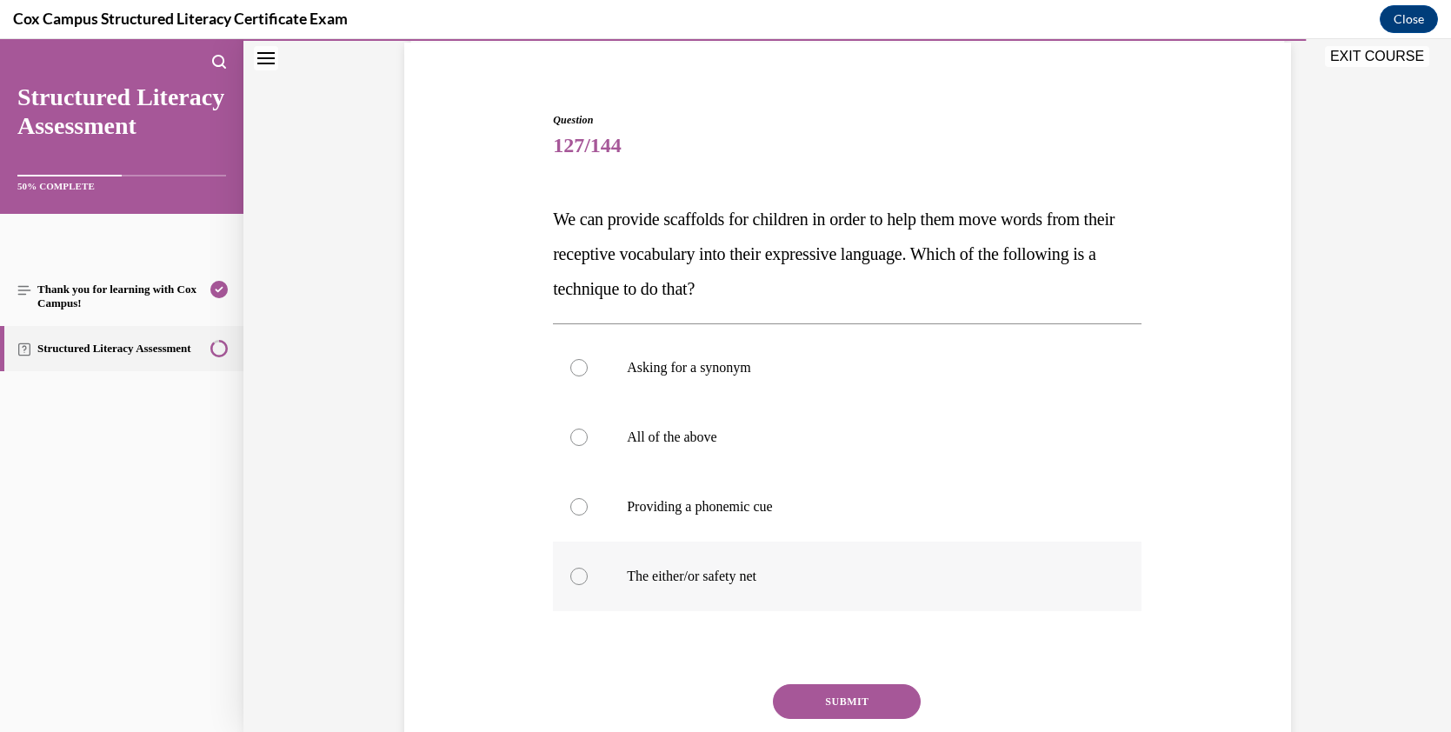
click at [578, 573] on div at bounding box center [578, 576] width 17 height 17
click at [578, 573] on input "The either/or safety net" at bounding box center [578, 576] width 17 height 17
radio input "true"
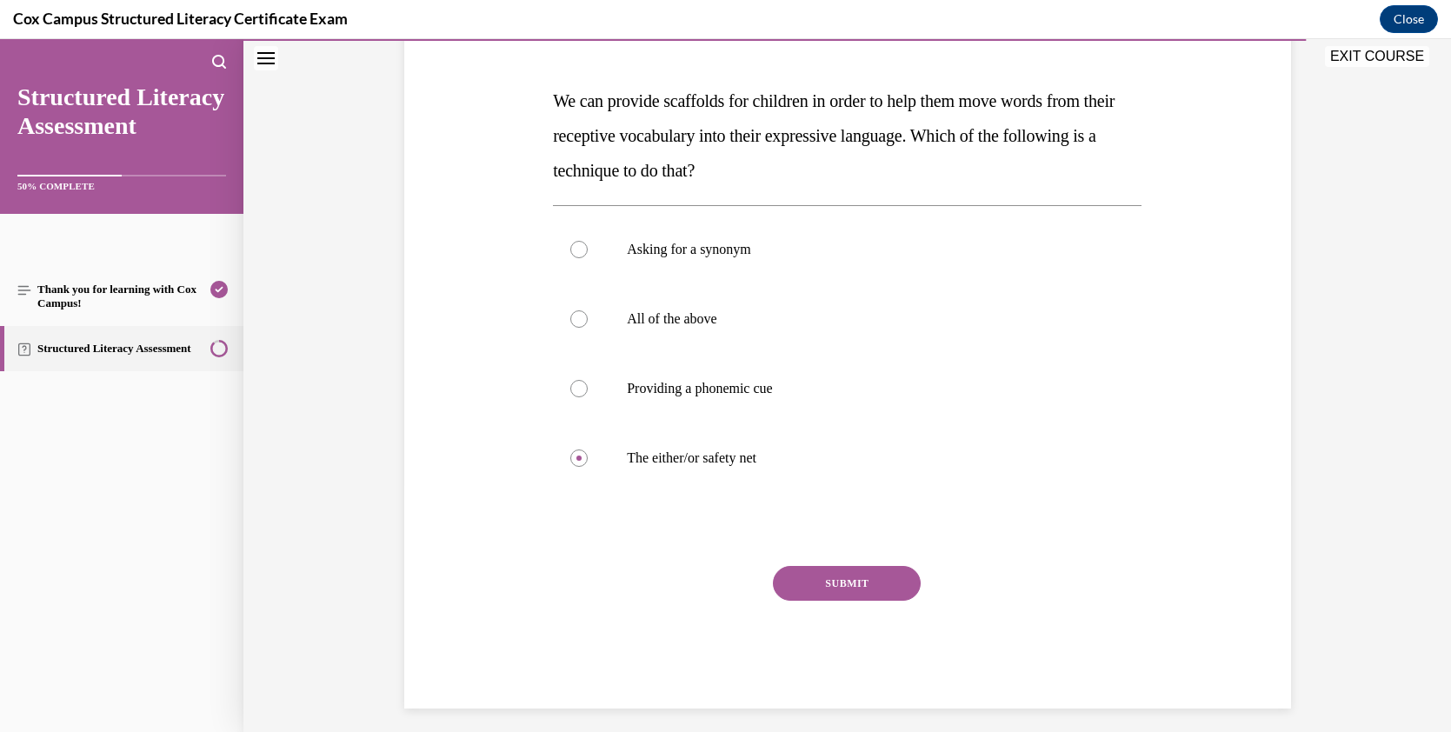
click at [812, 581] on button "SUBMIT" at bounding box center [847, 583] width 148 height 35
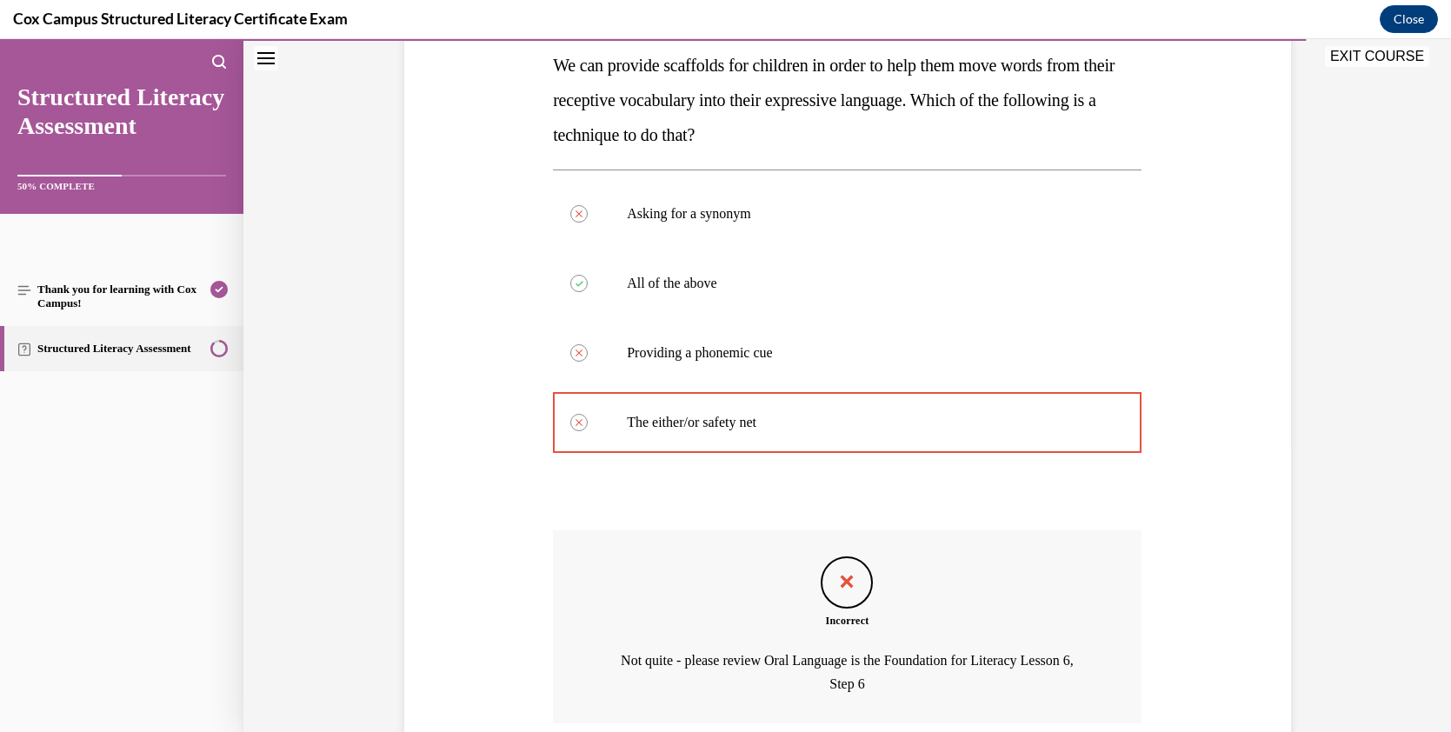
scroll to position [426, 0]
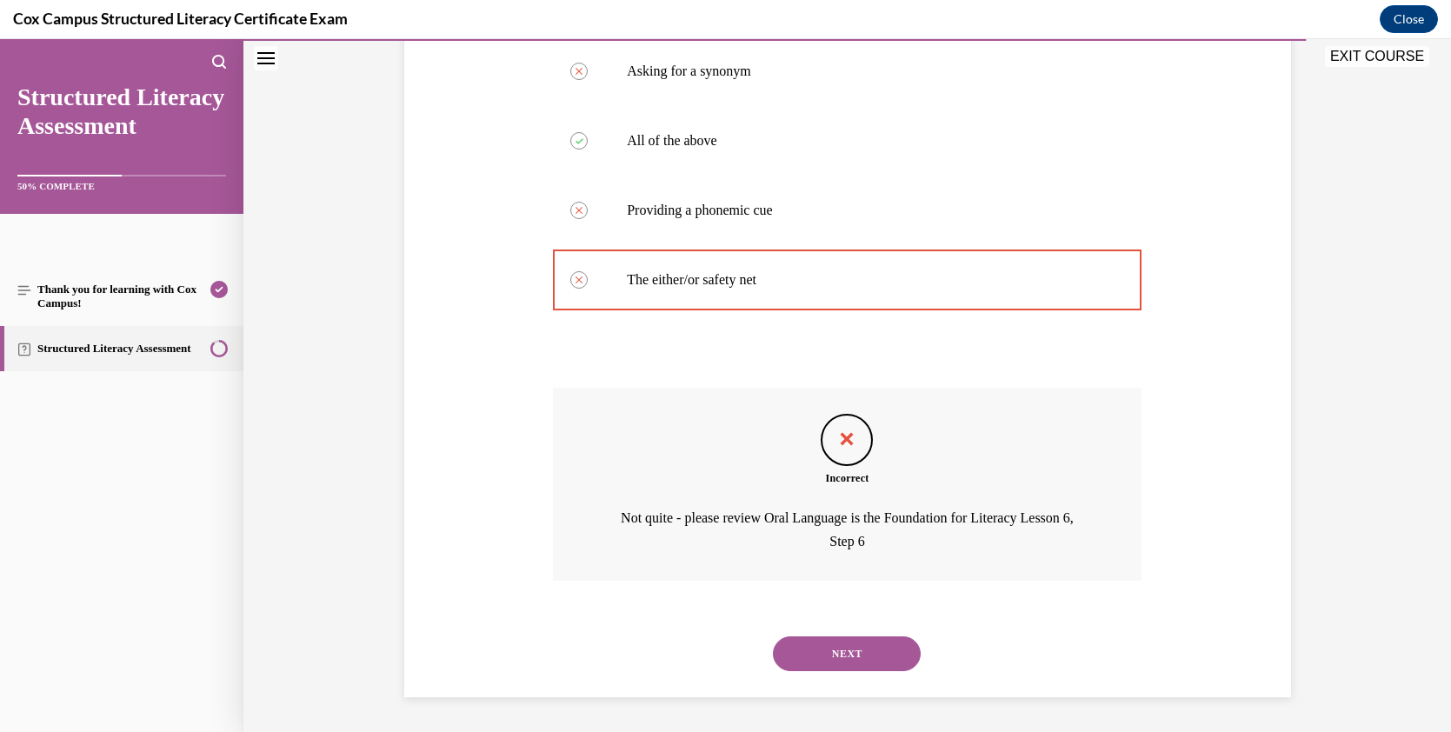
click at [863, 649] on button "NEXT" at bounding box center [847, 653] width 148 height 35
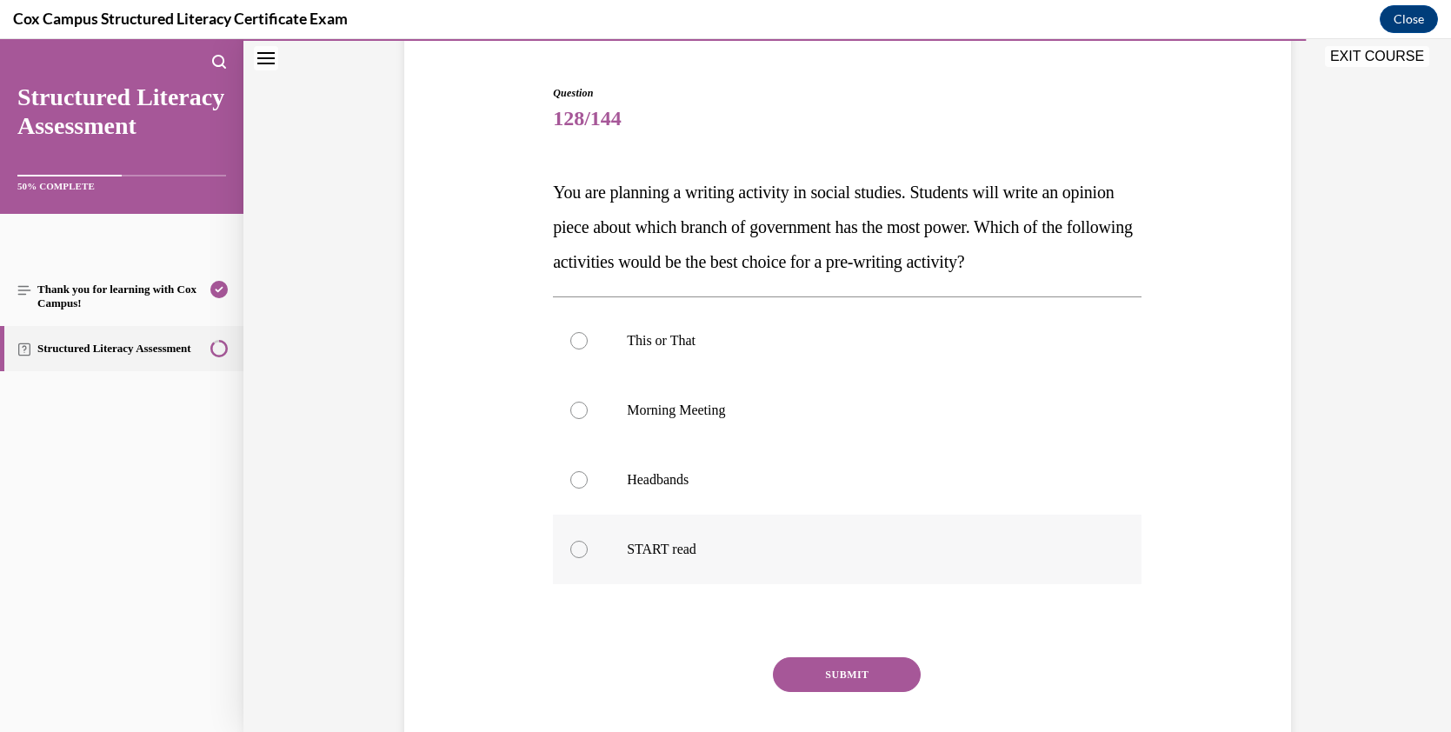
scroll to position [159, 0]
click at [571, 543] on div at bounding box center [578, 546] width 17 height 17
click at [571, 543] on input "START read" at bounding box center [578, 546] width 17 height 17
radio input "true"
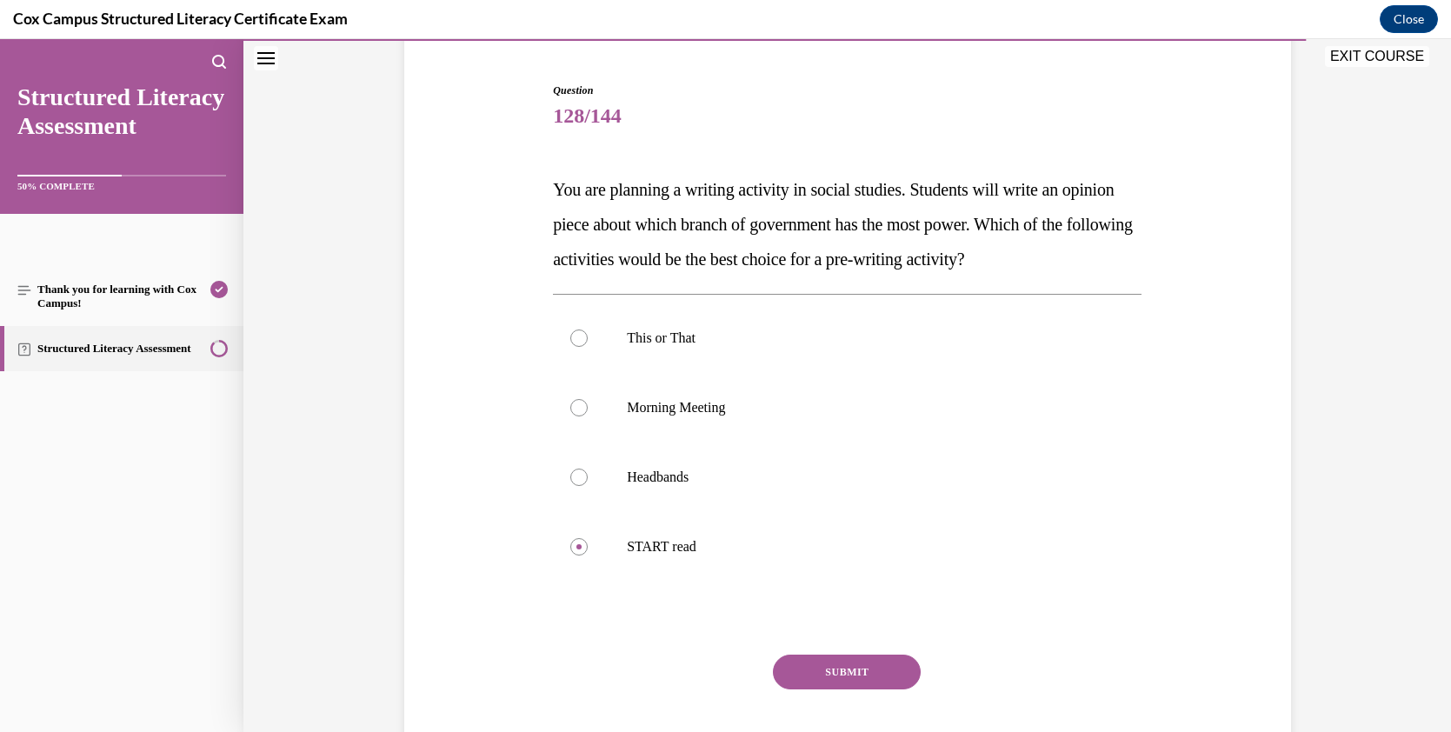
click at [839, 674] on button "SUBMIT" at bounding box center [847, 671] width 148 height 35
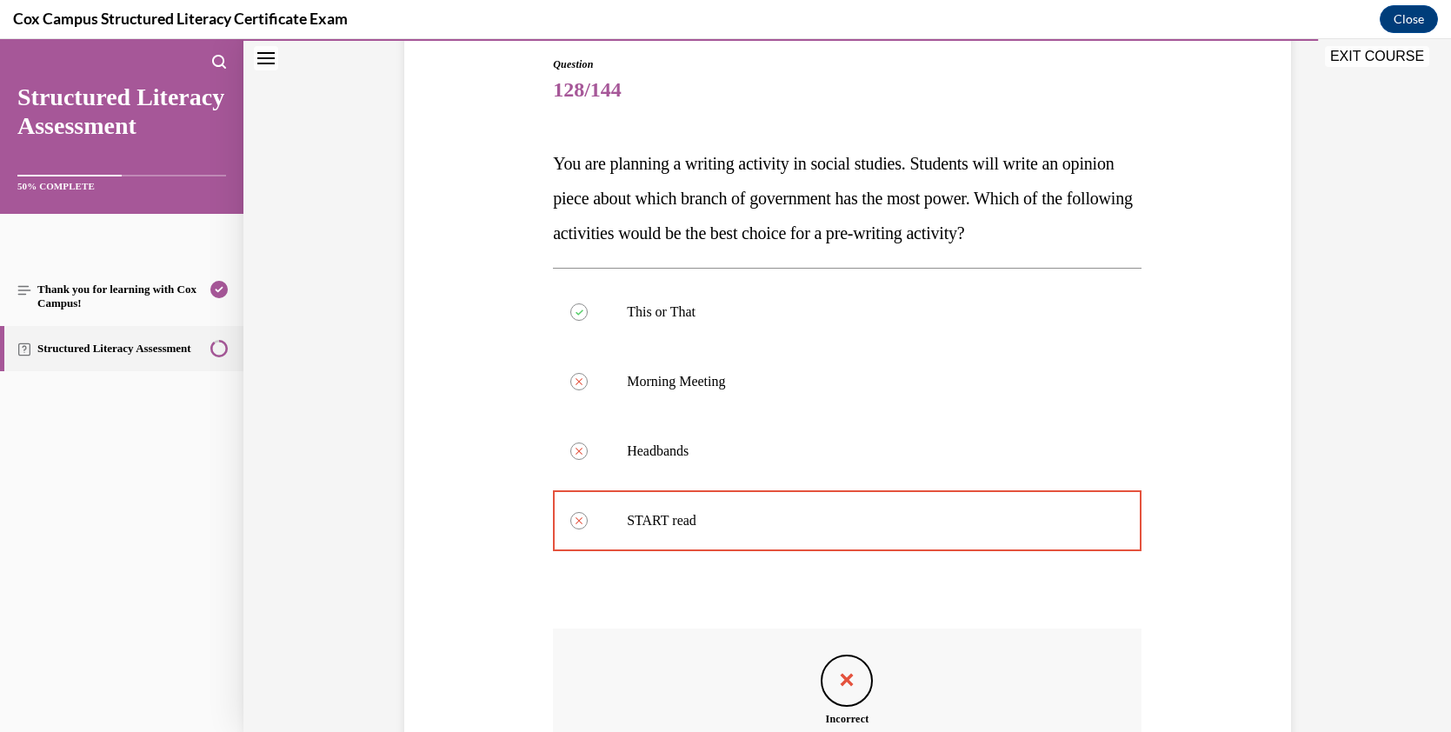
scroll to position [183, 0]
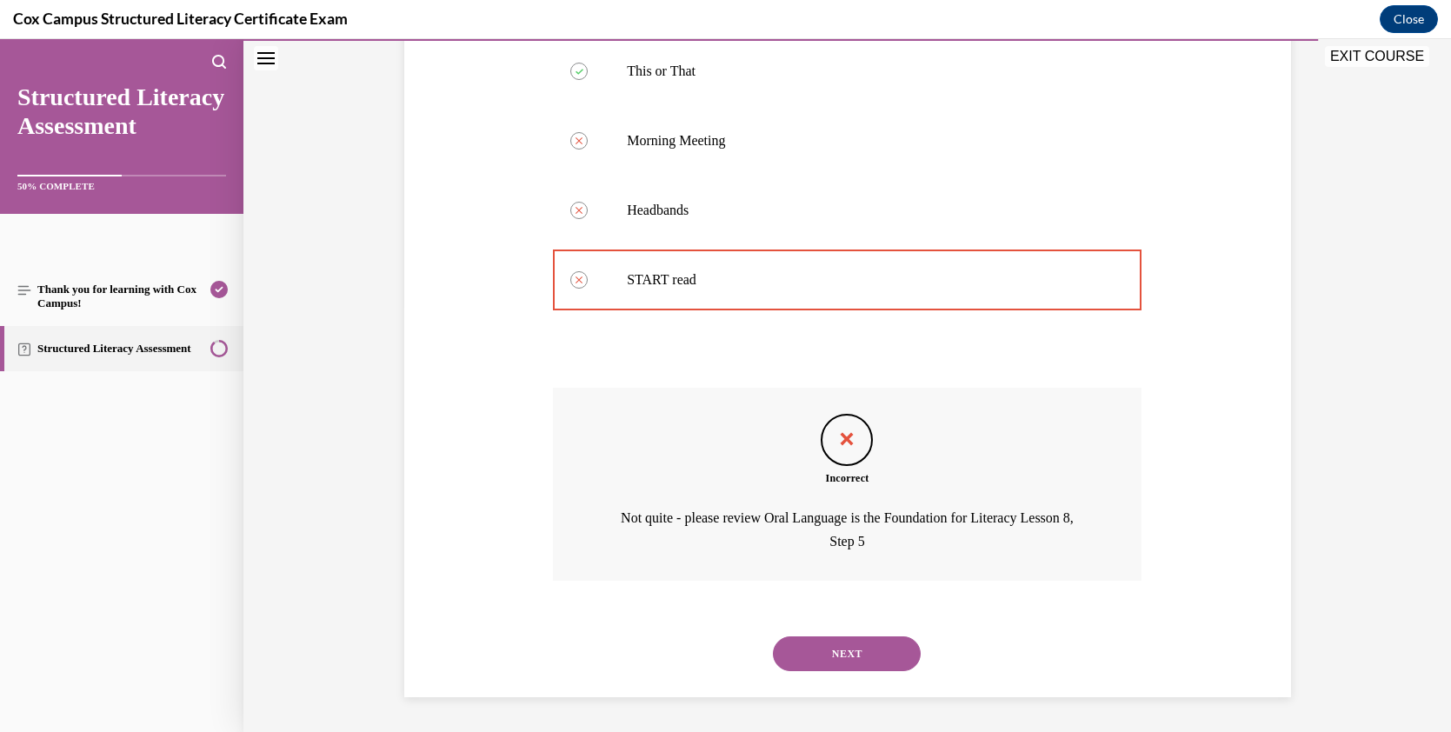
click at [902, 661] on button "NEXT" at bounding box center [847, 653] width 148 height 35
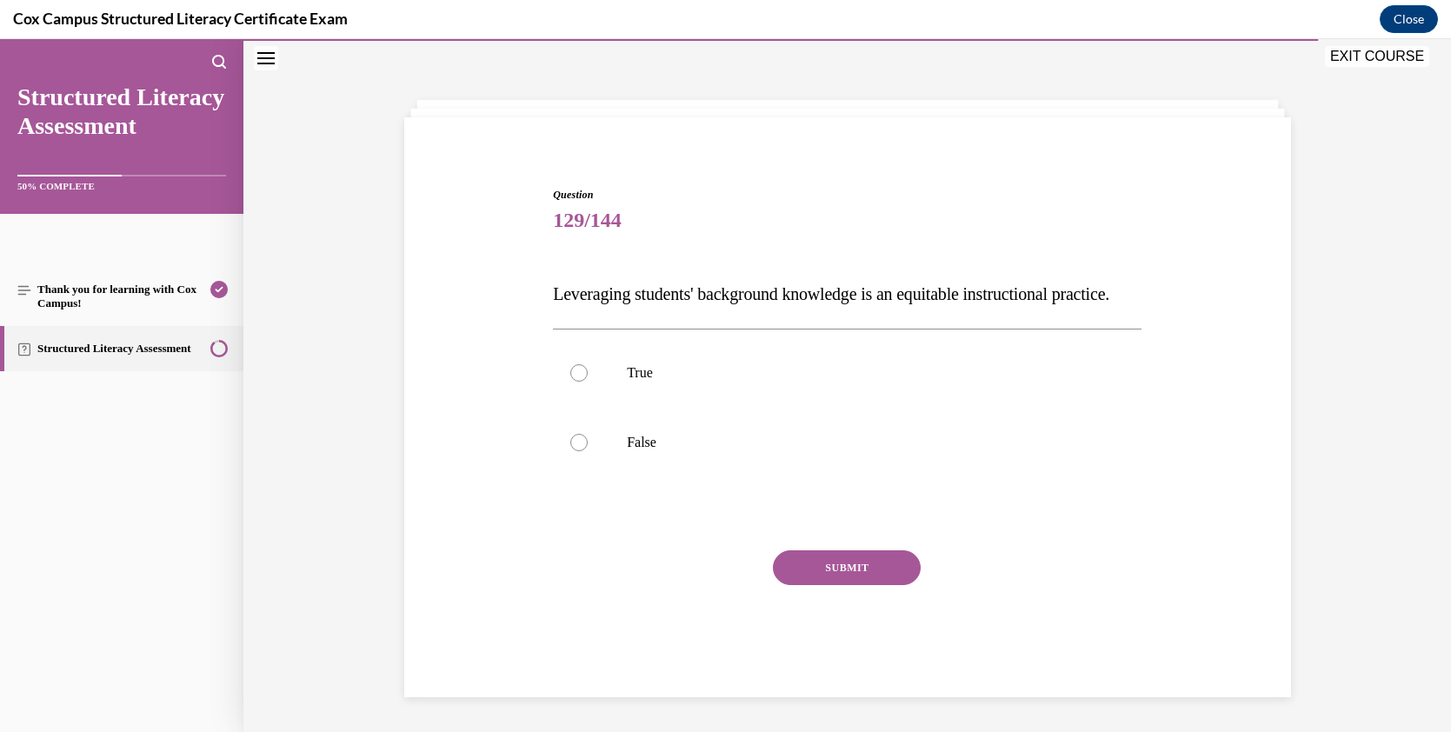
scroll to position [85, 0]
click at [700, 433] on label "False" at bounding box center [847, 443] width 588 height 70
click at [588, 434] on input "False" at bounding box center [578, 442] width 17 height 17
radio input "true"
click at [834, 573] on button "SUBMIT" at bounding box center [847, 567] width 148 height 35
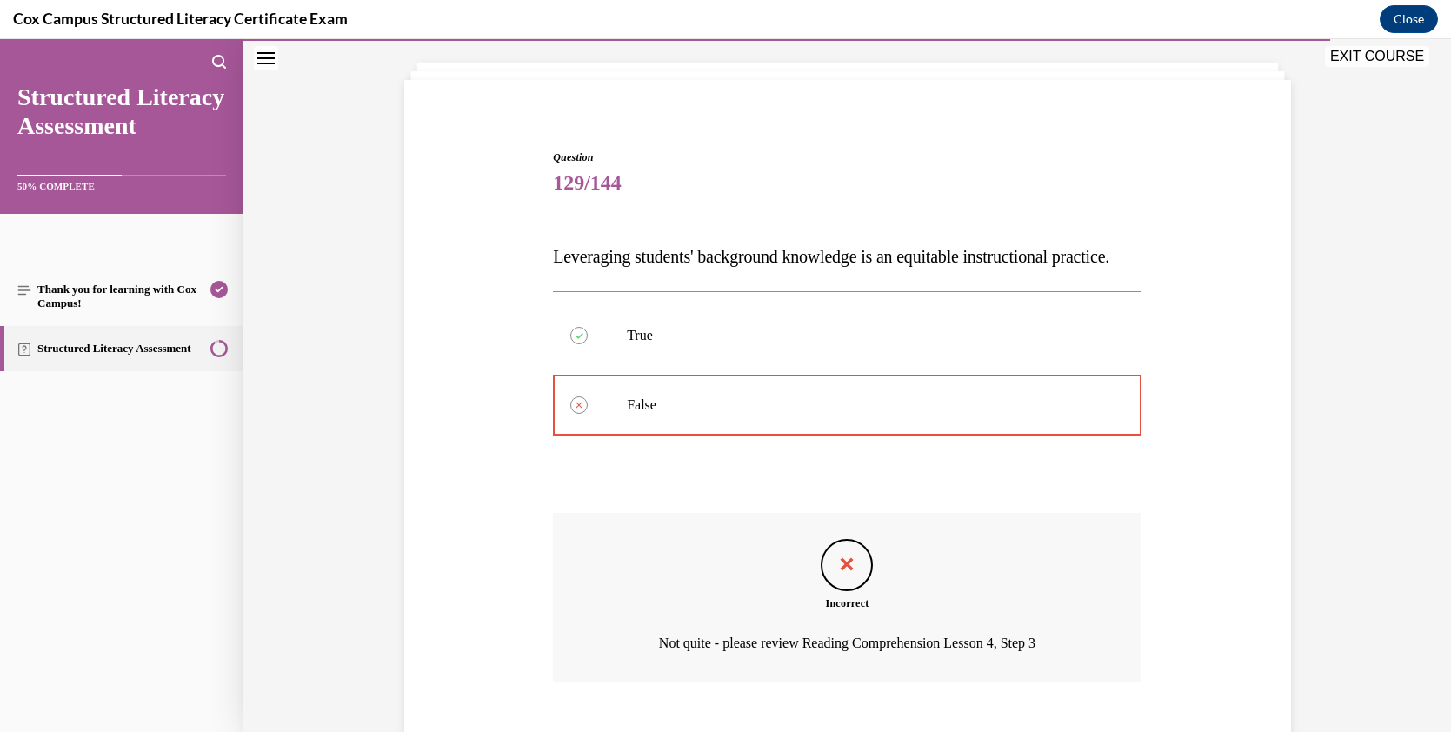
scroll to position [90, 0]
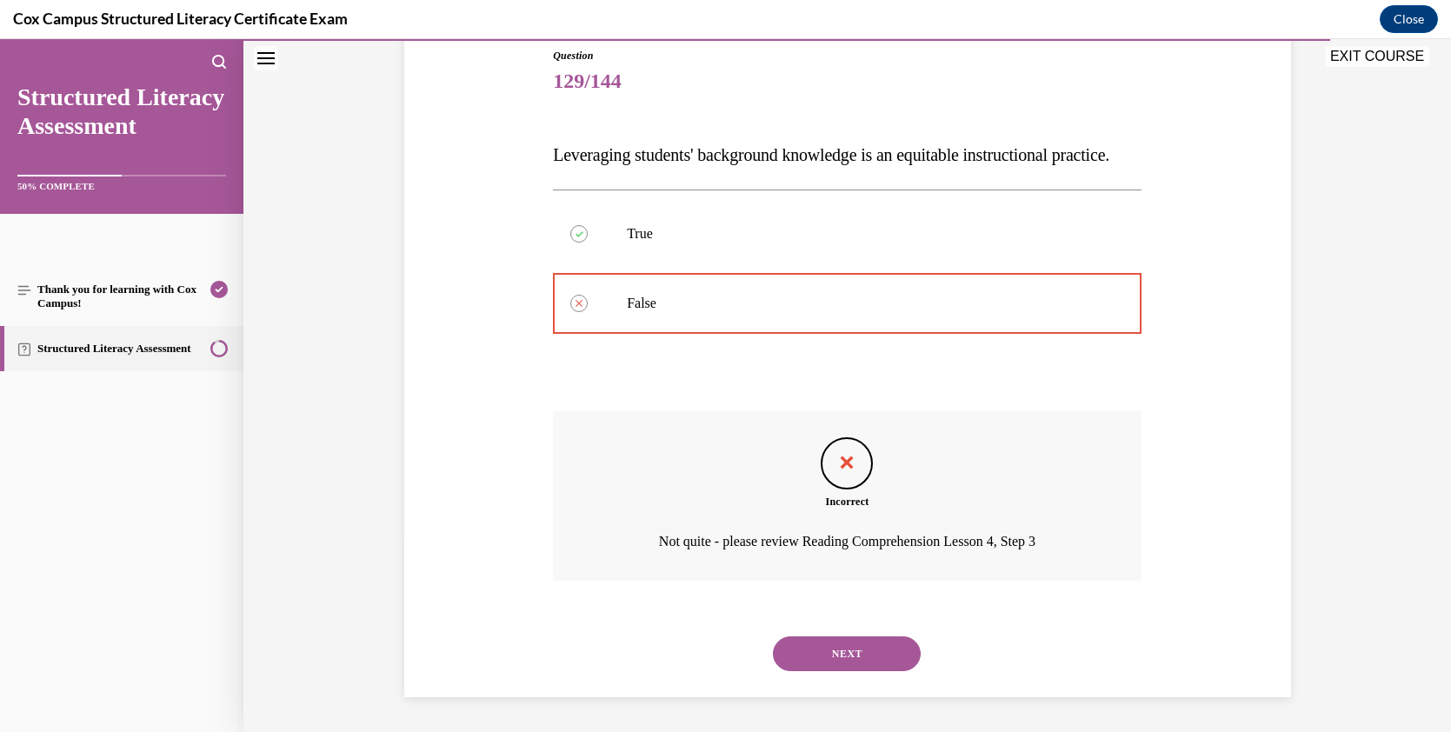
click at [835, 651] on button "NEXT" at bounding box center [847, 653] width 148 height 35
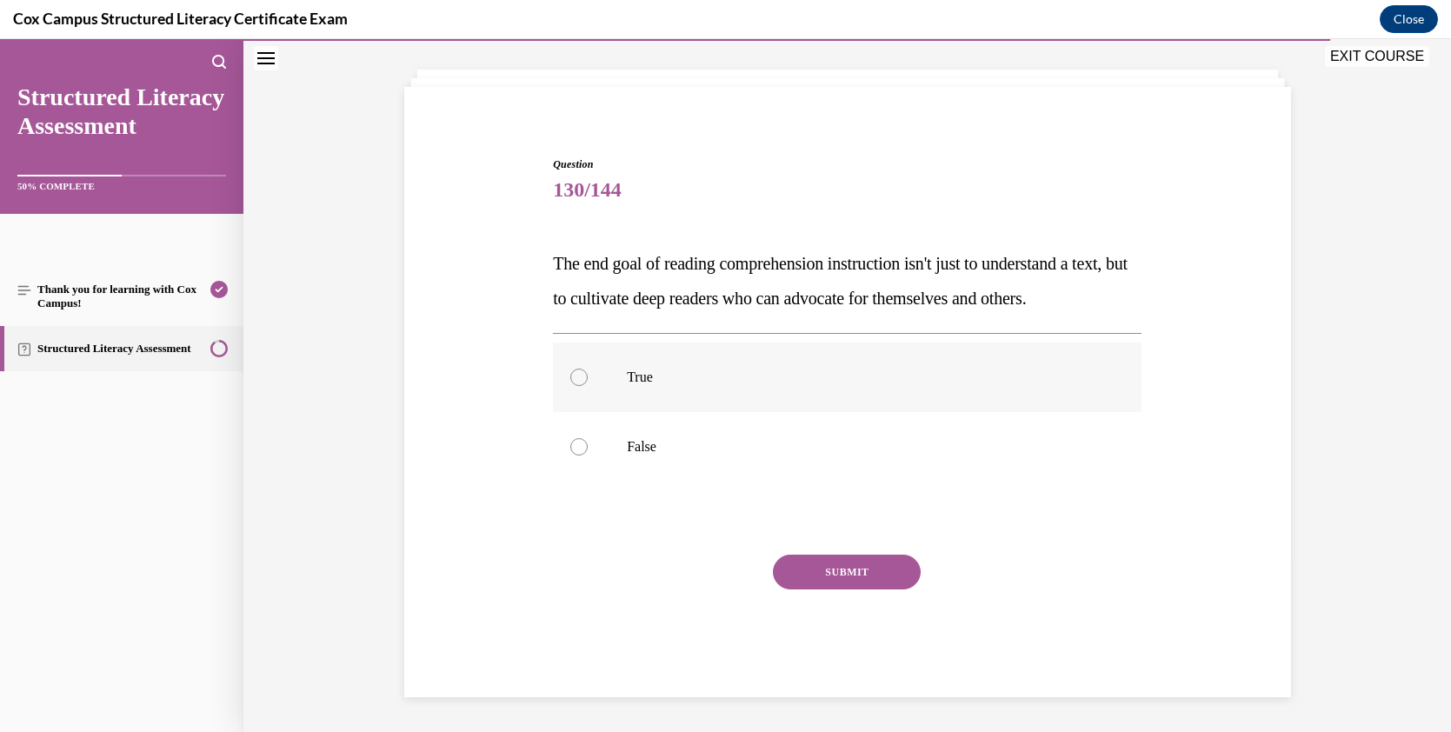
click at [591, 384] on label "True" at bounding box center [847, 377] width 588 height 70
click at [588, 384] on input "True" at bounding box center [578, 377] width 17 height 17
radio input "true"
click at [799, 566] on button "SUBMIT" at bounding box center [847, 572] width 148 height 35
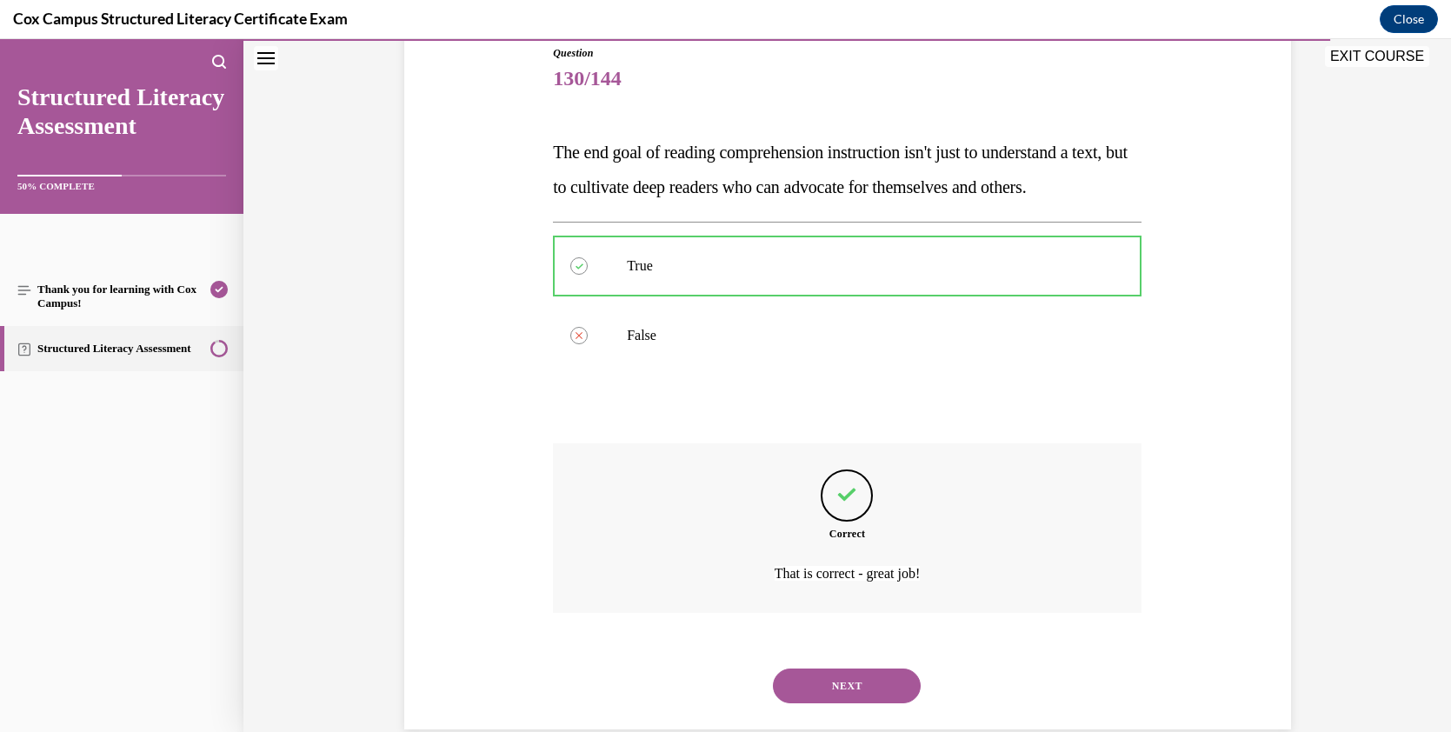
scroll to position [123, 0]
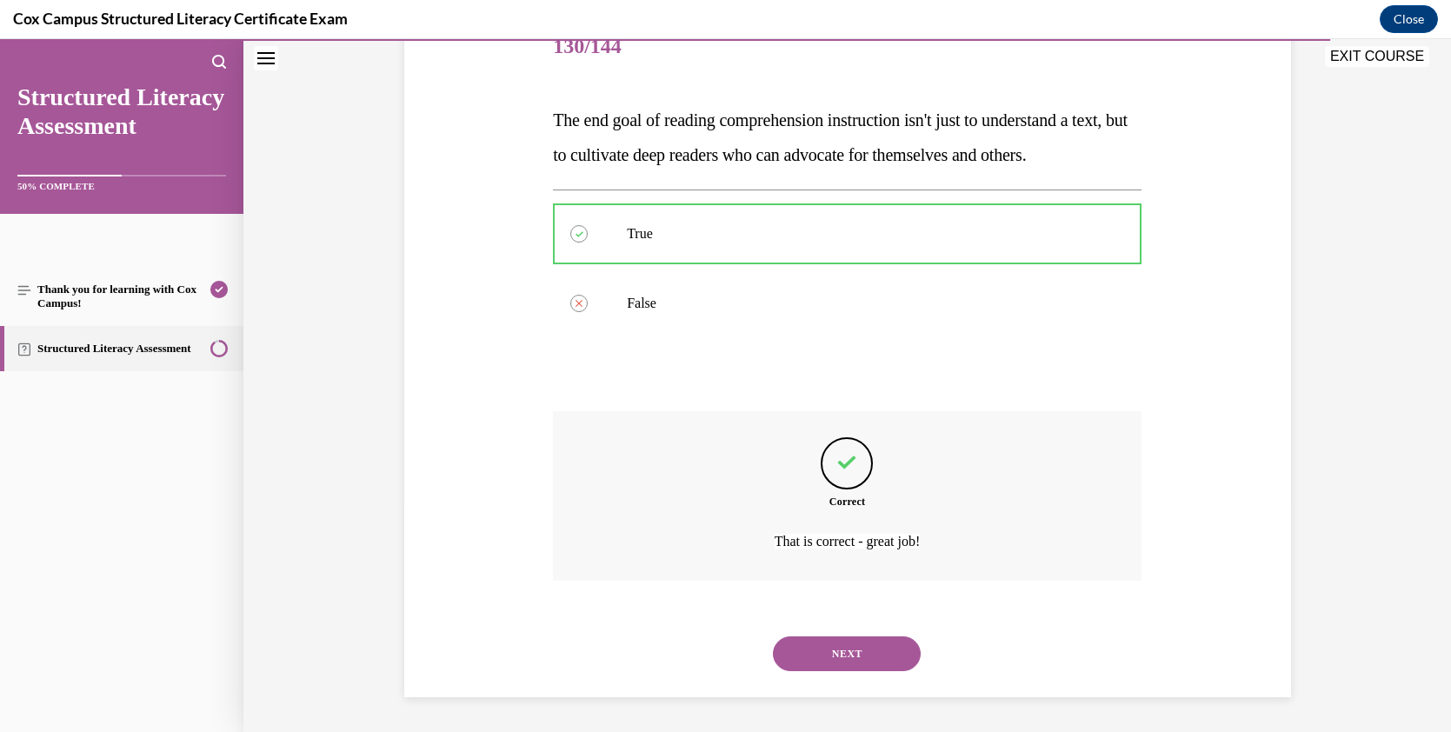
click at [861, 660] on button "NEXT" at bounding box center [847, 653] width 148 height 35
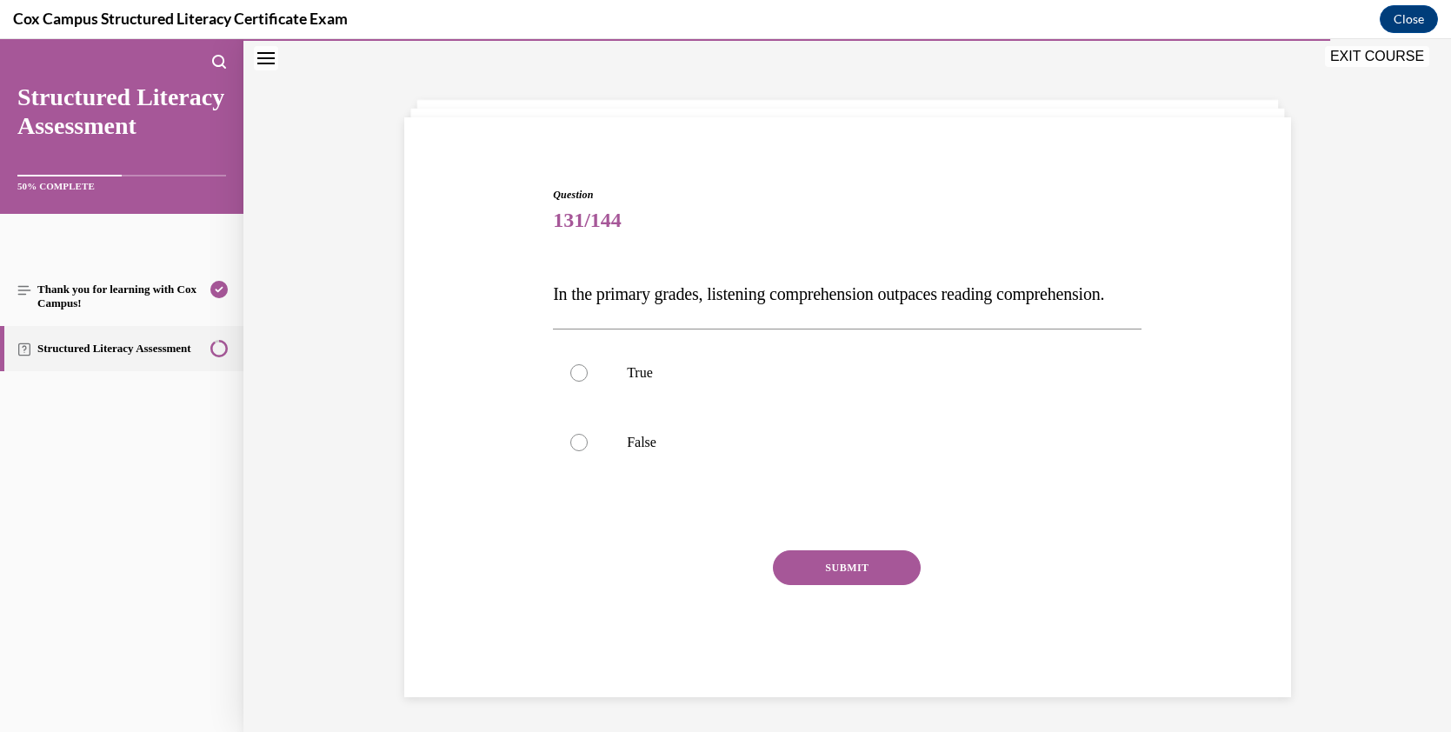
scroll to position [85, 0]
click at [714, 371] on p "True" at bounding box center [862, 372] width 471 height 17
click at [588, 371] on input "True" at bounding box center [578, 372] width 17 height 17
radio input "true"
click at [830, 560] on button "SUBMIT" at bounding box center [847, 567] width 148 height 35
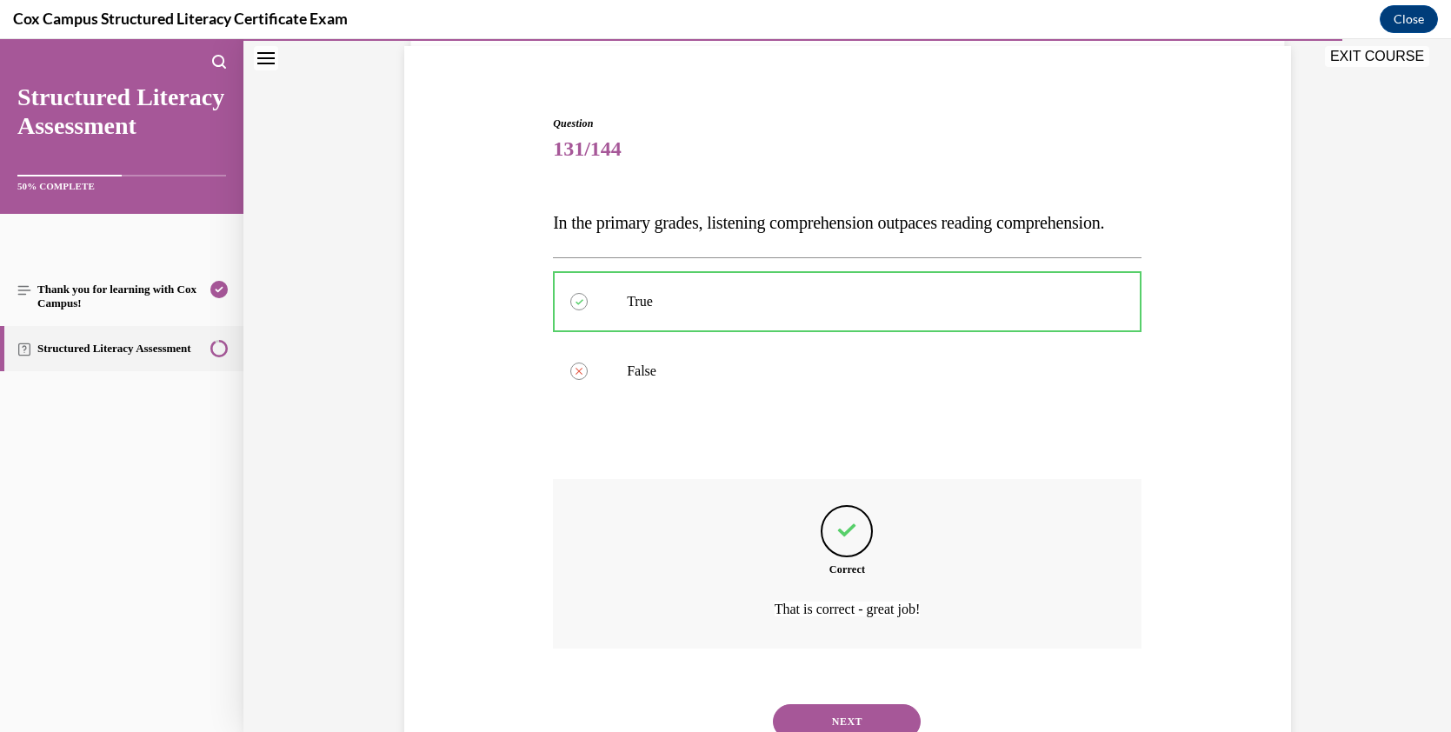
scroll to position [123, 0]
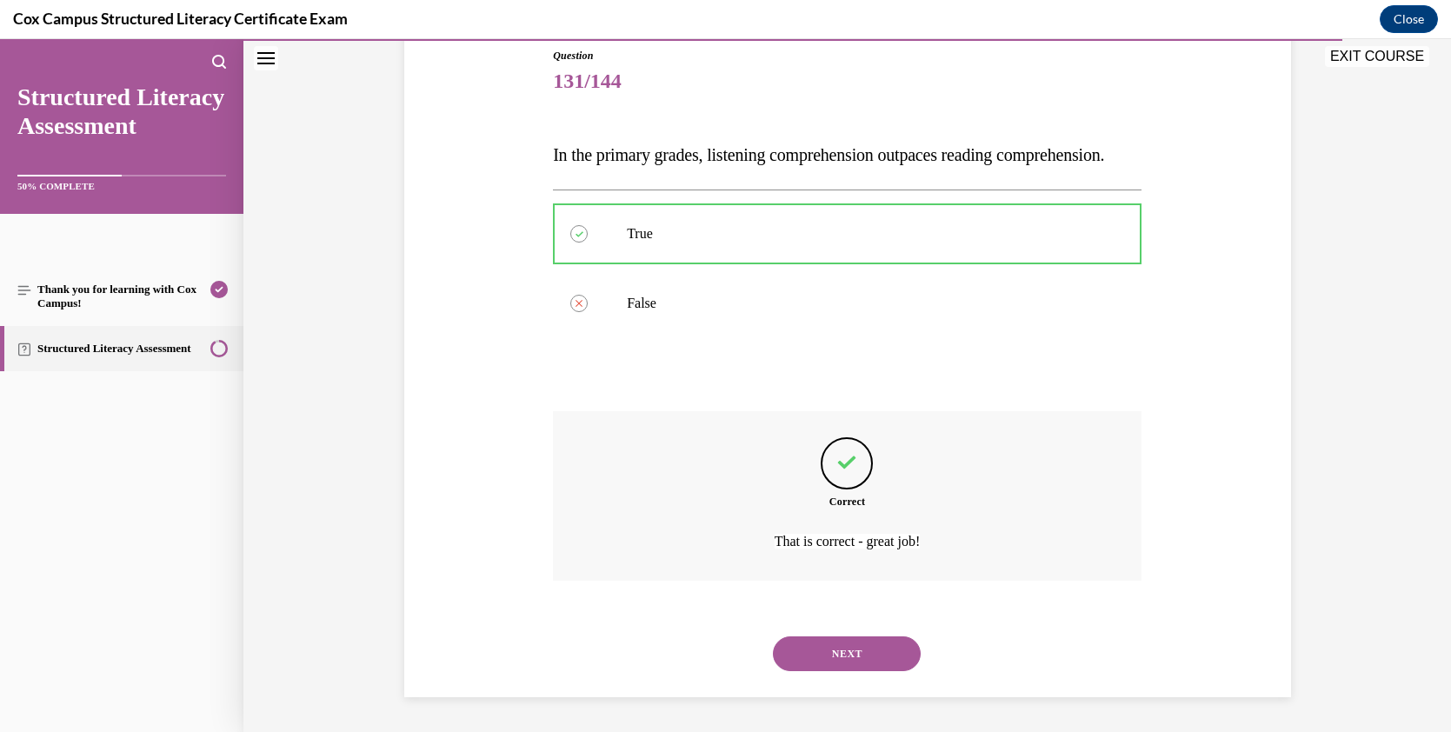
click at [842, 648] on button "NEXT" at bounding box center [847, 653] width 148 height 35
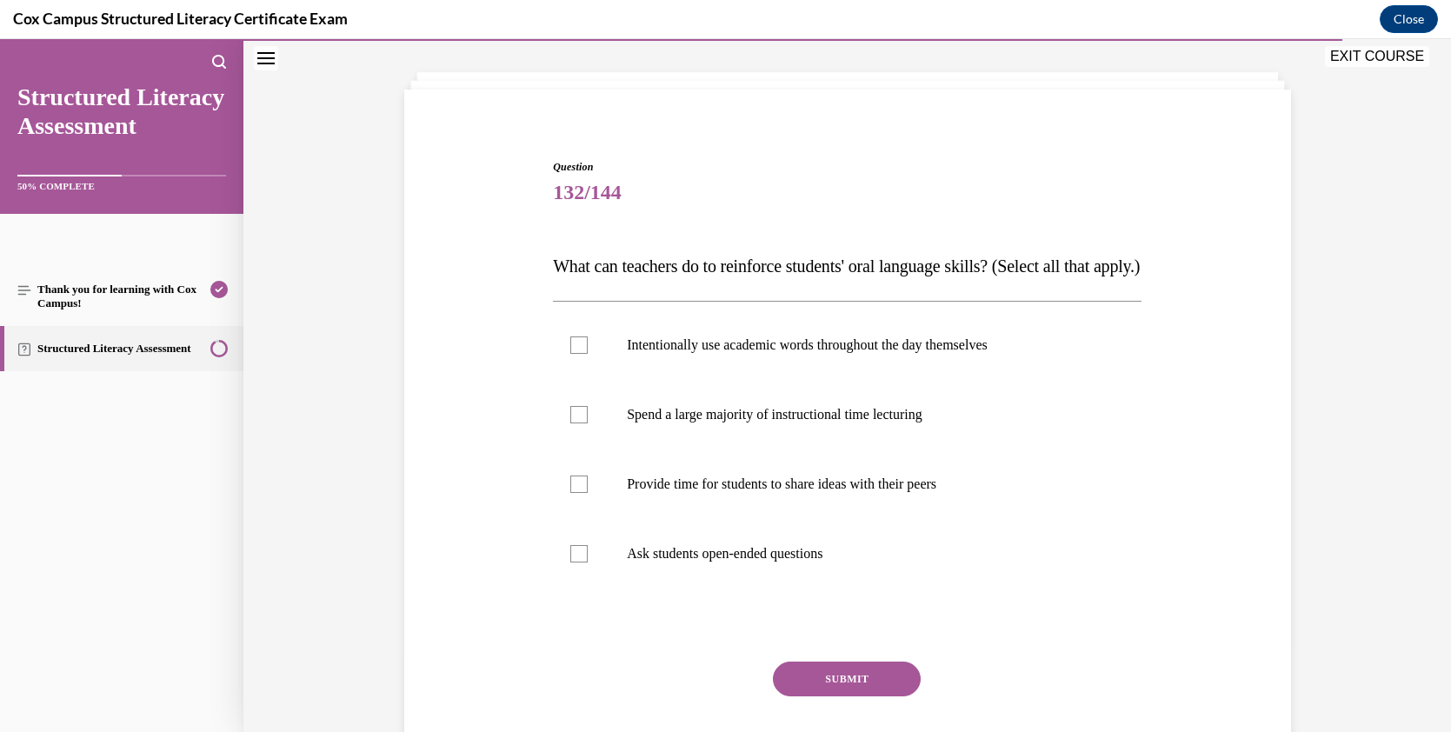
scroll to position [87, 0]
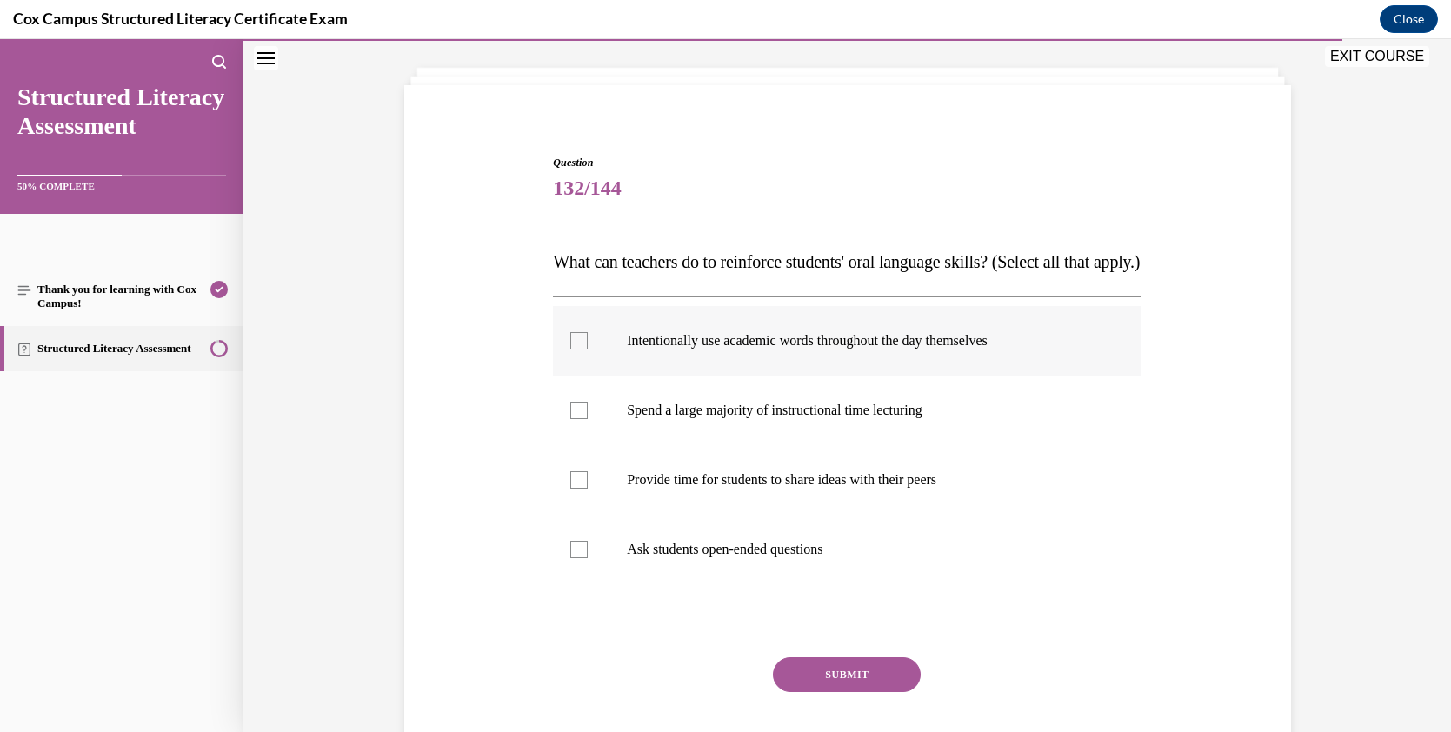
click at [577, 349] on div at bounding box center [578, 340] width 17 height 17
click at [577, 349] on input "Intentionally use academic words throughout the day themselves" at bounding box center [578, 340] width 17 height 17
checkbox input "true"
click at [576, 488] on div at bounding box center [578, 479] width 17 height 17
click at [576, 488] on input "Provide time for students to share ideas with their peers" at bounding box center [578, 479] width 17 height 17
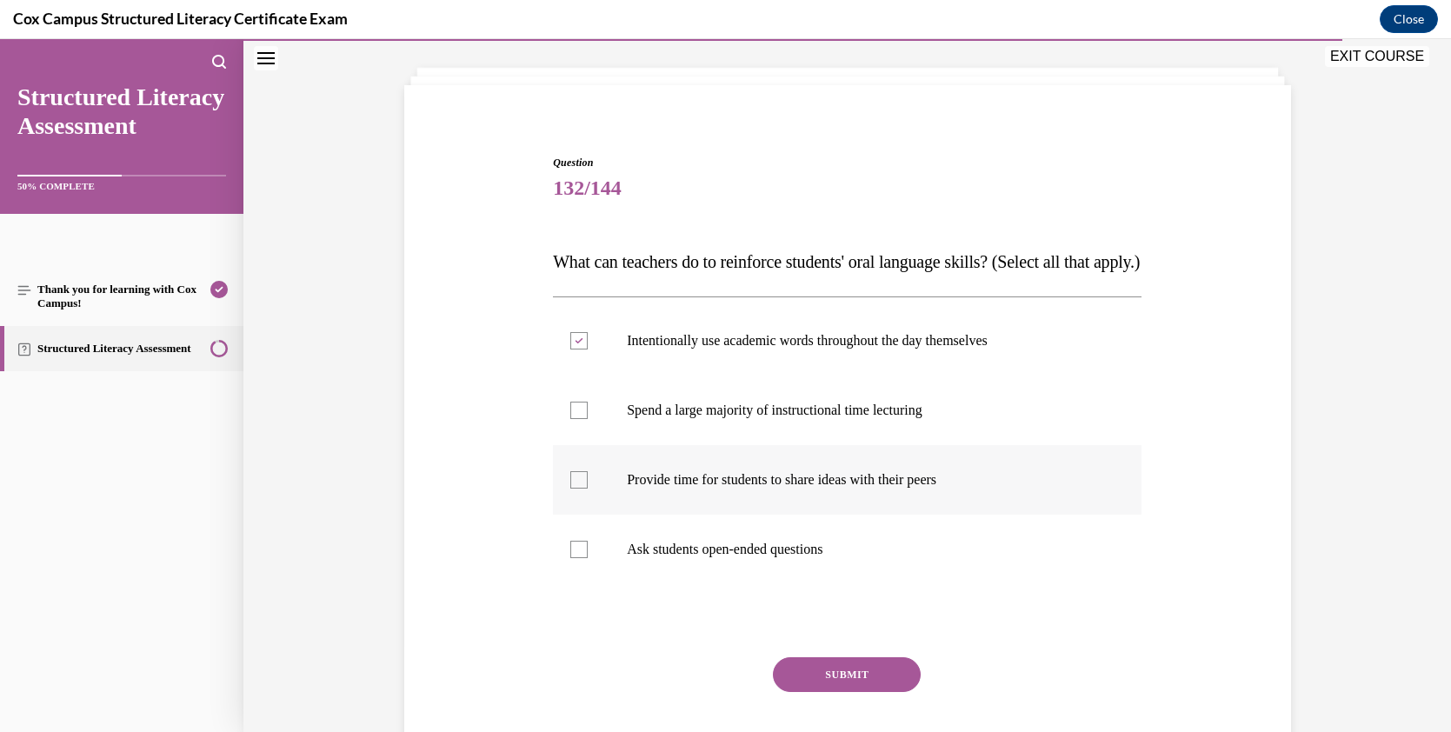
checkbox input "true"
click at [575, 558] on div at bounding box center [578, 549] width 17 height 17
click at [575, 558] on input "Ask students open-ended questions" at bounding box center [578, 549] width 17 height 17
checkbox input "true"
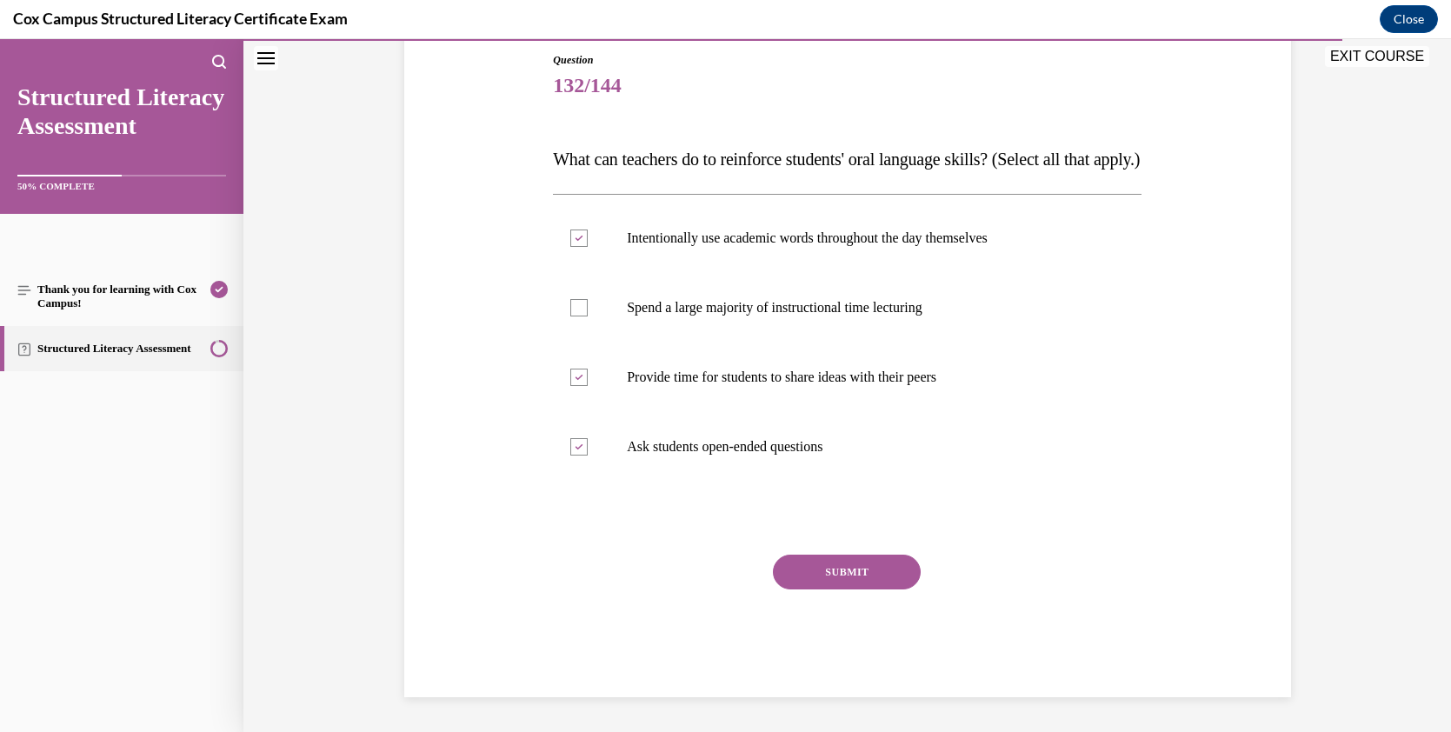
click at [818, 568] on button "SUBMIT" at bounding box center [847, 572] width 148 height 35
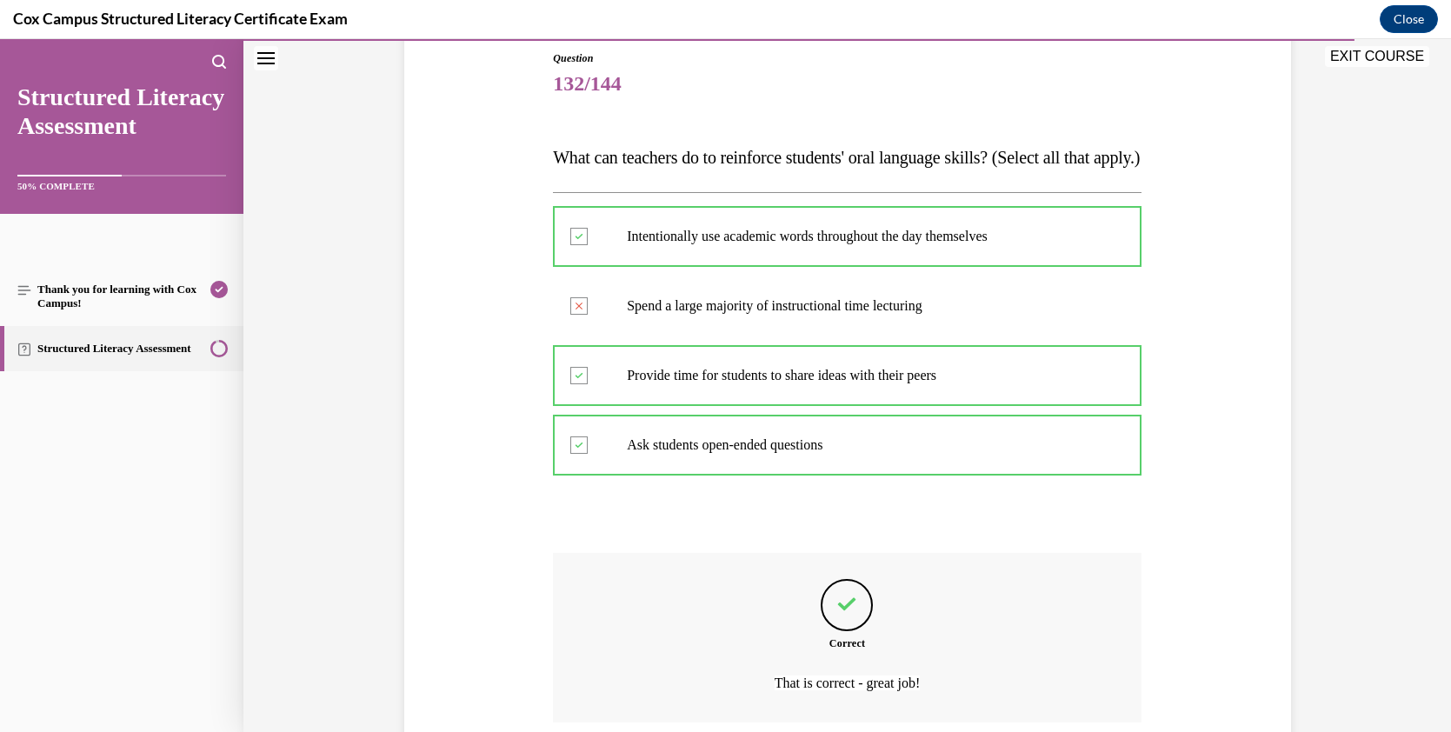
scroll to position [179, 0]
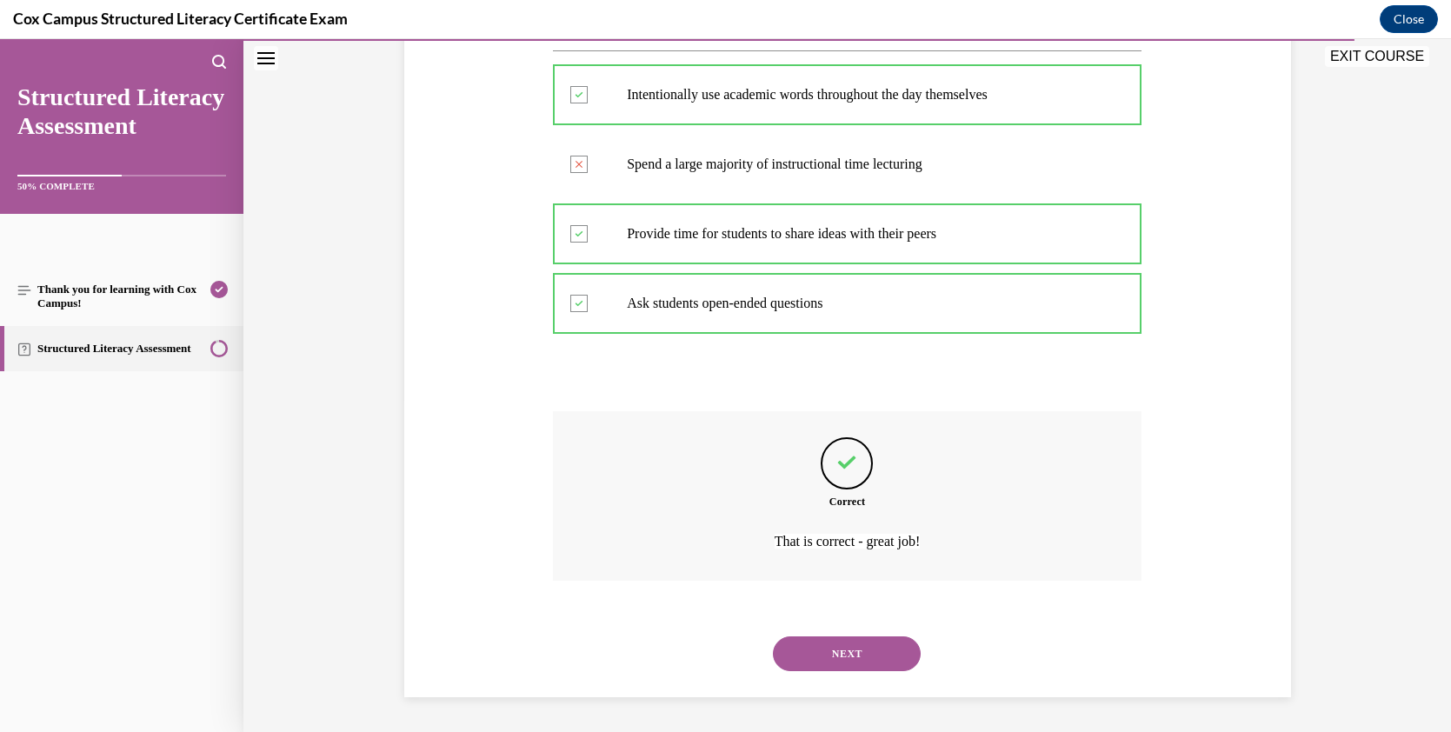
click at [860, 645] on button "NEXT" at bounding box center [847, 653] width 148 height 35
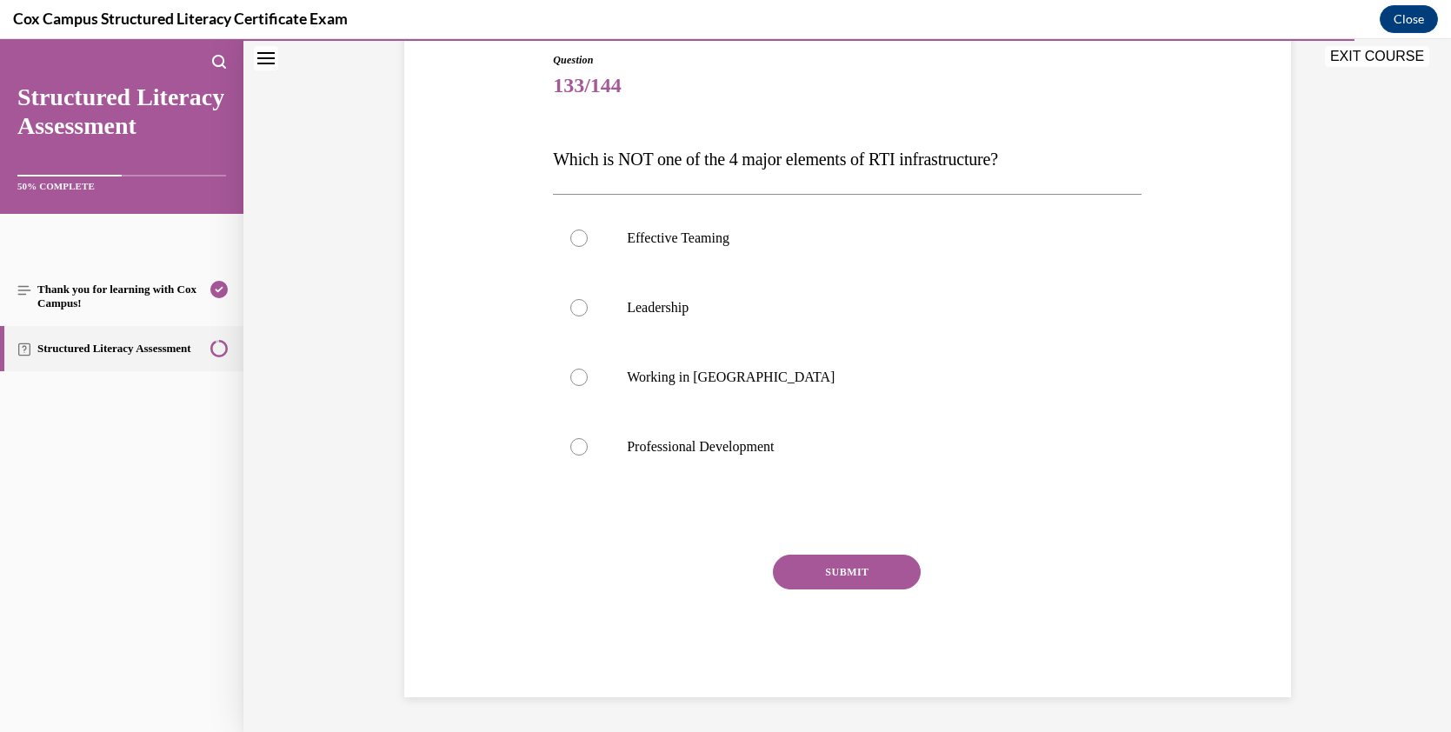
scroll to position [189, 0]
click at [574, 376] on div at bounding box center [578, 377] width 17 height 17
click at [574, 376] on input "Working in [GEOGRAPHIC_DATA]" at bounding box center [578, 377] width 17 height 17
radio input "true"
click at [879, 578] on button "SUBMIT" at bounding box center [847, 572] width 148 height 35
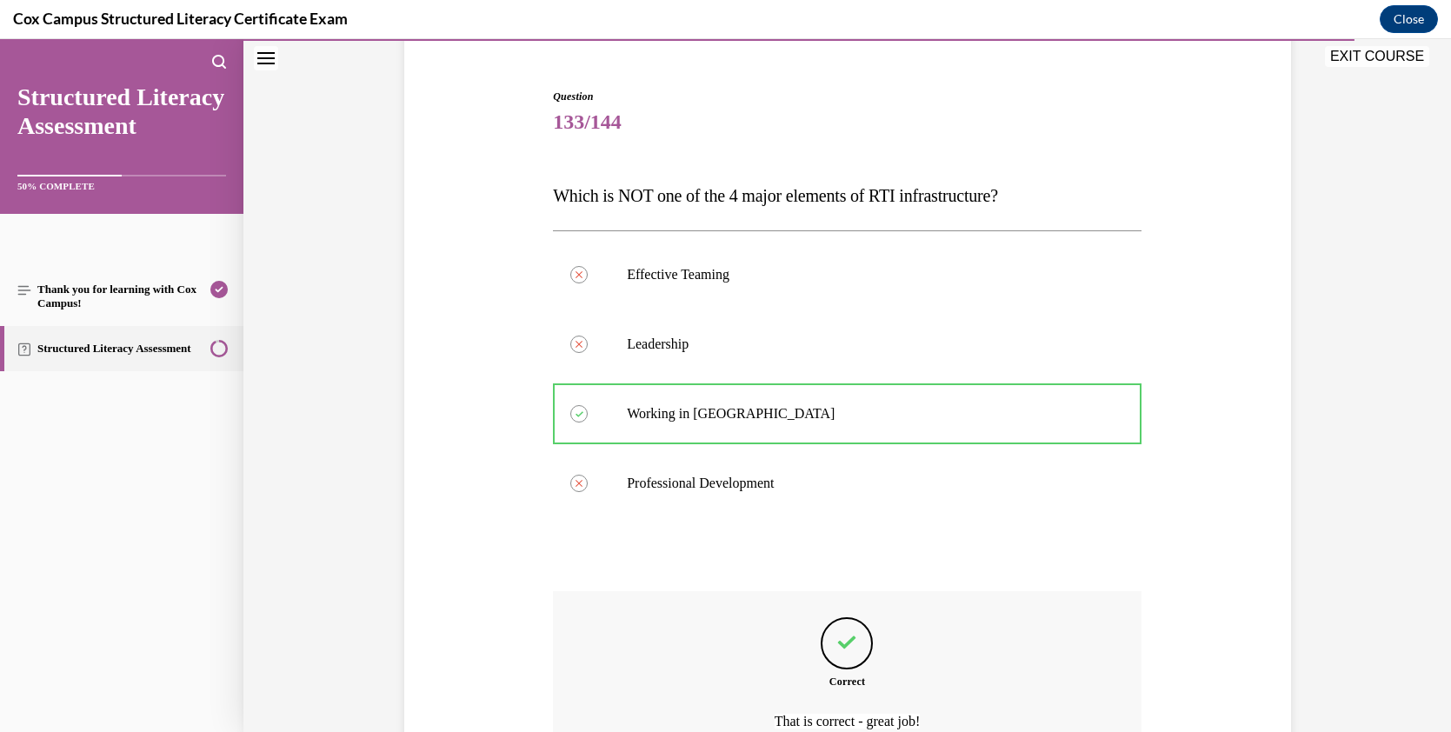
scroll to position [333, 0]
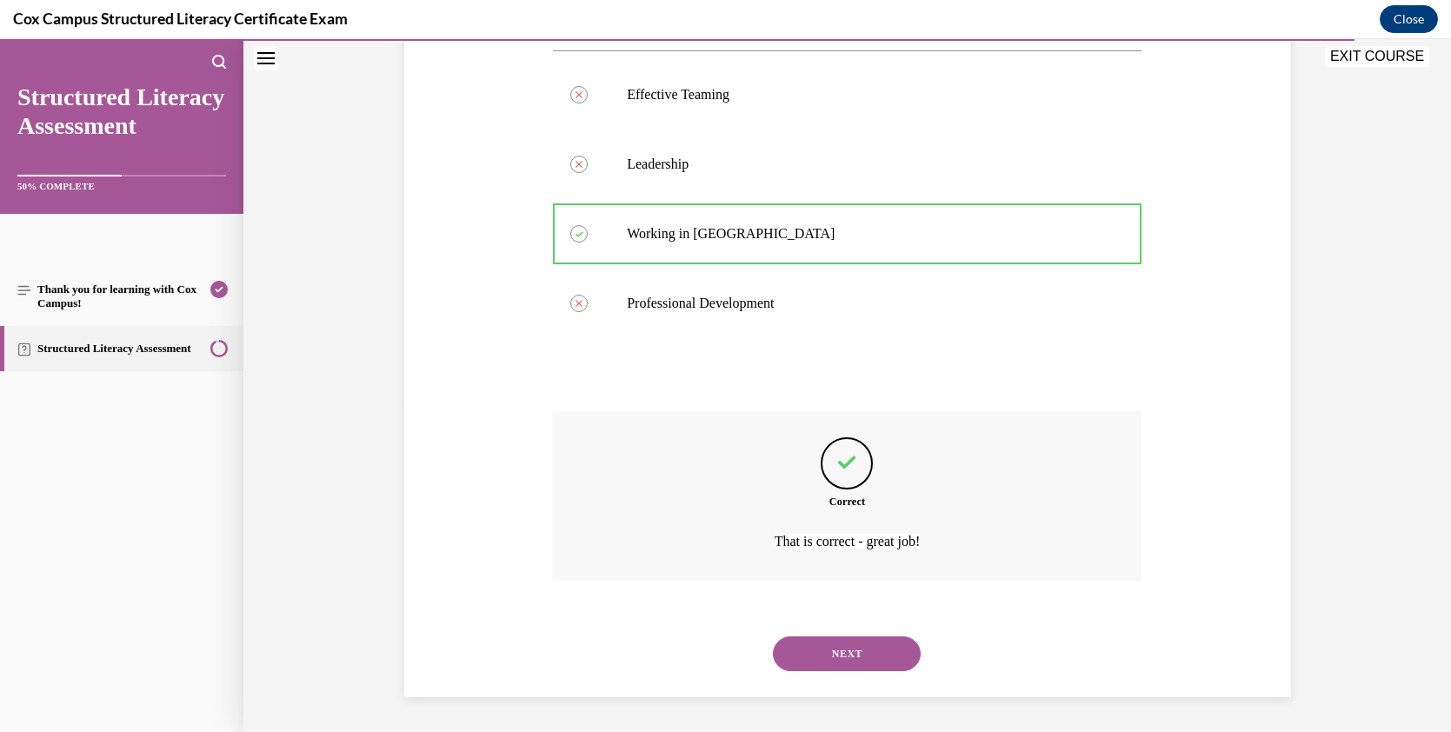
click at [843, 654] on button "NEXT" at bounding box center [847, 653] width 148 height 35
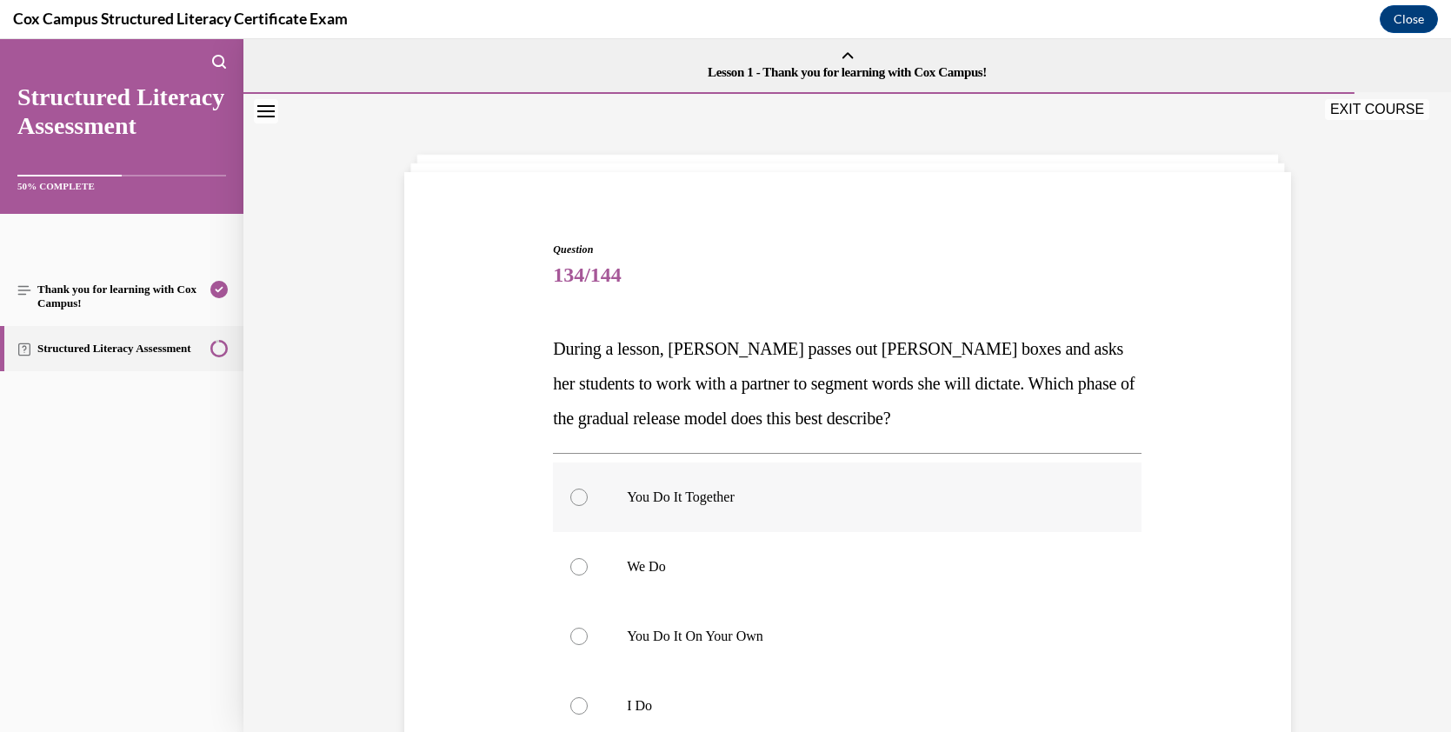
scroll to position [37, 0]
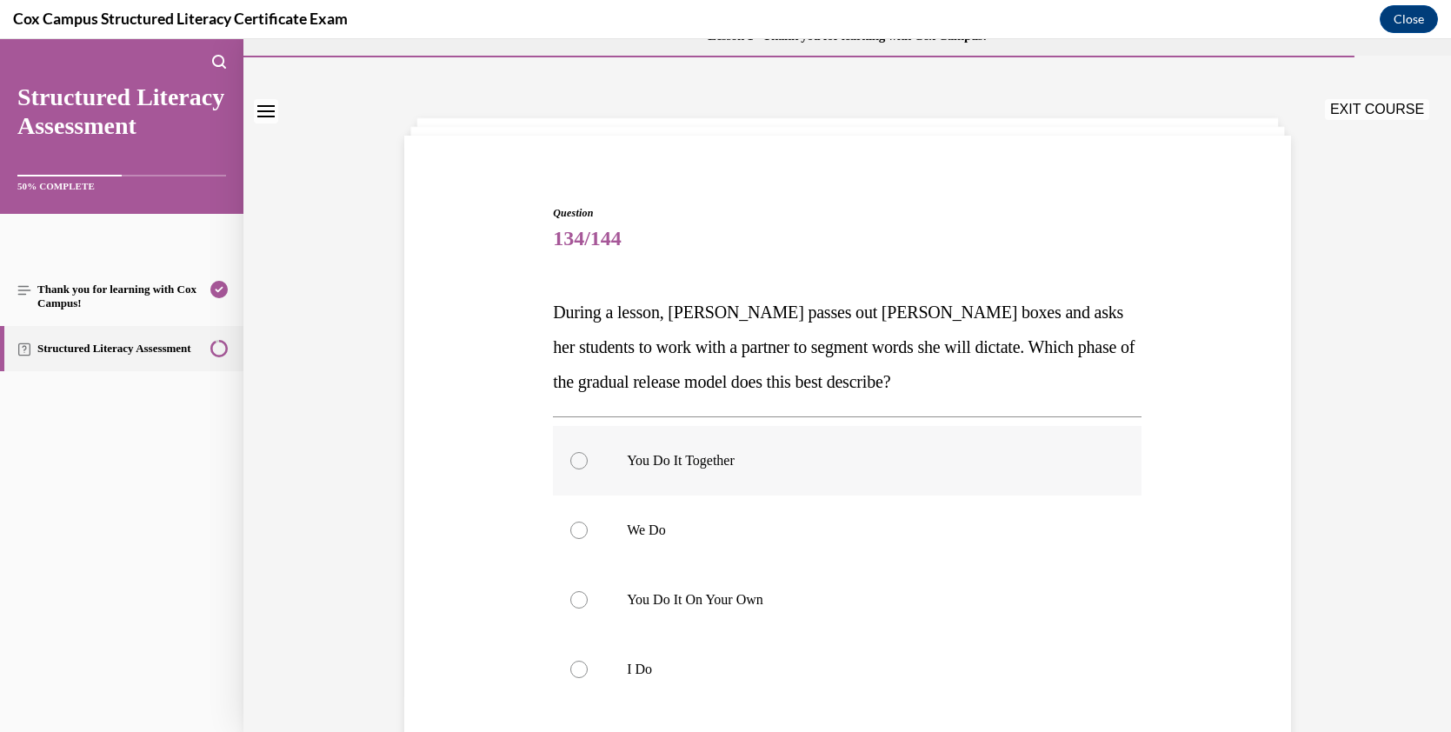
click at [575, 462] on div at bounding box center [578, 460] width 17 height 17
click at [575, 462] on input "You Do It Together" at bounding box center [578, 460] width 17 height 17
radio input "true"
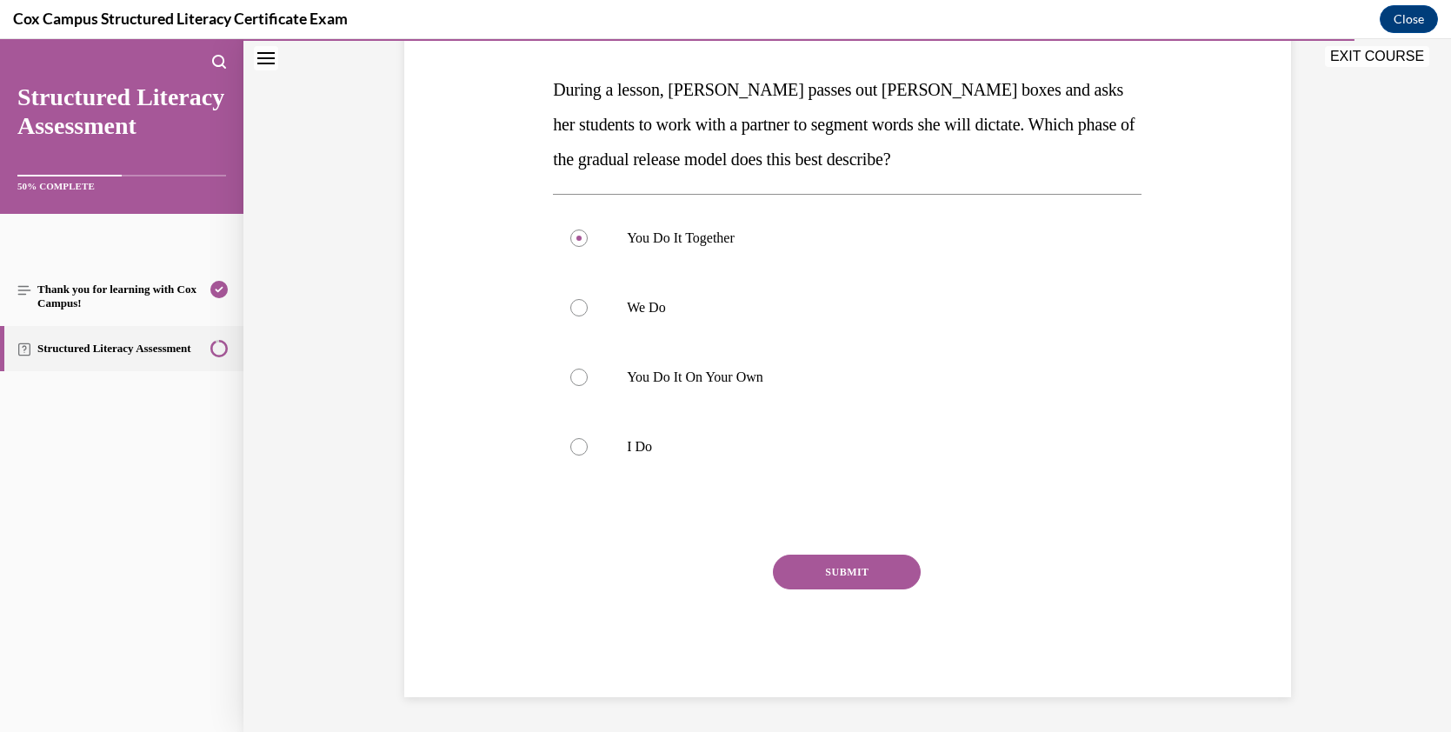
click at [840, 559] on button "SUBMIT" at bounding box center [847, 572] width 148 height 35
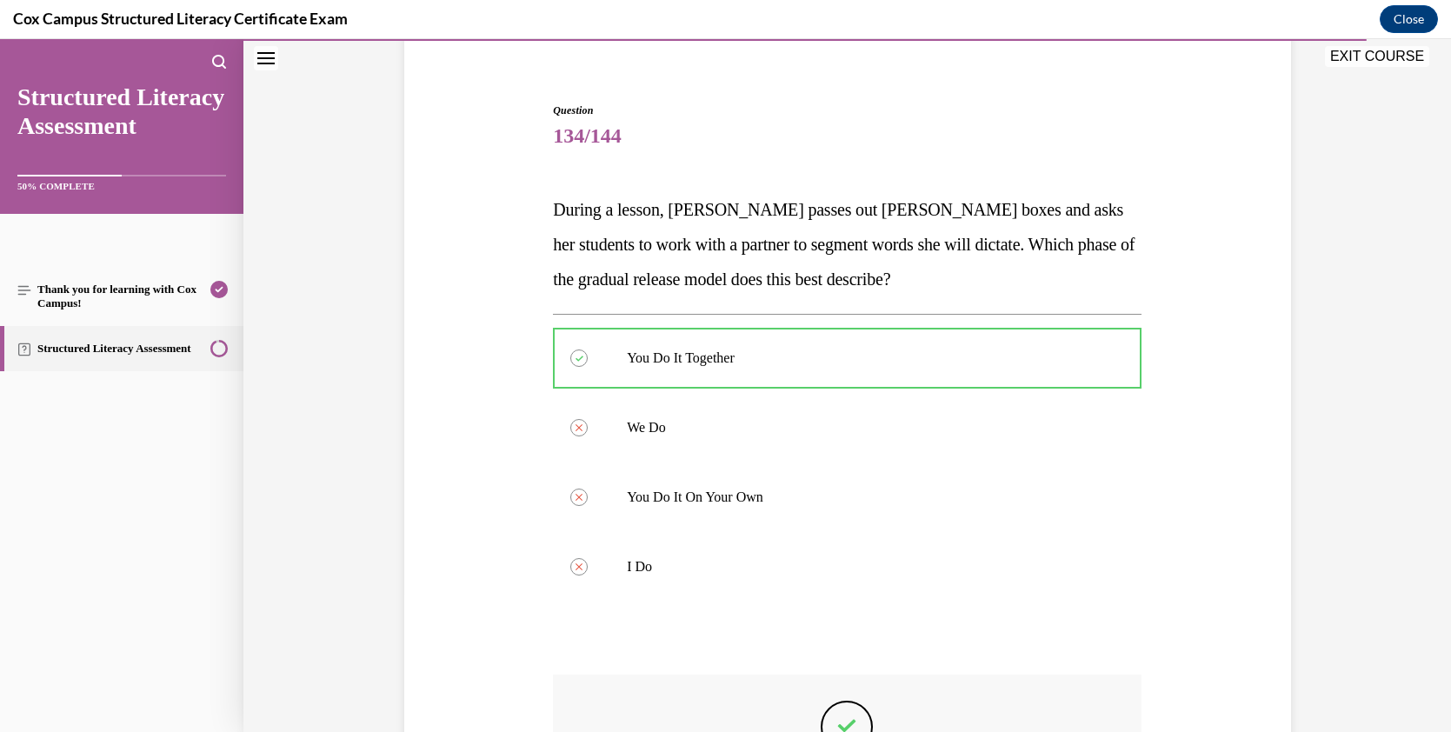
scroll to position [136, 0]
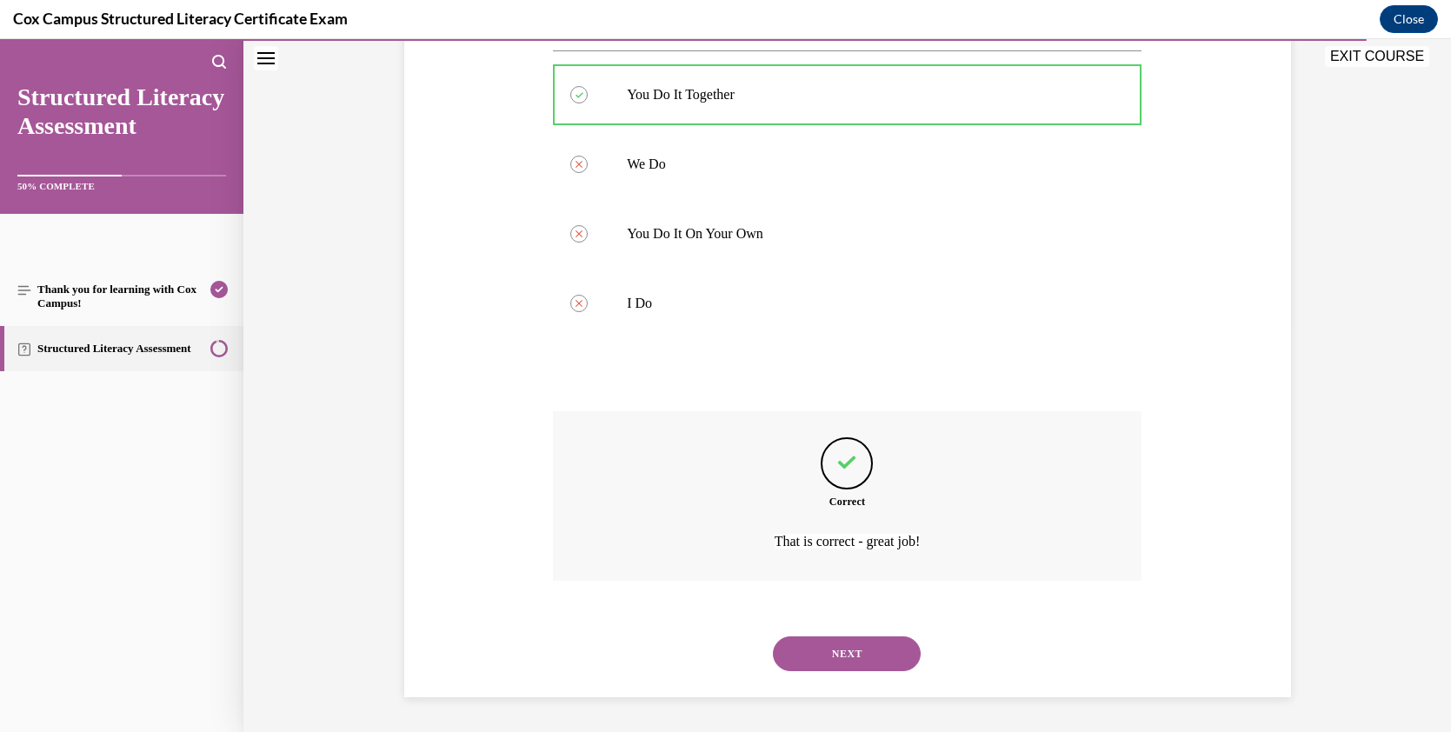
click at [868, 651] on button "NEXT" at bounding box center [847, 653] width 148 height 35
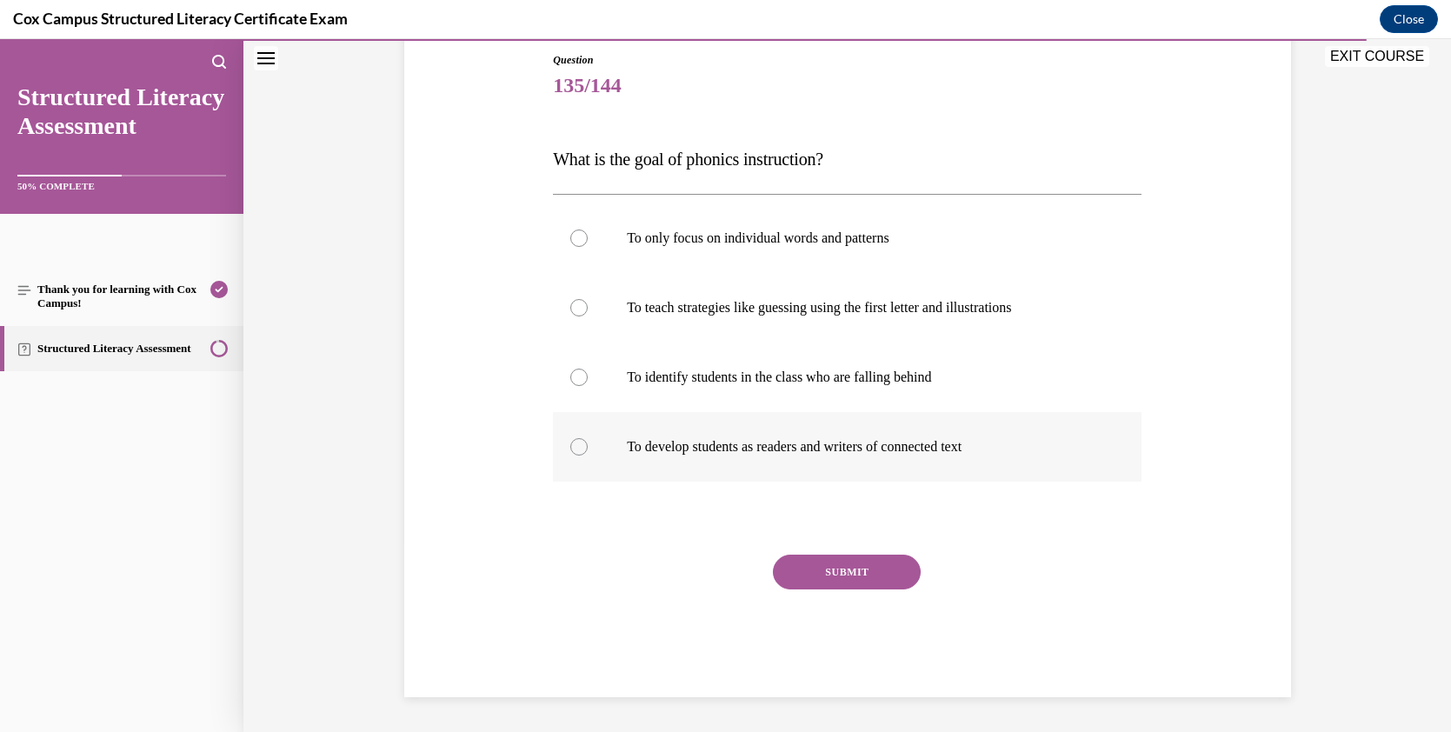
click at [571, 448] on div at bounding box center [578, 446] width 17 height 17
click at [571, 448] on input "To develop students as readers and writers of connected text" at bounding box center [578, 446] width 17 height 17
radio input "true"
click at [820, 568] on button "SUBMIT" at bounding box center [847, 572] width 148 height 35
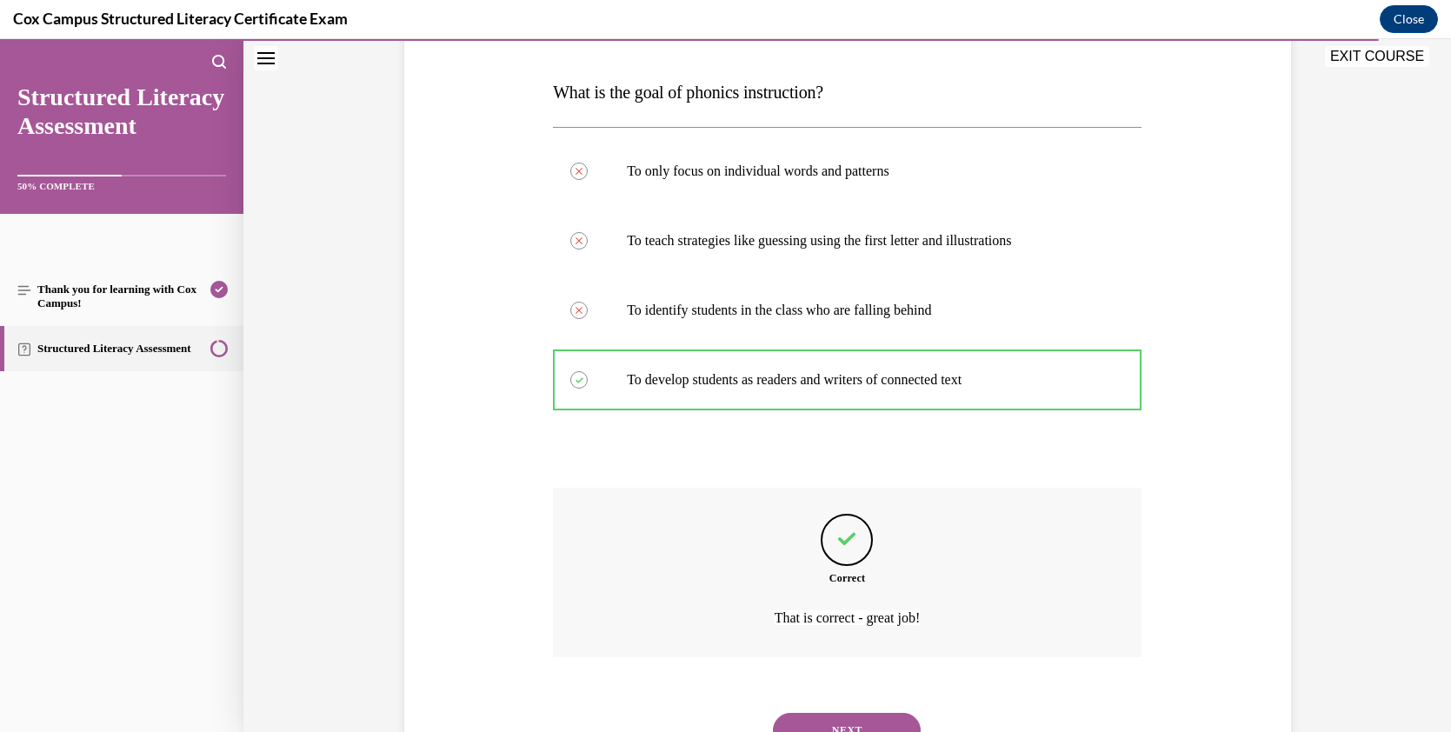
scroll to position [333, 0]
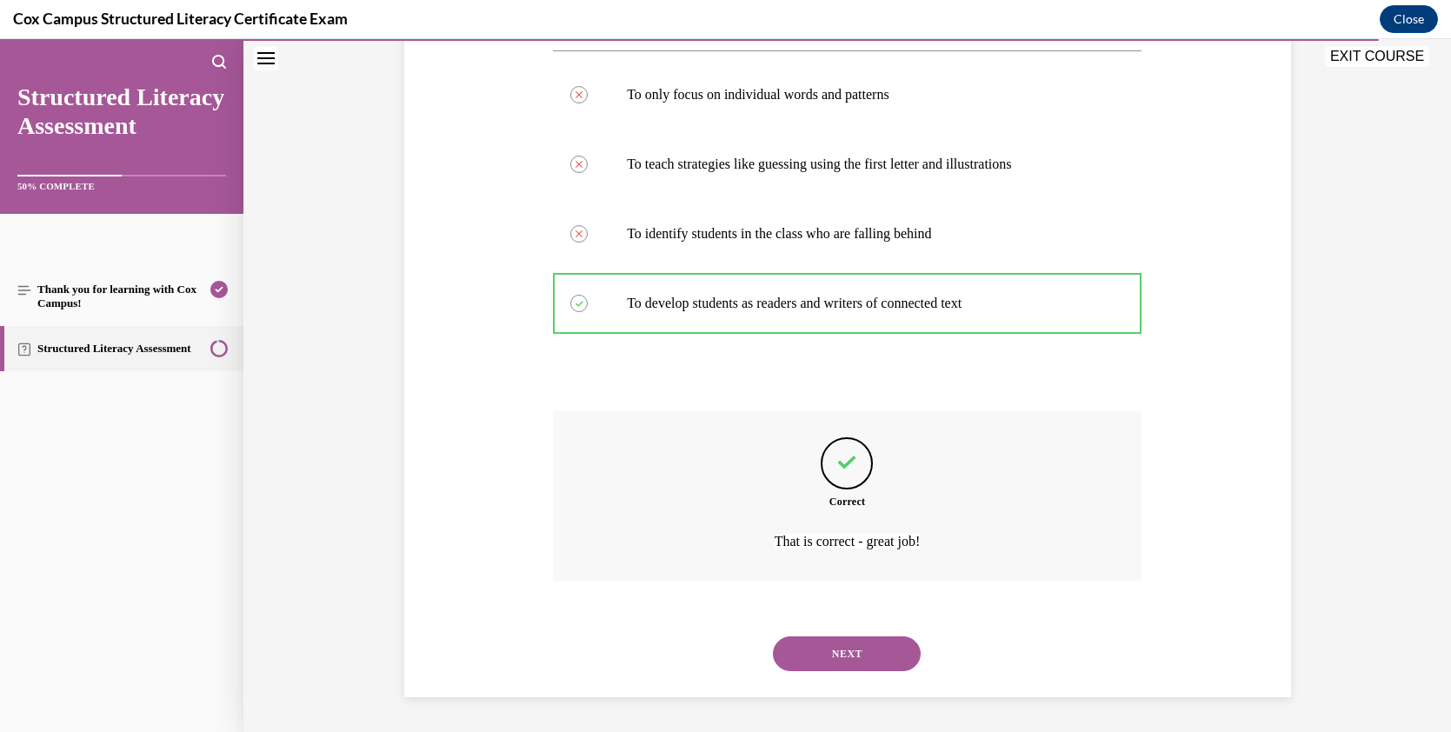
click at [834, 649] on button "NEXT" at bounding box center [847, 653] width 148 height 35
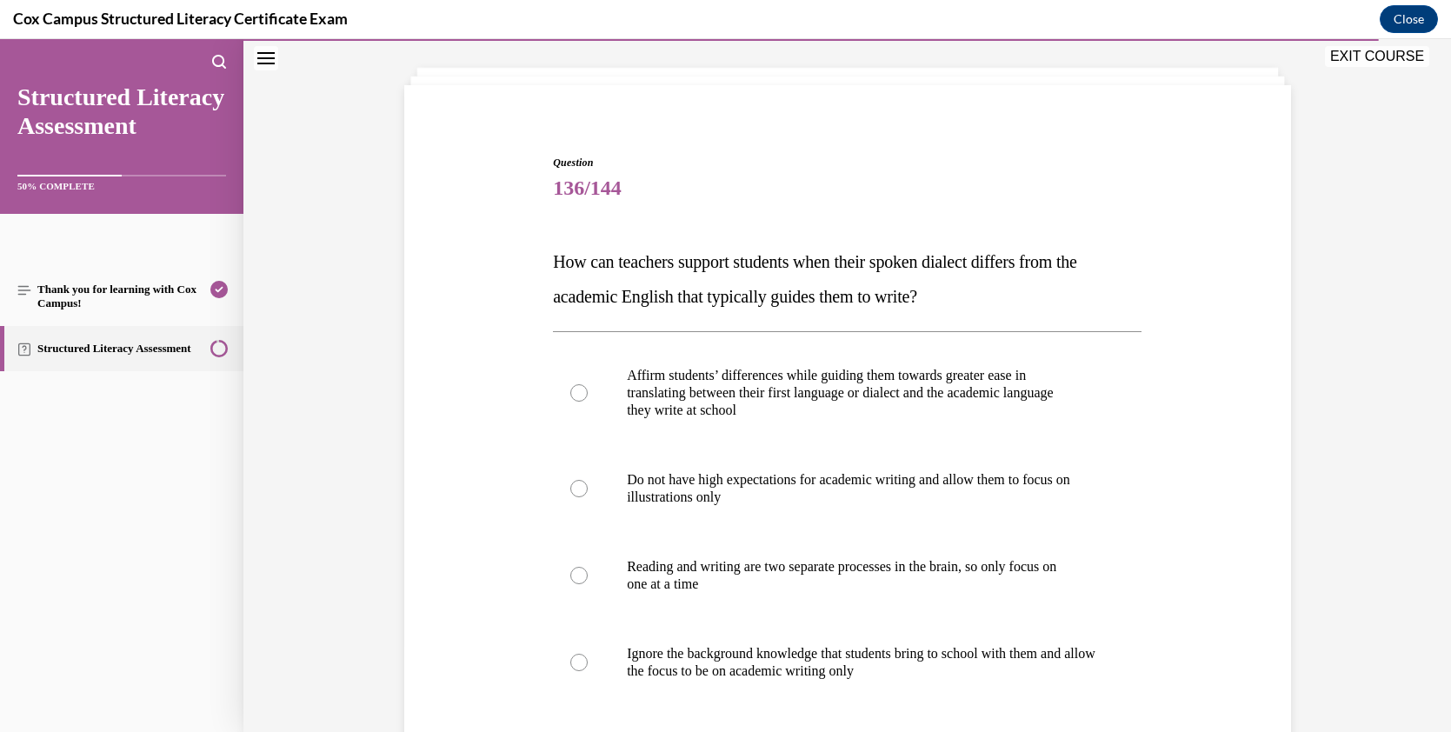
scroll to position [116, 0]
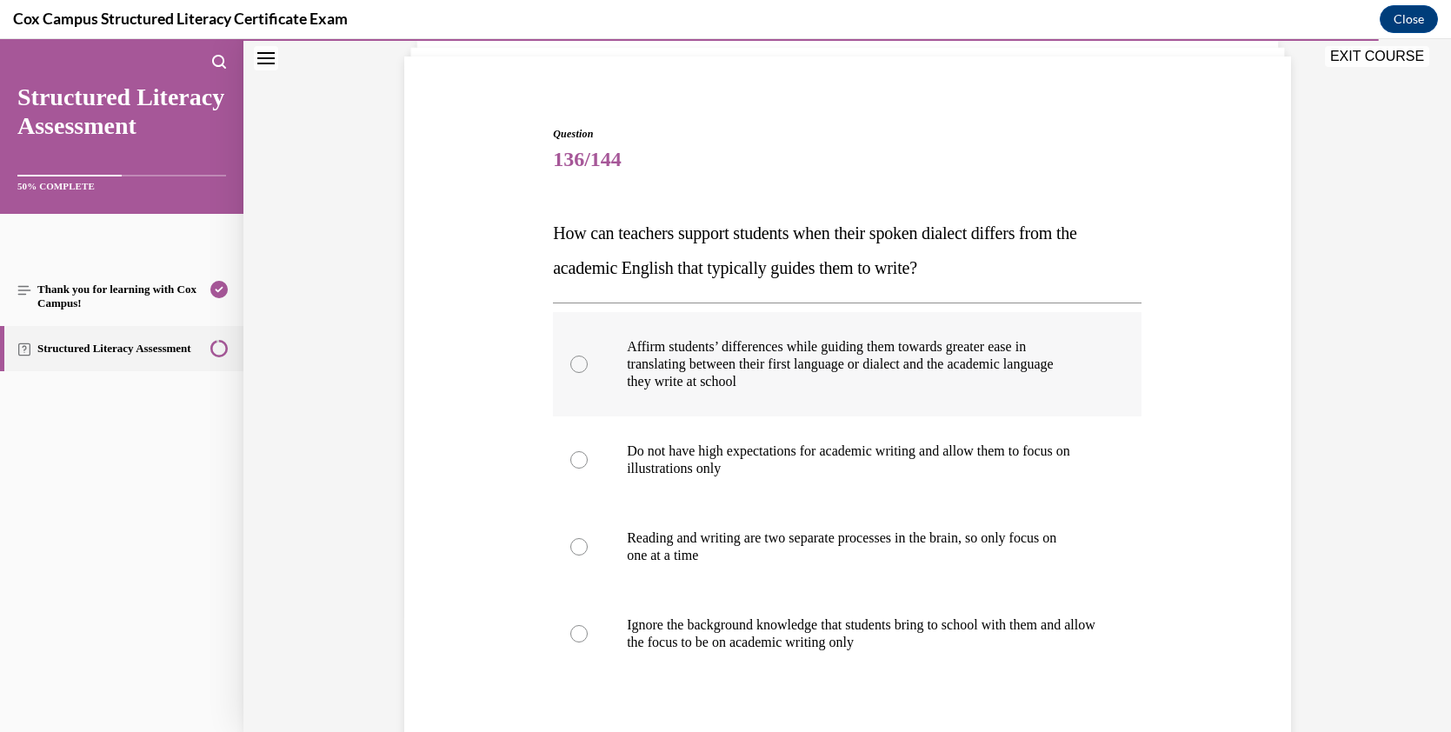
click at [581, 361] on label "Affirm students’ differences while guiding them towards greater ease in transla…" at bounding box center [847, 364] width 588 height 104
click at [581, 361] on input "Affirm students’ differences while guiding them towards greater ease in transla…" at bounding box center [578, 363] width 17 height 17
radio input "true"
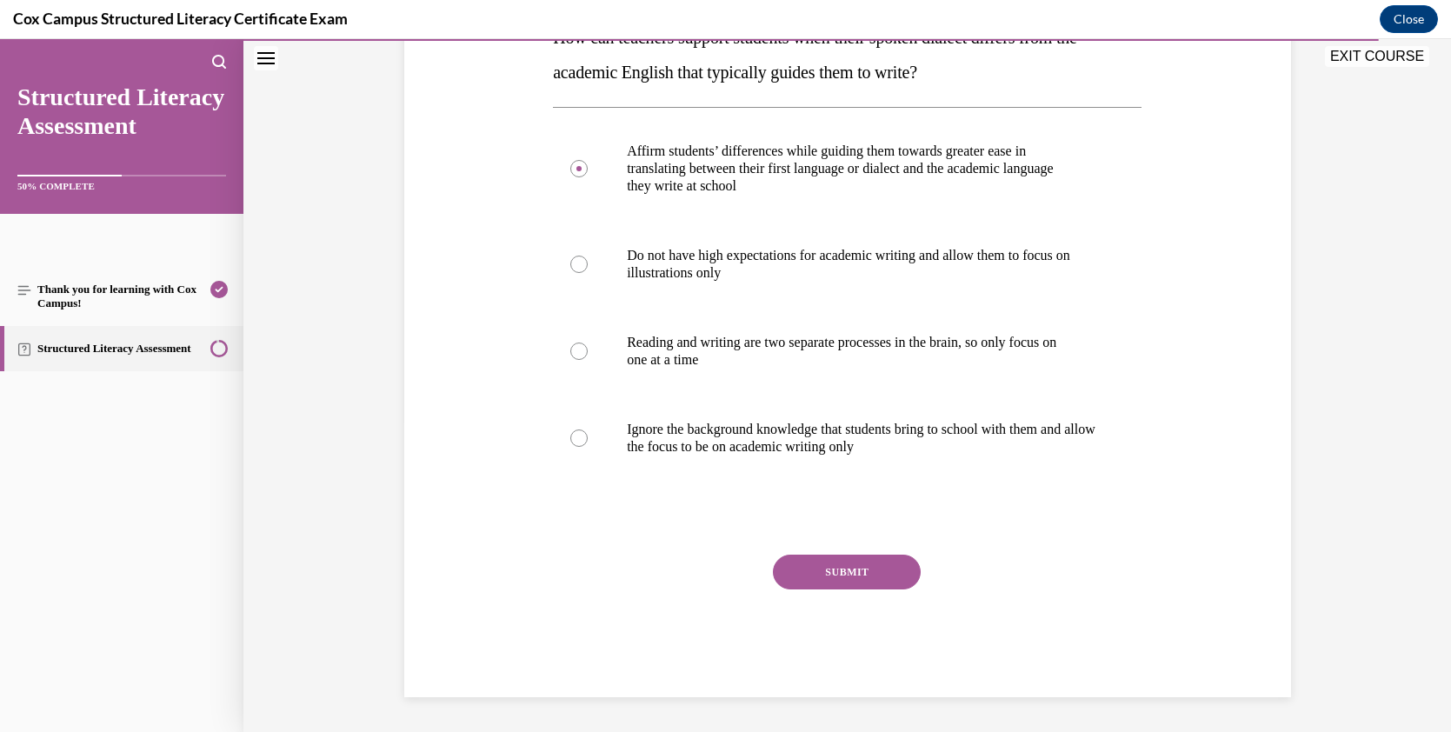
click at [859, 572] on button "SUBMIT" at bounding box center [847, 572] width 148 height 35
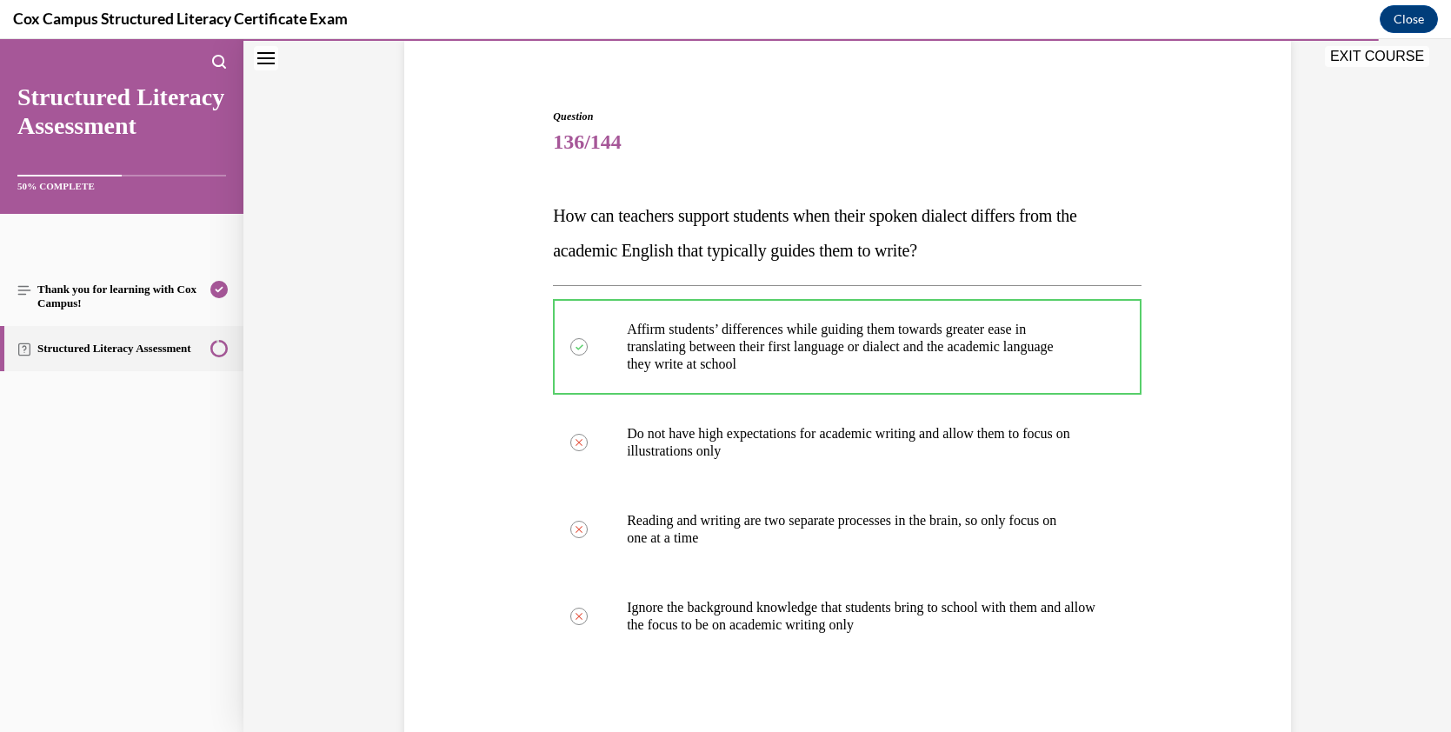
scroll to position [121, 0]
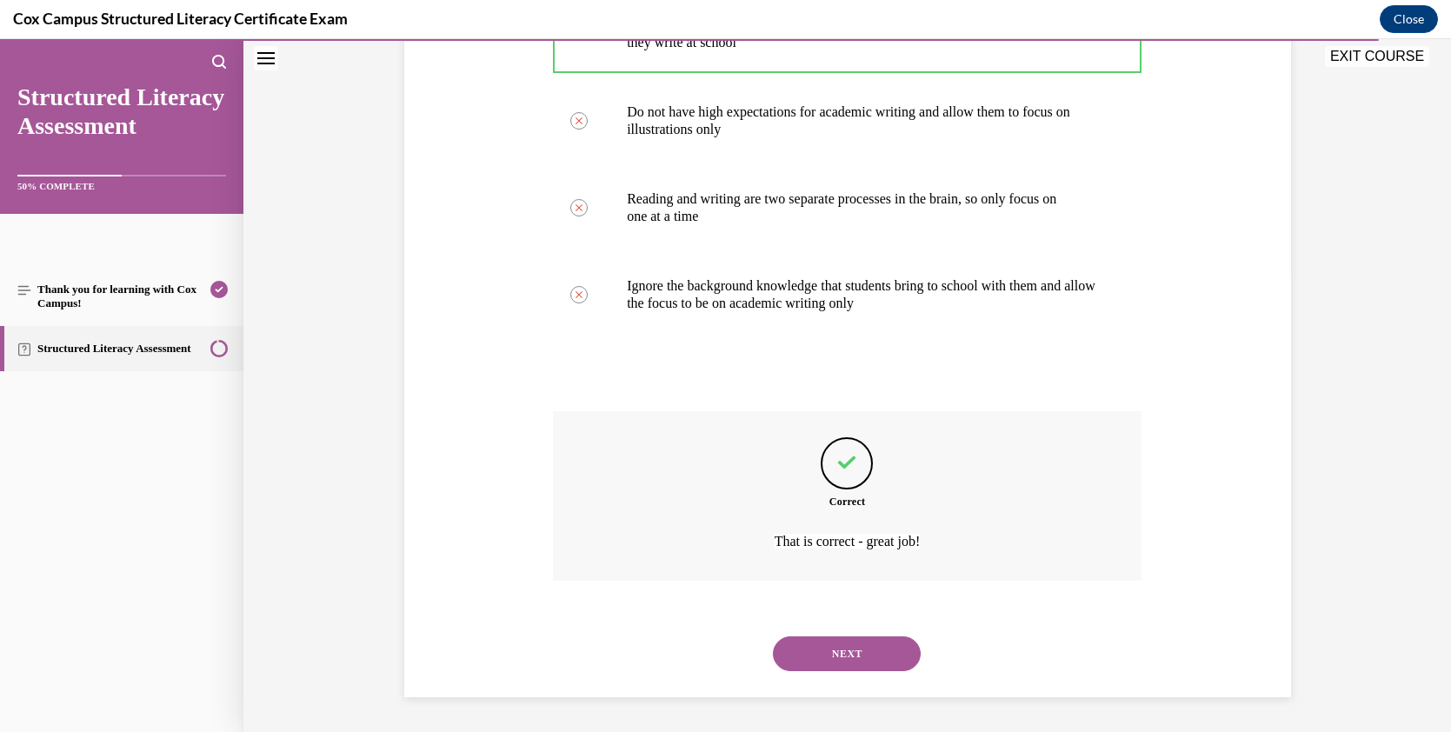
click at [855, 646] on button "NEXT" at bounding box center [847, 653] width 148 height 35
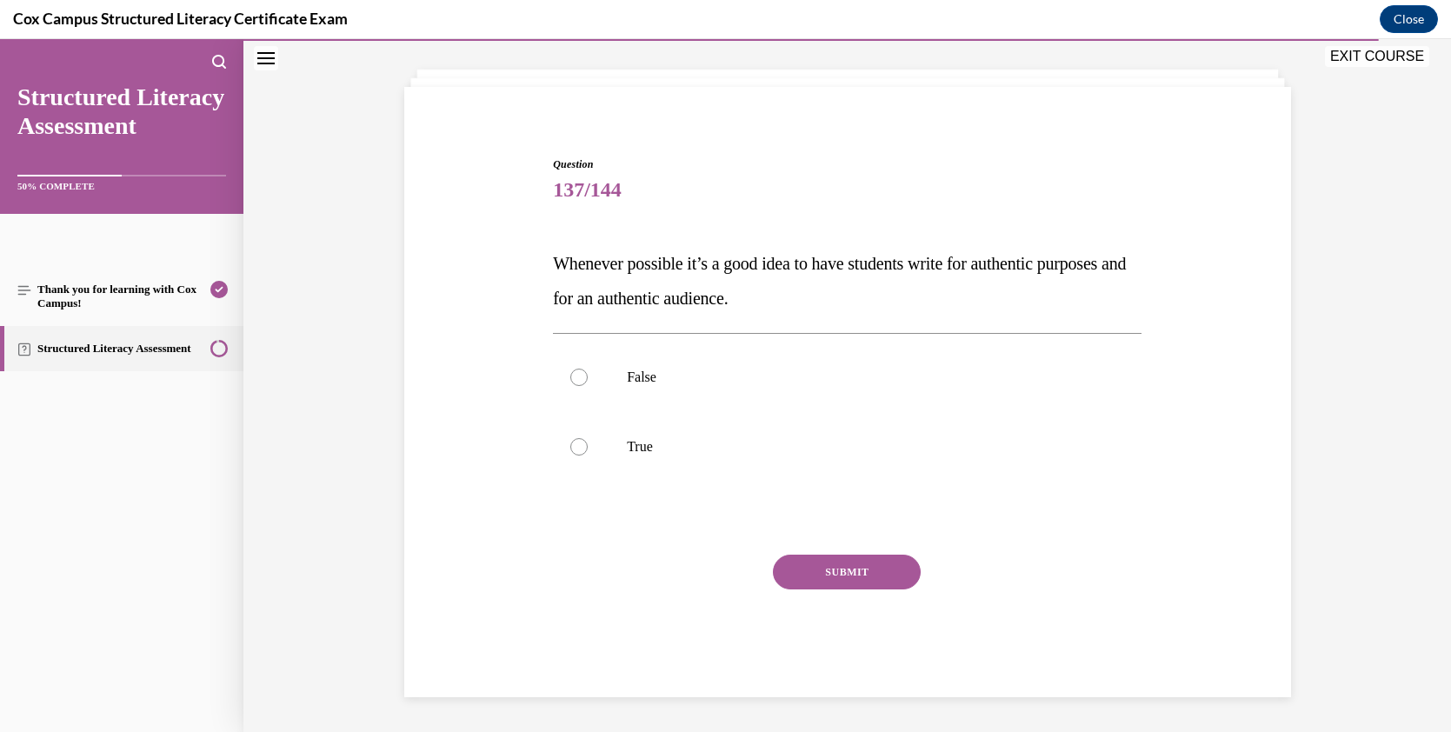
scroll to position [85, 0]
click at [641, 438] on p "True" at bounding box center [862, 446] width 471 height 17
click at [588, 438] on input "True" at bounding box center [578, 446] width 17 height 17
radio input "true"
click at [843, 575] on button "SUBMIT" at bounding box center [847, 572] width 148 height 35
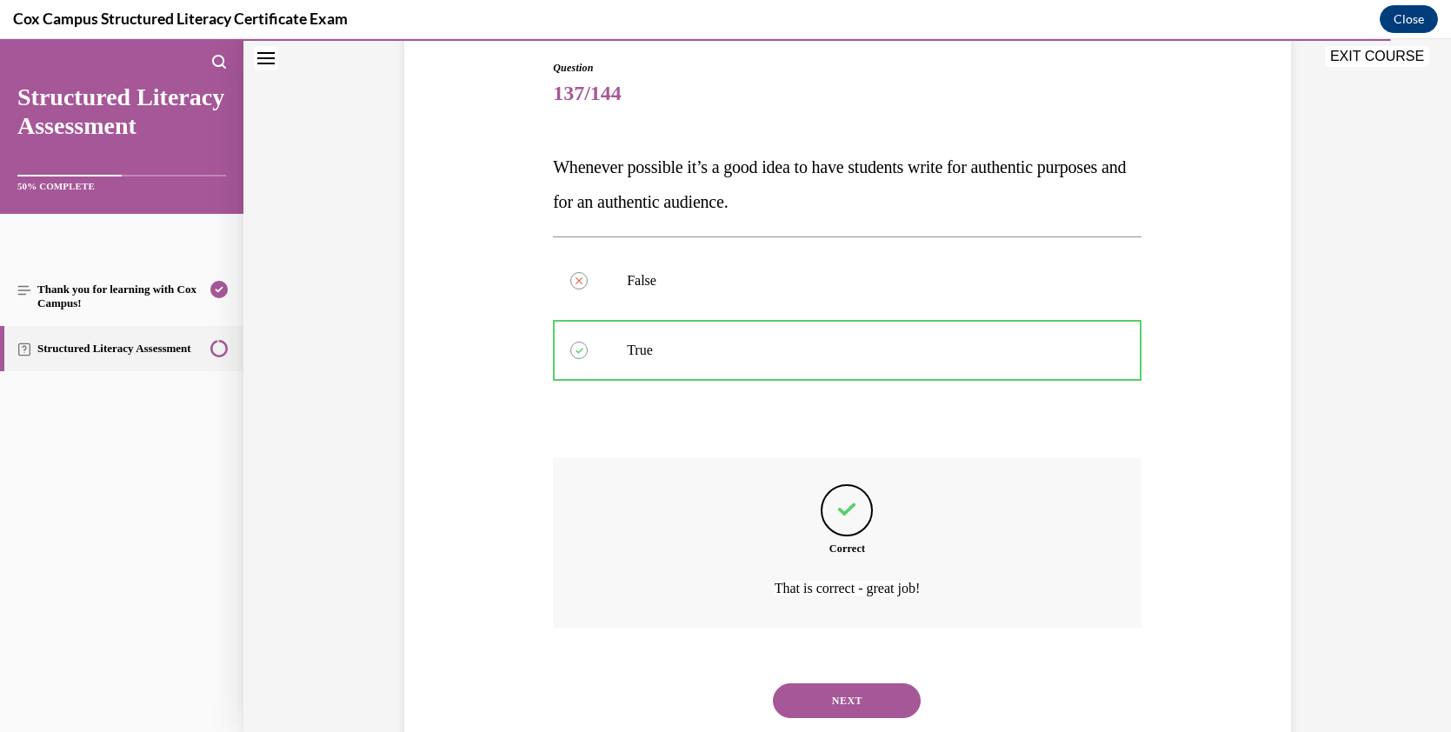
scroll to position [178, 0]
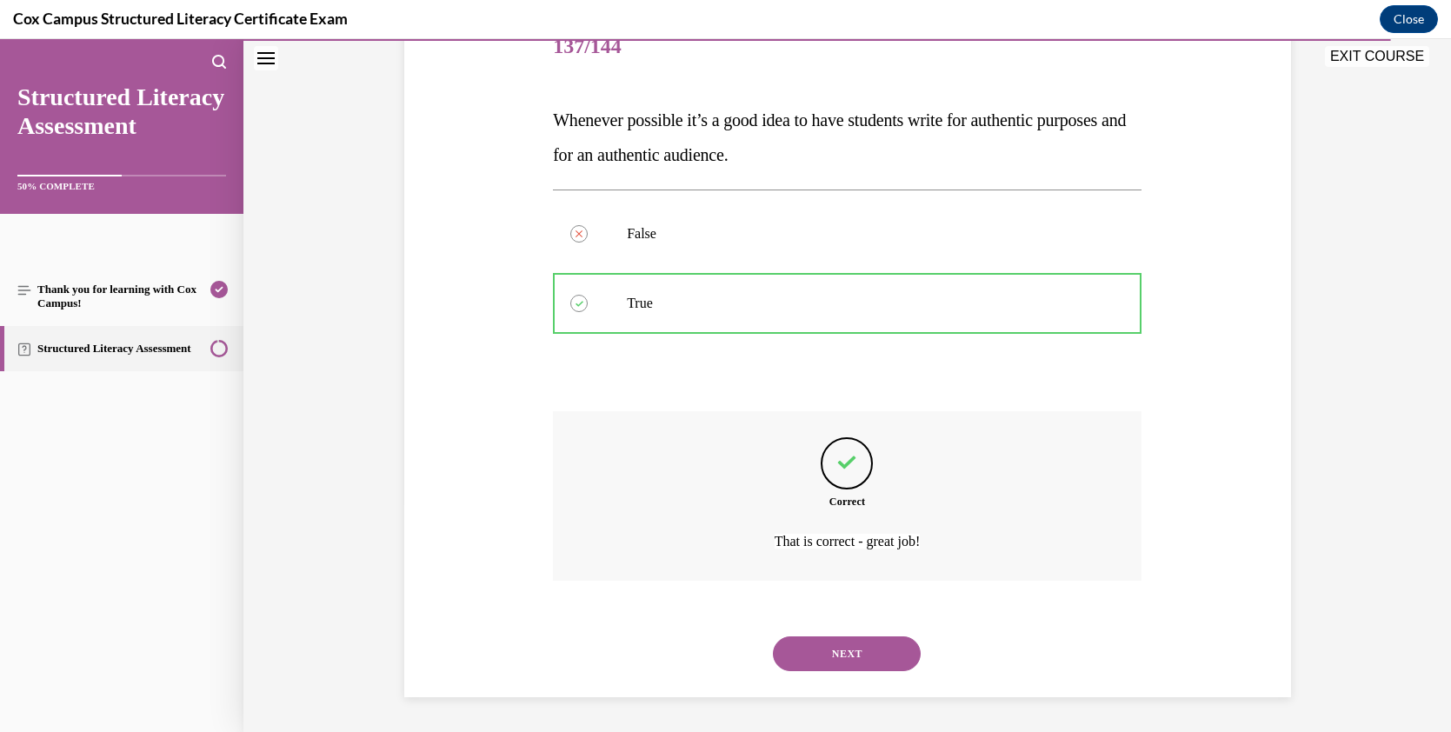
click at [867, 660] on button "NEXT" at bounding box center [847, 653] width 148 height 35
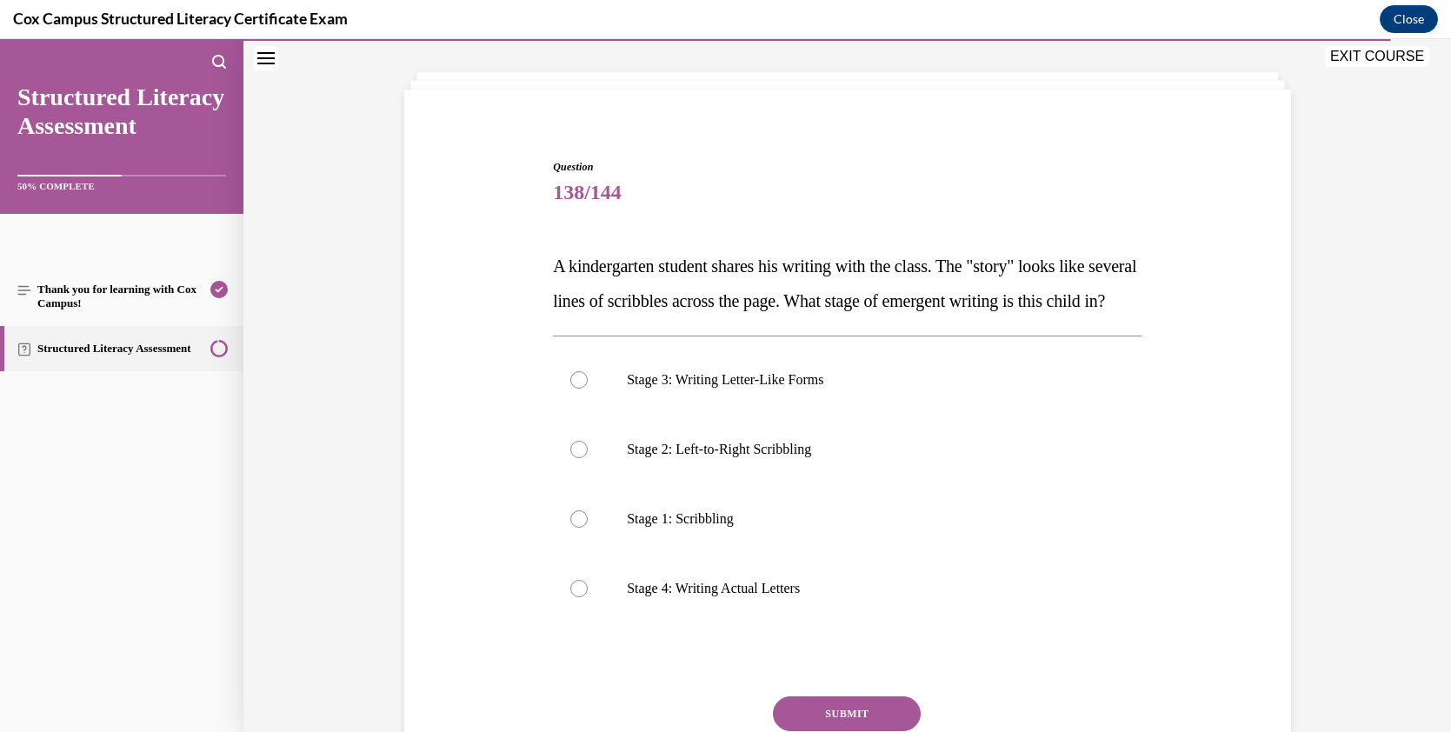
scroll to position [87, 0]
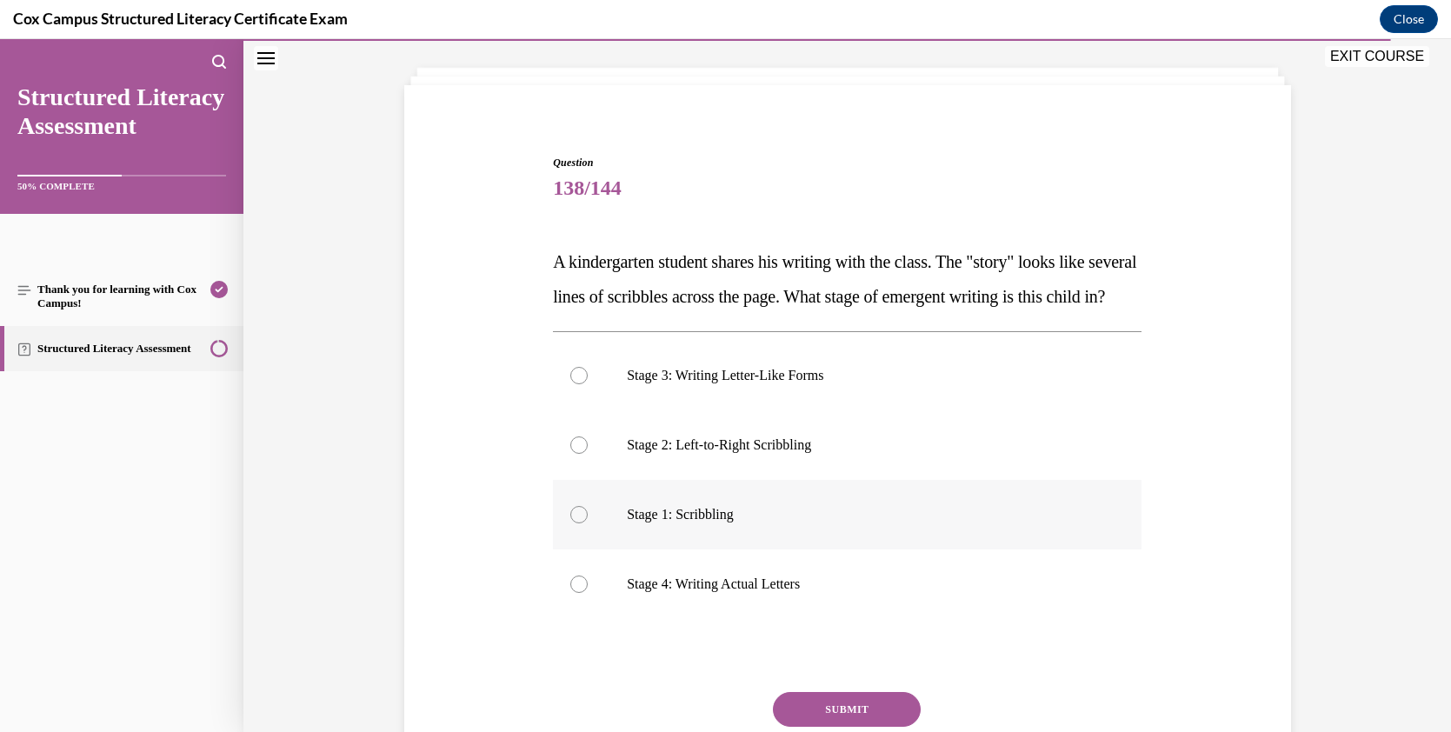
click at [577, 523] on div at bounding box center [578, 514] width 17 height 17
click at [577, 523] on input "Stage 1: Scribbling" at bounding box center [578, 514] width 17 height 17
radio input "true"
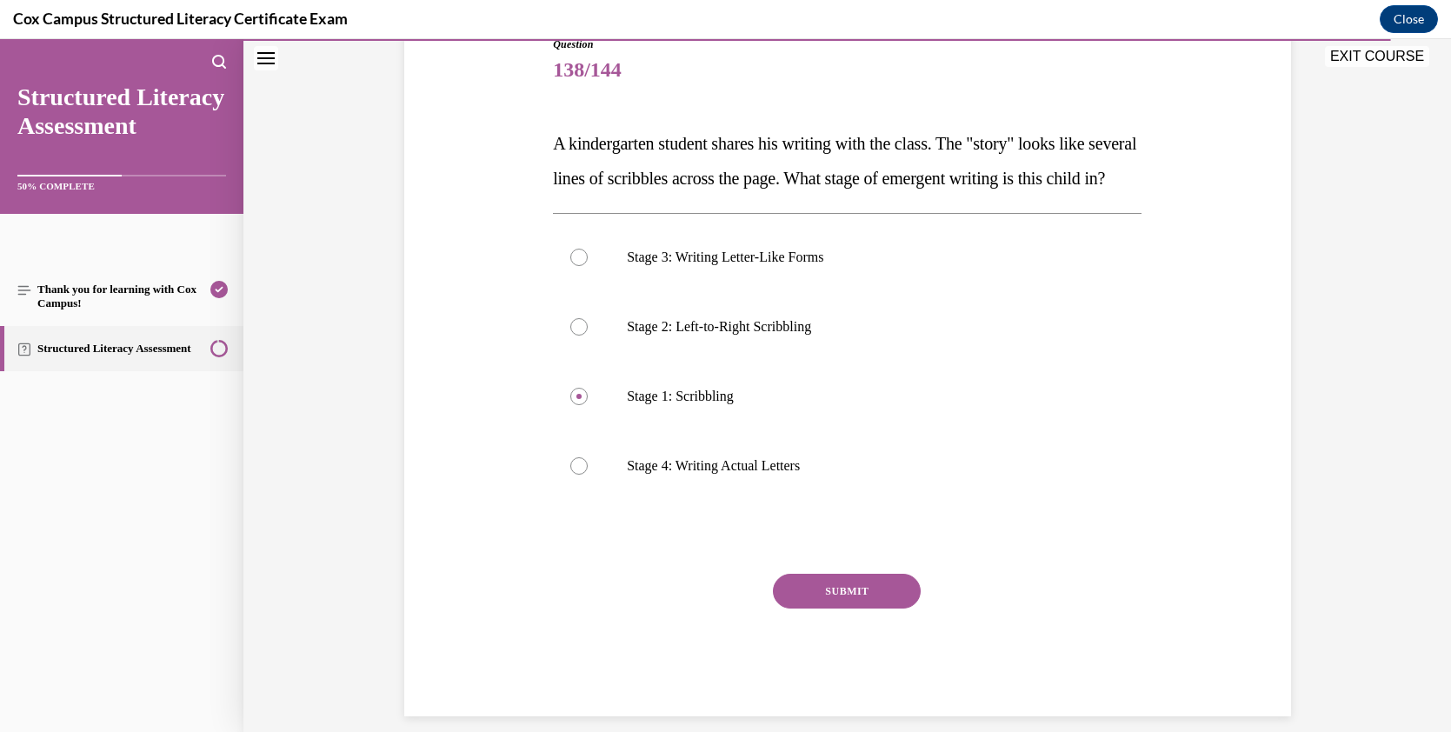
click at [820, 608] on button "SUBMIT" at bounding box center [847, 591] width 148 height 35
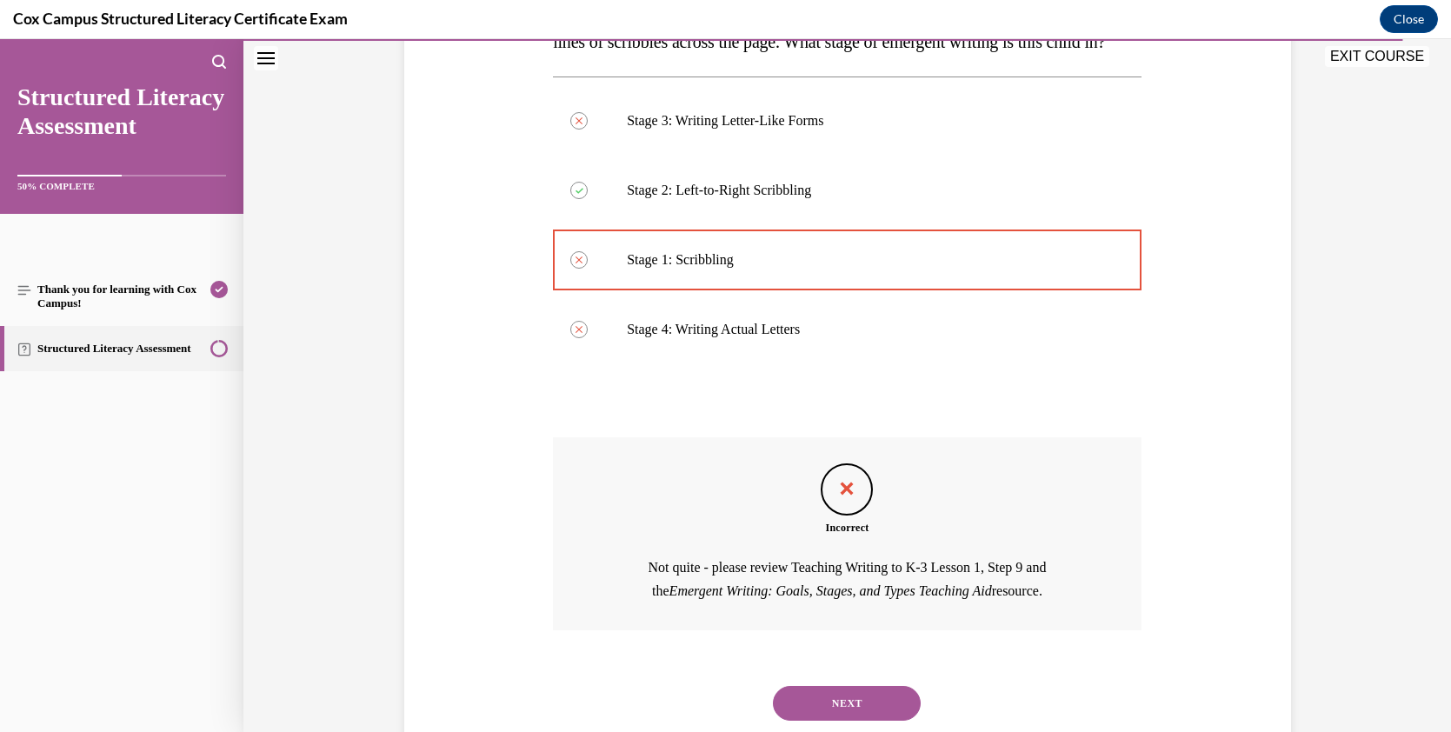
scroll to position [426, 0]
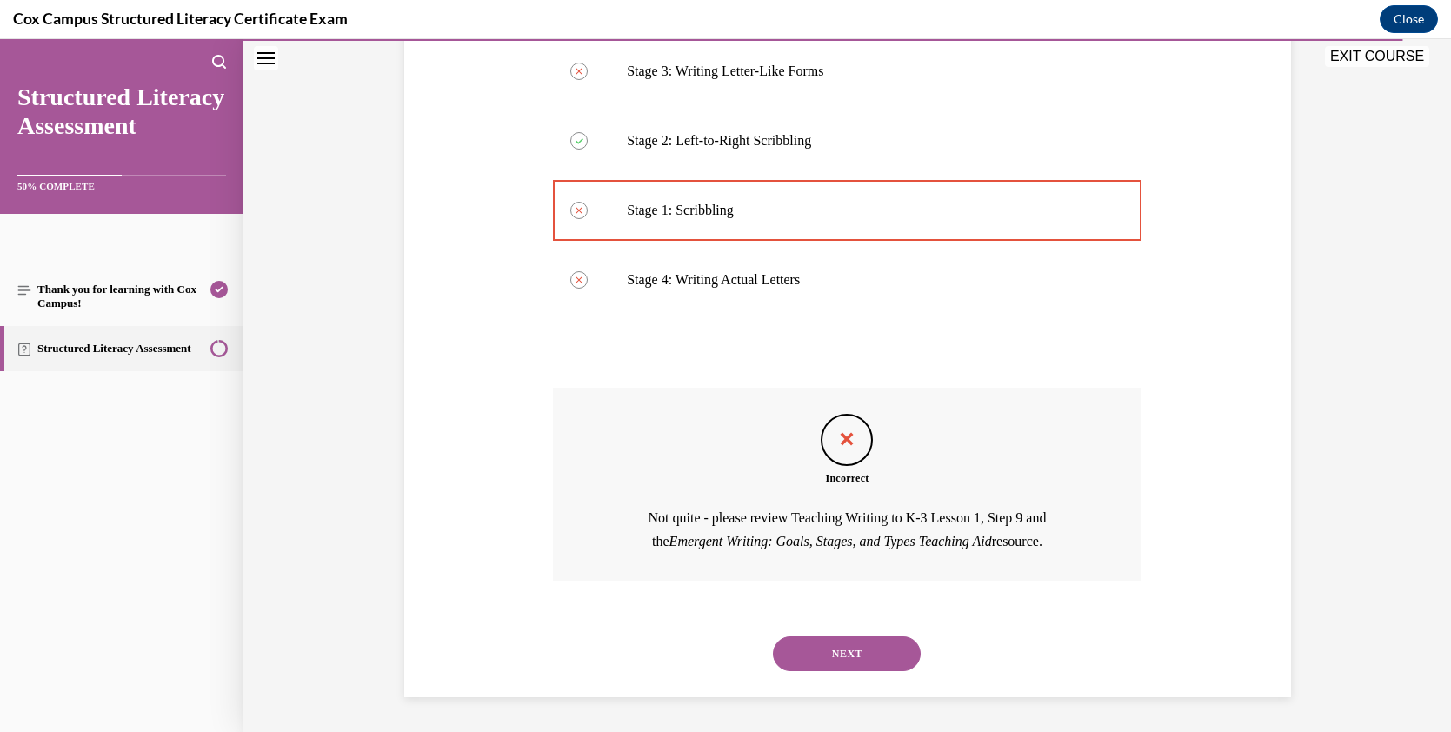
click at [837, 648] on button "NEXT" at bounding box center [847, 653] width 148 height 35
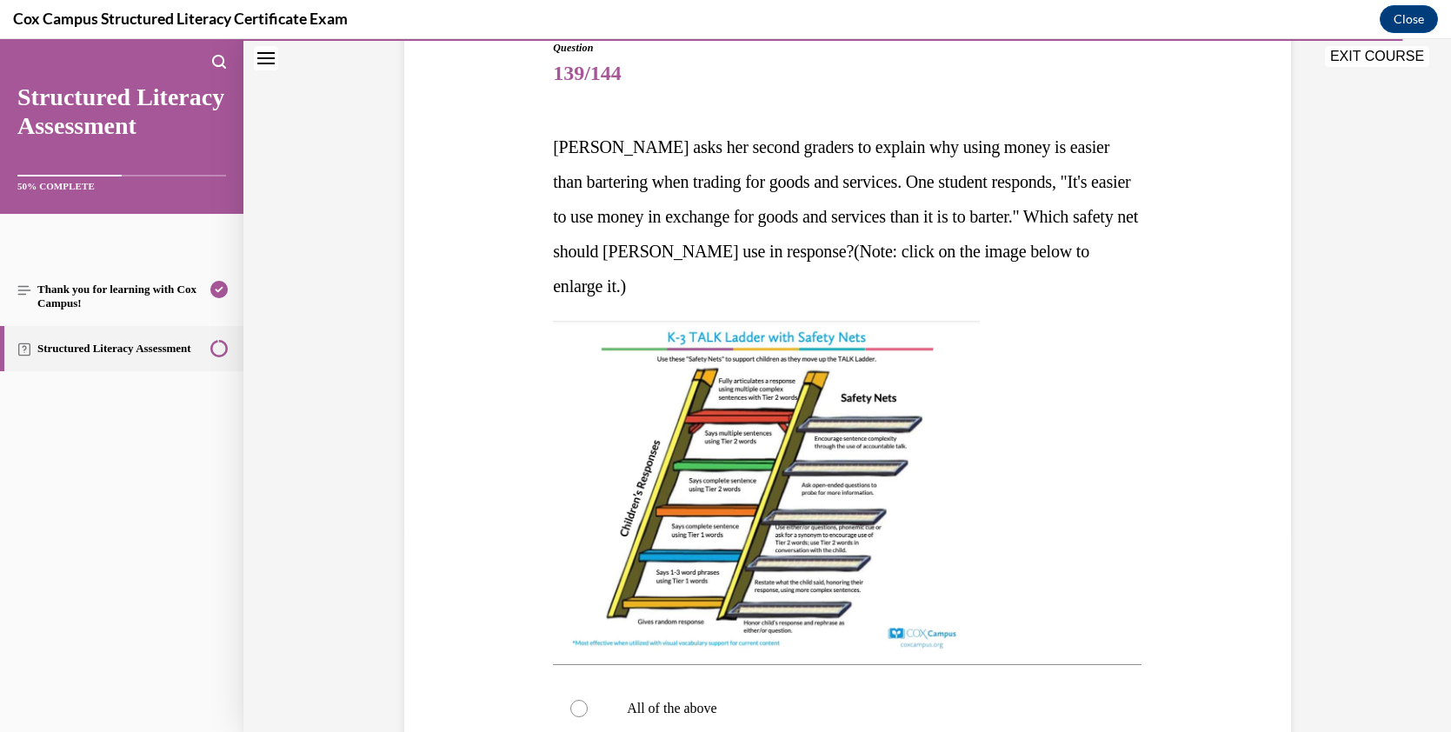
scroll to position [287, 0]
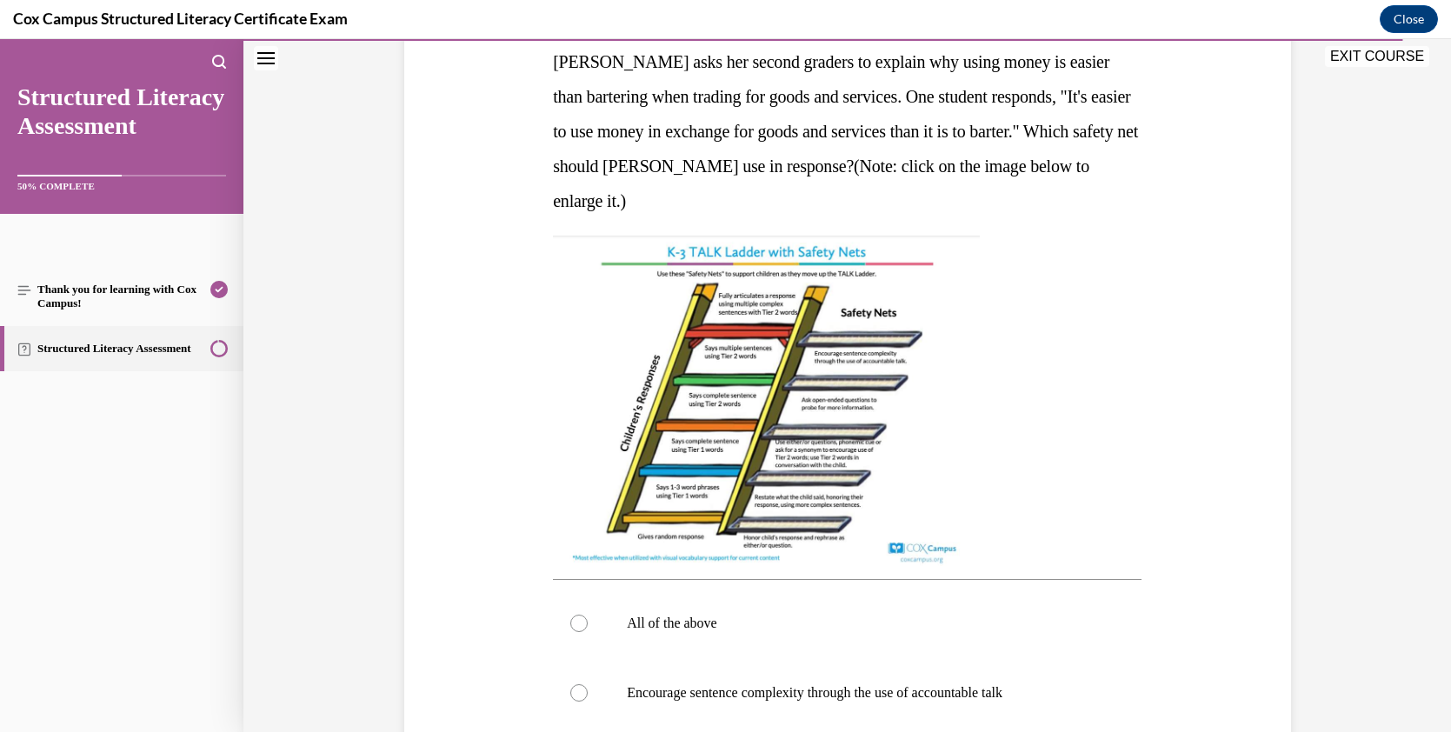
click at [767, 412] on img at bounding box center [766, 401] width 427 height 330
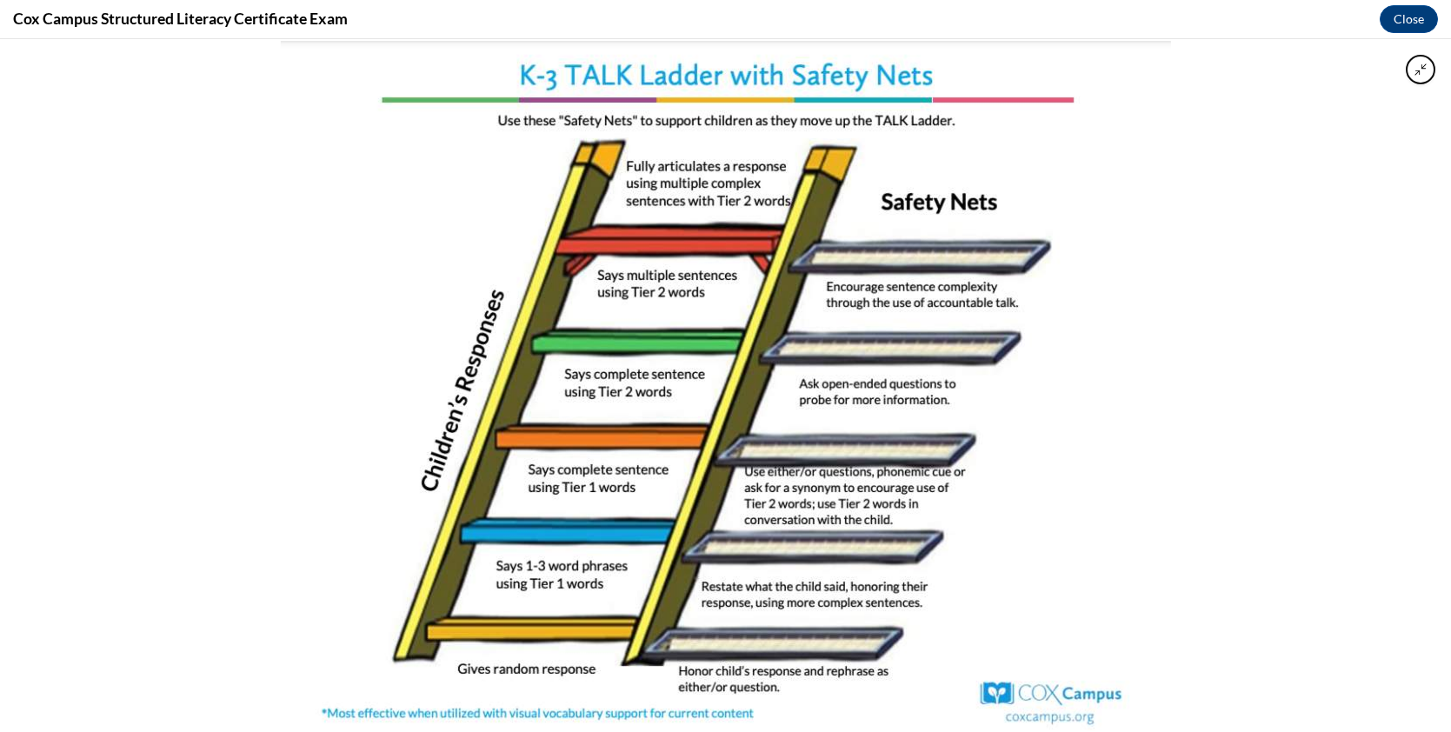
click at [1152, 287] on img at bounding box center [725, 385] width 890 height 689
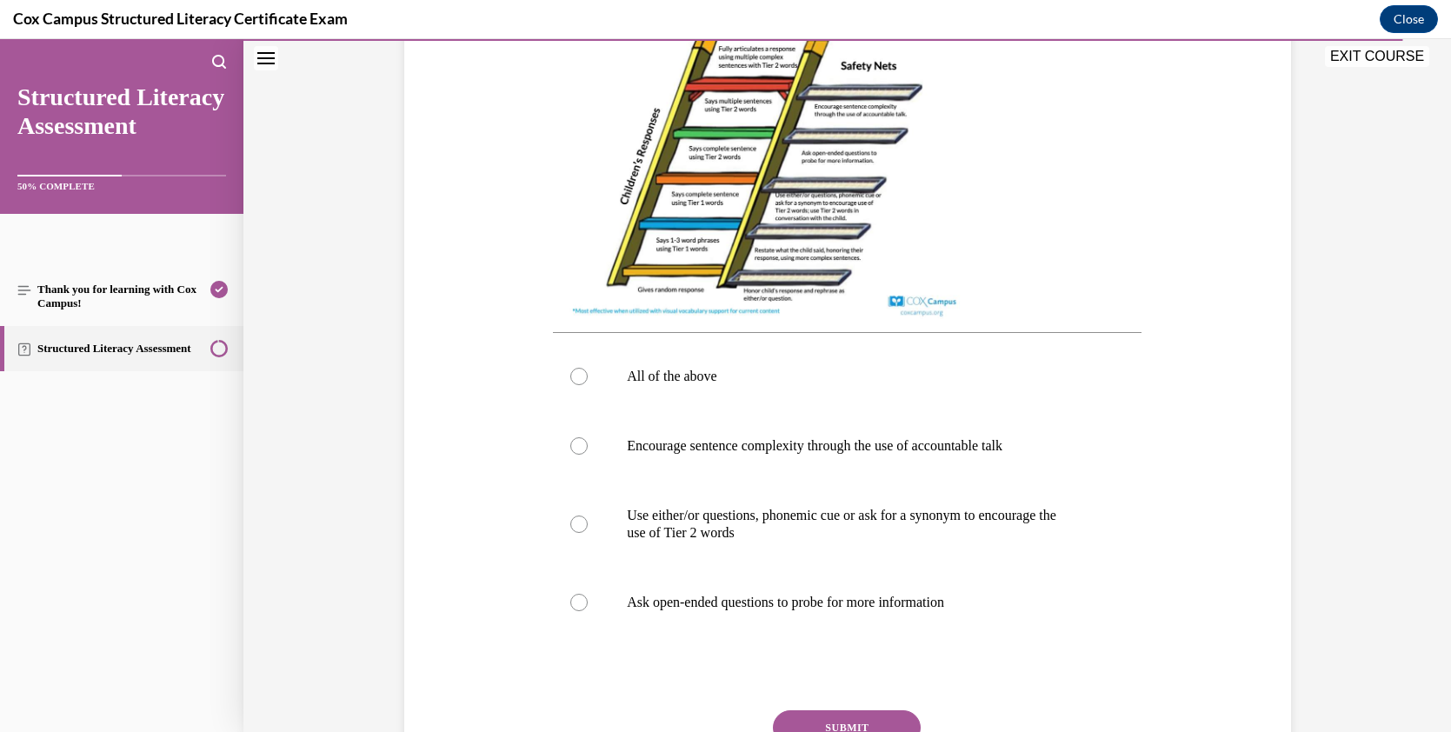
scroll to position [559, 0]
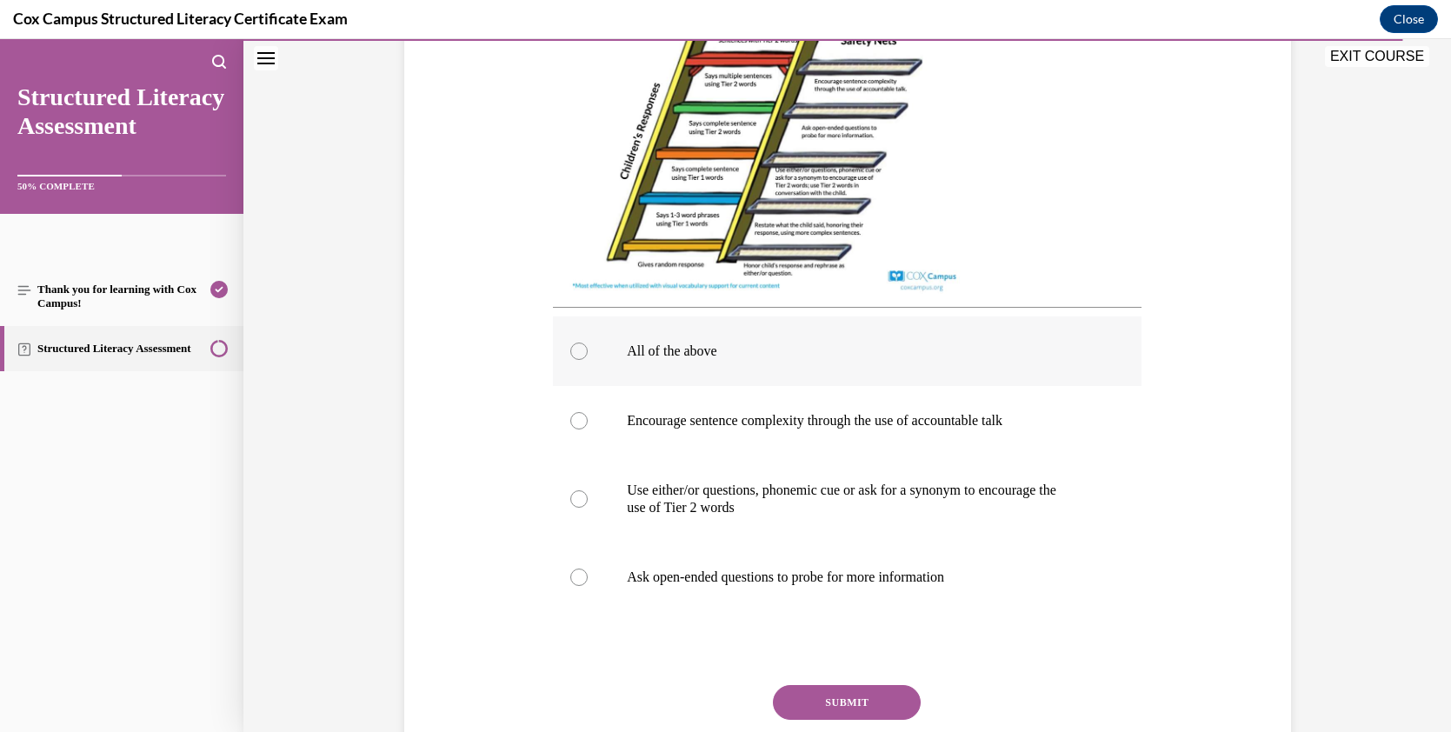
click at [572, 349] on div at bounding box center [578, 350] width 17 height 17
click at [572, 349] on input "All of the above" at bounding box center [578, 350] width 17 height 17
radio input "true"
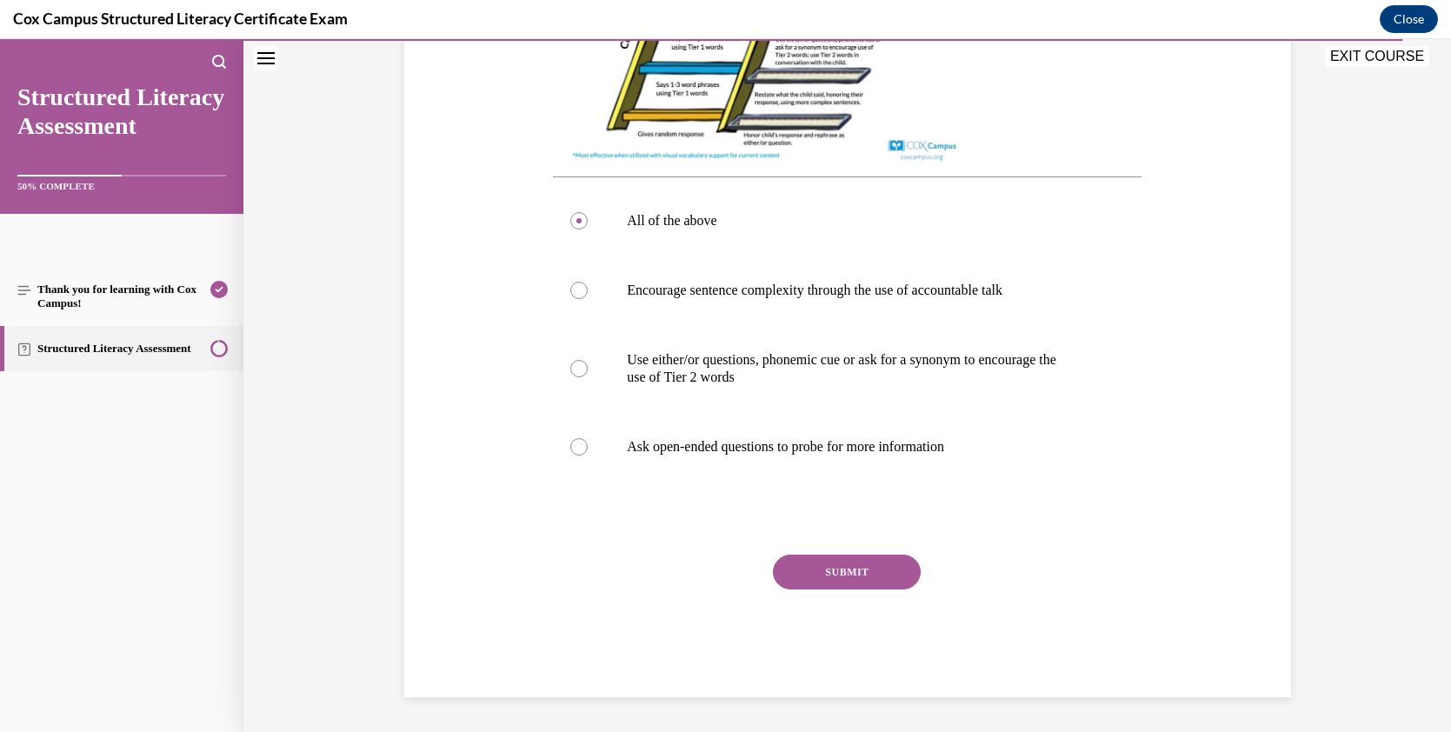
click at [829, 575] on button "SUBMIT" at bounding box center [847, 572] width 148 height 35
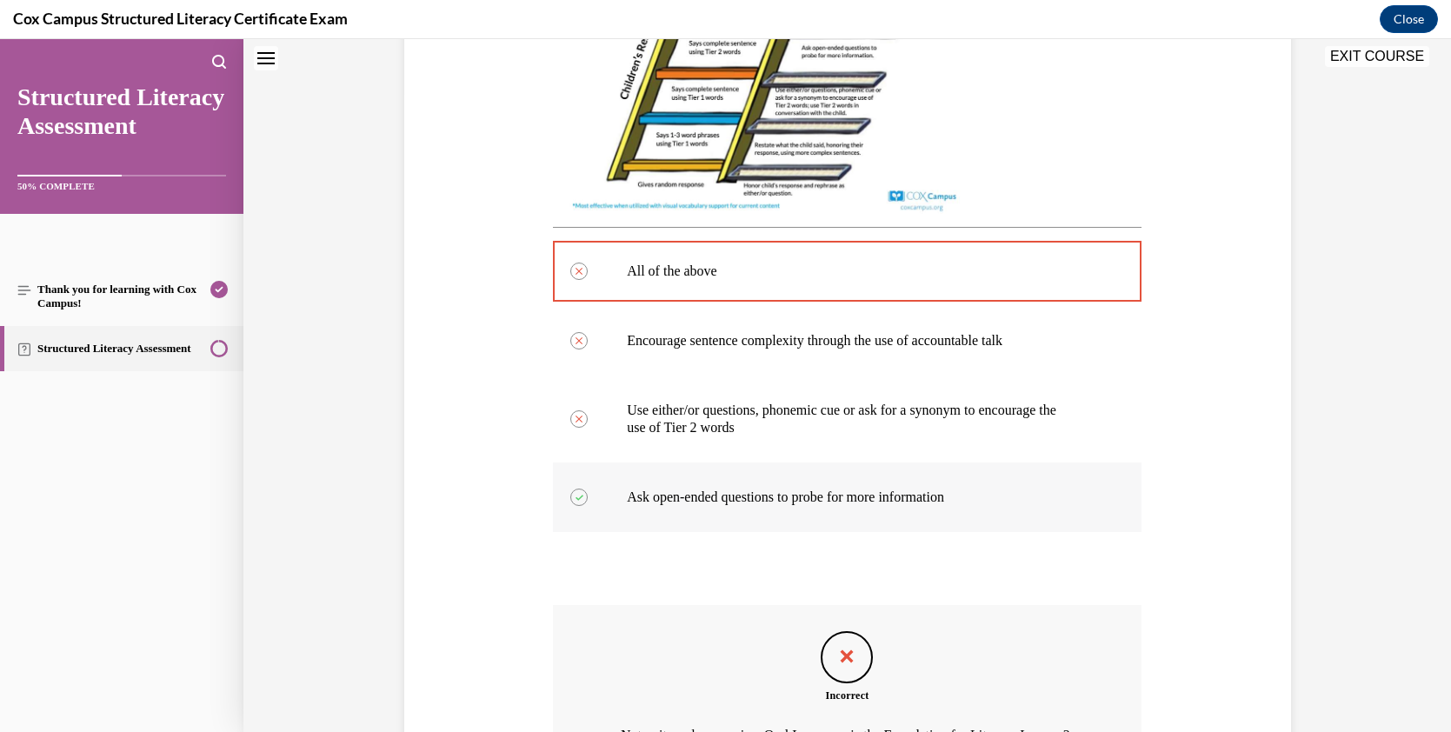
scroll to position [874, 0]
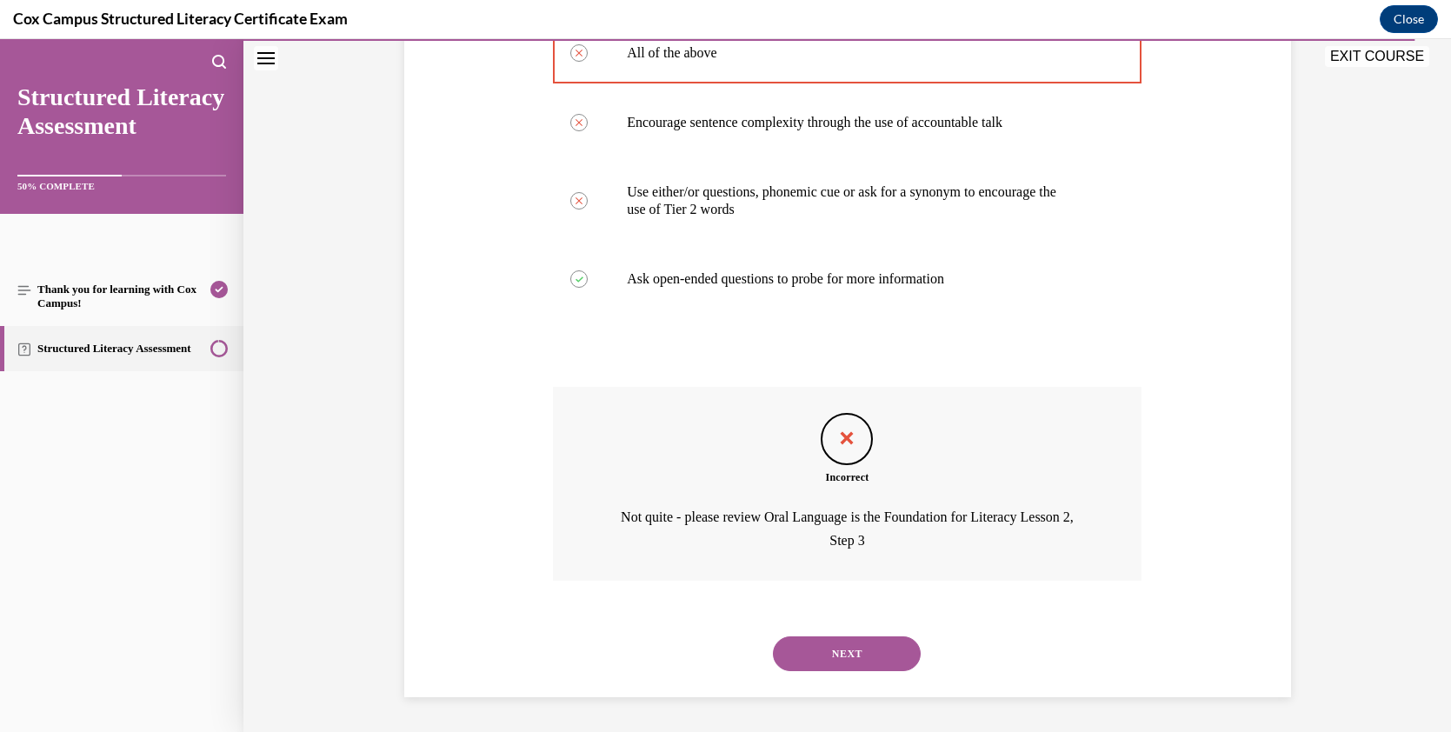
click at [855, 648] on button "NEXT" at bounding box center [847, 653] width 148 height 35
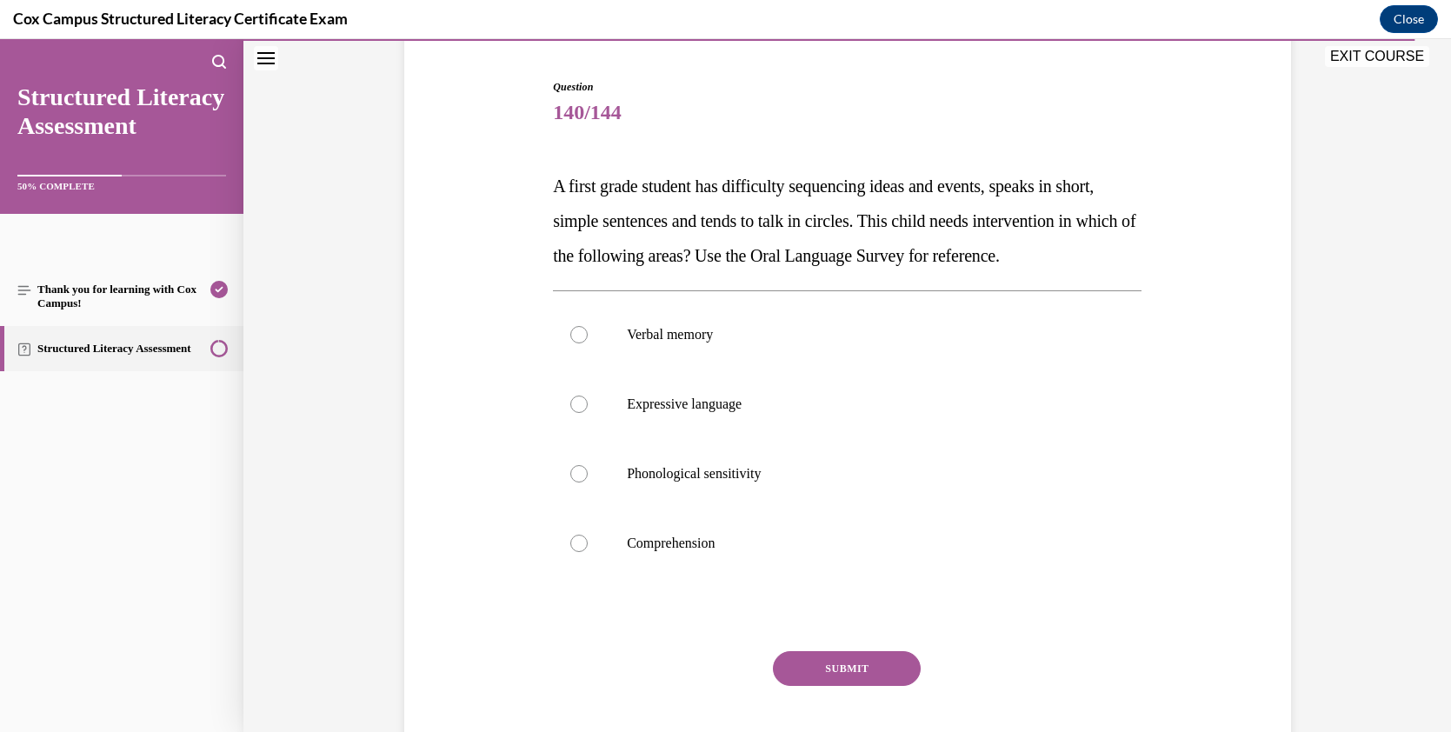
scroll to position [156, 0]
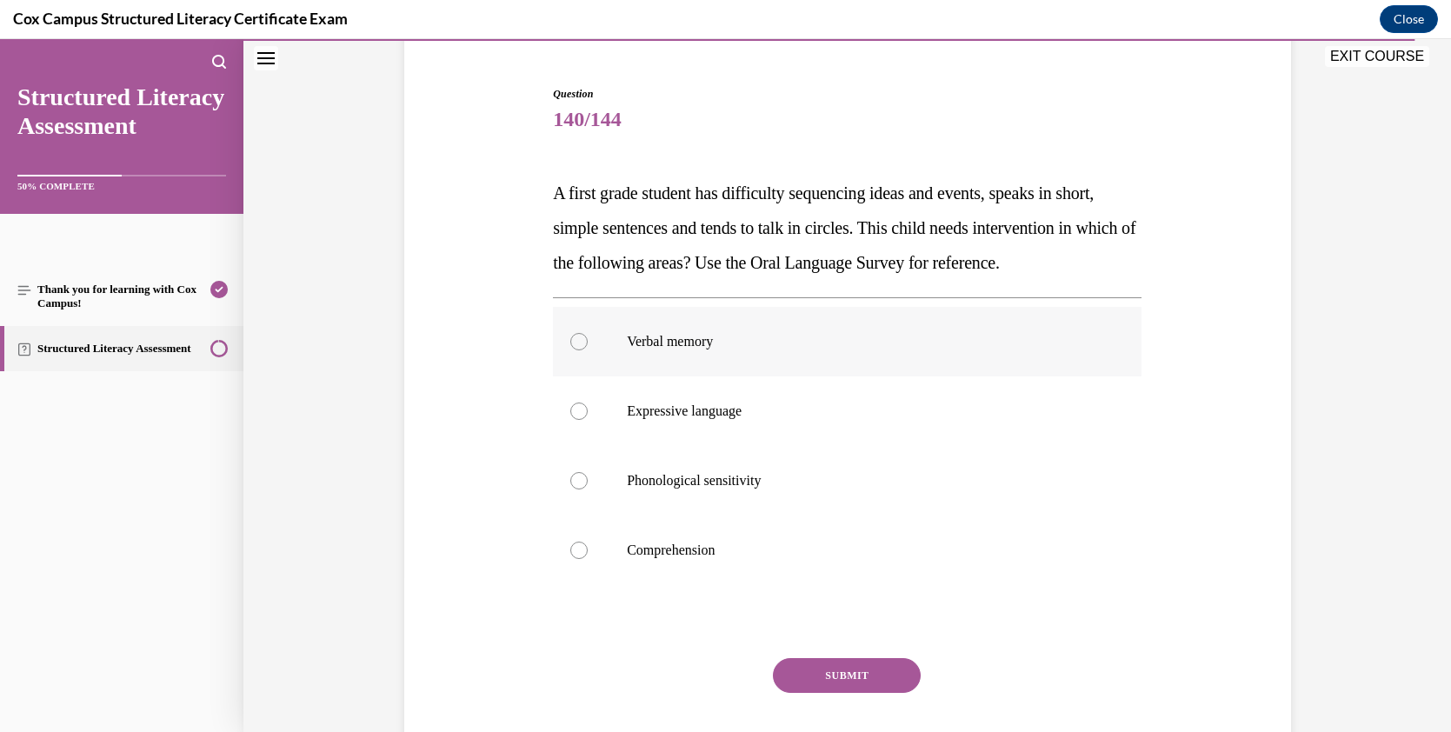
click at [574, 350] on div at bounding box center [578, 341] width 17 height 17
click at [574, 350] on input "Verbal memory" at bounding box center [578, 341] width 17 height 17
radio input "true"
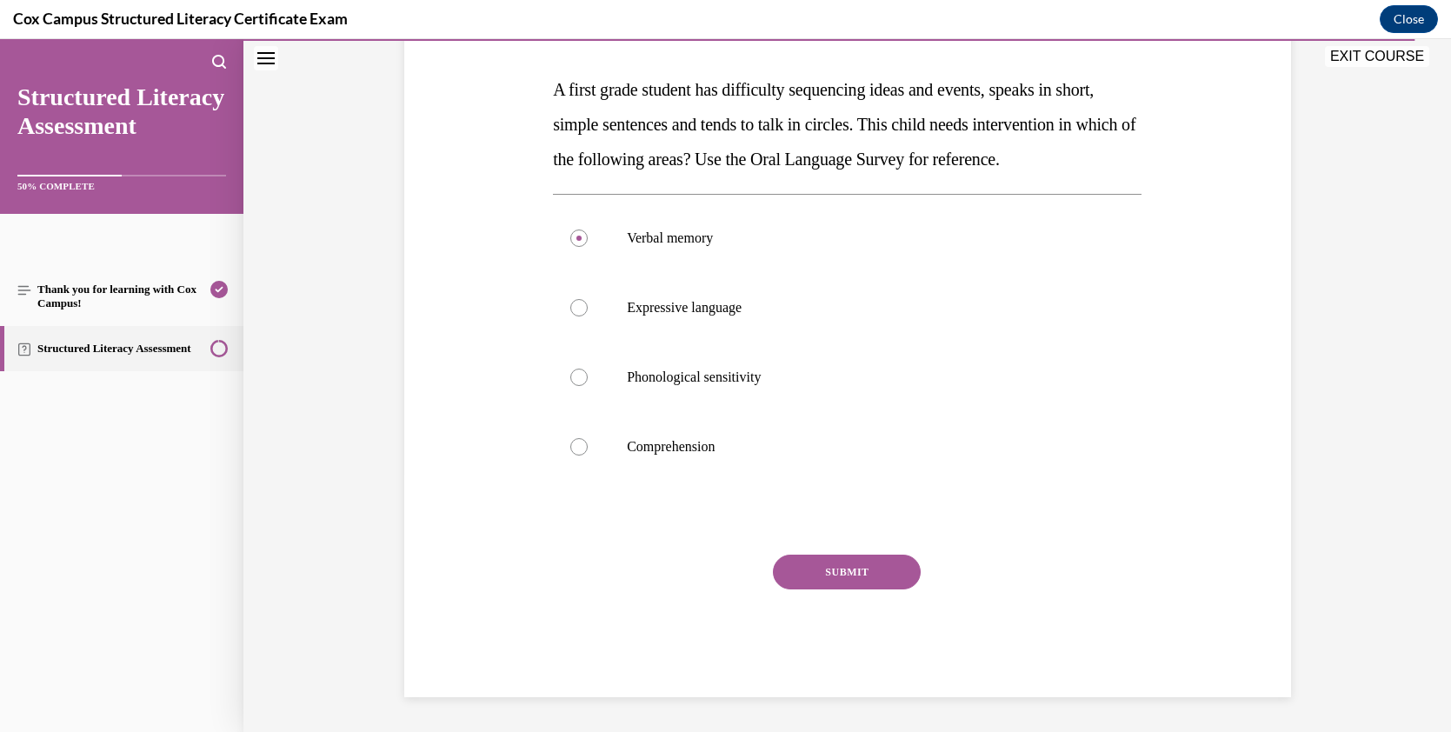
click at [868, 576] on button "SUBMIT" at bounding box center [847, 572] width 148 height 35
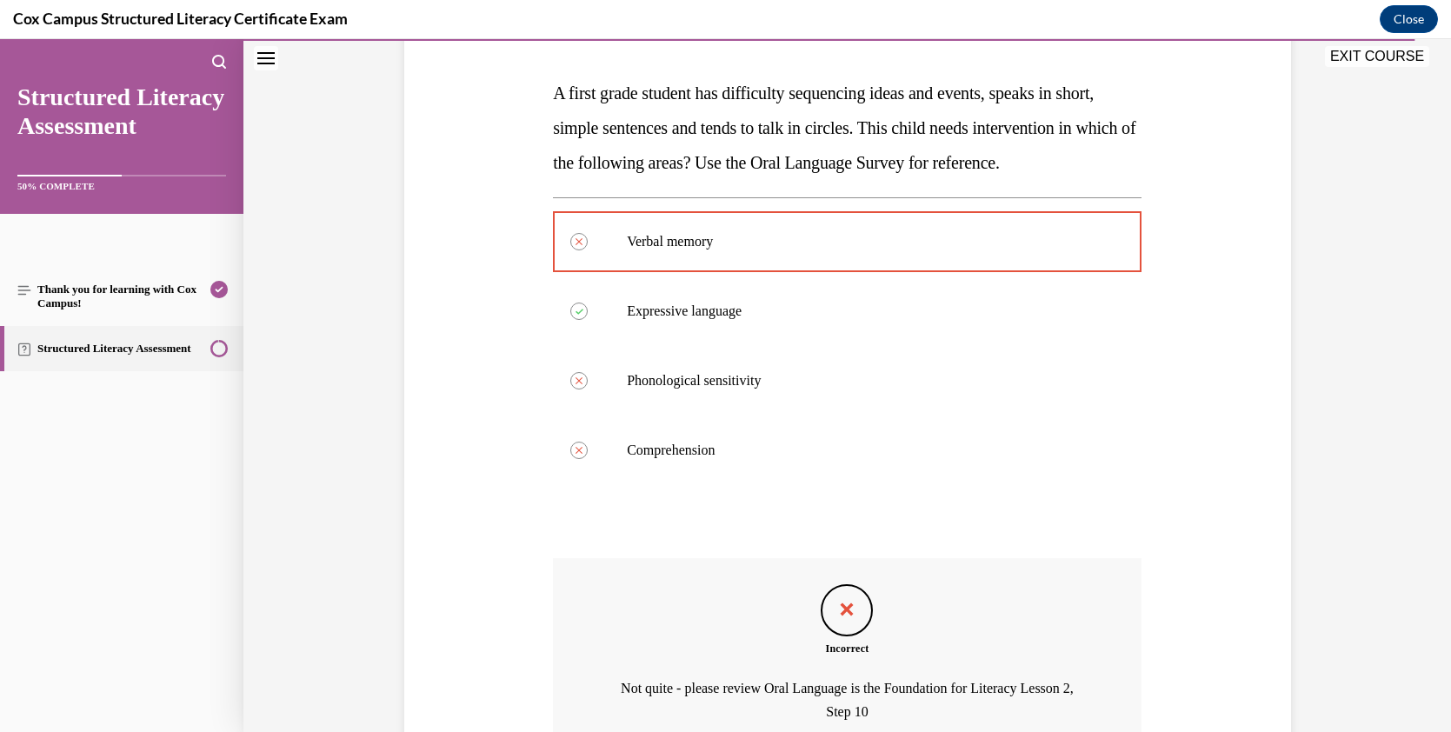
scroll to position [442, 0]
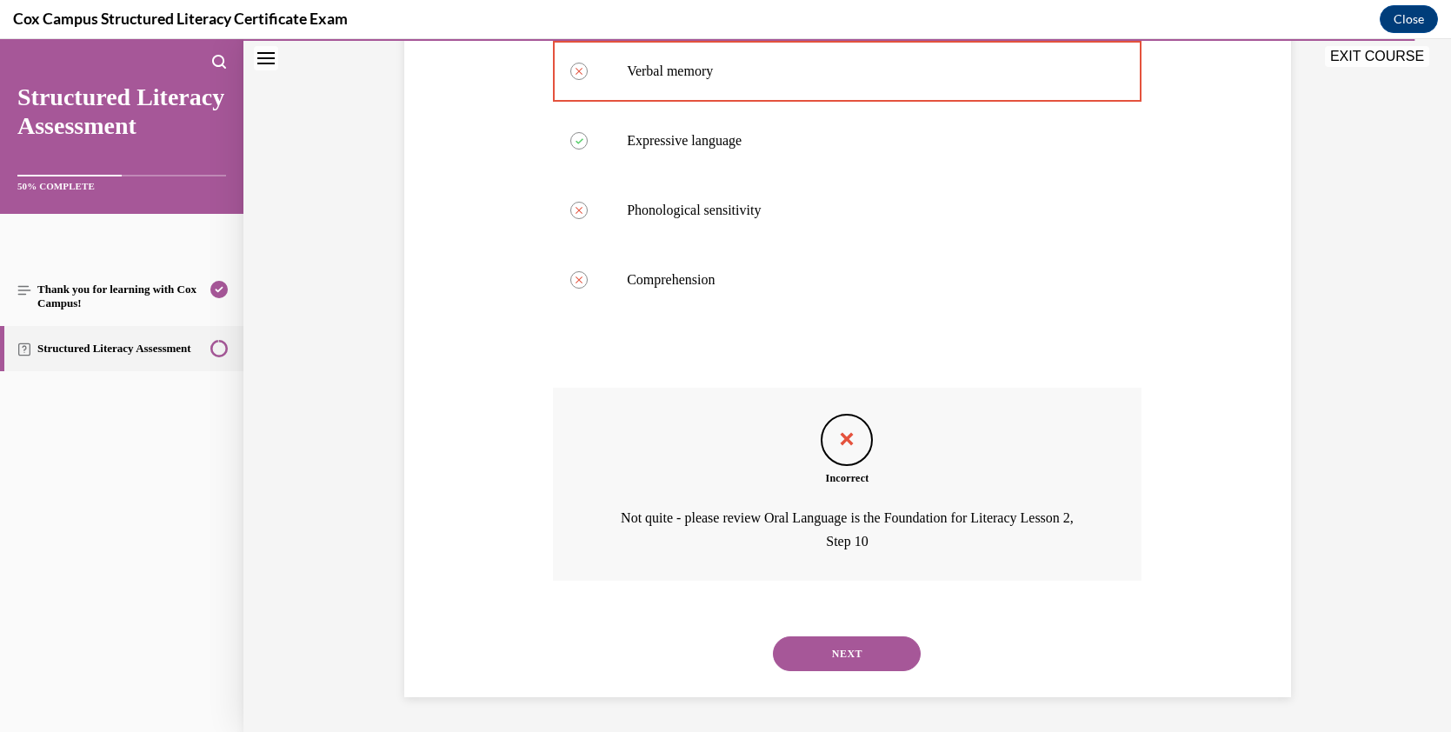
click at [870, 666] on button "NEXT" at bounding box center [847, 653] width 148 height 35
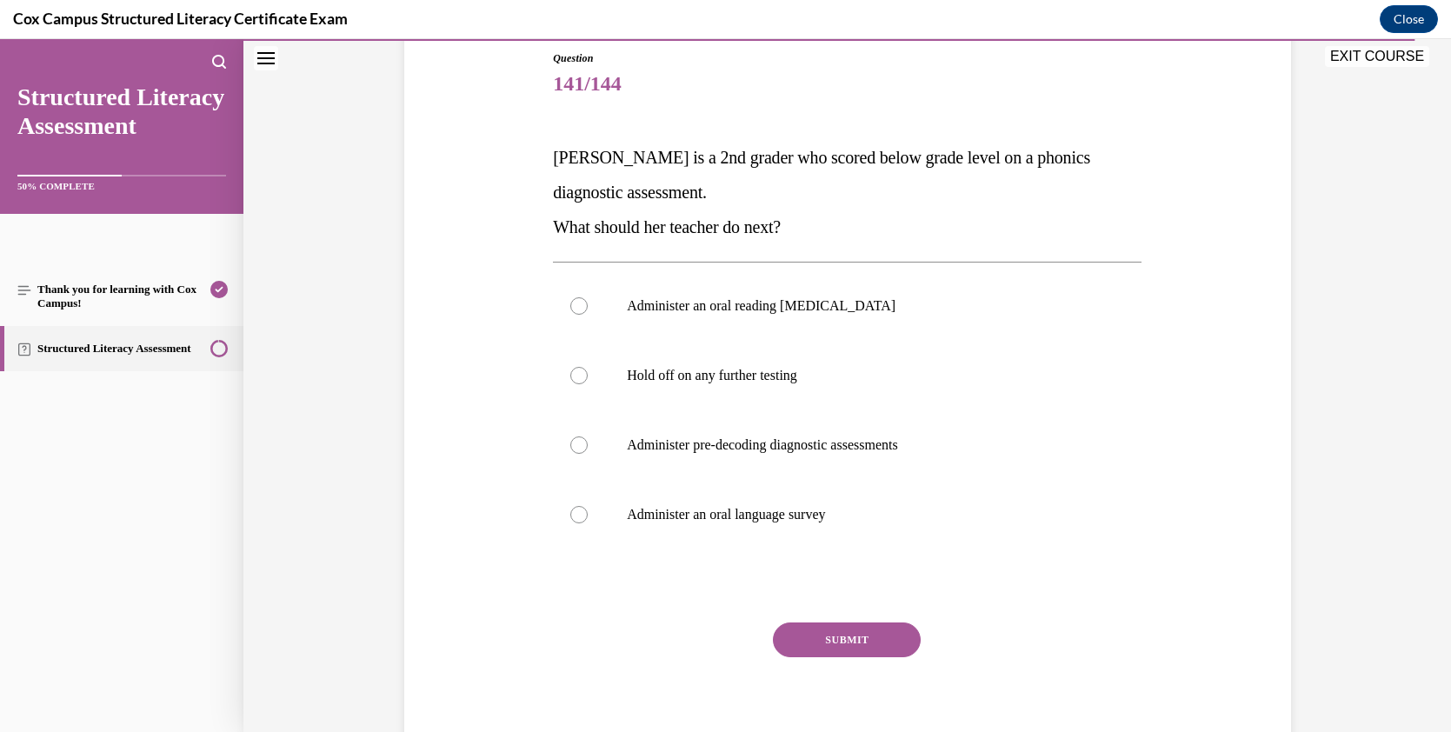
scroll to position [193, 0]
click at [570, 441] on div at bounding box center [578, 443] width 17 height 17
click at [570, 441] on input "Administer pre-decoding diagnostic assessments" at bounding box center [578, 443] width 17 height 17
radio input "true"
click at [825, 628] on button "SUBMIT" at bounding box center [847, 638] width 148 height 35
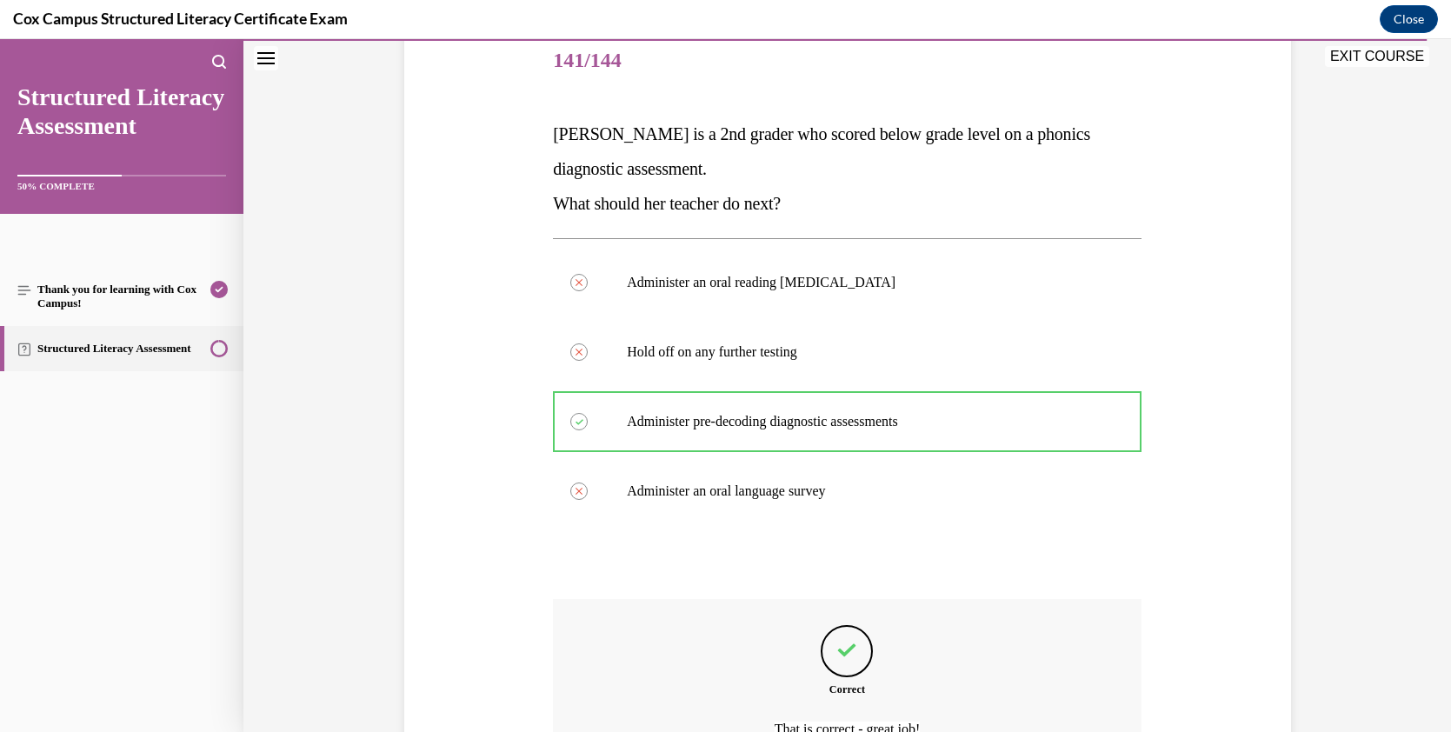
scroll to position [402, 0]
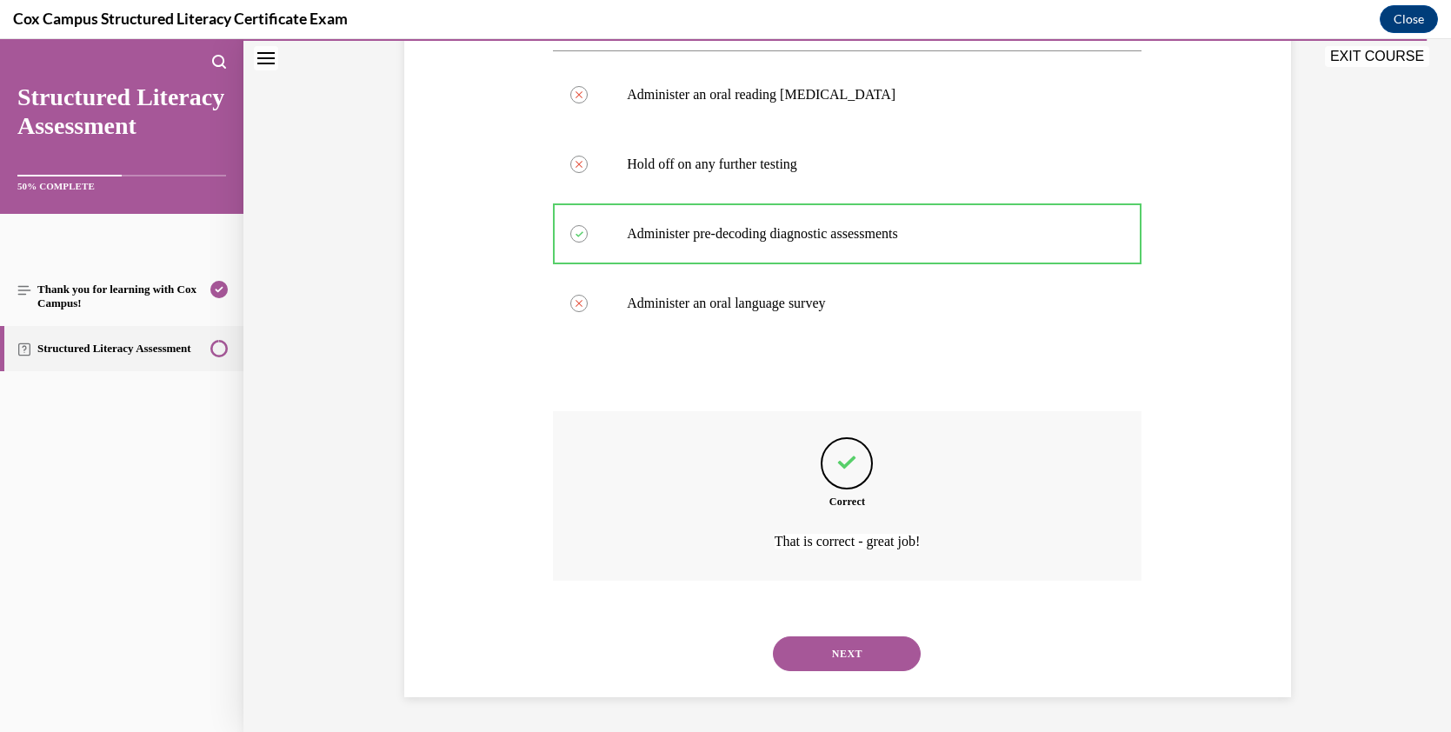
click at [862, 644] on button "NEXT" at bounding box center [847, 653] width 148 height 35
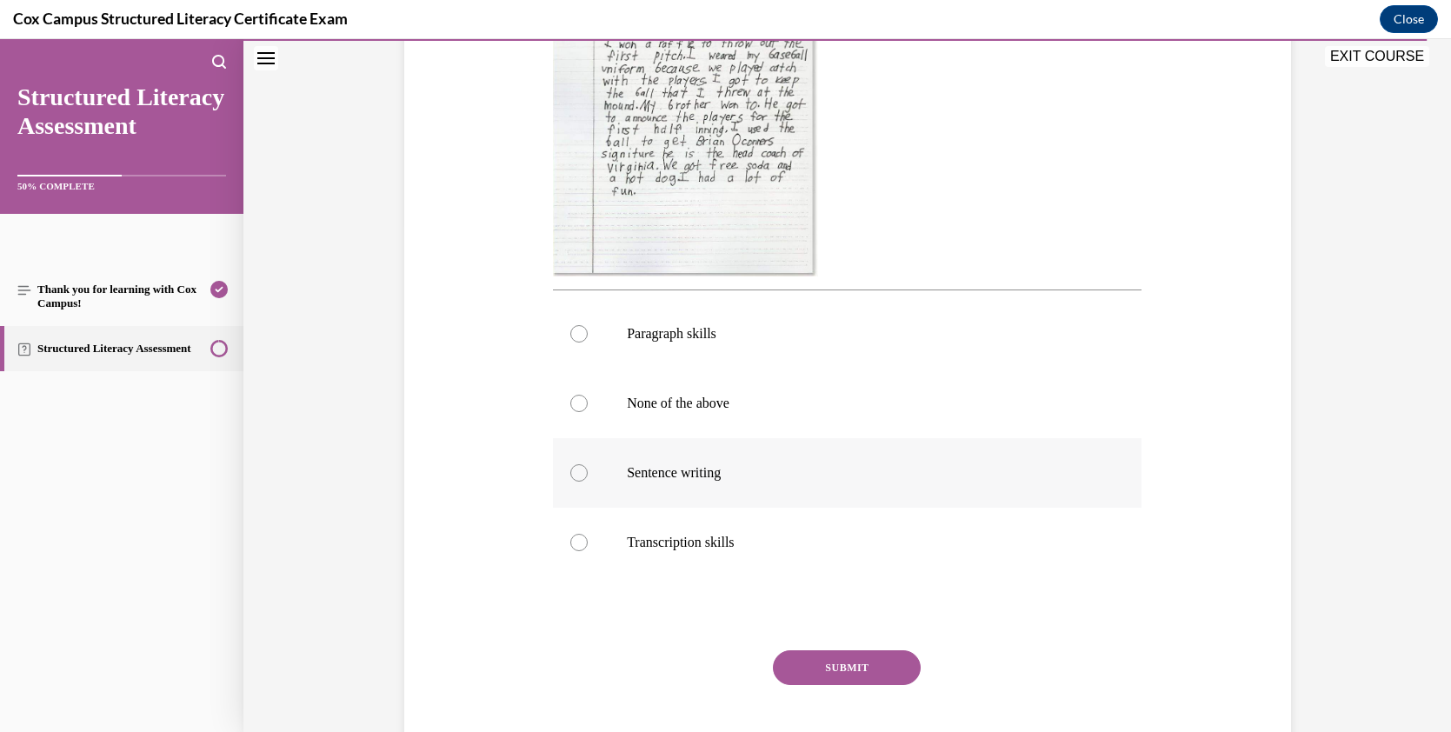
scroll to position [503, 0]
click at [572, 337] on div at bounding box center [578, 337] width 17 height 17
click at [572, 337] on input "Paragraph skills" at bounding box center [578, 337] width 17 height 17
radio input "true"
click at [846, 666] on button "SUBMIT" at bounding box center [847, 671] width 148 height 35
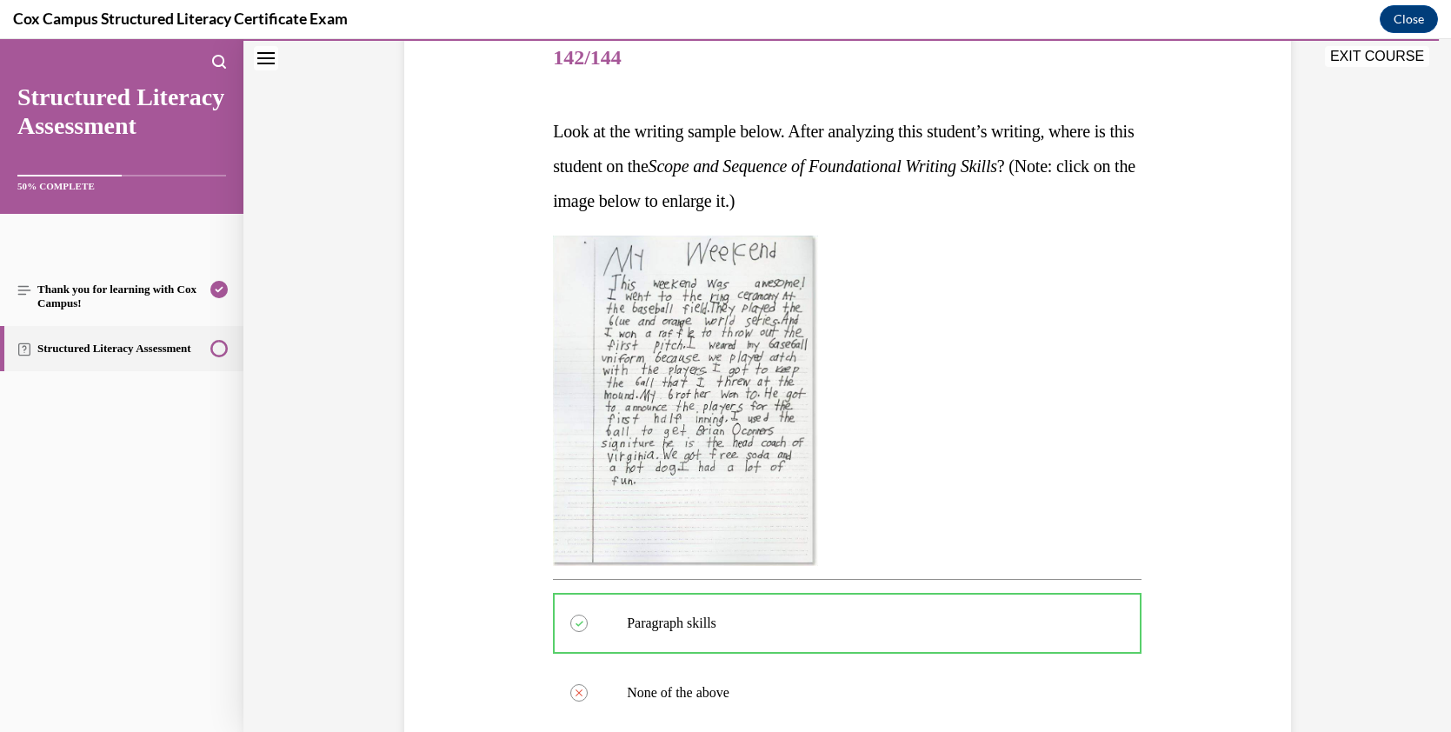
scroll to position [747, 0]
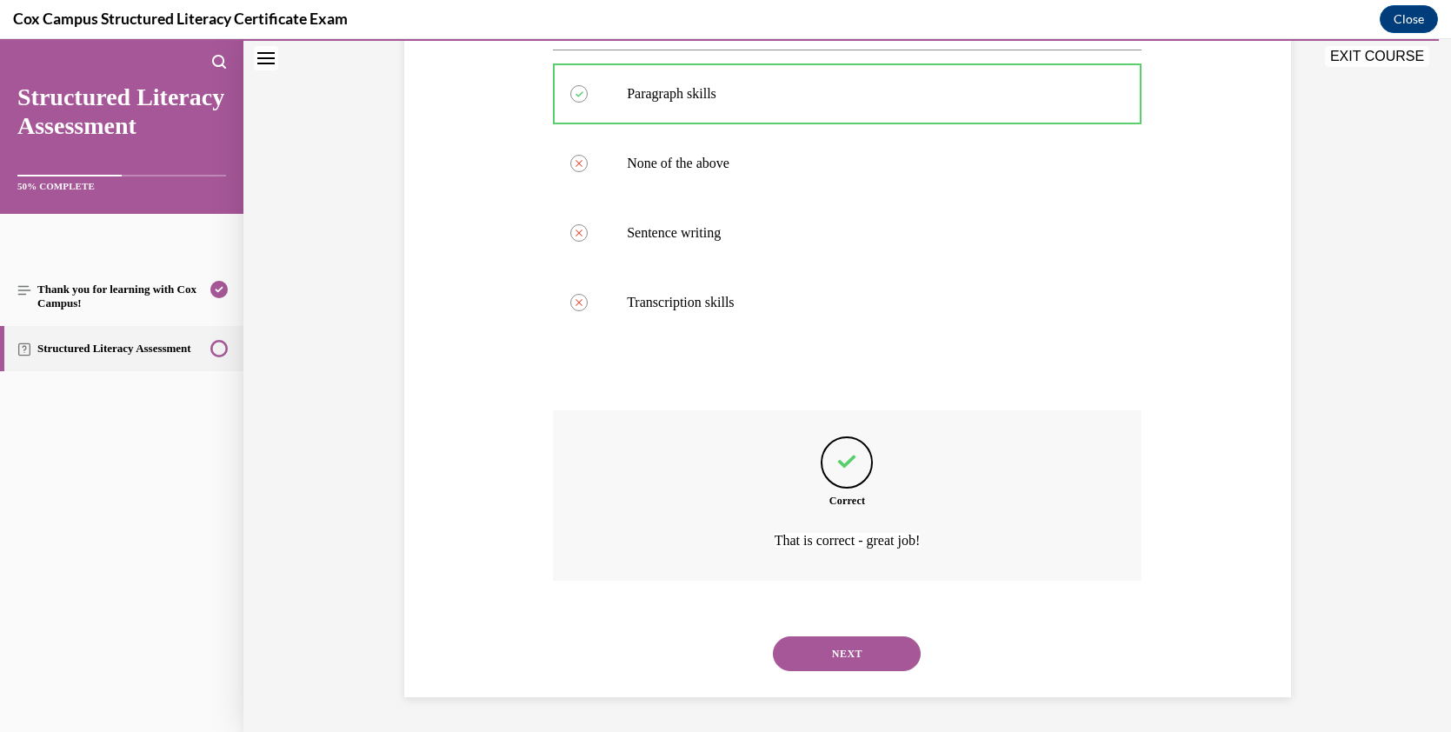
click at [860, 648] on button "NEXT" at bounding box center [847, 653] width 148 height 35
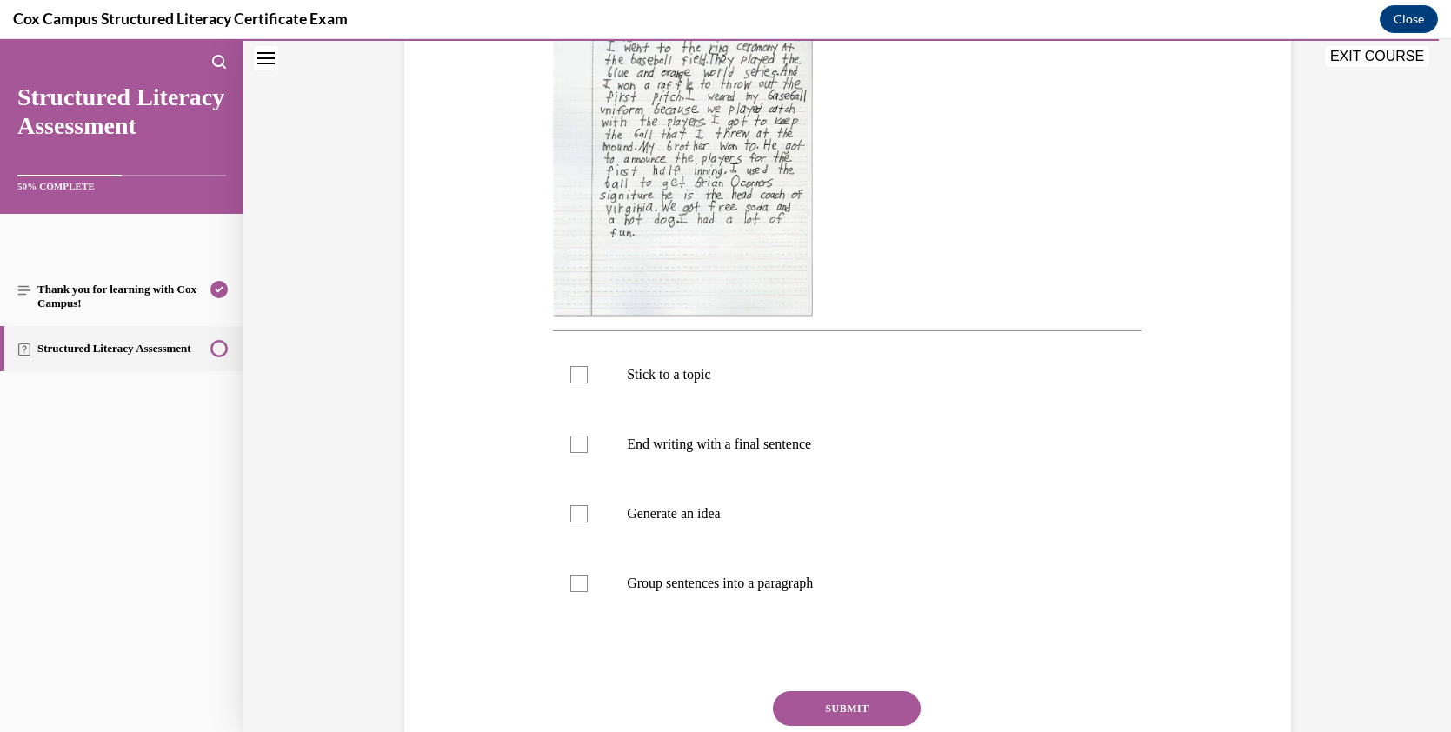
scroll to position [435, 0]
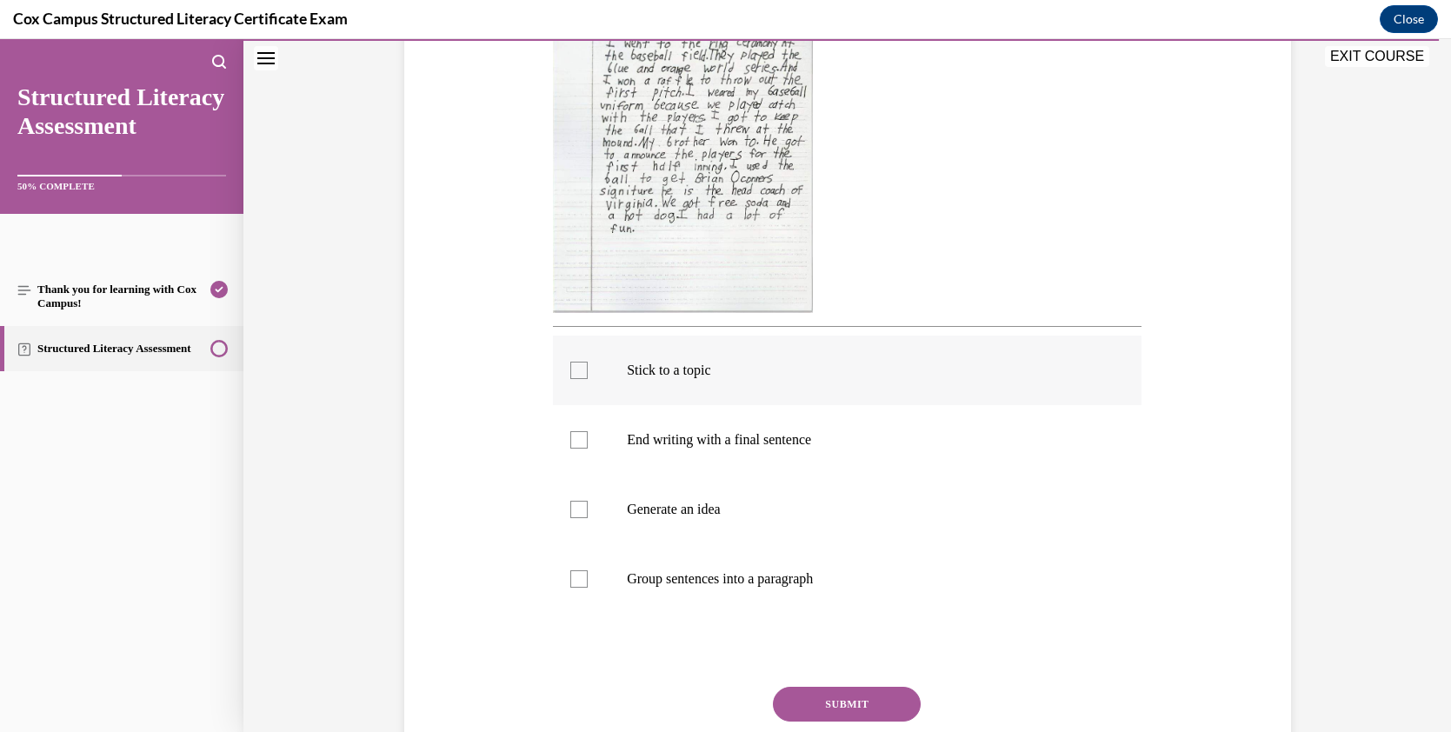
click at [572, 363] on div at bounding box center [578, 370] width 17 height 17
click at [572, 363] on input "Stick to a topic" at bounding box center [578, 370] width 17 height 17
checkbox input "true"
click at [574, 439] on div at bounding box center [578, 439] width 17 height 17
click at [574, 439] on input "End writing with a final sentence" at bounding box center [578, 439] width 17 height 17
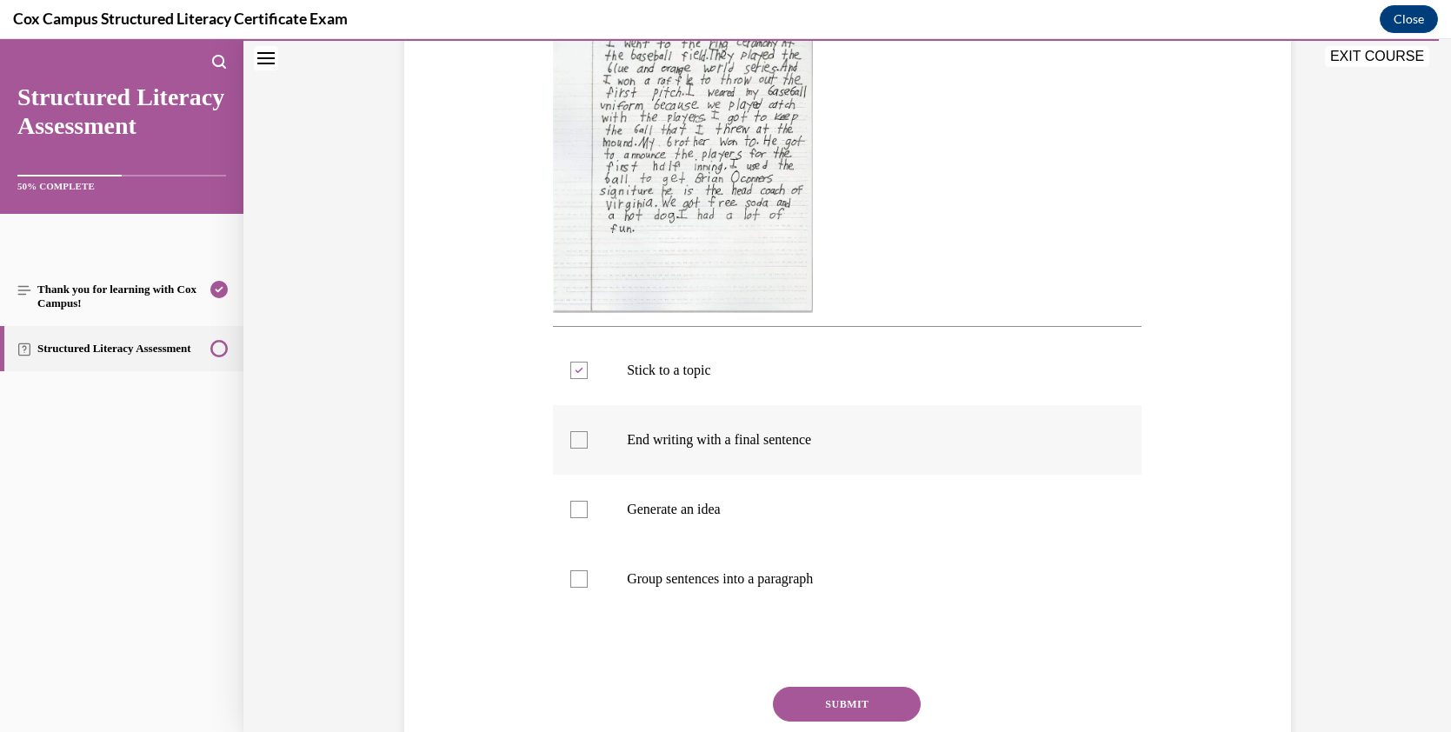
checkbox input "true"
drag, startPoint x: 581, startPoint y: 510, endPoint x: 568, endPoint y: 538, distance: 30.4
click at [581, 510] on div at bounding box center [578, 509] width 17 height 17
click at [581, 510] on input "Generate an idea" at bounding box center [578, 509] width 17 height 17
checkbox input "true"
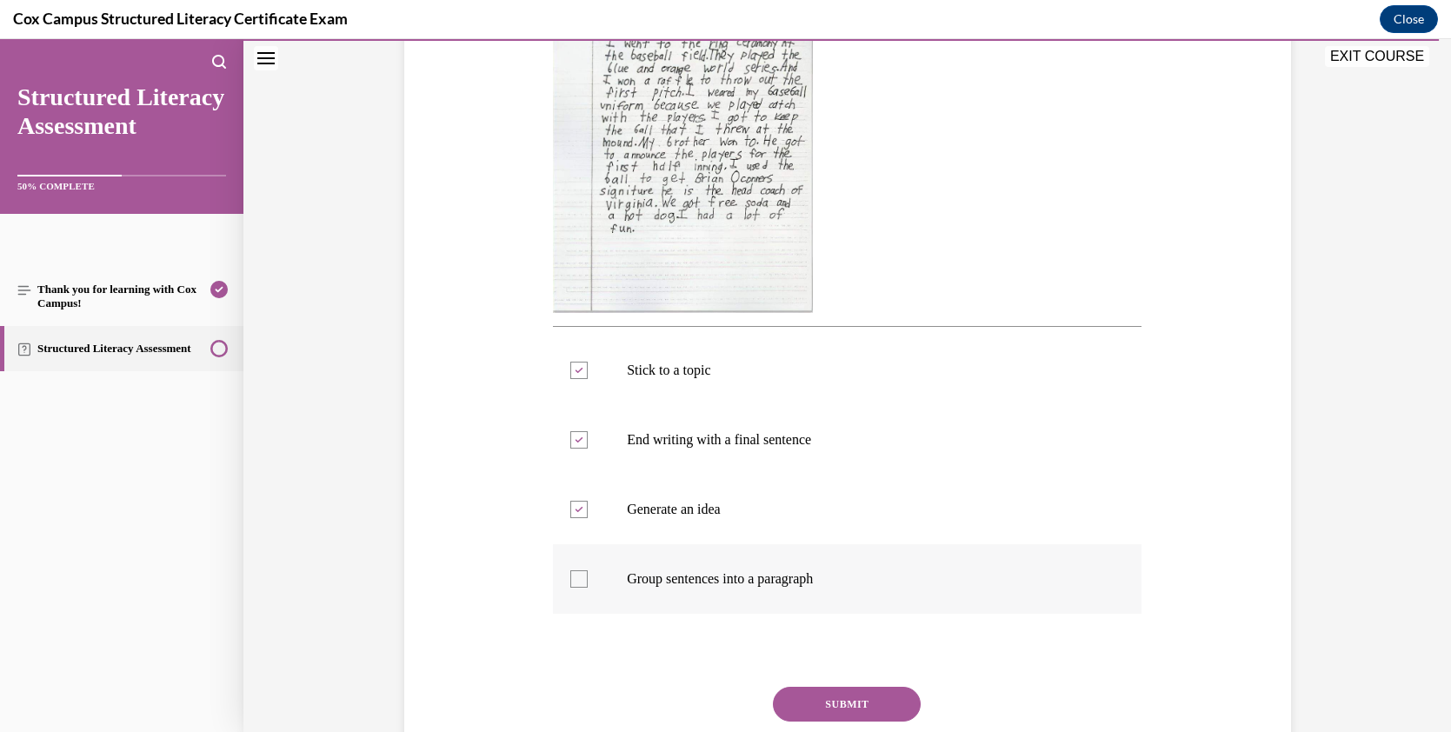
click at [575, 581] on div at bounding box center [578, 578] width 17 height 17
click at [575, 581] on input "Group sentences into a paragraph" at bounding box center [578, 578] width 17 height 17
checkbox input "true"
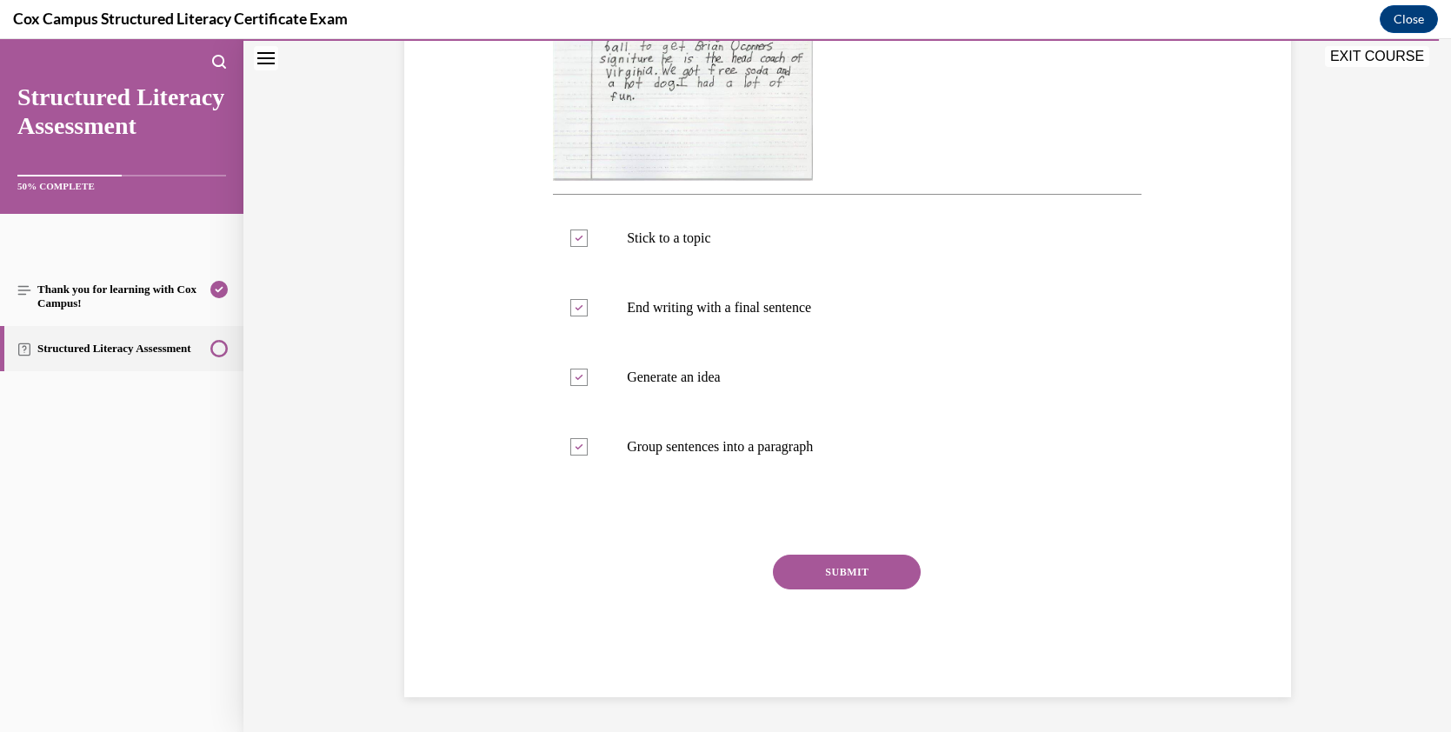
click at [861, 578] on button "SUBMIT" at bounding box center [847, 572] width 148 height 35
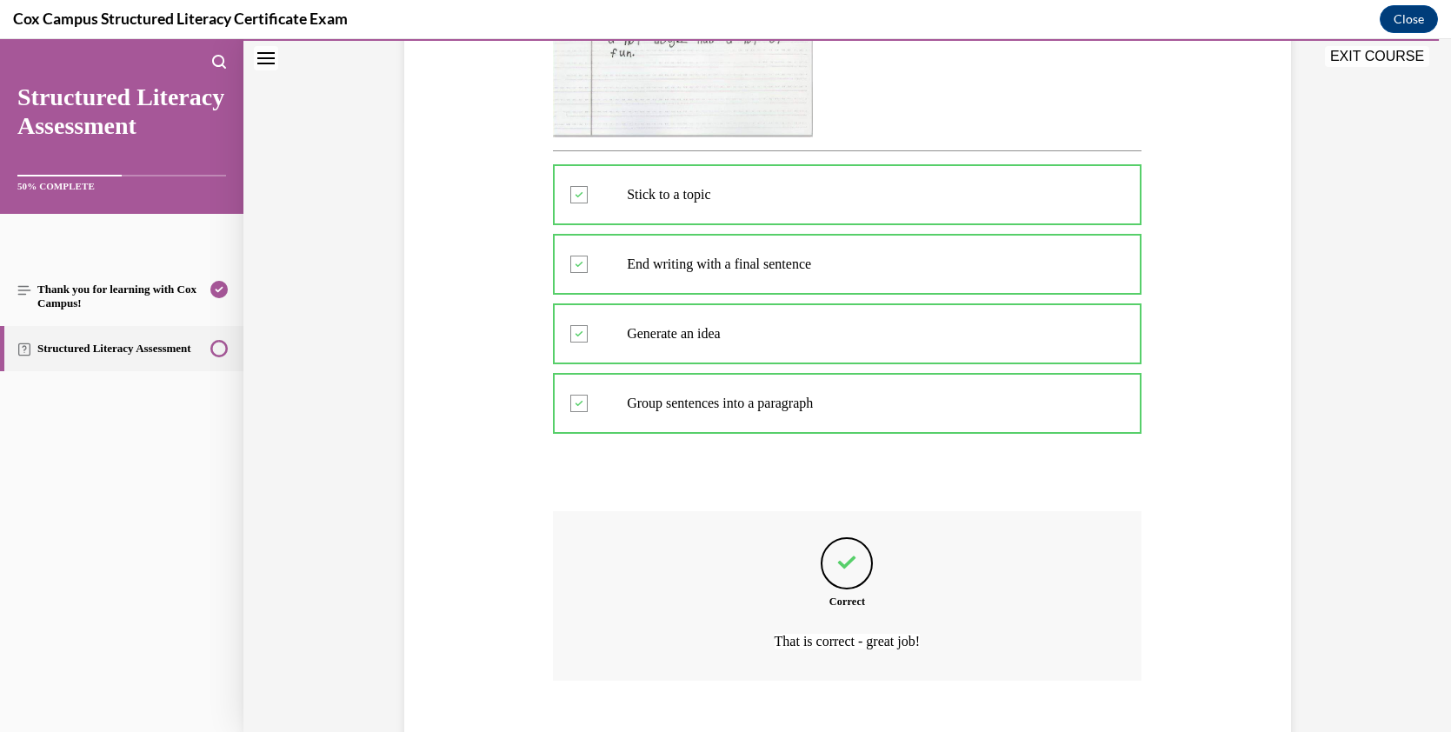
scroll to position [711, 0]
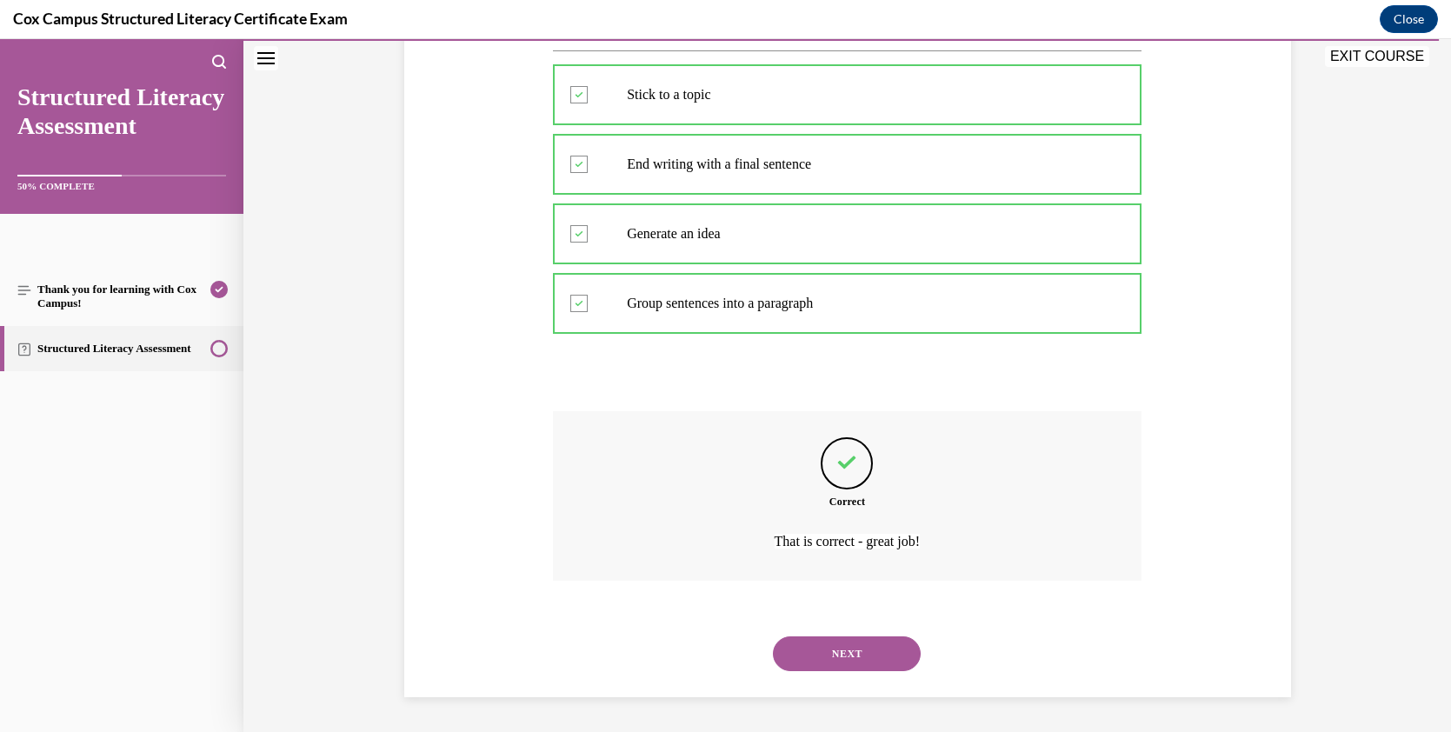
click at [868, 658] on button "NEXT" at bounding box center [847, 653] width 148 height 35
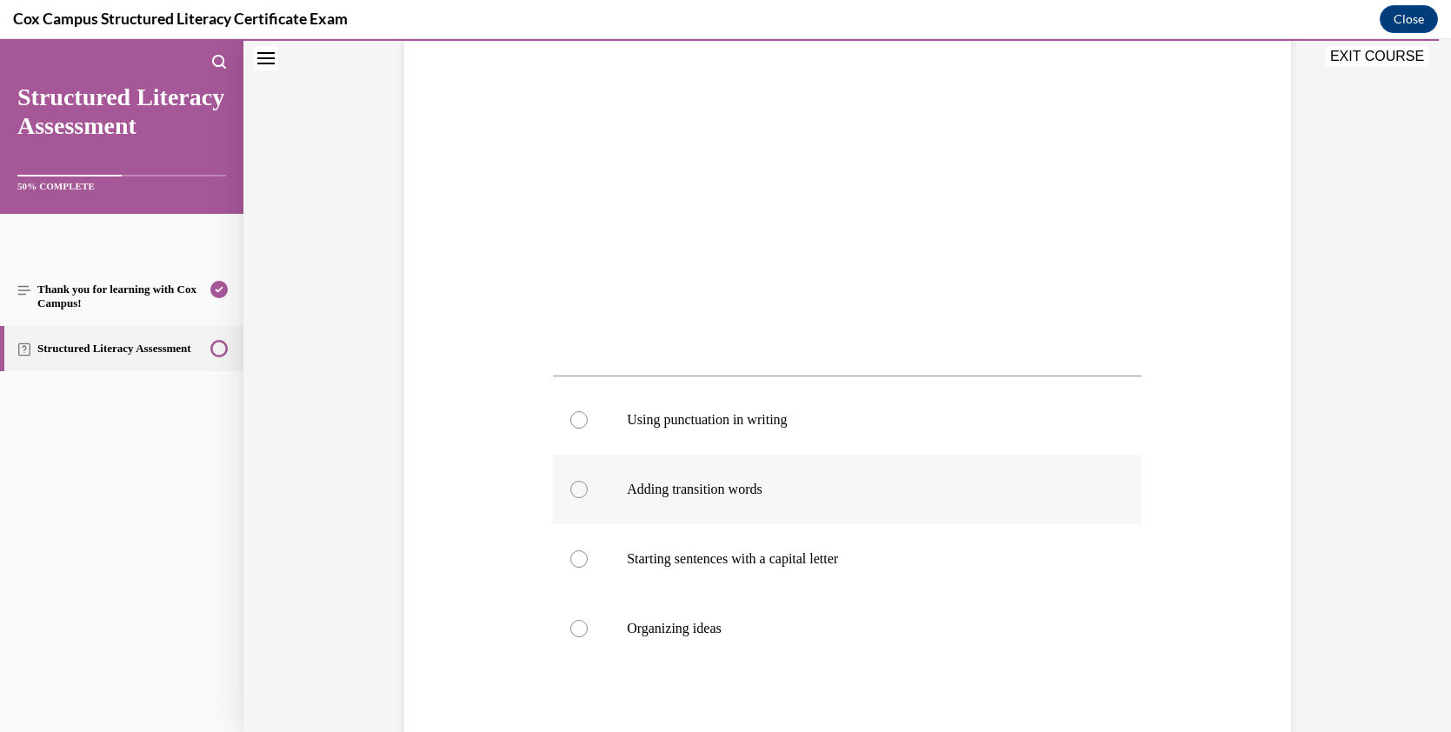
scroll to position [290, 0]
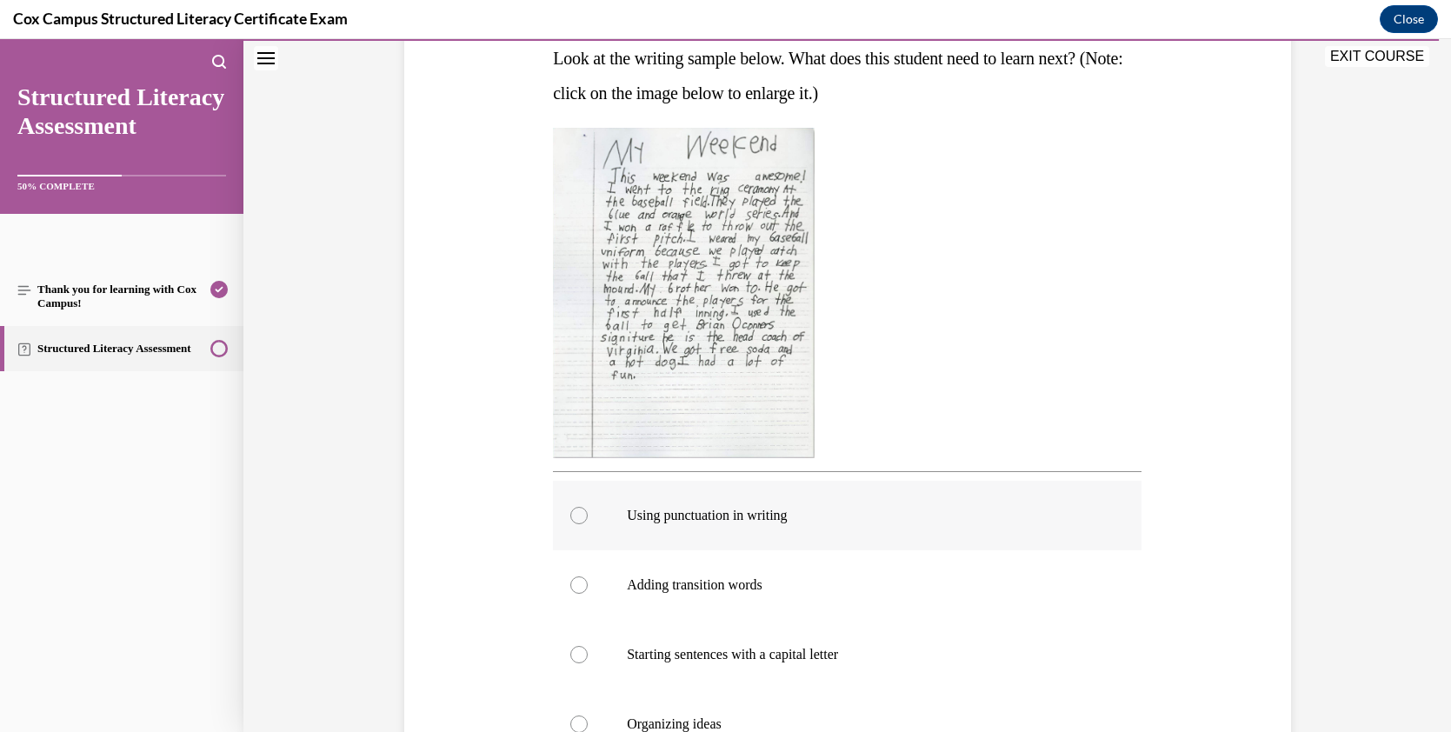
click at [575, 515] on div at bounding box center [578, 515] width 17 height 17
click at [575, 515] on input "Using punctuation in writing" at bounding box center [578, 515] width 17 height 17
radio input "true"
click at [570, 584] on div at bounding box center [578, 584] width 17 height 17
click at [570, 584] on input "Adding transition words" at bounding box center [578, 584] width 17 height 17
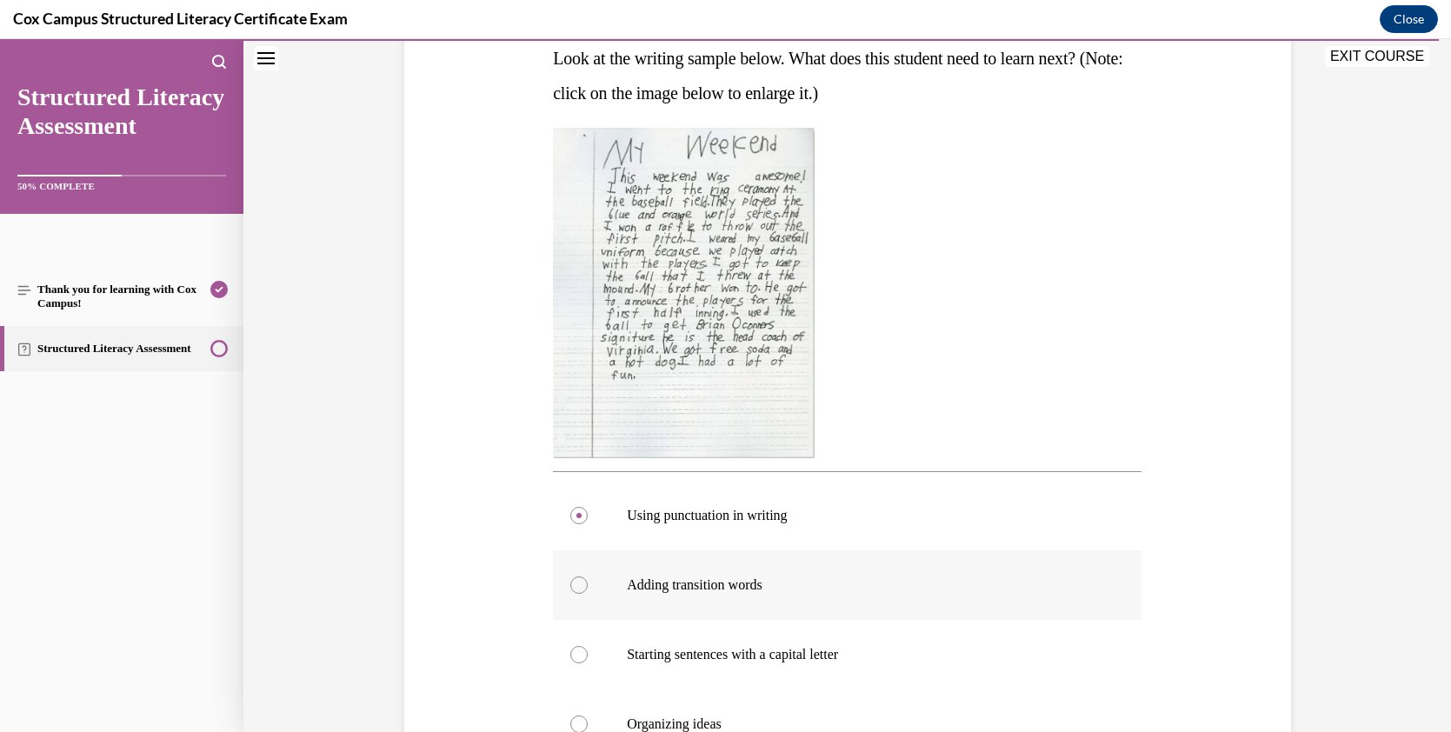
radio input "true"
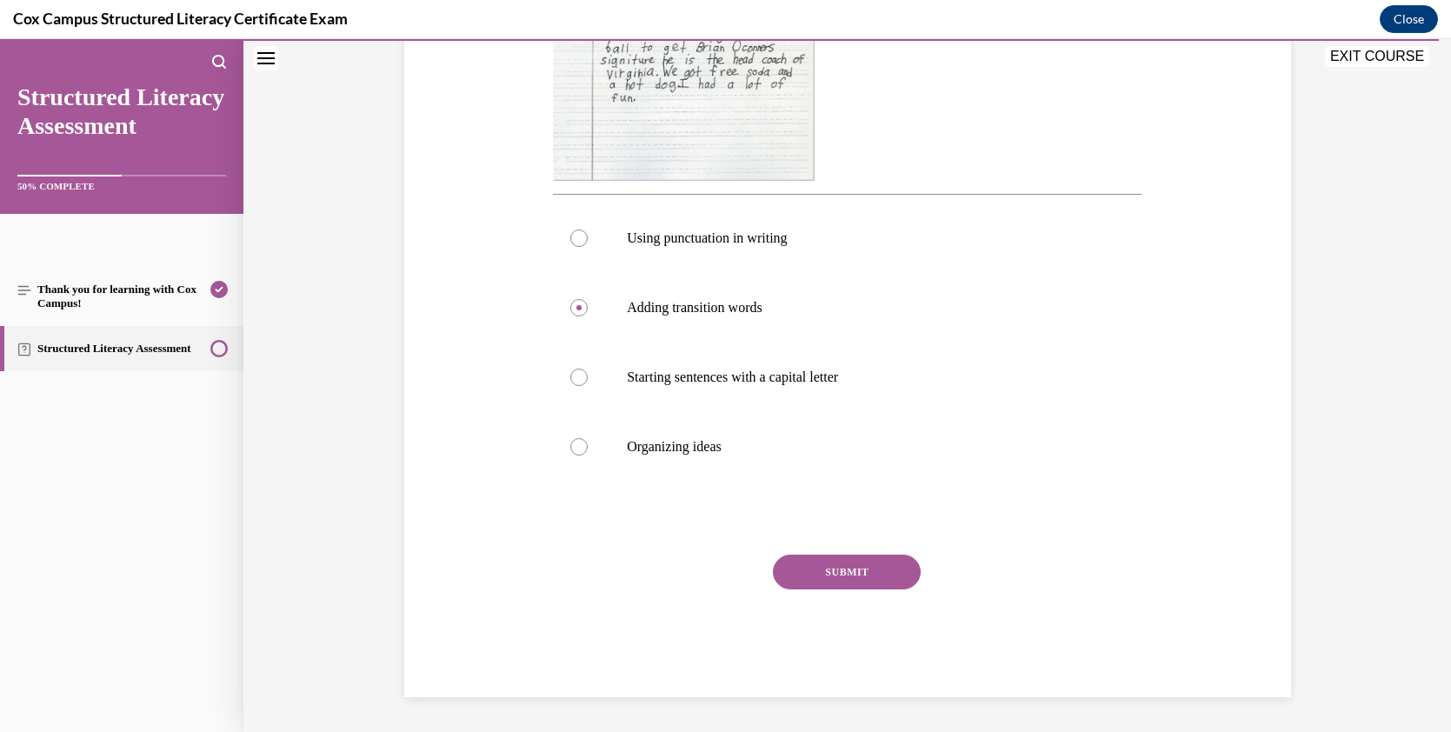
click at [831, 570] on button "SUBMIT" at bounding box center [847, 572] width 148 height 35
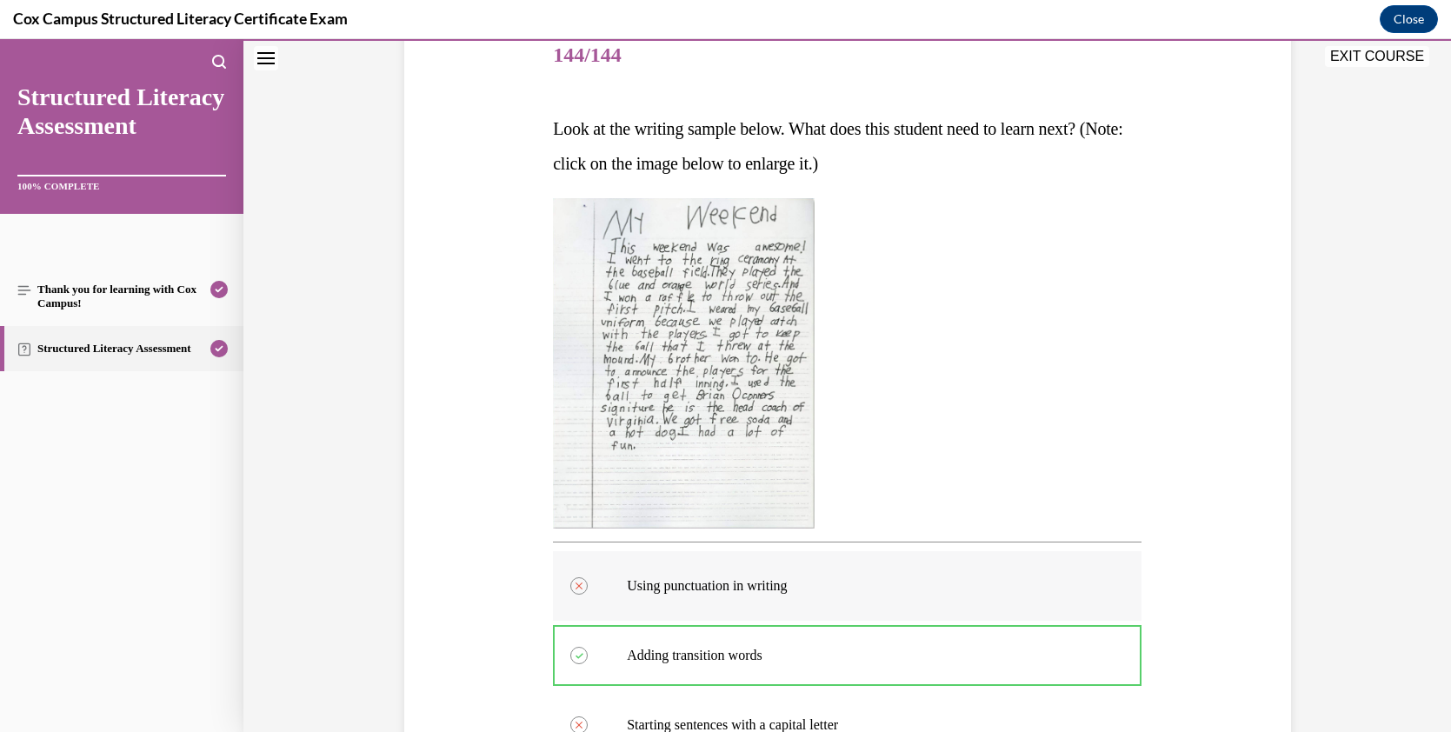
scroll to position [221, 0]
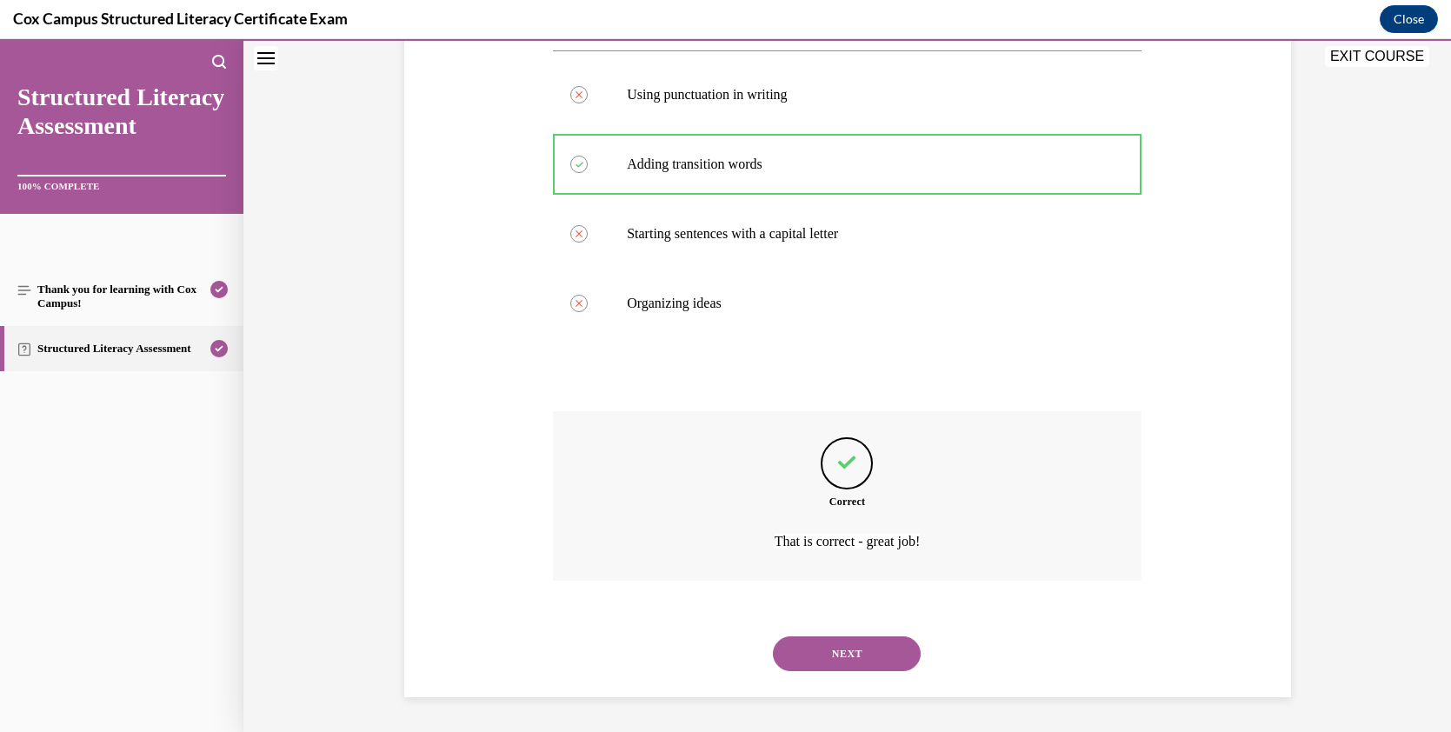
click at [872, 650] on button "NEXT" at bounding box center [847, 653] width 148 height 35
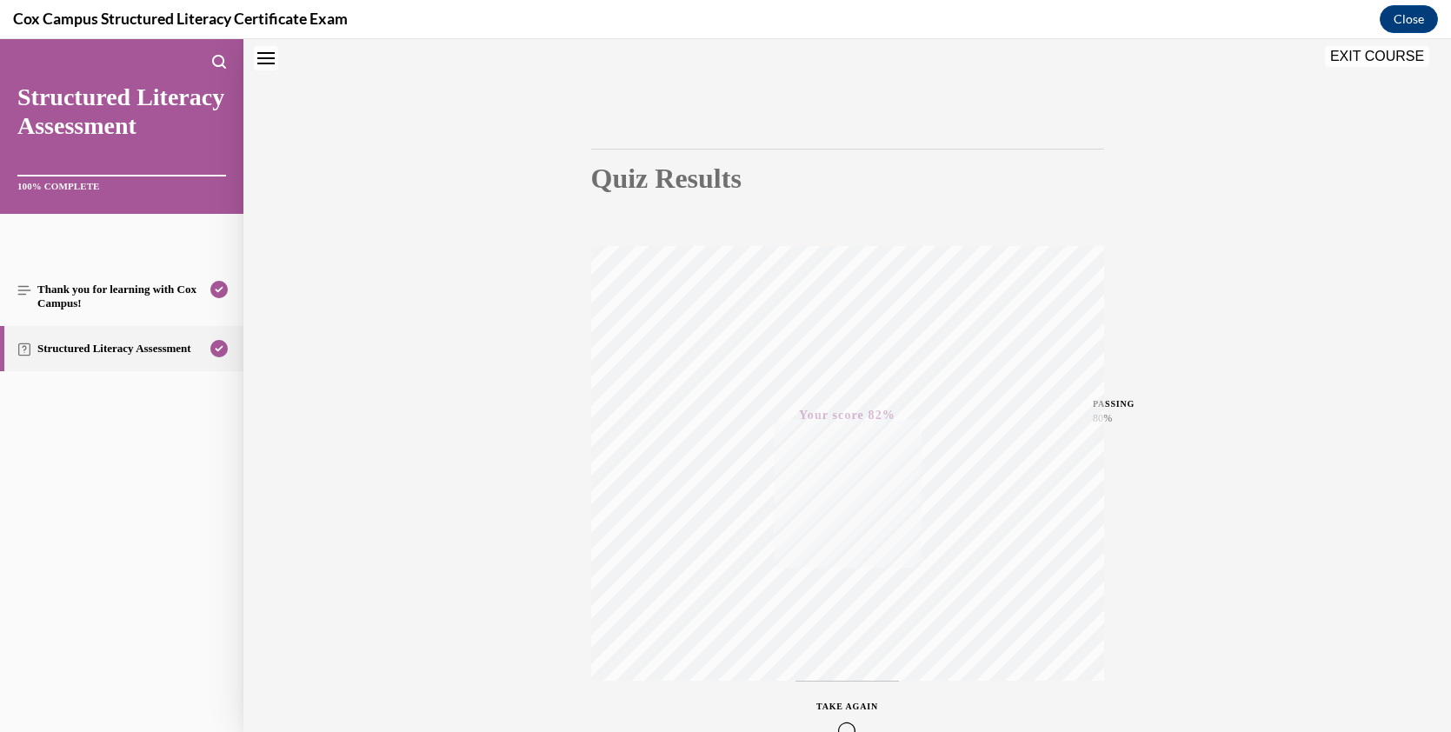
scroll to position [0, 0]
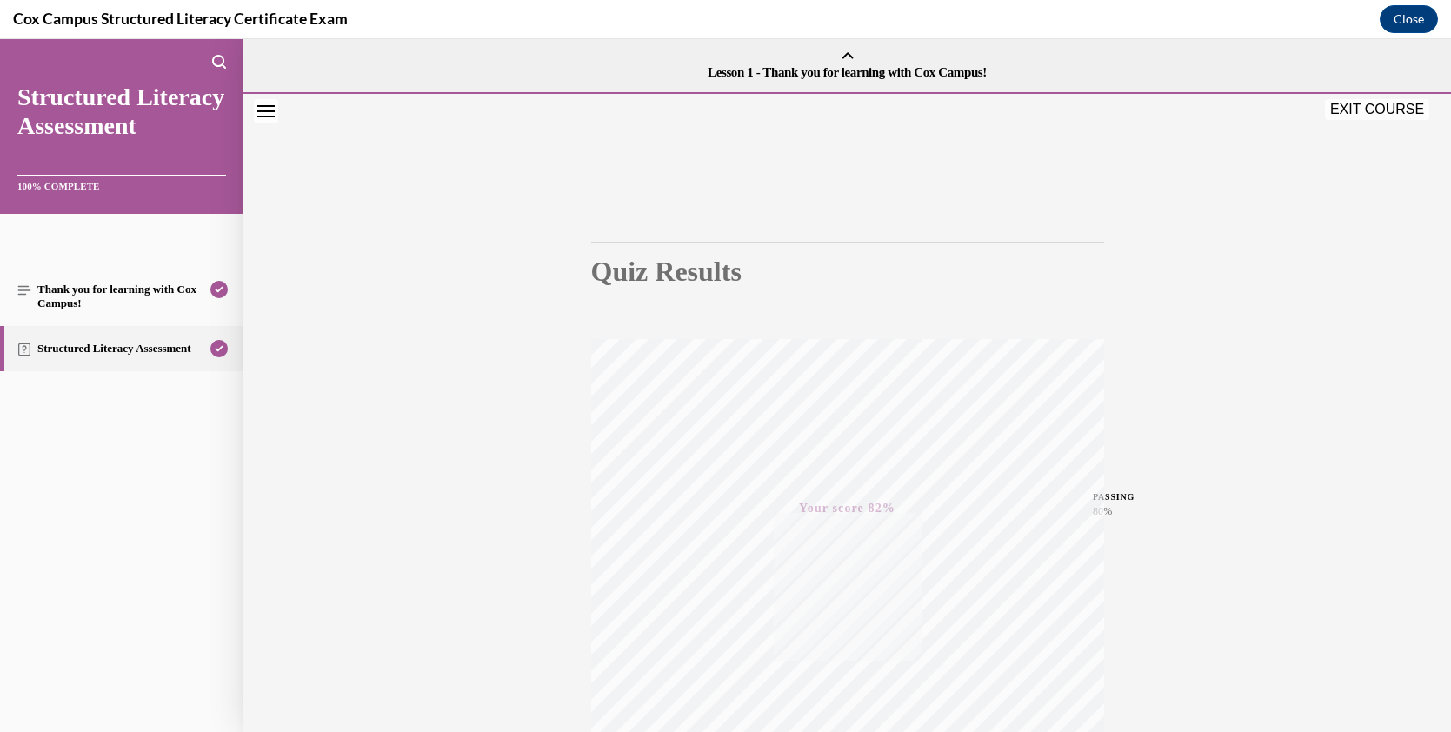
click at [1342, 110] on button "EXIT COURSE" at bounding box center [1377, 109] width 104 height 21
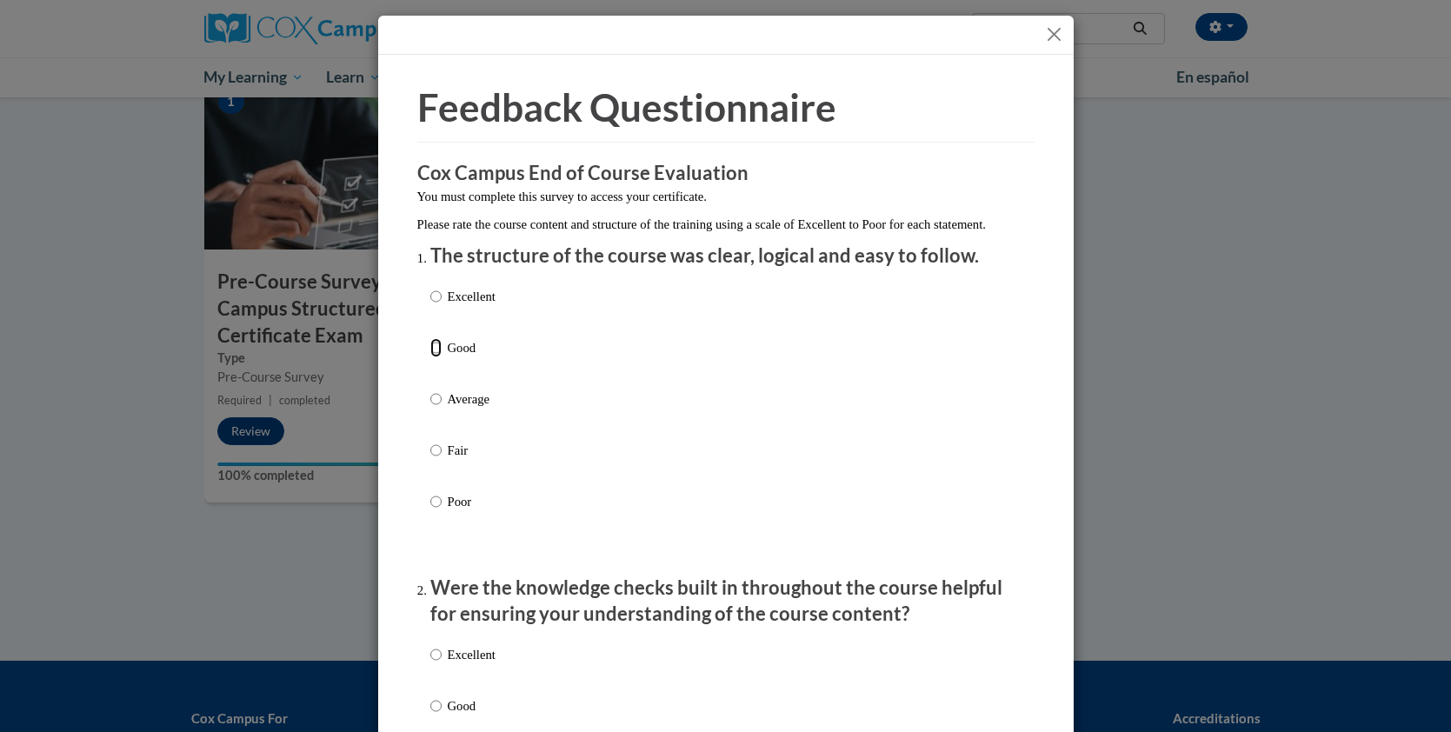
click at [431, 357] on input "Good" at bounding box center [435, 347] width 11 height 19
radio input "true"
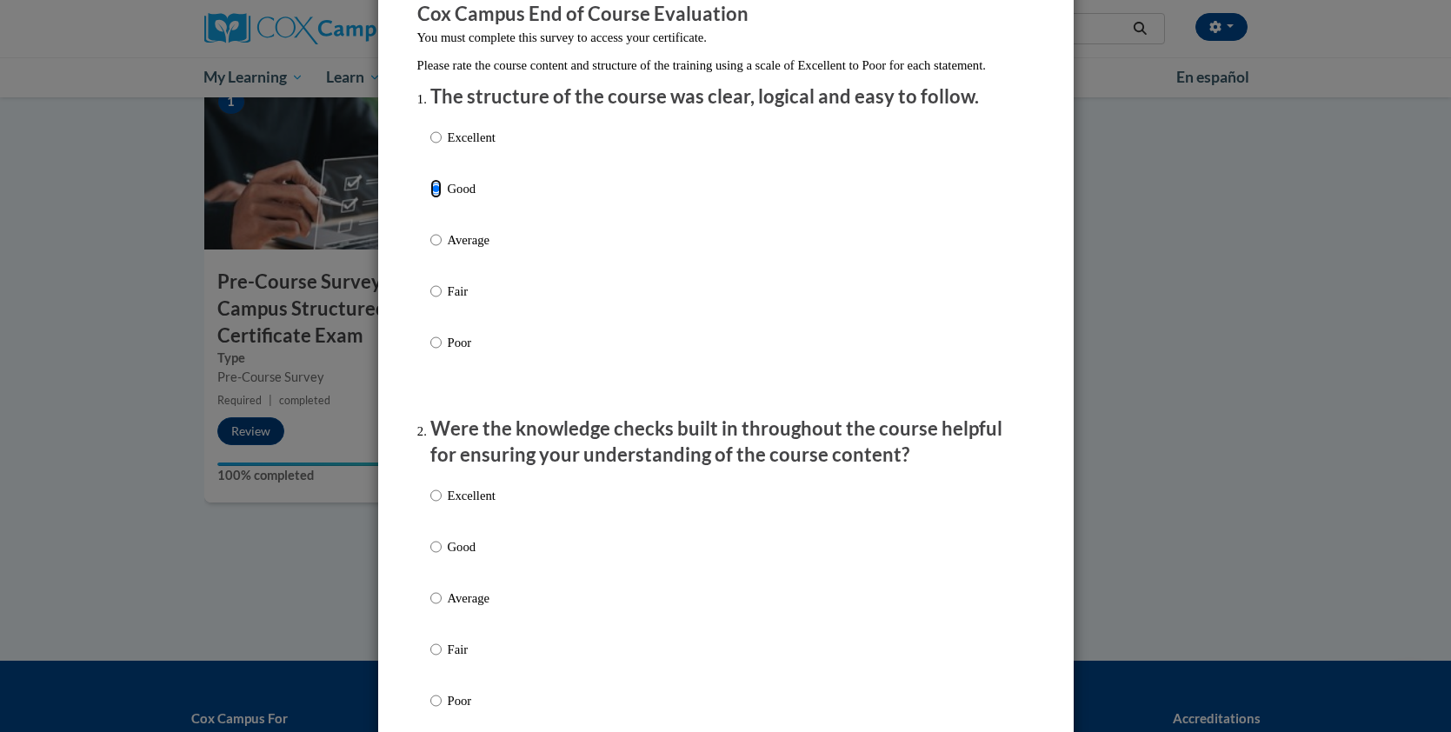
scroll to position [358, 0]
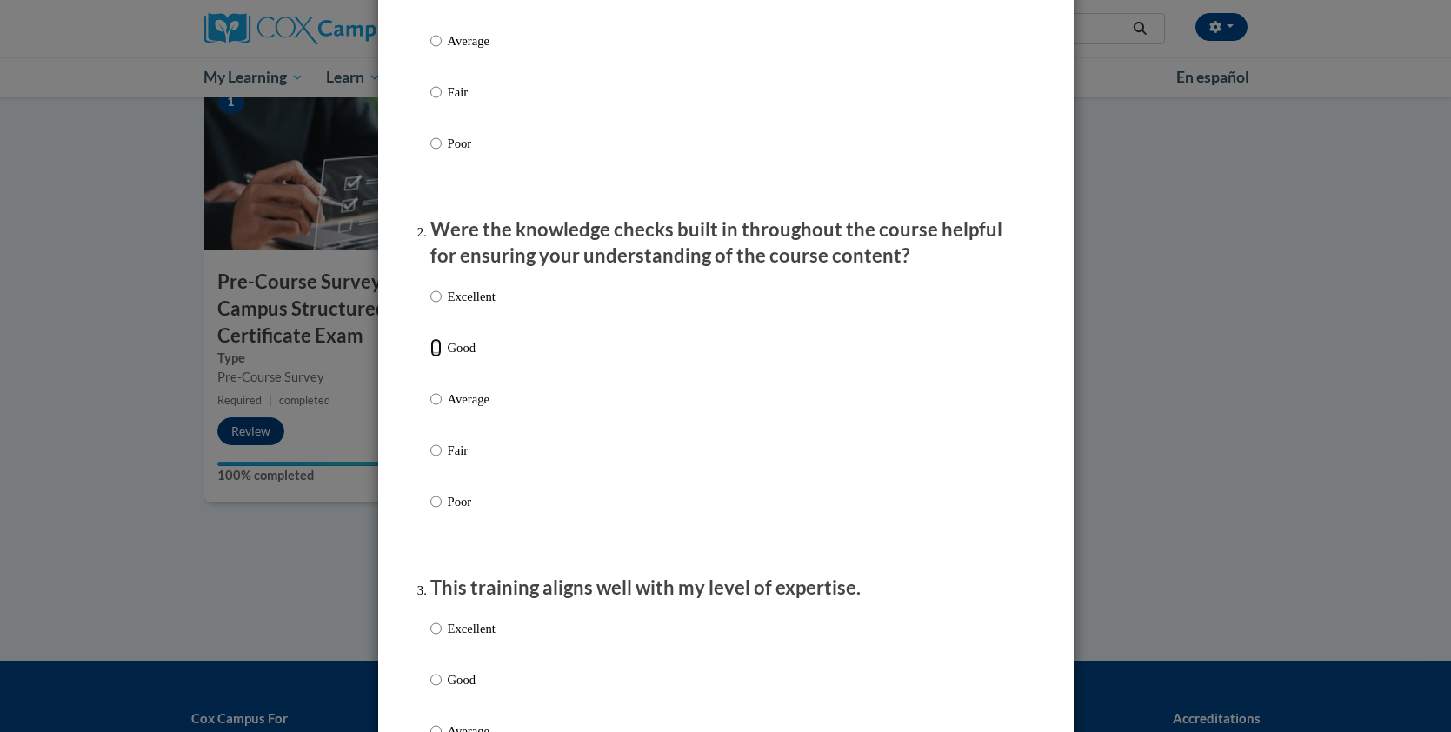
click at [430, 357] on input "Good" at bounding box center [435, 347] width 11 height 19
radio input "true"
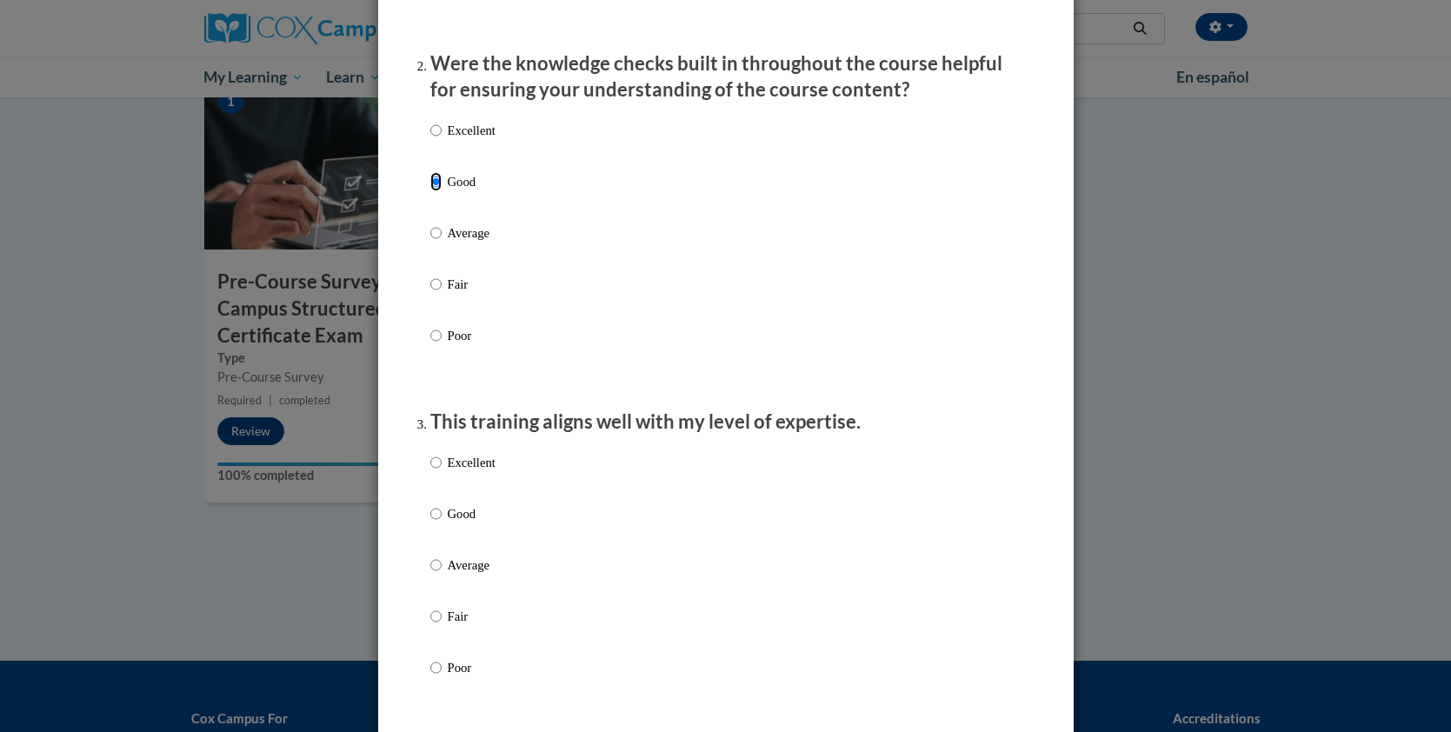
scroll to position [525, 0]
click at [433, 522] on input "Good" at bounding box center [435, 512] width 11 height 19
radio input "true"
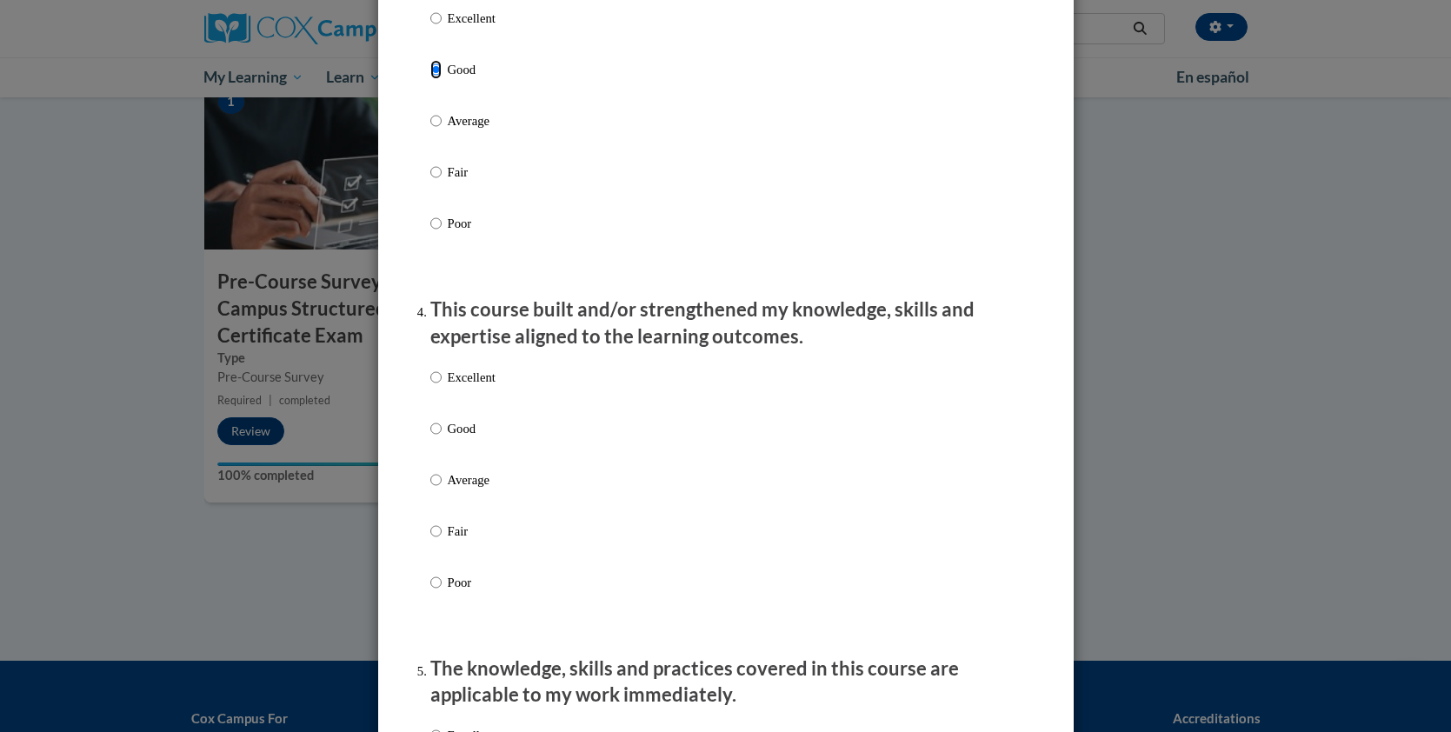
scroll to position [1121, 0]
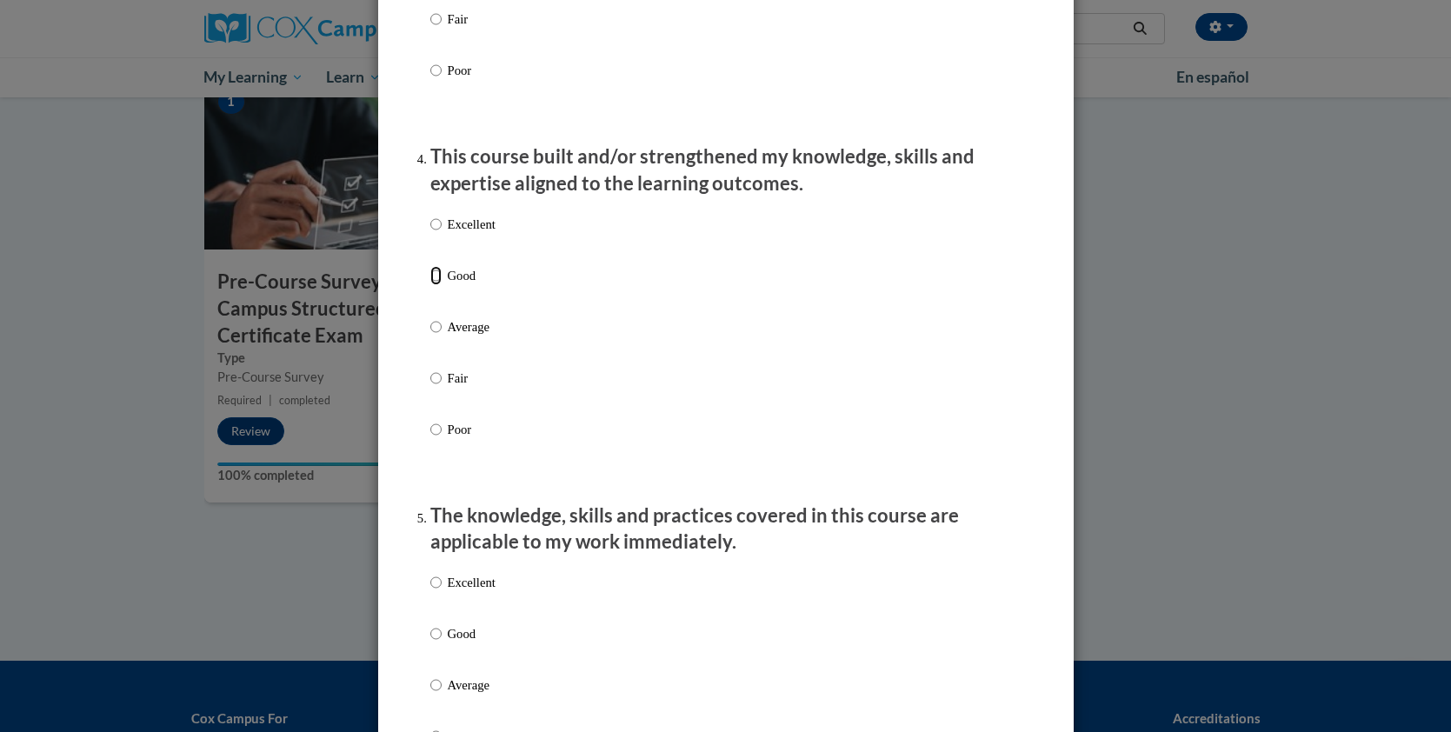
click at [431, 285] on input "Good" at bounding box center [435, 275] width 11 height 19
radio input "true"
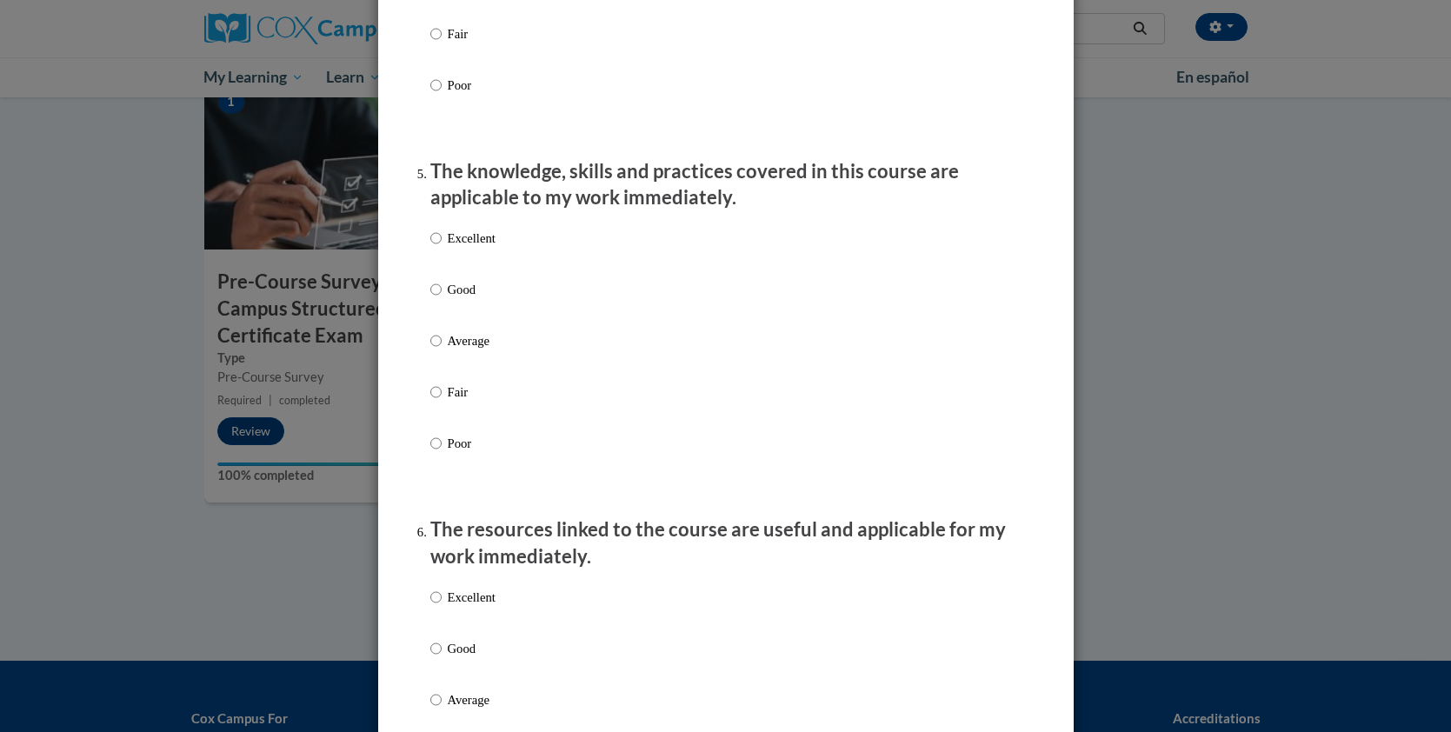
scroll to position [1488, 0]
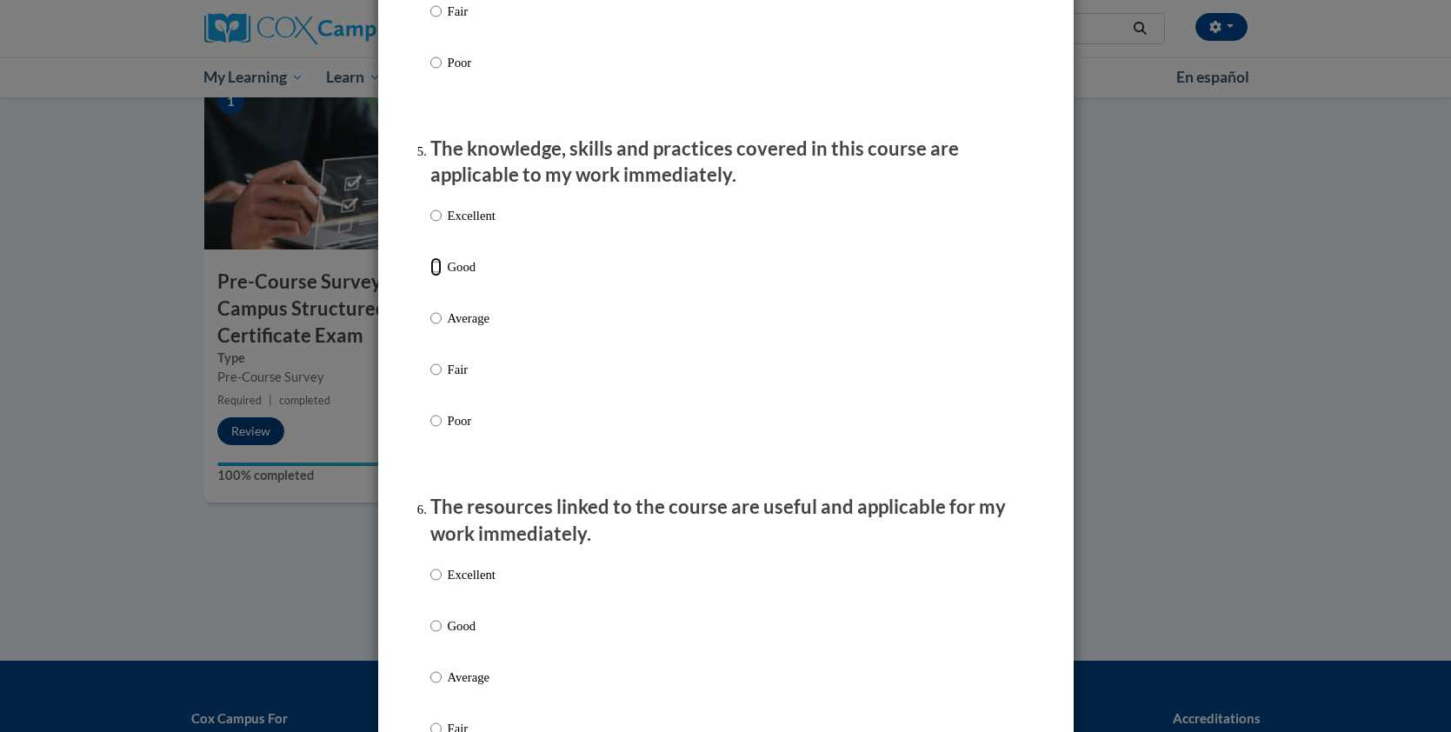
click at [430, 276] on input "Good" at bounding box center [435, 266] width 11 height 19
radio input "true"
click at [430, 635] on input "Good" at bounding box center [435, 625] width 11 height 19
radio input "true"
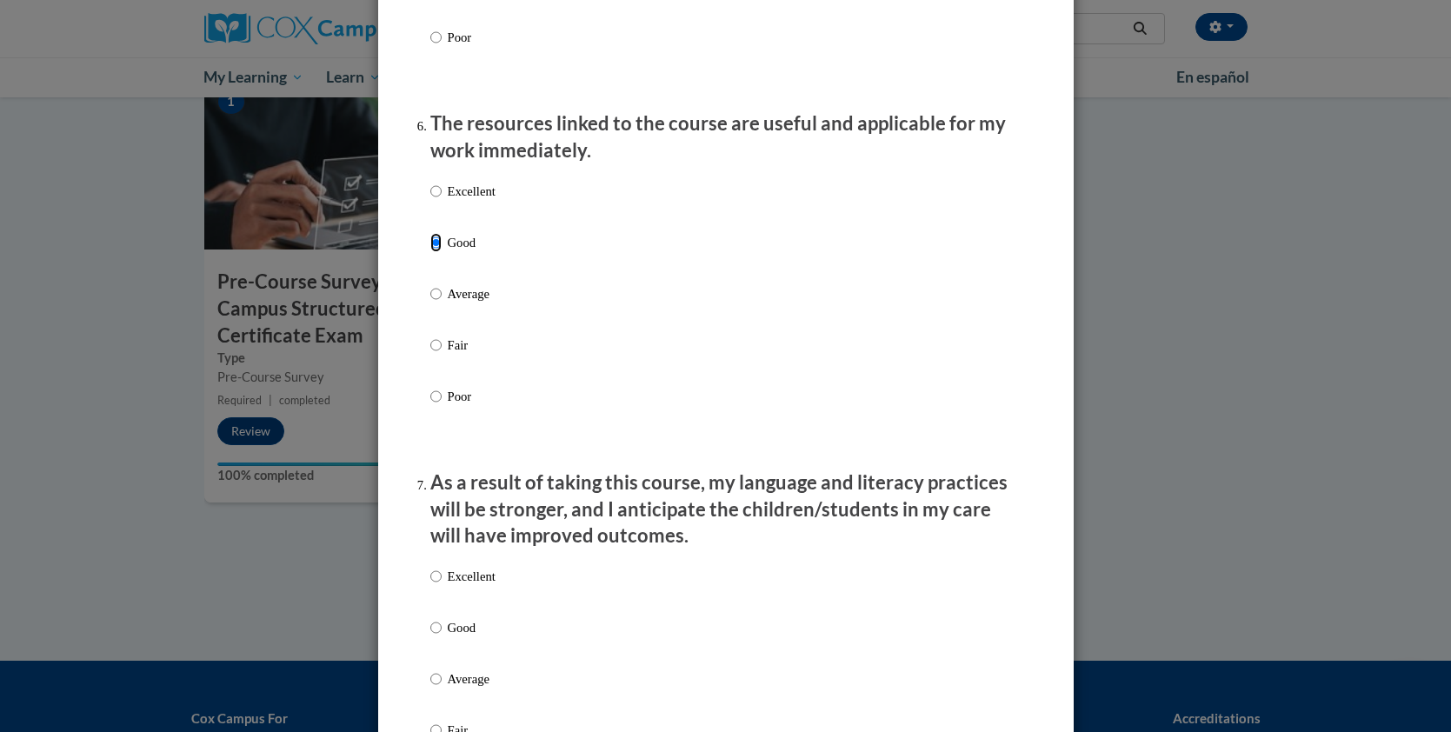
scroll to position [1888, 0]
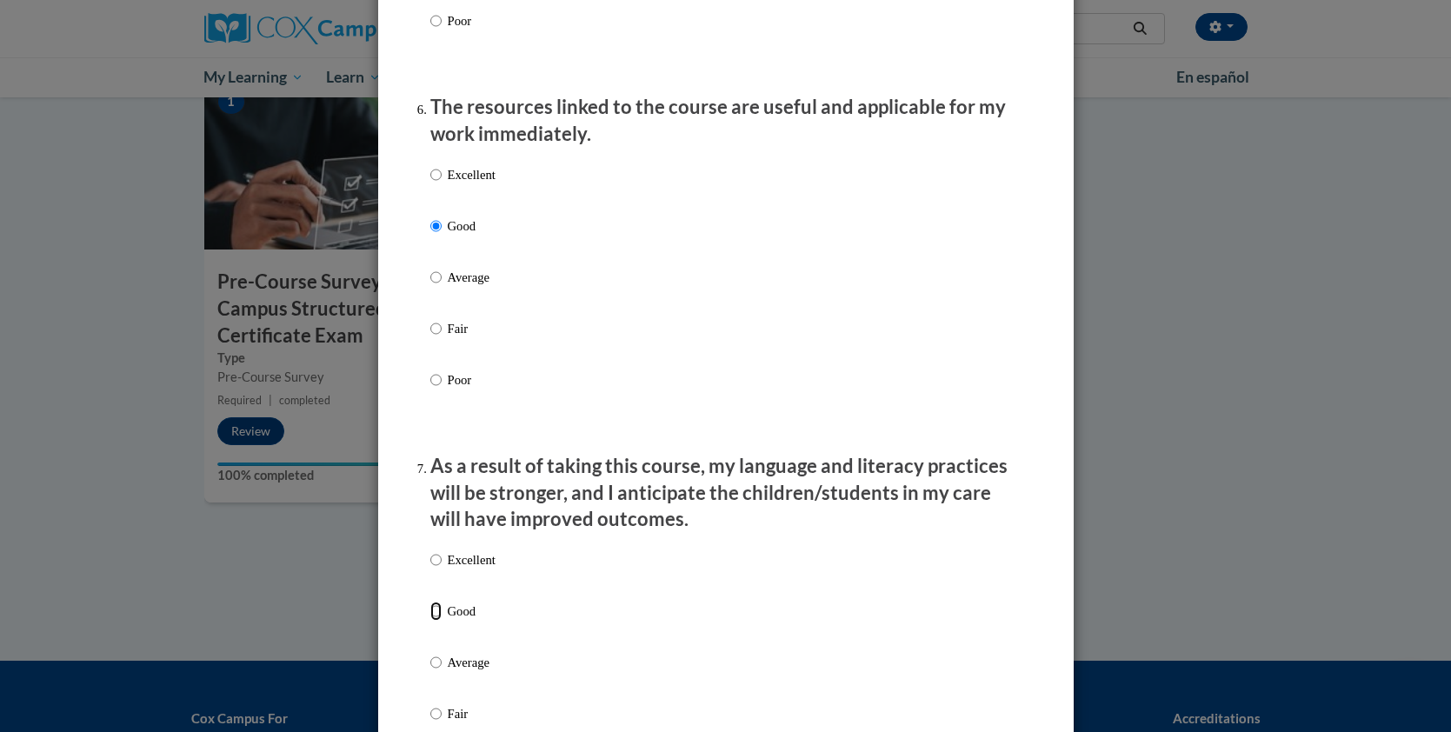
click at [430, 621] on input "Good" at bounding box center [435, 610] width 11 height 19
radio input "true"
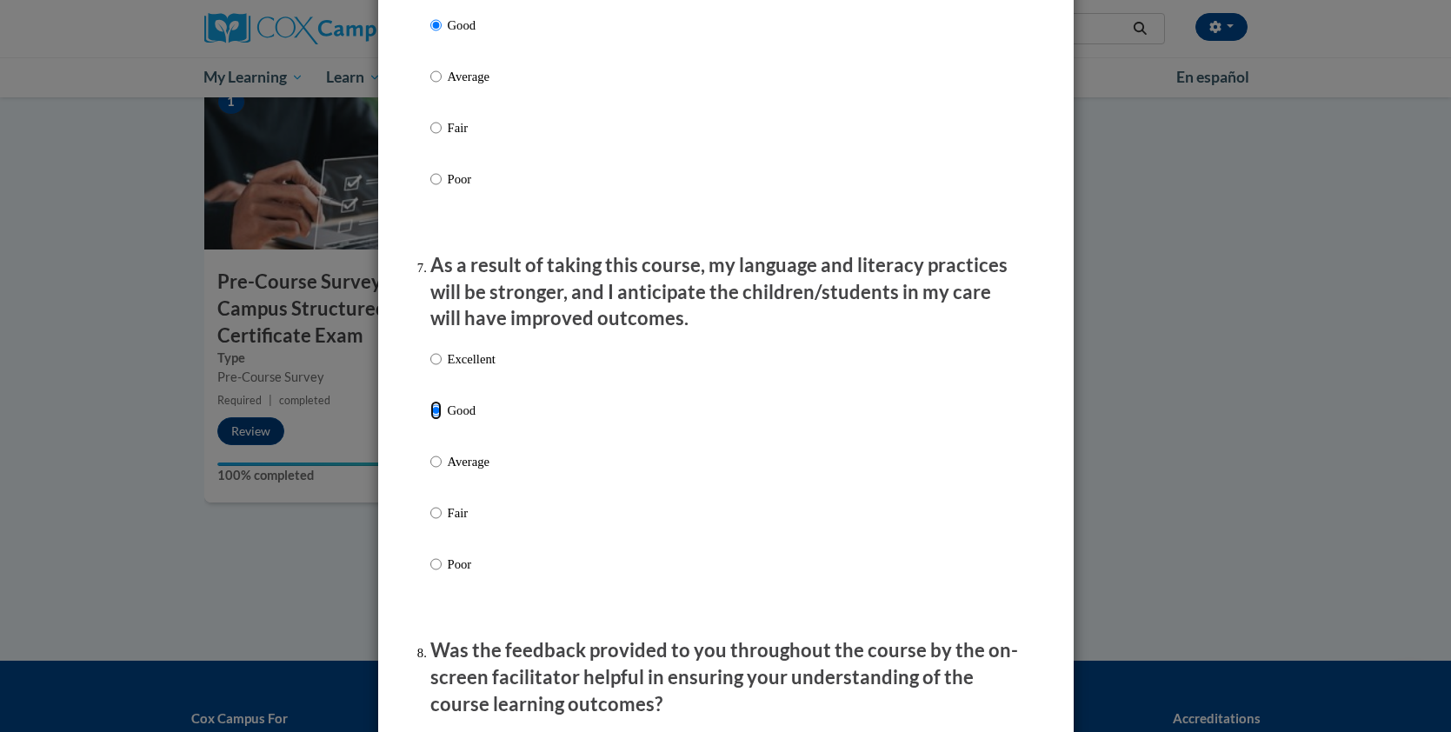
scroll to position [2458, 0]
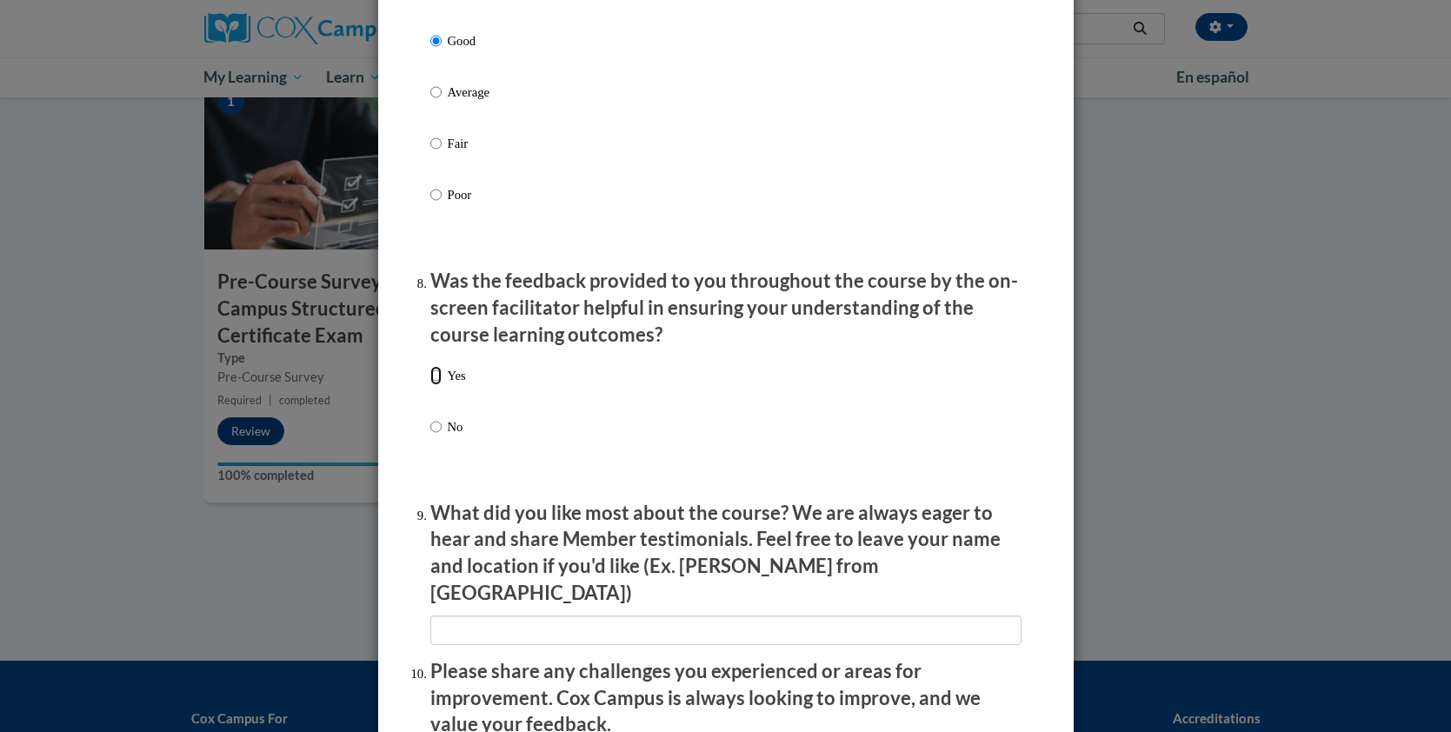
click at [430, 385] on input "Yes" at bounding box center [435, 375] width 11 height 19
radio input "true"
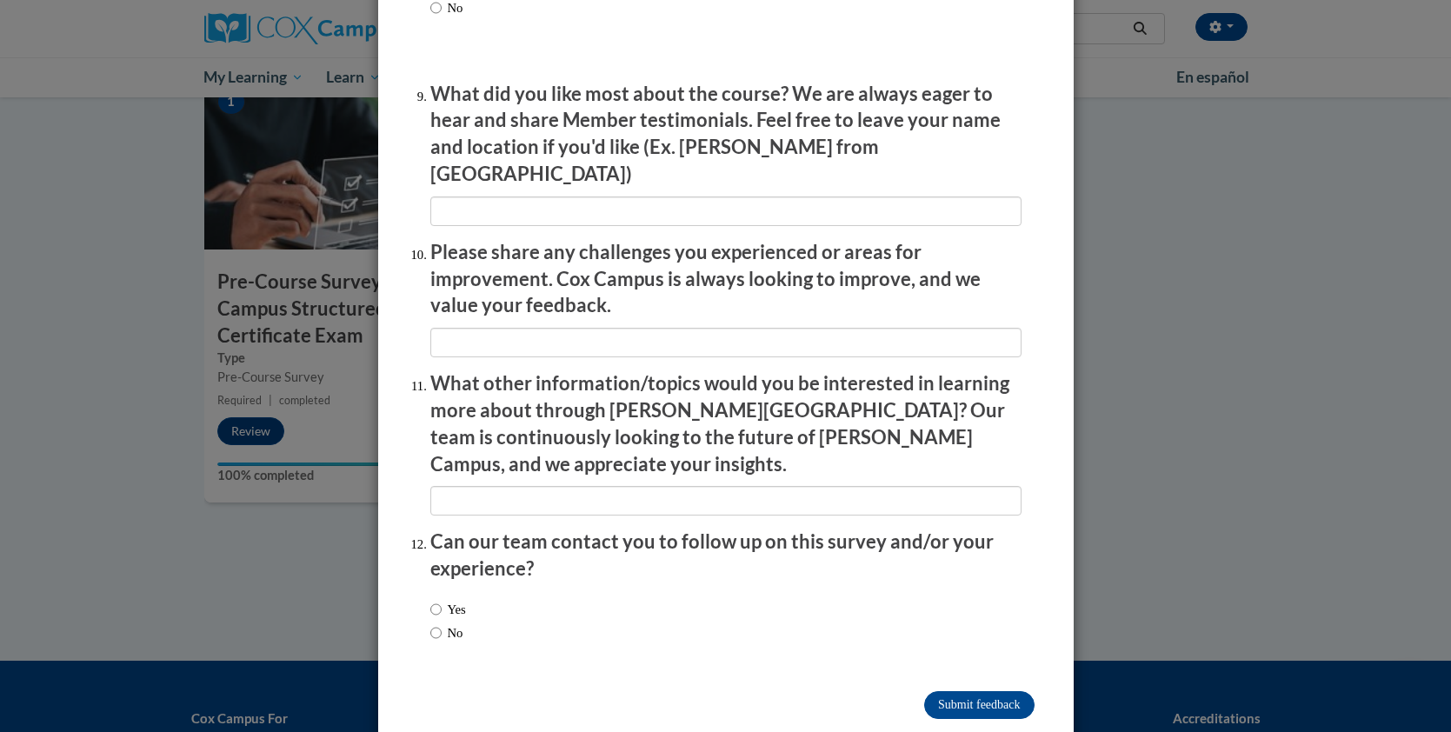
scroll to position [2880, 0]
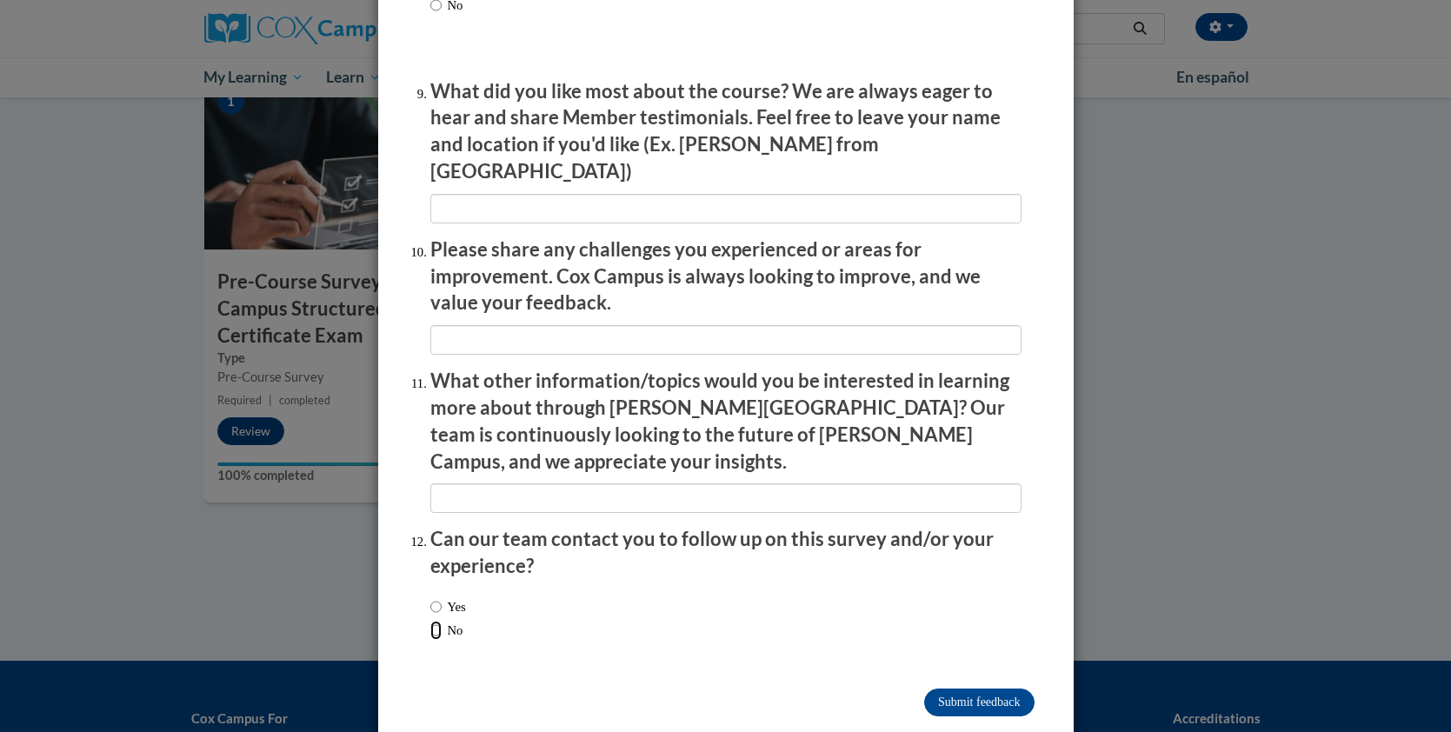
click at [430, 621] on input "No" at bounding box center [435, 630] width 11 height 19
radio input "true"
click at [970, 688] on input "Submit feedback" at bounding box center [979, 702] width 110 height 28
